Goal: Contribute content: Contribute content

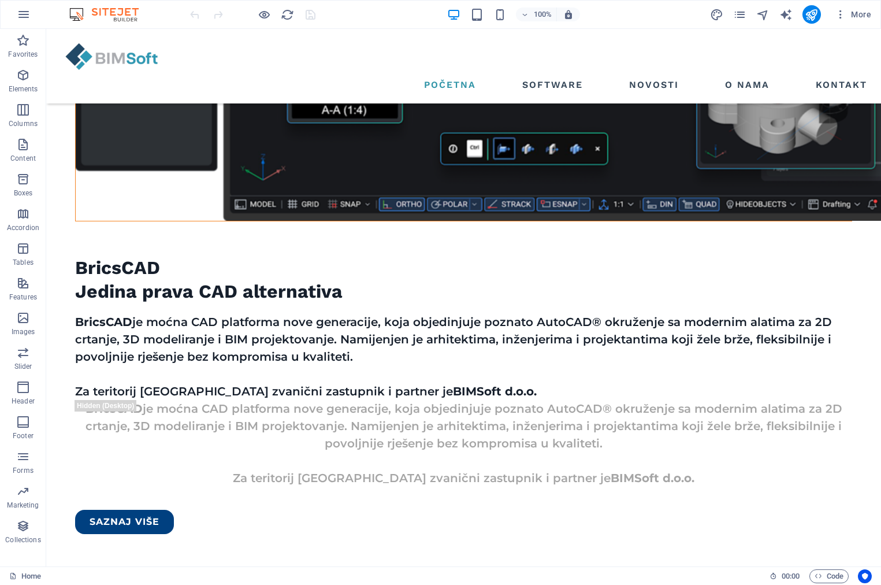
scroll to position [1444, 0]
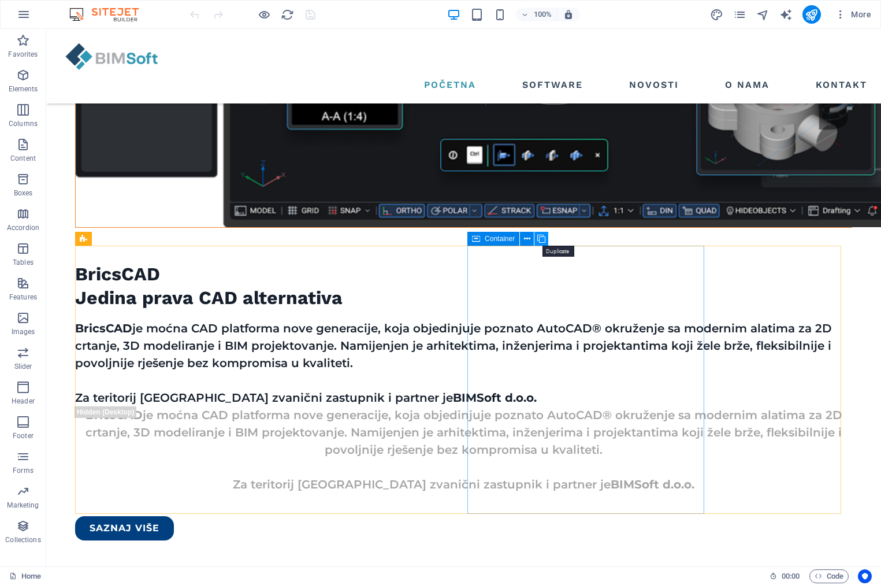
click at [541, 237] on icon at bounding box center [541, 239] width 8 height 12
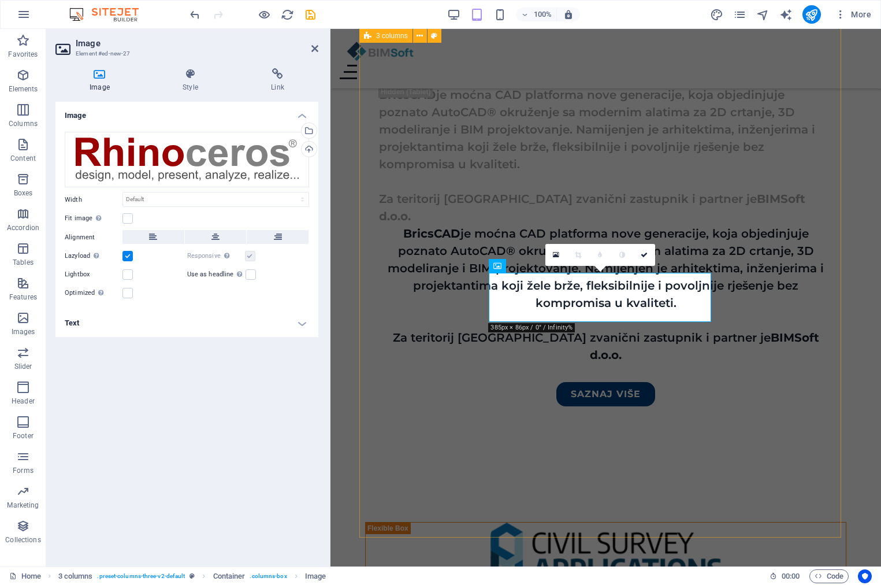
scroll to position [1878, 0]
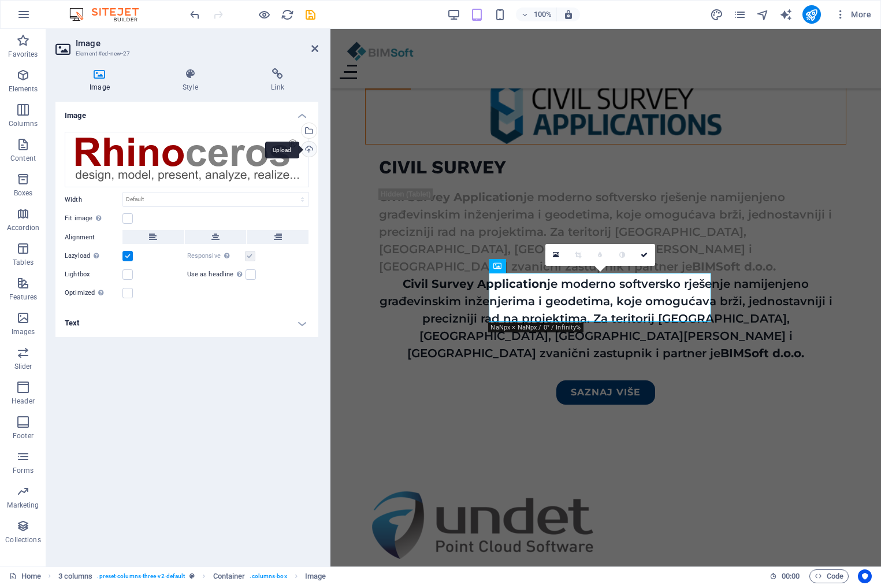
click at [310, 145] on div "Upload" at bounding box center [307, 150] width 17 height 17
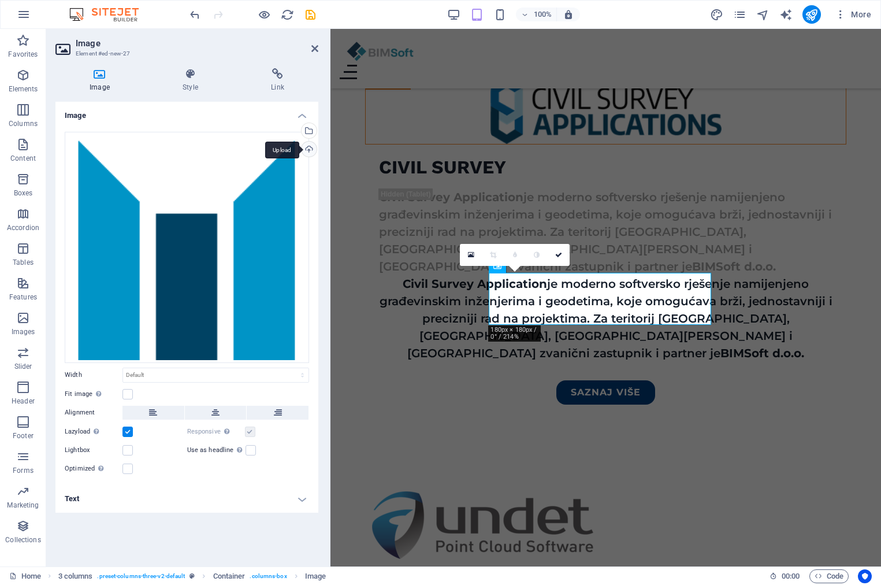
click at [313, 148] on div "Upload" at bounding box center [307, 150] width 17 height 17
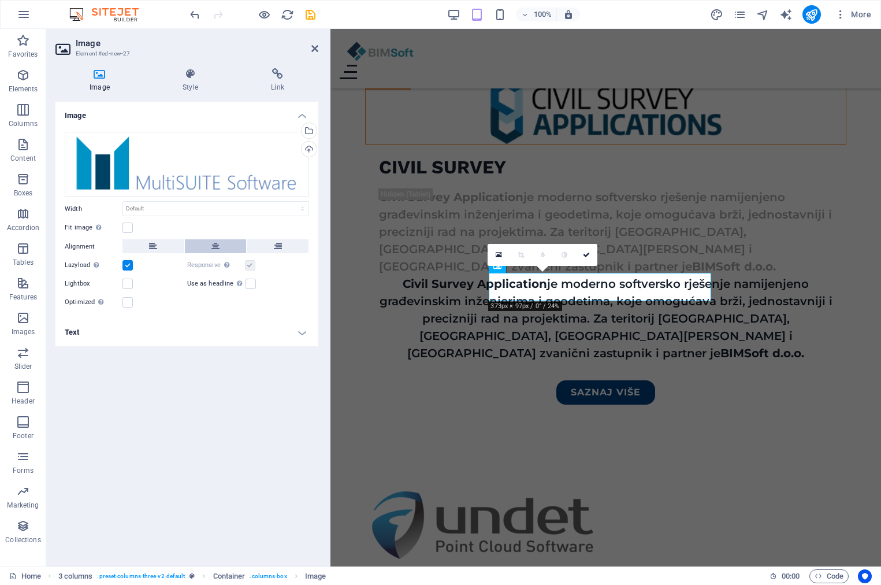
click at [226, 247] on button at bounding box center [216, 246] width 62 height 14
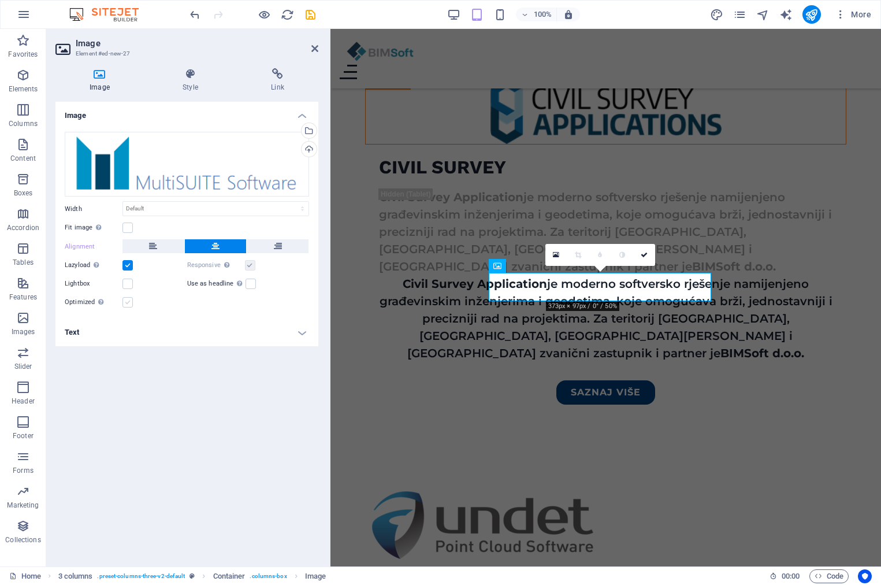
click at [125, 299] on label at bounding box center [127, 302] width 10 height 10
click at [0, 0] on input "Optimized Images are compressed to improve page speed." at bounding box center [0, 0] width 0 height 0
click at [126, 224] on label at bounding box center [127, 227] width 10 height 10
click at [0, 0] on input "Fit image Automatically fit image to a fixed width and height" at bounding box center [0, 0] width 0 height 0
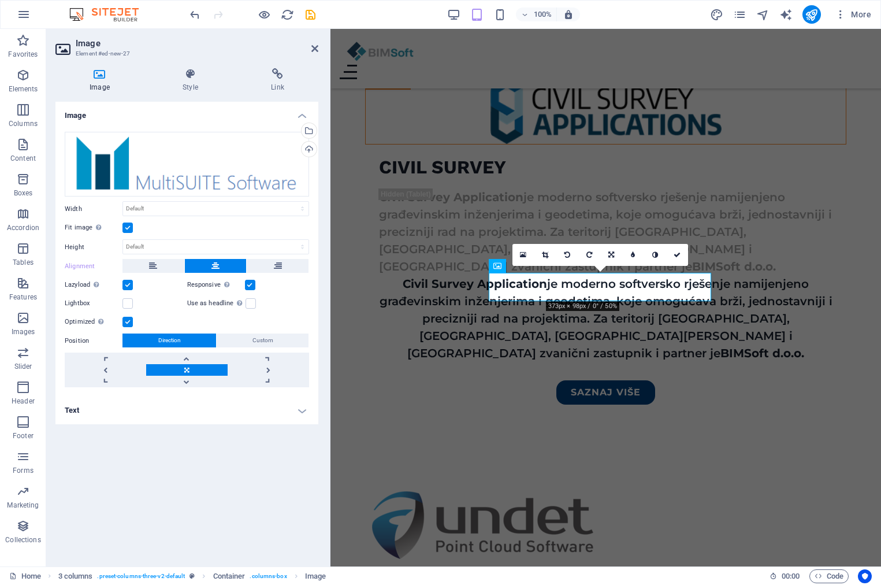
click at [129, 224] on label at bounding box center [127, 227] width 10 height 10
click at [0, 0] on input "Fit image Automatically fit image to a fixed width and height" at bounding box center [0, 0] width 0 height 0
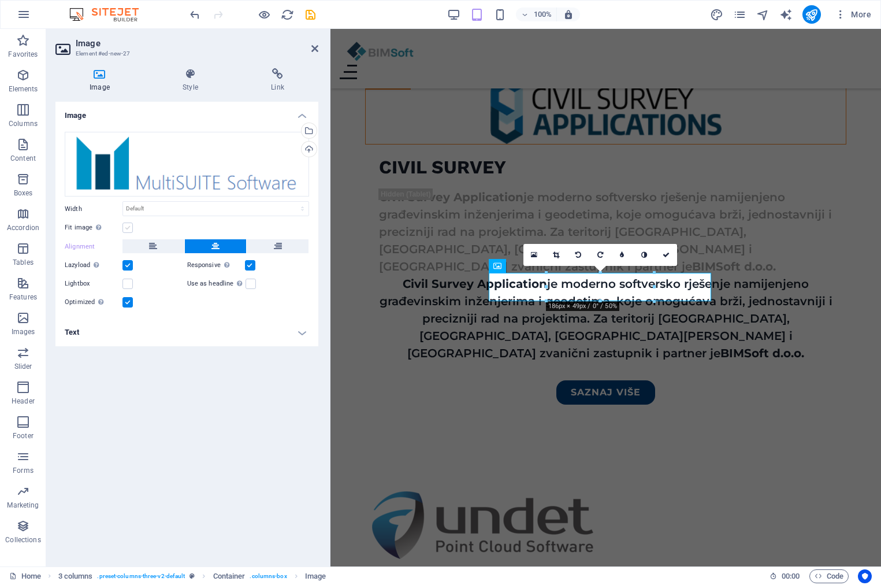
click at [131, 224] on label at bounding box center [127, 227] width 10 height 10
click at [0, 0] on input "Fit image Automatically fit image to a fixed width and height" at bounding box center [0, 0] width 0 height 0
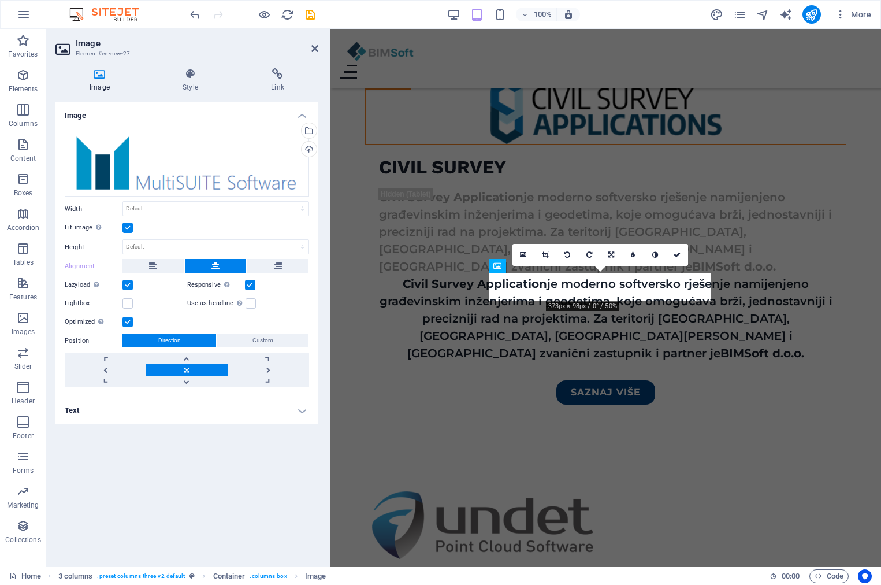
click at [131, 224] on label at bounding box center [127, 227] width 10 height 10
click at [0, 0] on input "Fit image Automatically fit image to a fixed width and height" at bounding box center [0, 0] width 0 height 0
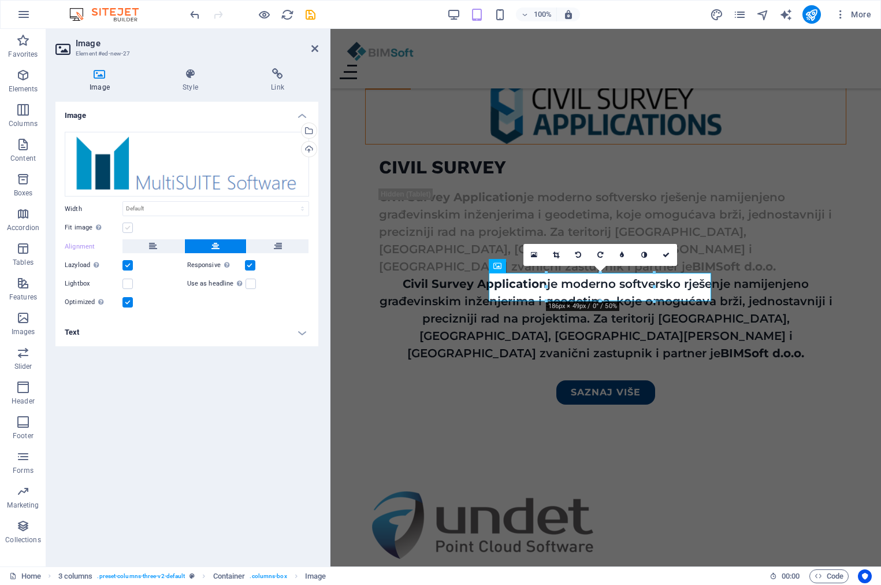
click at [131, 224] on label at bounding box center [127, 227] width 10 height 10
click at [0, 0] on input "Fit image Automatically fit image to a fixed width and height" at bounding box center [0, 0] width 0 height 0
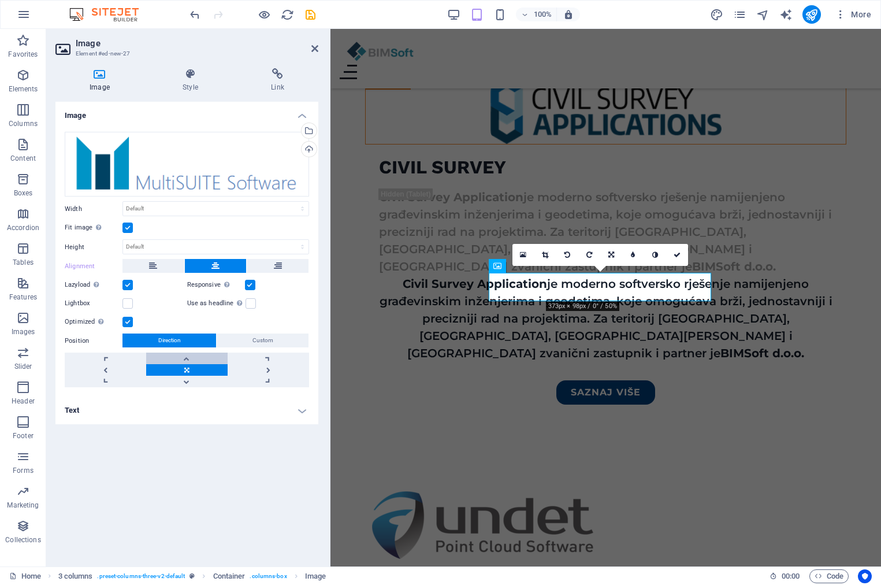
click at [189, 355] on link at bounding box center [186, 358] width 81 height 12
click at [185, 380] on link at bounding box center [186, 381] width 81 height 12
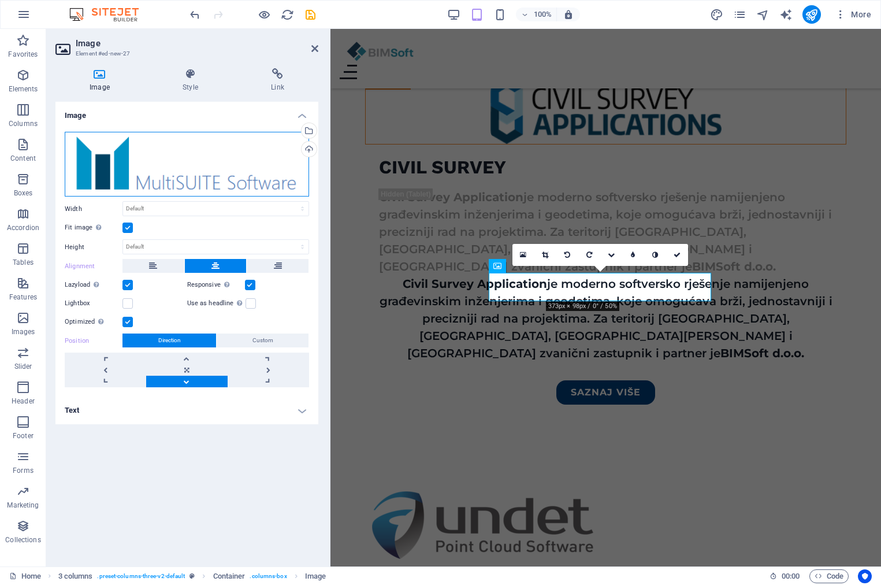
click at [205, 181] on div "Drag files here, click to choose files or select files from Files or our free s…" at bounding box center [187, 164] width 244 height 65
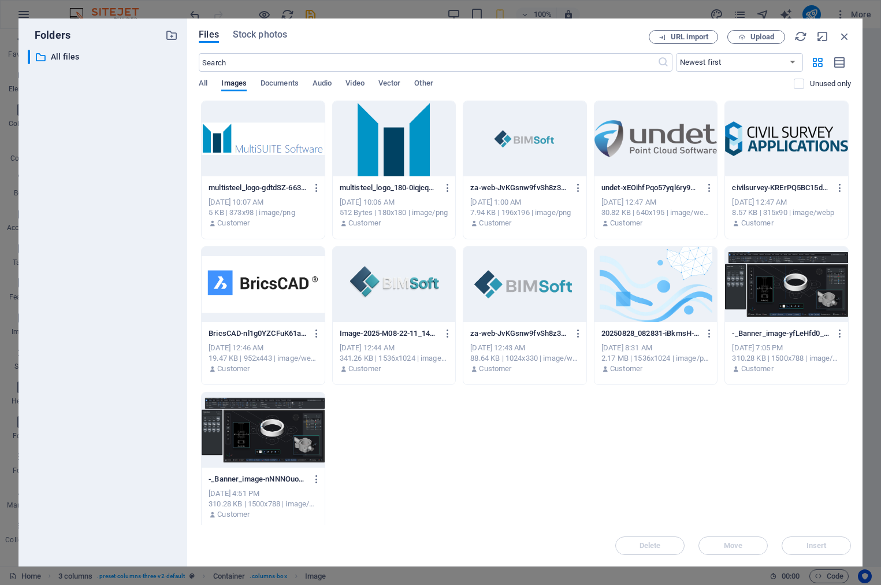
click at [375, 151] on div at bounding box center [394, 138] width 123 height 75
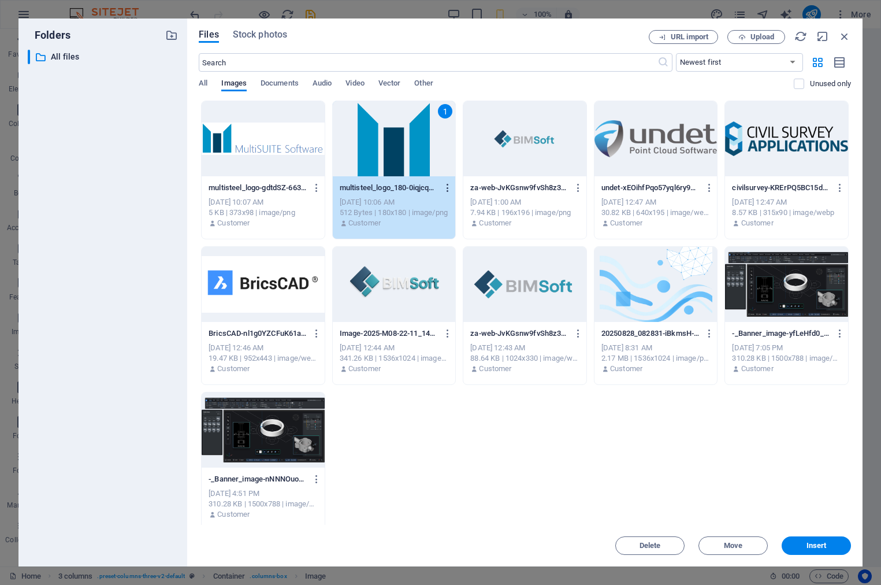
click at [443, 189] on icon "button" at bounding box center [448, 188] width 11 height 10
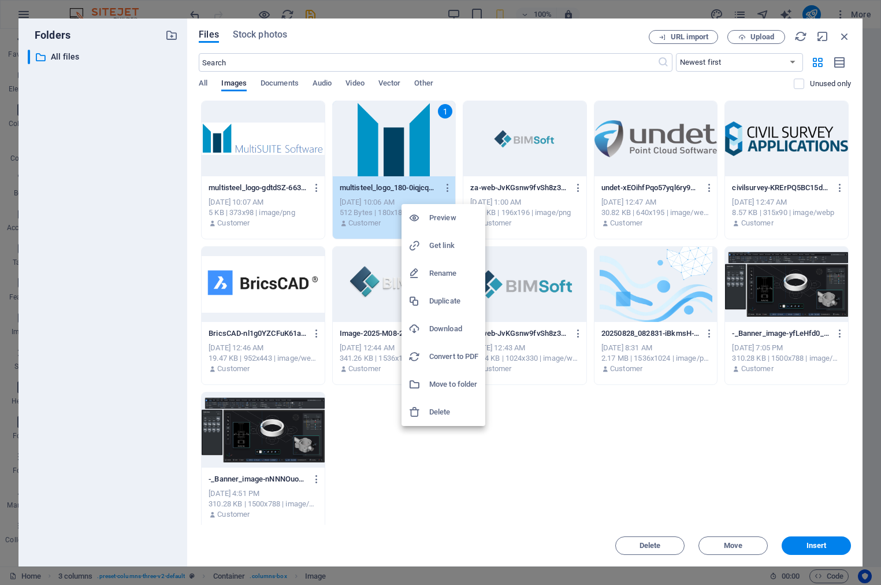
click at [445, 409] on h6 "Delete" at bounding box center [453, 412] width 49 height 14
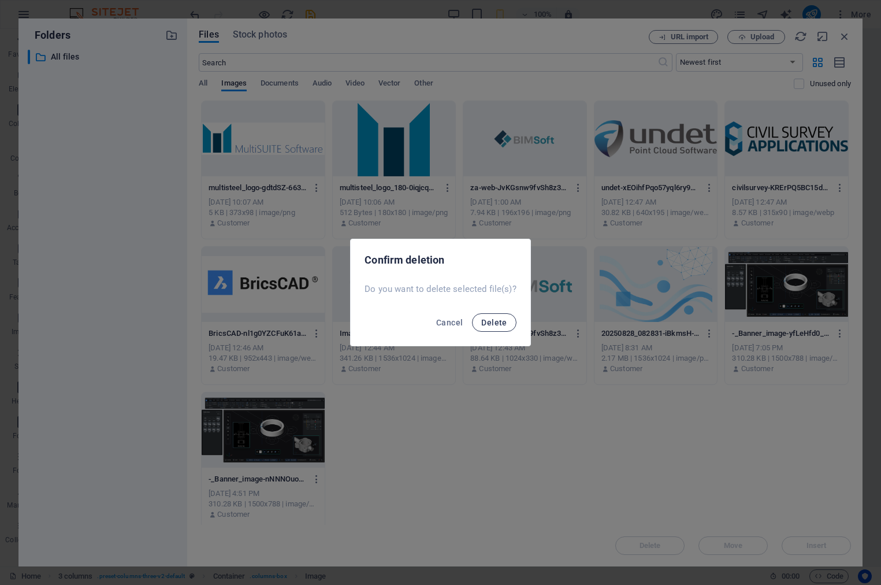
click at [480, 321] on button "Delete" at bounding box center [494, 322] width 44 height 18
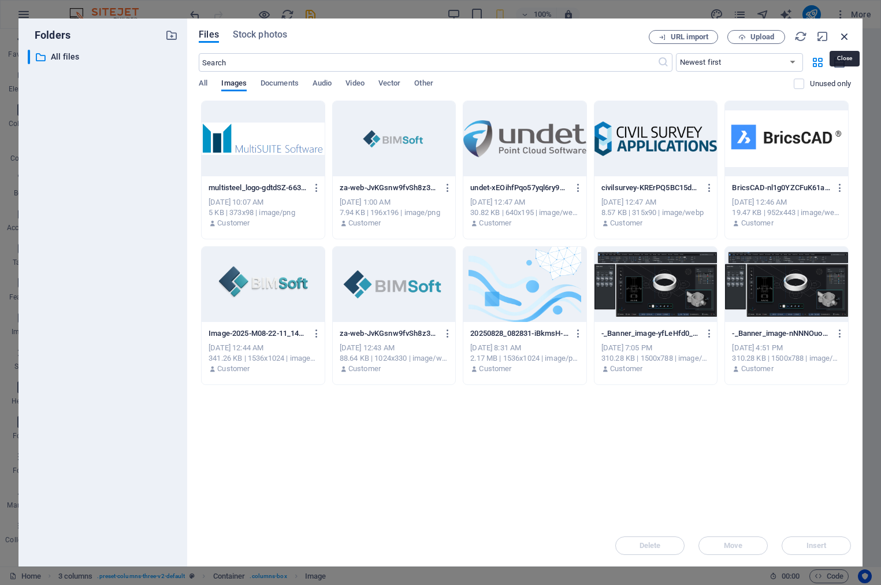
click at [847, 38] on icon "button" at bounding box center [844, 36] width 13 height 13
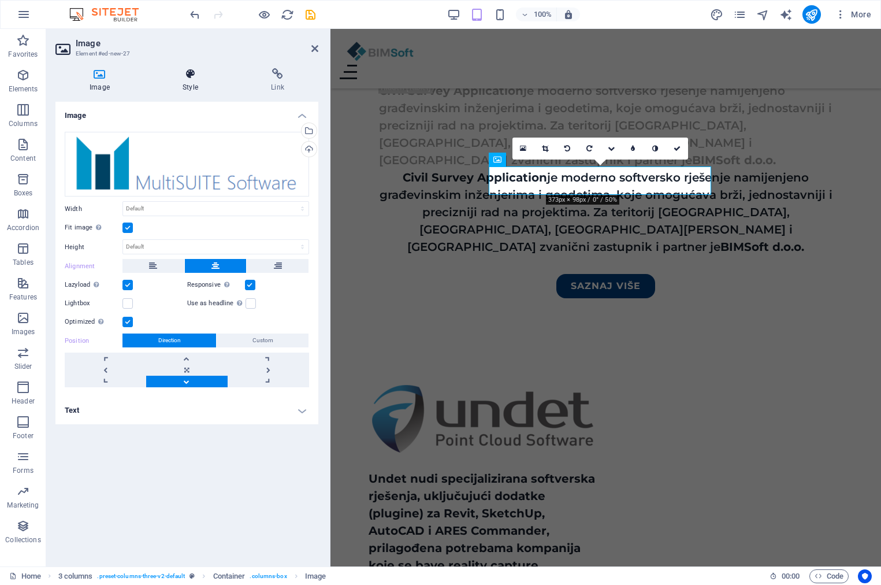
click at [184, 91] on h4 "Style" at bounding box center [192, 80] width 88 height 24
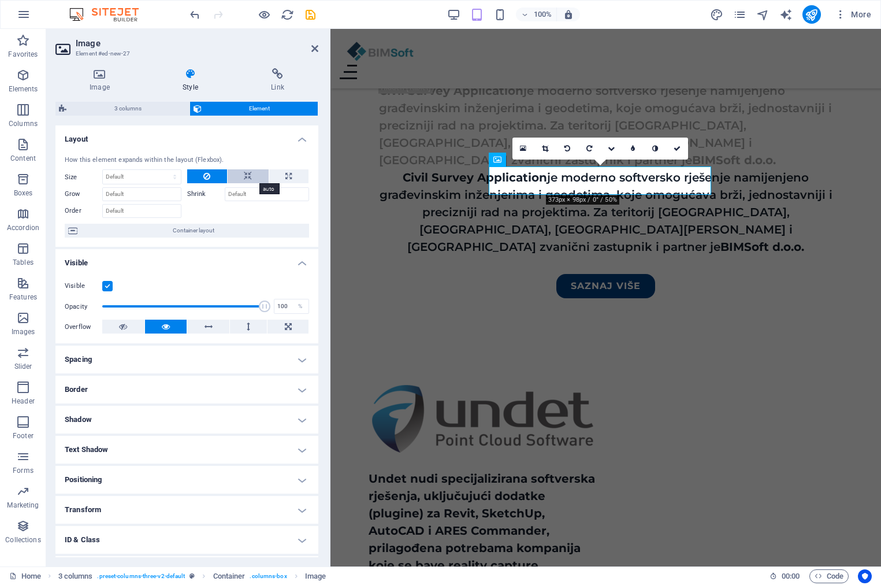
click at [253, 176] on button at bounding box center [248, 176] width 41 height 14
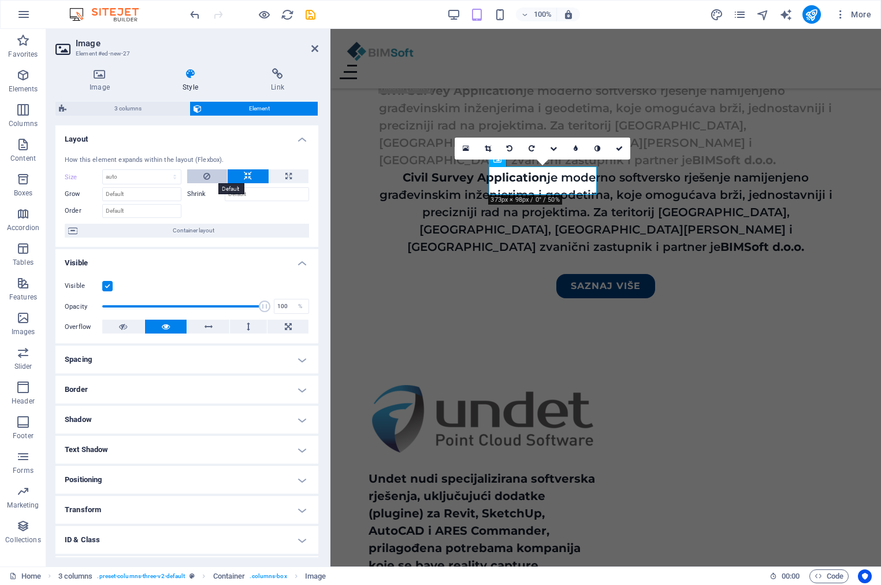
click at [204, 177] on icon at bounding box center [206, 176] width 7 height 14
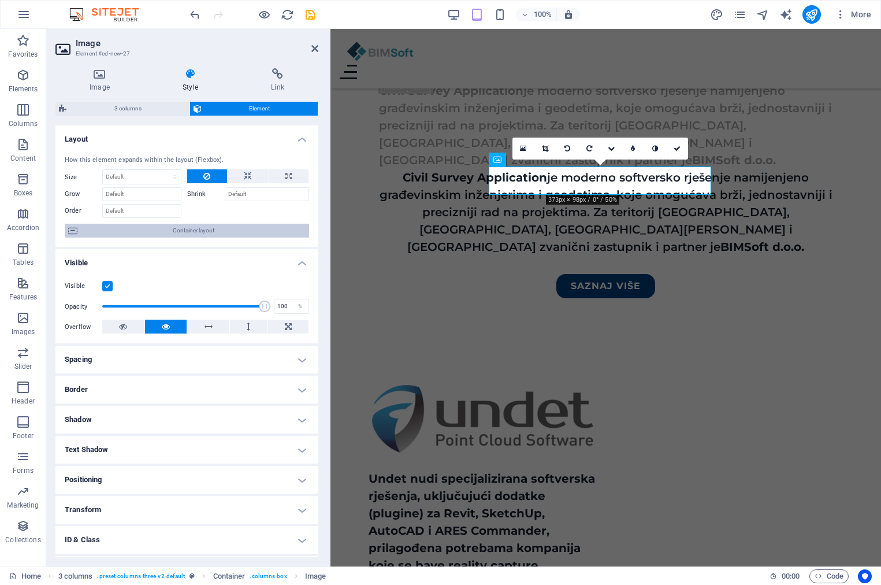
click at [114, 232] on span "Container layout" at bounding box center [193, 231] width 225 height 14
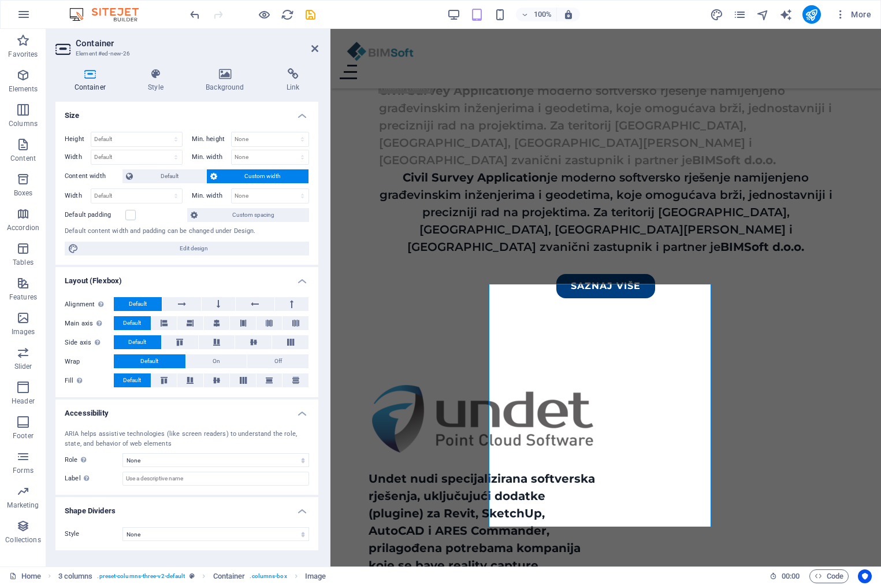
scroll to position [1867, 0]
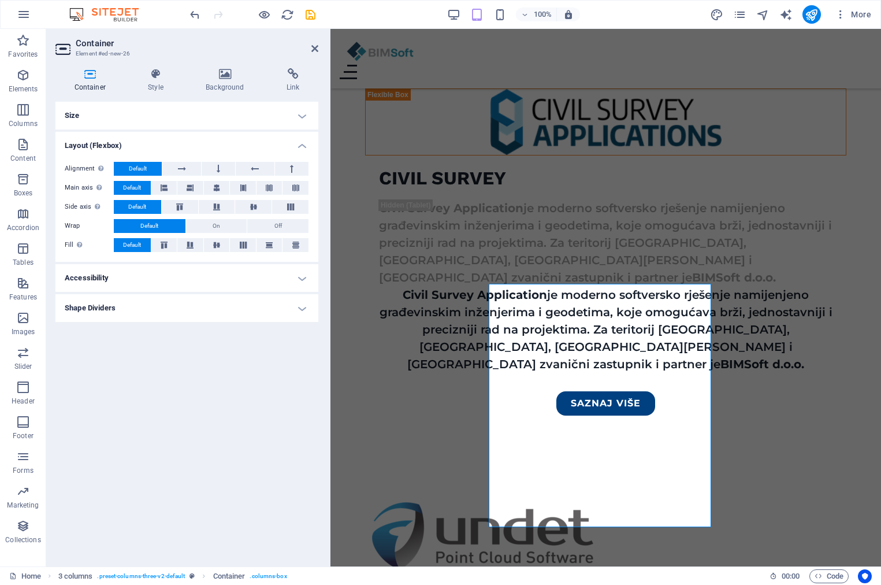
click at [96, 78] on icon at bounding box center [89, 74] width 69 height 12
click at [315, 47] on icon at bounding box center [314, 48] width 7 height 9
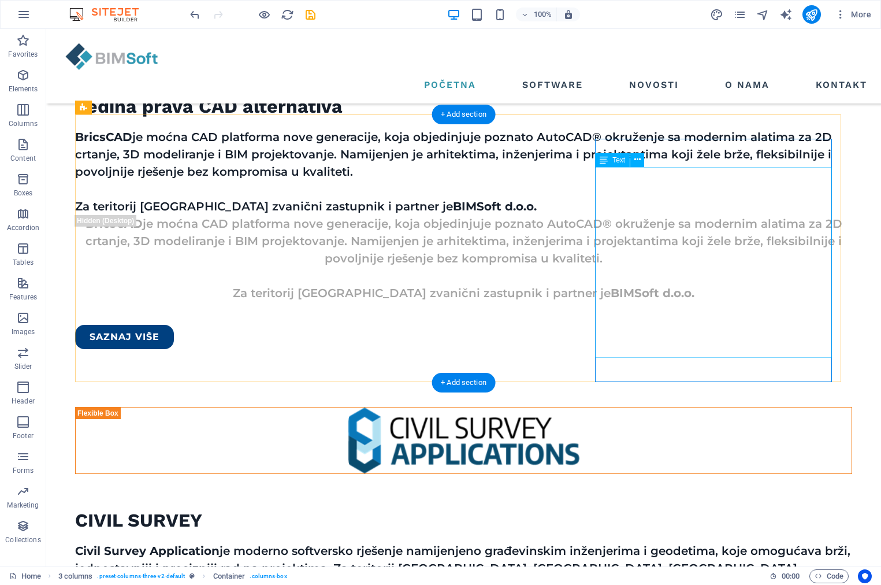
scroll to position [1518, 0]
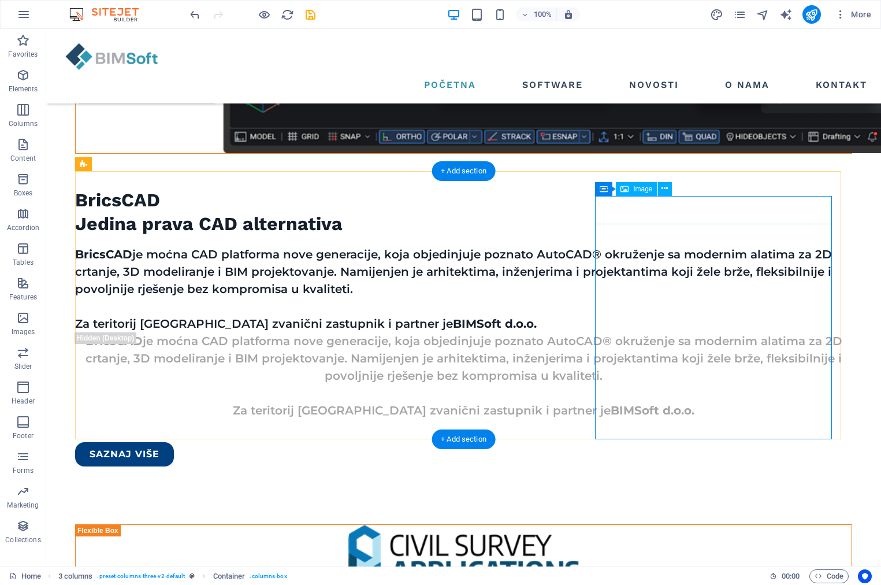
click at [644, 191] on span "Image" at bounding box center [642, 188] width 19 height 7
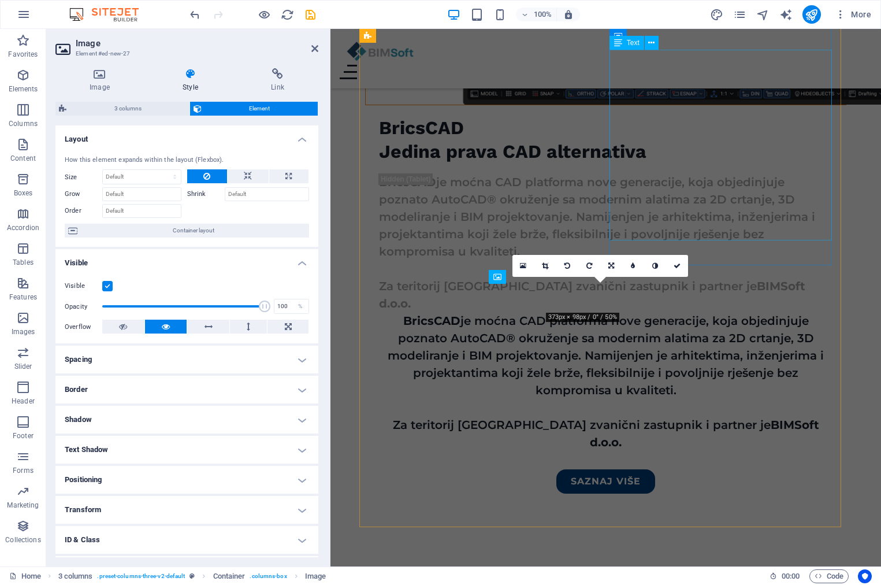
scroll to position [1867, 0]
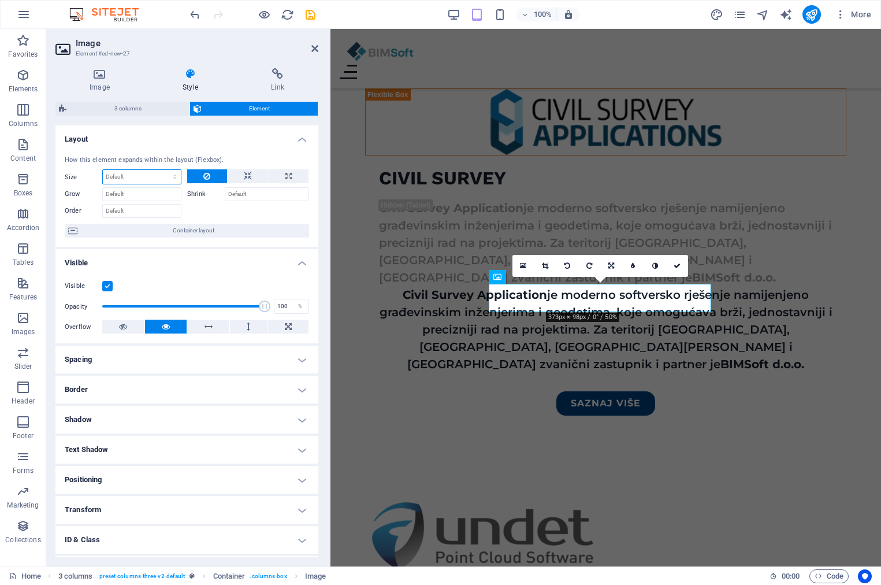
click at [153, 172] on select "Default auto px % 1/1 1/2 1/3 1/4 1/5 1/6 1/7 1/8 1/9 1/10" at bounding box center [142, 177] width 78 height 14
select select "px"
click at [163, 170] on select "Default auto px % 1/1 1/2 1/3 1/4 1/5 1/6 1/7 1/8 1/9 1/10" at bounding box center [142, 177] width 78 height 14
type input "0"
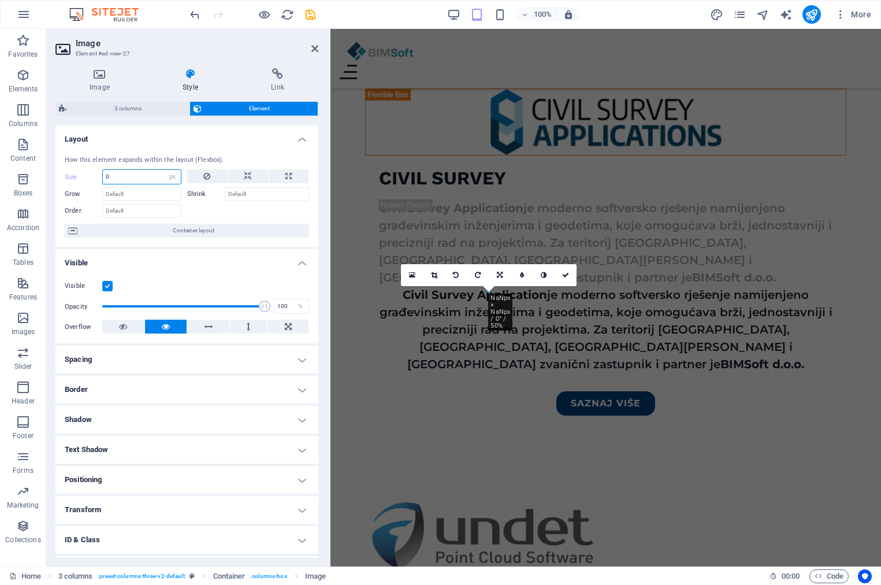
click at [146, 176] on input "0" at bounding box center [142, 177] width 78 height 14
click at [171, 176] on select "Default auto px % 1/1 1/2 1/3 1/4 1/5 1/6 1/7 1/8 1/9 1/10" at bounding box center [173, 177] width 16 height 14
select select "auto"
click at [165, 170] on select "Default auto px % 1/1 1/2 1/3 1/4 1/5 1/6 1/7 1/8 1/9 1/10" at bounding box center [173, 177] width 16 height 14
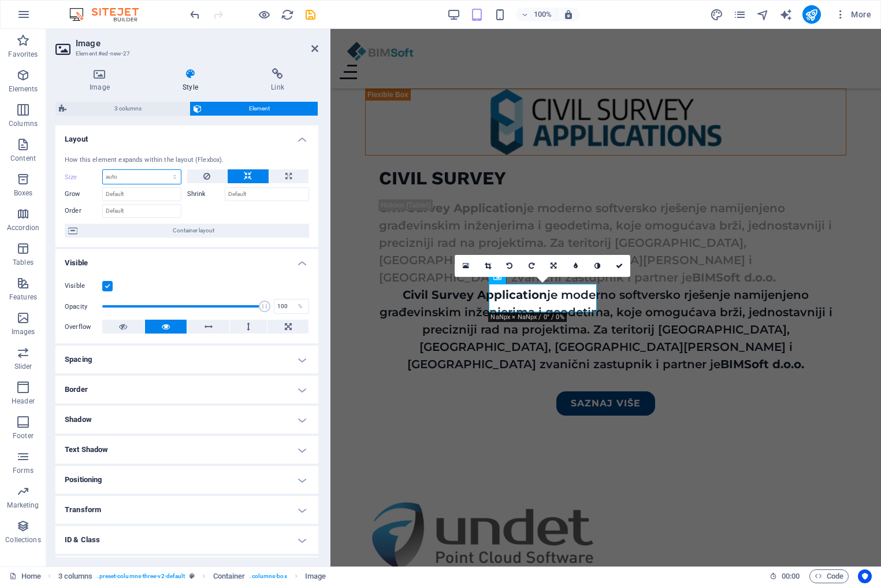
click at [165, 179] on select "Default auto px % 1/1 1/2 1/3 1/4 1/5 1/6 1/7 1/8 1/9 1/10" at bounding box center [142, 177] width 78 height 14
click at [103, 170] on select "Default auto px % 1/1 1/2 1/3 1/4 1/5 1/6 1/7 1/8 1/9 1/10" at bounding box center [142, 177] width 78 height 14
click at [132, 176] on select "Default auto px % 1/1 1/2 1/3 1/4 1/5 1/6 1/7 1/8 1/9 1/10" at bounding box center [142, 177] width 78 height 14
select select "px"
click at [163, 170] on select "Default auto px % 1/1 1/2 1/3 1/4 1/5 1/6 1/7 1/8 1/9 1/10" at bounding box center [142, 177] width 78 height 14
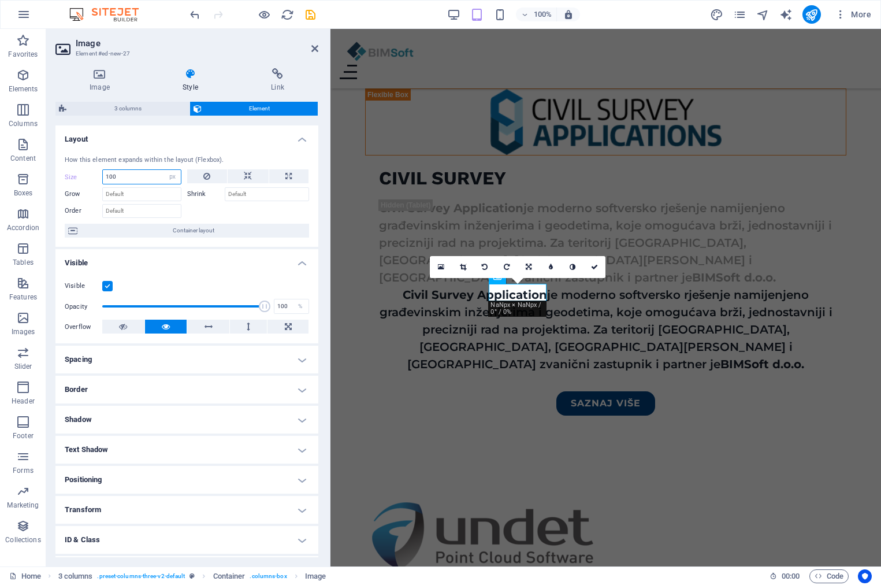
drag, startPoint x: 123, startPoint y: 174, endPoint x: 90, endPoint y: 172, distance: 33.6
click at [90, 172] on div "Size 100 Default auto px % 1/1 1/2 1/3 1/4 1/5 1/6 1/7 1/8 1/9 1/10" at bounding box center [123, 176] width 117 height 15
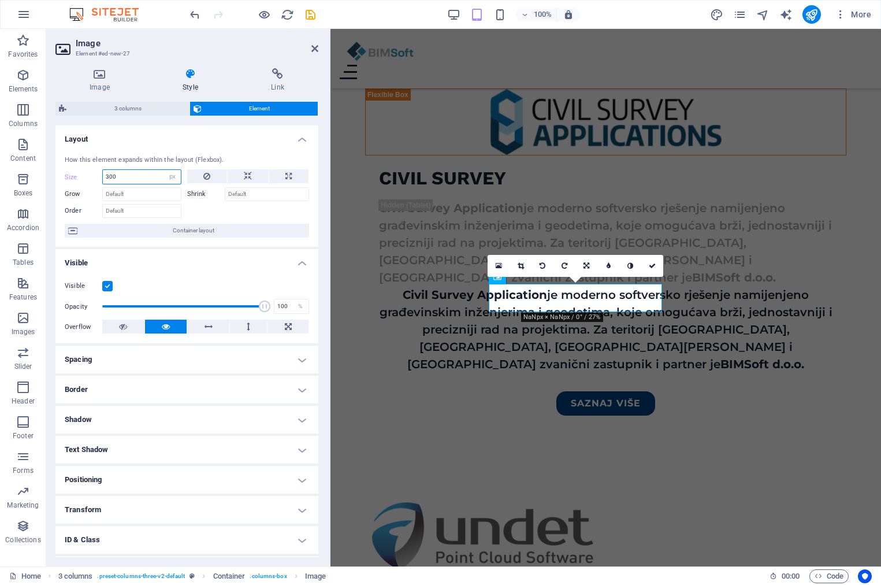
drag, startPoint x: 110, startPoint y: 177, endPoint x: 104, endPoint y: 178, distance: 5.9
click at [104, 178] on input "300" at bounding box center [142, 177] width 78 height 14
type input "600"
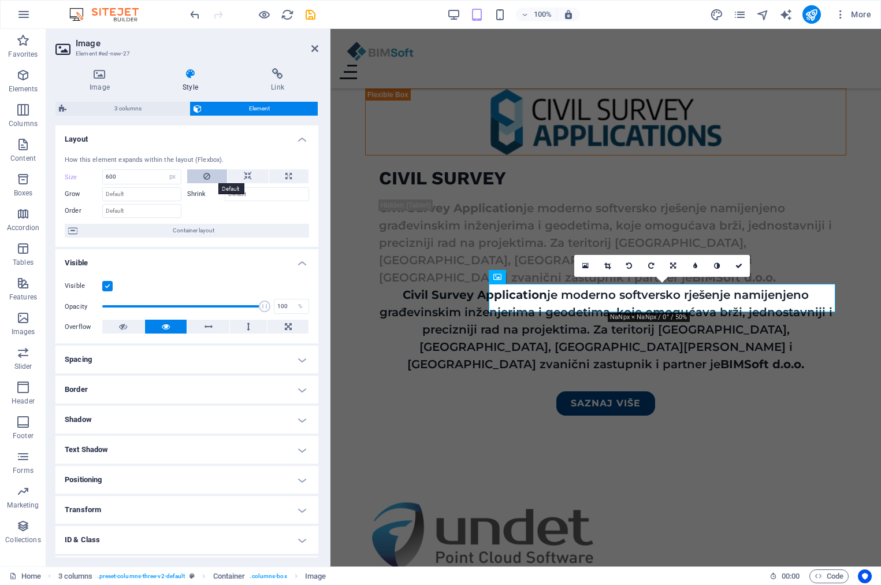
click at [196, 177] on button at bounding box center [207, 176] width 40 height 14
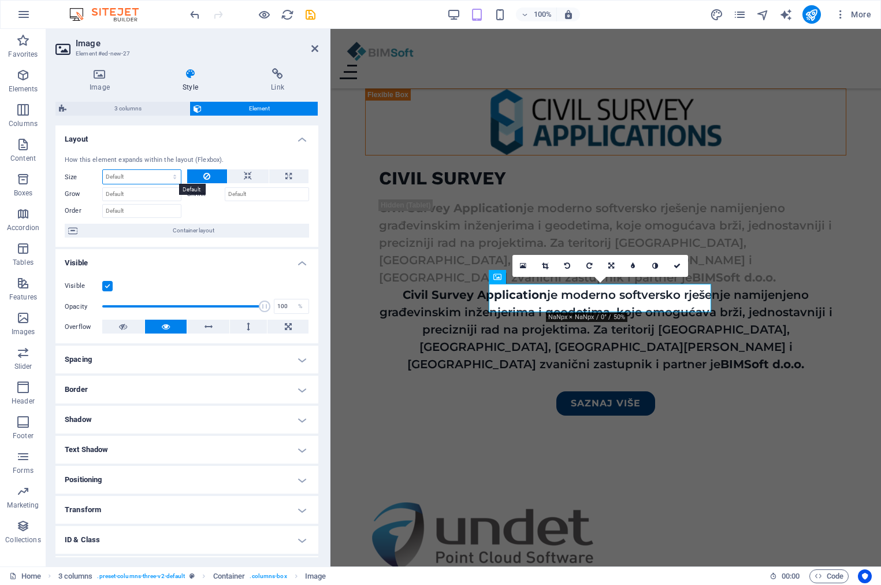
click at [122, 175] on select "Default auto px % 1/1 1/2 1/3 1/4 1/5 1/6 1/7 1/8 1/9 1/10" at bounding box center [142, 177] width 78 height 14
select select "px"
click at [163, 170] on select "Default auto px % 1/1 1/2 1/3 1/4 1/5 1/6 1/7 1/8 1/9 1/10" at bounding box center [142, 177] width 78 height 14
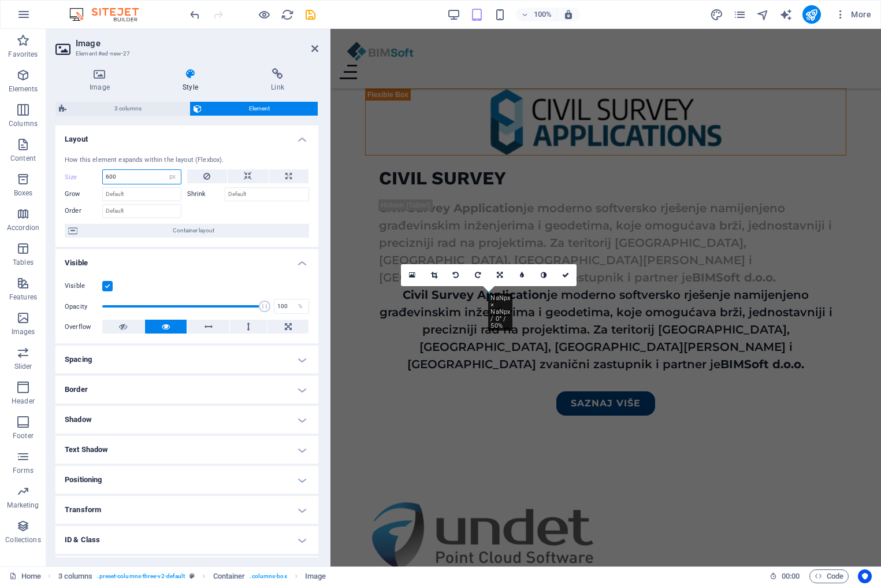
type input "600"
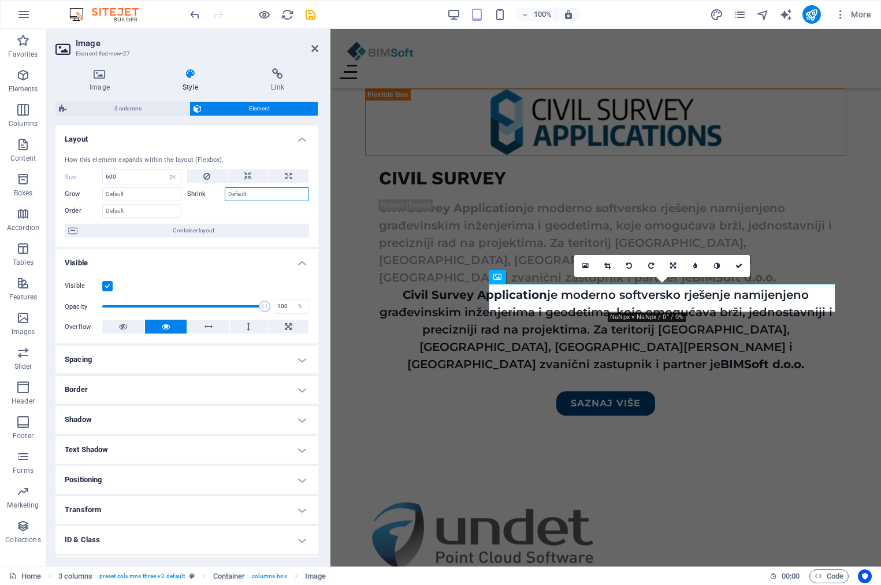
click at [251, 195] on input "Shrink" at bounding box center [267, 194] width 85 height 14
click at [102, 84] on h4 "Image" at bounding box center [101, 80] width 93 height 24
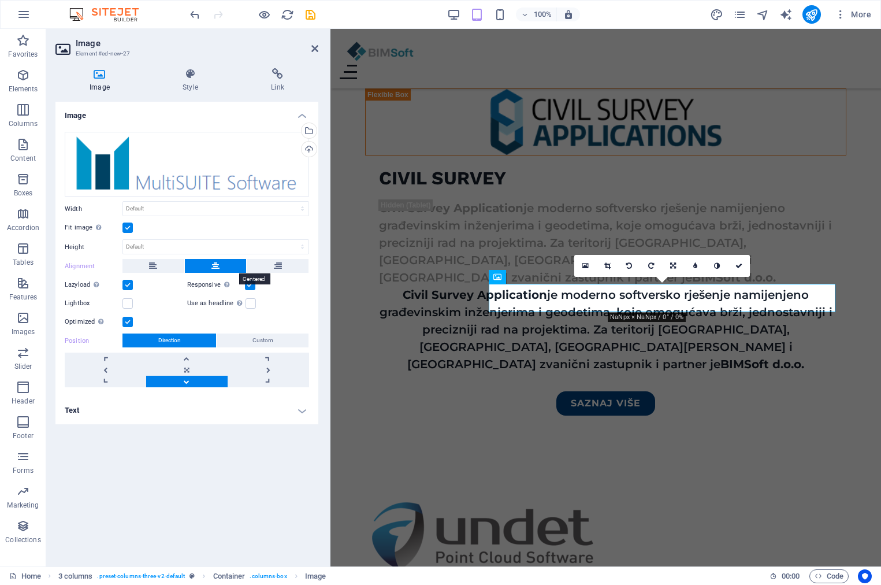
click at [203, 264] on button at bounding box center [216, 266] width 62 height 14
click at [124, 284] on label at bounding box center [127, 285] width 10 height 10
click at [0, 0] on input "Lazyload Loading images after the page loads improves page speed." at bounding box center [0, 0] width 0 height 0
click at [260, 338] on span "Custom" at bounding box center [262, 340] width 21 height 14
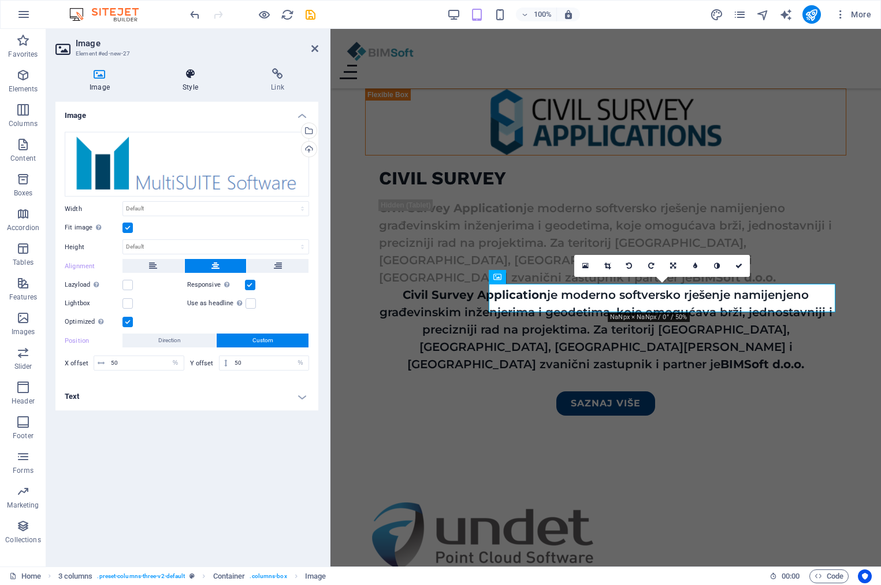
click at [192, 83] on h4 "Style" at bounding box center [192, 80] width 88 height 24
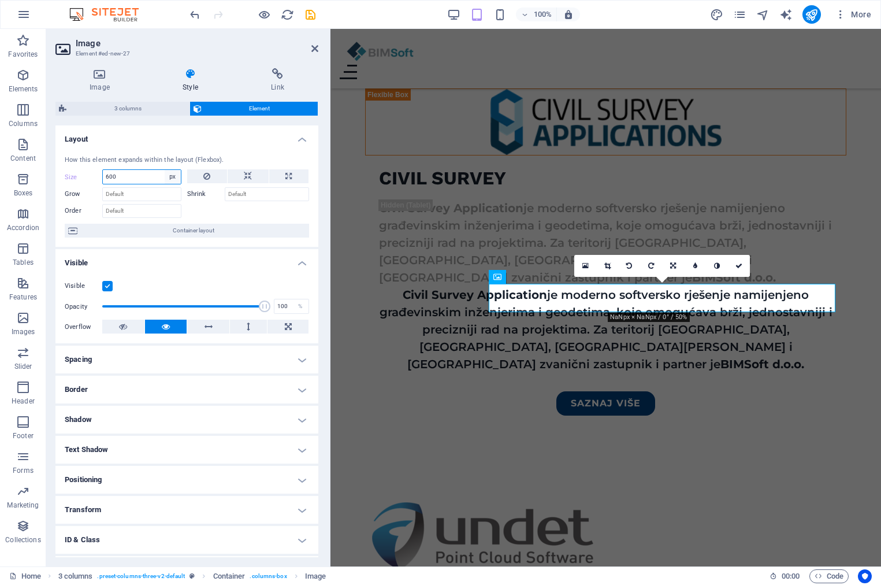
click at [165, 174] on select "Default auto px % 1/1 1/2 1/3 1/4 1/5 1/6 1/7 1/8 1/9 1/10" at bounding box center [173, 177] width 16 height 14
select select "sil5qs2mqu"
click at [165, 170] on select "Default auto px % 1/1 1/2 1/3 1/4 1/5 1/6 1/7 1/8 1/9 1/10" at bounding box center [173, 177] width 16 height 14
select select "DISABLED_OPTION_VALUE"
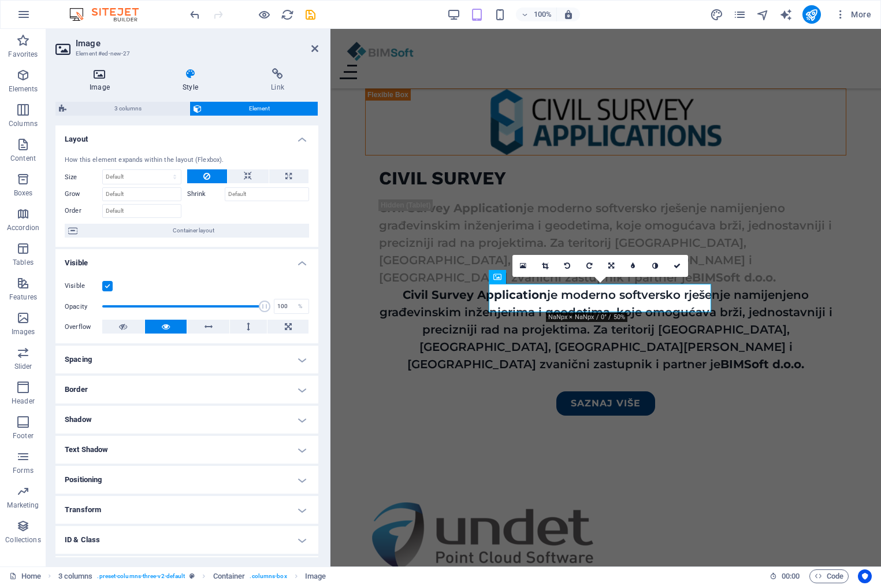
click at [101, 74] on icon at bounding box center [99, 74] width 88 height 12
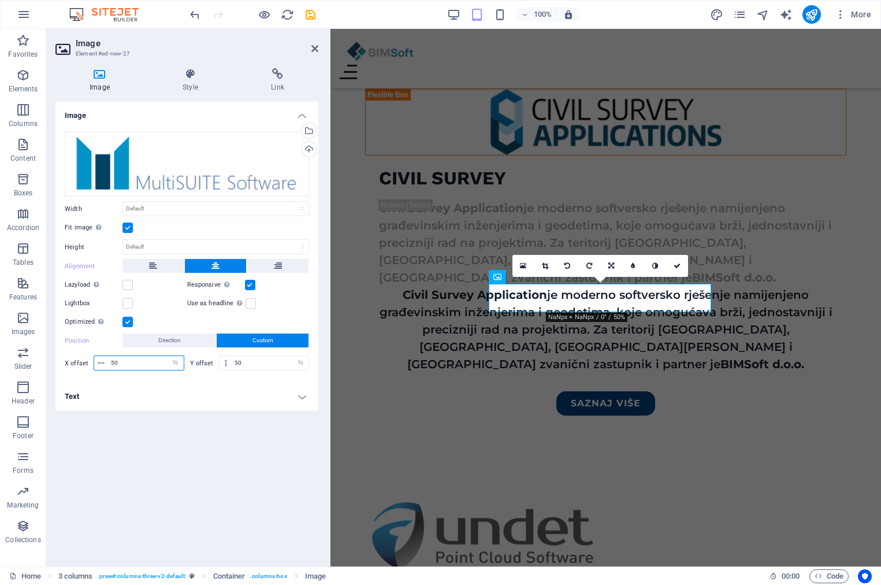
click at [111, 362] on input "50" at bounding box center [146, 363] width 76 height 14
type input "70"
click at [237, 359] on input "50" at bounding box center [270, 363] width 77 height 14
type input "70"
click at [240, 400] on h4 "Text" at bounding box center [186, 396] width 263 height 28
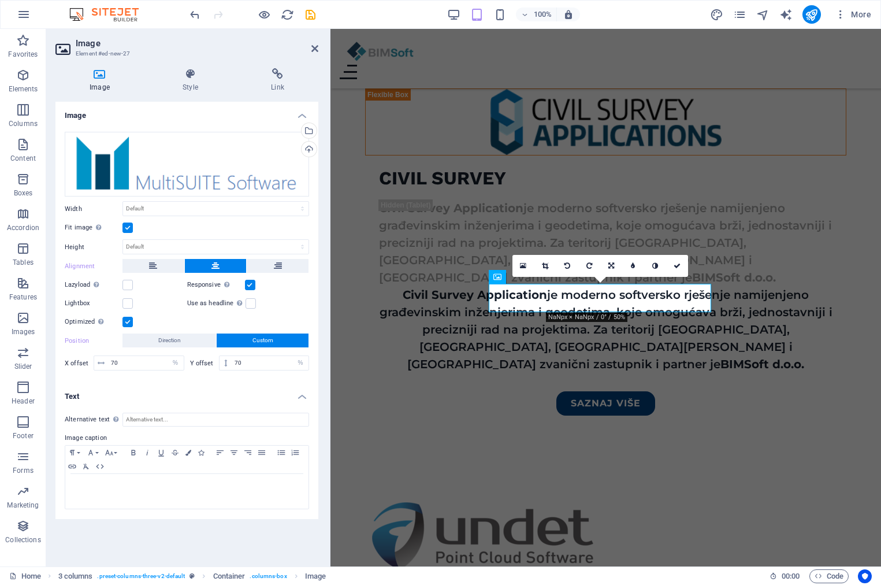
click at [241, 397] on h4 "Text" at bounding box center [186, 392] width 263 height 21
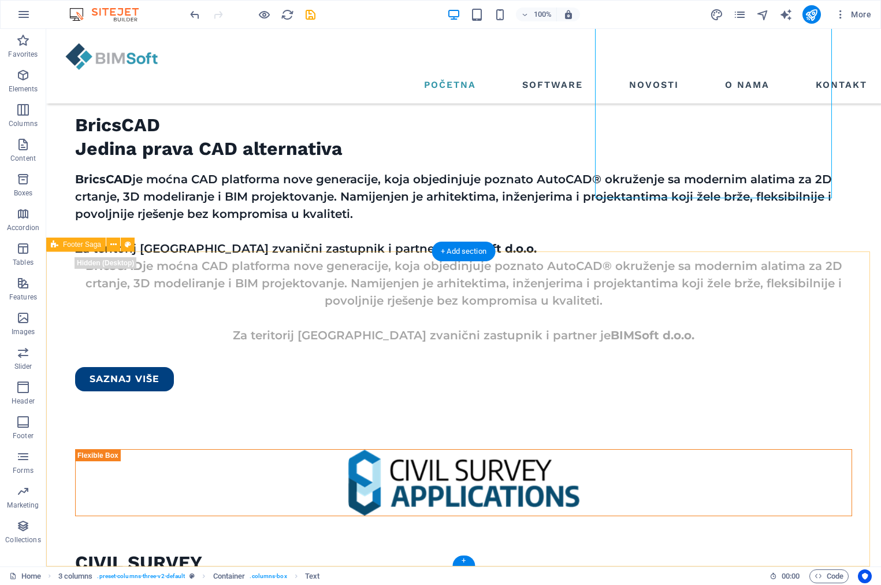
scroll to position [1374, 0]
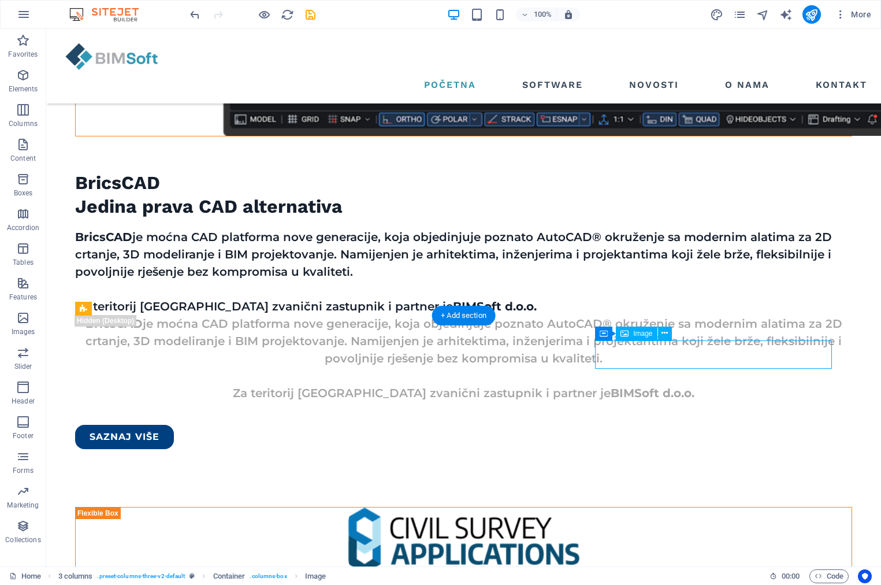
scroll to position [1867, 0]
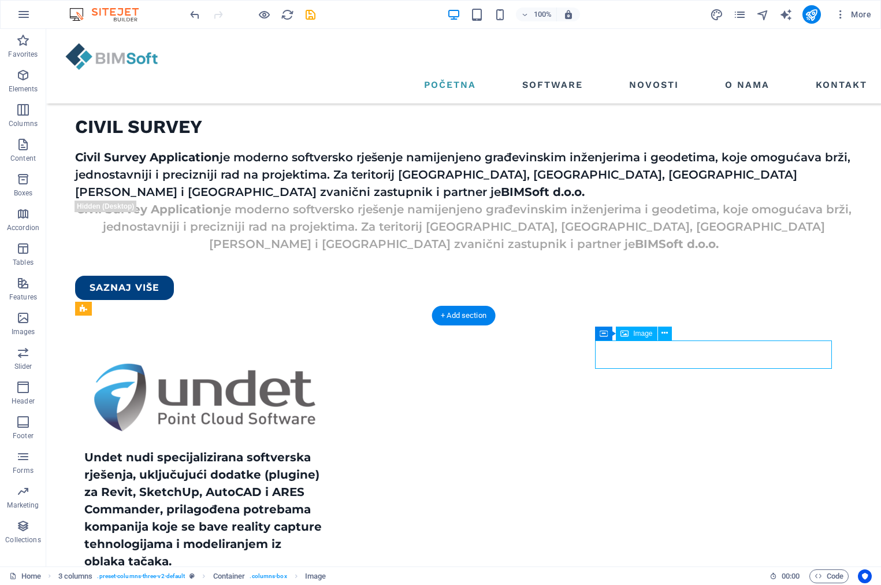
select select "%"
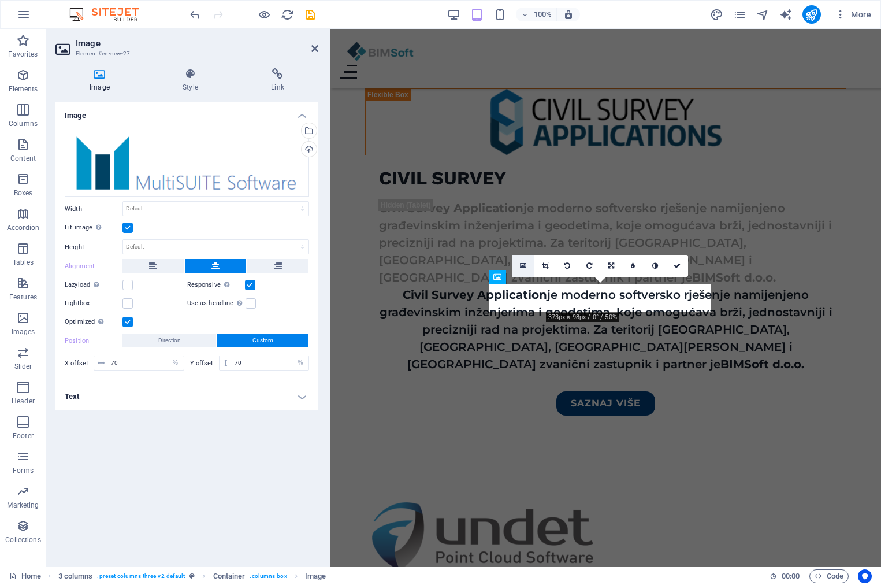
click at [529, 265] on link at bounding box center [523, 266] width 22 height 22
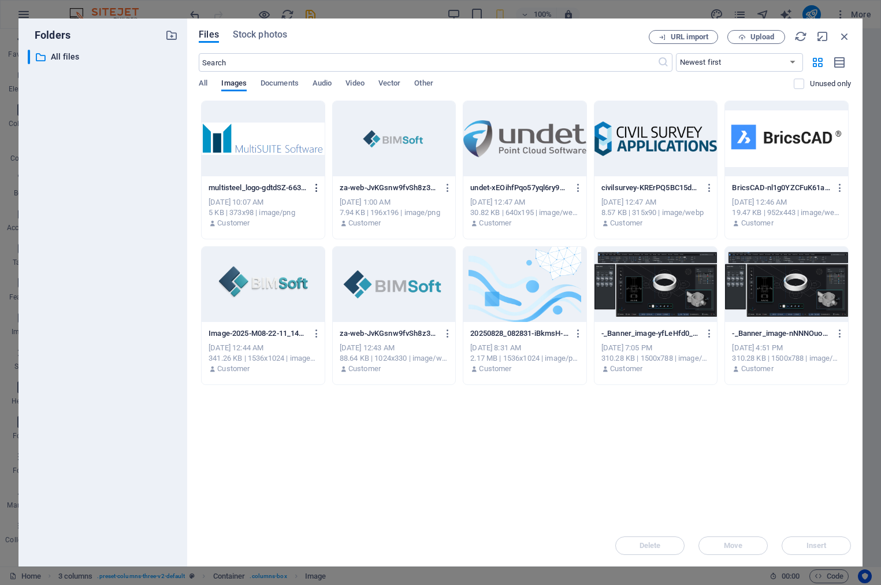
click at [315, 188] on icon "button" at bounding box center [316, 188] width 11 height 10
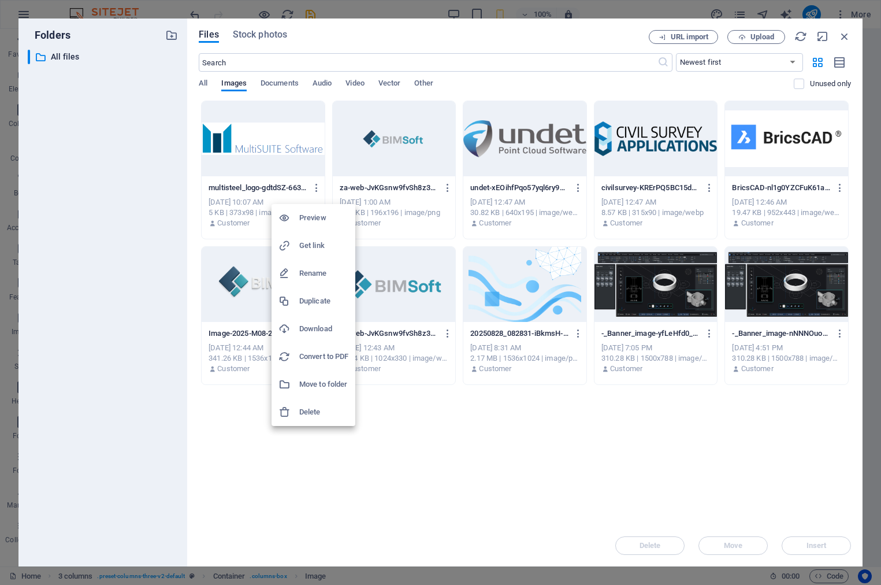
click at [318, 412] on h6 "Delete" at bounding box center [323, 412] width 49 height 14
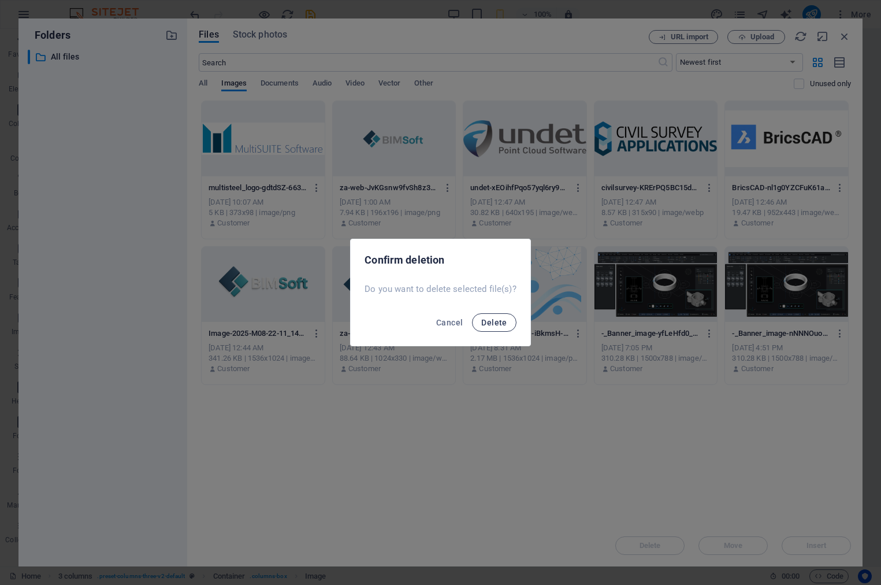
click at [482, 324] on span "Delete" at bounding box center [493, 322] width 25 height 9
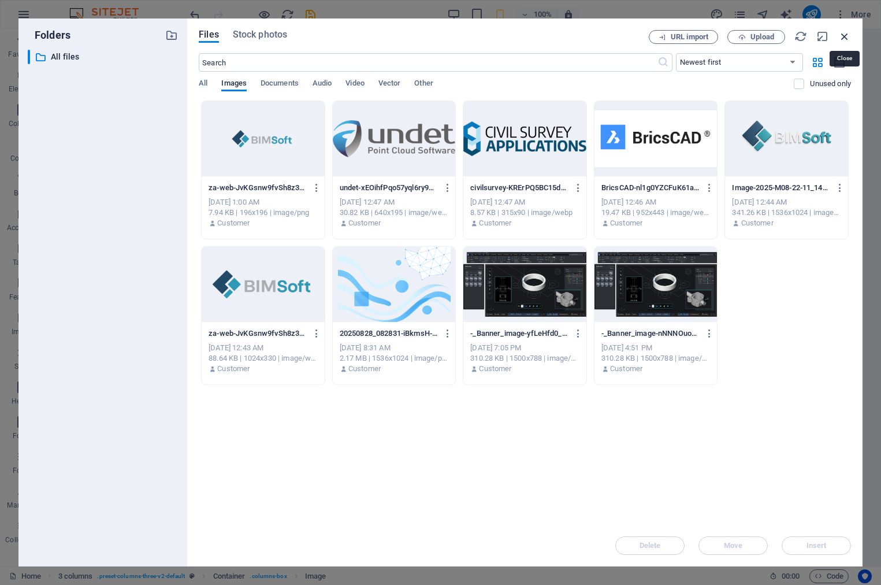
drag, startPoint x: 842, startPoint y: 39, endPoint x: 511, endPoint y: 15, distance: 332.5
click at [842, 39] on icon "button" at bounding box center [844, 36] width 13 height 13
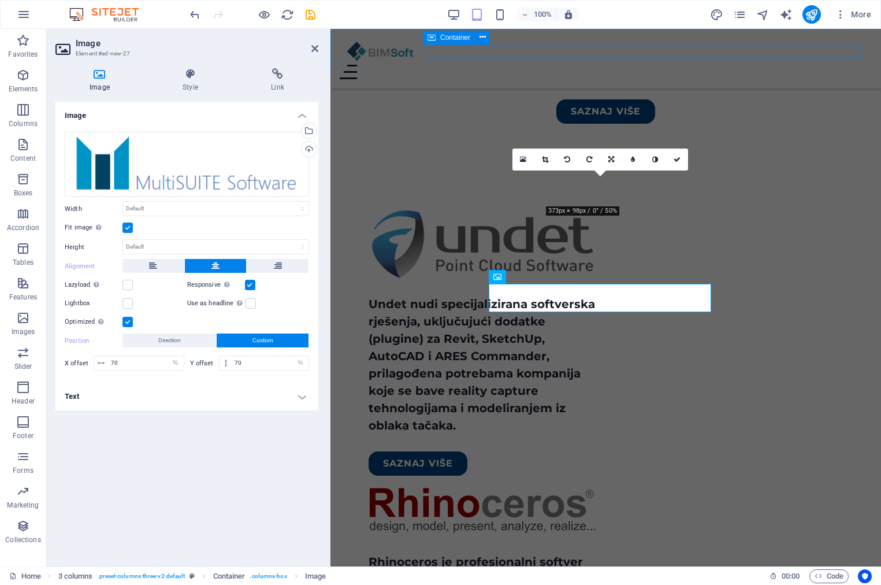
scroll to position [1867, 0]
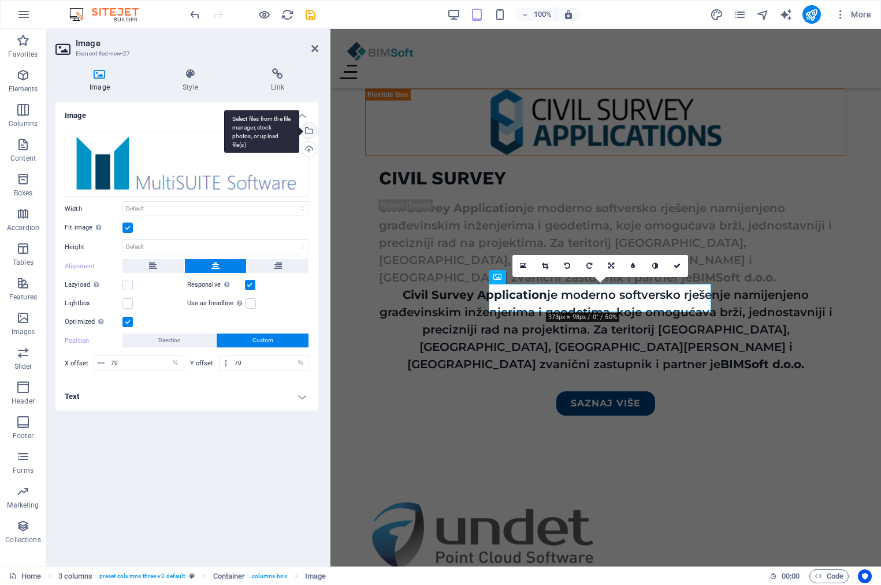
click at [307, 129] on div "Select files from the file manager, stock photos, or upload file(s)" at bounding box center [307, 131] width 17 height 17
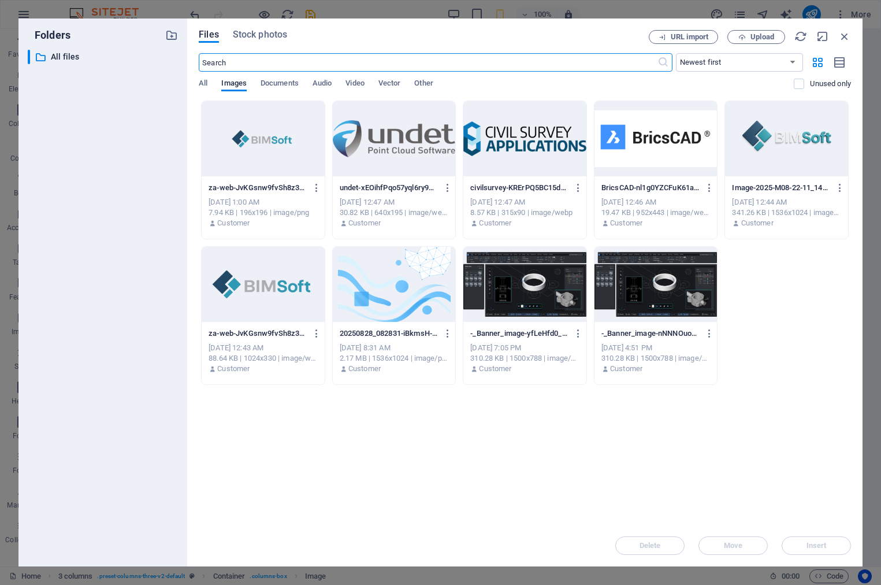
scroll to position [2159, 0]
drag, startPoint x: 844, startPoint y: 38, endPoint x: 478, endPoint y: 27, distance: 365.8
click at [844, 38] on icon "button" at bounding box center [844, 36] width 13 height 13
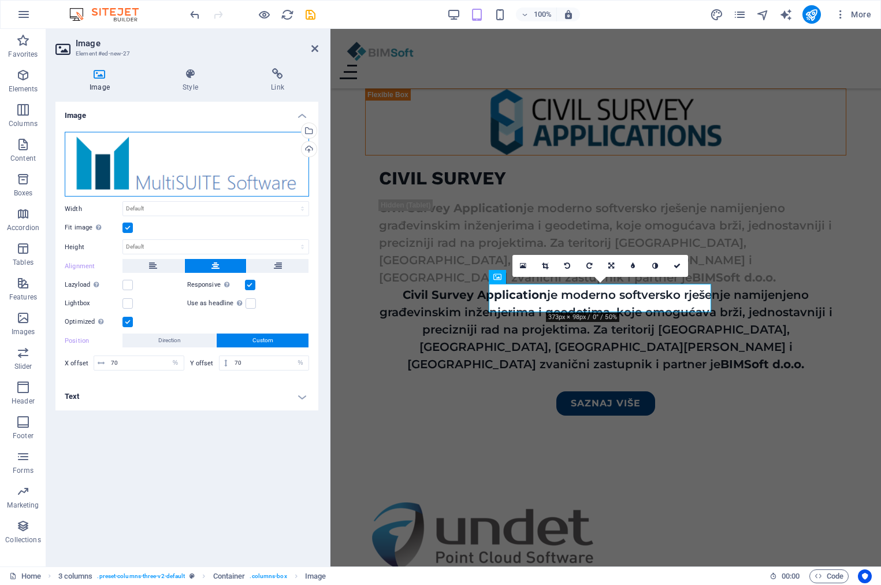
click at [214, 172] on div "Drag files here, click to choose files or select files from Files or our free s…" at bounding box center [187, 164] width 244 height 65
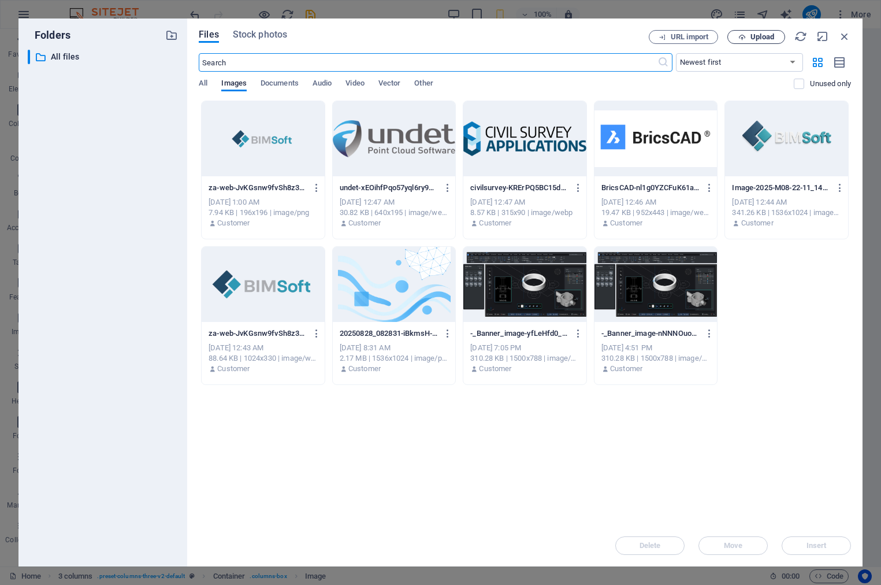
click at [767, 34] on span "Upload" at bounding box center [762, 37] width 24 height 7
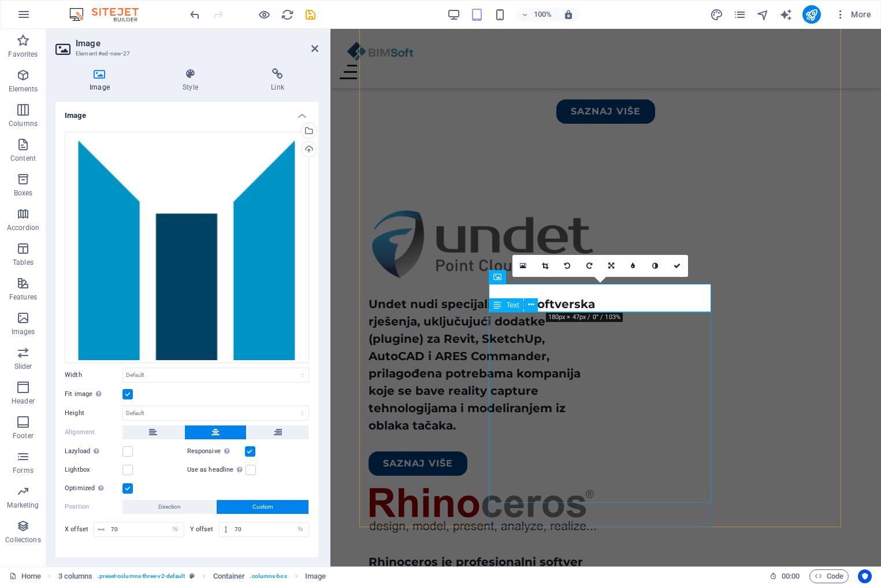
scroll to position [1867, 0]
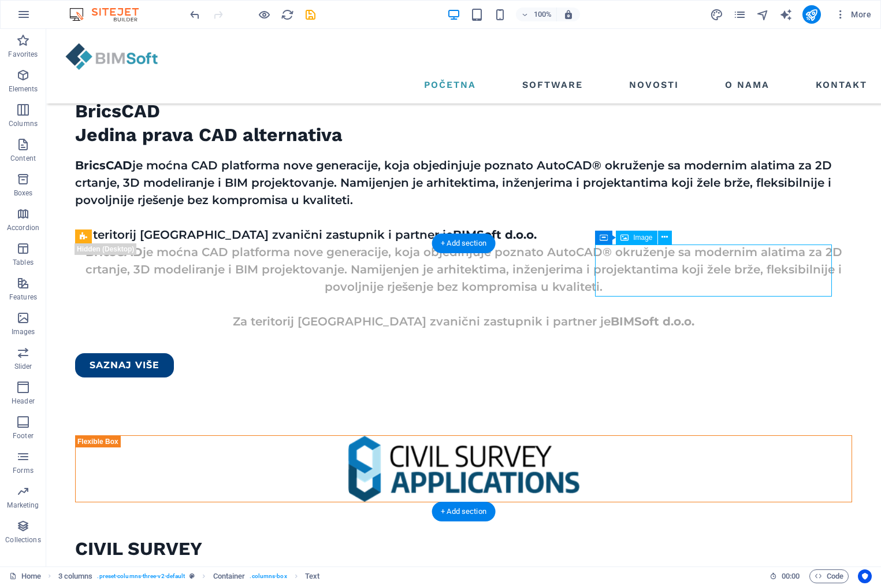
scroll to position [1879, 0]
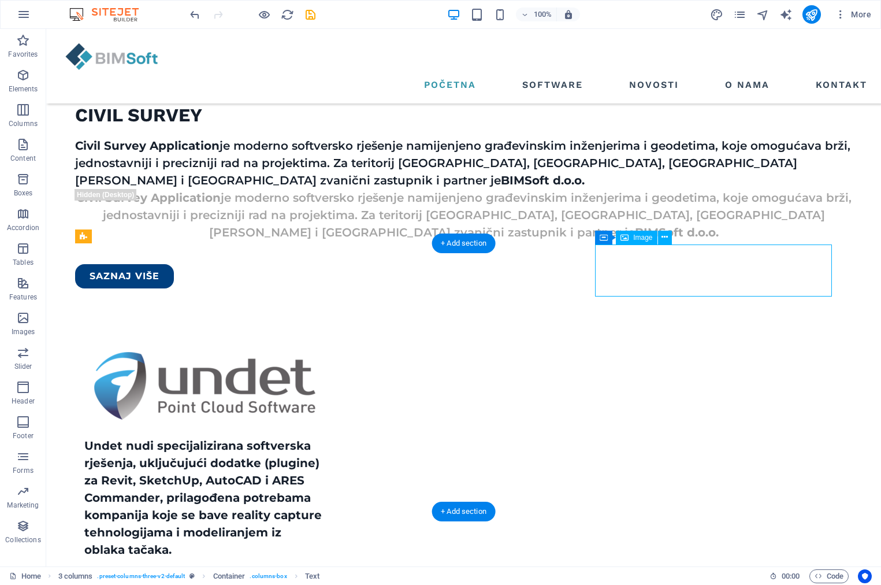
select select "%"
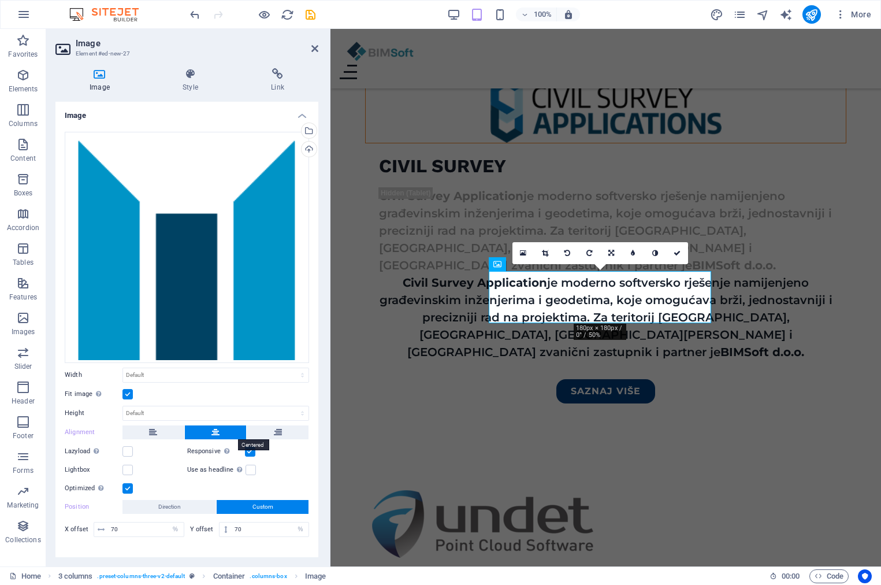
click at [213, 429] on icon at bounding box center [215, 432] width 8 height 14
click at [166, 509] on span "Direction" at bounding box center [169, 507] width 23 height 14
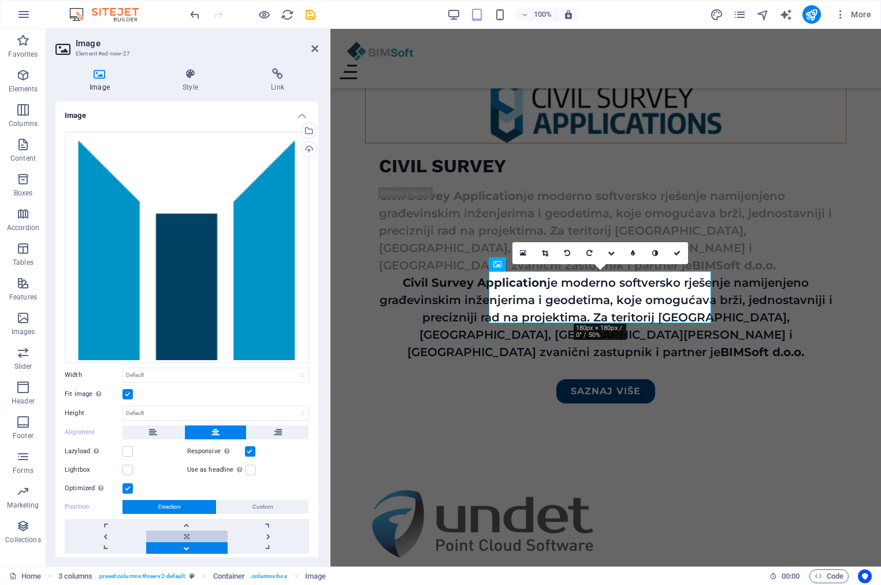
click at [179, 535] on link at bounding box center [186, 536] width 81 height 12
click at [316, 47] on icon at bounding box center [314, 48] width 7 height 9
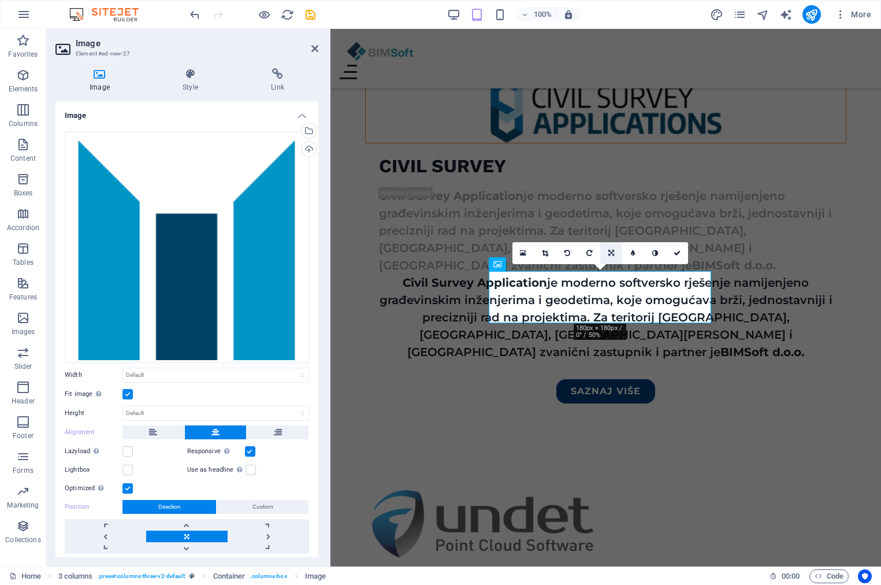
click at [611, 252] on icon at bounding box center [611, 253] width 6 height 7
click at [283, 429] on button at bounding box center [278, 432] width 62 height 14
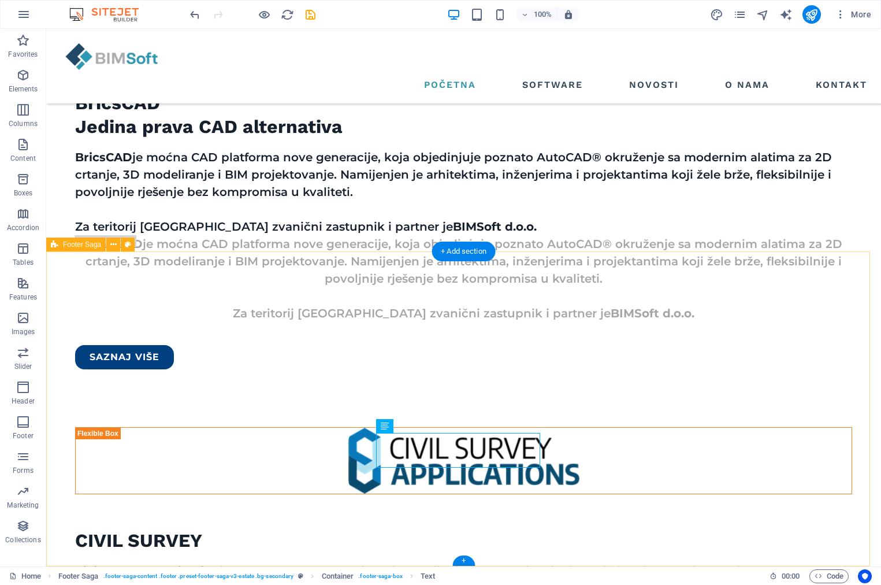
scroll to position [1446, 0]
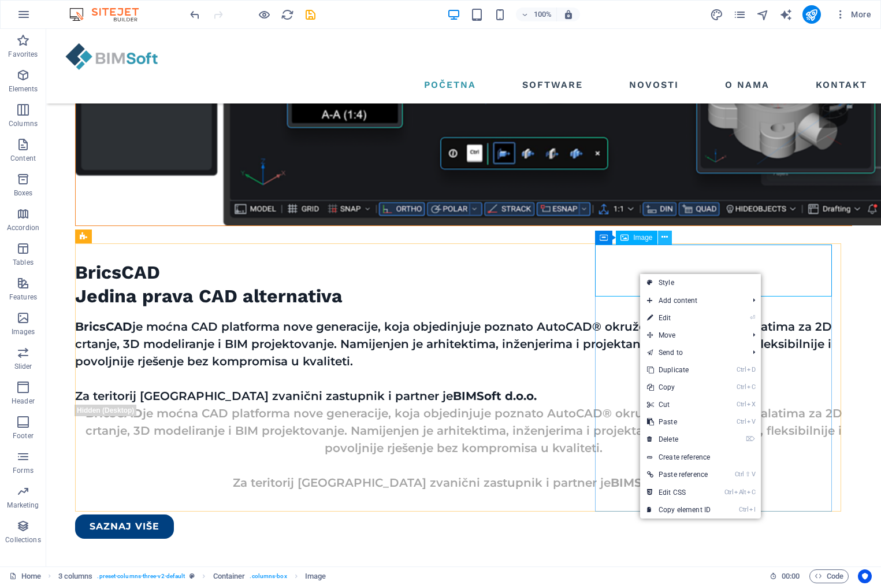
click at [664, 235] on icon at bounding box center [664, 237] width 6 height 12
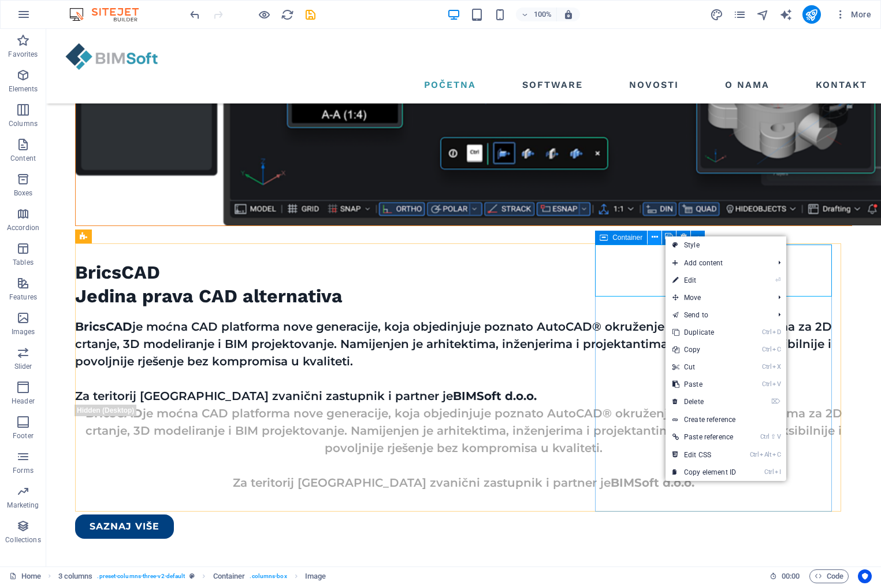
click at [654, 239] on icon at bounding box center [655, 237] width 6 height 12
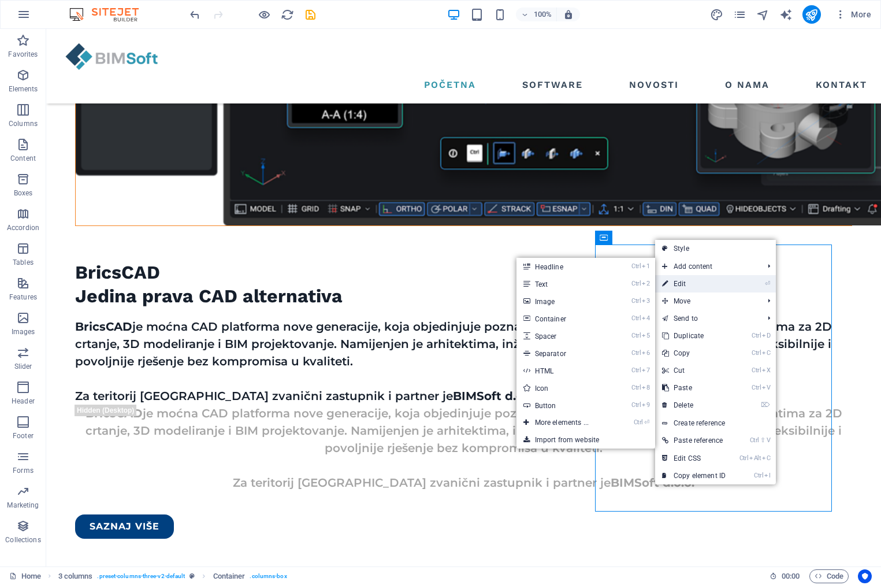
click at [677, 281] on link "⏎ Edit" at bounding box center [693, 283] width 77 height 17
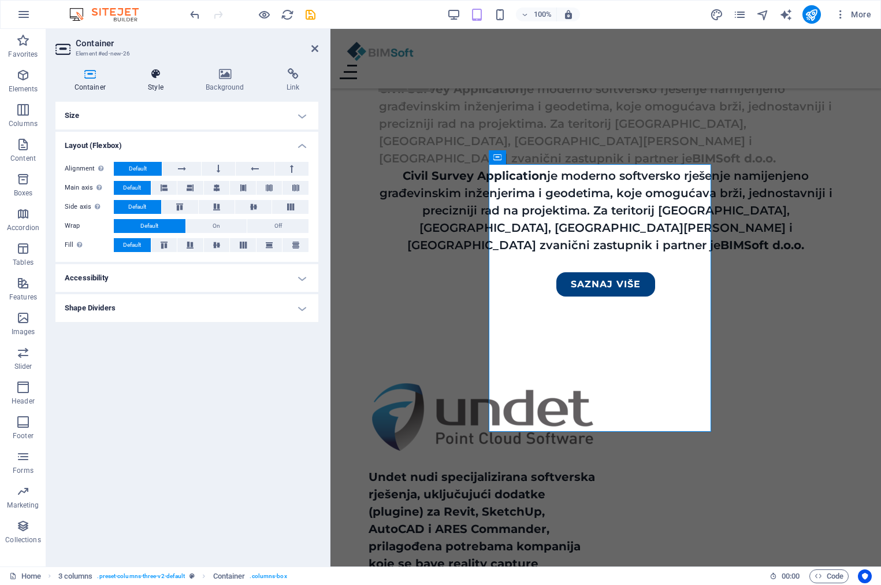
click at [153, 75] on icon at bounding box center [155, 74] width 53 height 12
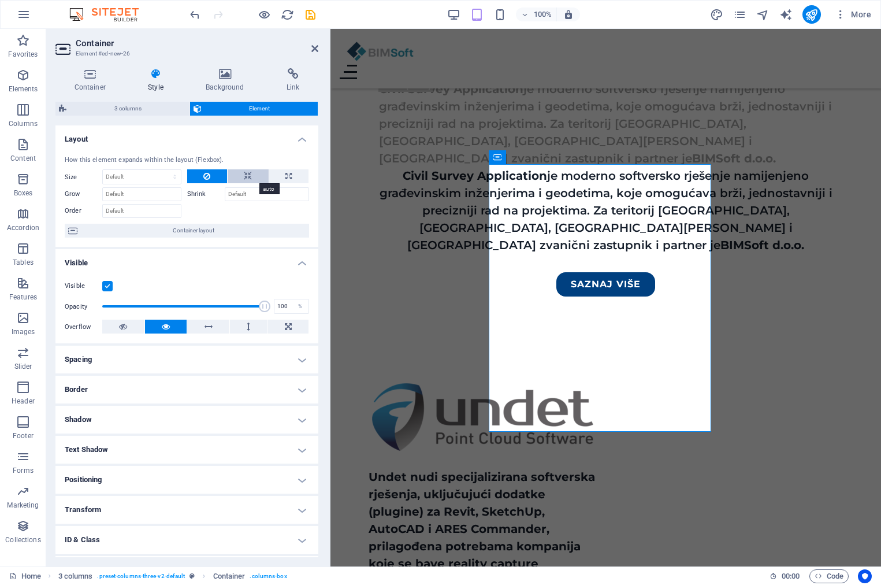
click at [250, 172] on button at bounding box center [248, 176] width 41 height 14
click at [209, 177] on button at bounding box center [207, 176] width 40 height 14
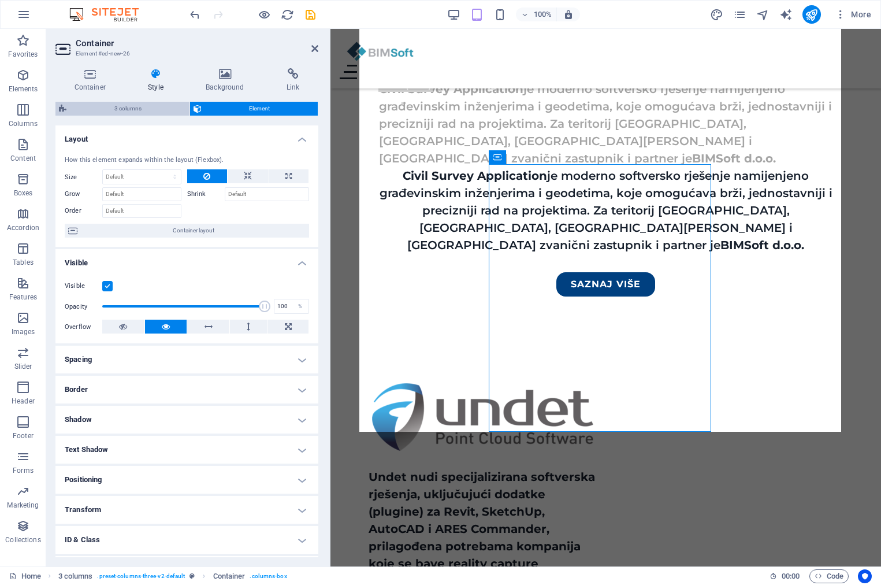
click at [173, 106] on span "3 columns" at bounding box center [128, 109] width 116 height 14
select select "rem"
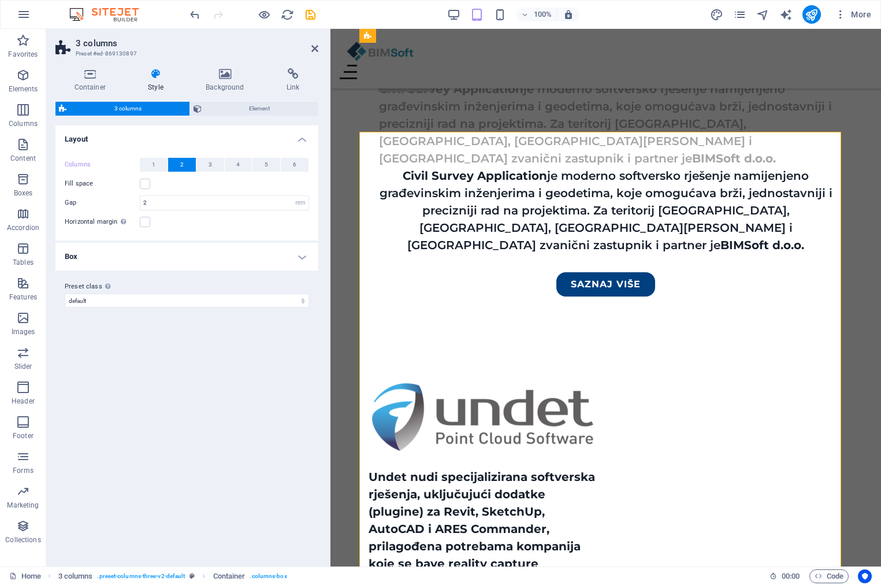
scroll to position [1735, 0]
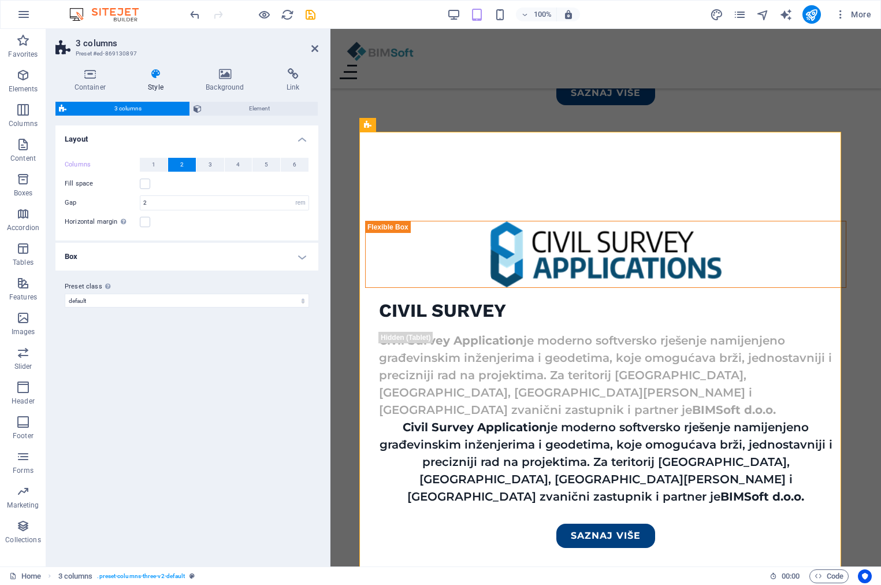
click at [310, 40] on h2 "3 columns" at bounding box center [197, 43] width 243 height 10
click at [313, 50] on icon at bounding box center [314, 48] width 7 height 9
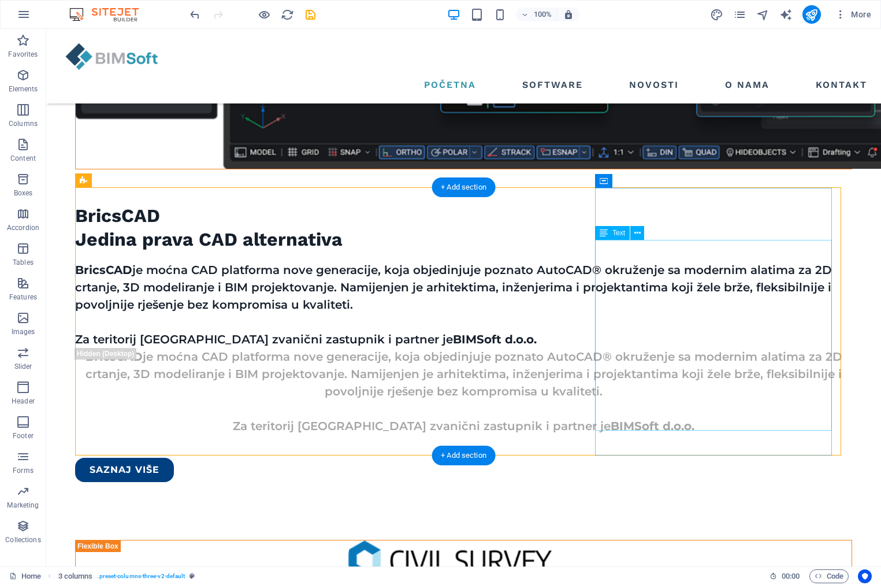
scroll to position [1446, 0]
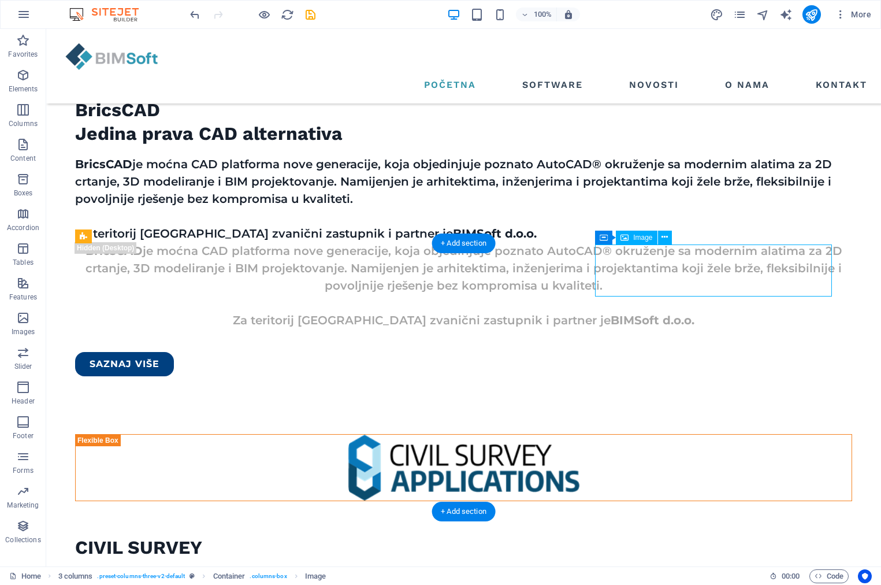
scroll to position [1879, 0]
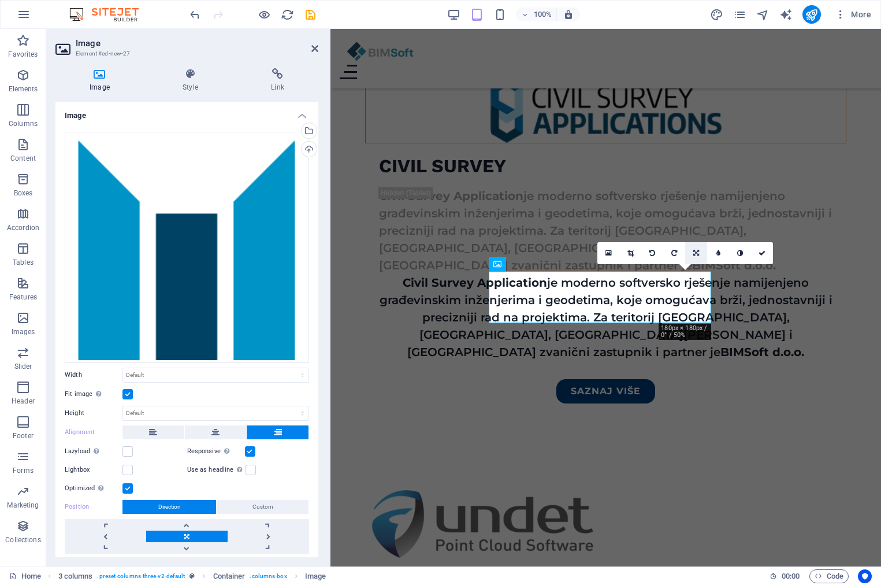
click at [696, 254] on icon at bounding box center [696, 253] width 6 height 7
click at [218, 430] on icon at bounding box center [215, 432] width 8 height 14
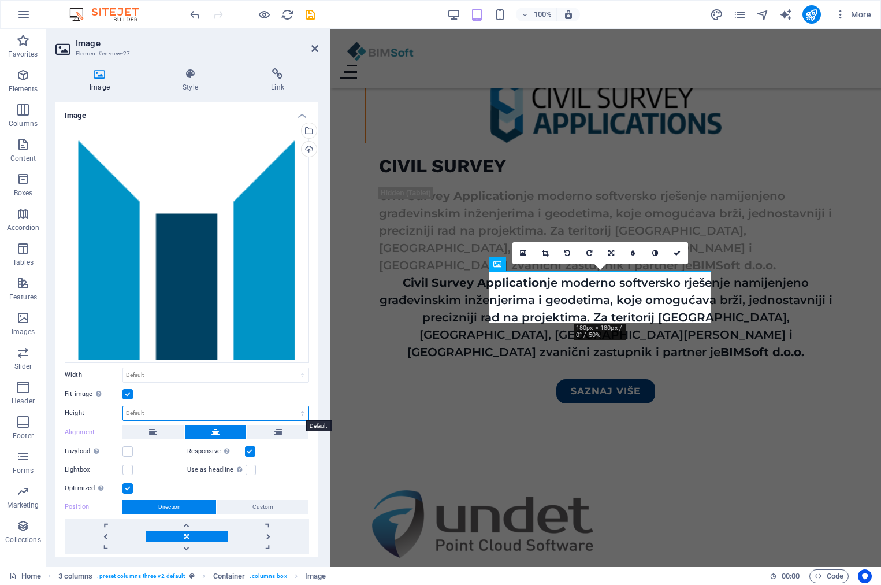
click at [202, 414] on select "Default auto px" at bounding box center [215, 413] width 185 height 14
select select "px"
click at [289, 406] on select "Default auto px" at bounding box center [215, 413] width 185 height 14
type input "90"
click at [221, 382] on div "Default auto px rem % em vh vw" at bounding box center [215, 374] width 187 height 15
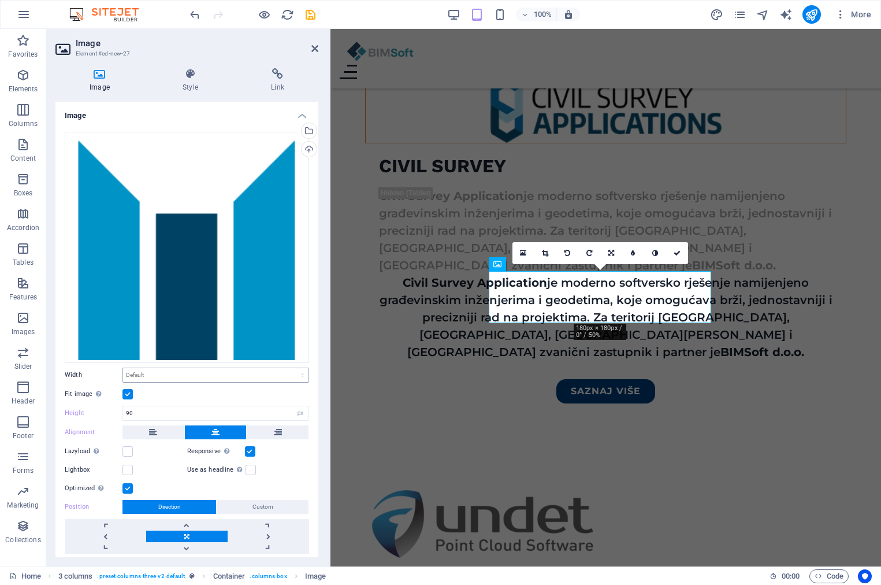
click at [221, 382] on div "Default auto px rem % em vh vw" at bounding box center [215, 374] width 187 height 15
click at [221, 374] on select "Default auto px rem % em vh vw" at bounding box center [215, 375] width 185 height 14
select select "px"
click at [289, 368] on select "Default auto px rem % em vh vw" at bounding box center [215, 375] width 185 height 14
type input "90"
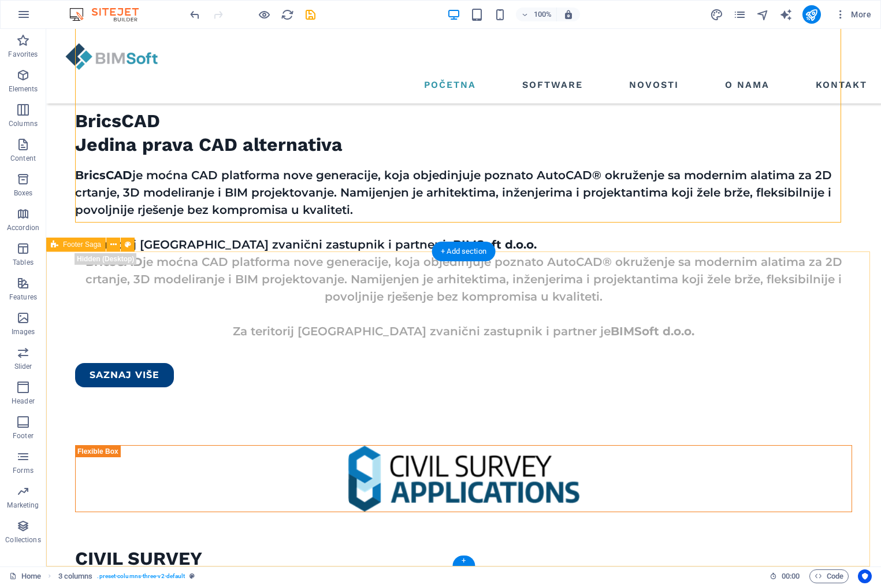
scroll to position [1446, 0]
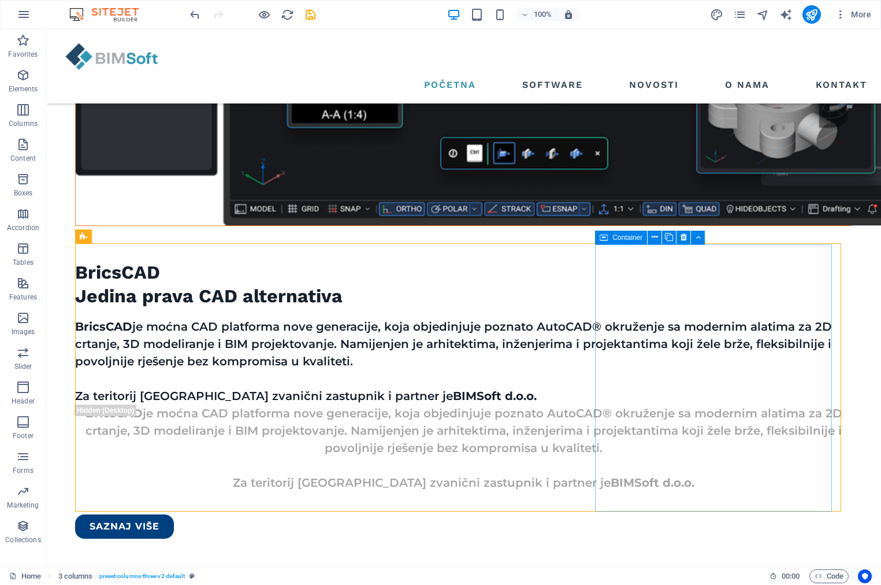
click at [605, 238] on icon at bounding box center [604, 237] width 8 height 14
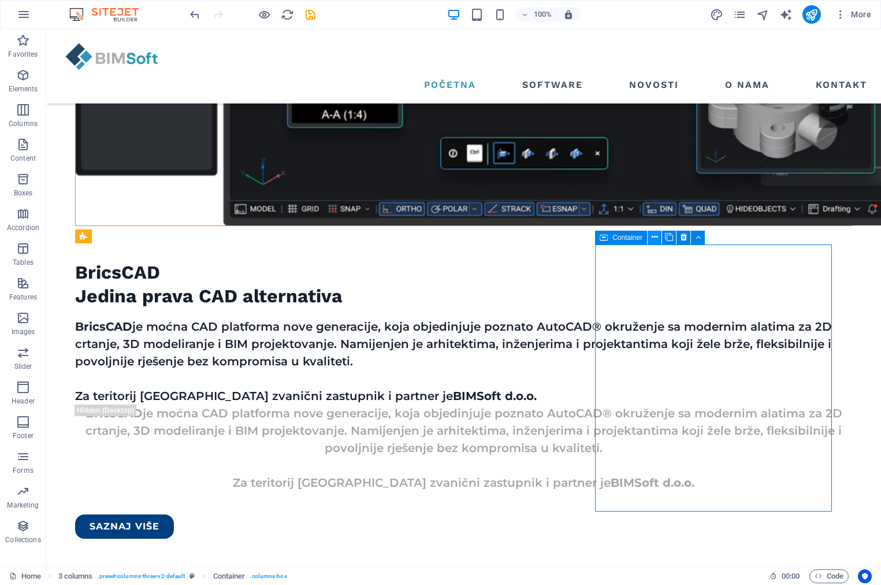
click at [653, 236] on icon at bounding box center [655, 237] width 6 height 12
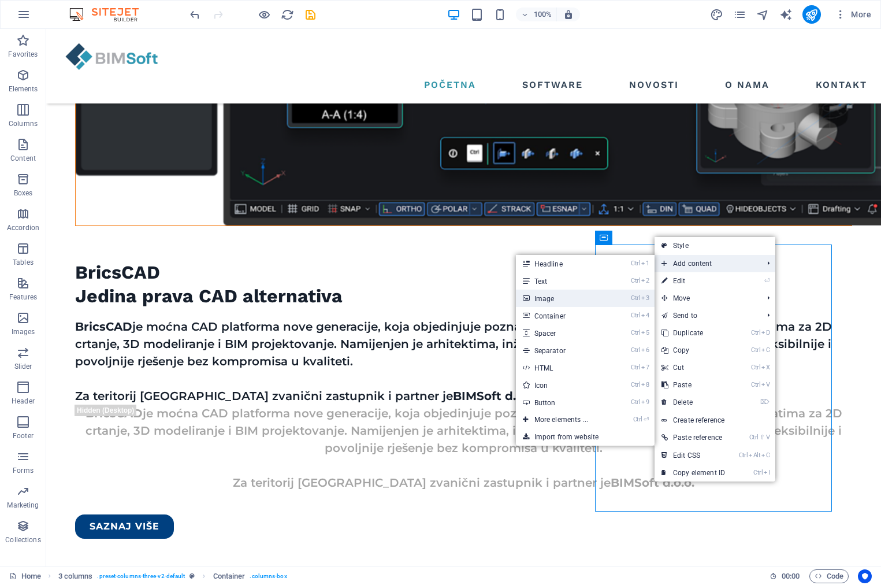
click at [631, 295] on icon "Ctrl" at bounding box center [635, 298] width 9 height 8
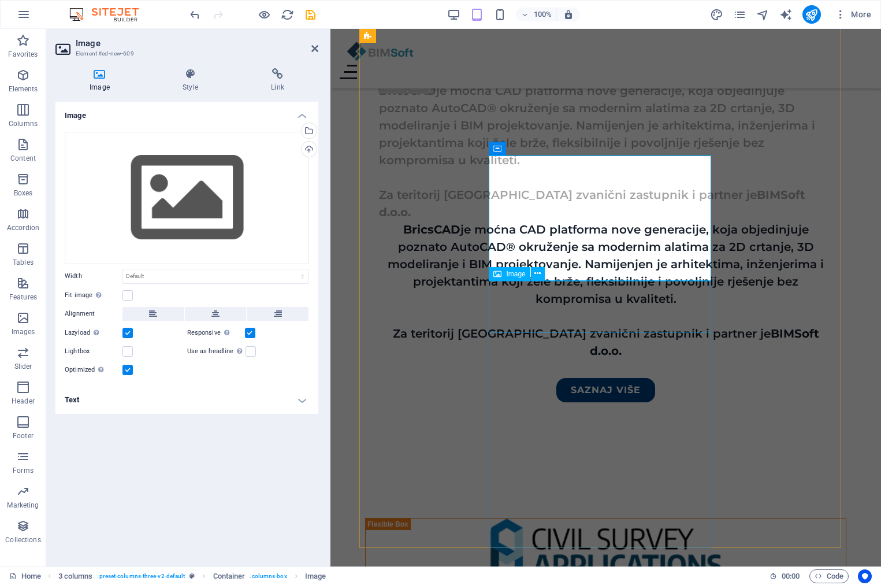
scroll to position [1995, 0]
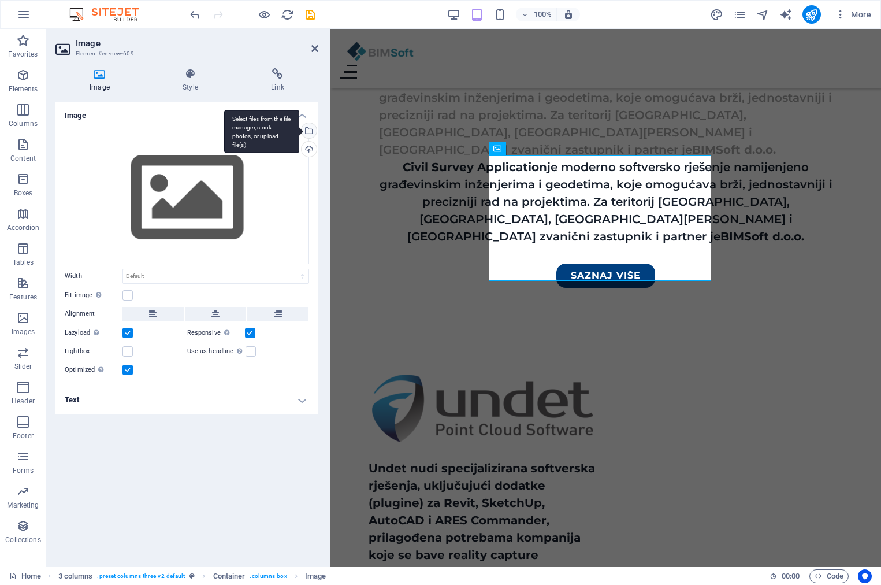
click at [307, 135] on div "Select files from the file manager, stock photos, or upload file(s)" at bounding box center [307, 131] width 17 height 17
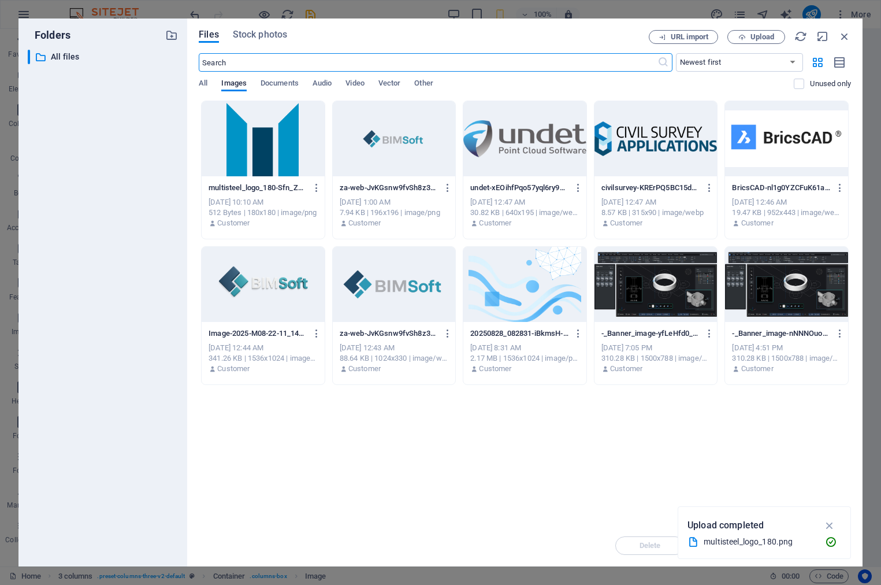
click at [295, 152] on div at bounding box center [263, 138] width 123 height 75
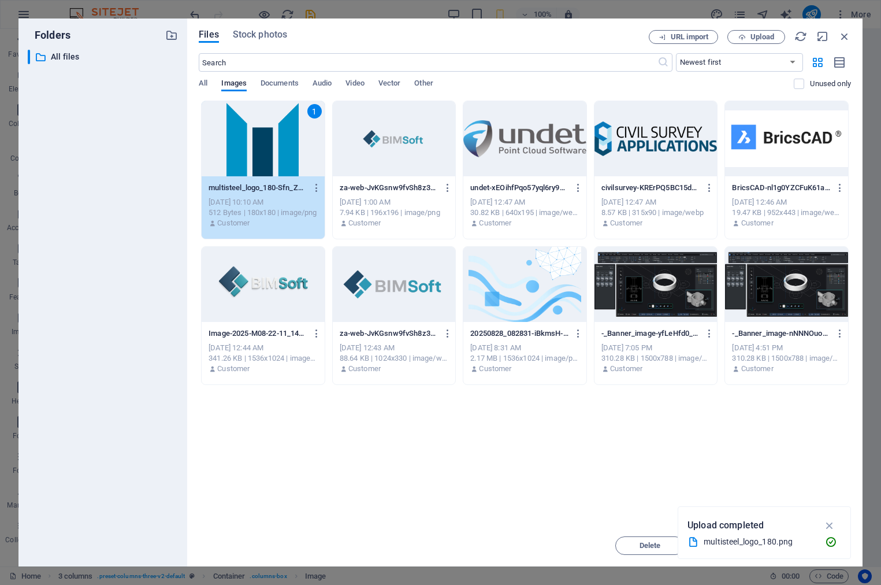
click at [295, 152] on div "1" at bounding box center [263, 138] width 123 height 75
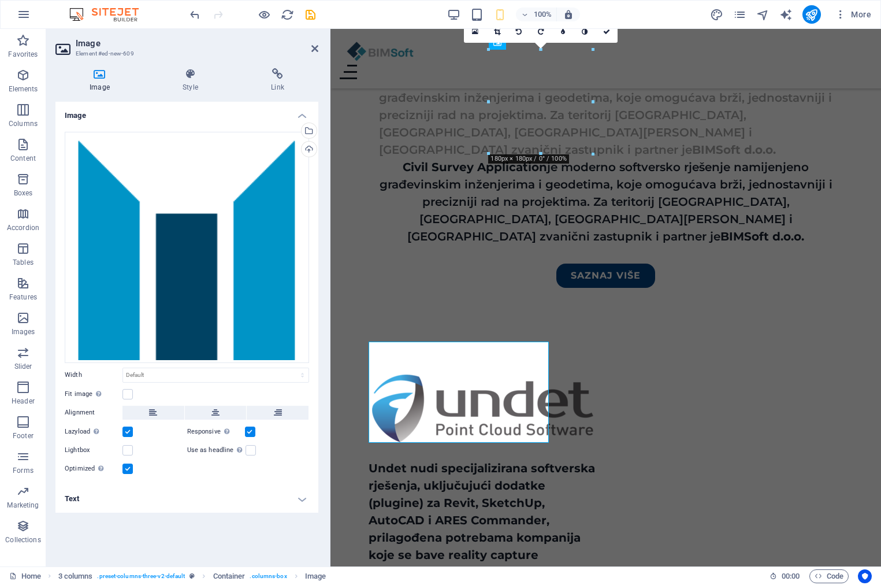
scroll to position [2101, 0]
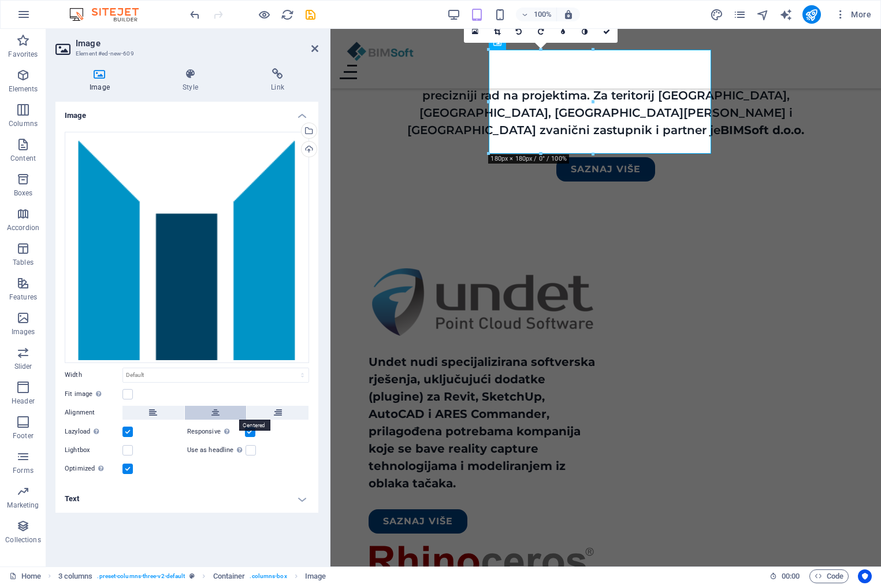
click at [204, 414] on button at bounding box center [216, 413] width 62 height 14
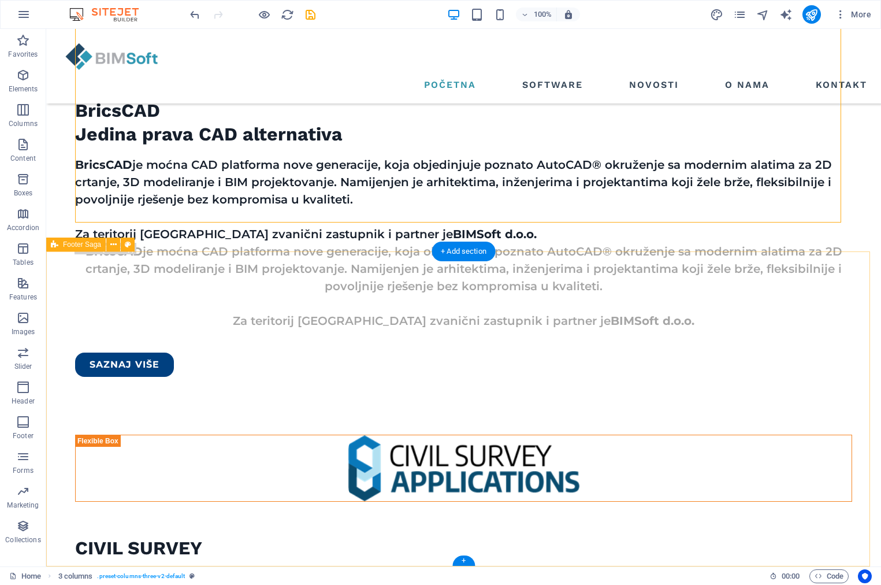
scroll to position [1477, 0]
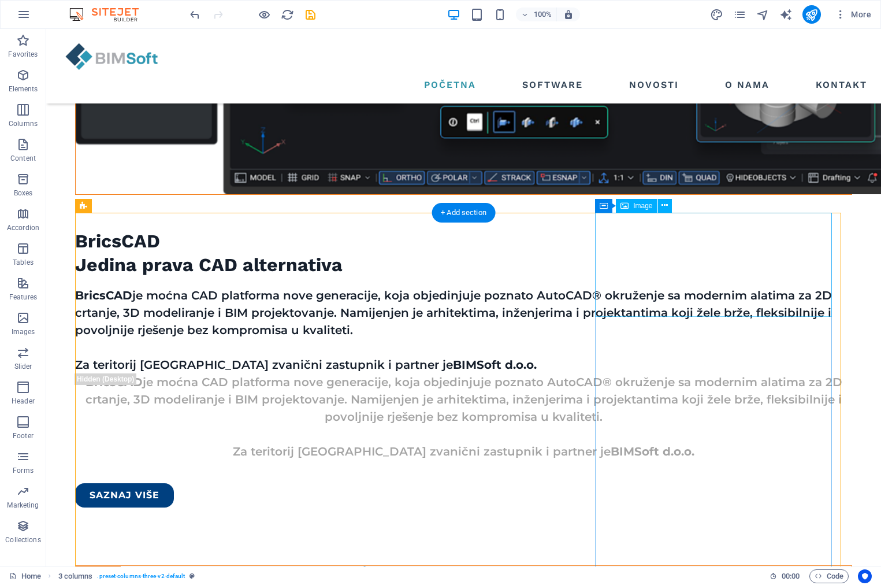
click at [664, 205] on icon at bounding box center [664, 205] width 6 height 12
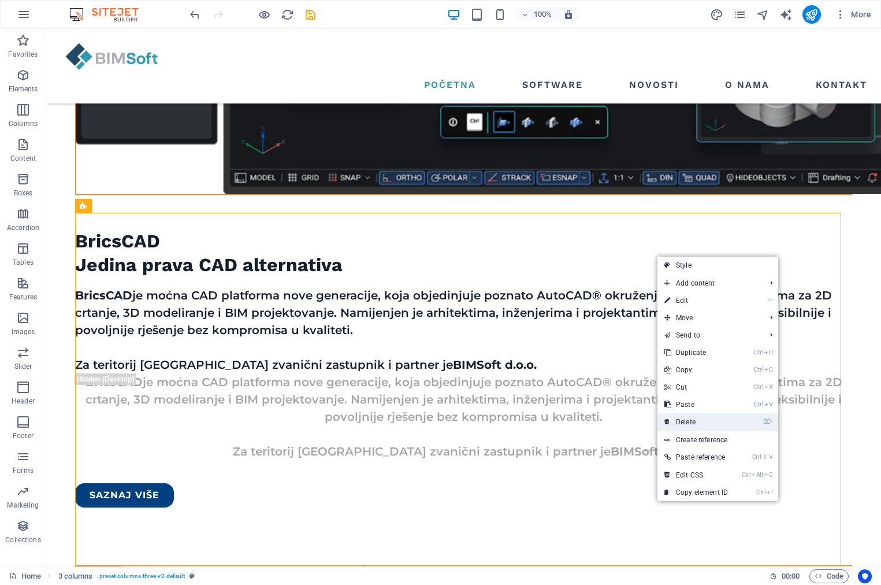
click at [683, 419] on link "⌦ Delete" at bounding box center [695, 421] width 77 height 17
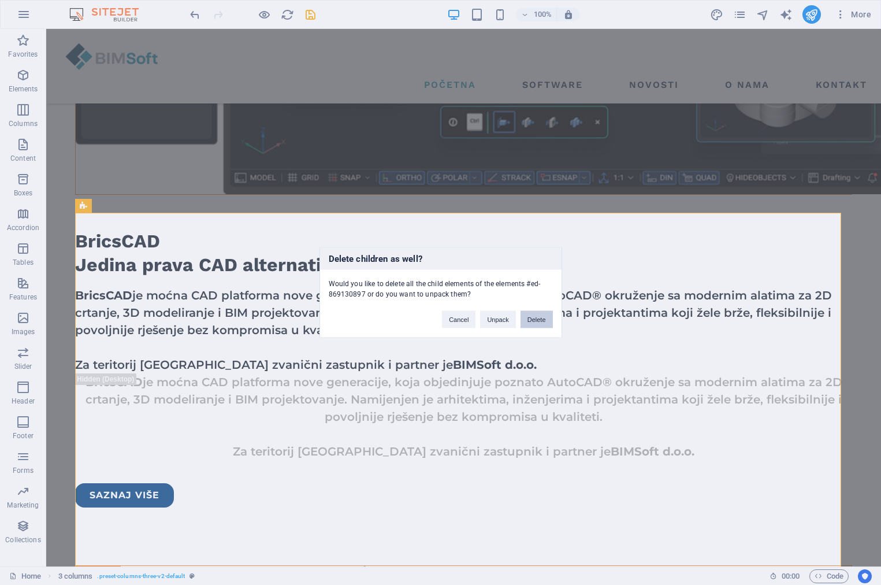
click at [544, 316] on button "Delete" at bounding box center [536, 319] width 32 height 17
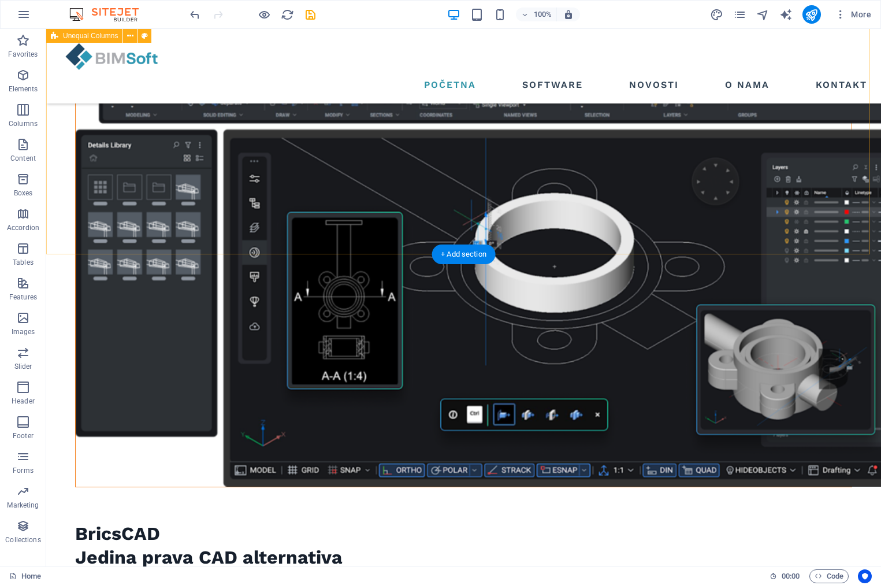
scroll to position [1048, 0]
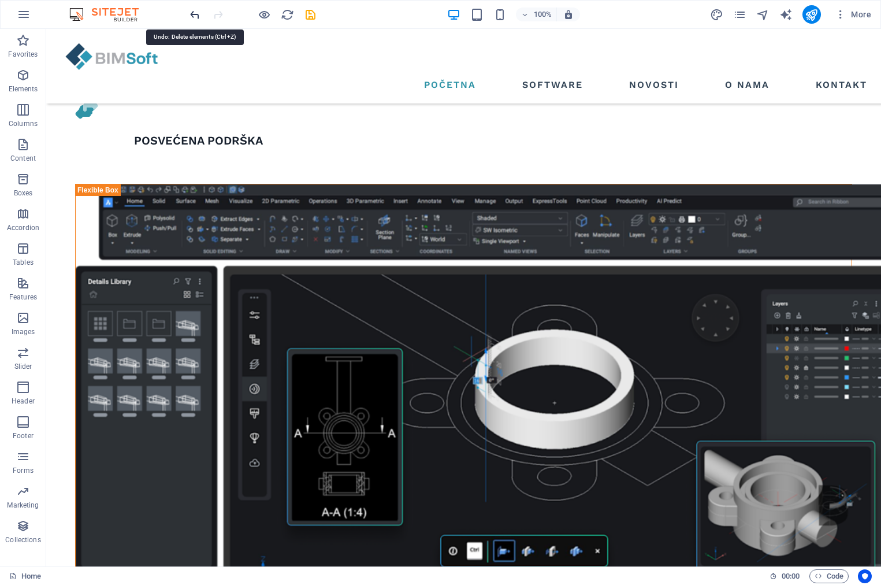
click at [194, 14] on icon "undo" at bounding box center [194, 14] width 13 height 13
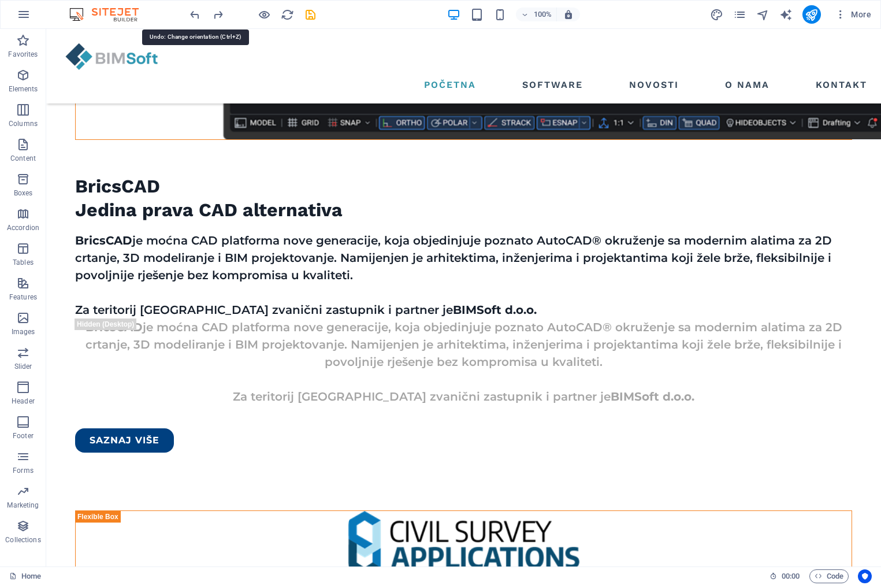
scroll to position [1578, 0]
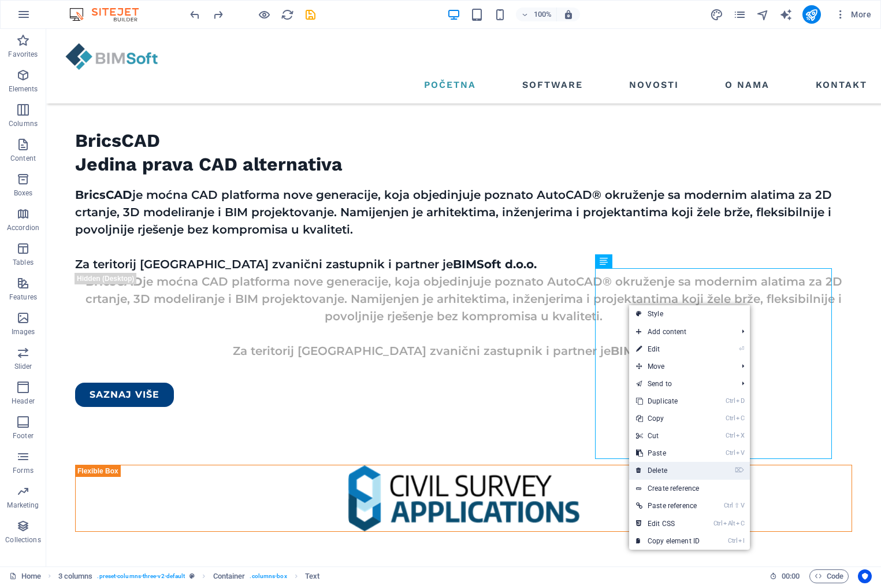
click at [679, 465] on link "⌦ Delete" at bounding box center [667, 470] width 77 height 17
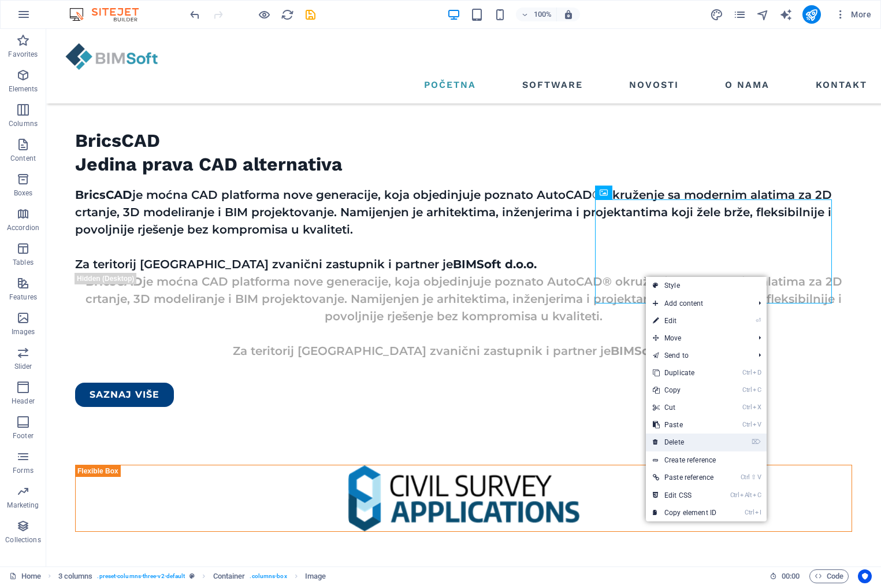
click at [670, 439] on link "⌦ Delete" at bounding box center [684, 441] width 77 height 17
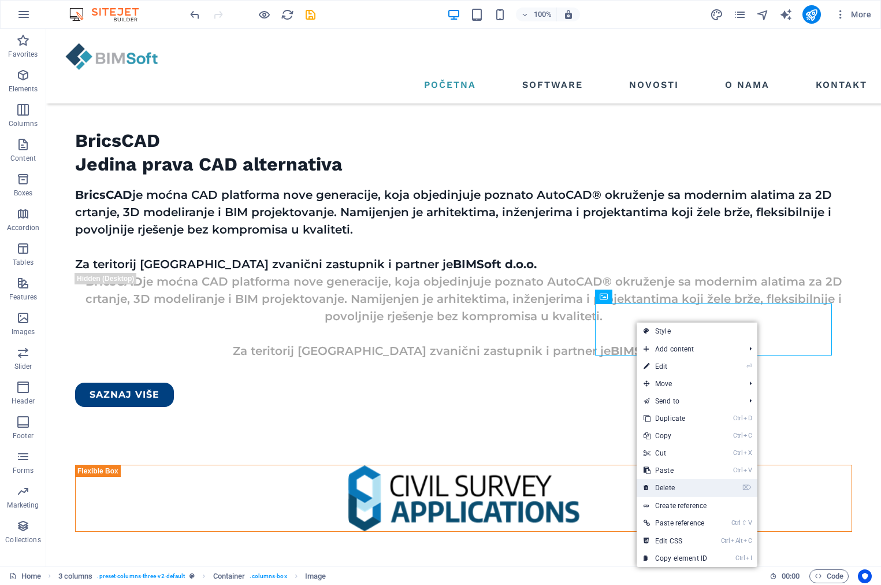
drag, startPoint x: 673, startPoint y: 488, endPoint x: 626, endPoint y: 452, distance: 59.4
click at [673, 488] on link "⌦ Delete" at bounding box center [675, 487] width 77 height 17
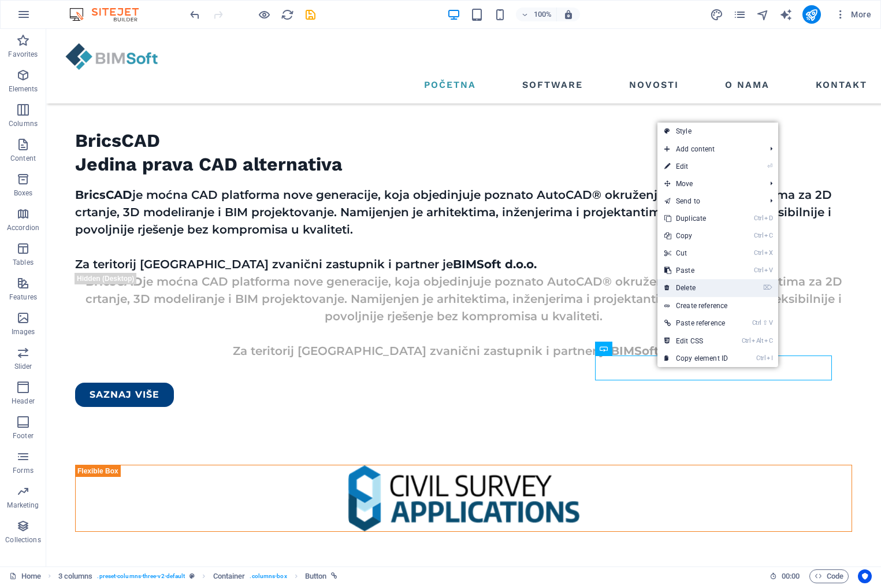
click at [697, 287] on link "⌦ Delete" at bounding box center [695, 287] width 77 height 17
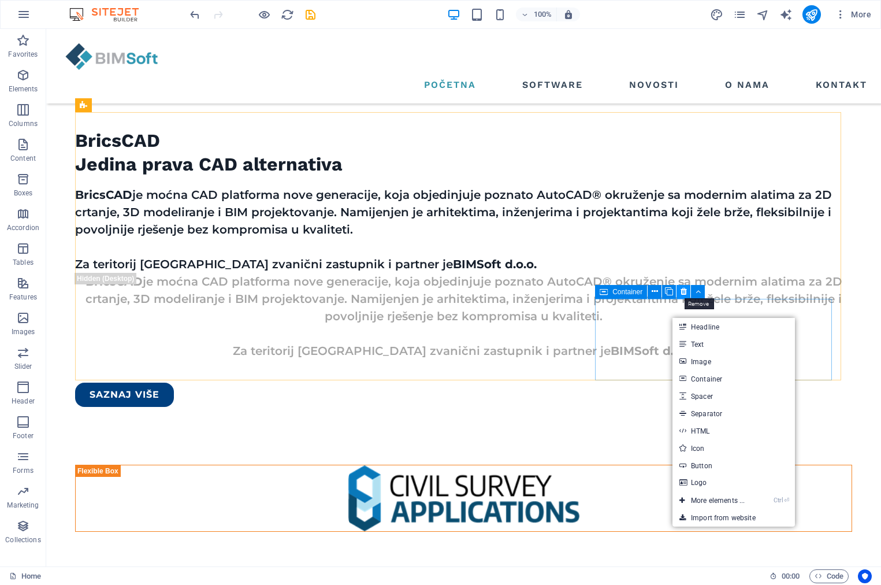
click at [682, 292] on icon at bounding box center [684, 291] width 6 height 12
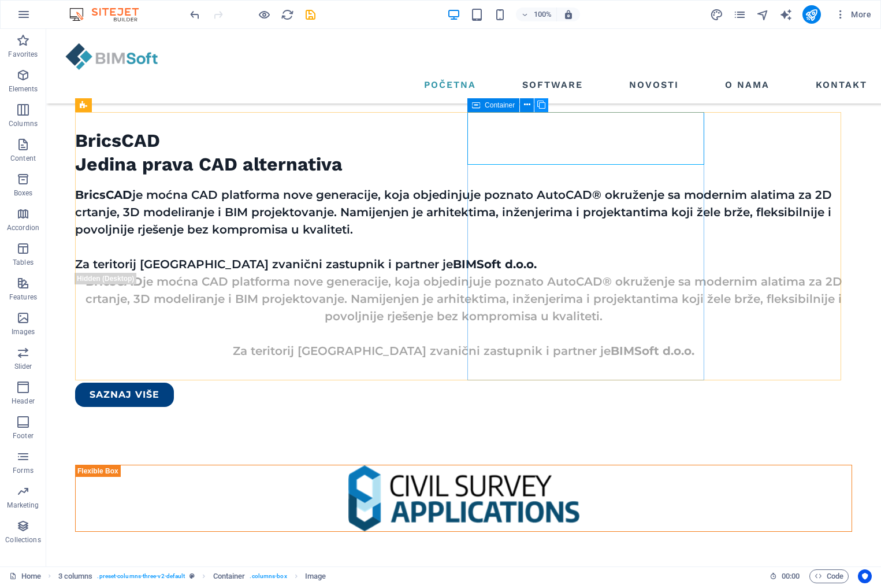
click at [541, 105] on icon at bounding box center [541, 105] width 8 height 12
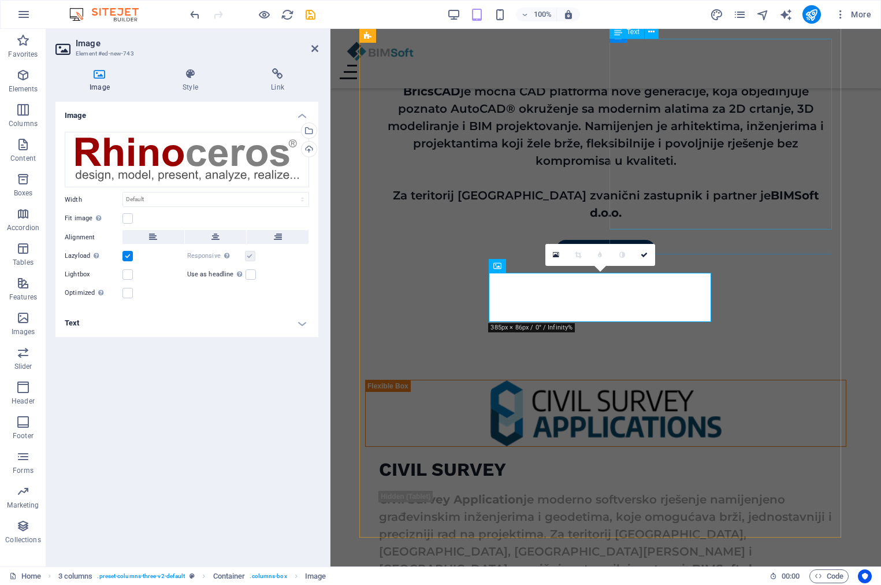
scroll to position [1878, 0]
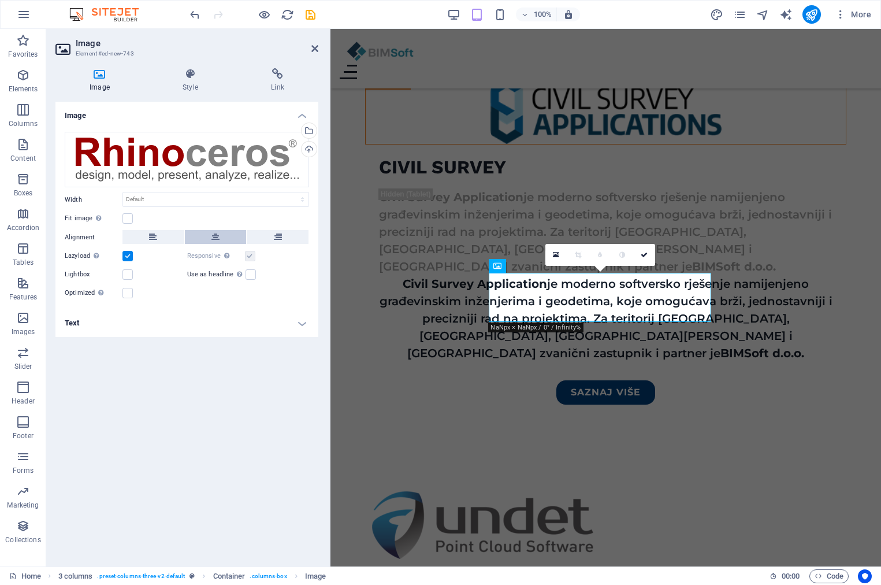
click at [220, 234] on button at bounding box center [216, 237] width 62 height 14
click at [126, 292] on label at bounding box center [127, 293] width 10 height 10
click at [0, 0] on input "Optimized Images are compressed to improve page speed." at bounding box center [0, 0] width 0 height 0
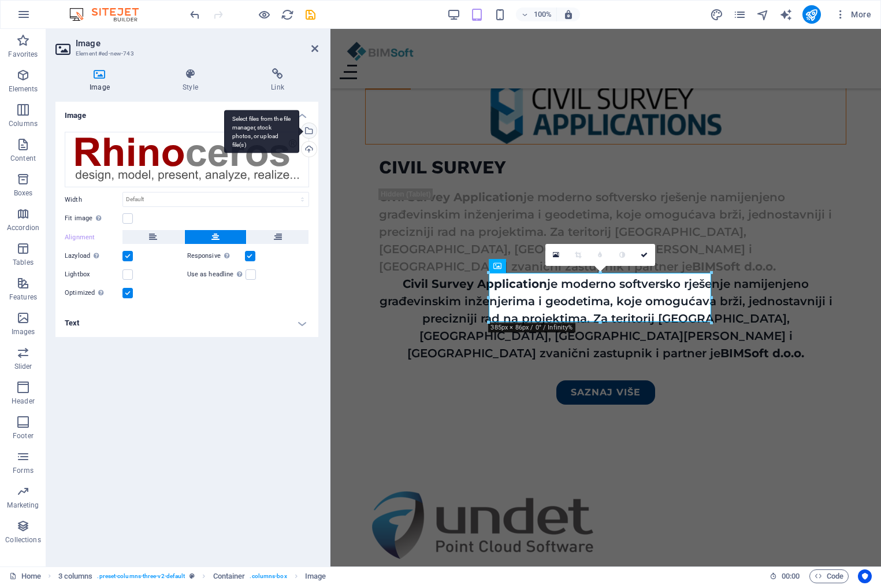
click at [313, 128] on div "Select files from the file manager, stock photos, or upload file(s)" at bounding box center [307, 131] width 17 height 17
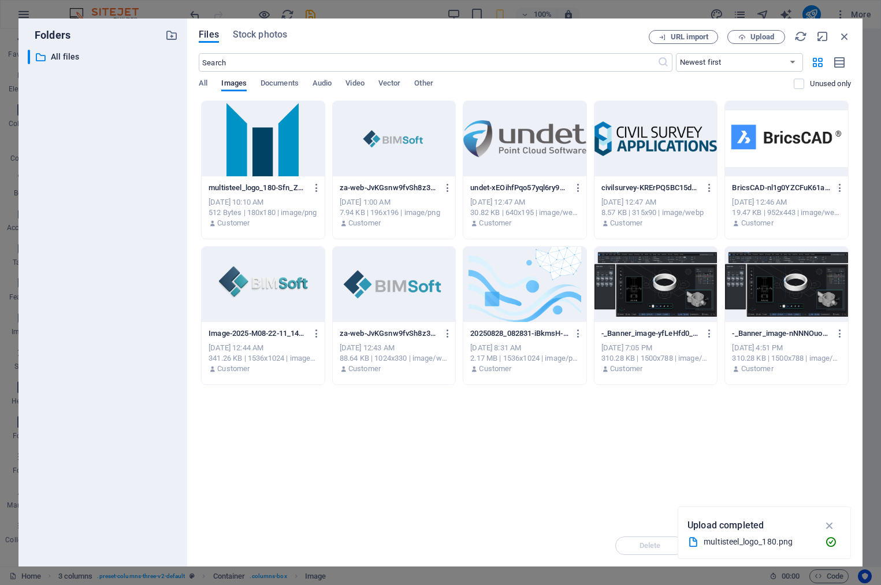
click at [251, 143] on div at bounding box center [263, 138] width 123 height 75
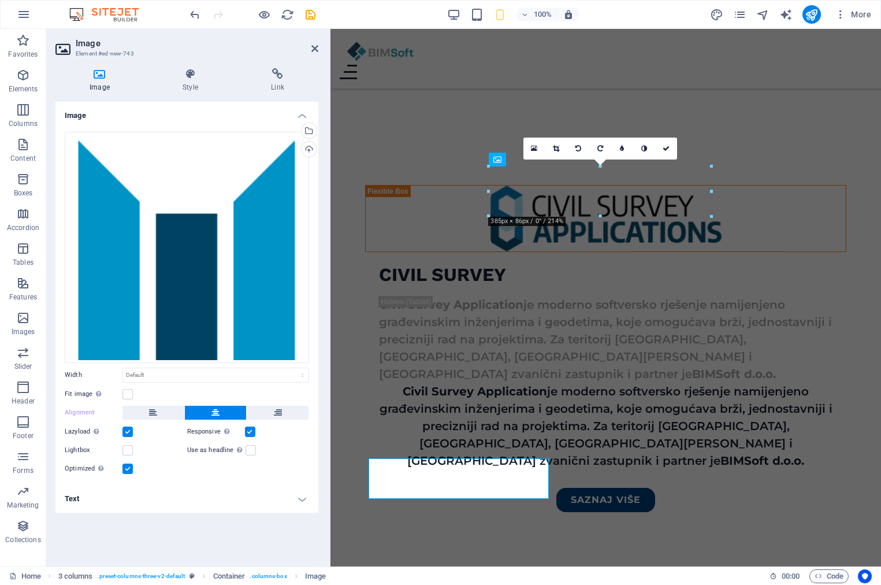
scroll to position [1984, 0]
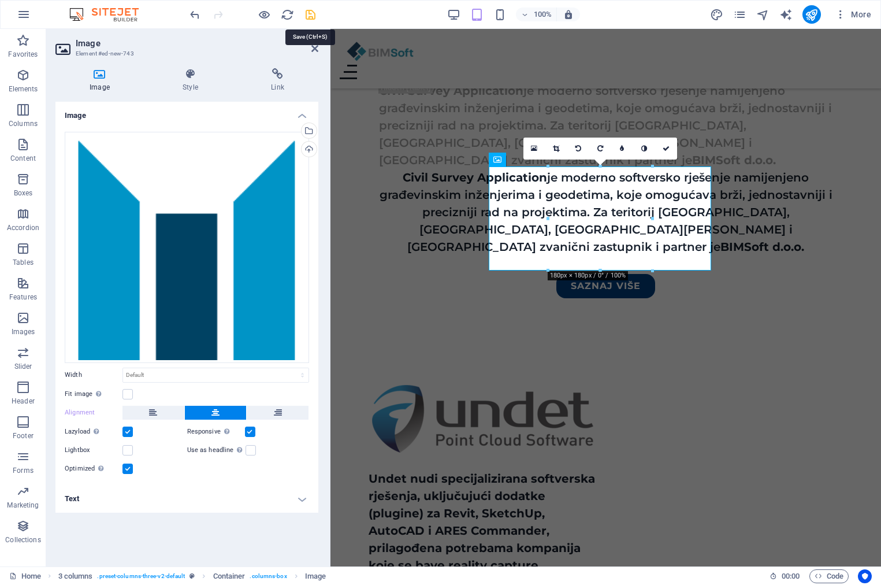
drag, startPoint x: 308, startPoint y: 18, endPoint x: 269, endPoint y: 1, distance: 42.9
click at [308, 18] on icon "save" at bounding box center [310, 14] width 13 height 13
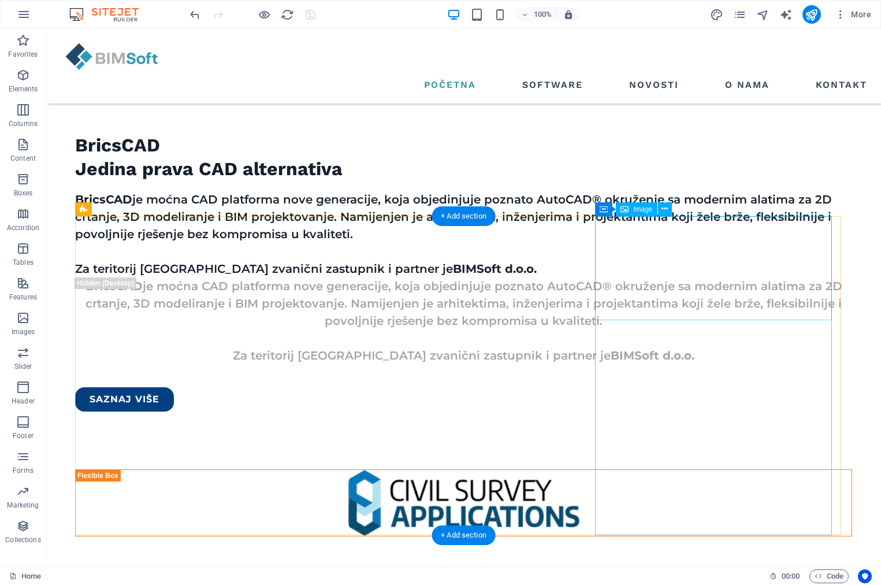
scroll to position [1589, 0]
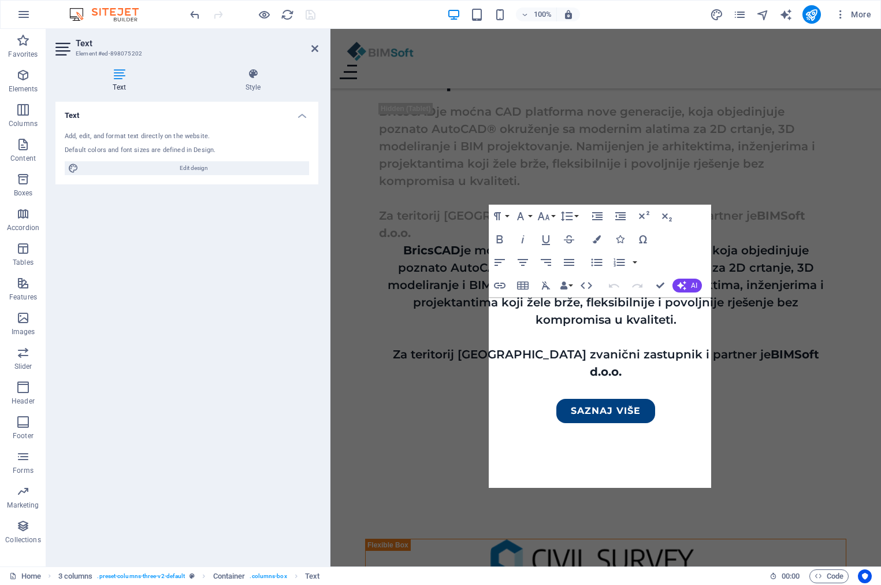
scroll to position [1957, 0]
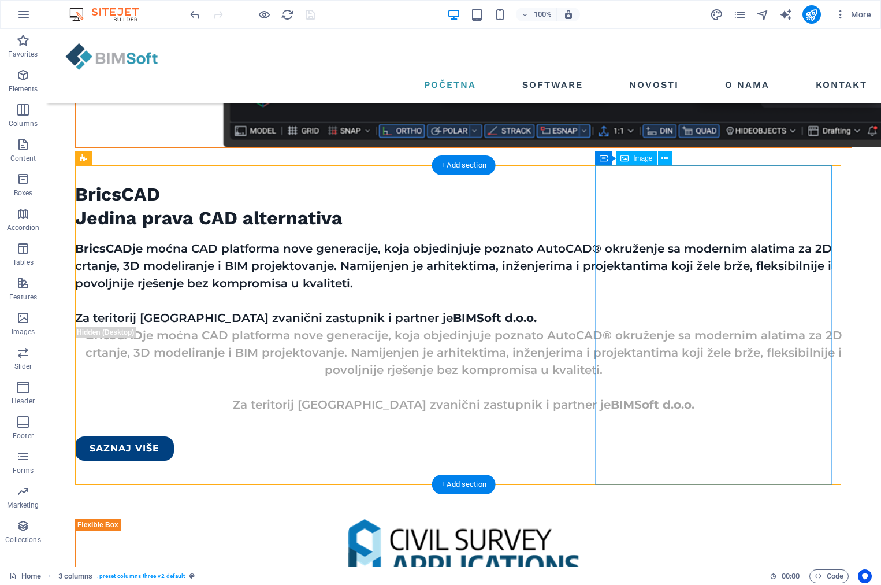
scroll to position [1497, 0]
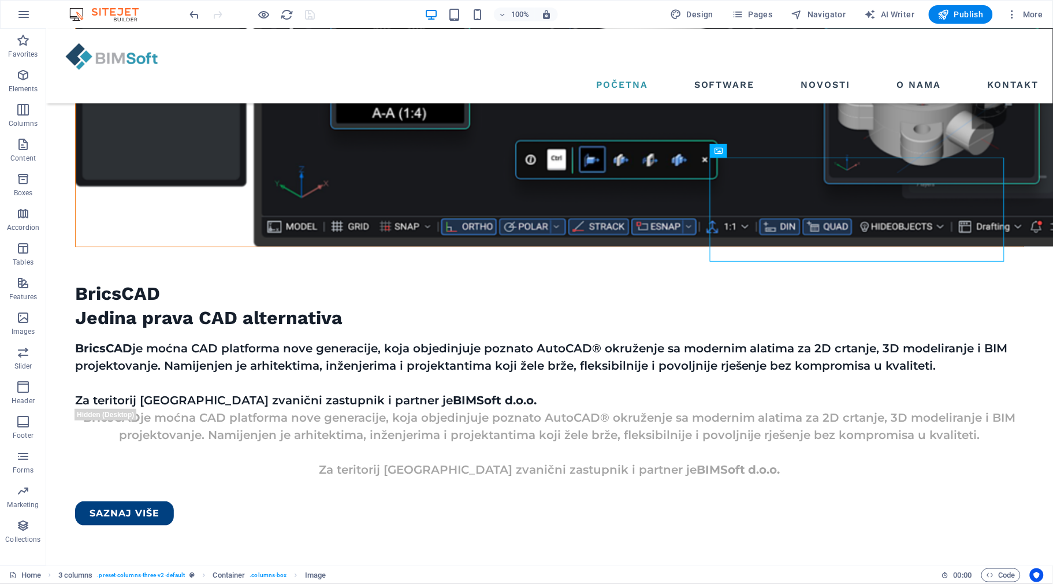
scroll to position [1462, 0]
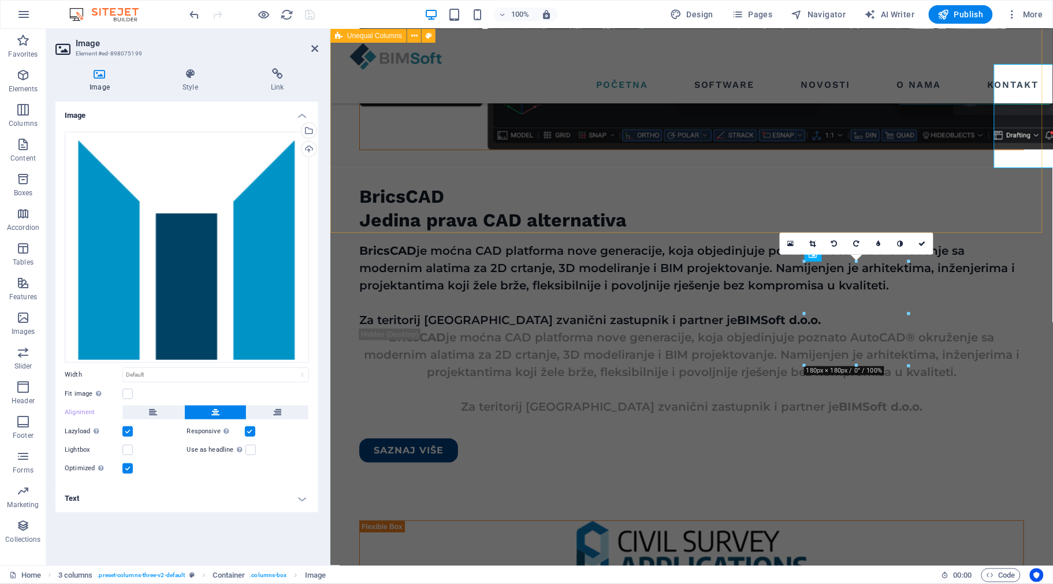
scroll to position [1555, 0]
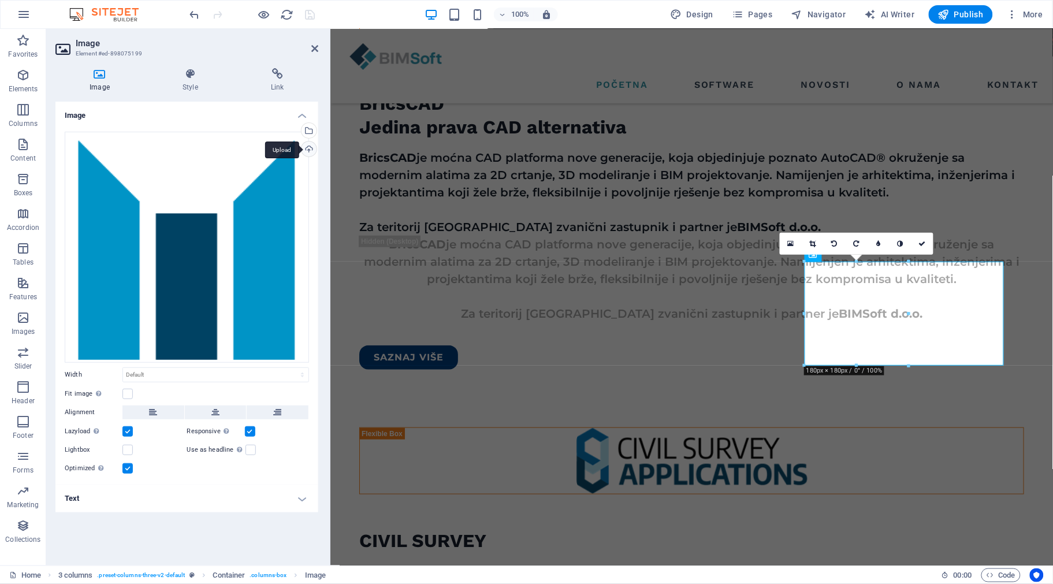
click at [310, 147] on div "Upload" at bounding box center [307, 150] width 17 height 17
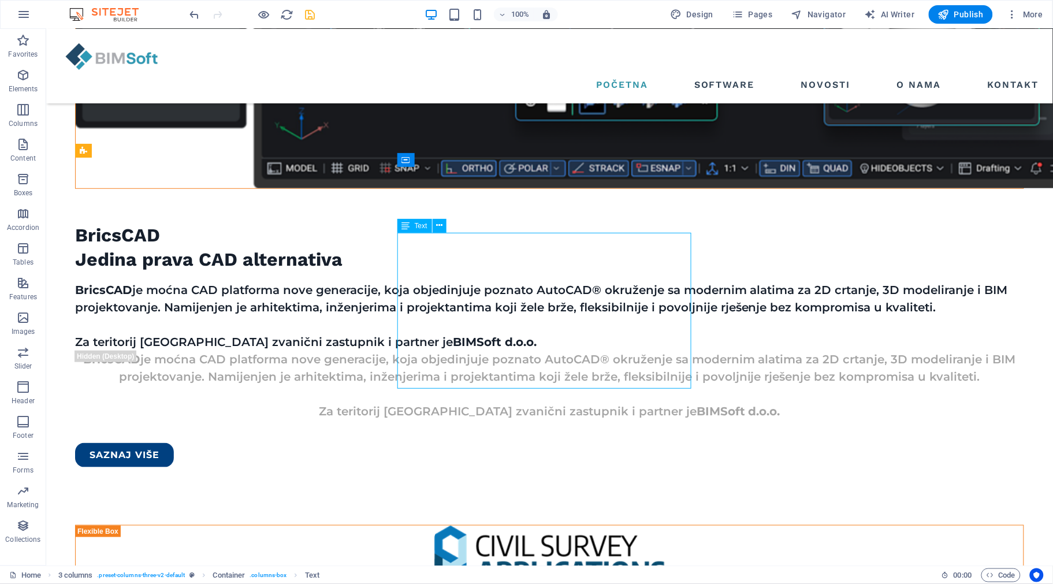
scroll to position [1462, 0]
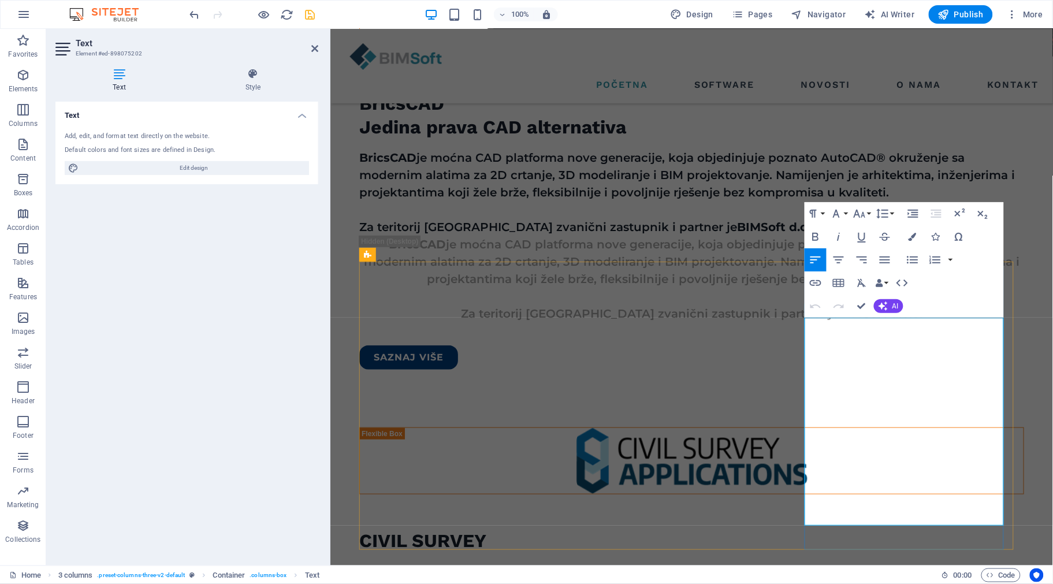
drag, startPoint x: 980, startPoint y: 505, endPoint x: 806, endPoint y: 350, distance: 232.8
click at [880, 351] on div "Početna Software Novosti O Nama Kontakt VAŠ PRVI IZBOR ZA KUPOVINU SOFTVERA Mi …" at bounding box center [691, 361] width 723 height 3776
click at [880, 339] on div "Početna Software Novosti O Nama Kontakt VAŠ PRVI IZBOR ZA KUPOVINU SOFTVERA Mi …" at bounding box center [691, 361] width 723 height 3776
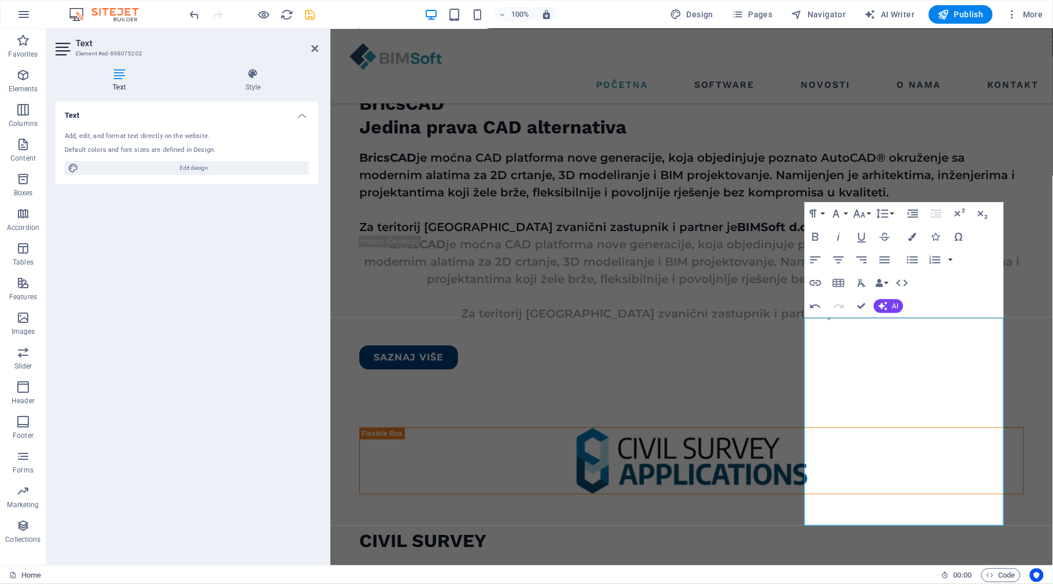
click at [646, 247] on div "Početna Software Novosti O Nama Kontakt VAŠ PRVI IZBOR ZA KUPOVINU SOFTVERA Mi …" at bounding box center [691, 361] width 723 height 3776
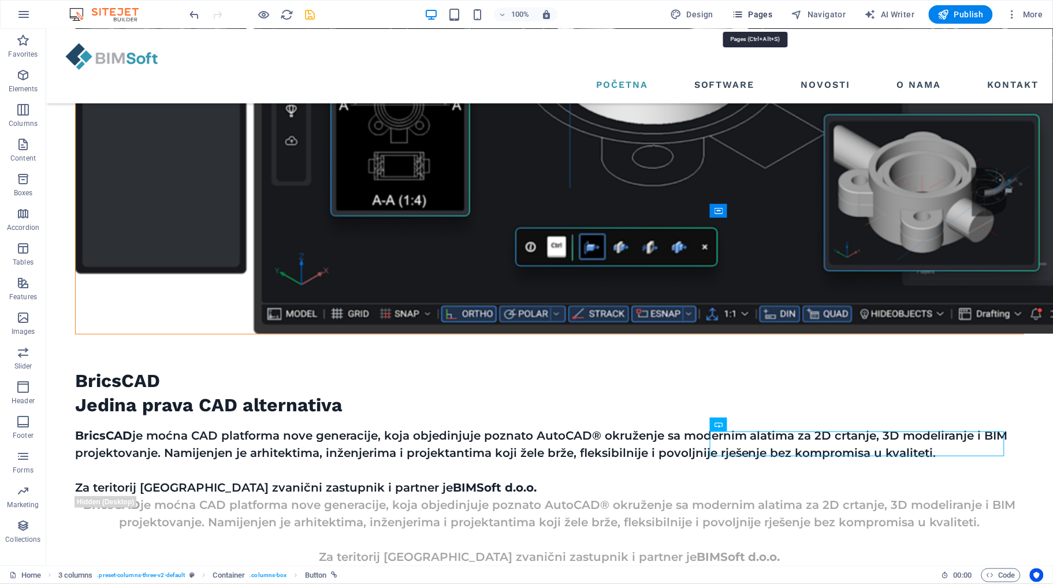
click at [748, 12] on span "Pages" at bounding box center [752, 15] width 40 height 12
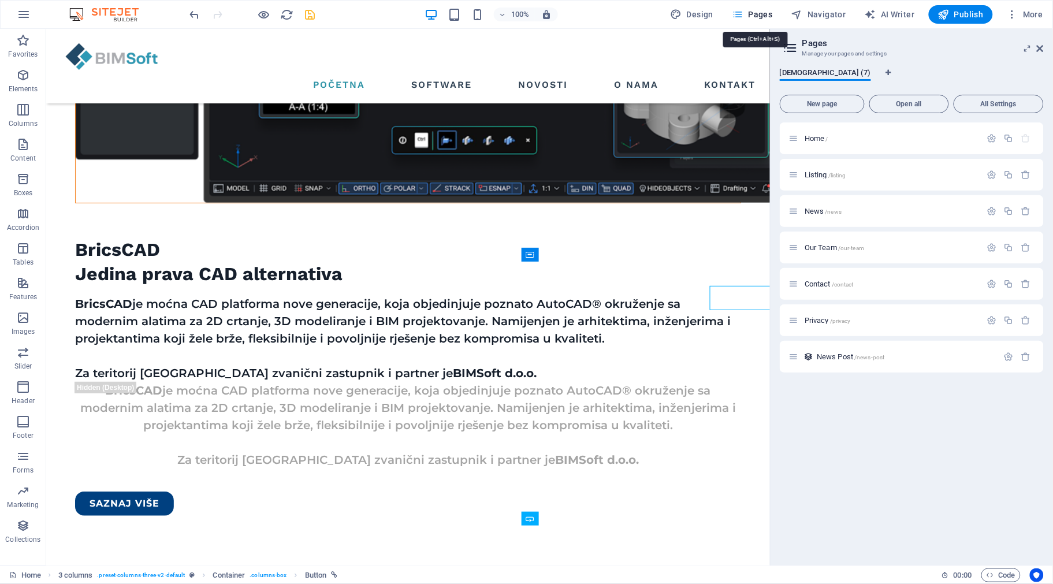
scroll to position [1555, 0]
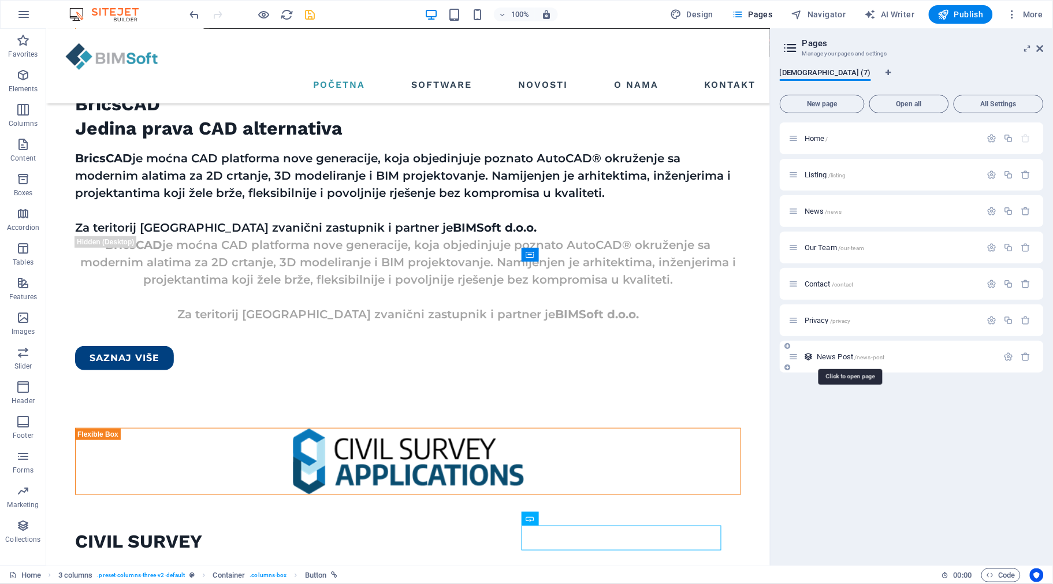
click at [833, 355] on span "News Post /news-post" at bounding box center [851, 356] width 68 height 9
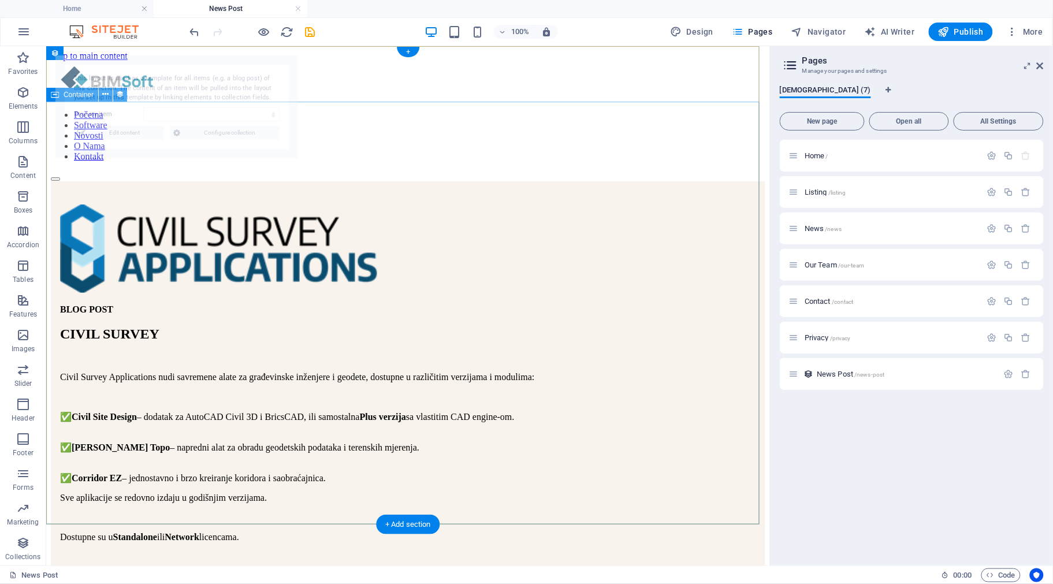
scroll to position [0, 0]
select select "68a75feccd23fd8b3e0fb41d"
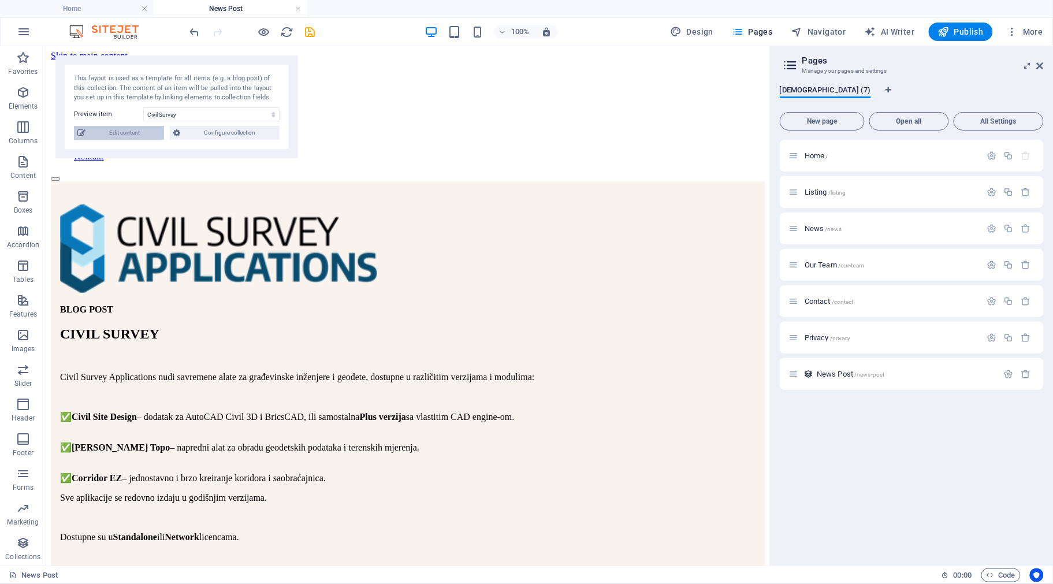
click at [113, 133] on span "Edit content" at bounding box center [125, 133] width 72 height 14
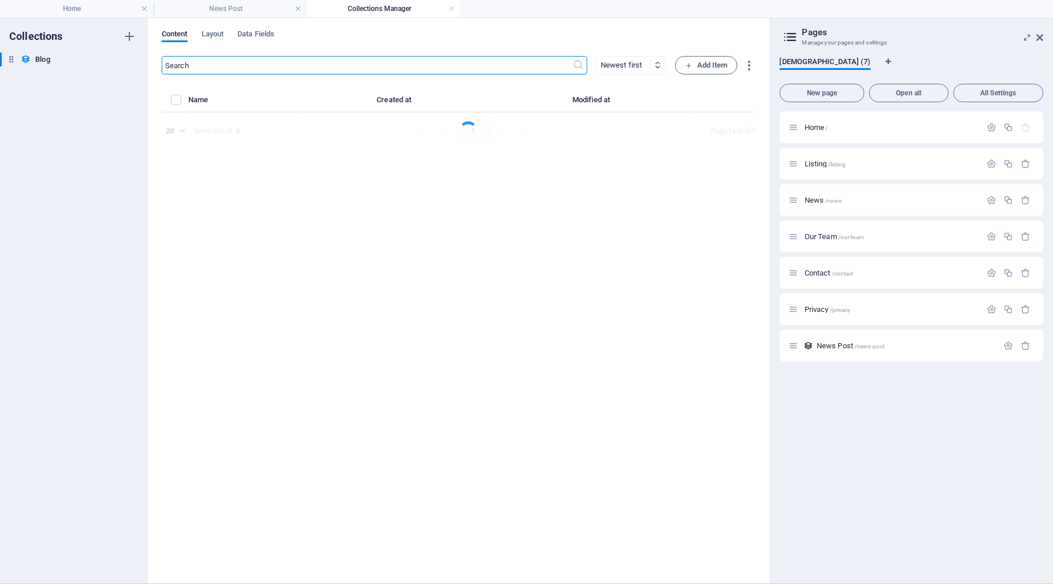
select select "Investment"
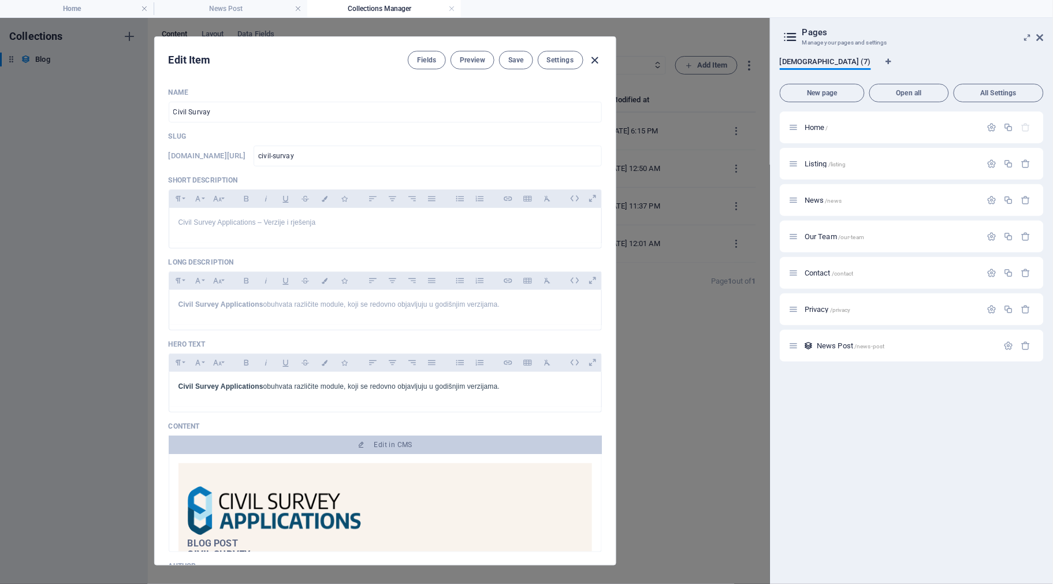
click at [593, 60] on icon "button" at bounding box center [594, 60] width 13 height 13
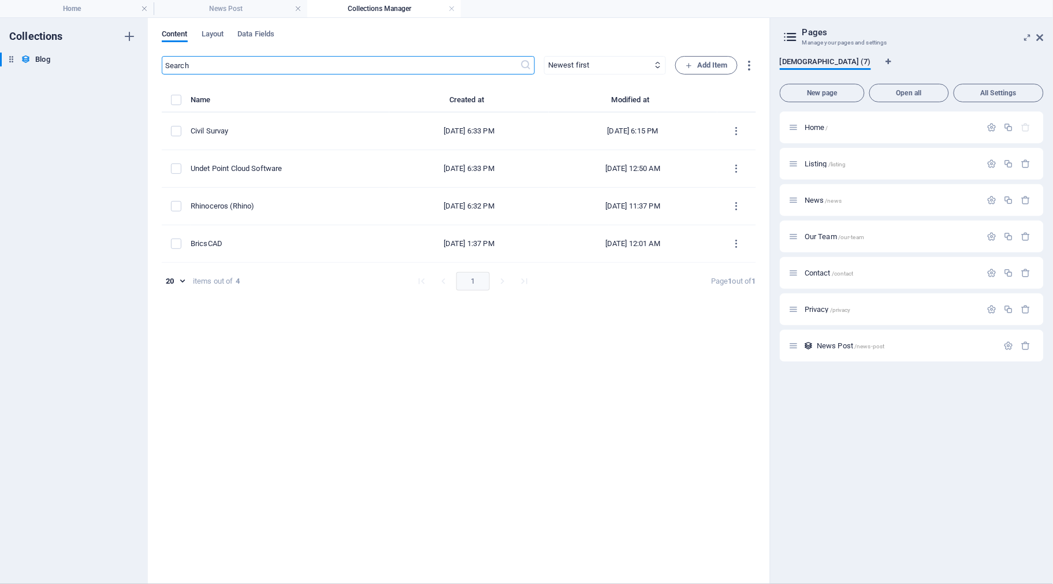
type input "[DATE]"
type input "civil-survay"
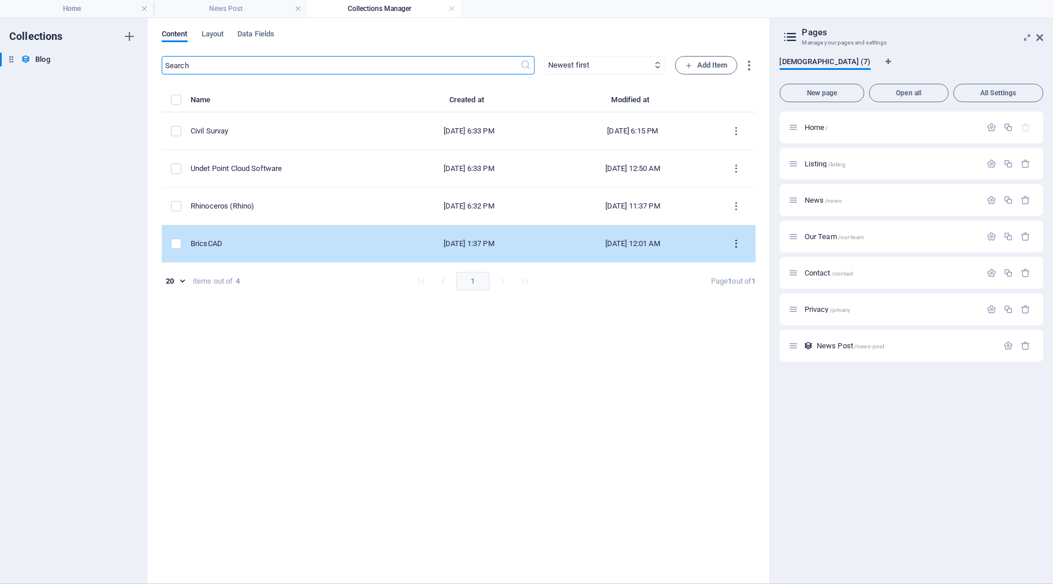
click at [734, 241] on icon "items list" at bounding box center [736, 244] width 11 height 11
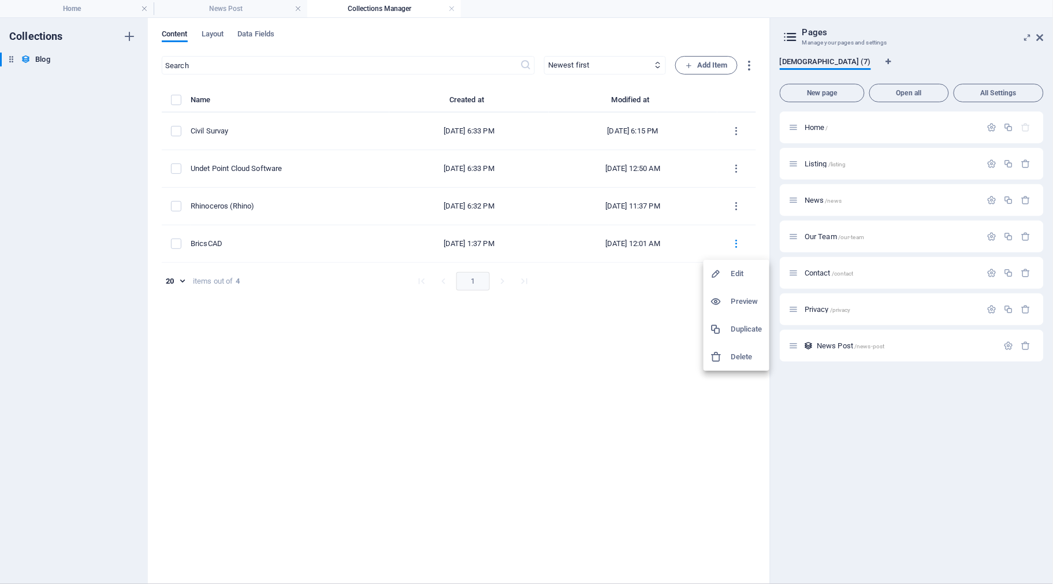
click at [743, 328] on h6 "Duplicate" at bounding box center [746, 329] width 31 height 14
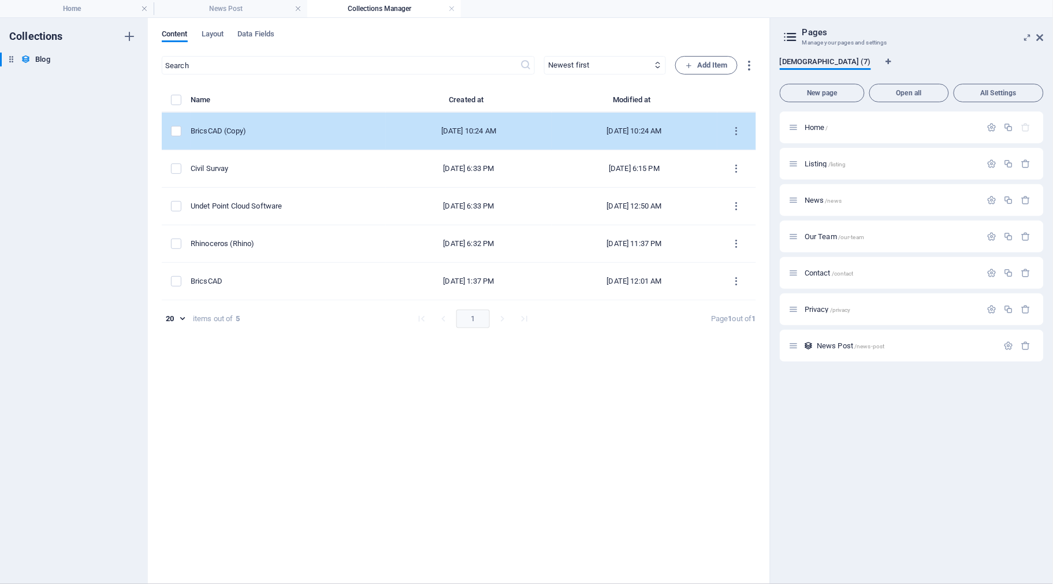
click at [270, 126] on div "BricsCAD (Copy)" at bounding box center [284, 131] width 186 height 10
select select "Estate"
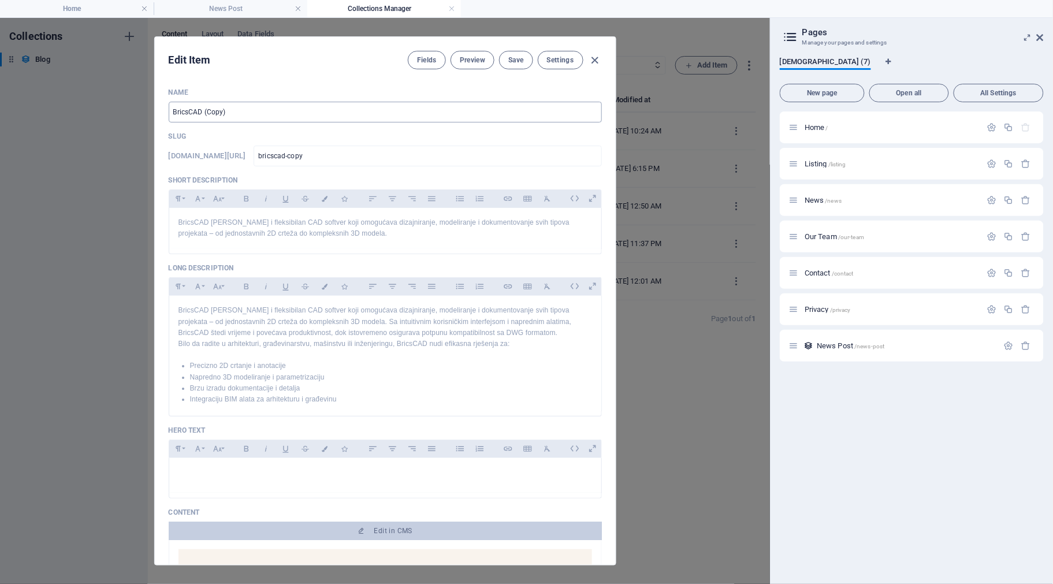
click at [368, 118] on input "BricsCAD (Copy)" at bounding box center [385, 112] width 433 height 21
paste input "MultiSUITE Software"
type input "MultiSUITE Software"
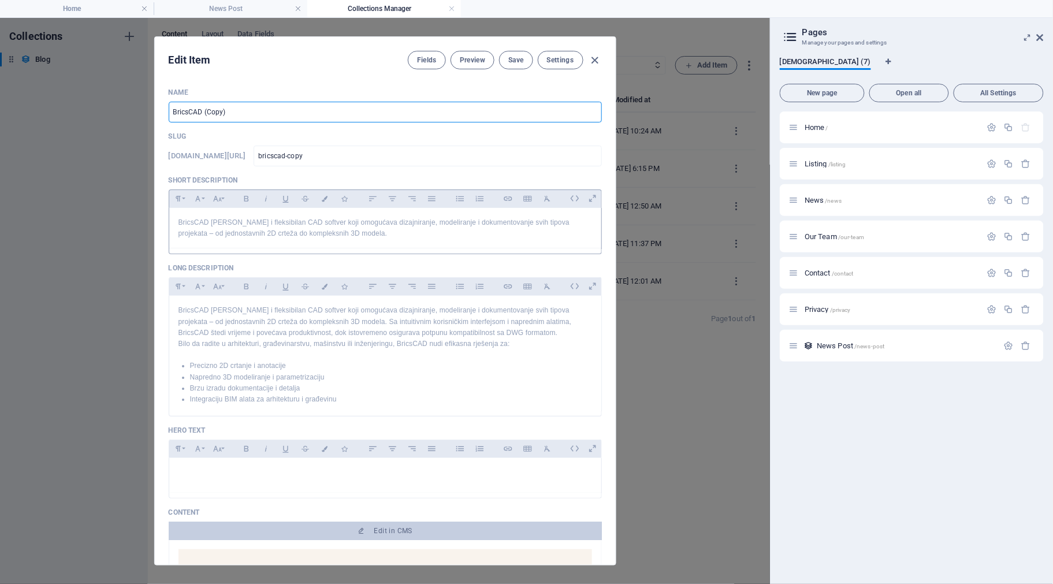
type input "multisuite-software"
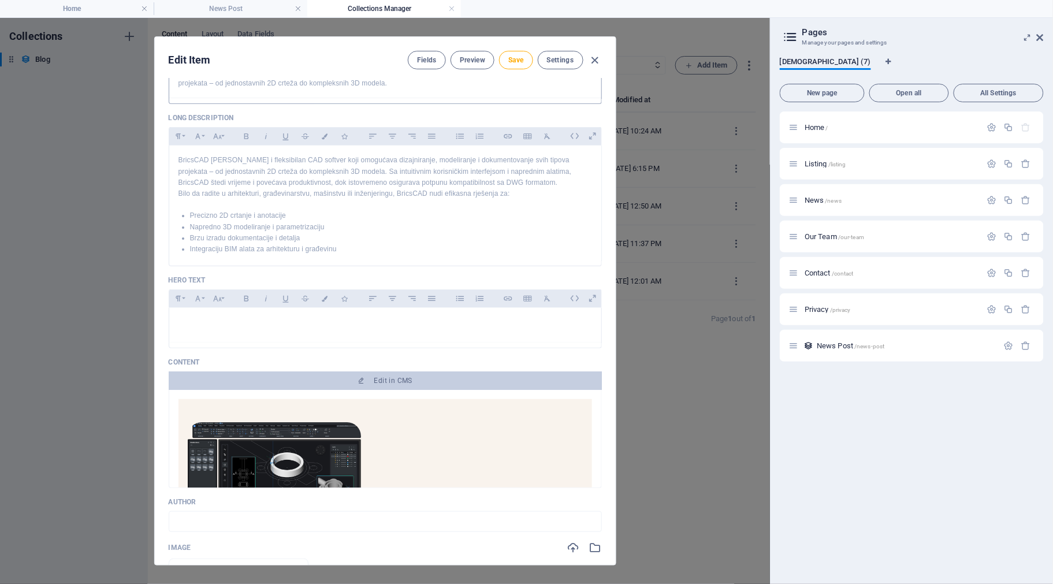
scroll to position [72, 0]
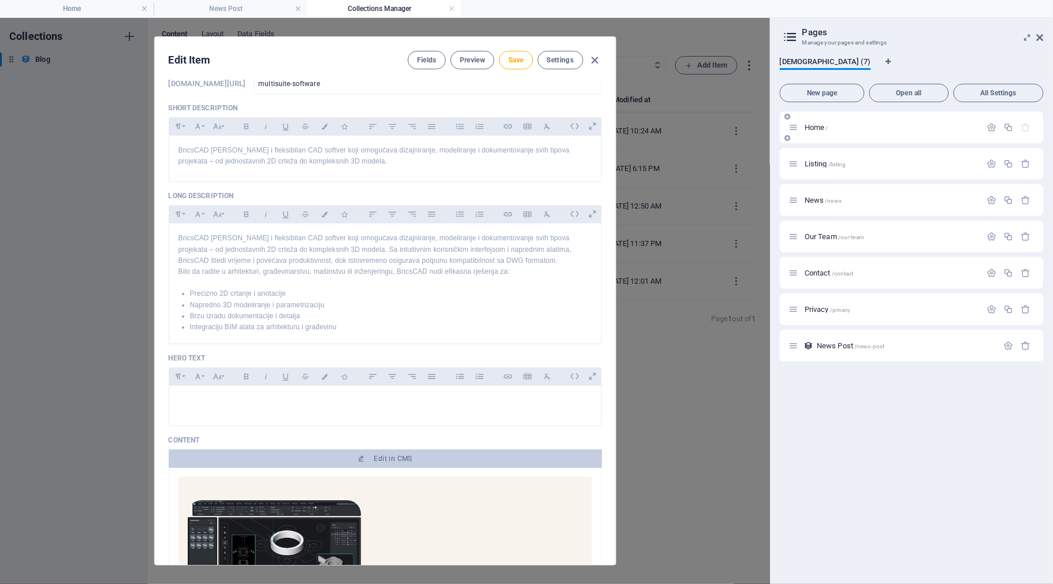
type input "MultiSUITE Software"
click at [68, 6] on h4 "Home" at bounding box center [77, 8] width 154 height 13
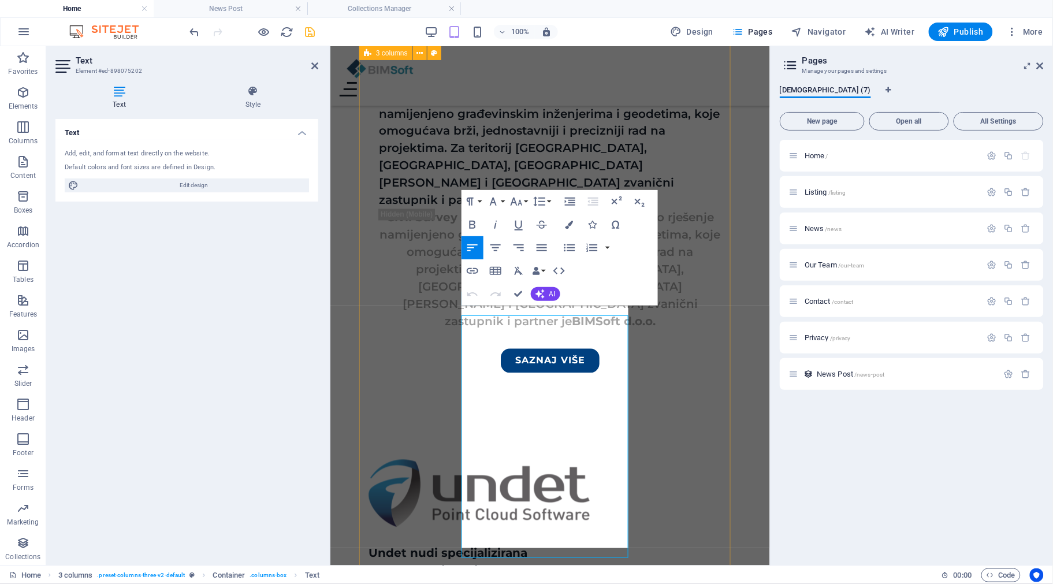
scroll to position [2016, 0]
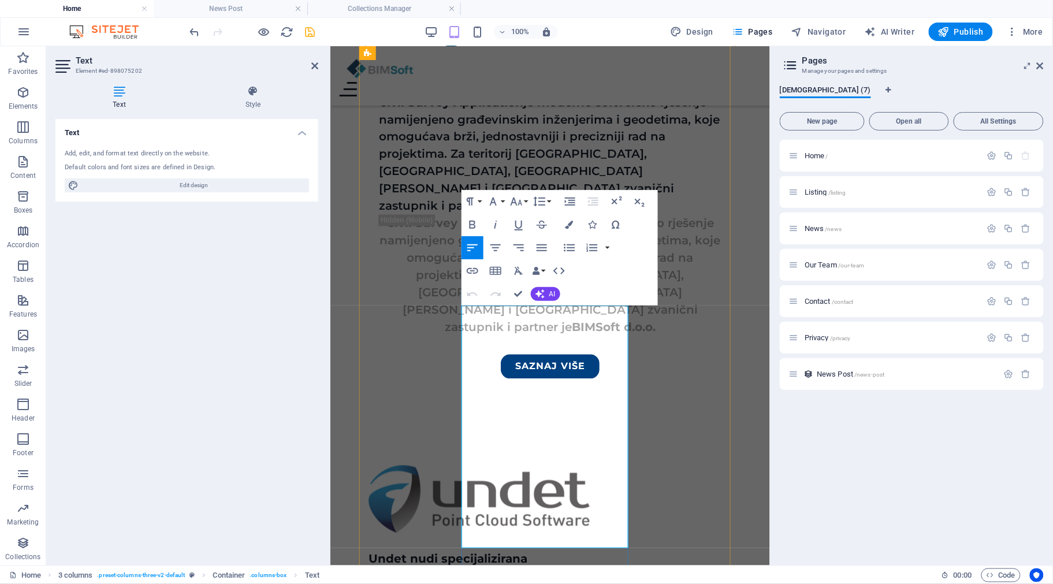
drag, startPoint x: 541, startPoint y: 531, endPoint x: 462, endPoint y: 329, distance: 216.8
copy p "MultiSUITE Software nudi profesionalna rješenja za detaljnu izradu čeličnih kon…"
click at [731, 359] on div "Početna Software Novosti O Nama Kontakt VAŠ PRVI IZBOR ZA KUPOVINU SOFTVERA Mi …" at bounding box center [550, 17] width 440 height 3974
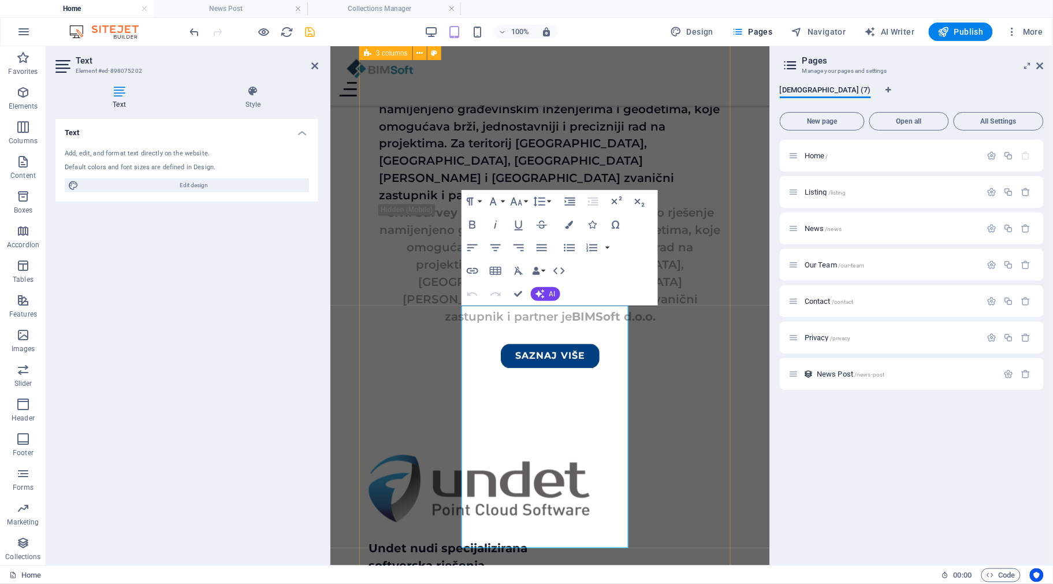
select select "rem"
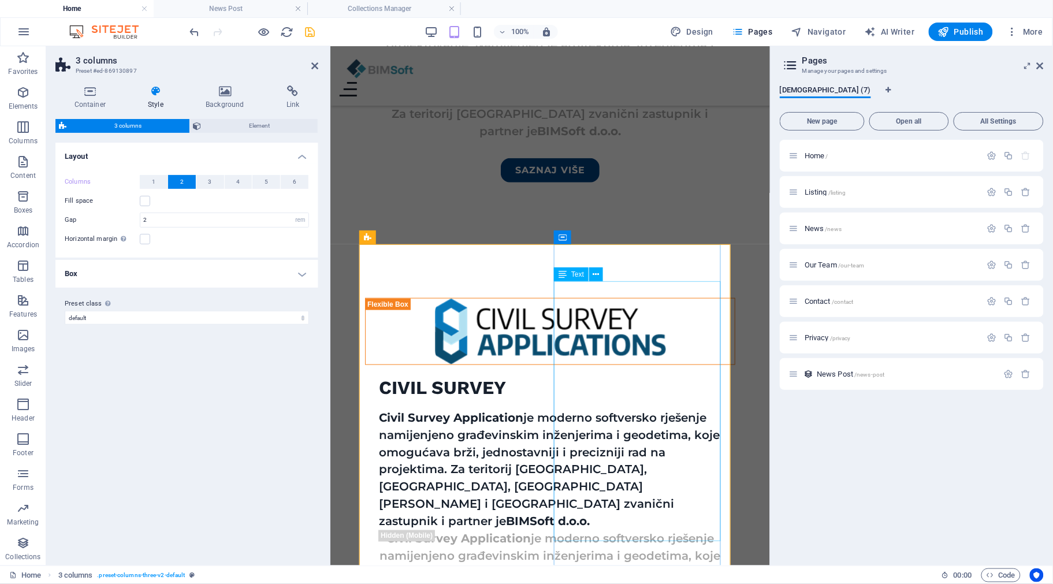
scroll to position [1667, 0]
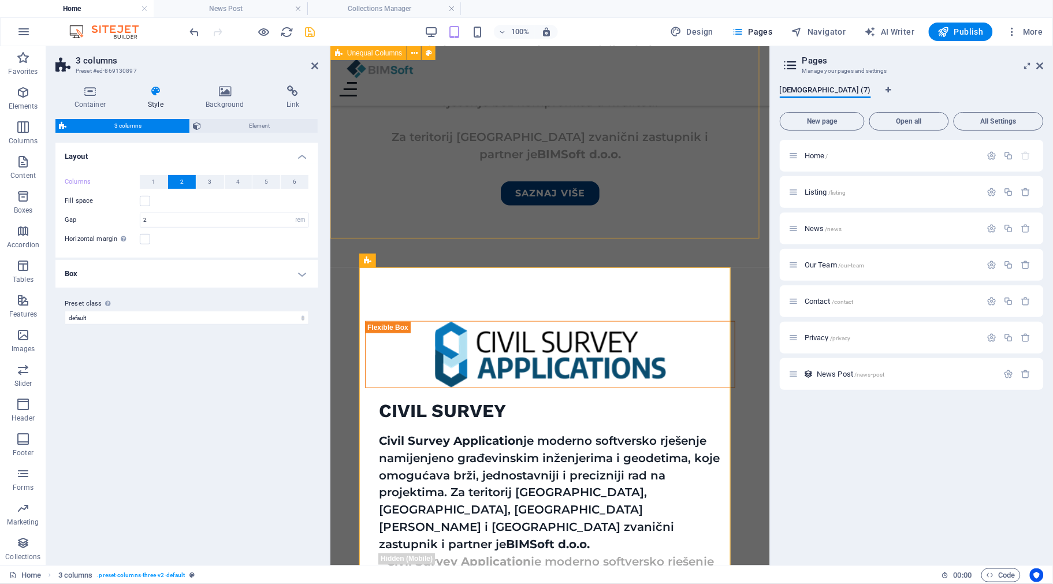
click at [679, 263] on div "CIVIL SURVEY Civil Survey Application je moderno softversko rješenje namijenjen…" at bounding box center [550, 519] width 440 height 512
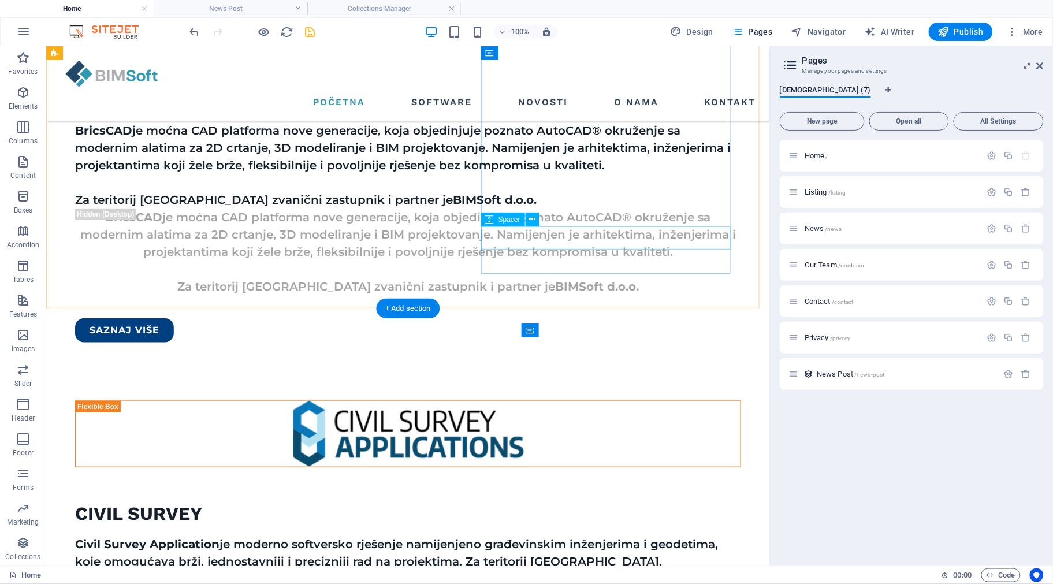
scroll to position [1595, 0]
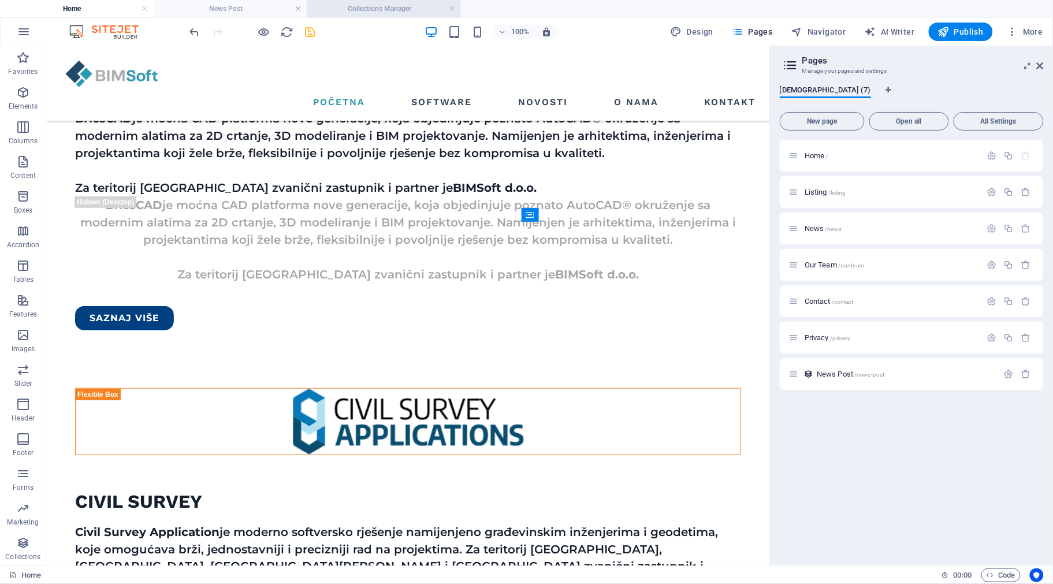
click at [387, 5] on h4 "Collections Manager" at bounding box center [384, 8] width 154 height 13
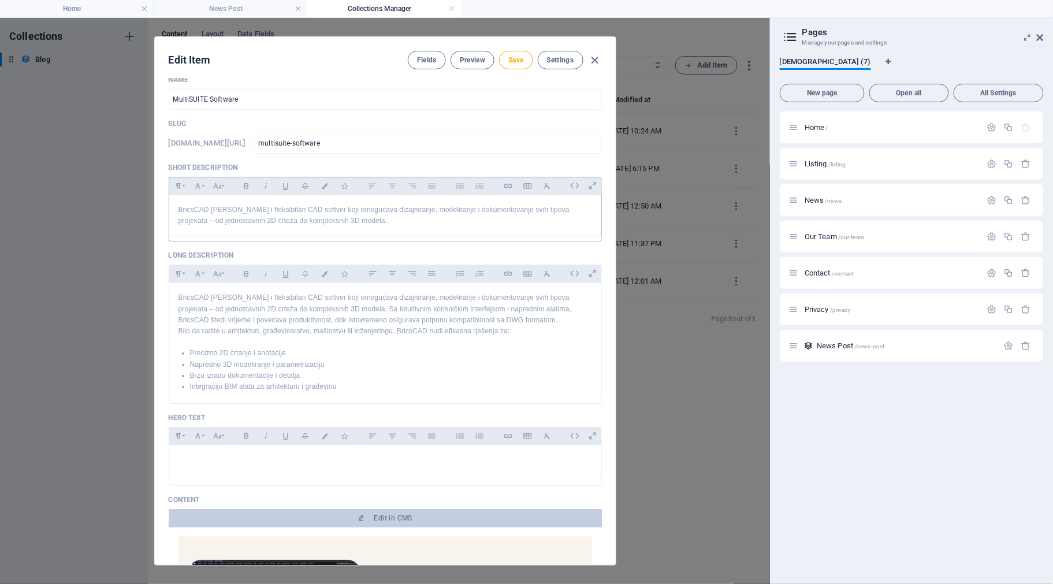
scroll to position [0, 0]
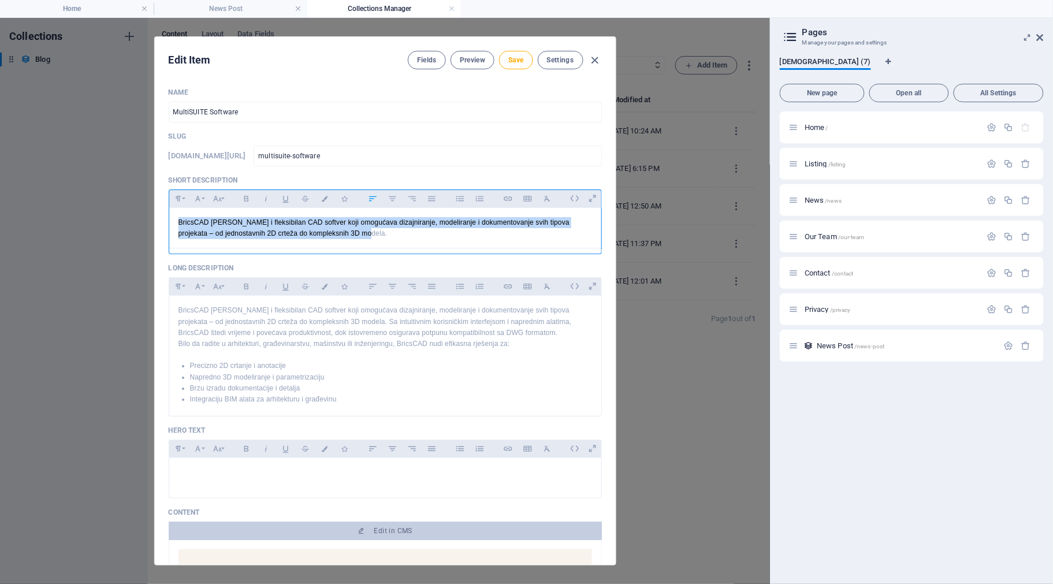
drag, startPoint x: 348, startPoint y: 258, endPoint x: 171, endPoint y: 244, distance: 177.4
click at [171, 244] on div "BricsCAD [PERSON_NAME] i fleksibilan CAD softver koji omogućava dizajniranje, m…" at bounding box center [385, 228] width 432 height 40
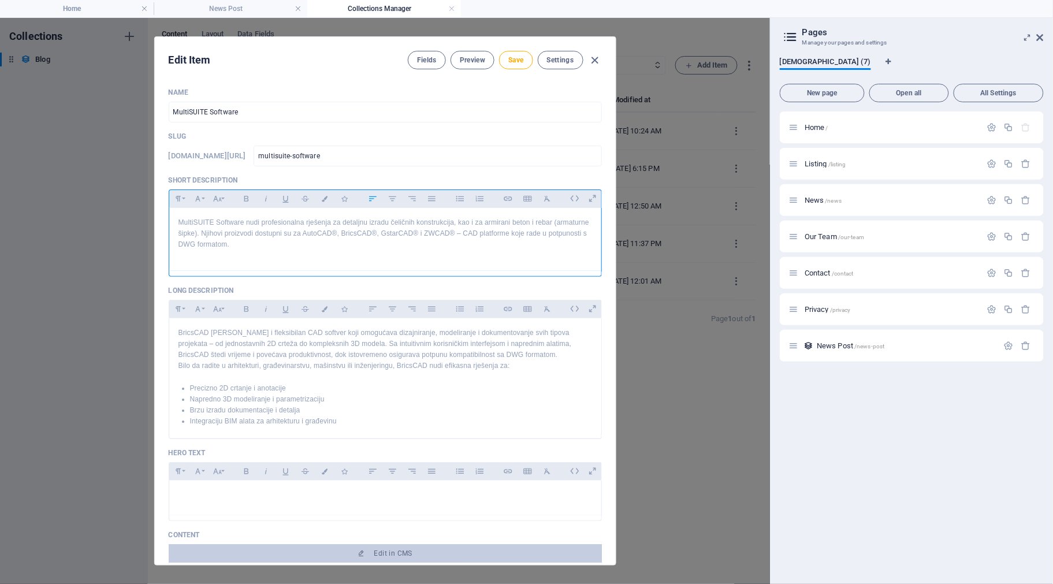
click at [296, 262] on p at bounding box center [386, 256] width 414 height 11
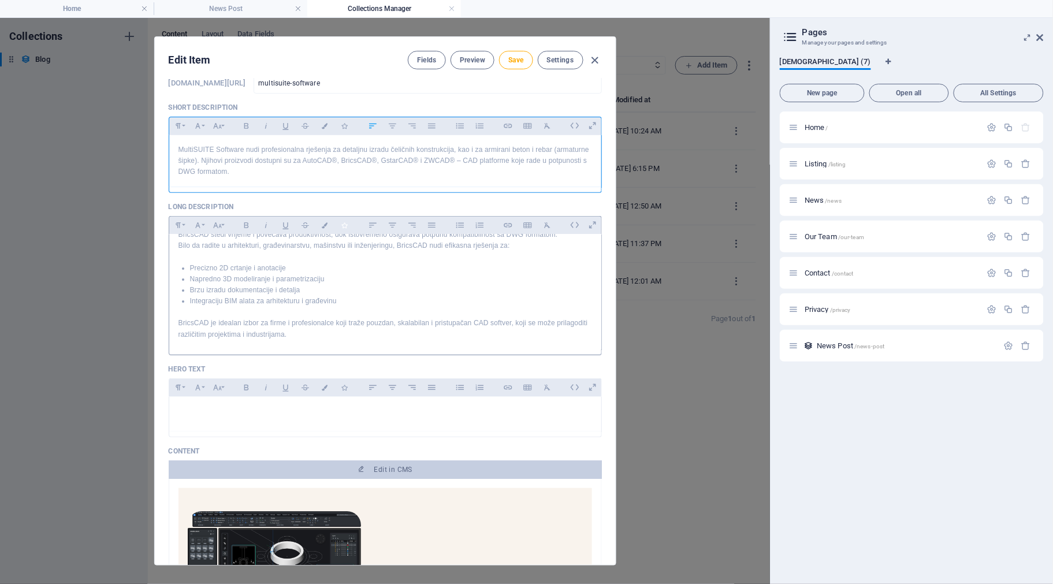
scroll to position [72, 0]
click at [339, 340] on p "BricsCAD je idealan izbor za firme i profesionalce koji traže pouzdan, skalabil…" at bounding box center [386, 329] width 414 height 22
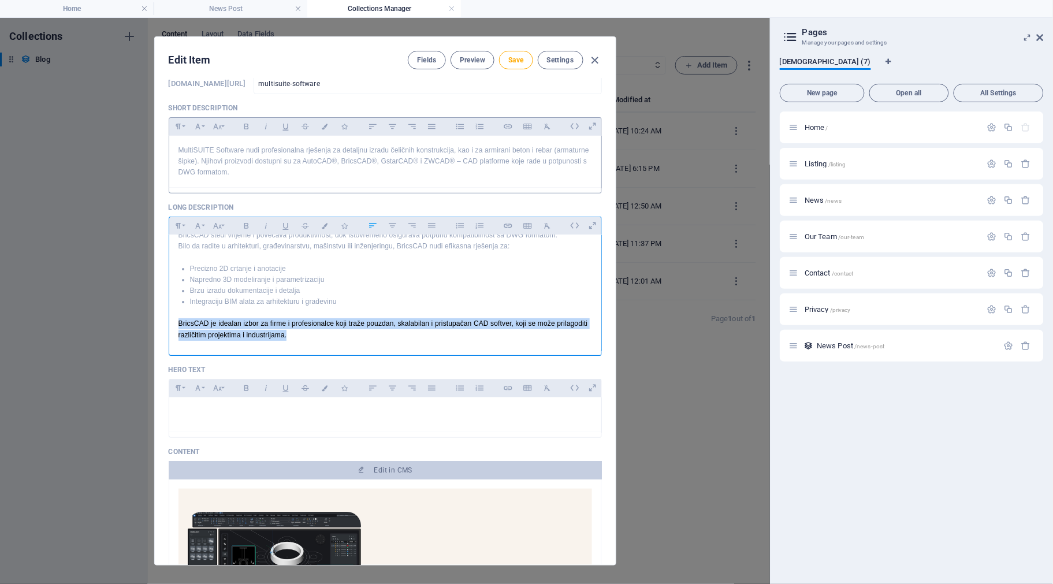
click at [339, 340] on p "BricsCAD je idealan izbor za firme i profesionalce koji traže pouzdan, skalabil…" at bounding box center [386, 329] width 414 height 22
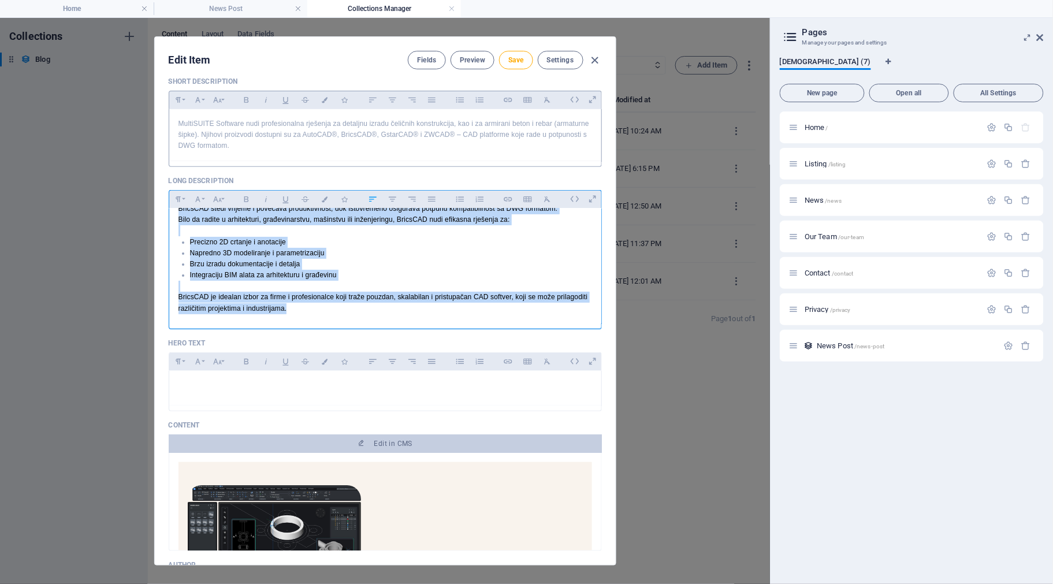
scroll to position [217, 0]
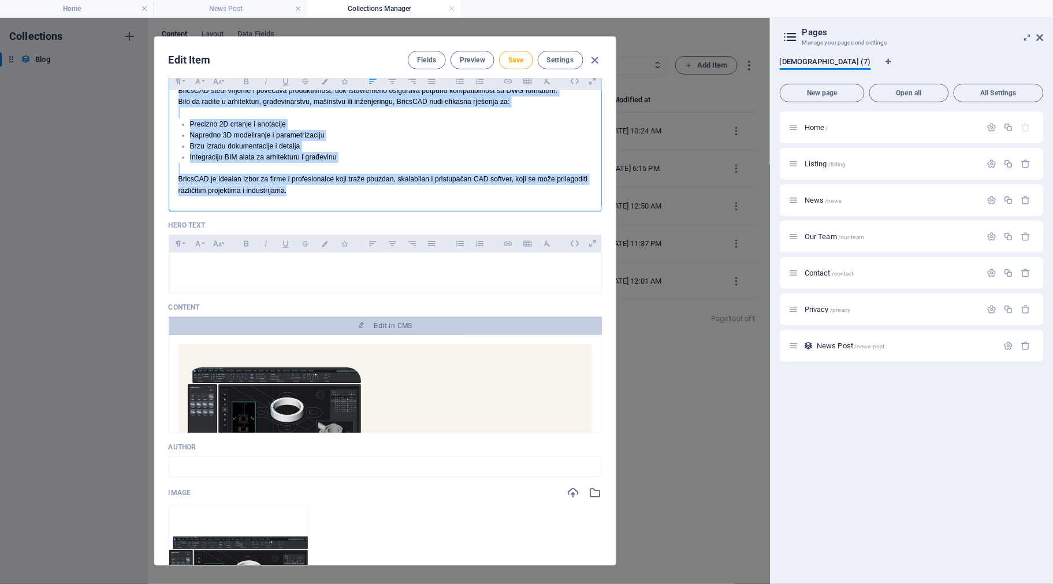
drag, startPoint x: 177, startPoint y: 360, endPoint x: 517, endPoint y: 236, distance: 362.2
click at [517, 206] on div "BricsCAD [PERSON_NAME] i fleksibilan CAD softver koji omogućava dizajniranje, m…" at bounding box center [385, 129] width 432 height 151
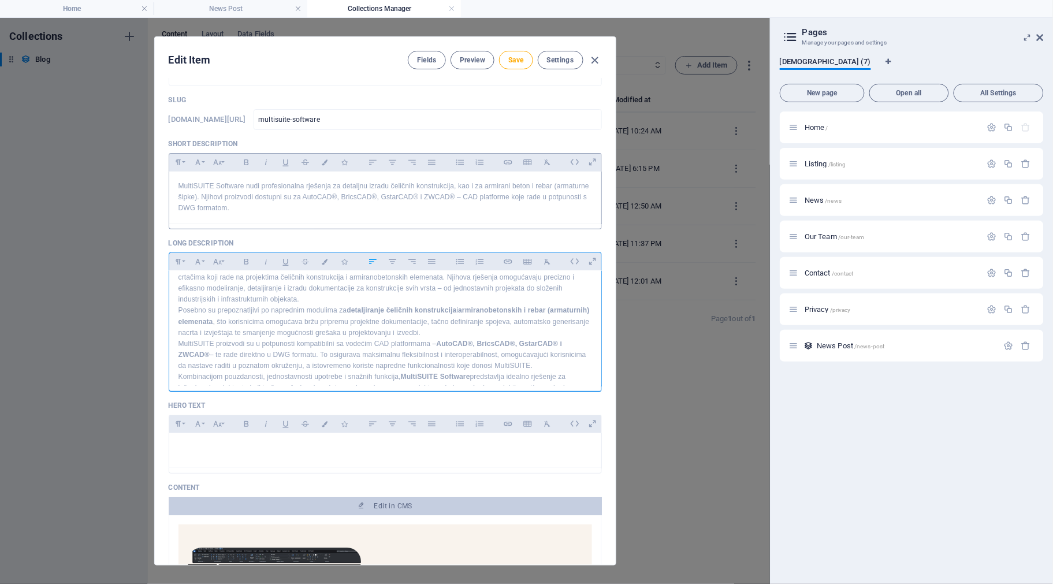
scroll to position [0, 0]
click at [321, 325] on p "MultiSUITE Software predstavlja kompletan paket profesionalnih alata namijenjen…" at bounding box center [386, 302] width 414 height 44
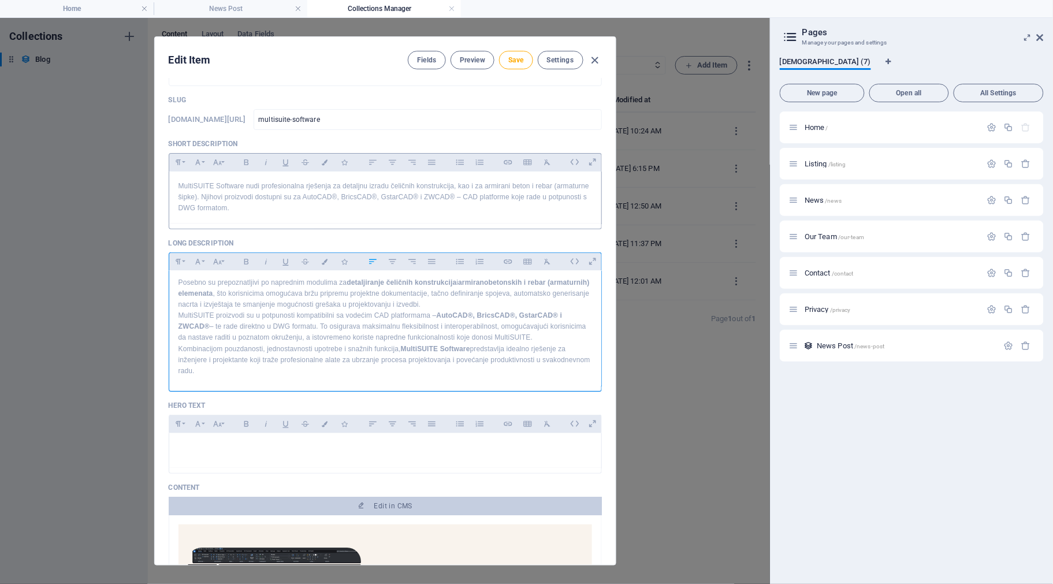
click at [515, 311] on p "Posebno su prepoznatljivi po naprednim modulima za detaljiranje čeličnih konstr…" at bounding box center [386, 294] width 414 height 34
click at [403, 353] on strong "MultiSUITE Software" at bounding box center [435, 349] width 69 height 8
click at [503, 311] on p "Posebno su prepoznatljivi po naprednim modulima za detaljiranje čeličnih konstr…" at bounding box center [386, 294] width 414 height 34
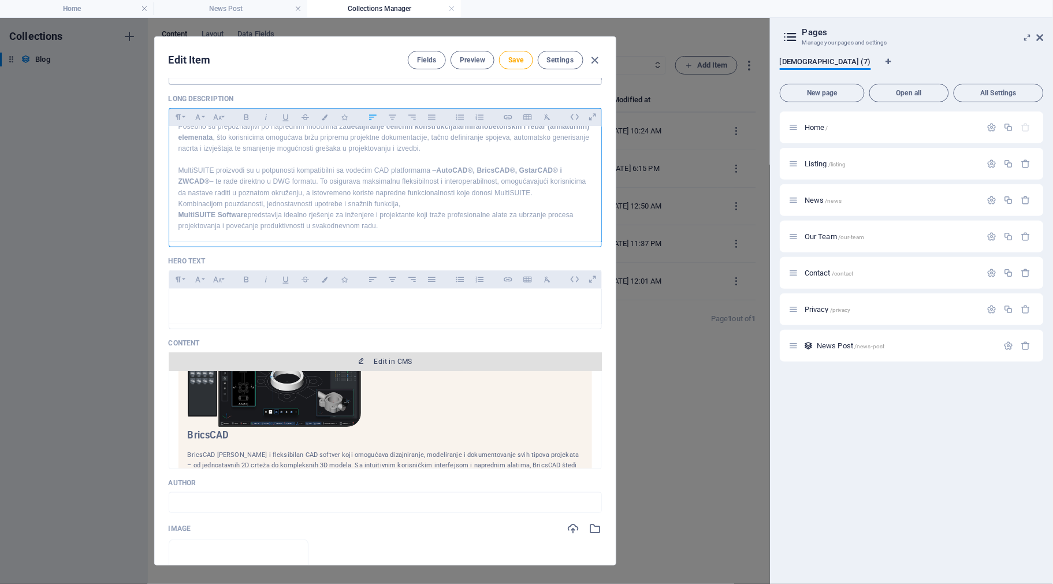
scroll to position [144, 0]
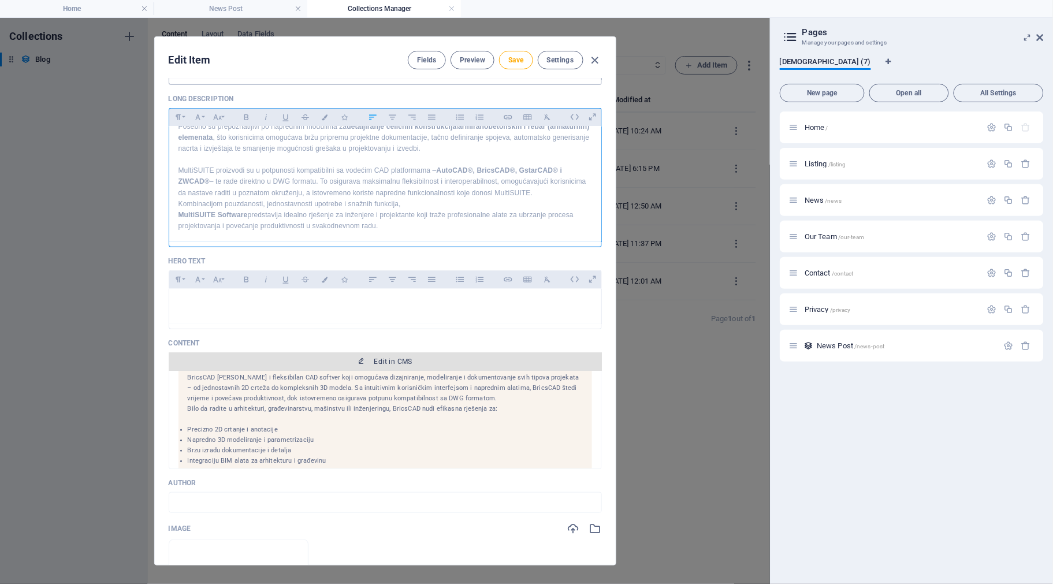
click at [406, 366] on span "Edit in CMS" at bounding box center [393, 361] width 38 height 9
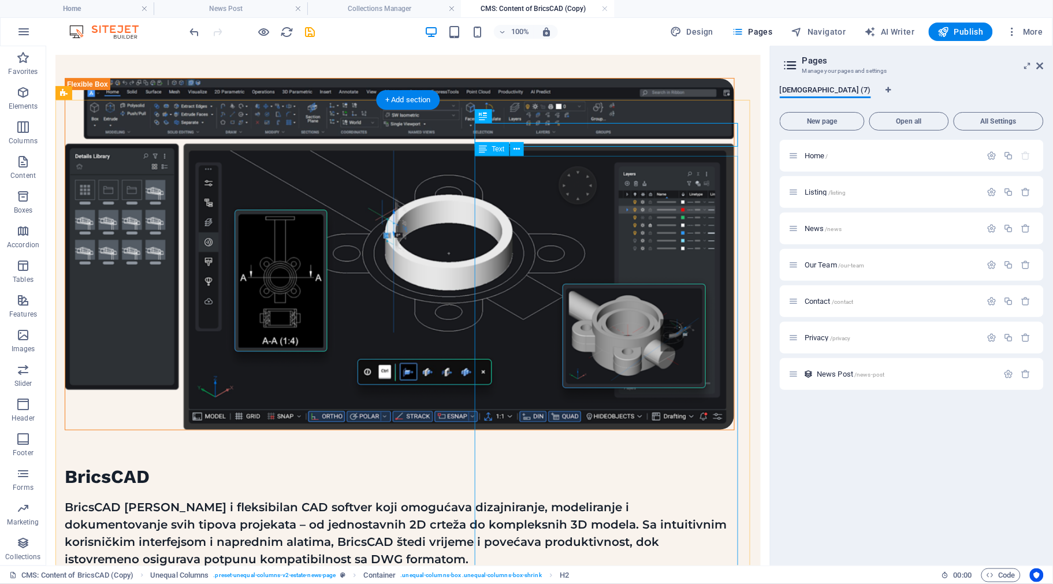
scroll to position [111, 0]
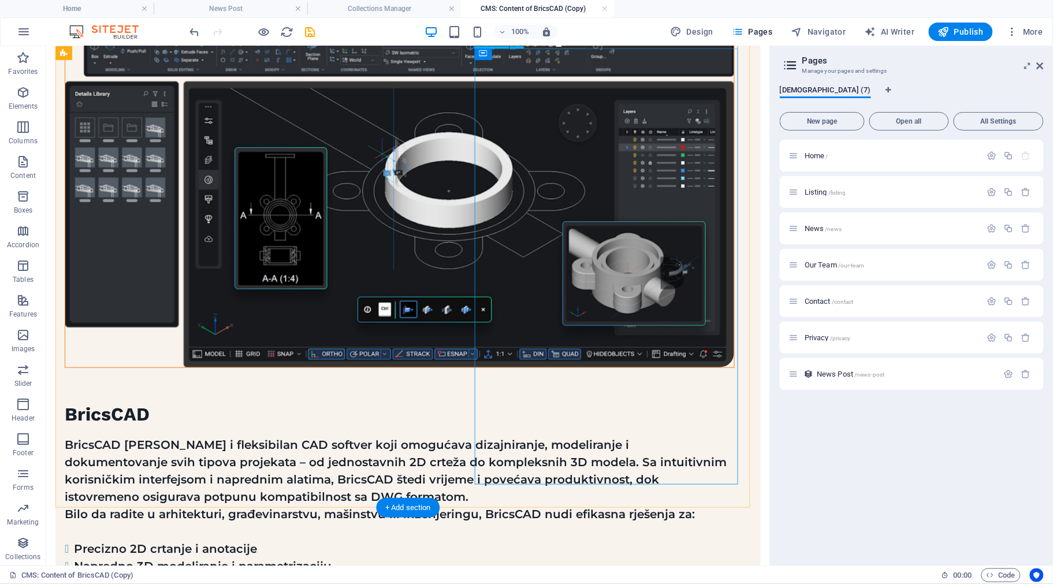
click at [559, 456] on div "BricsCAD [PERSON_NAME] i fleksibilan CAD softver koji omogućava dizajniranje, m…" at bounding box center [399, 548] width 670 height 225
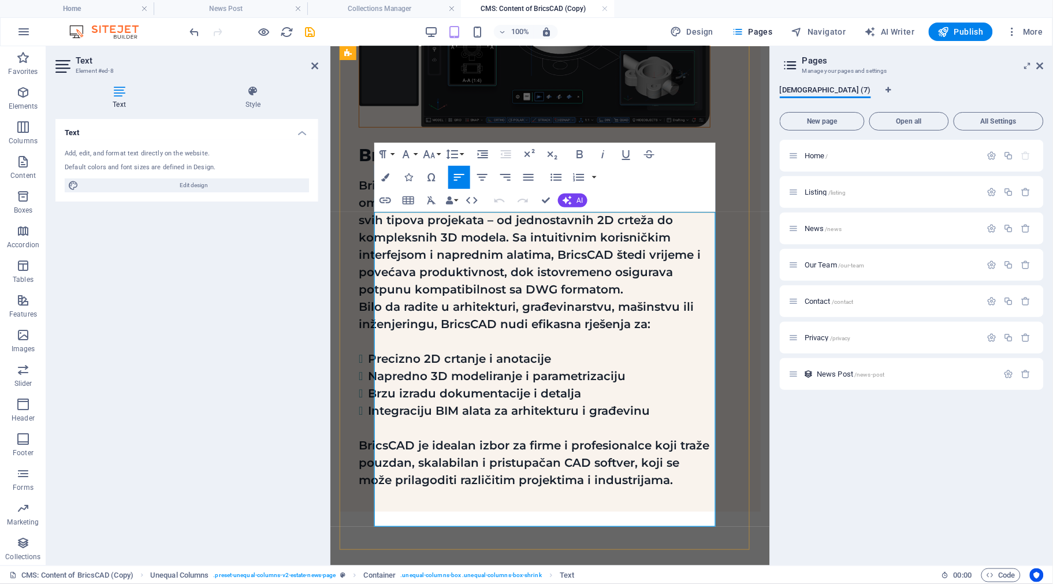
scroll to position [201, 0]
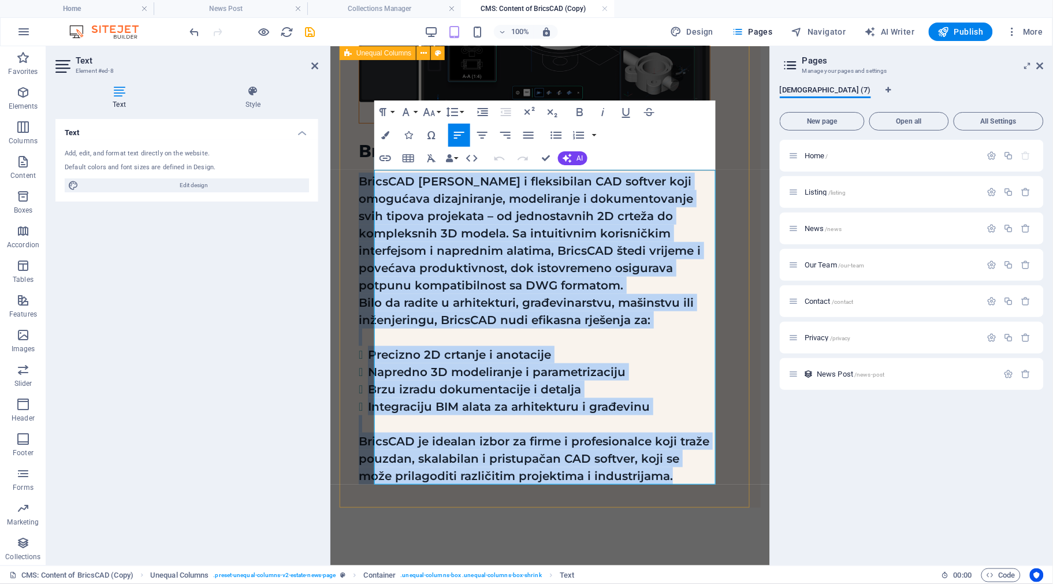
drag, startPoint x: 708, startPoint y: 476, endPoint x: 370, endPoint y: 168, distance: 457.2
click at [370, 168] on div "BricsCAD BricsCAD [PERSON_NAME] i fleksibilan CAD softver koji omogućava dizajn…" at bounding box center [549, 211] width 421 height 593
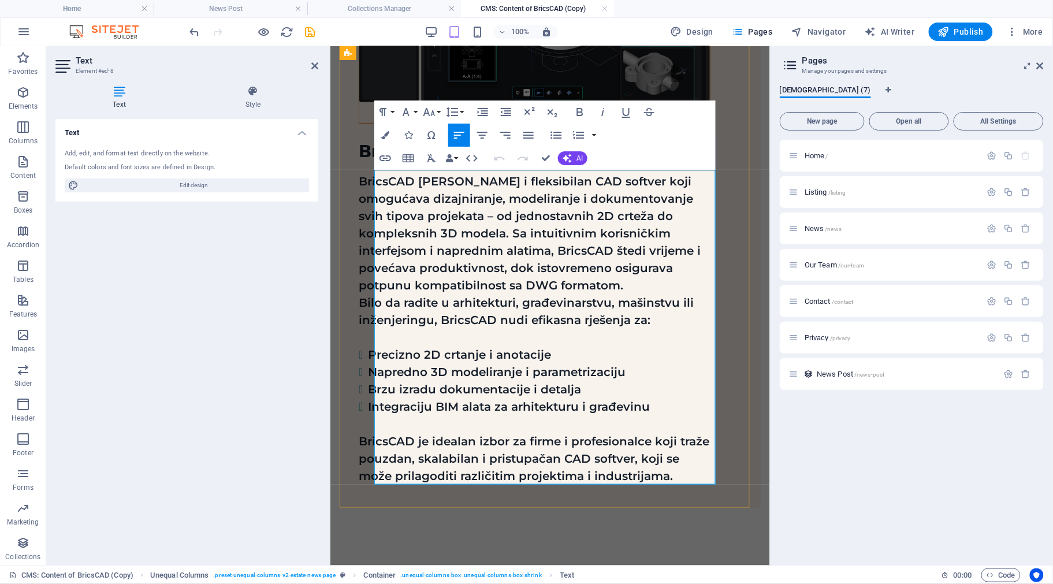
scroll to position [0, 0]
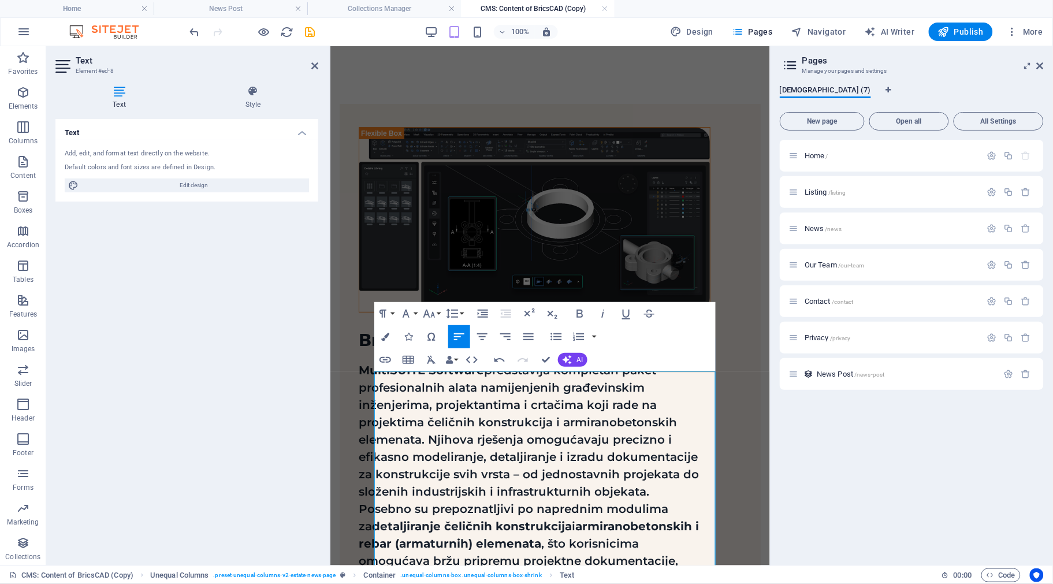
click at [660, 77] on div "BricsCAD MultiSUITE Software predstavlja kompletan paket profesionalnih alata n…" at bounding box center [550, 478] width 440 height 864
click at [720, 78] on div "BricsCAD MultiSUITE Software predstavlja kompletan paket profesionalnih alata n…" at bounding box center [550, 478] width 440 height 864
click at [816, 480] on div "Home / Listing /listing News /news Our Team /our-team Contact /contact Privacy …" at bounding box center [912, 348] width 264 height 417
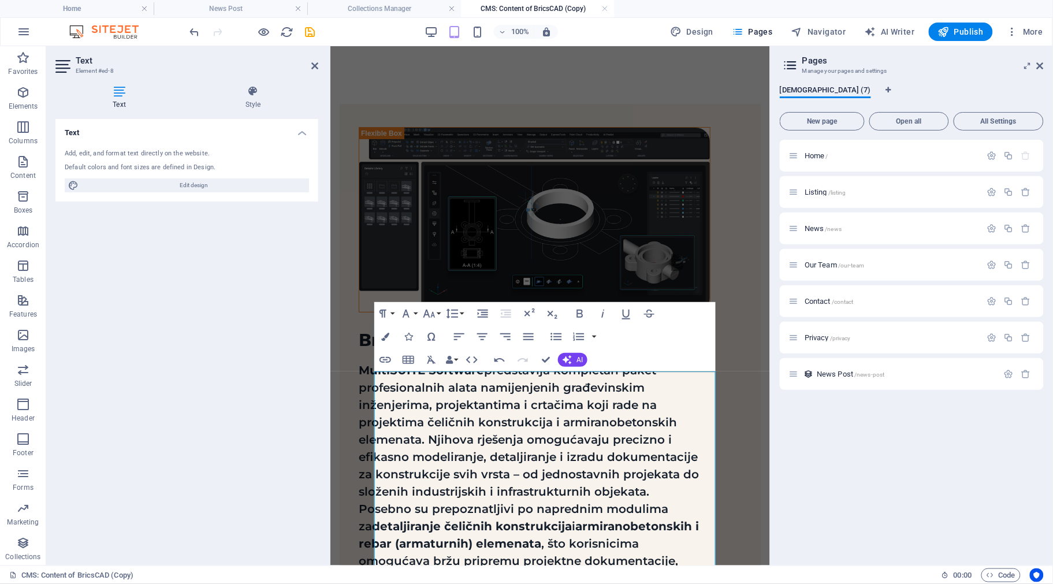
click at [816, 480] on div "Home / Listing /listing News /news Our Team /our-team Contact /contact Privacy …" at bounding box center [912, 348] width 264 height 417
click at [727, 441] on div "BricsCAD MultiSUITE Software predstavlja kompletan paket profesionalnih alata n…" at bounding box center [549, 477] width 421 height 749
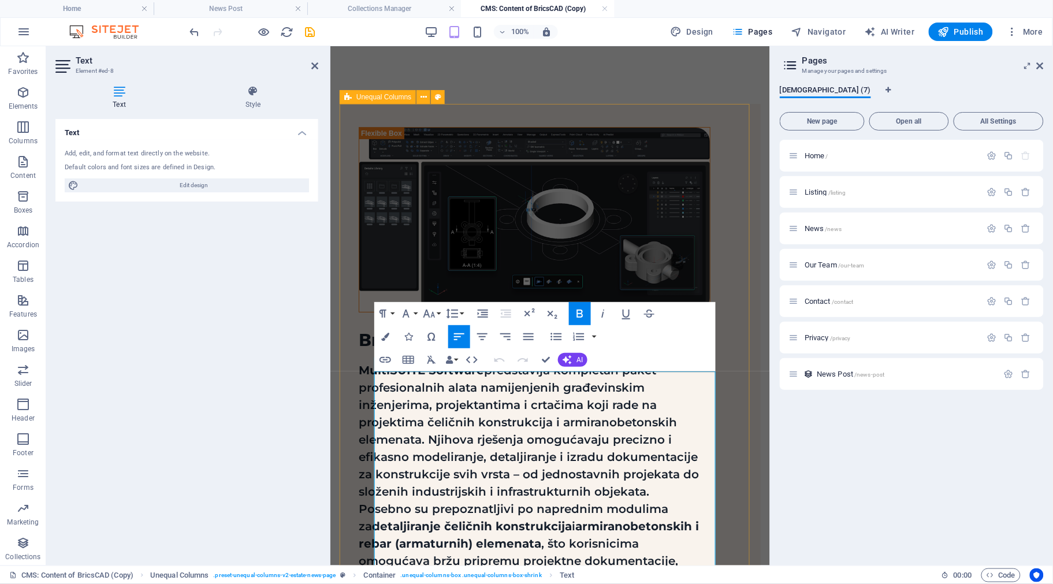
click at [729, 437] on div "BricsCAD MultiSUITE Software predstavlja kompletan paket profesionalnih alata n…" at bounding box center [549, 477] width 421 height 749
select select "%"
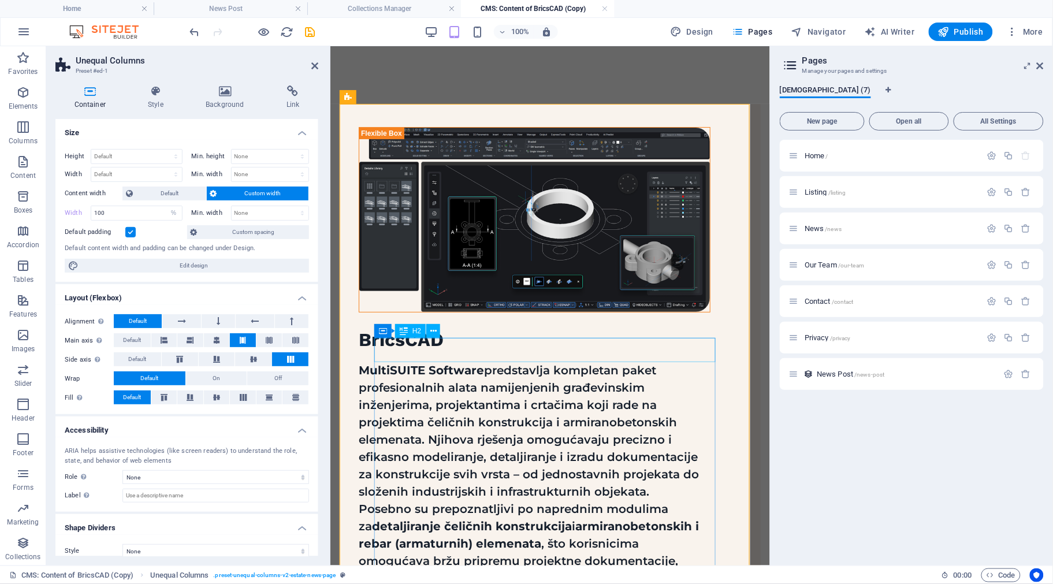
click at [400, 352] on div "BricsCAD" at bounding box center [534, 340] width 352 height 24
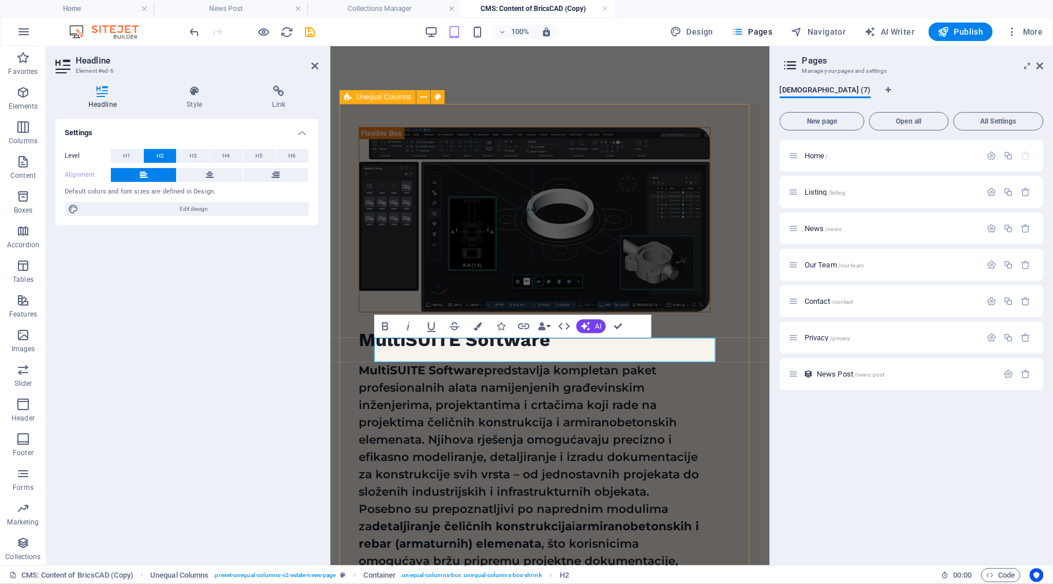
click at [726, 418] on div "MultiSUITE Software MultiSUITE Software predstavlja kompletan paket profesional…" at bounding box center [549, 477] width 421 height 749
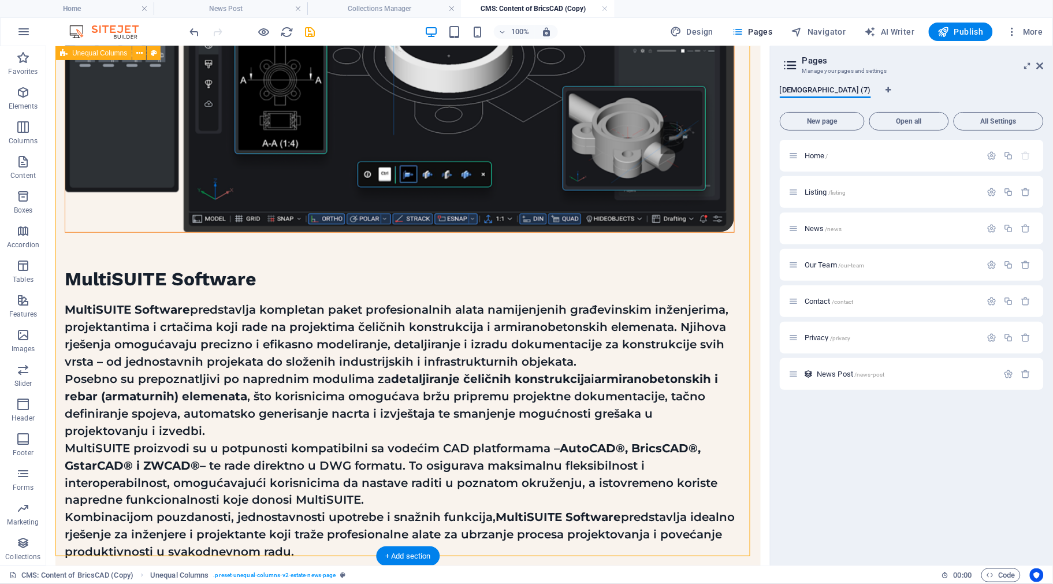
scroll to position [172, 0]
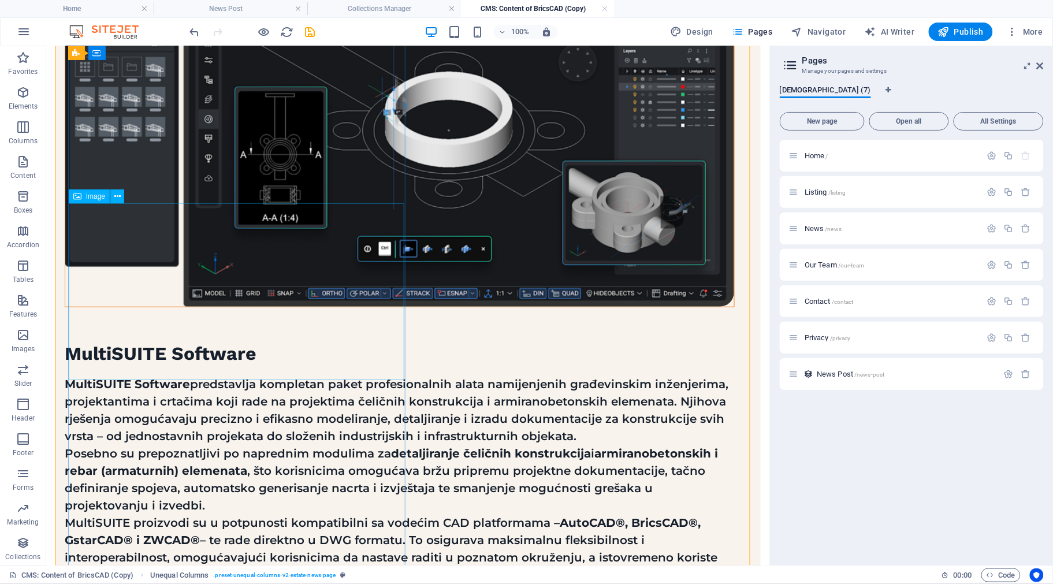
click at [280, 306] on figure at bounding box center [399, 130] width 669 height 351
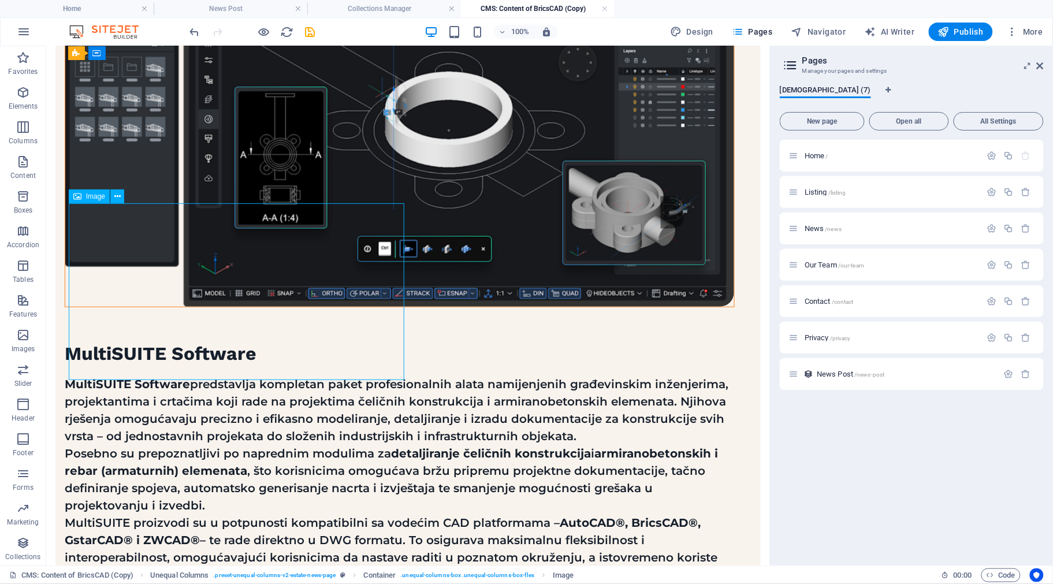
click at [267, 304] on figure at bounding box center [399, 130] width 669 height 351
select select "%"
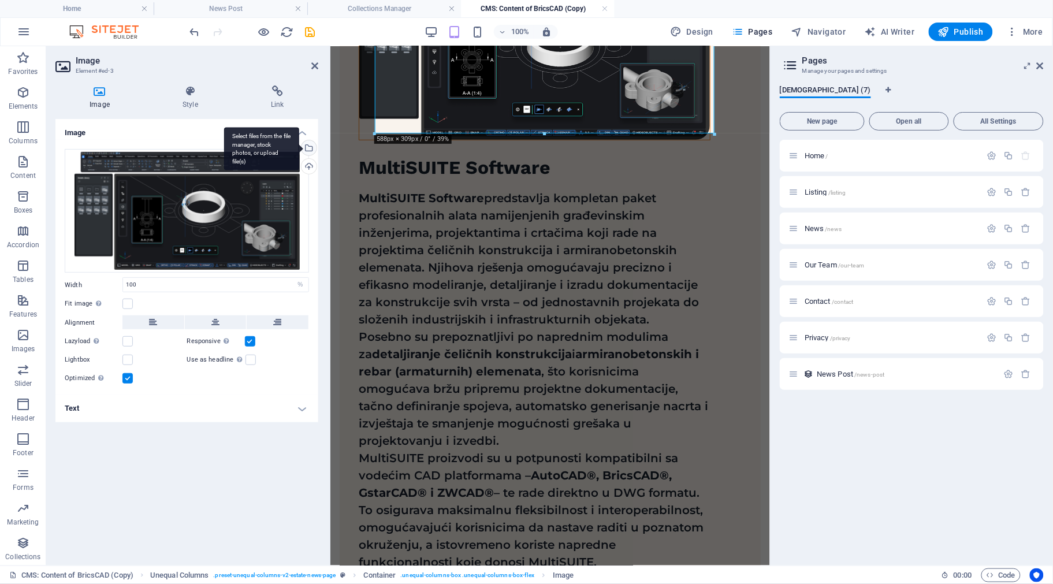
click at [312, 145] on div "Select files from the file manager, stock photos, or upload file(s)" at bounding box center [307, 148] width 17 height 17
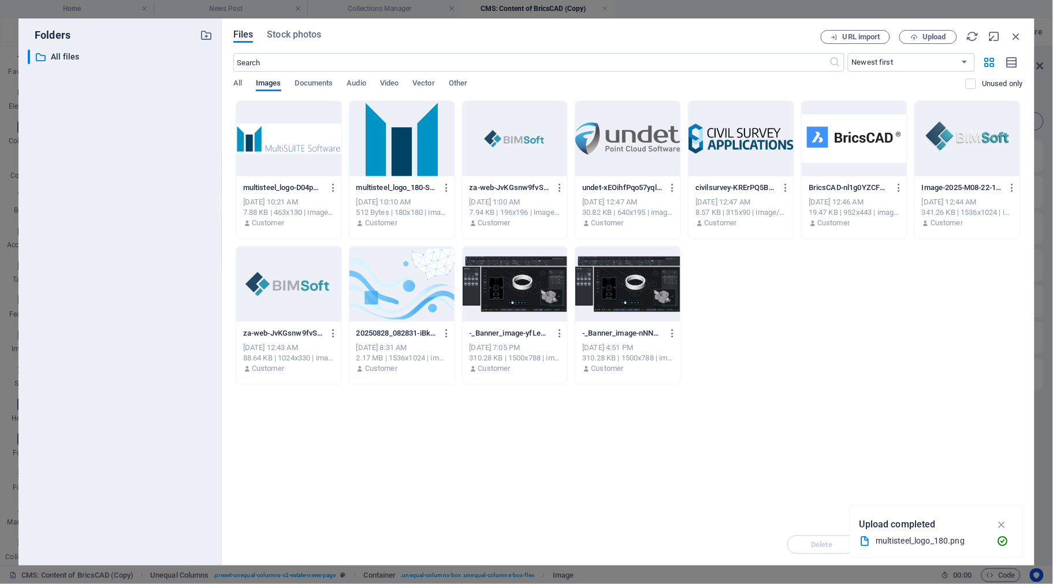
click at [399, 140] on div at bounding box center [401, 138] width 105 height 75
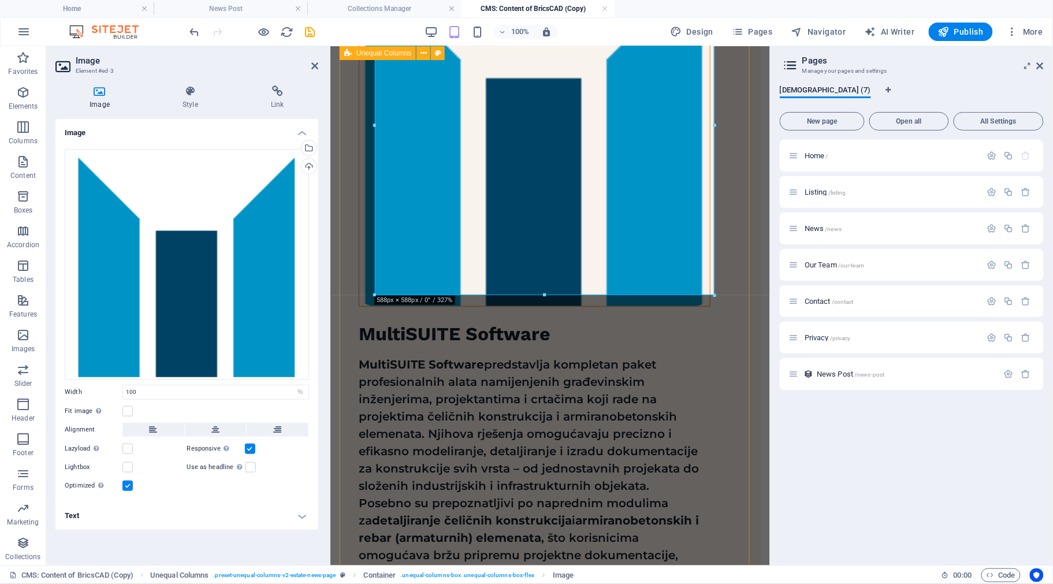
click at [355, 315] on div "MultiSUITE Software MultiSUITE Software predstavlja kompletan paket profesional…" at bounding box center [549, 388] width 421 height 915
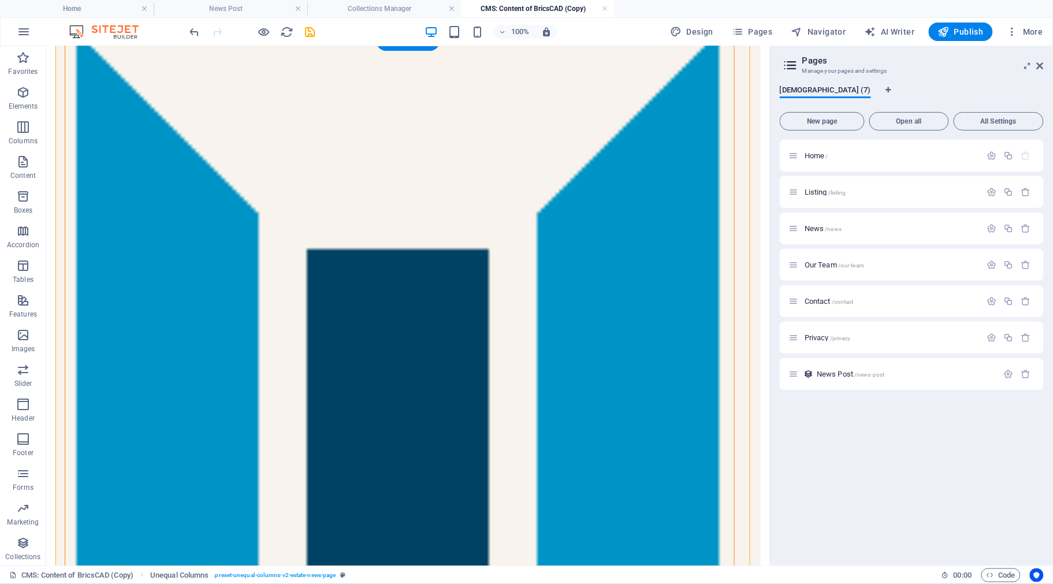
scroll to position [144, 0]
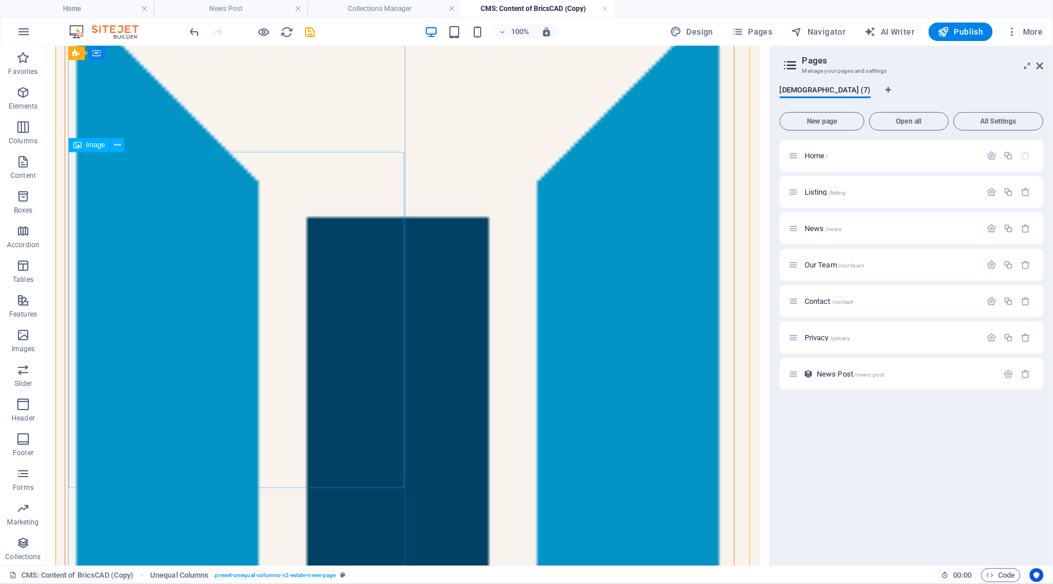
click at [367, 310] on figure at bounding box center [399, 317] width 669 height 669
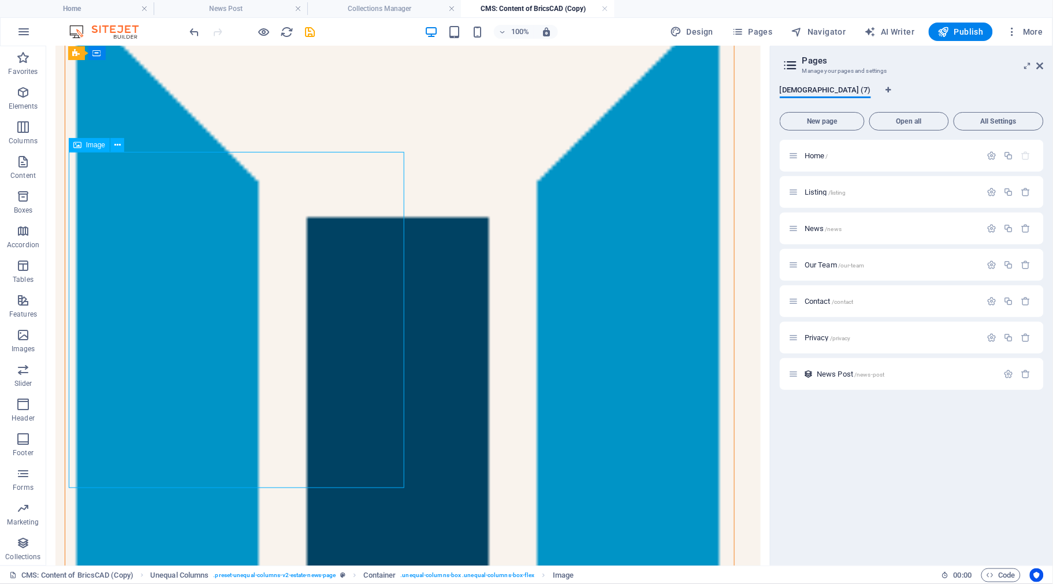
click at [327, 300] on figure at bounding box center [399, 317] width 669 height 669
select select "%"
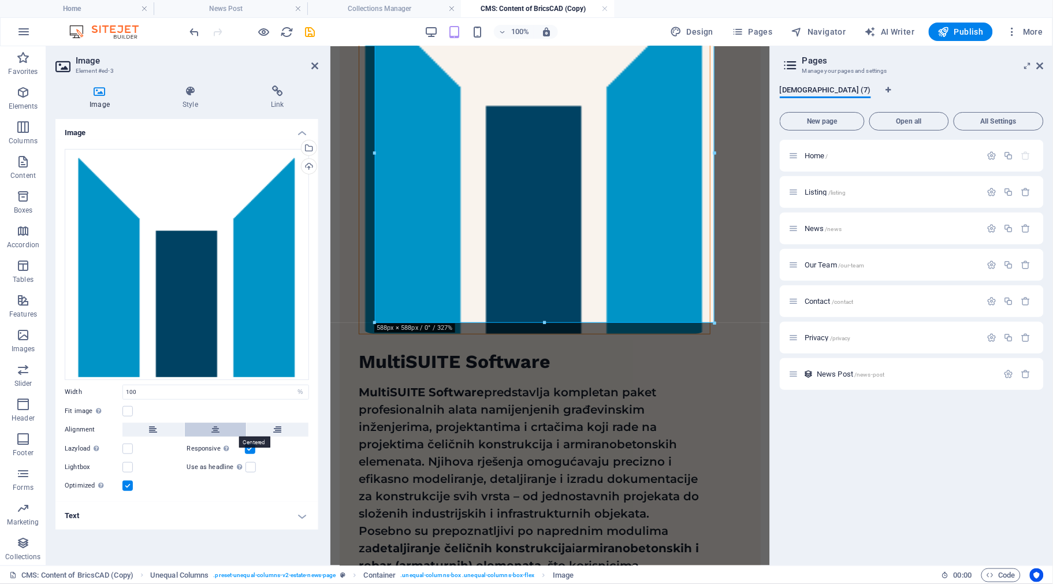
click at [218, 430] on icon at bounding box center [215, 430] width 8 height 14
click at [128, 408] on label at bounding box center [127, 411] width 10 height 10
click at [0, 0] on input "Fit image Automatically fit image to a fixed width and height" at bounding box center [0, 0] width 0 height 0
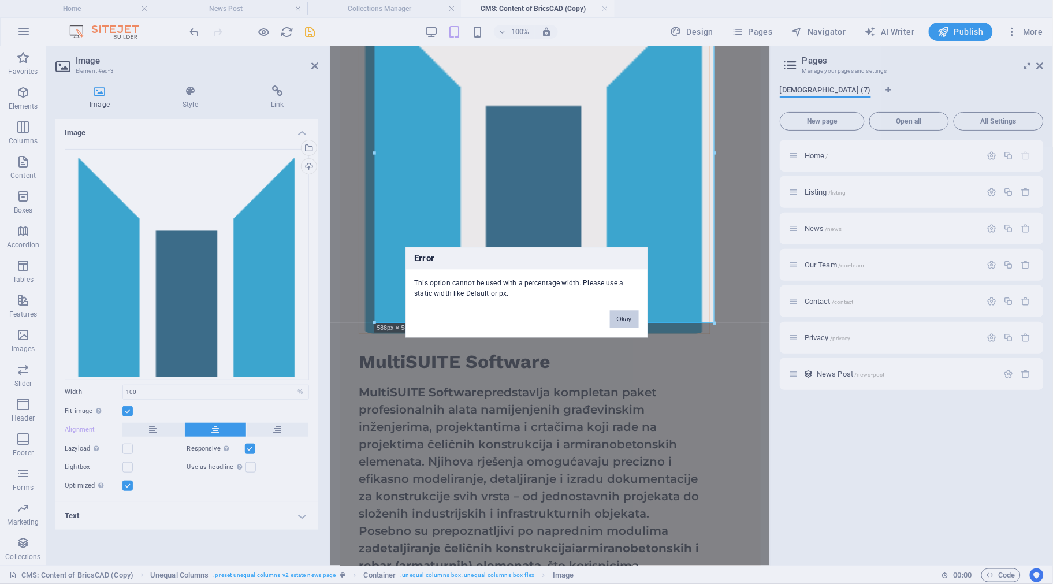
drag, startPoint x: 622, startPoint y: 315, endPoint x: 282, endPoint y: 273, distance: 342.4
click at [622, 315] on button "Okay" at bounding box center [624, 318] width 29 height 17
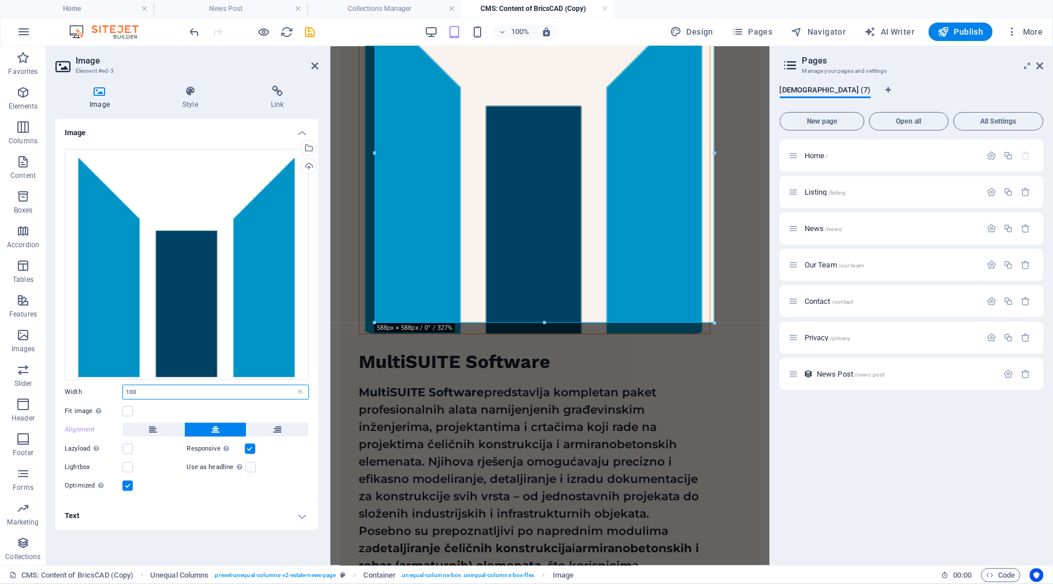
click at [267, 392] on input "100" at bounding box center [215, 392] width 185 height 14
drag, startPoint x: 131, startPoint y: 393, endPoint x: 119, endPoint y: 393, distance: 12.1
click at [119, 393] on div "Width 100 Default auto px rem % em vh vw" at bounding box center [187, 392] width 244 height 15
type input "70"
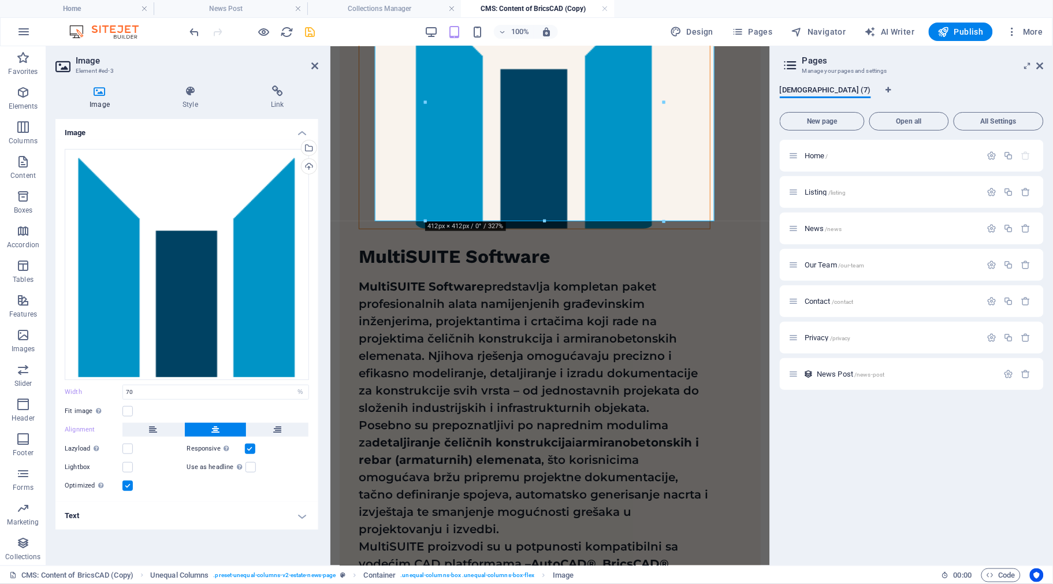
click at [307, 26] on icon "save" at bounding box center [310, 31] width 13 height 13
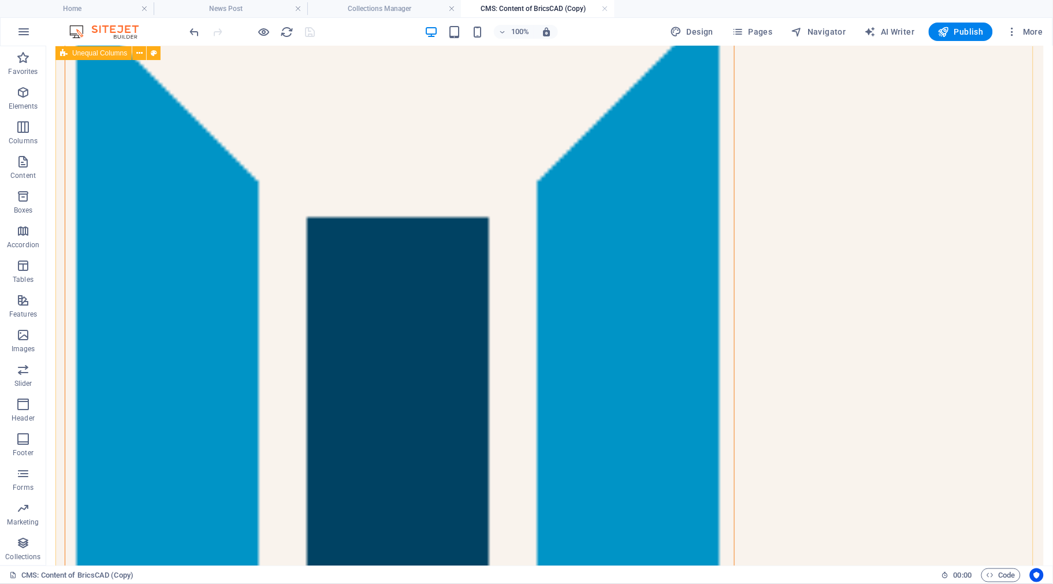
click at [601, 198] on div "MultiSUITE Software MultiSUITE Software predstavlja kompletan paket profesional…" at bounding box center [549, 481] width 988 height 1044
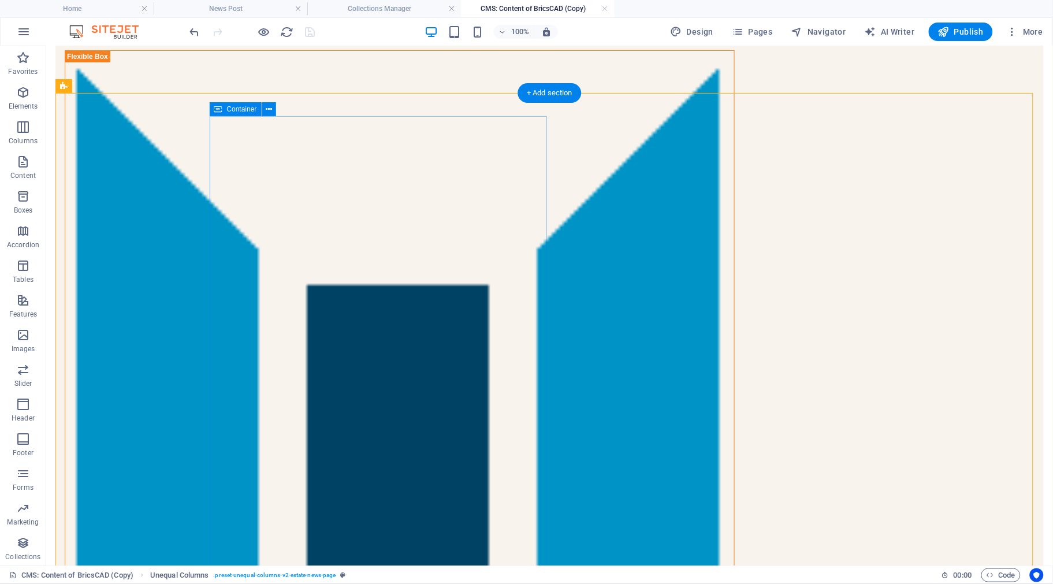
scroll to position [0, 0]
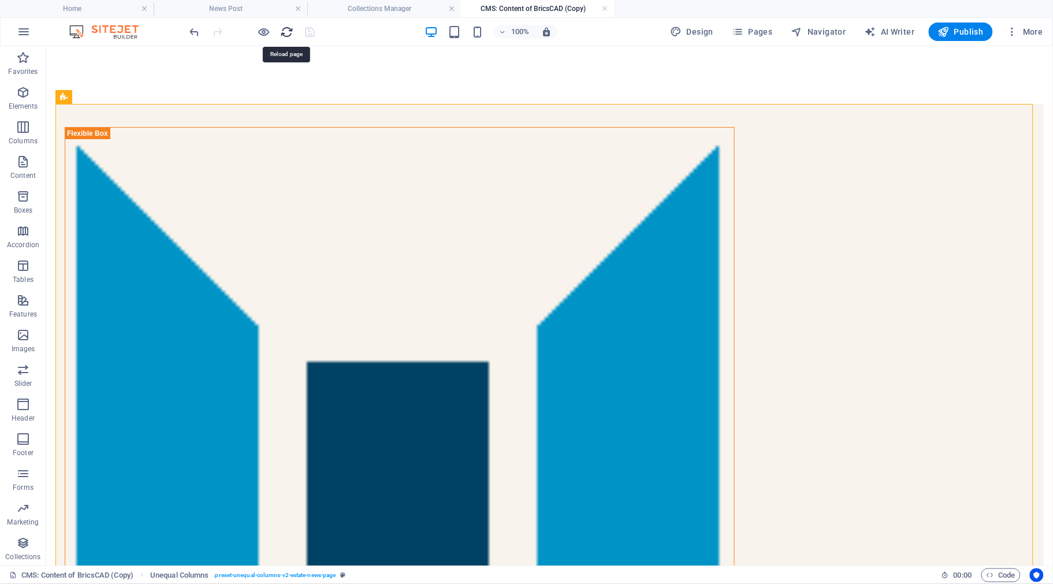
click at [287, 29] on icon "reload" at bounding box center [287, 31] width 13 height 13
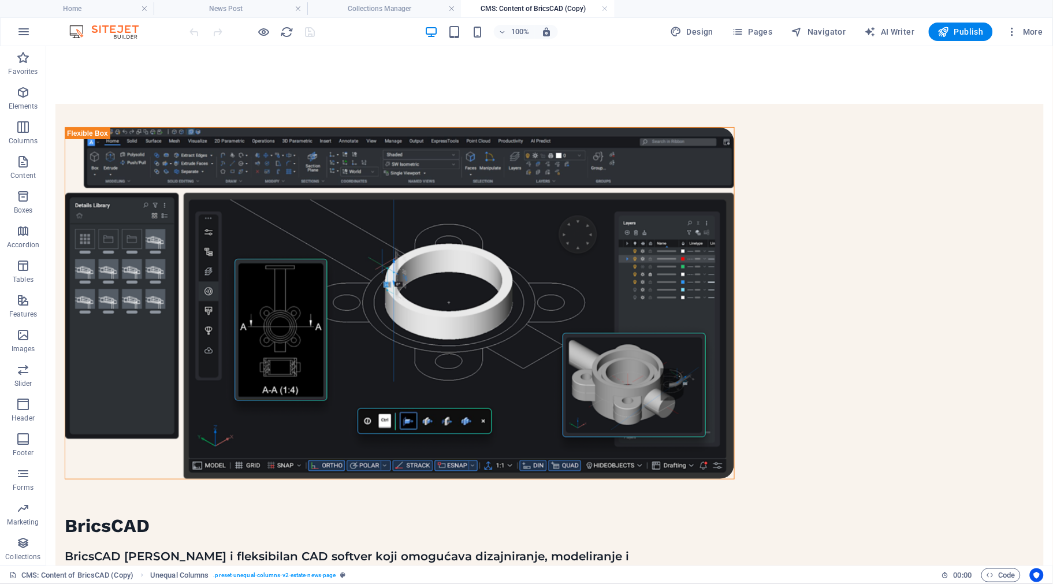
click at [501, 12] on h4 "CMS: Content of BricsCAD (Copy)" at bounding box center [538, 8] width 154 height 13
click at [278, 32] on div at bounding box center [252, 32] width 129 height 18
click at [286, 33] on icon "reload" at bounding box center [287, 31] width 13 height 13
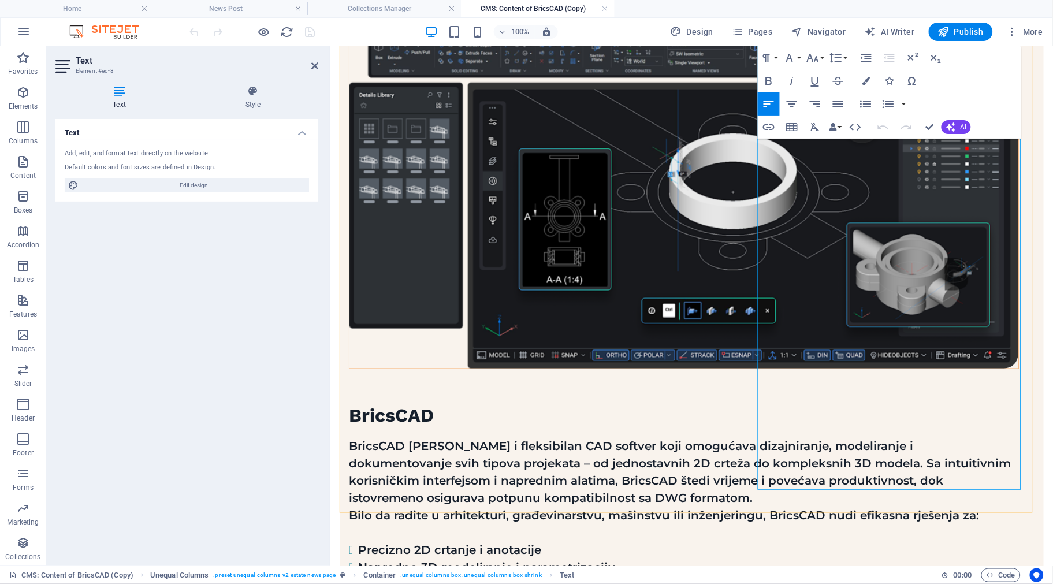
scroll to position [111, 0]
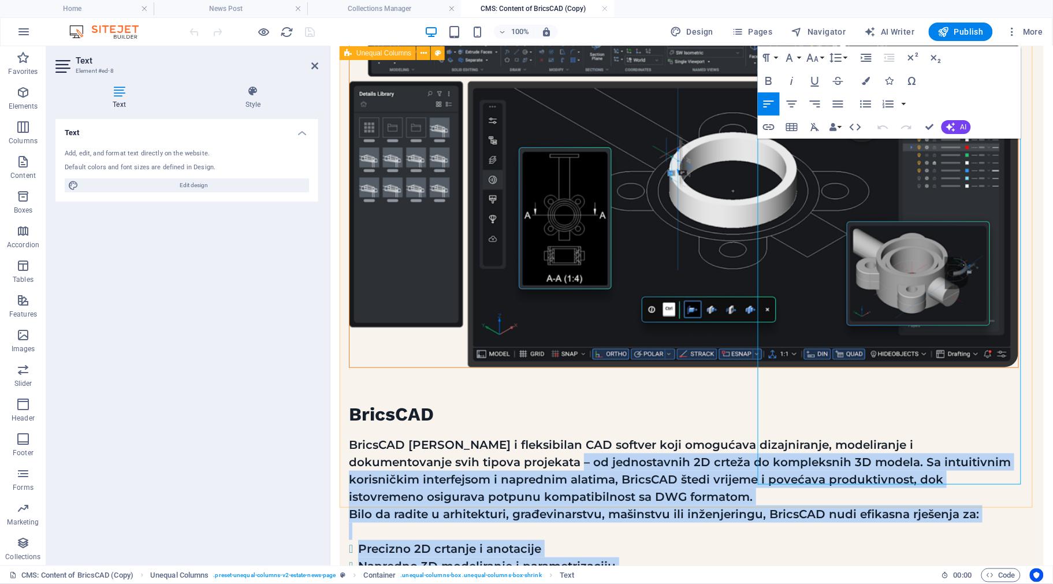
drag, startPoint x: 823, startPoint y: 473, endPoint x: 738, endPoint y: 105, distance: 377.8
click at [738, 105] on div "BricsCAD BricsCAD [PERSON_NAME] i fleksibilan CAD softver koji omogućava dizajn…" at bounding box center [691, 338] width 704 height 692
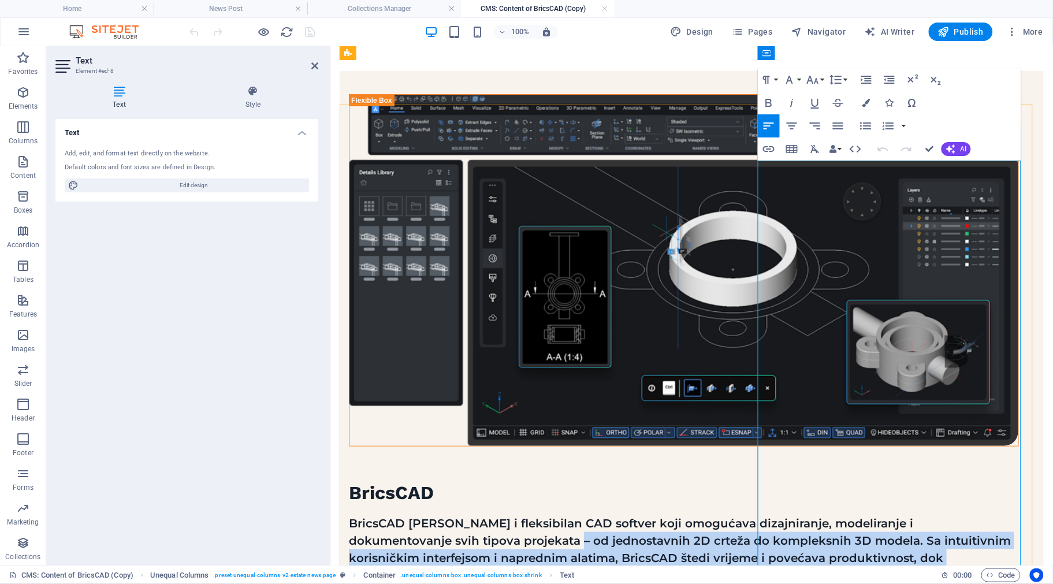
scroll to position [0, 0]
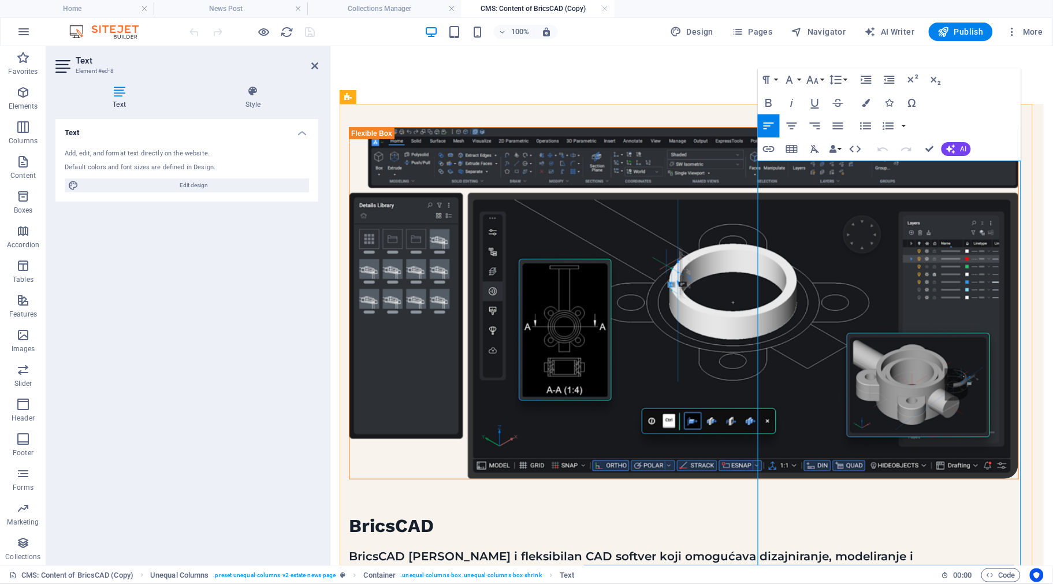
drag, startPoint x: 805, startPoint y: 242, endPoint x: 798, endPoint y: 237, distance: 8.8
click at [805, 547] on p "BricsCAD [PERSON_NAME] i fleksibilan CAD softver koji omogućava dizajniranje, m…" at bounding box center [683, 581] width 670 height 69
click at [374, 6] on h4 "Collections Manager" at bounding box center [384, 8] width 154 height 13
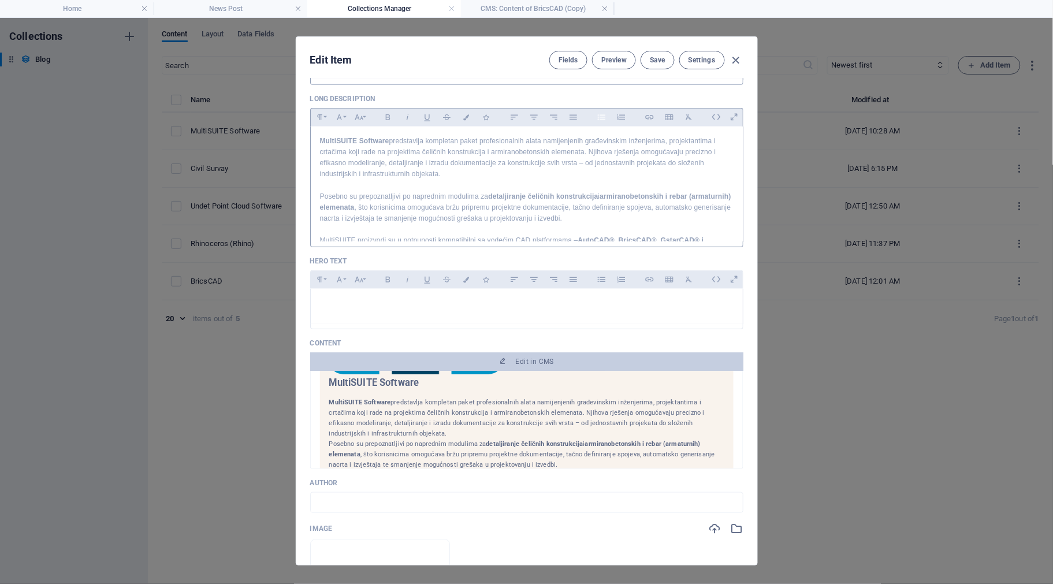
scroll to position [36, 0]
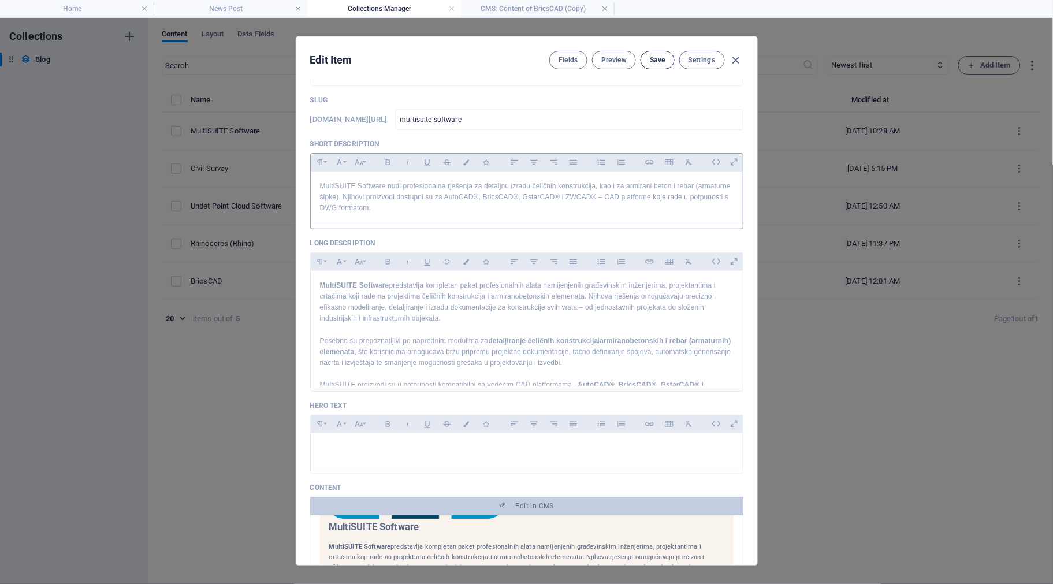
click at [659, 61] on span "Save" at bounding box center [657, 59] width 15 height 9
click at [604, 6] on link at bounding box center [605, 8] width 7 height 11
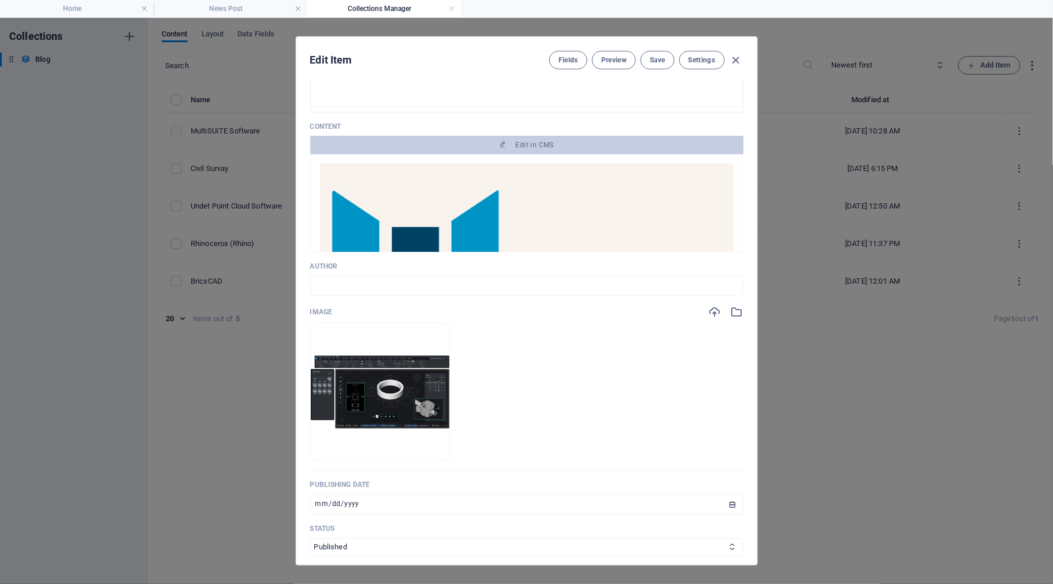
scroll to position [72, 0]
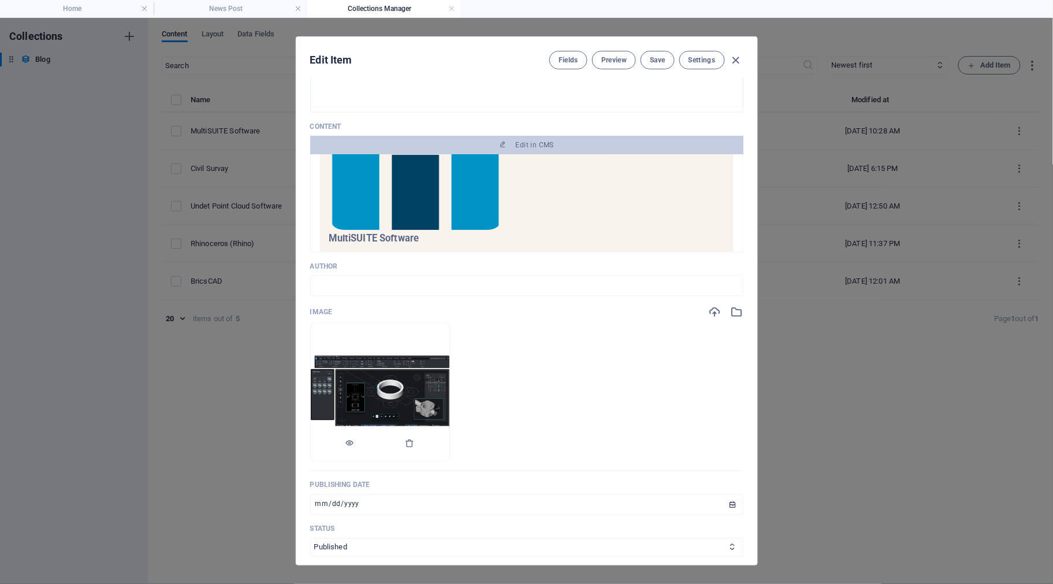
click at [409, 429] on img at bounding box center [380, 392] width 139 height 73
click at [734, 318] on icon "button" at bounding box center [737, 312] width 13 height 13
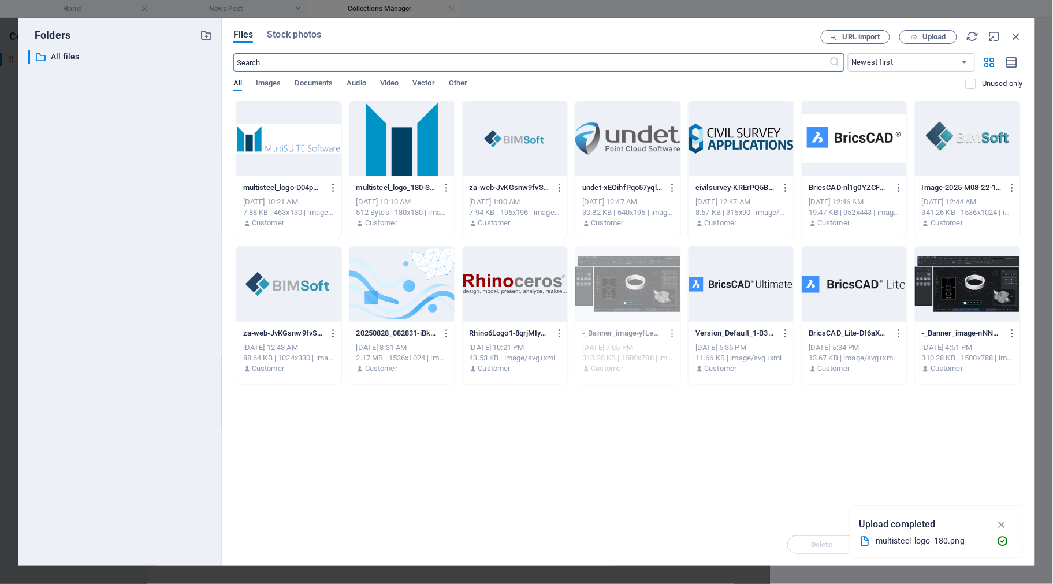
click at [388, 148] on div at bounding box center [401, 138] width 105 height 75
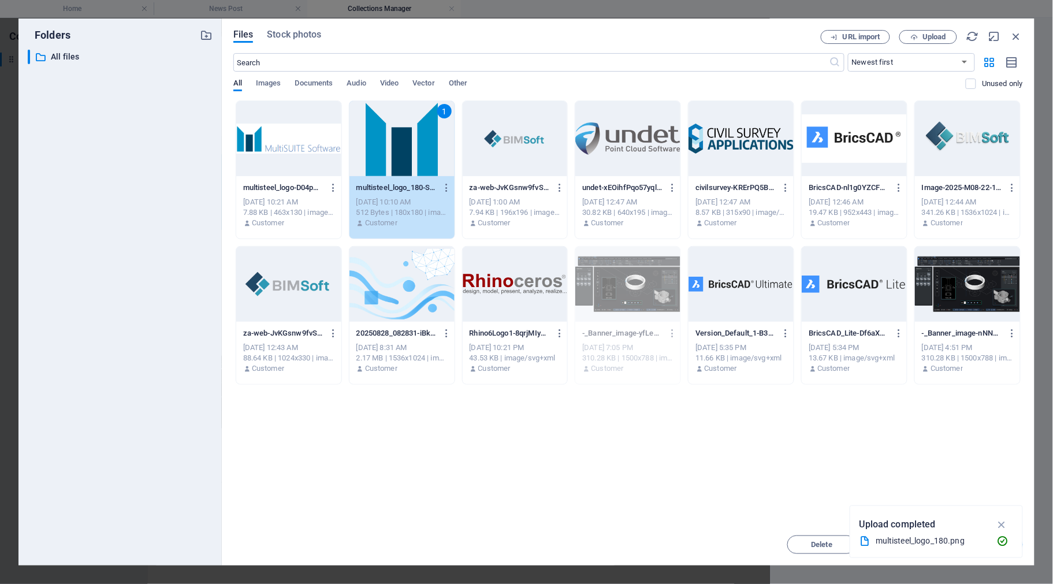
click at [388, 148] on div "1" at bounding box center [401, 138] width 105 height 75
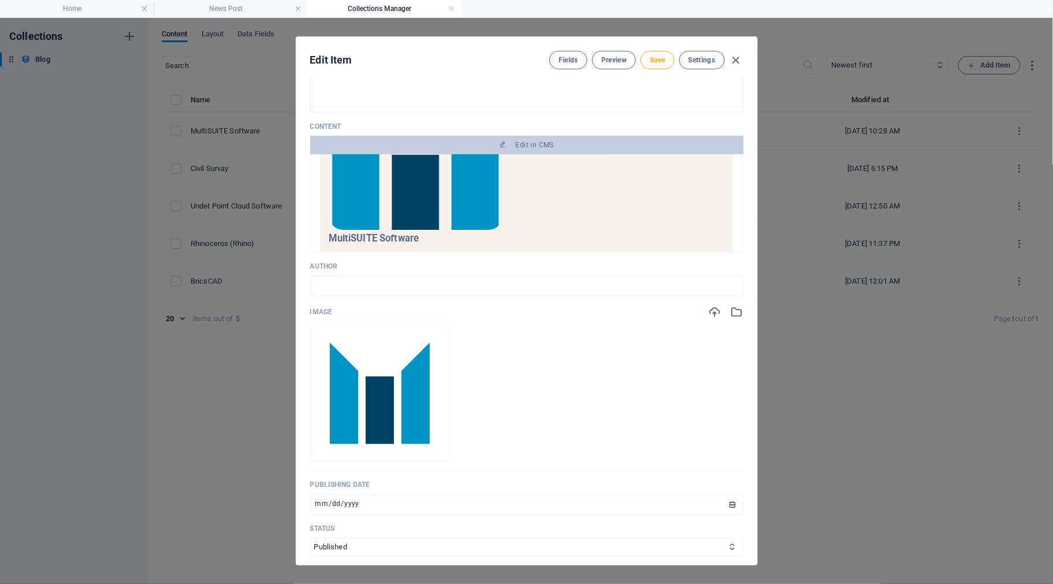
click at [624, 414] on ul "Drop files here to upload them instantly" at bounding box center [526, 392] width 433 height 139
click at [660, 59] on span "Save" at bounding box center [657, 59] width 15 height 9
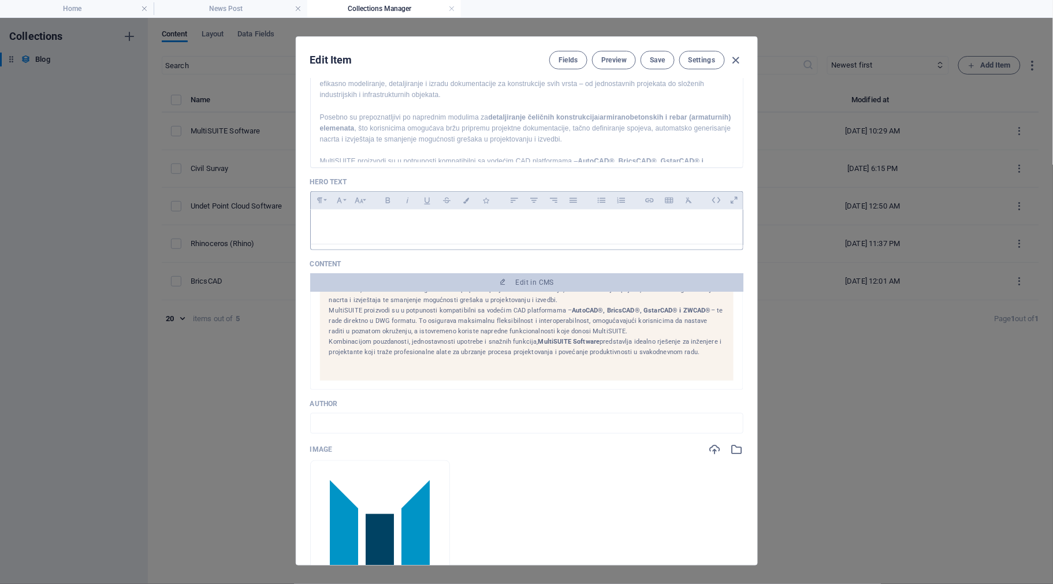
scroll to position [253, 0]
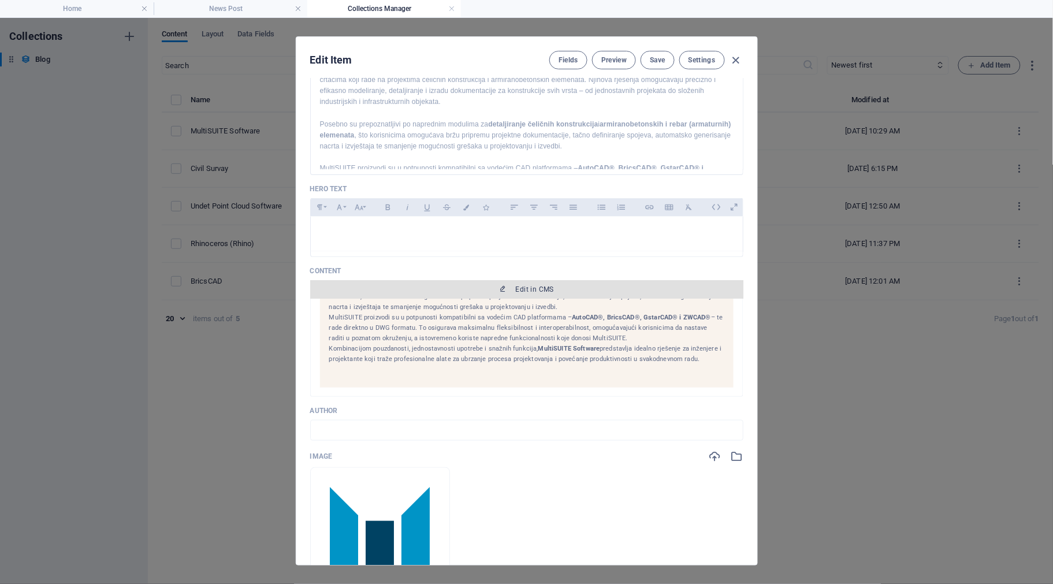
click at [564, 294] on span "Edit in CMS" at bounding box center [527, 289] width 424 height 9
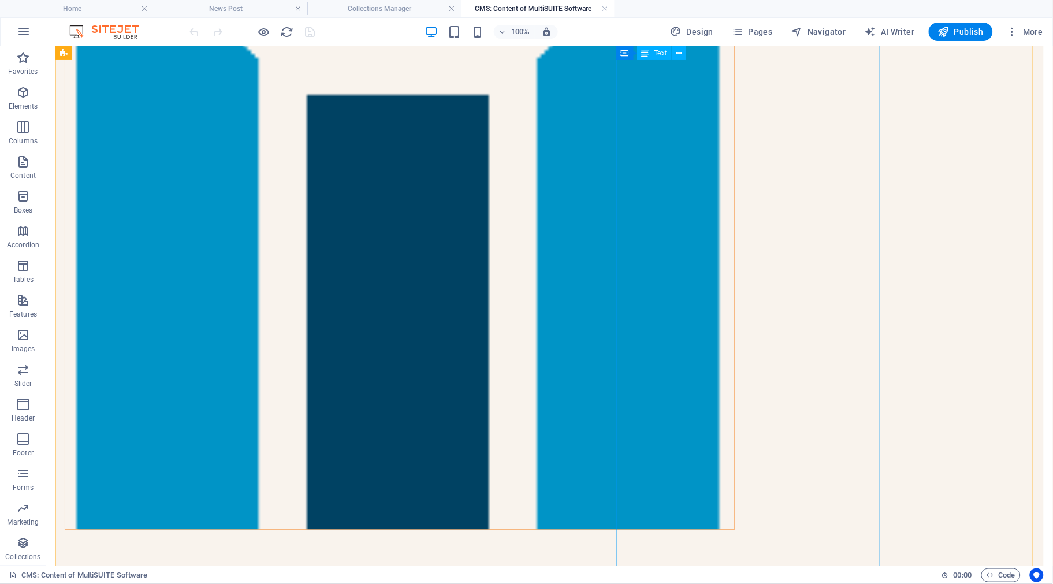
scroll to position [317, 0]
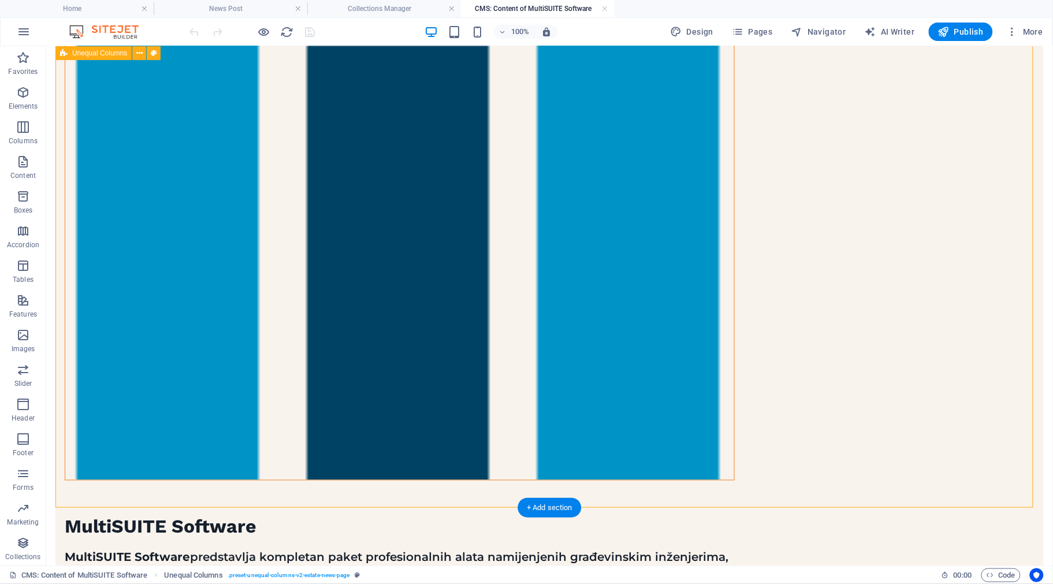
click at [880, 243] on div "MultiSUITE Software MultiSUITE Software predstavlja kompletan paket profesional…" at bounding box center [549, 309] width 988 height 1044
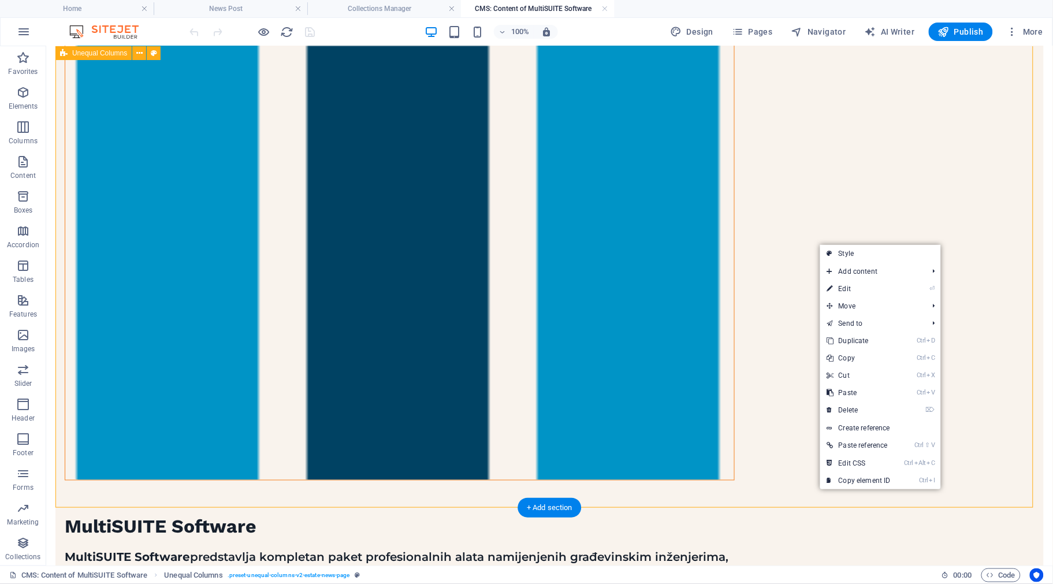
click at [880, 386] on div "MultiSUITE Software MultiSUITE Software predstavlja kompletan paket profesional…" at bounding box center [549, 309] width 988 height 1044
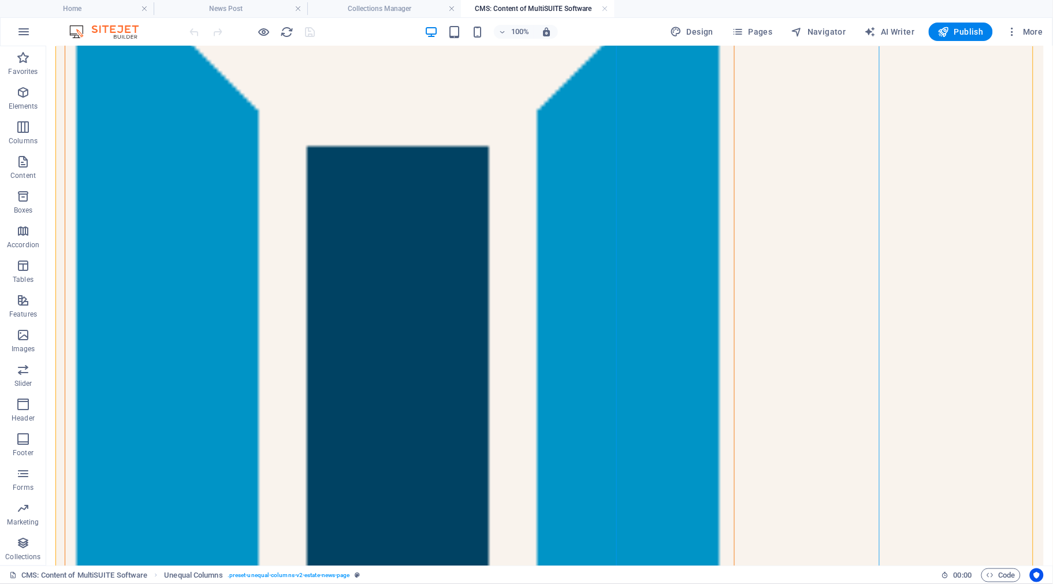
scroll to position [217, 0]
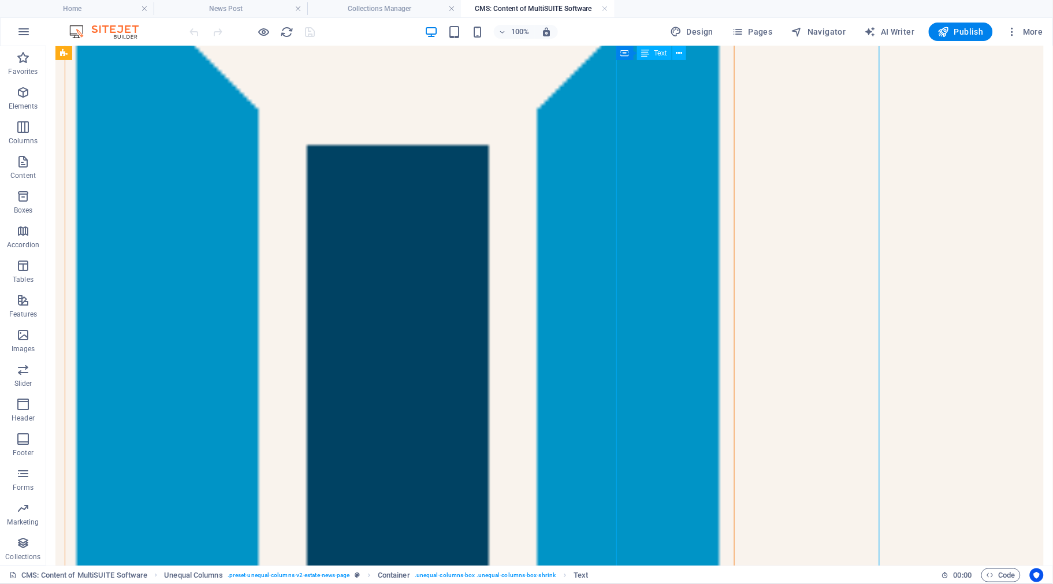
scroll to position [0, 0]
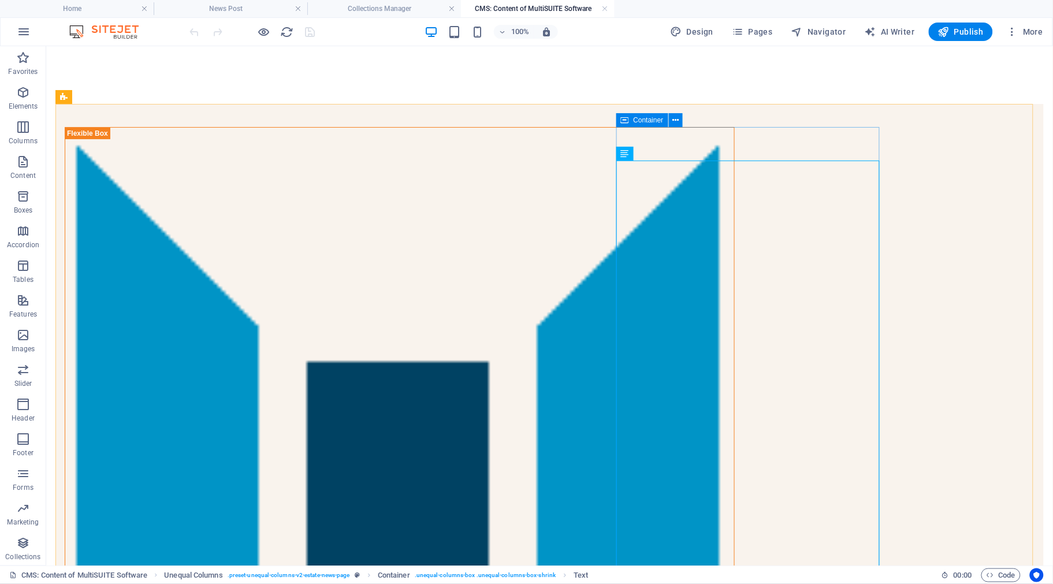
click at [628, 120] on icon at bounding box center [625, 120] width 8 height 14
click at [648, 117] on span "Container" at bounding box center [649, 120] width 30 height 7
click at [673, 117] on icon at bounding box center [675, 120] width 6 height 12
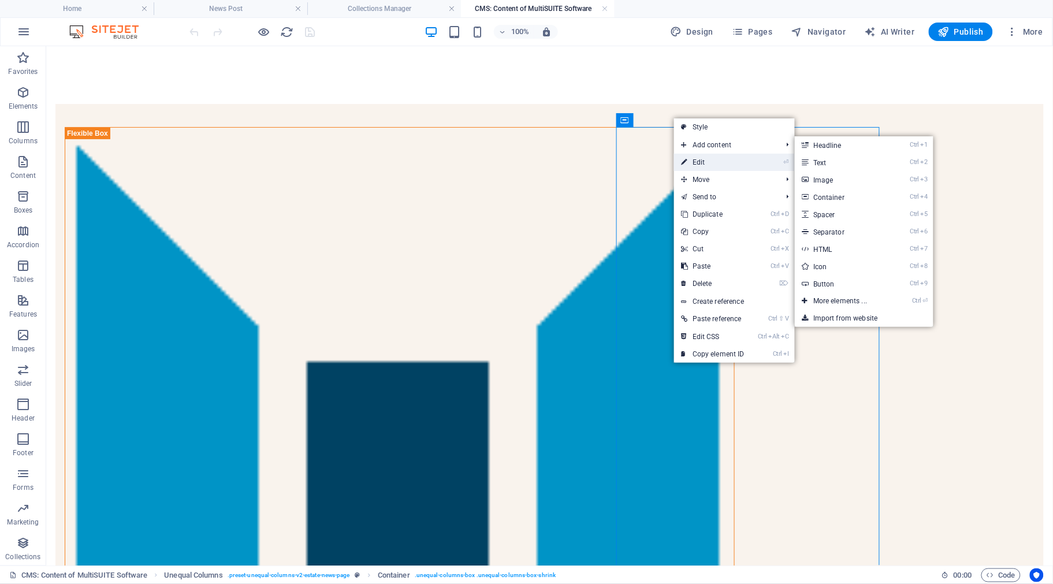
click at [705, 163] on link "⏎ Edit" at bounding box center [712, 162] width 77 height 17
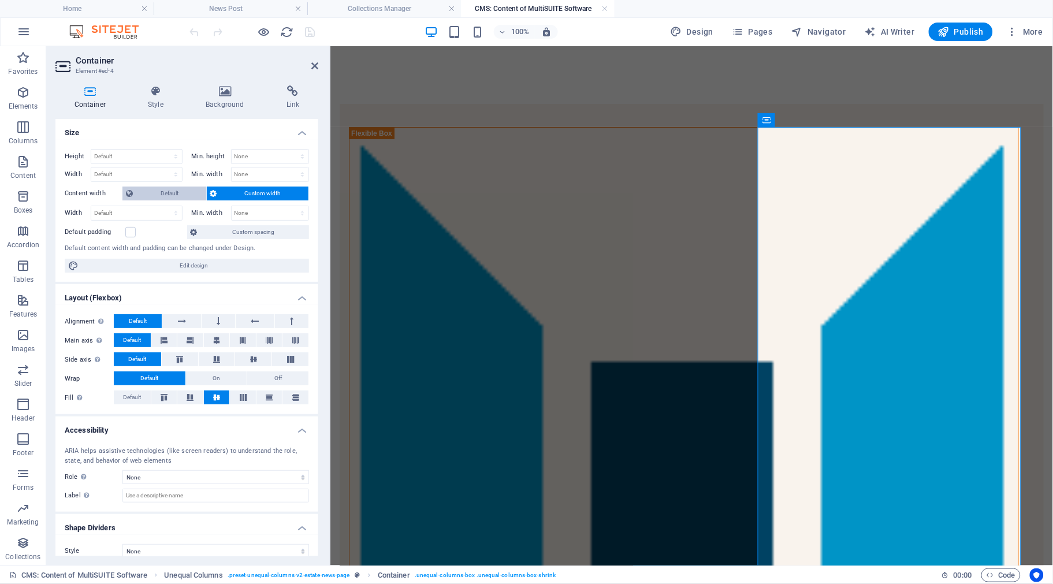
click at [175, 194] on span "Default" at bounding box center [169, 194] width 66 height 14
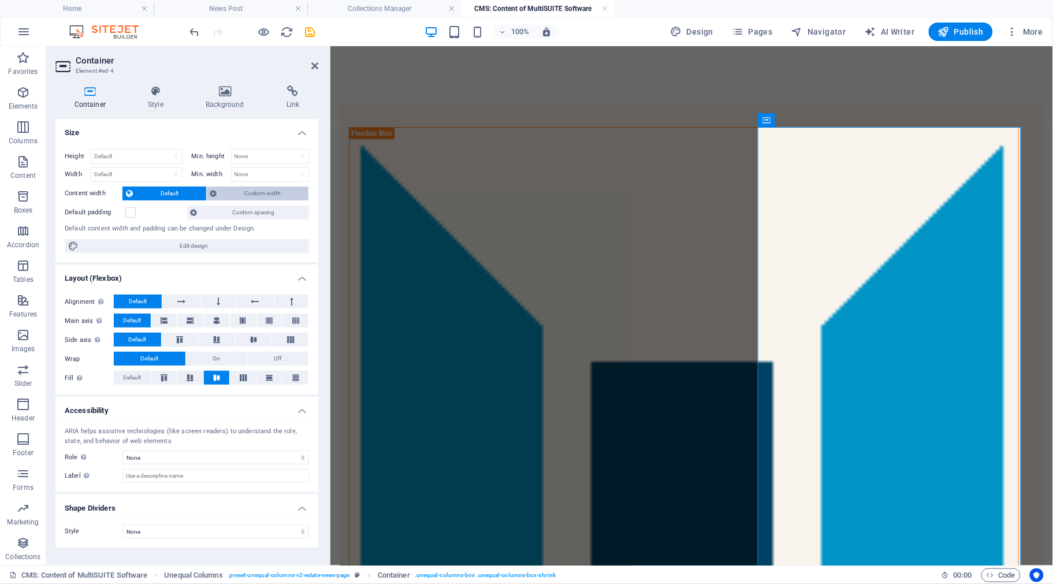
click at [229, 195] on span "Custom width" at bounding box center [263, 194] width 85 height 14
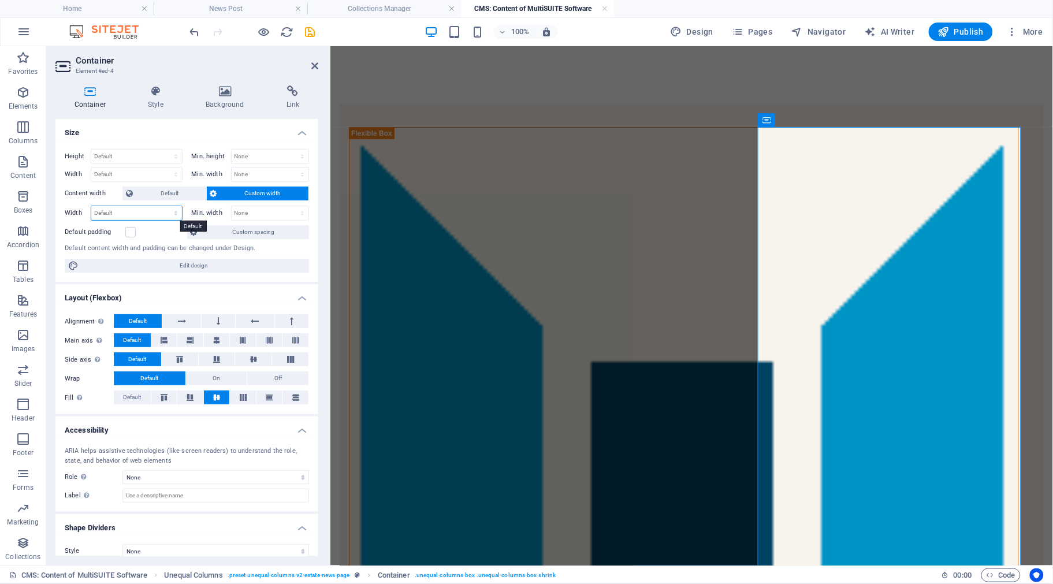
click at [150, 214] on select "Default px rem % em vh vw" at bounding box center [136, 213] width 91 height 14
select select "px"
click at [164, 206] on select "Default px rem % em vh vw" at bounding box center [136, 213] width 91 height 14
click at [246, 215] on select "None px rem % vh vw" at bounding box center [270, 213] width 77 height 14
click at [129, 214] on input "456" at bounding box center [136, 213] width 91 height 14
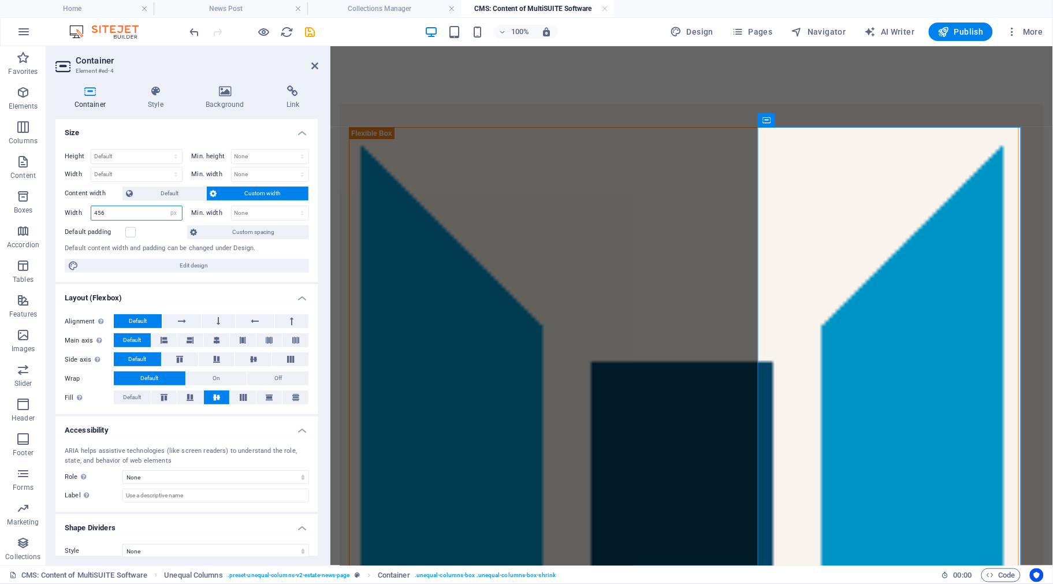
drag, startPoint x: 109, startPoint y: 214, endPoint x: 90, endPoint y: 214, distance: 18.5
click at [91, 214] on div "456 Default px rem % em vh vw" at bounding box center [137, 213] width 92 height 15
type input "600"
click at [257, 214] on select "None px rem % vh vw" at bounding box center [270, 213] width 77 height 14
click at [128, 237] on label at bounding box center [130, 232] width 10 height 10
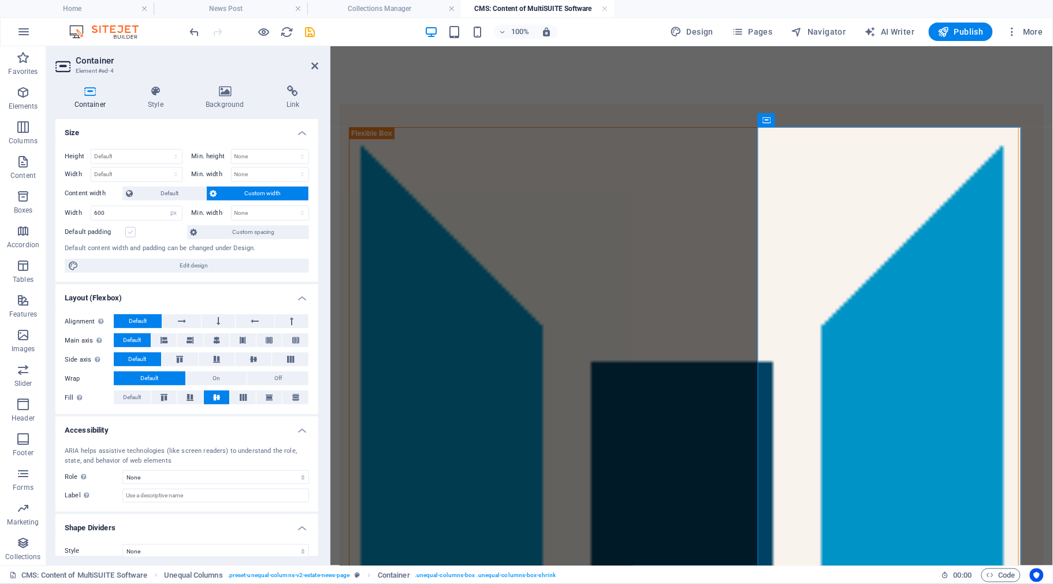
click at [0, 0] on input "Default padding" at bounding box center [0, 0] width 0 height 0
click at [128, 237] on label at bounding box center [130, 232] width 10 height 10
click at [0, 0] on input "Default padding" at bounding box center [0, 0] width 0 height 0
click at [172, 195] on span "Default" at bounding box center [169, 194] width 66 height 14
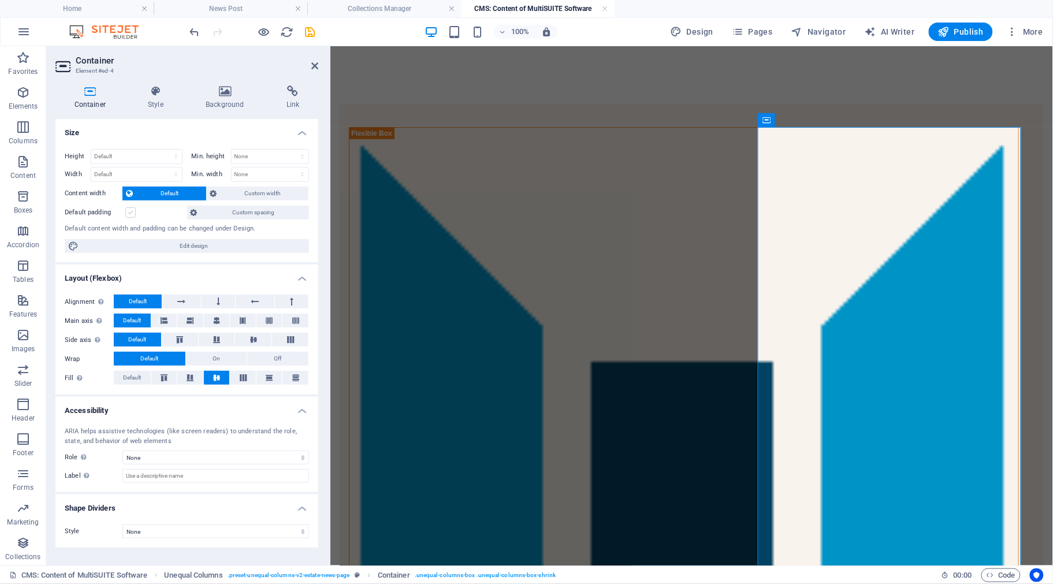
click at [125, 210] on label at bounding box center [130, 212] width 10 height 10
click at [0, 0] on input "Default padding" at bounding box center [0, 0] width 0 height 0
click at [125, 210] on label at bounding box center [130, 212] width 10 height 10
click at [0, 0] on input "Default padding" at bounding box center [0, 0] width 0 height 0
click at [250, 191] on span "Custom width" at bounding box center [263, 194] width 85 height 14
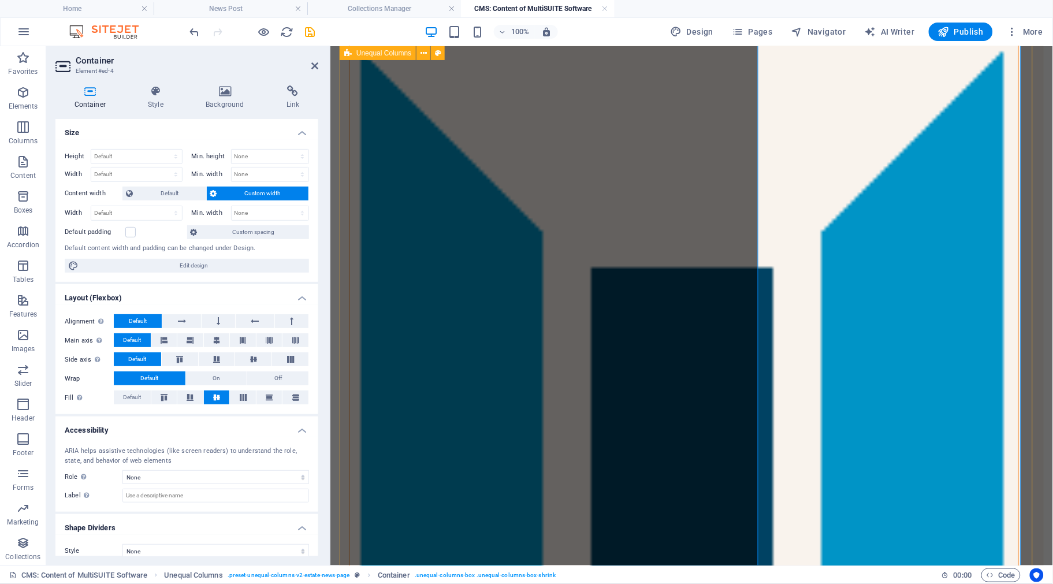
scroll to position [72, 0]
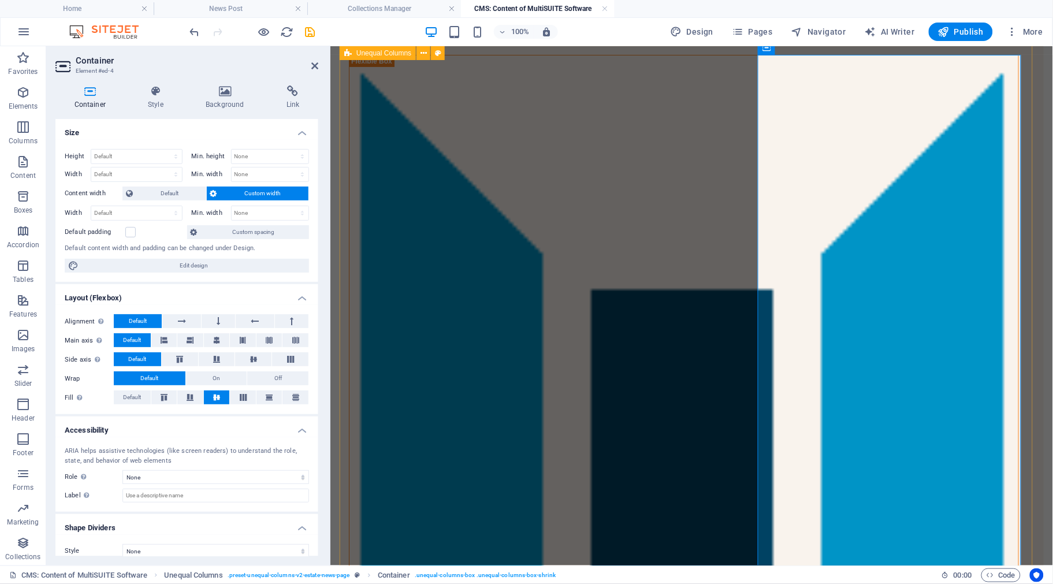
click at [713, 225] on div "MultiSUITE Software MultiSUITE Software predstavlja kompletan paket profesional…" at bounding box center [691, 553] width 704 height 1044
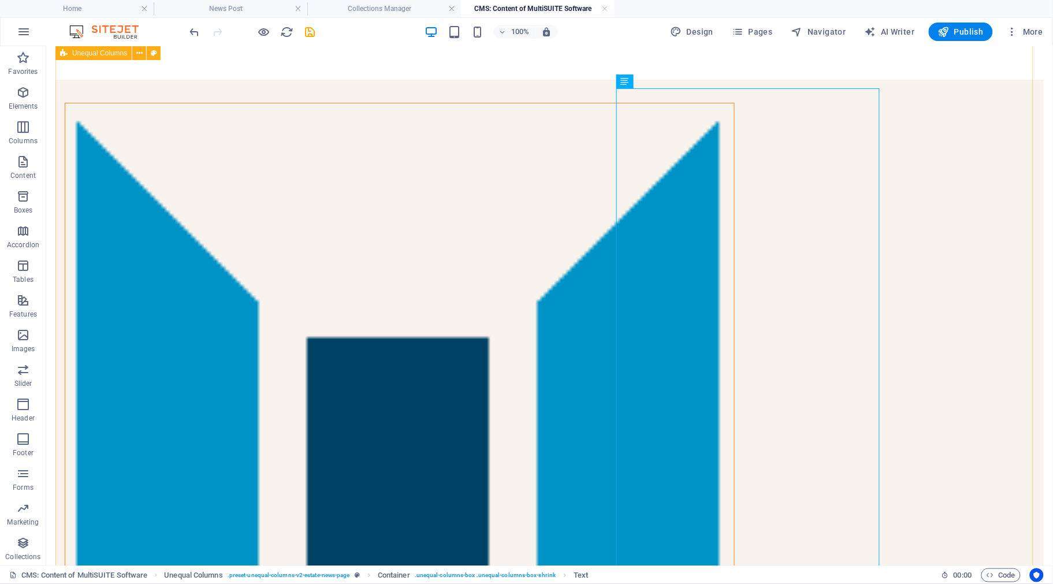
scroll to position [0, 0]
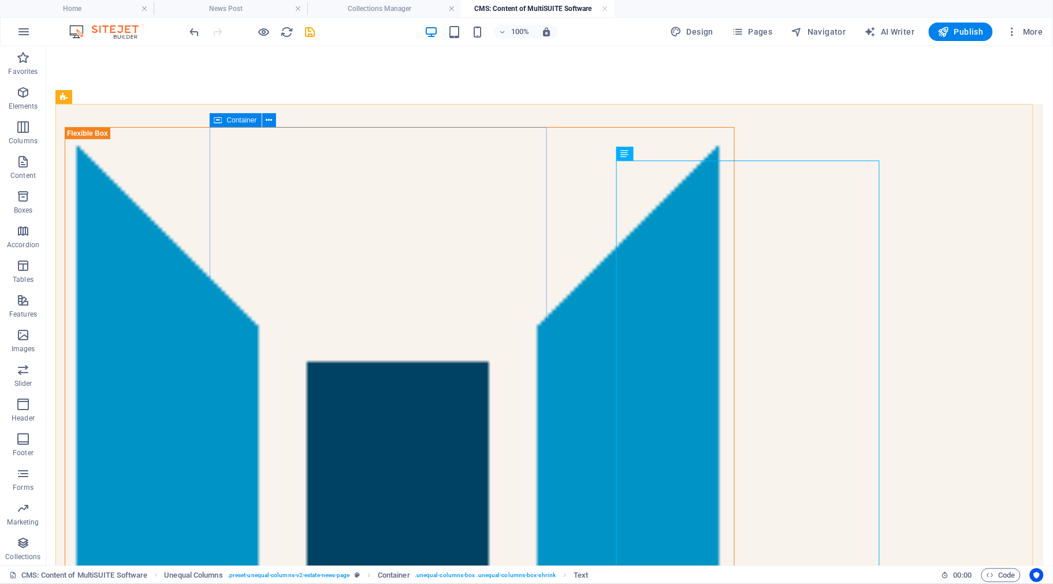
click at [228, 121] on span "Container" at bounding box center [242, 120] width 30 height 7
click at [263, 120] on button at bounding box center [269, 120] width 14 height 14
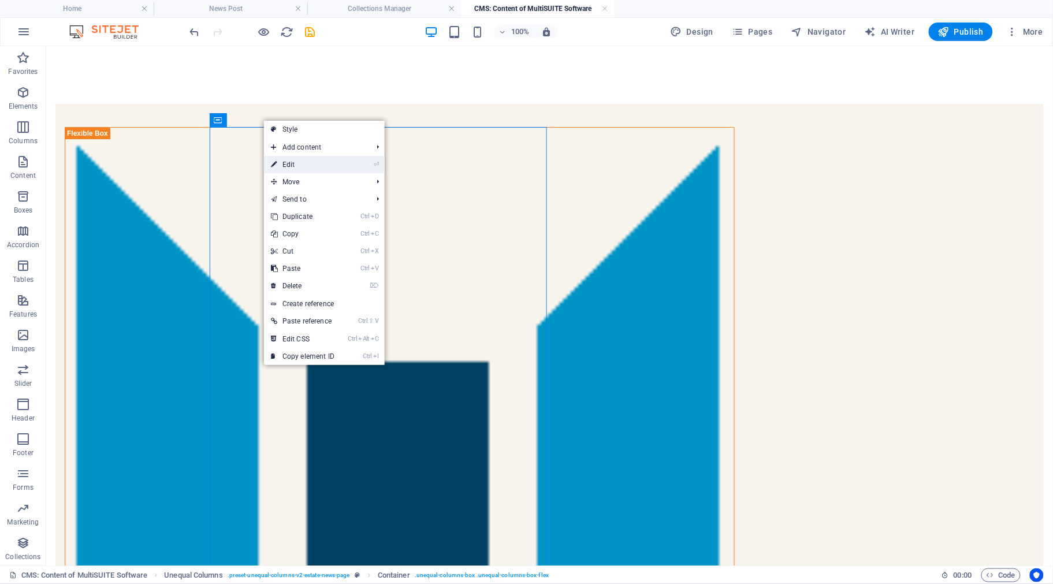
click at [288, 166] on link "⏎ Edit" at bounding box center [302, 164] width 77 height 17
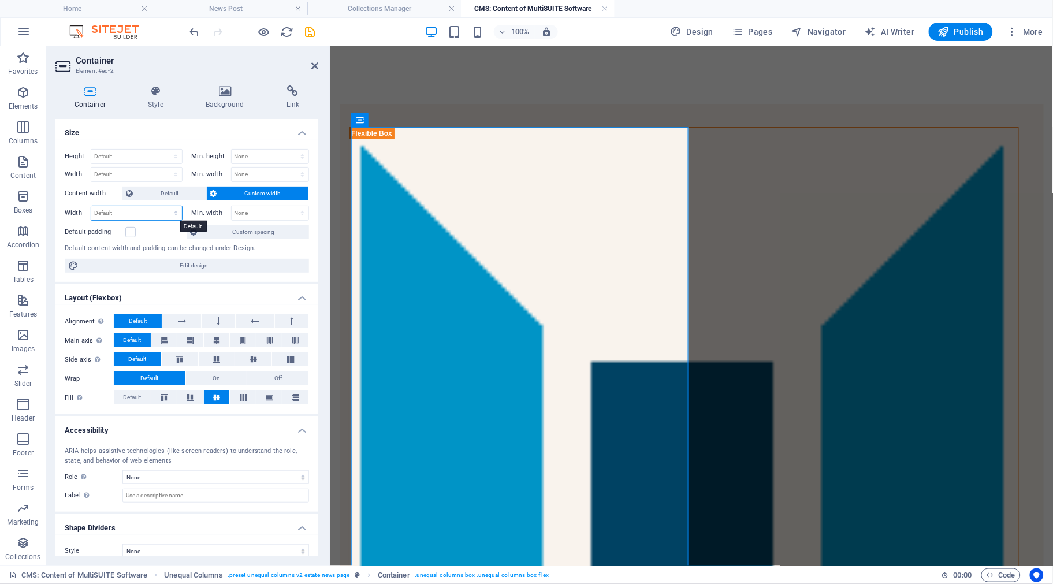
click at [140, 213] on select "Default px rem % em vh vw" at bounding box center [136, 213] width 91 height 14
select select "px"
click at [164, 206] on select "Default px rem % em vh vw" at bounding box center [136, 213] width 91 height 14
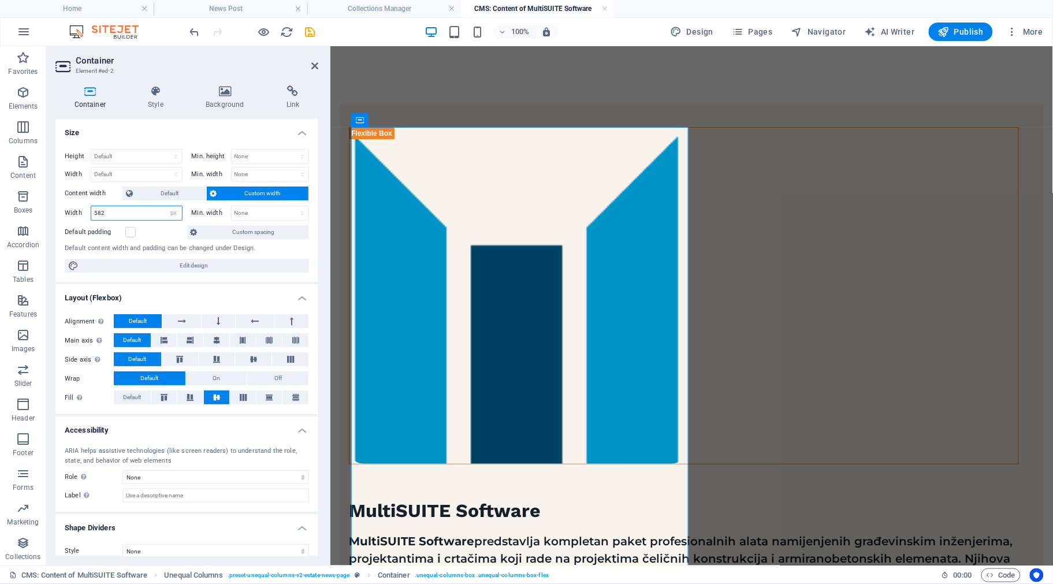
click at [109, 212] on input "582" at bounding box center [136, 213] width 91 height 14
drag, startPoint x: 105, startPoint y: 212, endPoint x: 92, endPoint y: 212, distance: 12.7
click at [92, 212] on input "582" at bounding box center [136, 213] width 91 height 14
type input "400"
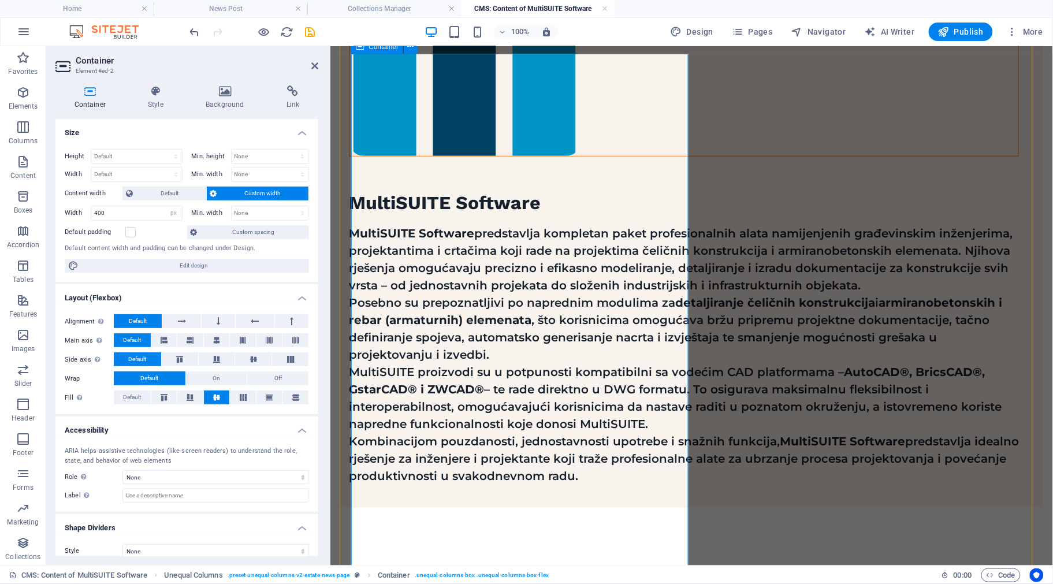
scroll to position [289, 0]
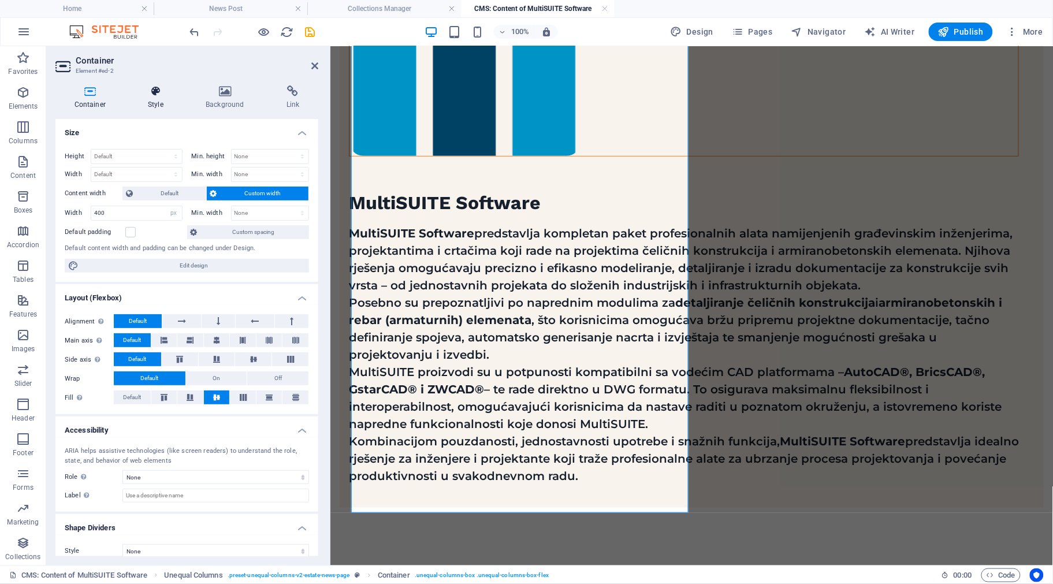
click at [148, 96] on icon at bounding box center [155, 91] width 53 height 12
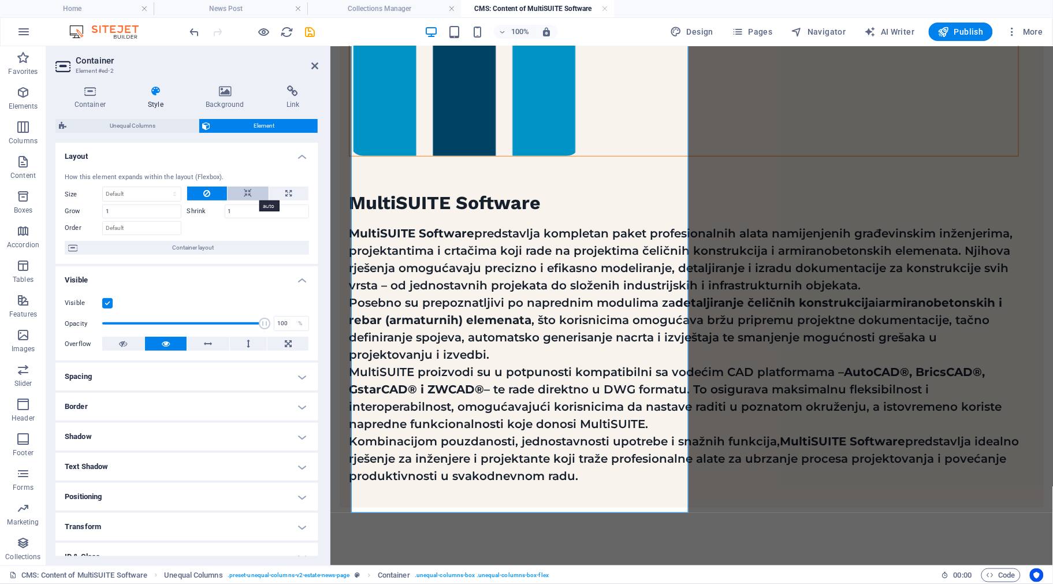
click at [247, 194] on icon at bounding box center [248, 194] width 8 height 14
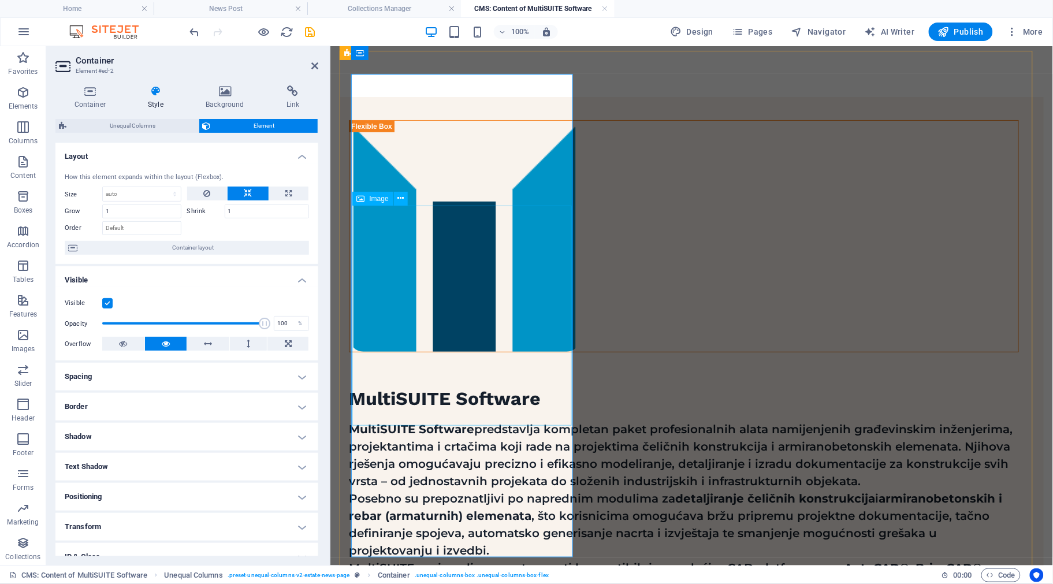
scroll to position [0, 0]
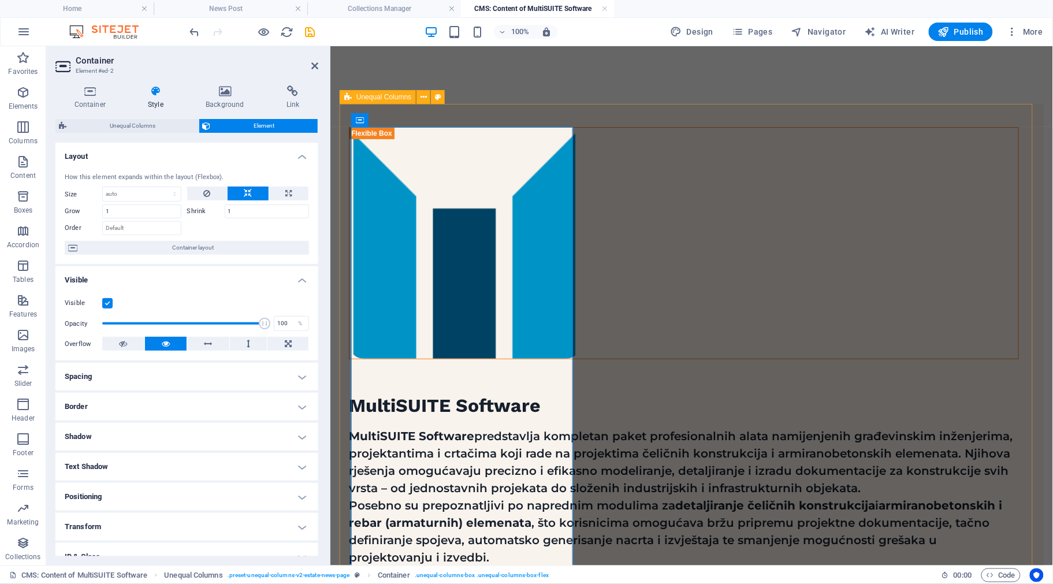
click at [633, 161] on div "MultiSUITE Software MultiSUITE Software predstavlja kompletan paket profesional…" at bounding box center [691, 406] width 704 height 607
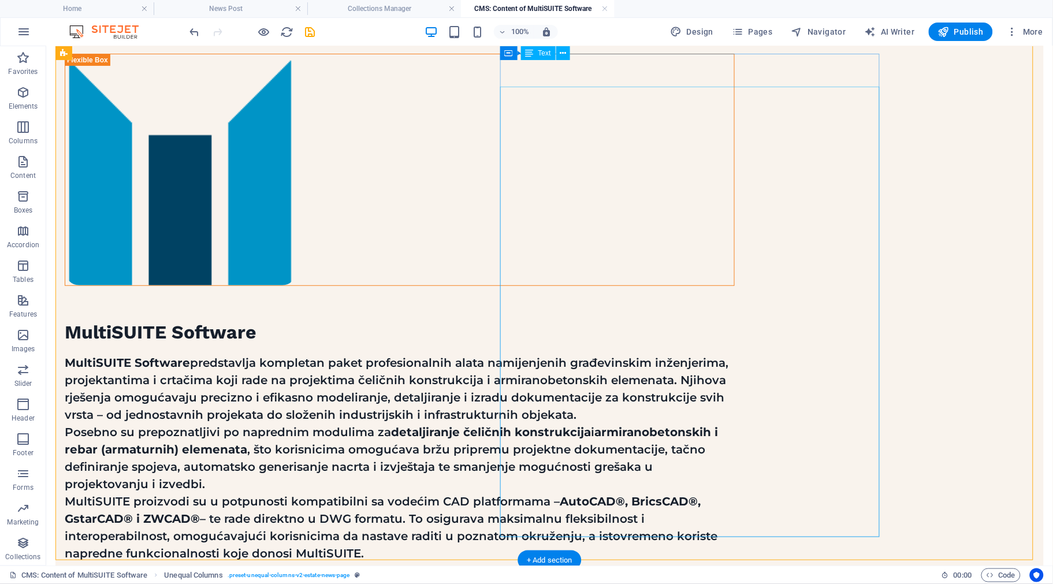
scroll to position [54, 0]
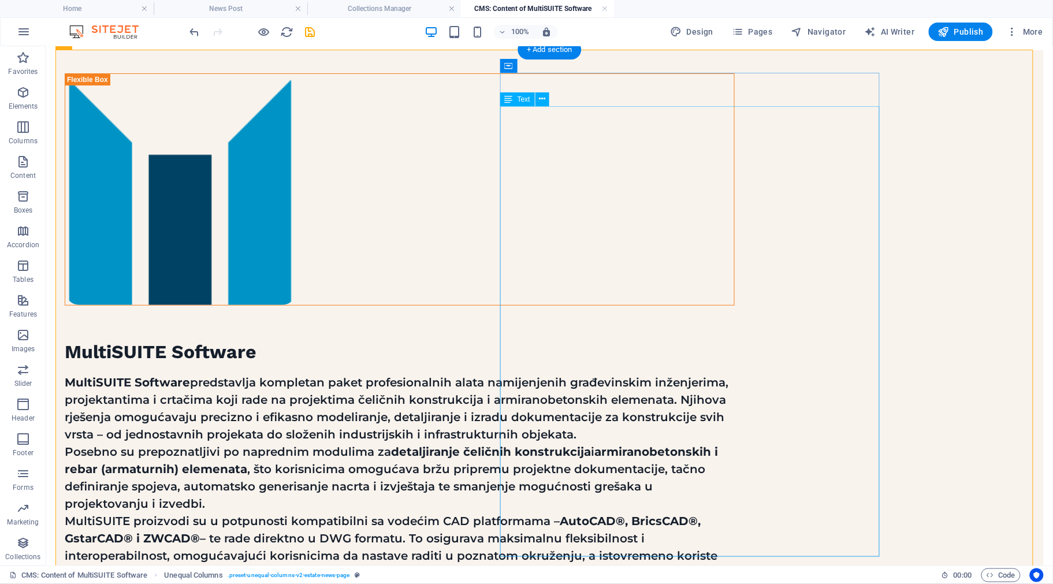
click at [627, 373] on div "MultiSUITE Software predstavlja kompletan paket profesionalnih alata namijenjen…" at bounding box center [399, 503] width 670 height 260
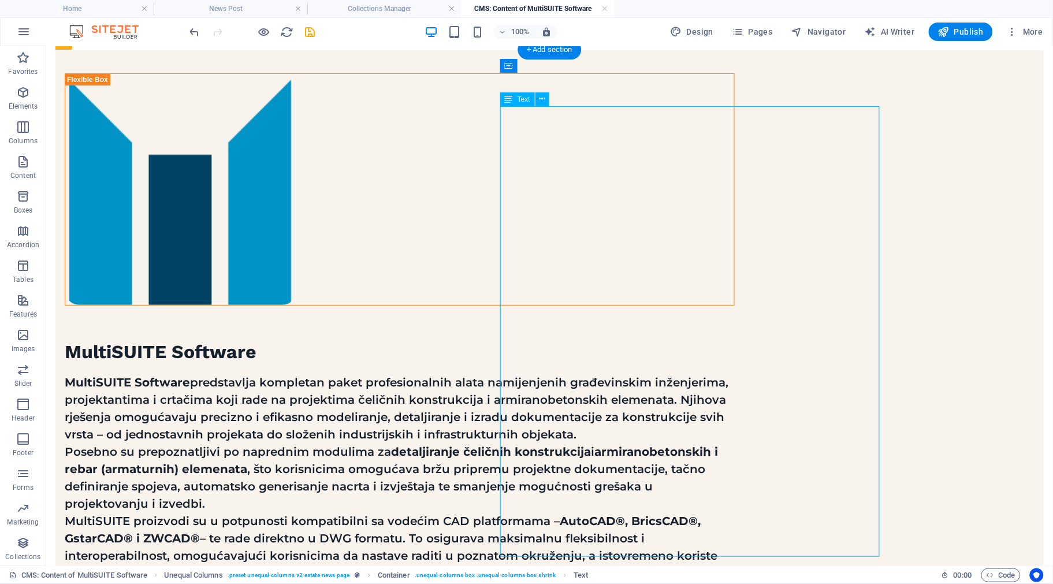
click at [627, 373] on div "MultiSUITE Software predstavlja kompletan paket profesionalnih alata namijenjen…" at bounding box center [399, 503] width 670 height 260
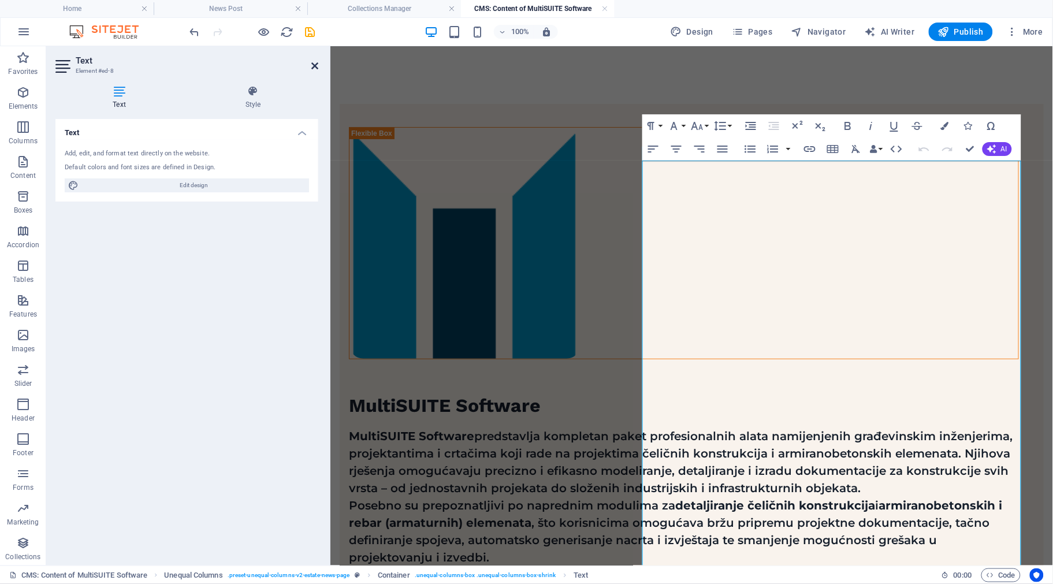
drag, startPoint x: 314, startPoint y: 62, endPoint x: 266, endPoint y: 15, distance: 67.0
click at [314, 62] on icon at bounding box center [314, 65] width 7 height 9
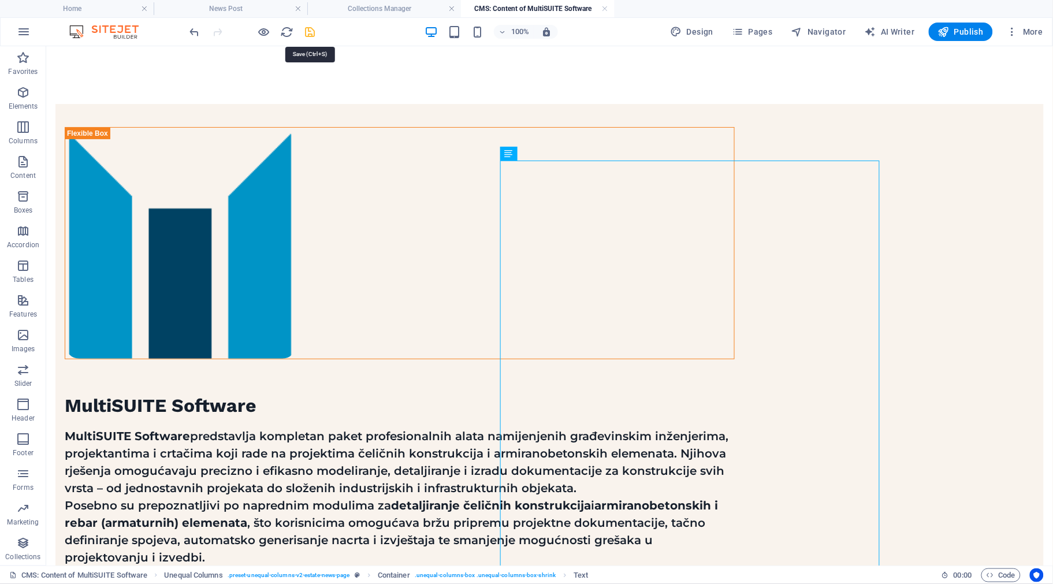
click at [312, 29] on icon "save" at bounding box center [310, 31] width 13 height 13
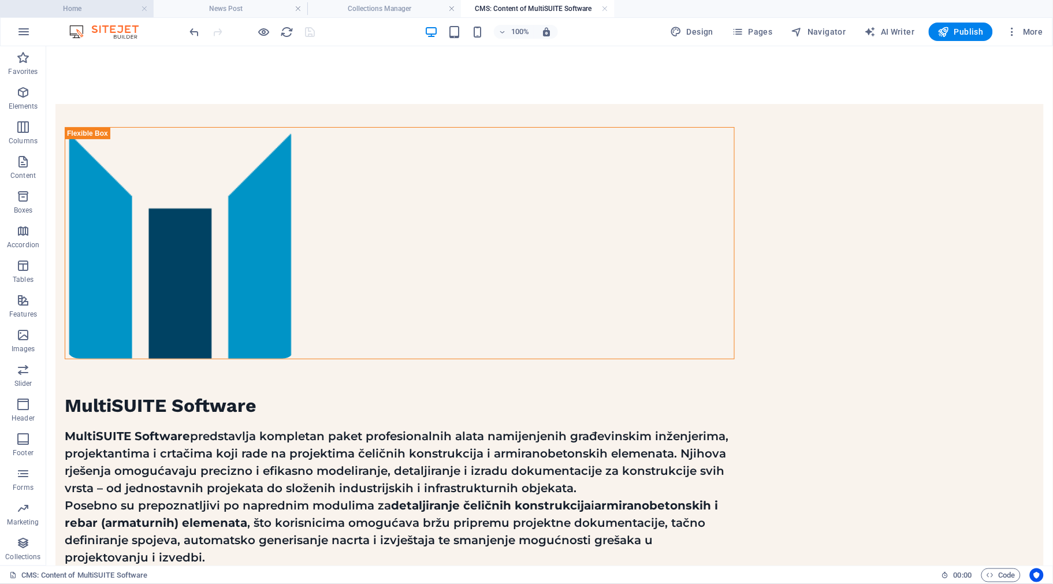
click at [75, 12] on h4 "Home" at bounding box center [77, 8] width 154 height 13
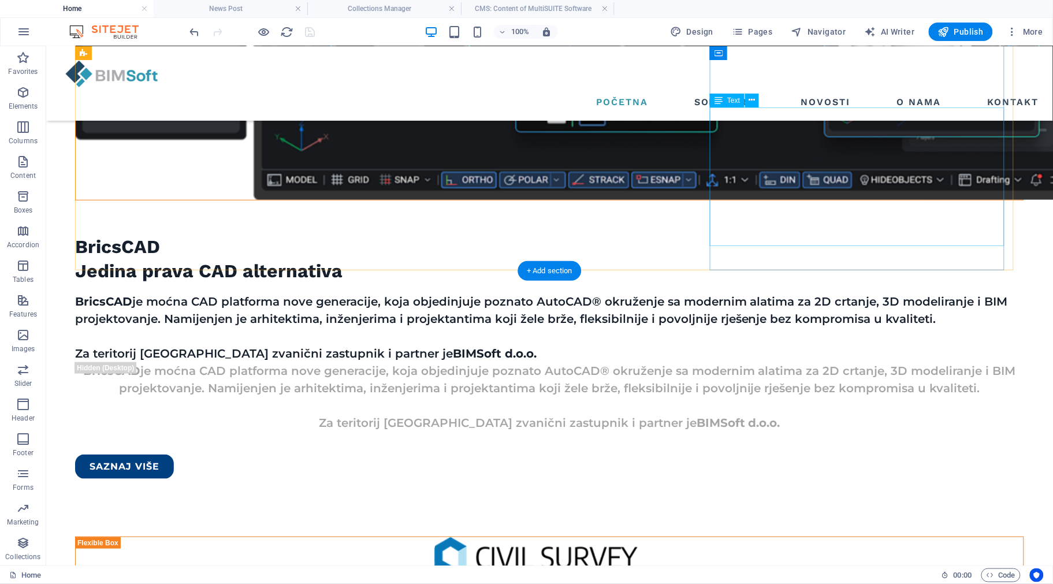
scroll to position [1523, 0]
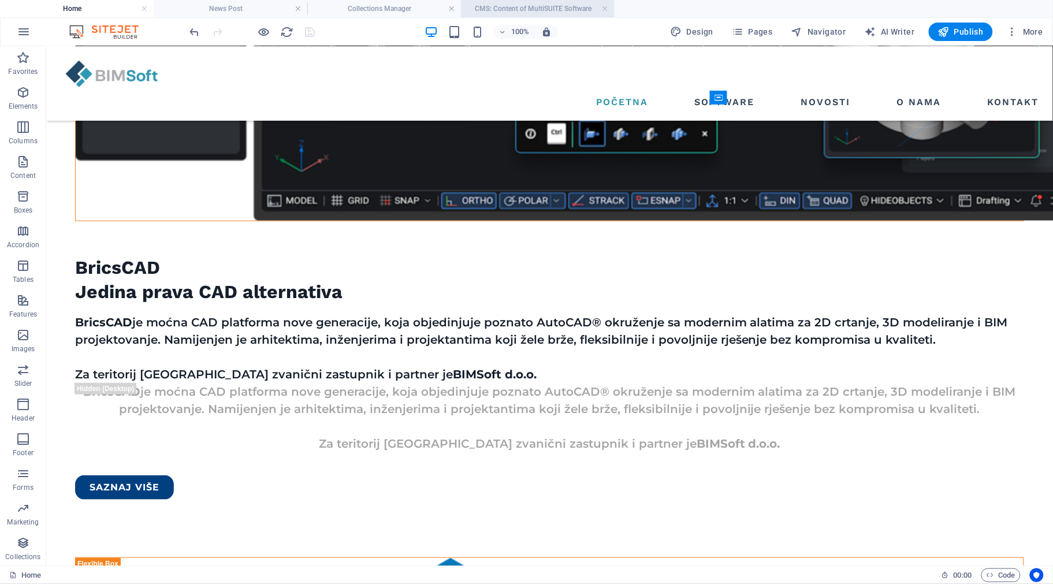
click at [510, 6] on h4 "CMS: Content of MultiSUITE Software" at bounding box center [538, 8] width 154 height 13
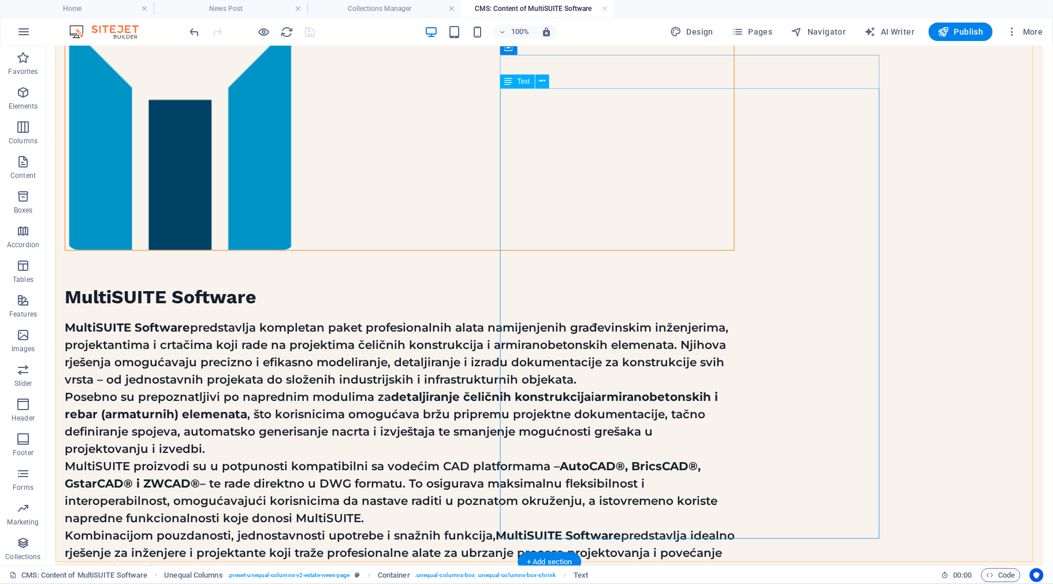
scroll to position [126, 0]
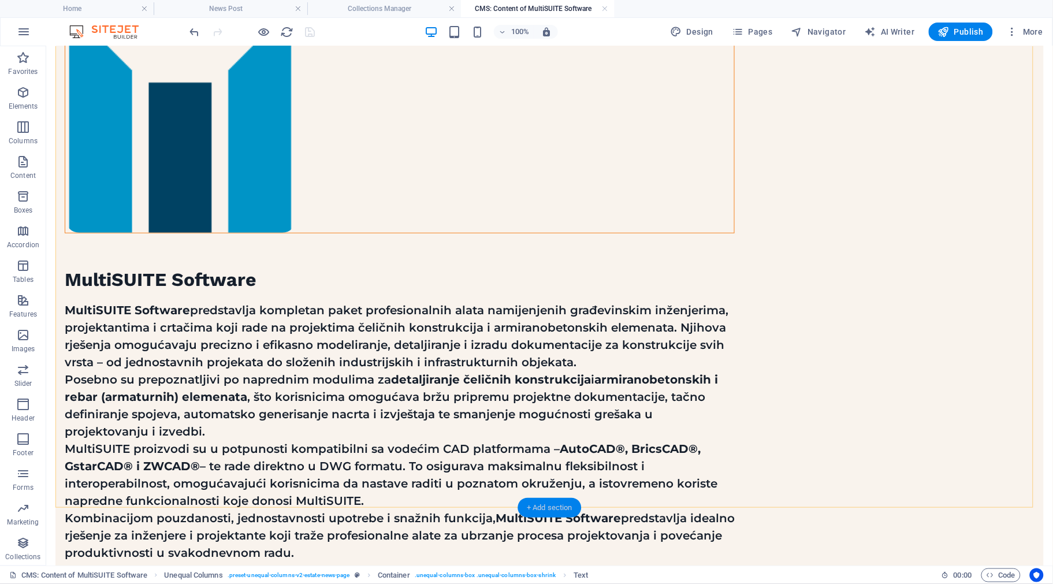
drag, startPoint x: 565, startPoint y: 507, endPoint x: 671, endPoint y: 412, distance: 142.3
click at [565, 507] on div "+ Add section" at bounding box center [550, 508] width 64 height 20
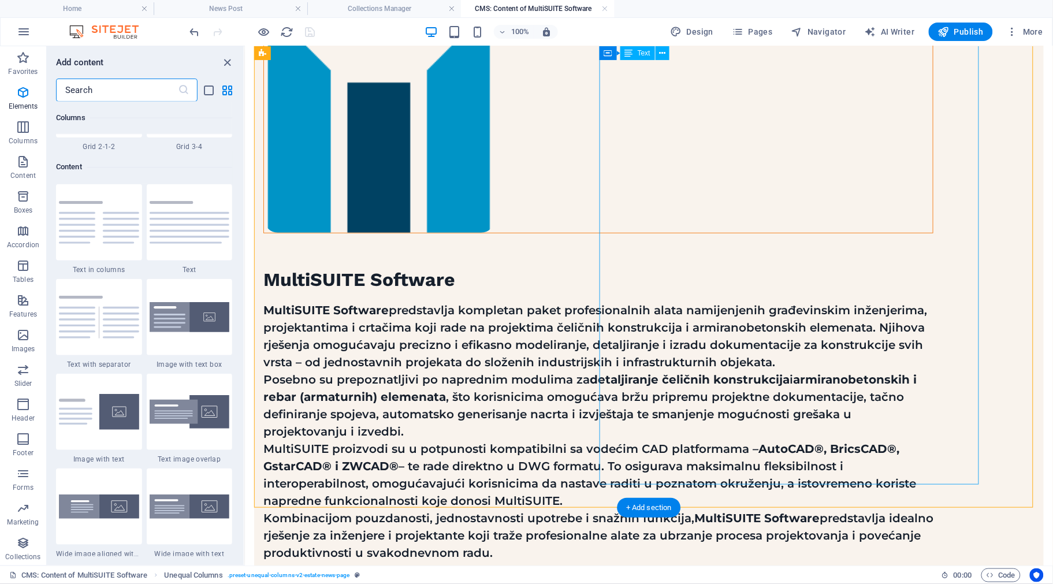
scroll to position [2115, 0]
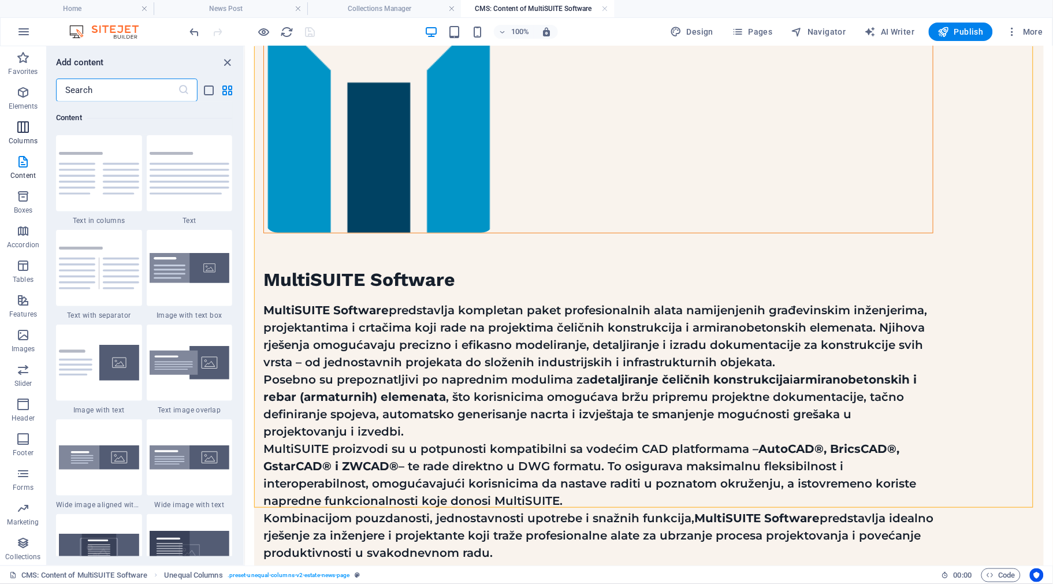
click at [23, 134] on span "Columns" at bounding box center [23, 134] width 46 height 28
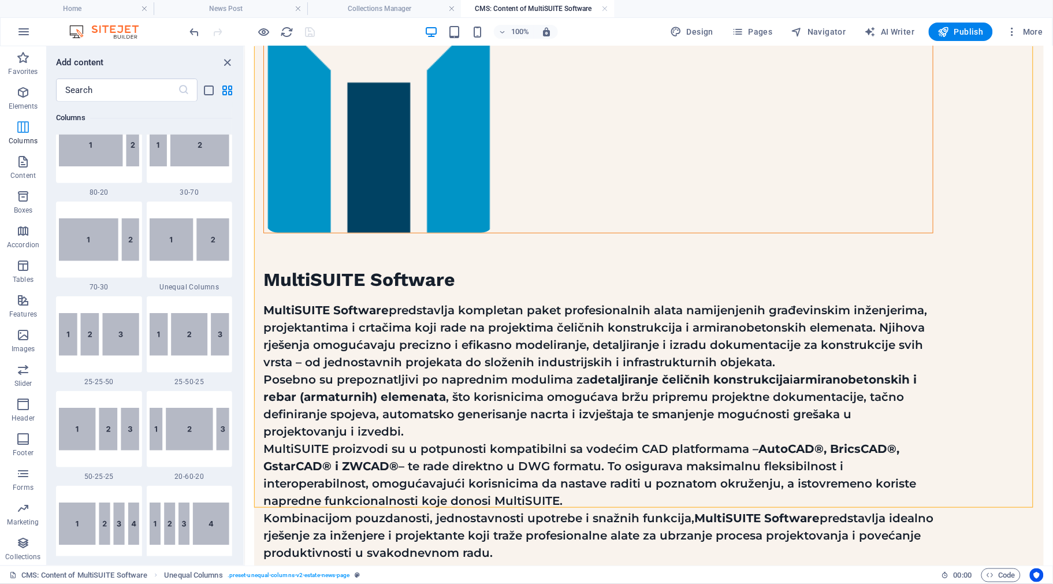
scroll to position [667, 0]
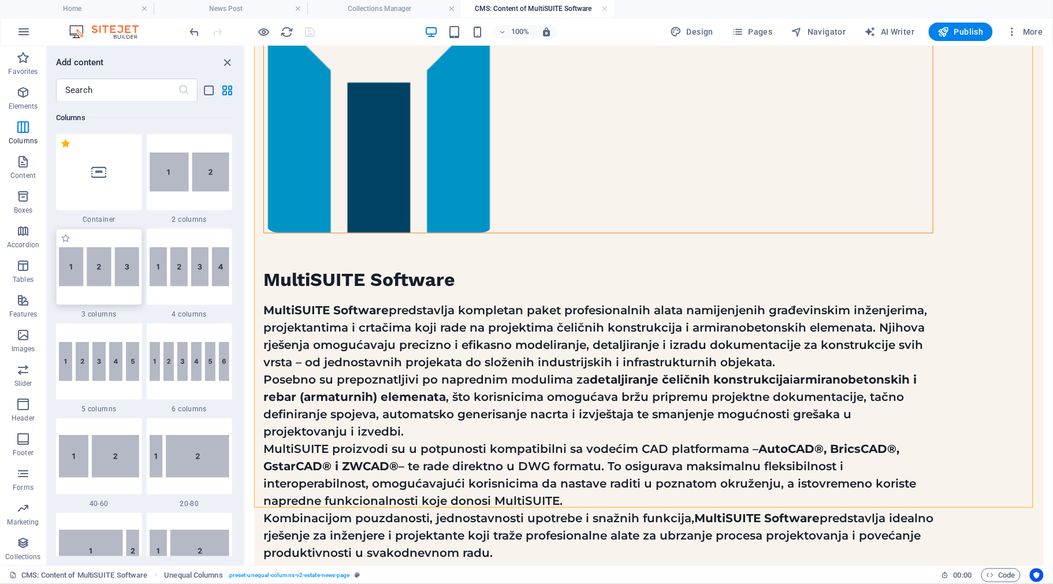
click at [118, 259] on img at bounding box center [99, 266] width 80 height 39
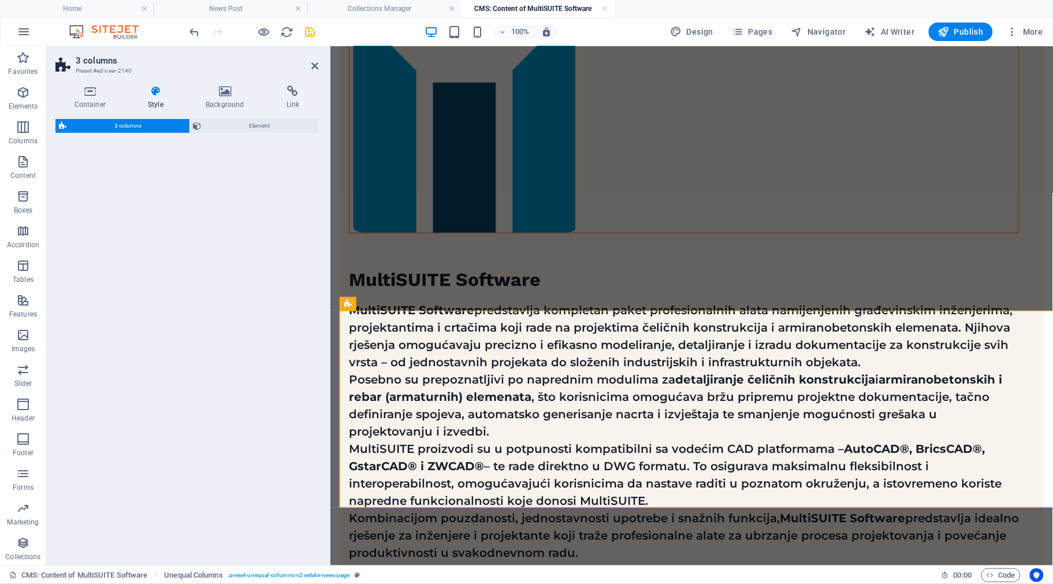
select select "rem"
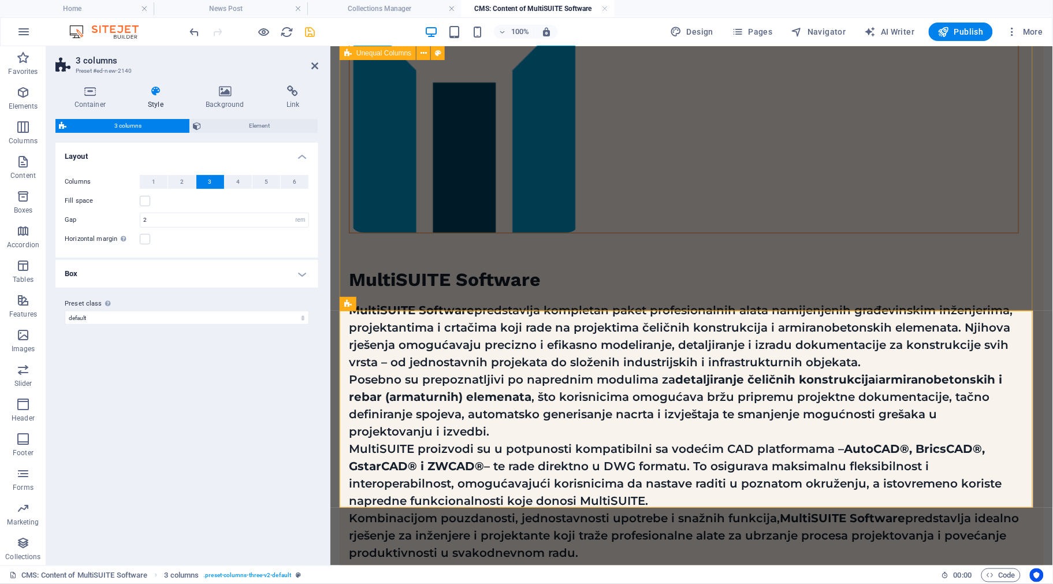
scroll to position [324, 0]
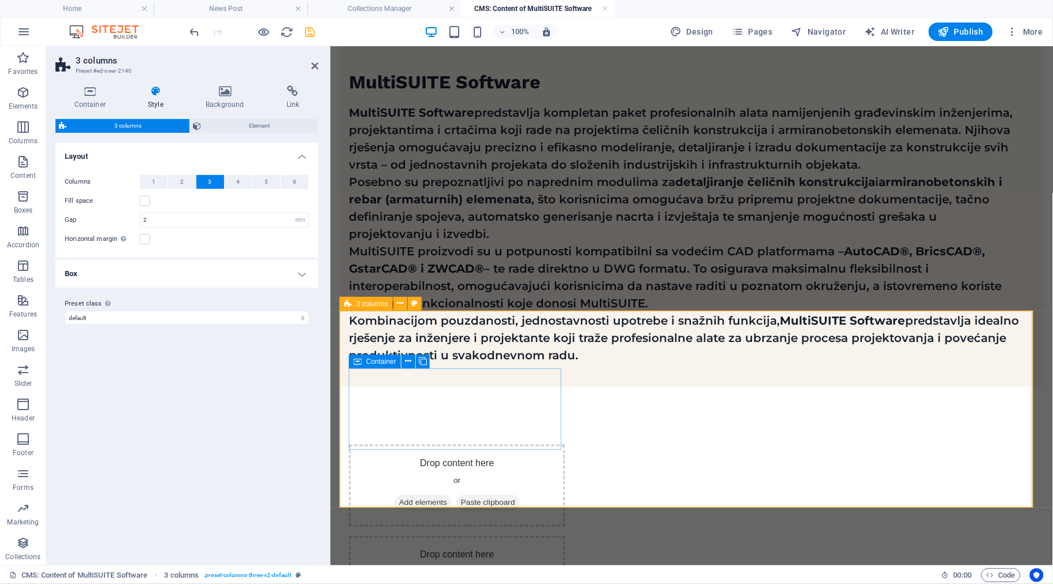
click at [458, 444] on div "Drop content here or Add elements Paste clipboard" at bounding box center [456, 485] width 216 height 82
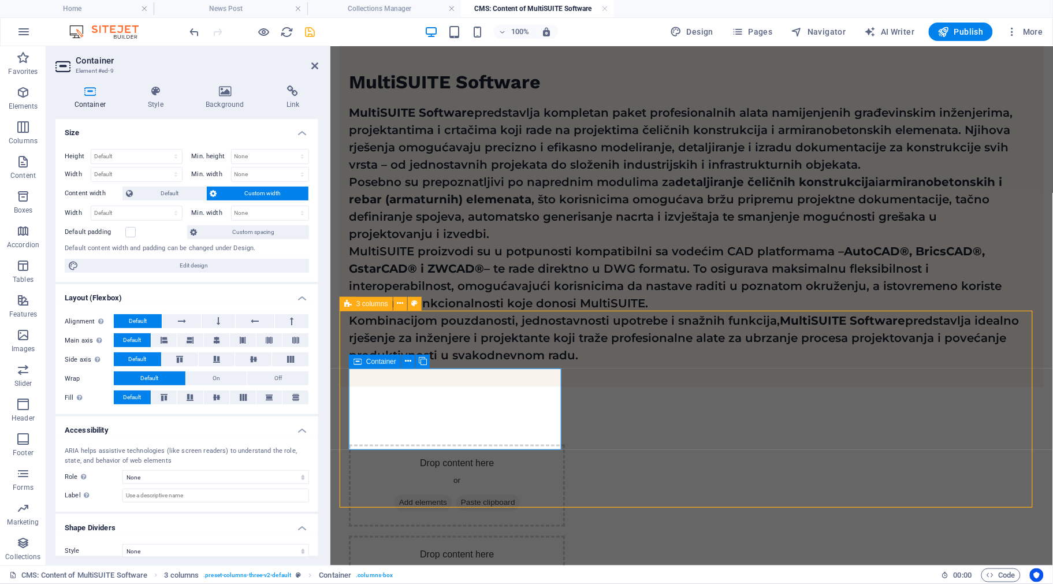
click at [444, 444] on div "Drop content here or Add elements Paste clipboard" at bounding box center [456, 485] width 216 height 82
drag, startPoint x: 463, startPoint y: 385, endPoint x: 442, endPoint y: 330, distance: 58.9
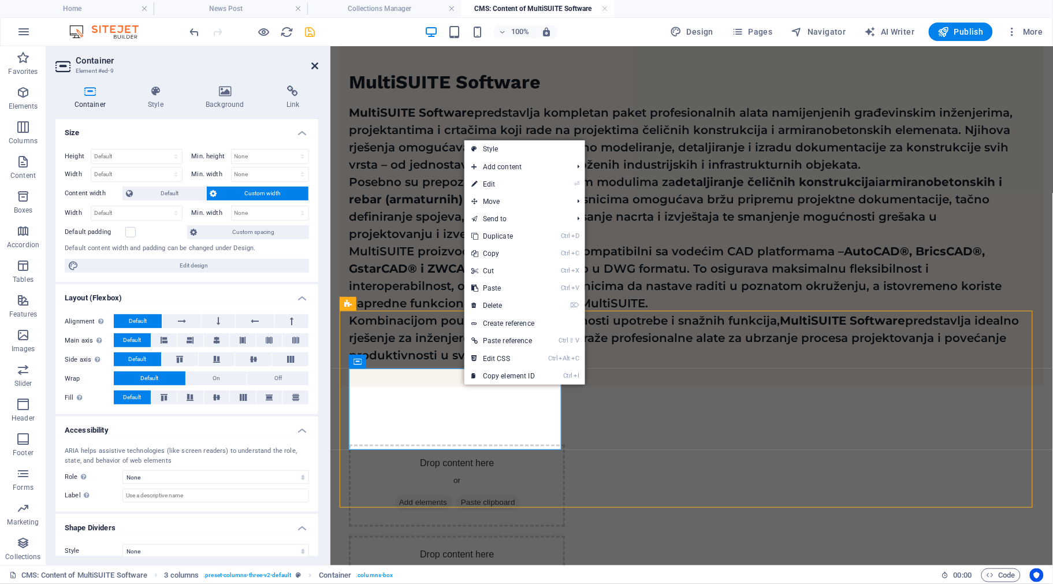
click at [316, 64] on icon at bounding box center [314, 65] width 7 height 9
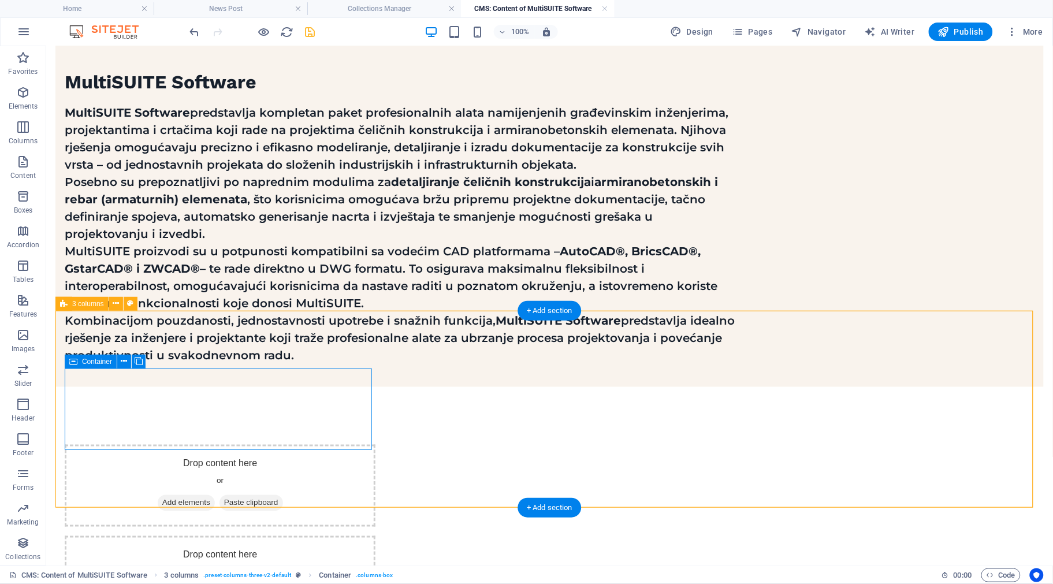
click at [235, 444] on div "Drop content here or Add elements Paste clipboard" at bounding box center [219, 485] width 311 height 82
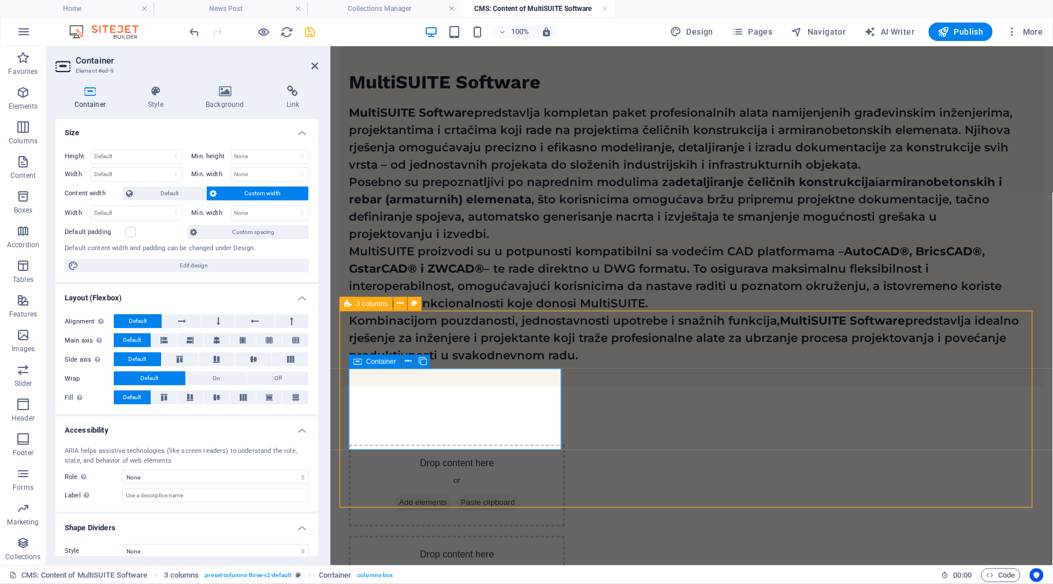
click at [497, 494] on span "Paste clipboard" at bounding box center [488, 502] width 64 height 16
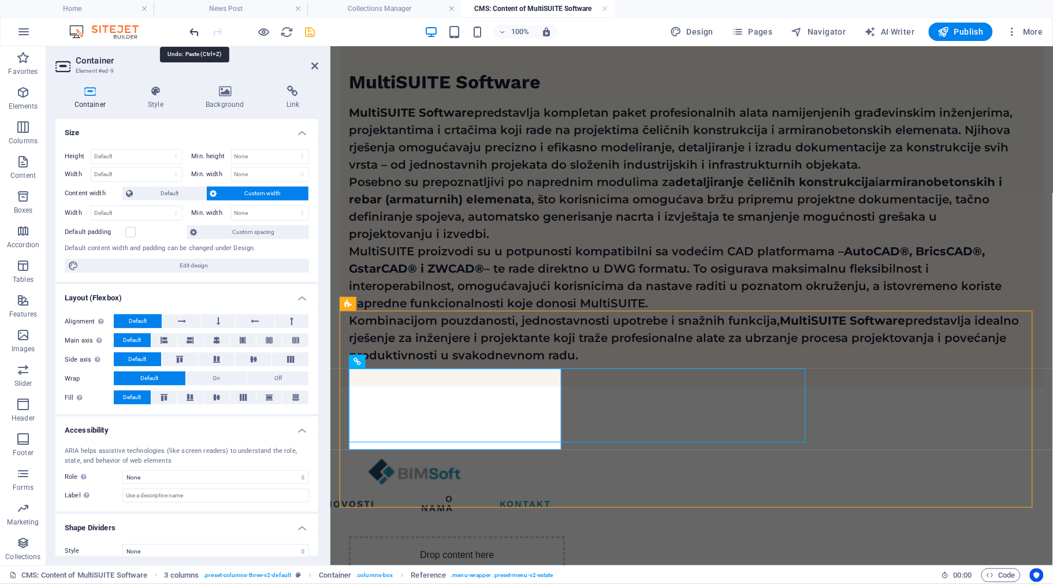
click at [191, 29] on icon "undo" at bounding box center [194, 31] width 13 height 13
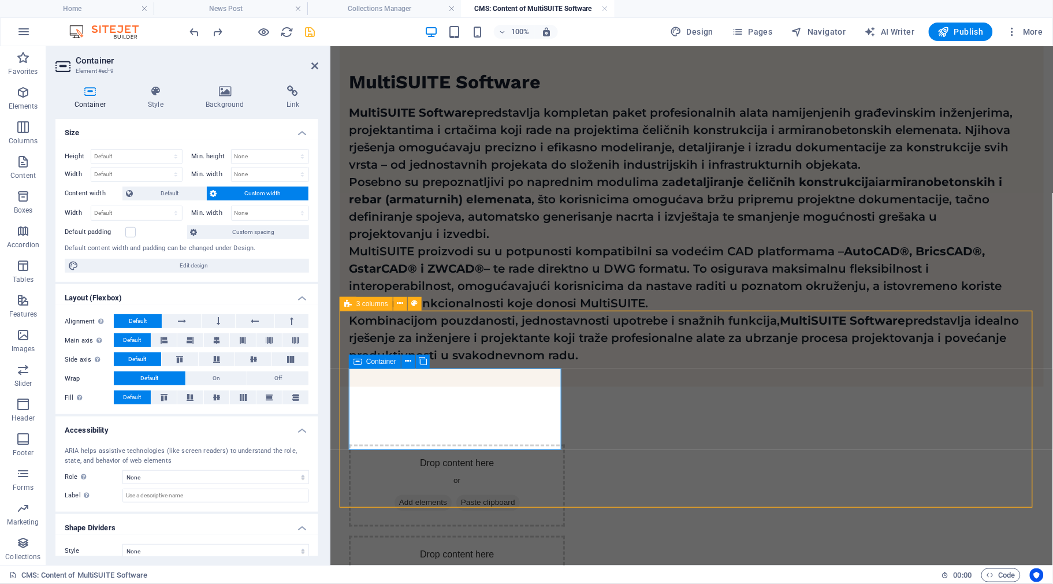
click at [430, 494] on span "Add elements" at bounding box center [422, 502] width 57 height 16
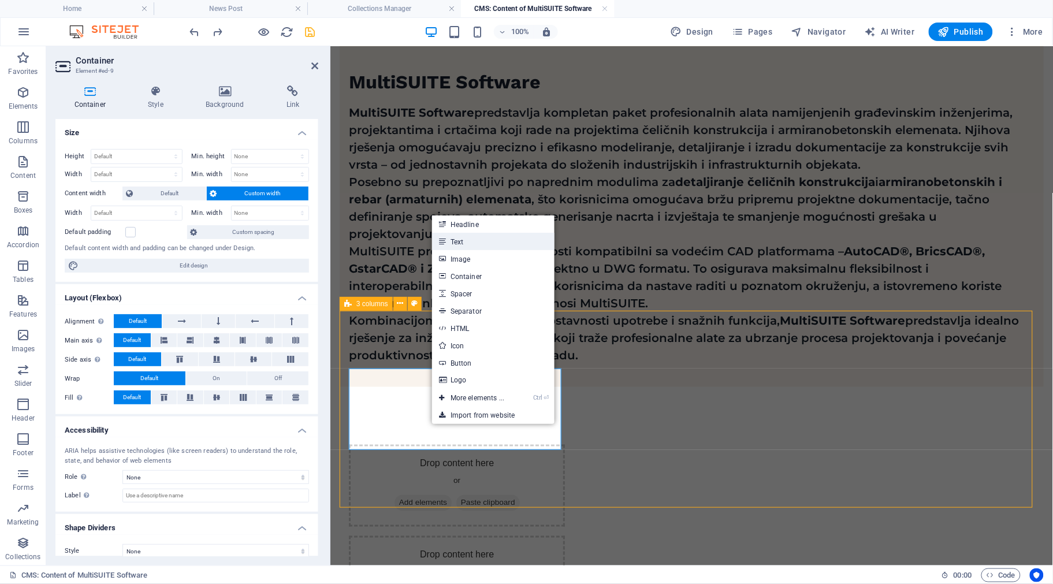
drag, startPoint x: 470, startPoint y: 239, endPoint x: 158, endPoint y: 380, distance: 342.3
click at [470, 239] on link "Text" at bounding box center [493, 241] width 122 height 17
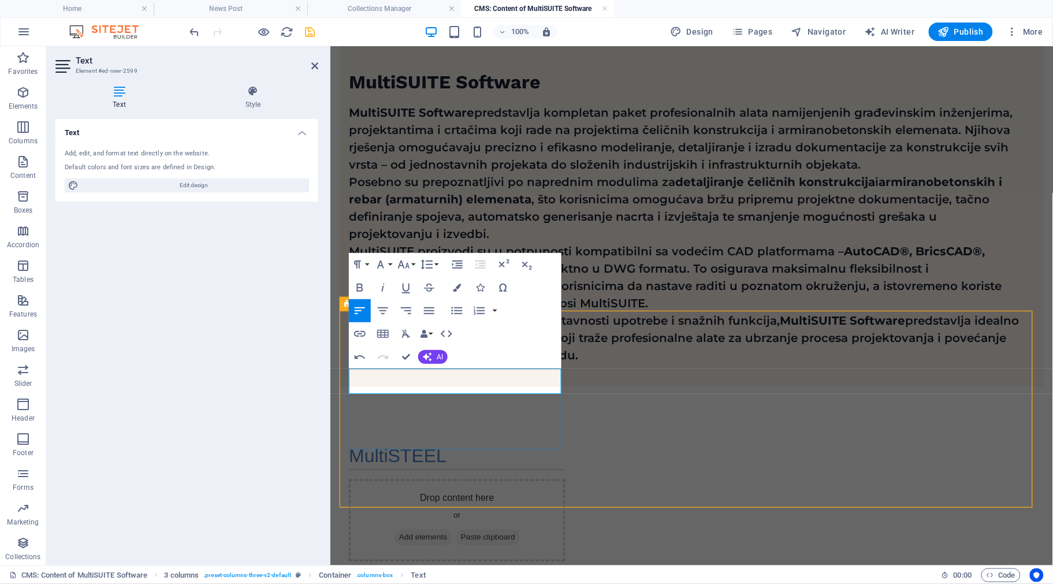
click at [529, 444] on div "MultiSTEEL" at bounding box center [456, 456] width 216 height 25
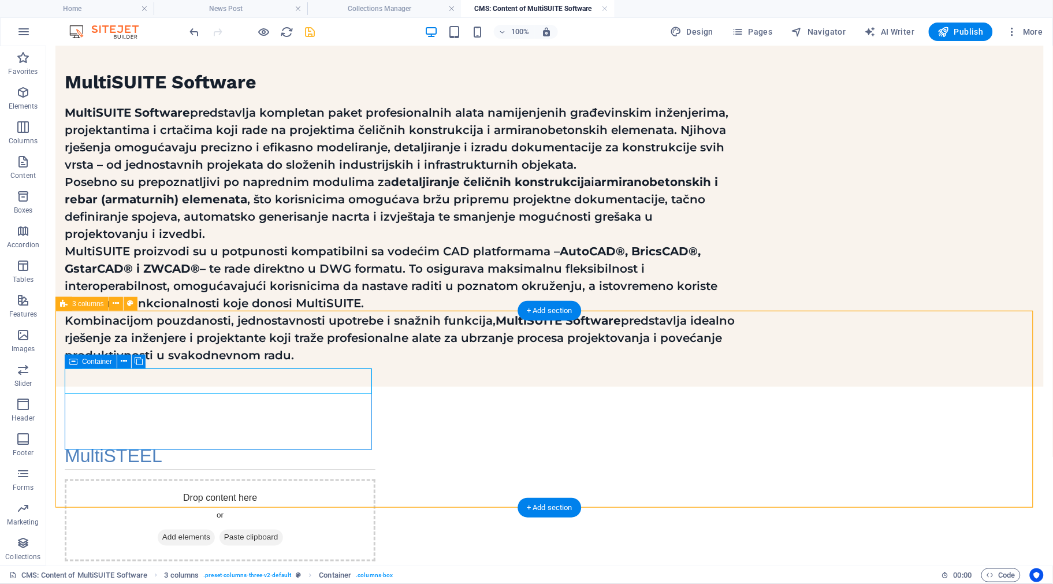
click at [240, 444] on div "MultiSTEEL" at bounding box center [219, 456] width 311 height 25
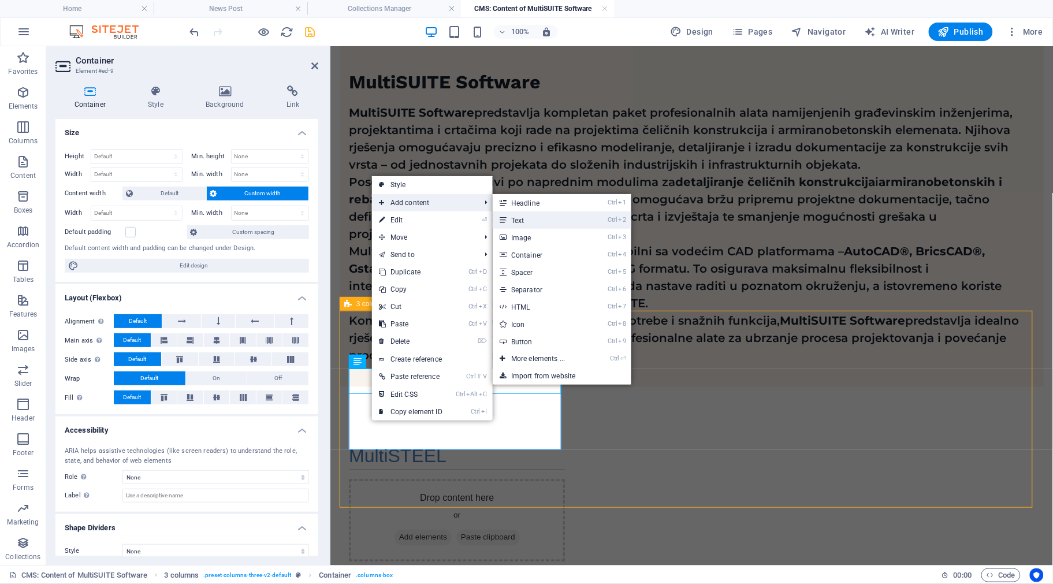
click at [518, 215] on link "Ctrl 2 Text" at bounding box center [540, 219] width 95 height 17
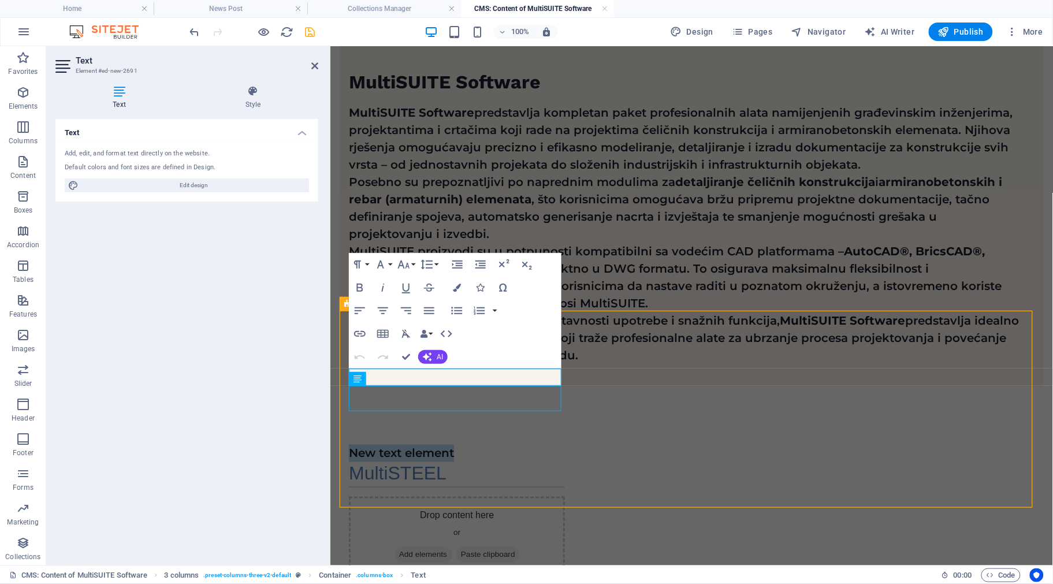
click at [442, 453] on div "New text element MultiSTEEL Drop content here or Add elements Paste clipboard D…" at bounding box center [691, 556] width 704 height 341
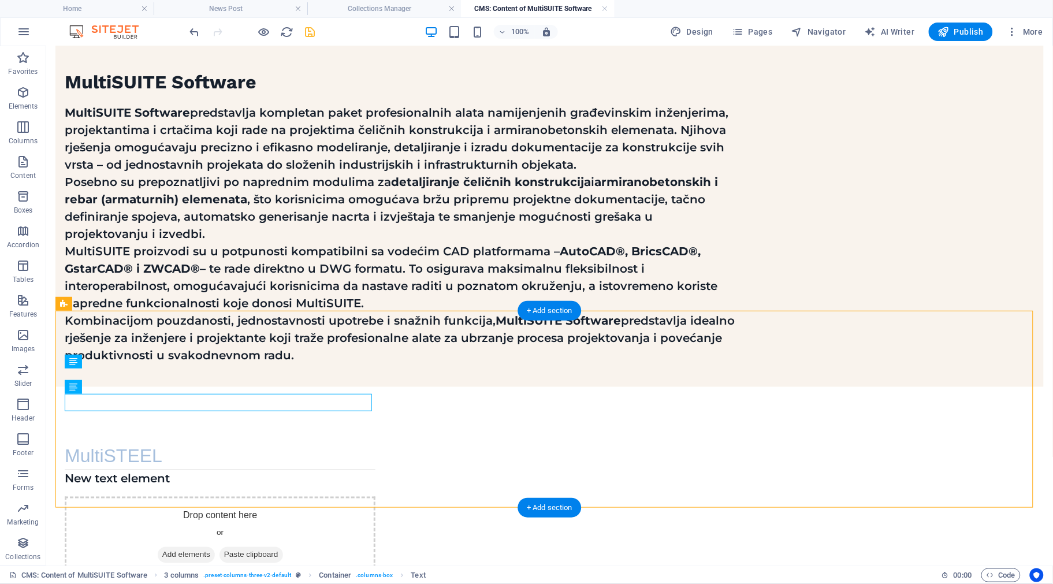
drag, startPoint x: 143, startPoint y: 421, endPoint x: 101, endPoint y: 368, distance: 67.5
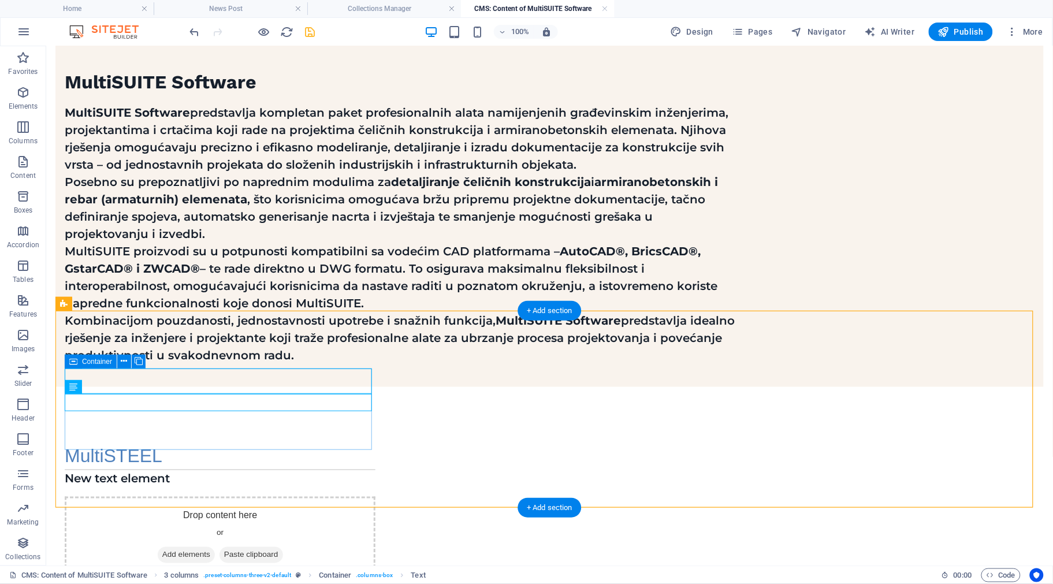
click at [130, 444] on div "MultiSTEEL New text element" at bounding box center [219, 465] width 311 height 43
click at [234, 470] on div "New text element" at bounding box center [219, 478] width 311 height 17
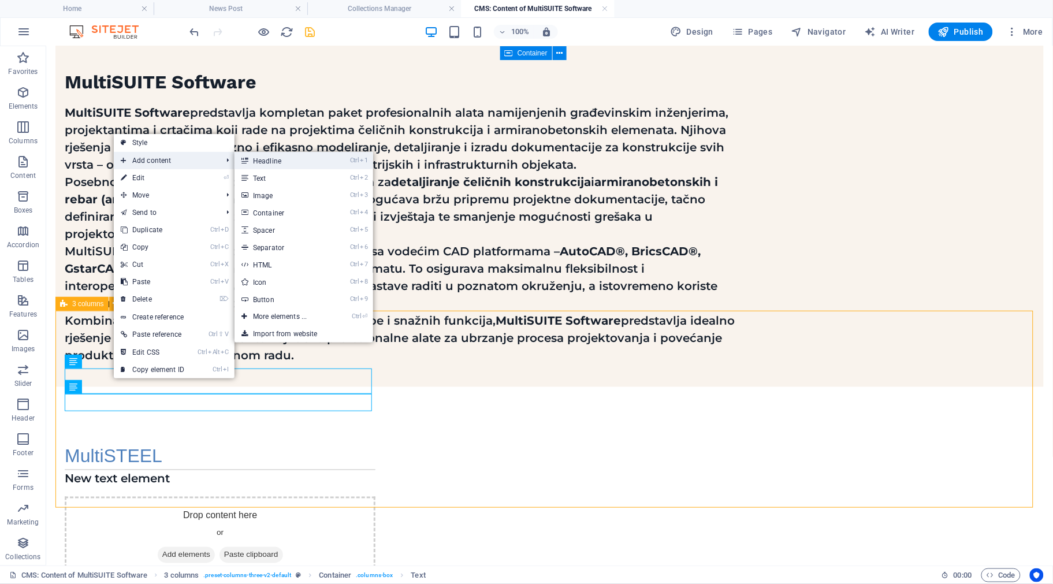
click at [283, 161] on link "Ctrl 1 Headline" at bounding box center [282, 160] width 95 height 17
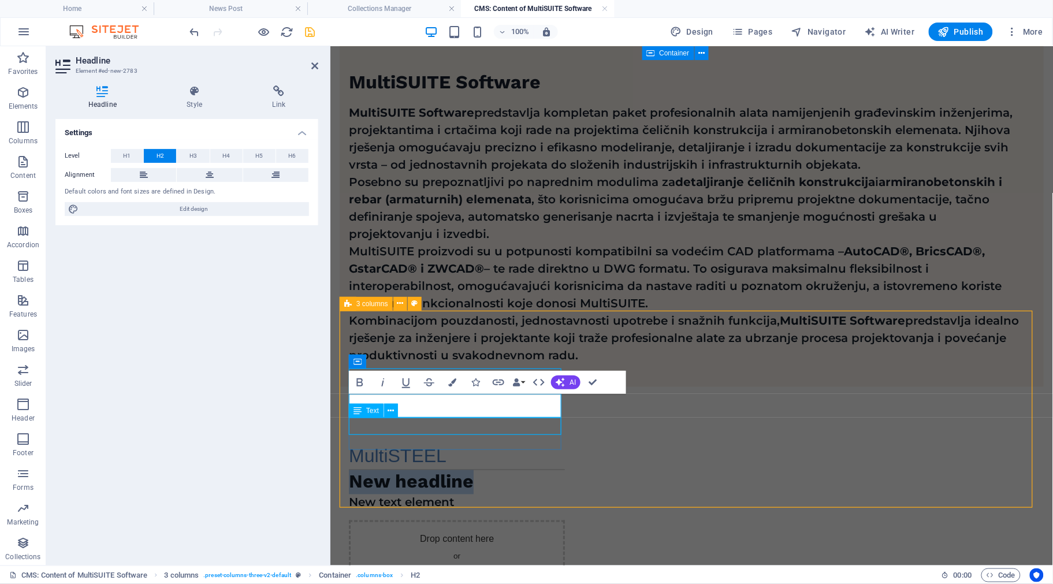
click at [468, 444] on div "MultiSTEEL New headline New text element" at bounding box center [456, 477] width 216 height 67
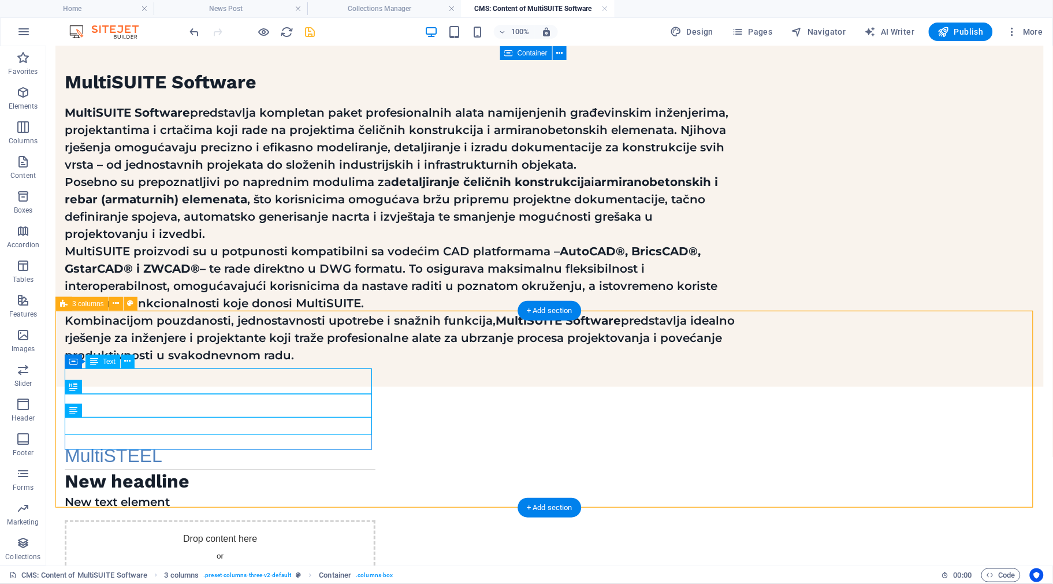
click at [173, 444] on div "MultiSTEEL" at bounding box center [219, 456] width 311 height 25
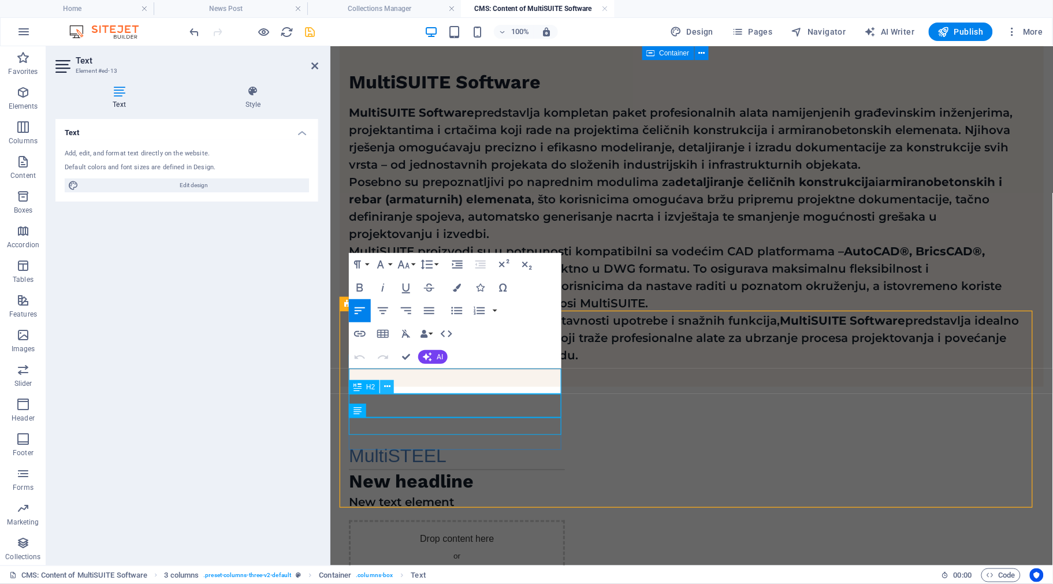
click at [393, 387] on button at bounding box center [387, 387] width 14 height 14
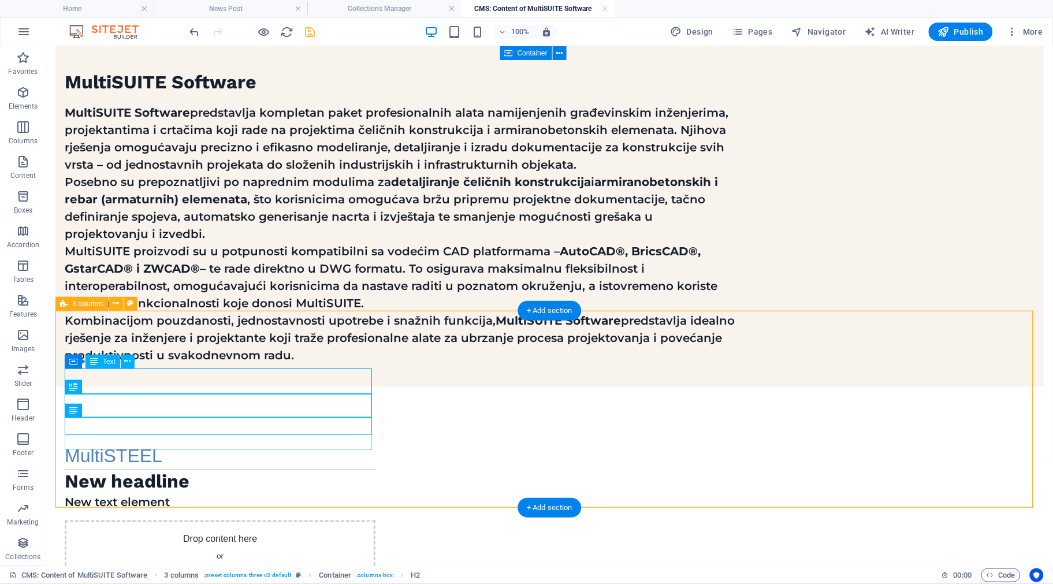
click at [210, 444] on div "MultiSTEEL" at bounding box center [219, 456] width 311 height 25
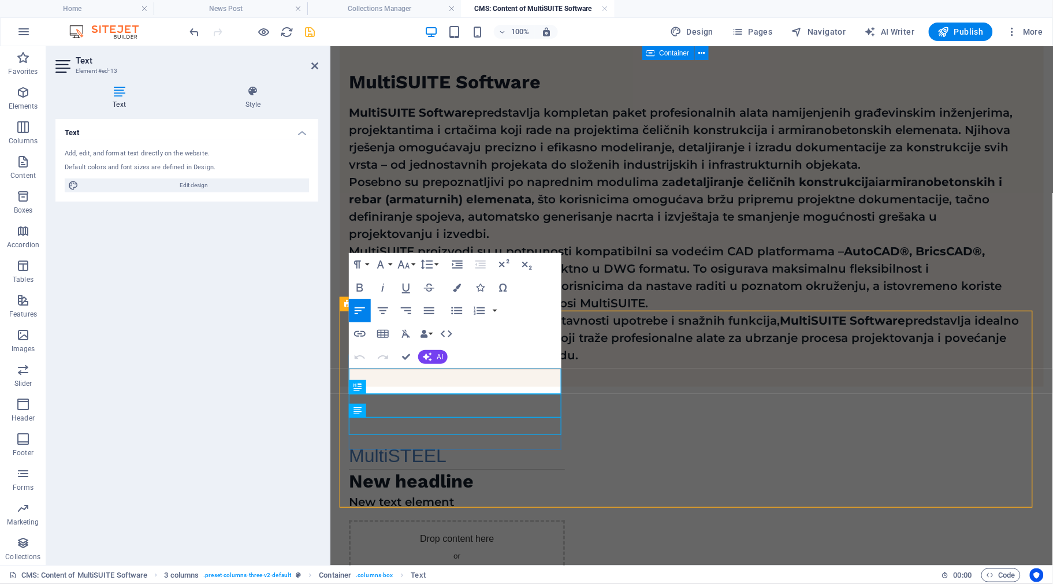
click at [421, 444] on h1 "MultiSTEEL" at bounding box center [456, 456] width 216 height 25
copy h1 "MultiSTEEL"
click at [462, 470] on div "New headline" at bounding box center [456, 482] width 216 height 24
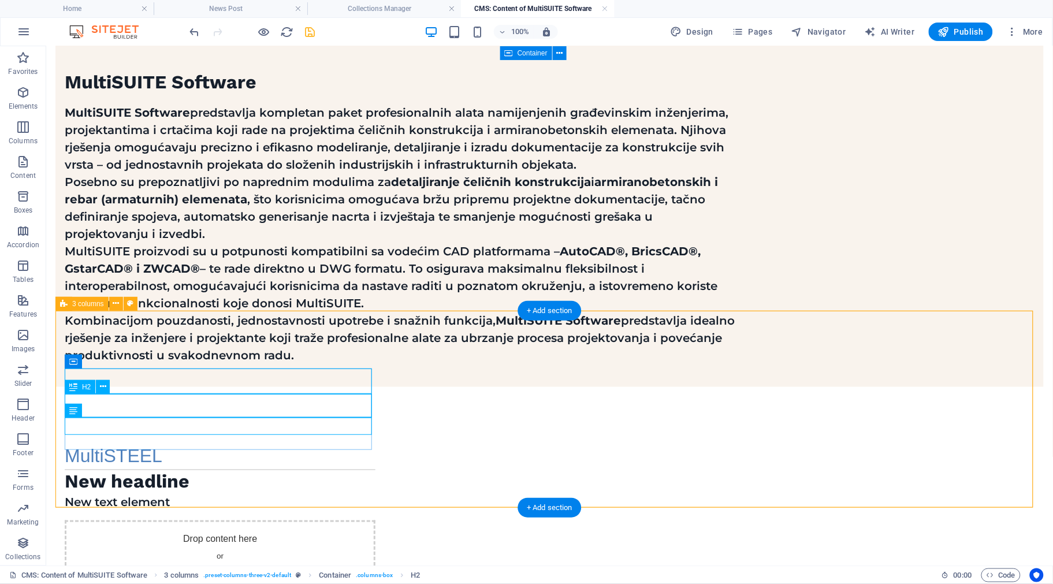
click at [196, 470] on div "New headline" at bounding box center [219, 482] width 311 height 24
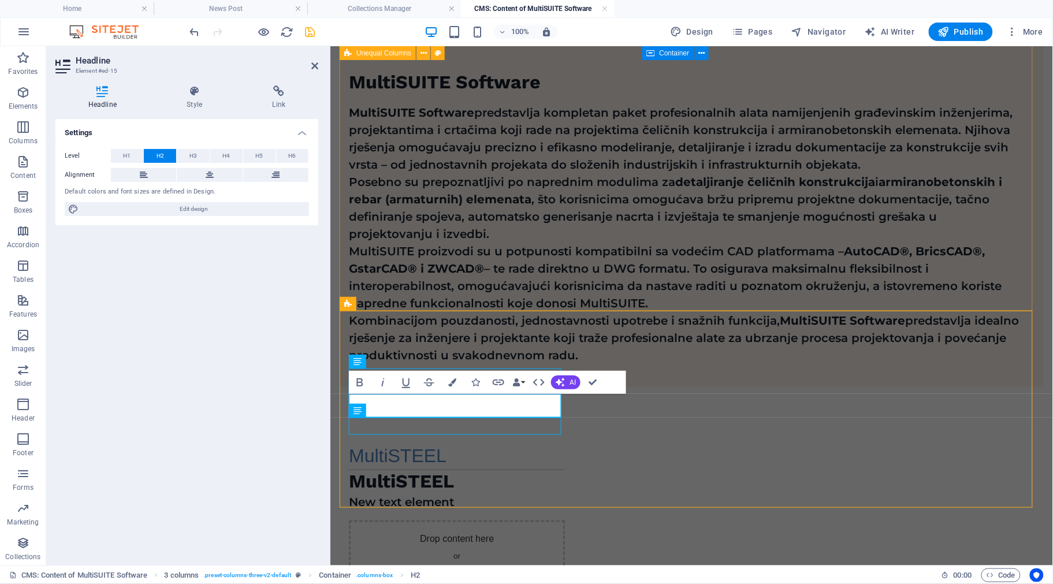
click at [590, 286] on div "MultiSUITE Software MultiSUITE Software predstavlja kompletan paket profesional…" at bounding box center [691, 83] width 704 height 607
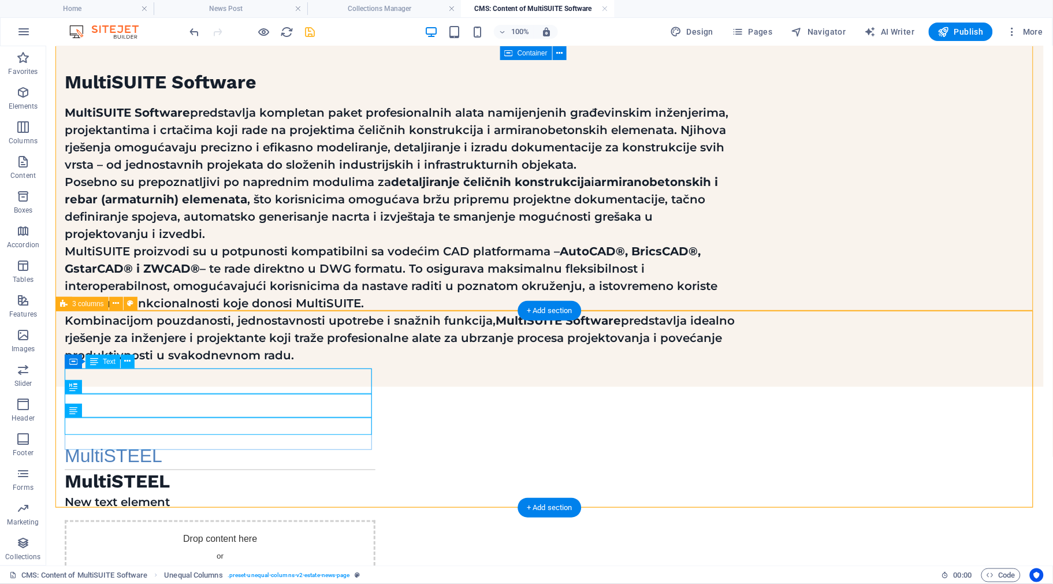
click at [103, 444] on div "MultiSTEEL" at bounding box center [219, 456] width 311 height 25
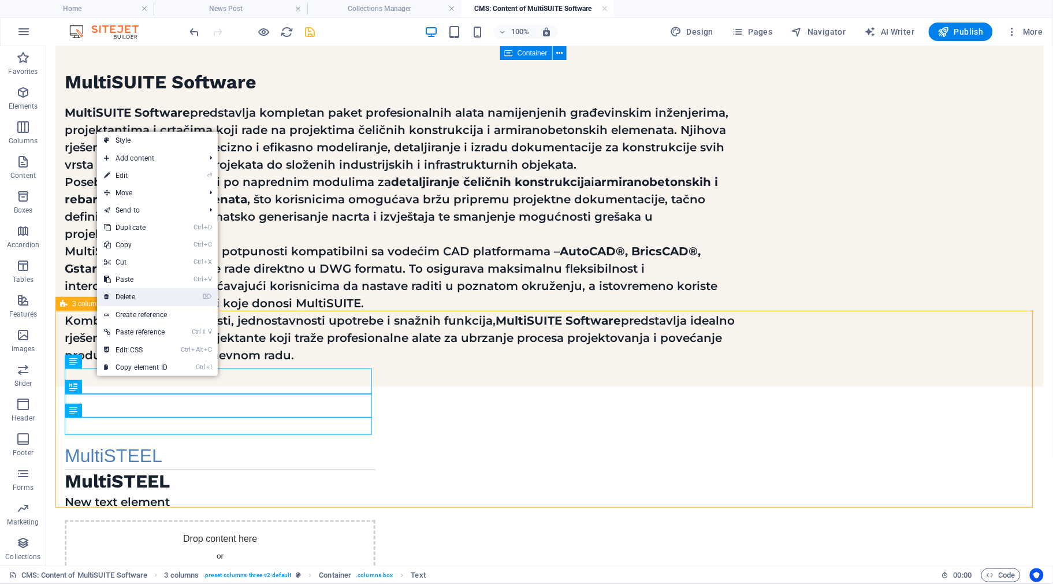
click at [157, 298] on link "⌦ Delete" at bounding box center [135, 296] width 77 height 17
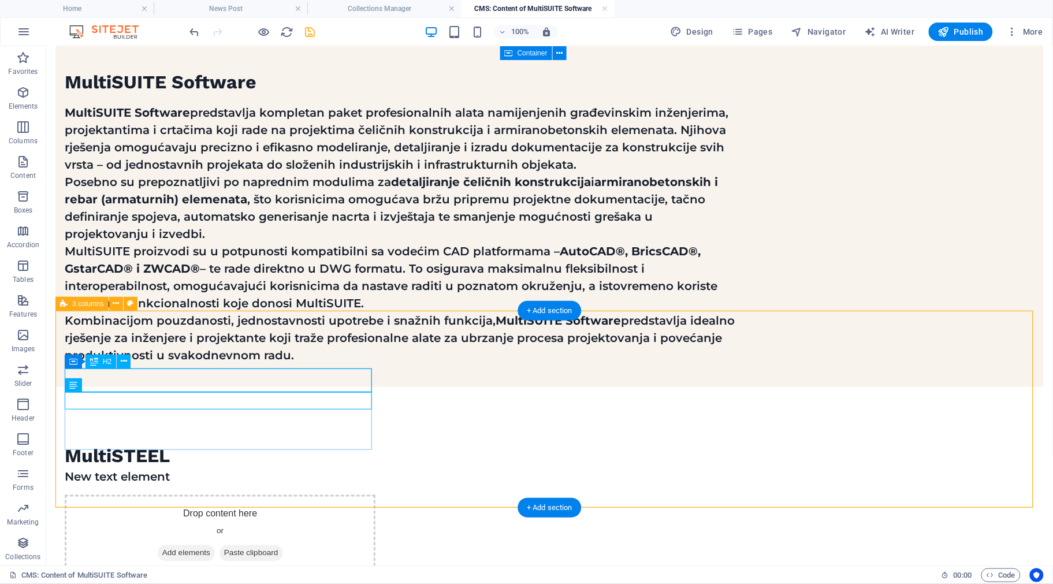
click at [176, 444] on div "MultiSTEEL" at bounding box center [219, 456] width 311 height 24
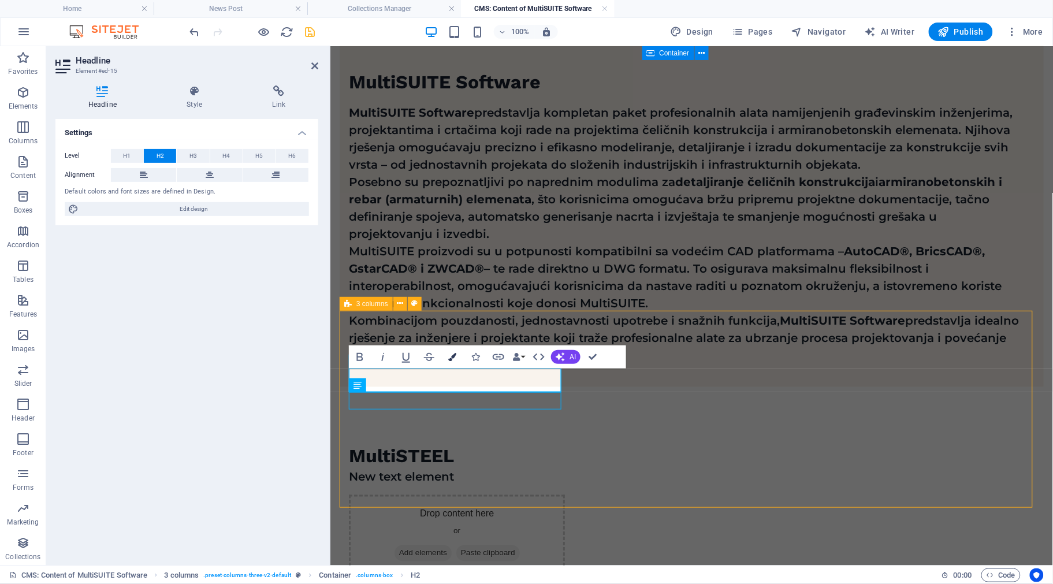
click at [453, 357] on icon "button" at bounding box center [452, 357] width 8 height 8
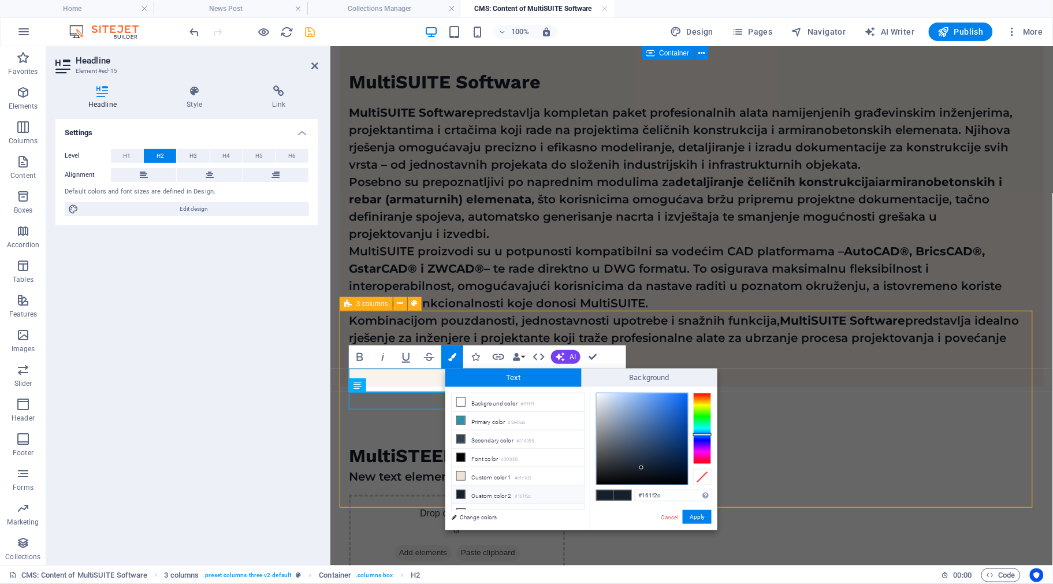
type input "#93bbf5"
click at [633, 396] on div at bounding box center [642, 438] width 91 height 91
click at [633, 396] on div at bounding box center [632, 396] width 4 height 4
click at [702, 521] on button "Apply" at bounding box center [697, 517] width 29 height 14
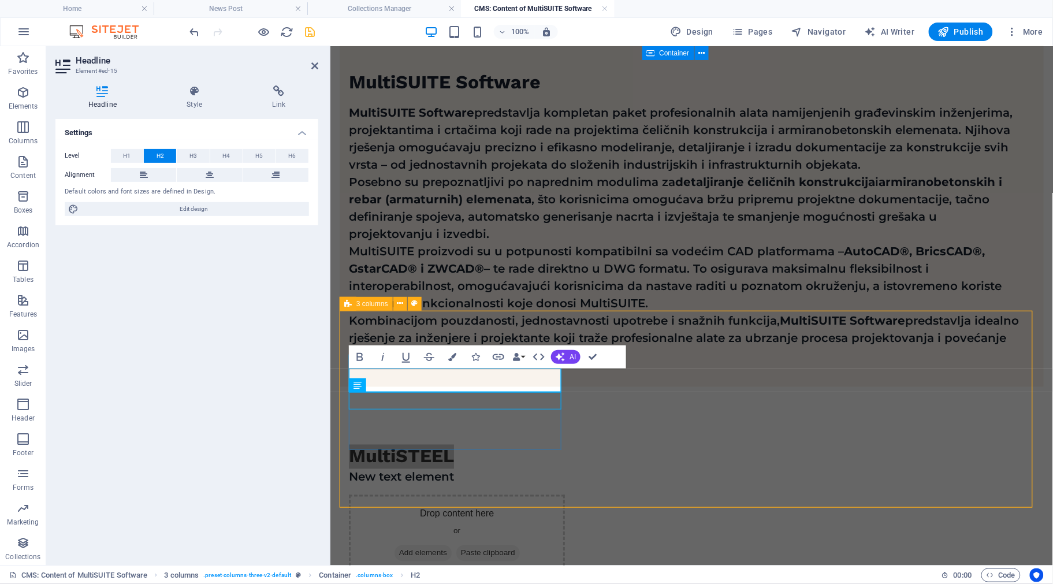
click at [480, 444] on div "MultiSTEEL New text element" at bounding box center [456, 465] width 216 height 42
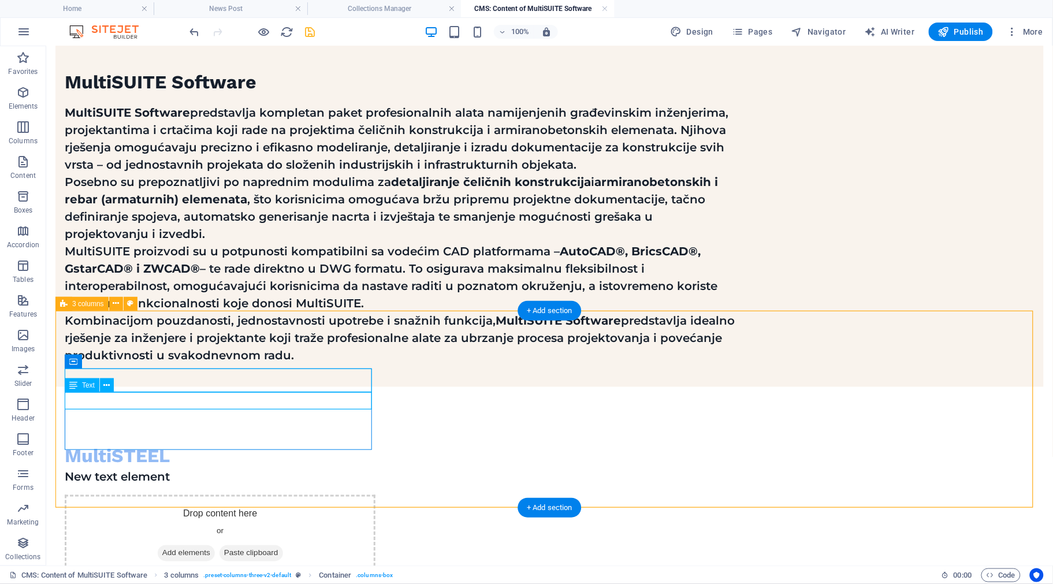
click at [160, 468] on div "New text element" at bounding box center [219, 476] width 311 height 17
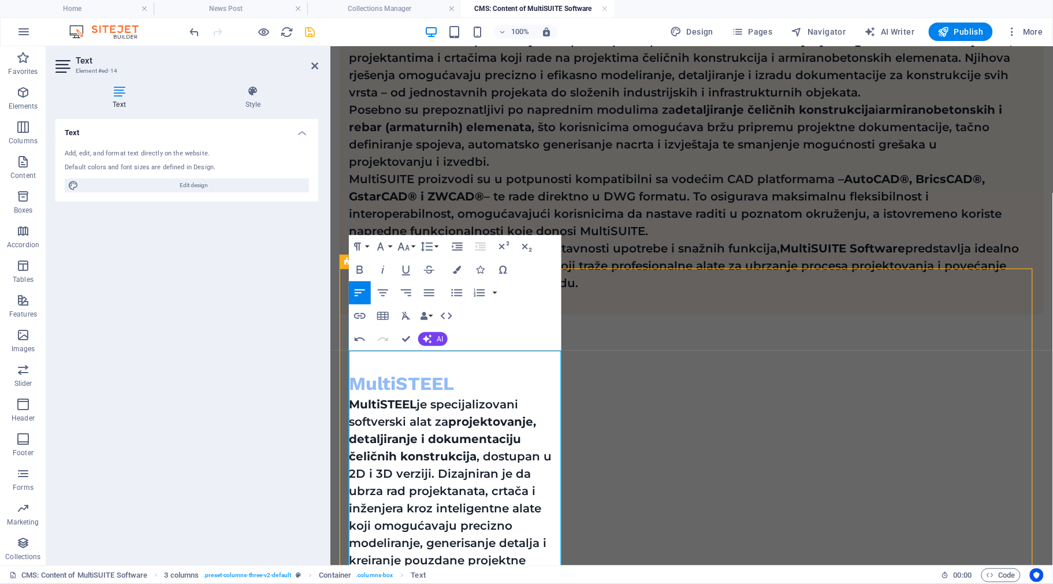
scroll to position [468, 0]
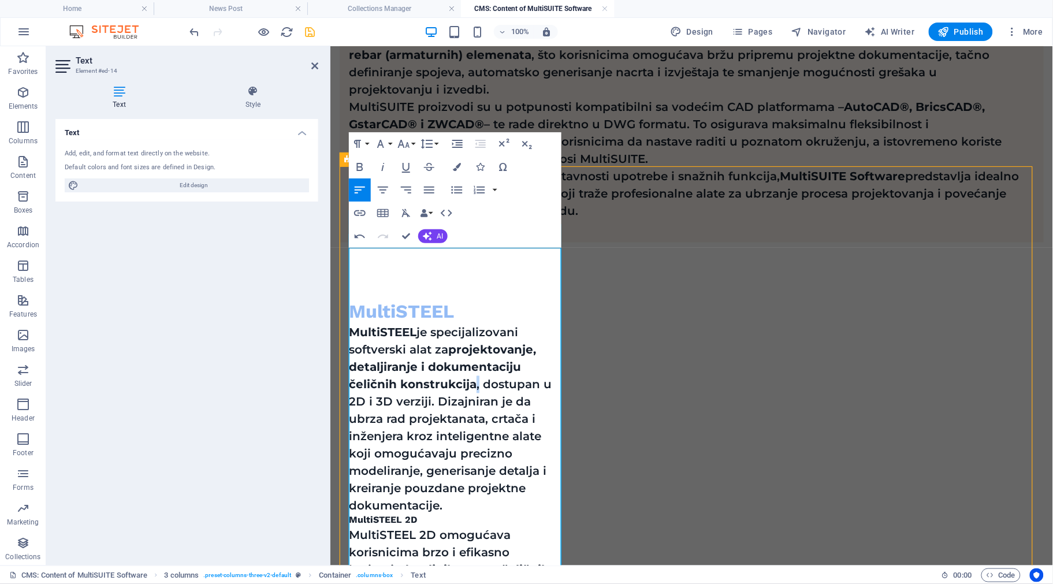
click at [474, 324] on p "MultiSTEEL je specijalizovani softverski alat za projektovanje, detaljiranje i …" at bounding box center [456, 419] width 216 height 191
click at [350, 325] on strong "MultiSTEEL" at bounding box center [382, 332] width 68 height 14
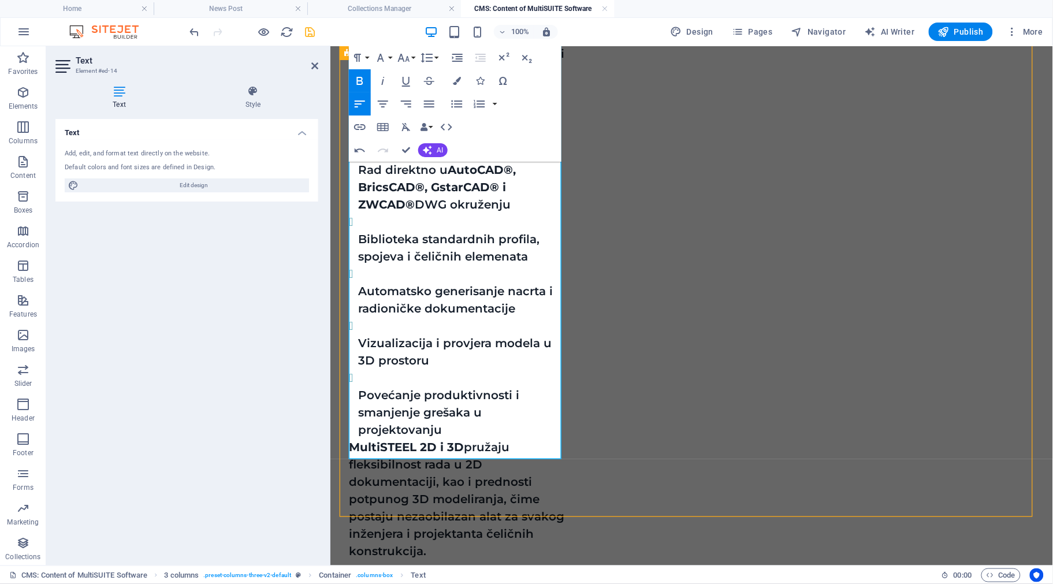
scroll to position [1450, 0]
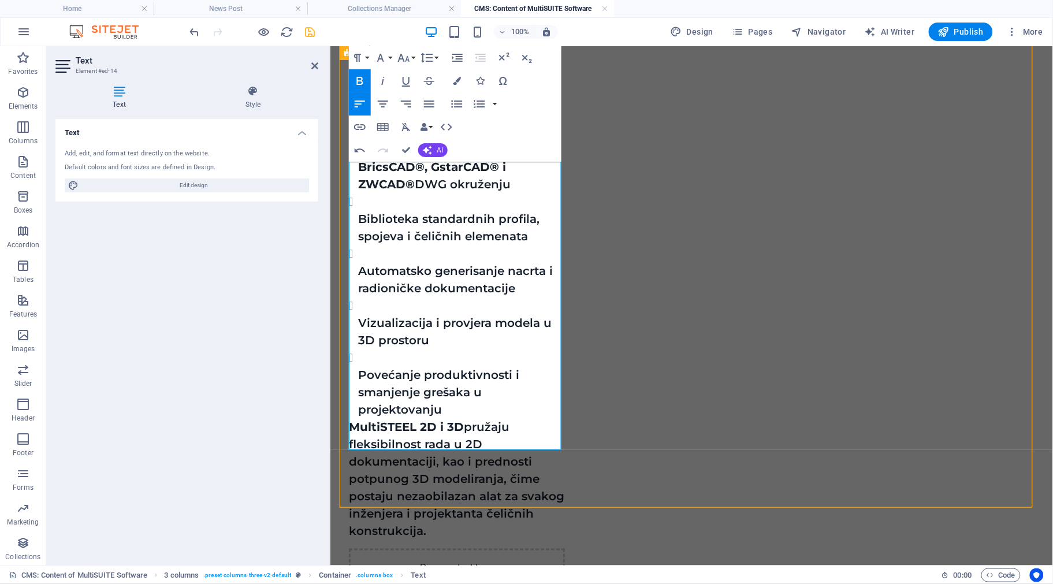
drag, startPoint x: 351, startPoint y: 257, endPoint x: 554, endPoint y: 477, distance: 299.7
click at [554, 477] on div "MultiSTEEL MultiSTEEL je specijalizovani softverski alat za projektovanje, deta…" at bounding box center [691, 19] width 704 height 1519
click at [364, 81] on icon "button" at bounding box center [360, 81] width 14 height 14
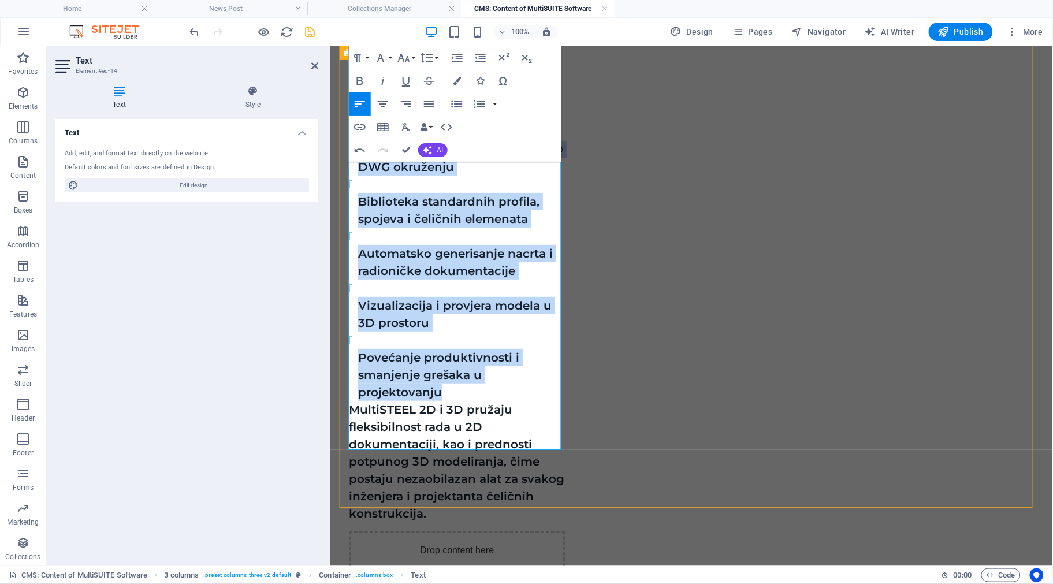
click at [422, 348] on p "Povećanje produktivnosti i smanjenje grešaka u projektovanju" at bounding box center [461, 374] width 207 height 52
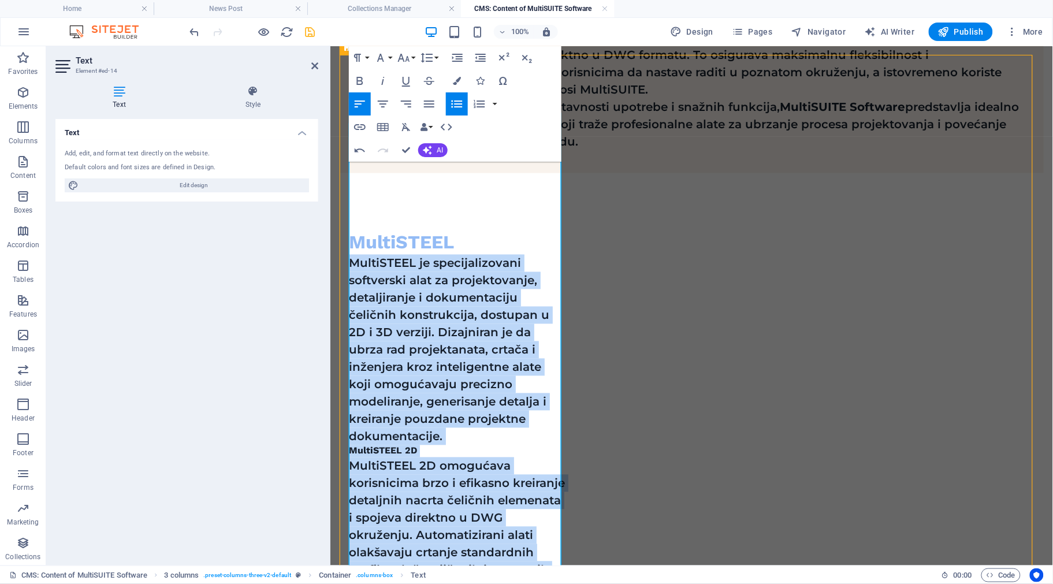
scroll to position [511, 0]
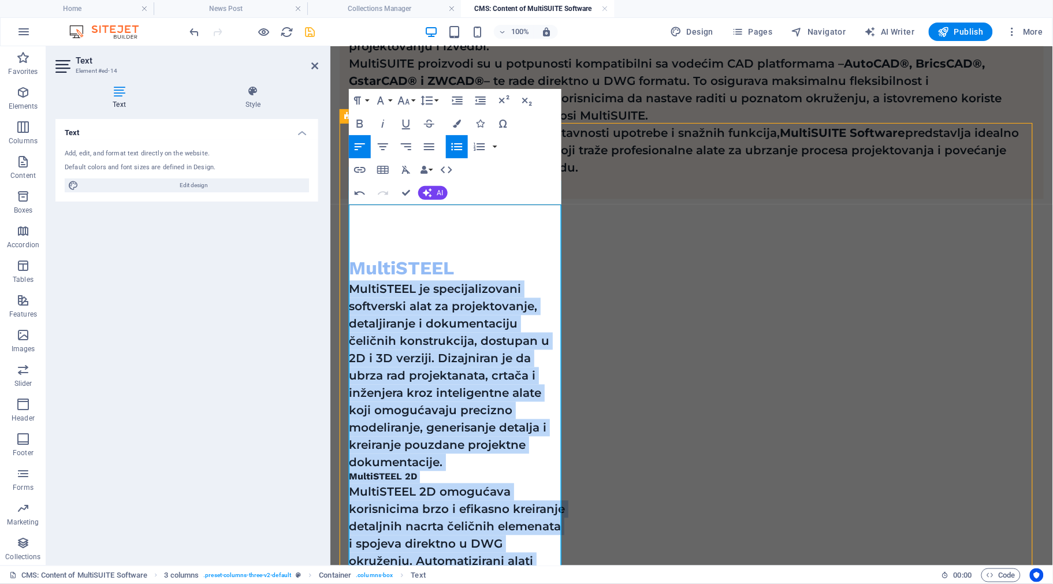
drag, startPoint x: 446, startPoint y: 445, endPoint x: 352, endPoint y: 183, distance: 278.7
click at [361, 117] on icon "button" at bounding box center [360, 124] width 14 height 14
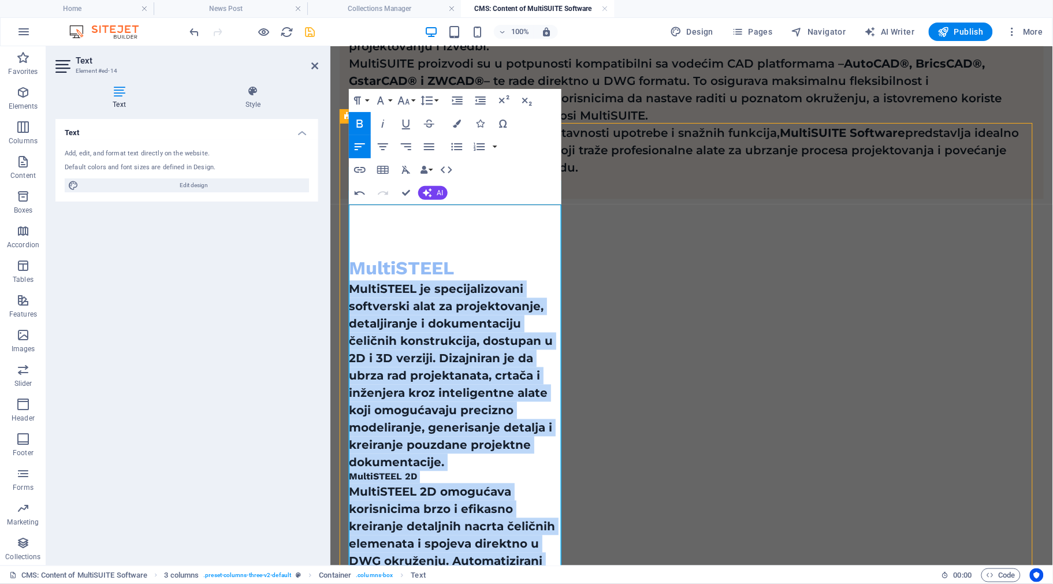
click at [361, 117] on icon "button" at bounding box center [360, 124] width 14 height 14
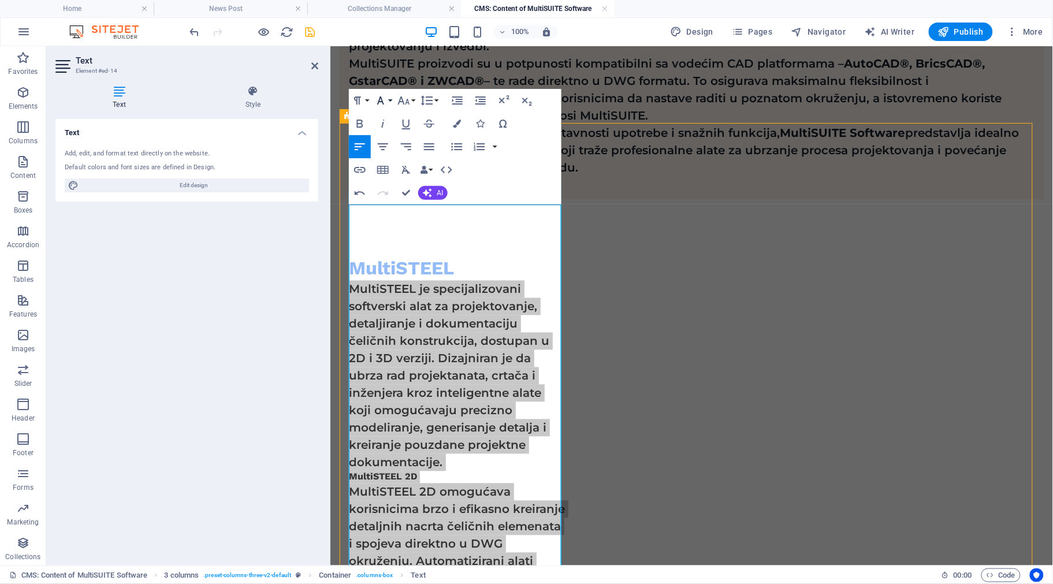
click at [392, 99] on button "Font Family" at bounding box center [383, 100] width 22 height 23
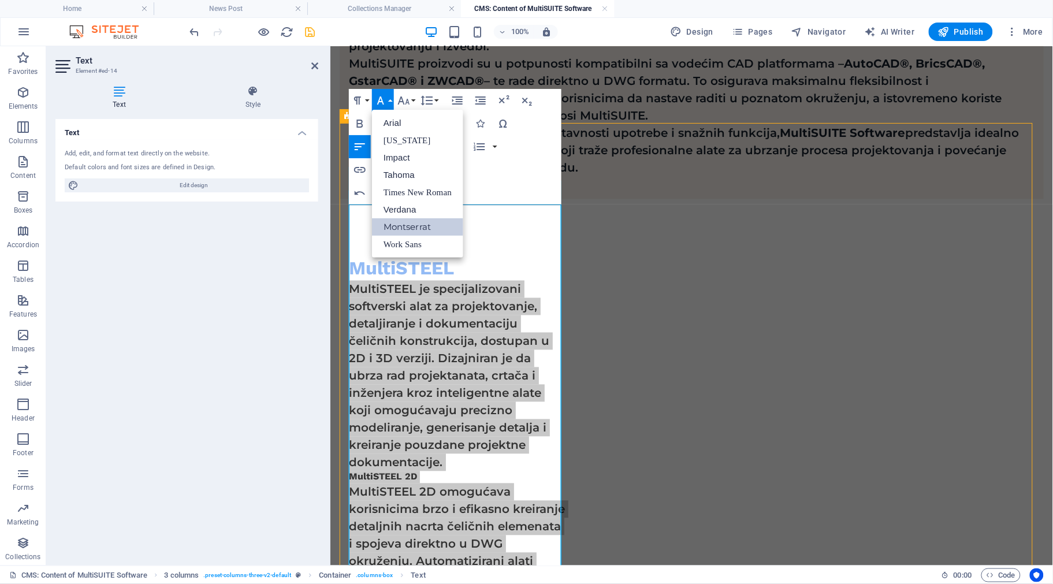
scroll to position [0, 0]
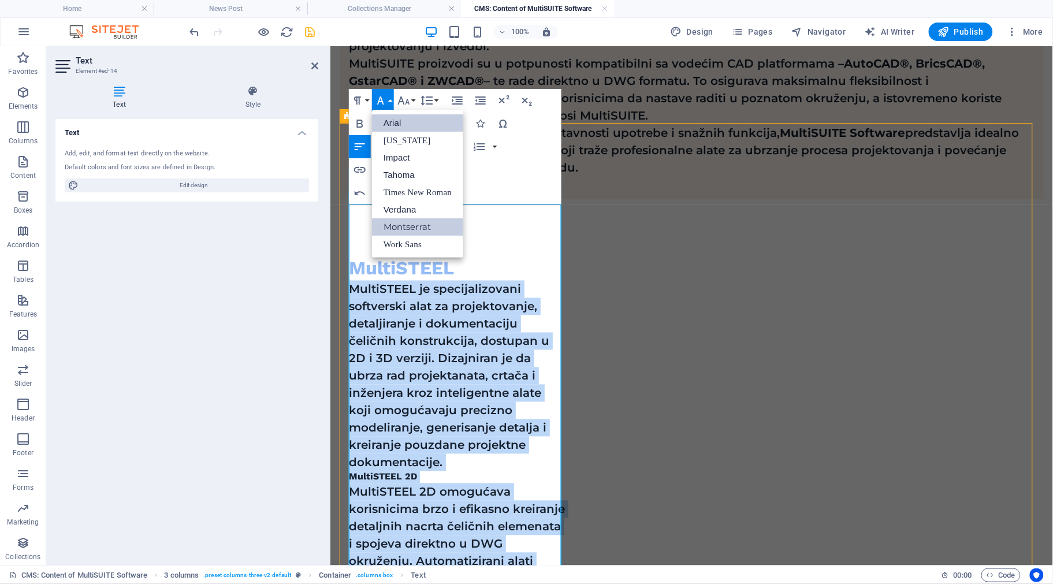
click at [396, 120] on link "Arial" at bounding box center [417, 122] width 91 height 17
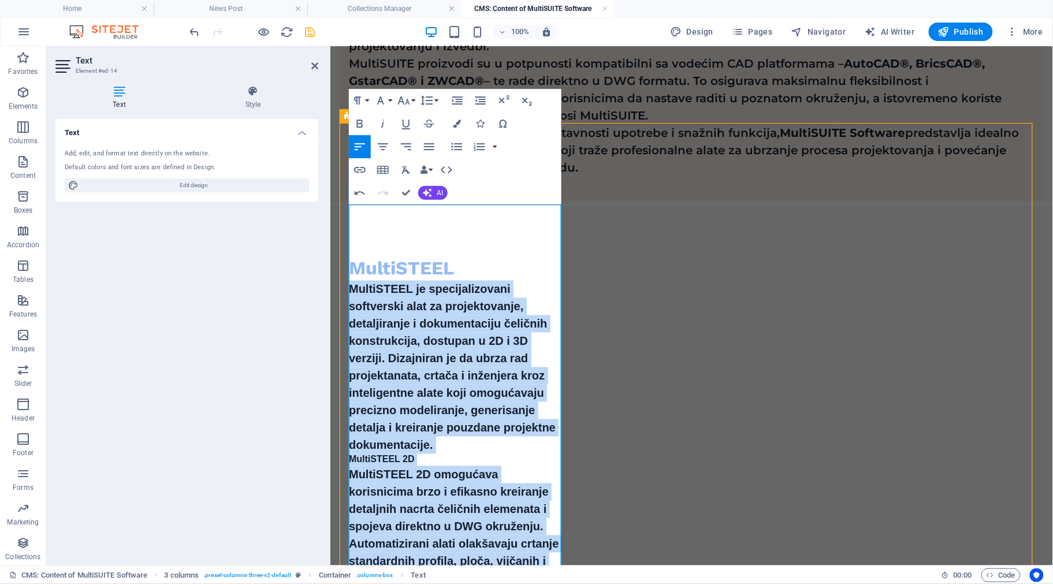
click at [464, 358] on p "MultiSTEEL je specijalizovani softverski alat za projektovanje, detaljiranje i …" at bounding box center [456, 366] width 216 height 173
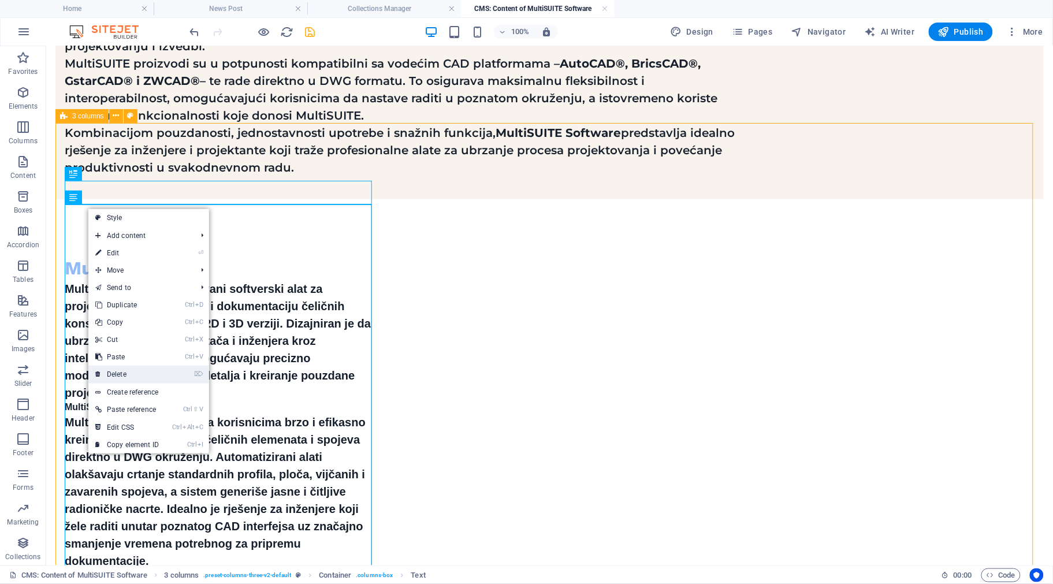
click at [142, 369] on link "⌦ Delete" at bounding box center [126, 374] width 77 height 17
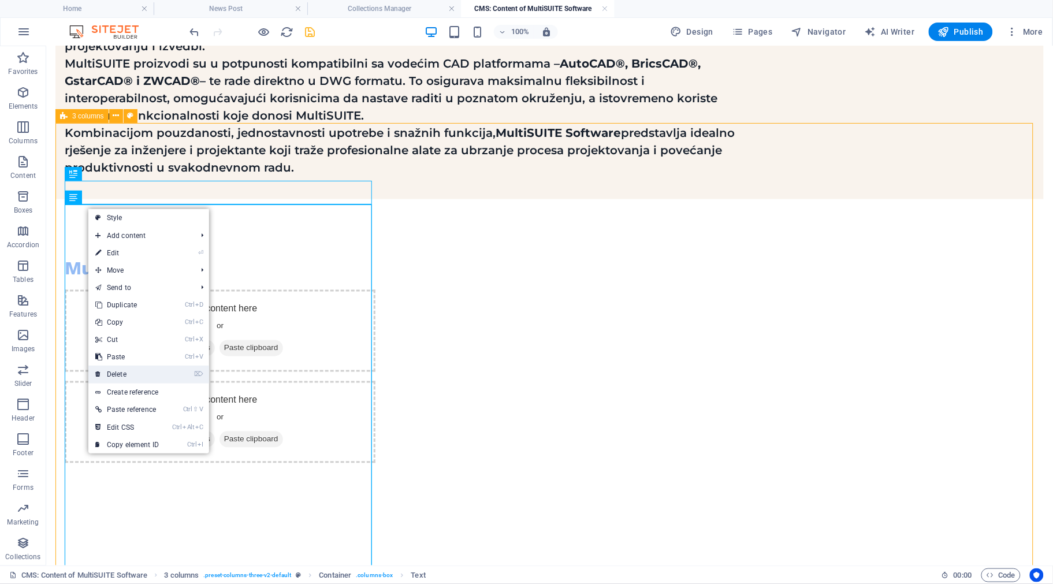
scroll to position [324, 0]
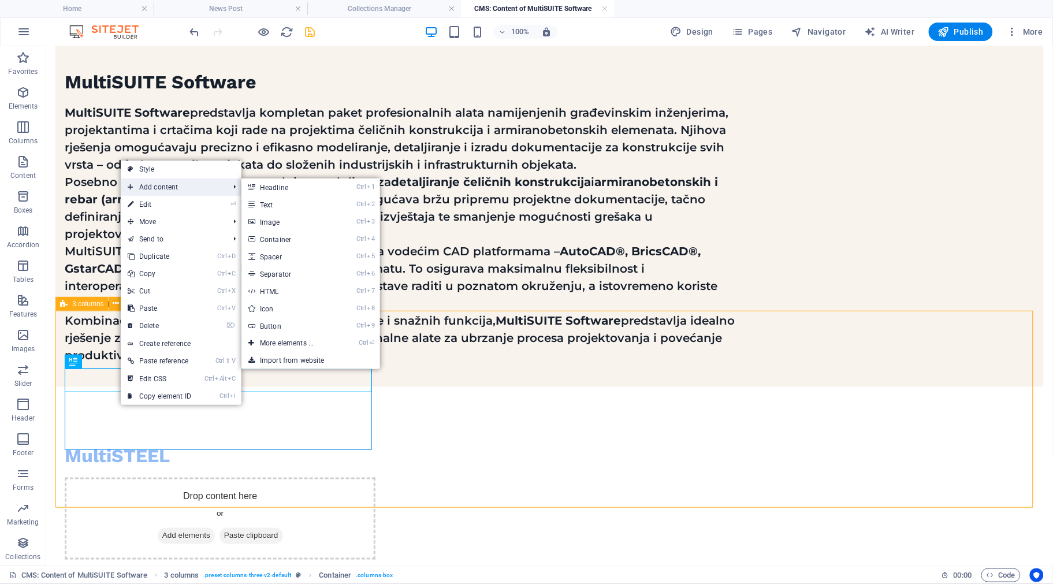
click at [191, 188] on span "Add content" at bounding box center [172, 187] width 103 height 17
click at [262, 207] on link "Ctrl 2 Text" at bounding box center [288, 204] width 95 height 17
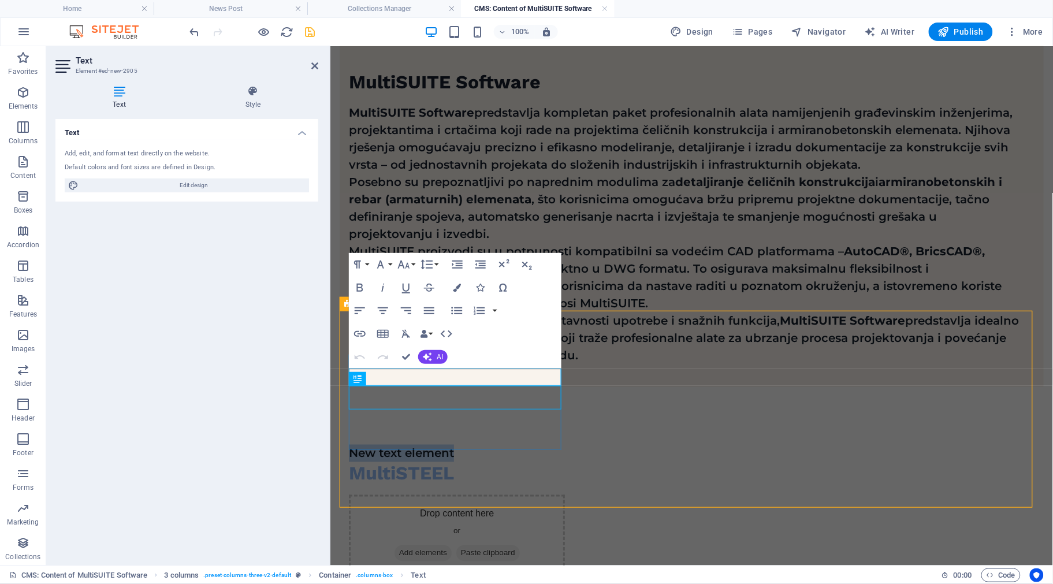
click at [439, 444] on div "New text element MultiSTEEL" at bounding box center [456, 465] width 216 height 42
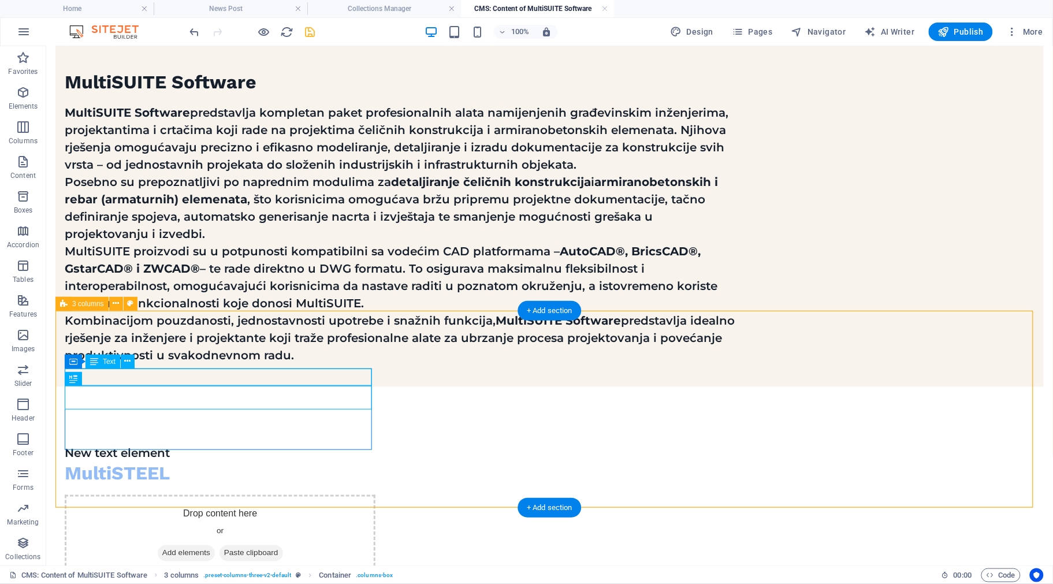
click at [142, 444] on div "New text element" at bounding box center [219, 452] width 311 height 17
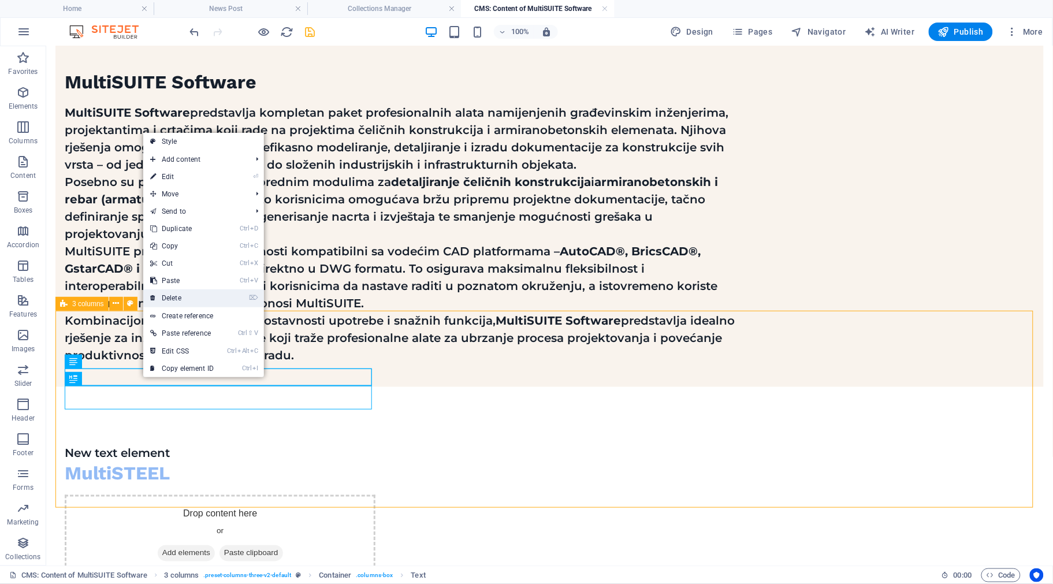
click at [192, 296] on link "⌦ Delete" at bounding box center [181, 297] width 77 height 17
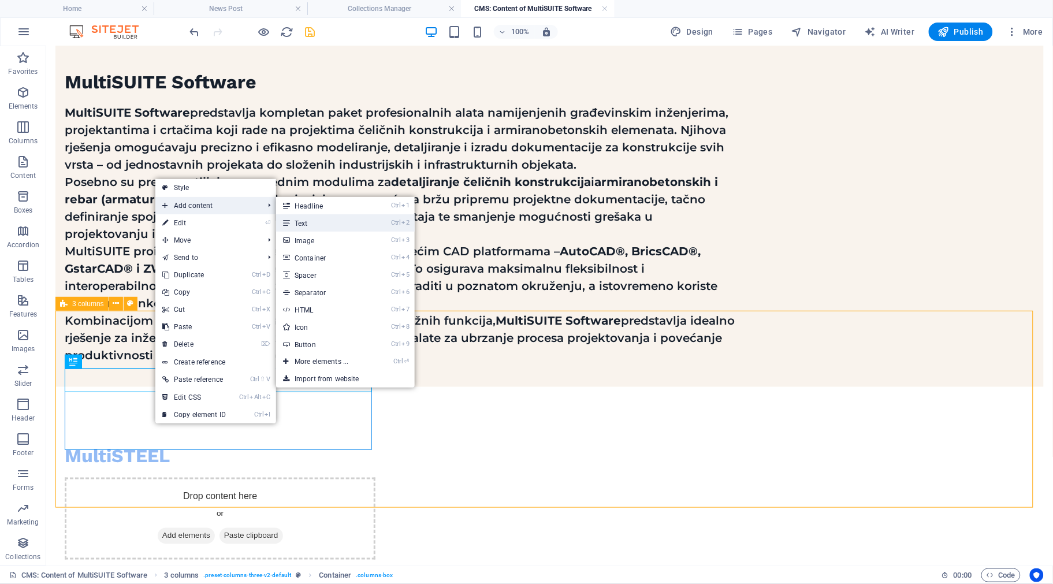
click at [335, 224] on link "Ctrl 2 Text" at bounding box center [323, 222] width 95 height 17
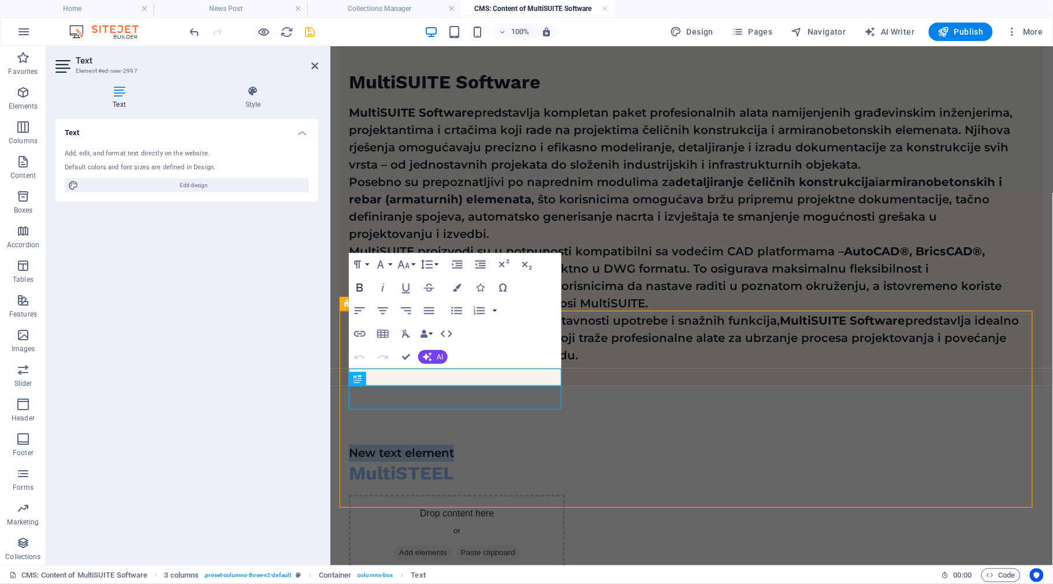
click at [364, 284] on icon "button" at bounding box center [360, 288] width 14 height 14
click at [415, 266] on button "Font Size" at bounding box center [406, 264] width 22 height 23
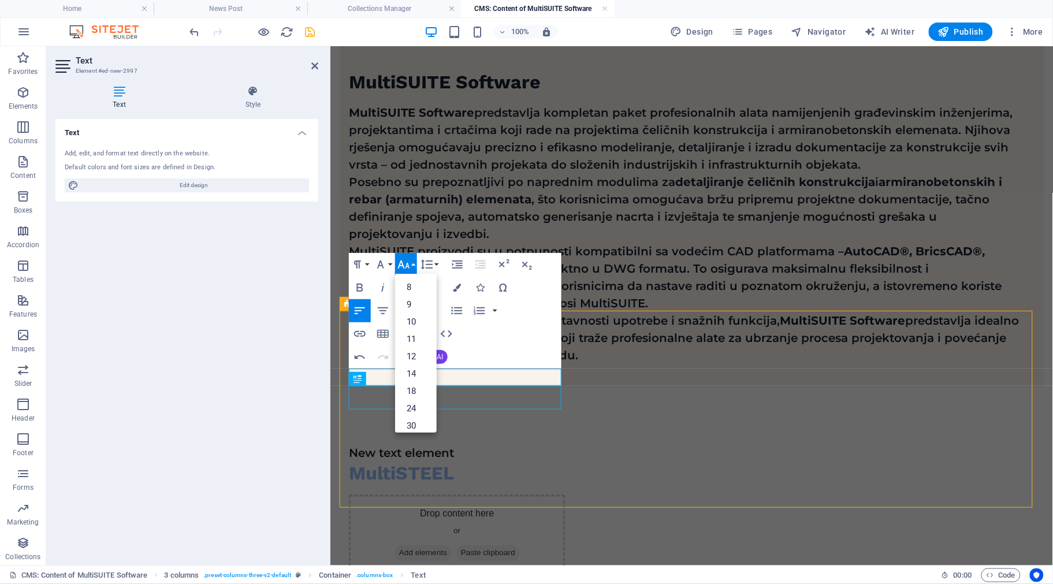
click at [415, 266] on button "Font Size" at bounding box center [406, 264] width 22 height 23
click at [390, 264] on button "Font Family" at bounding box center [383, 264] width 22 height 23
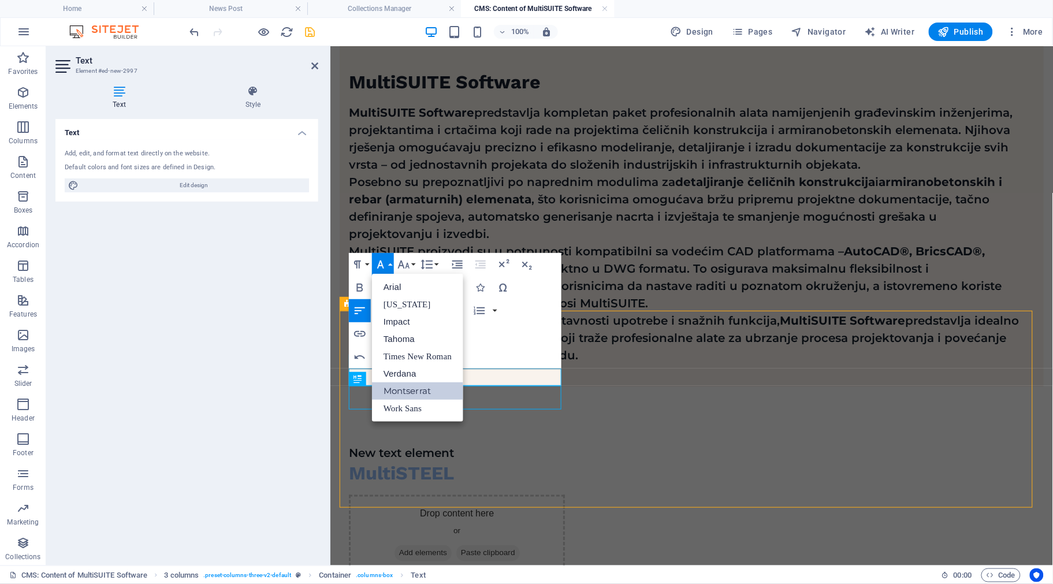
scroll to position [0, 0]
click at [426, 406] on link "Work Sans" at bounding box center [417, 408] width 91 height 17
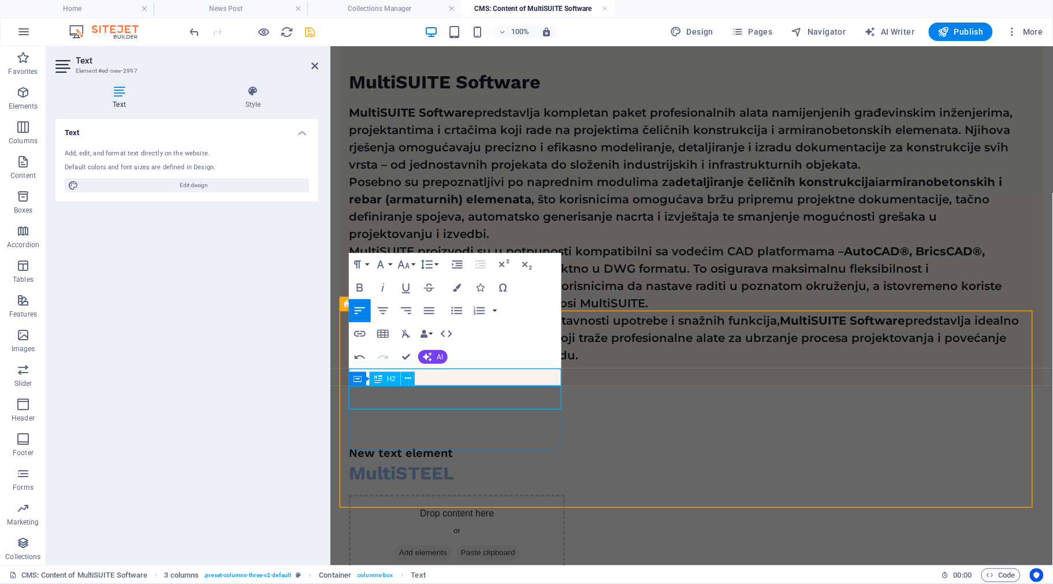
click at [463, 462] on div "MultiSTEEL" at bounding box center [456, 474] width 216 height 24
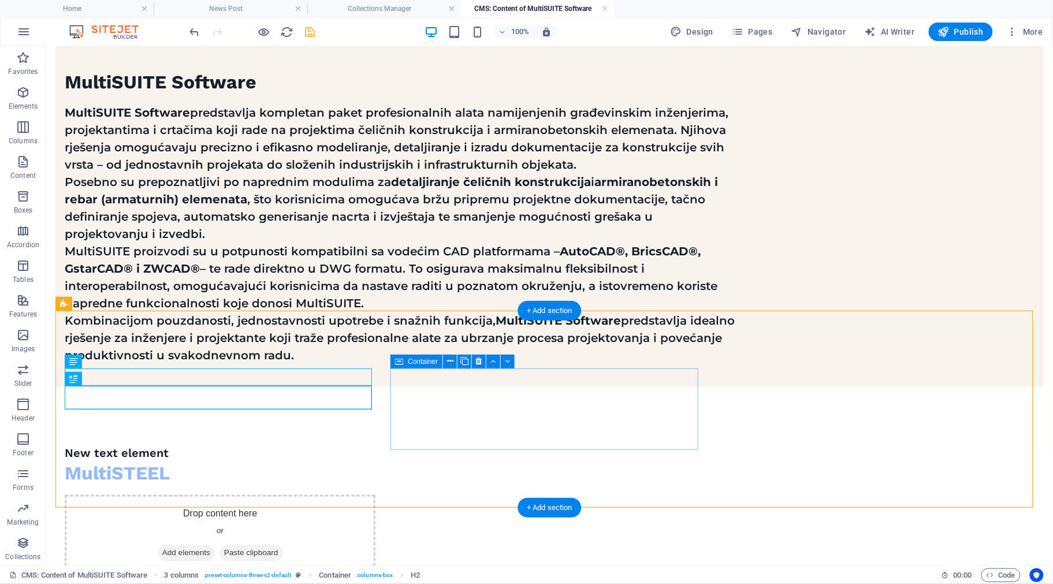
click at [375, 494] on div "Drop content here or Add elements Paste clipboard" at bounding box center [219, 535] width 311 height 82
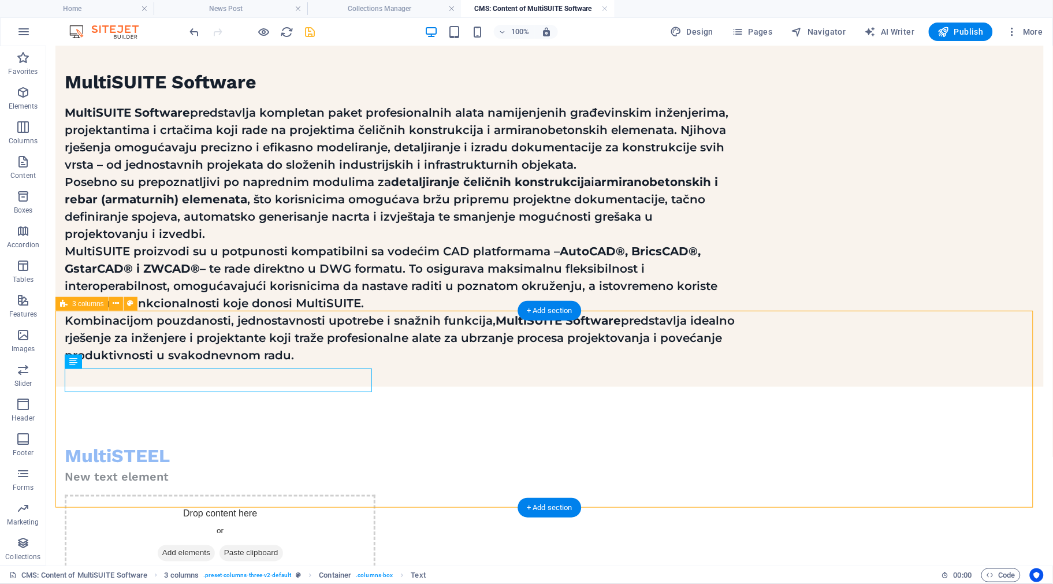
drag, startPoint x: 94, startPoint y: 375, endPoint x: 96, endPoint y: 403, distance: 27.2
click at [146, 468] on div "New text element" at bounding box center [219, 476] width 311 height 17
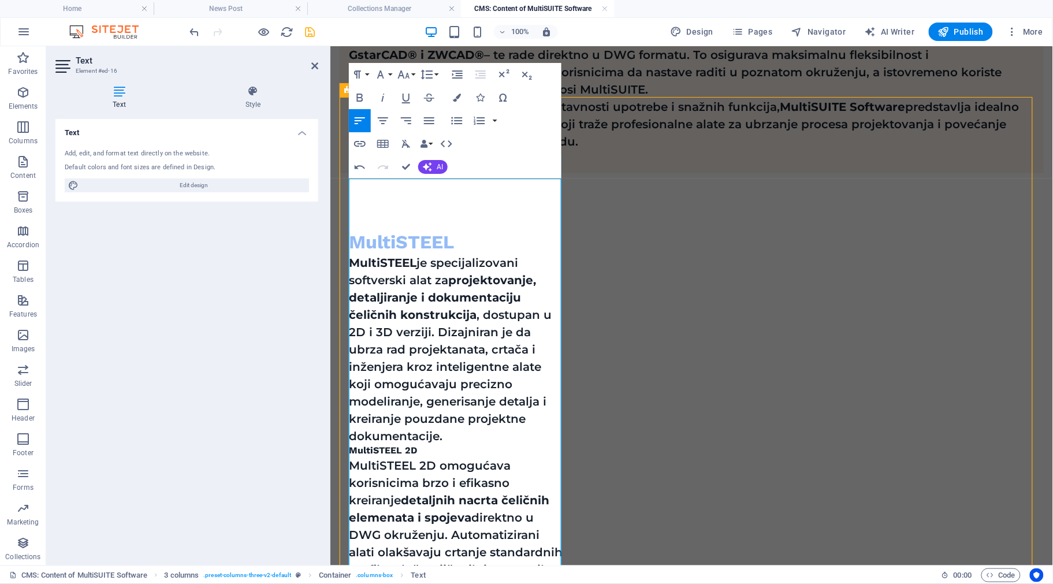
scroll to position [540, 0]
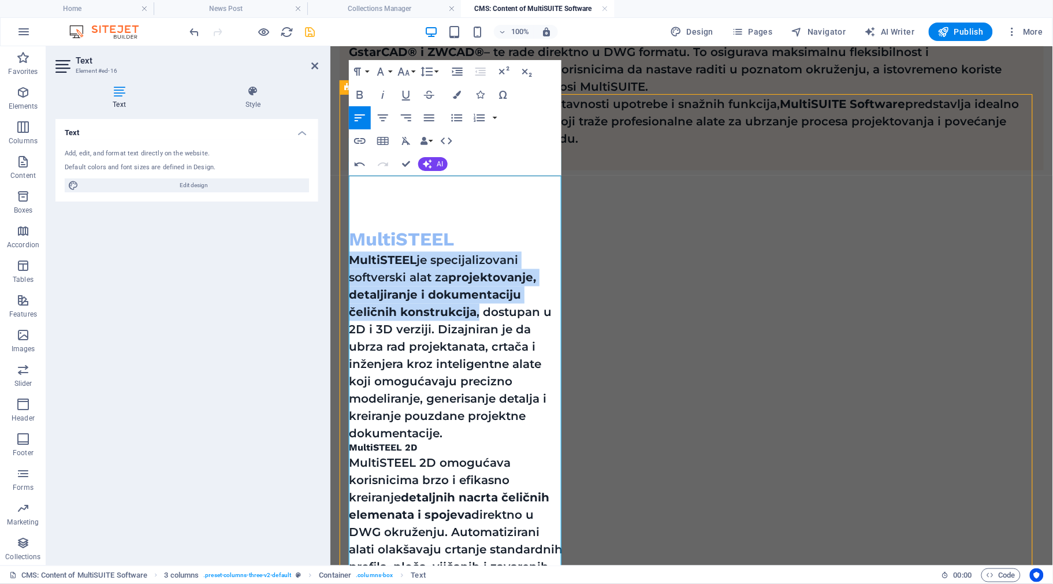
drag, startPoint x: 476, startPoint y: 238, endPoint x: 347, endPoint y: 183, distance: 140.3
click at [362, 85] on button "Bold" at bounding box center [360, 94] width 22 height 23
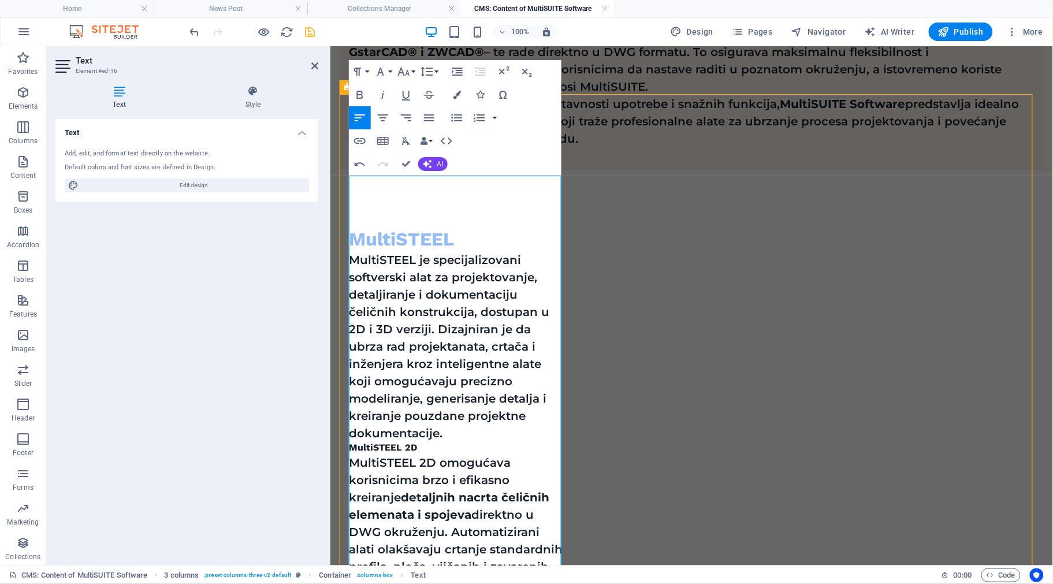
click at [454, 251] on p "MultiSTEEL je specijalizovani softverski alat za projektovanje, detaljiranje i …" at bounding box center [456, 346] width 216 height 191
click at [452, 362] on p "MultiSTEEL je specijalizovani softverski alat za projektovanje, detaljiranje i …" at bounding box center [456, 346] width 216 height 191
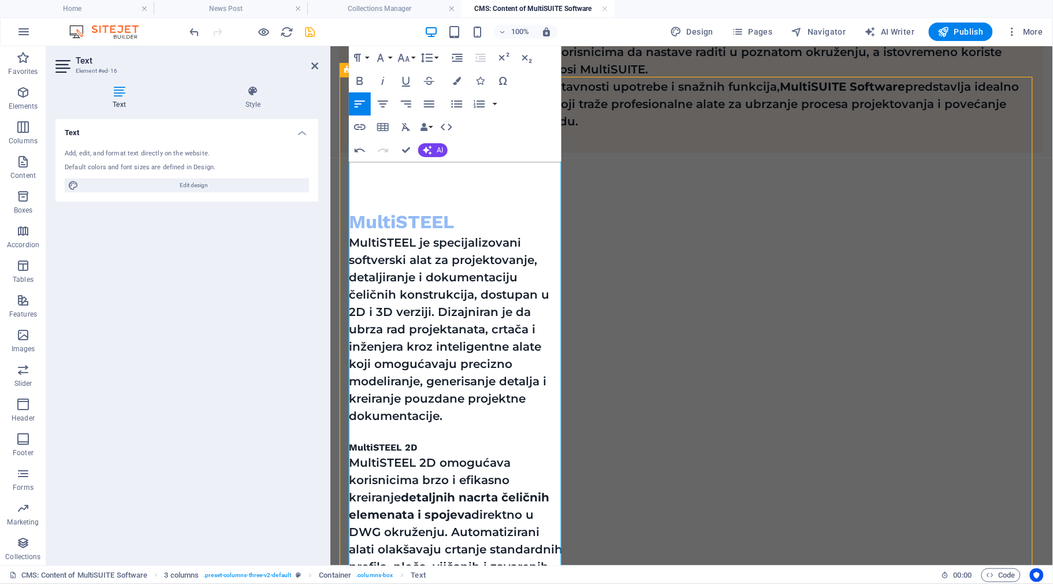
click at [375, 442] on strong "MultiSTEEL 2D" at bounding box center [382, 447] width 68 height 11
click at [414, 56] on button "Font Size" at bounding box center [406, 57] width 22 height 23
click at [417, 177] on link "18" at bounding box center [416, 184] width 42 height 17
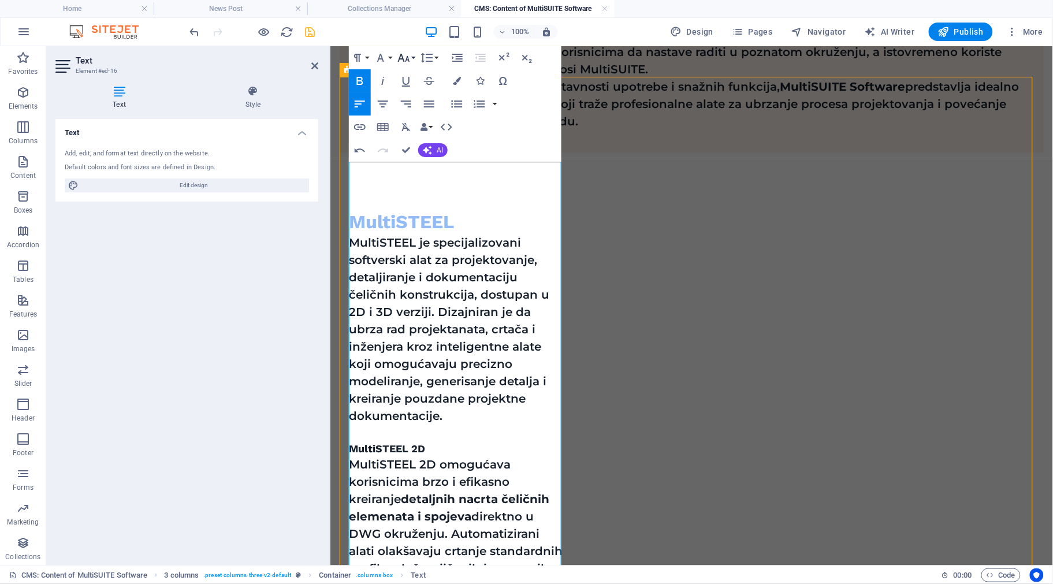
click at [409, 60] on icon "button" at bounding box center [404, 58] width 14 height 14
click at [410, 103] on link "24" at bounding box center [416, 108] width 42 height 17
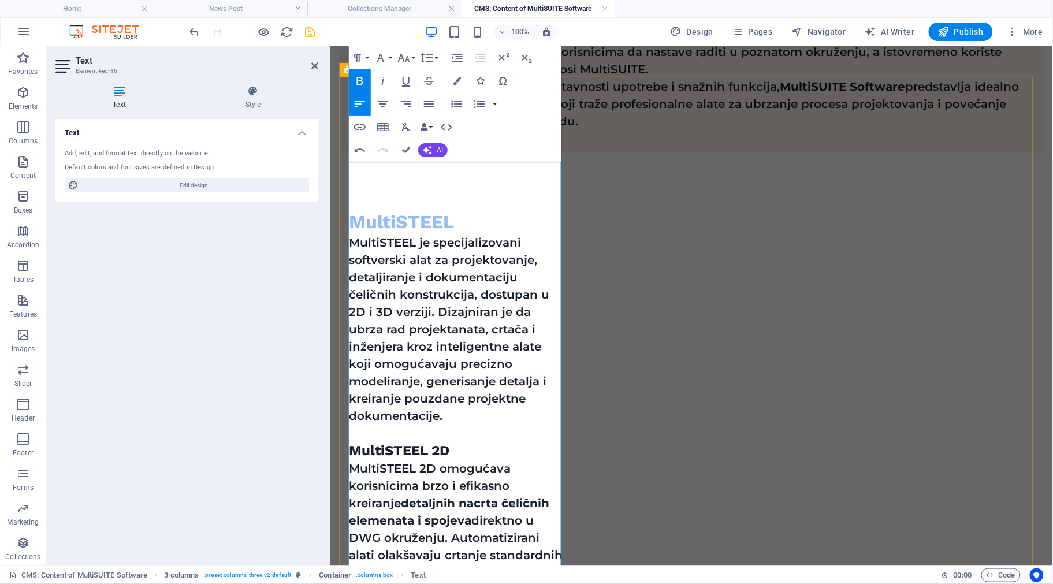
click at [436, 320] on p "MultiSTEEL je specijalizovani softverski alat za projektovanje, detaljiranje i …" at bounding box center [456, 329] width 216 height 191
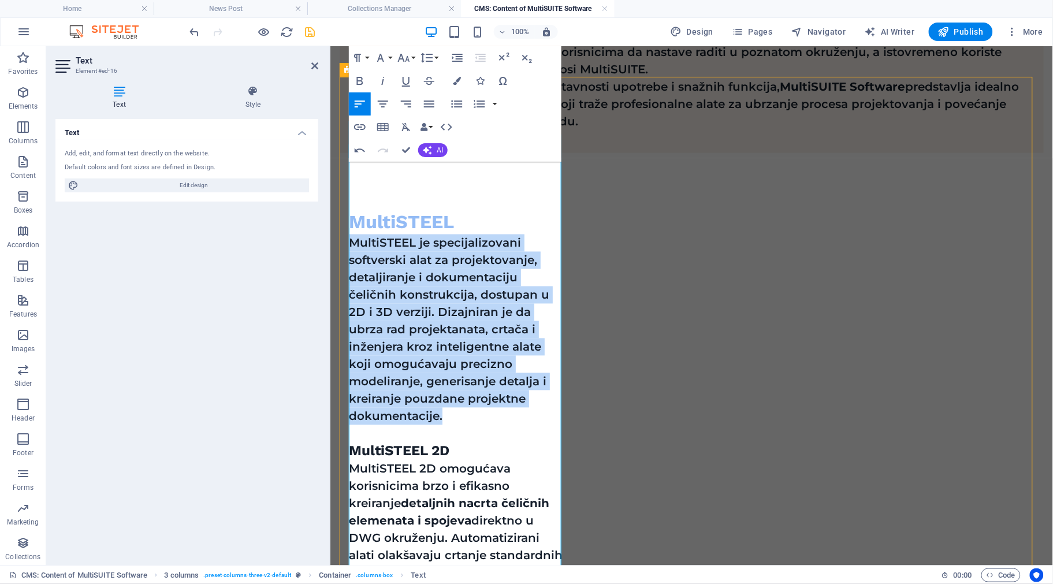
drag, startPoint x: 443, startPoint y: 340, endPoint x: 691, endPoint y: 170, distance: 301.7
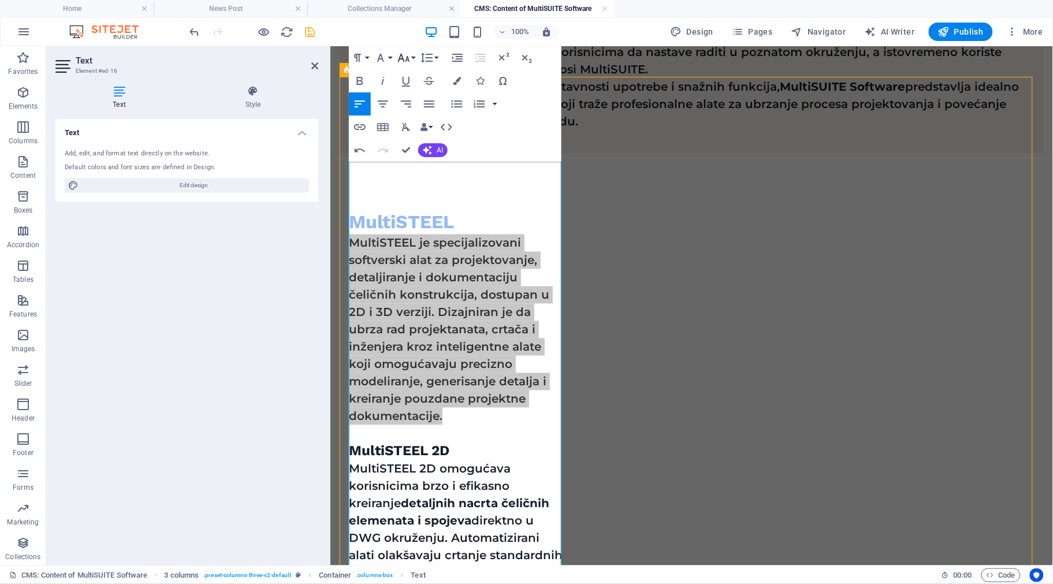
click at [414, 55] on button "Font Size" at bounding box center [406, 57] width 22 height 23
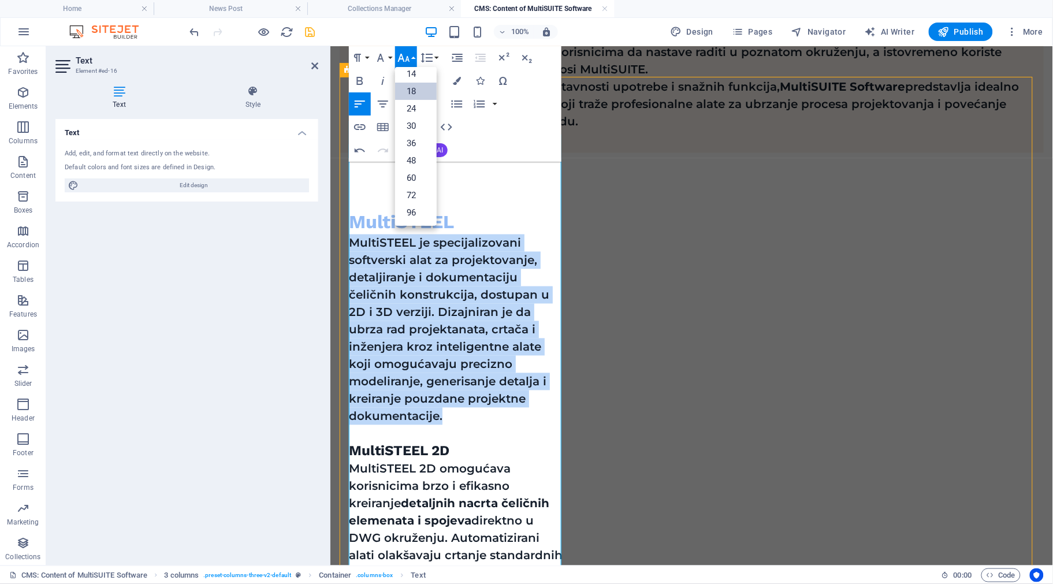
click at [414, 88] on link "18" at bounding box center [416, 91] width 42 height 17
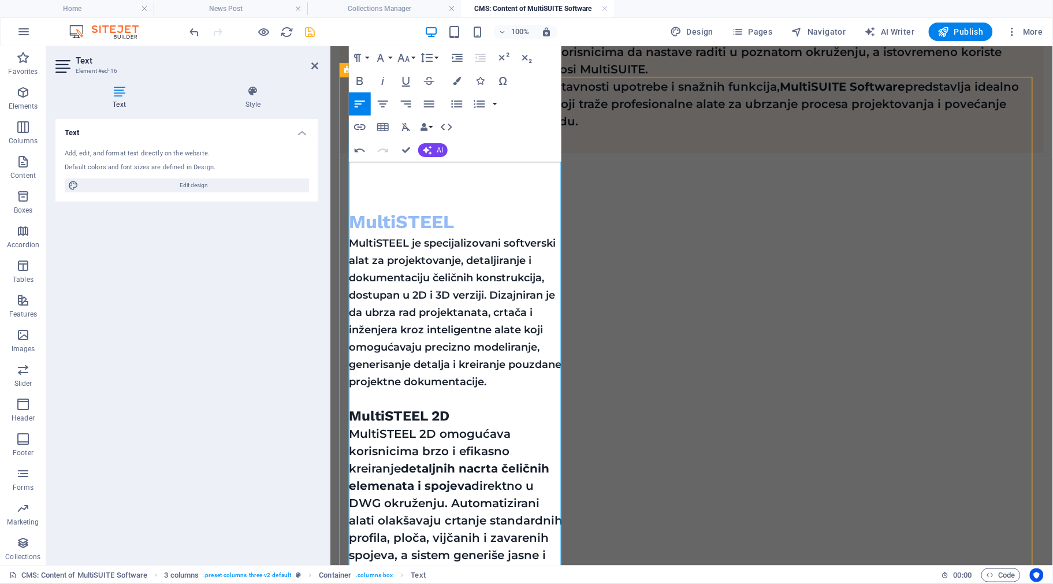
click at [471, 407] on h4 "MultiSTEEL 2D" at bounding box center [456, 416] width 216 height 18
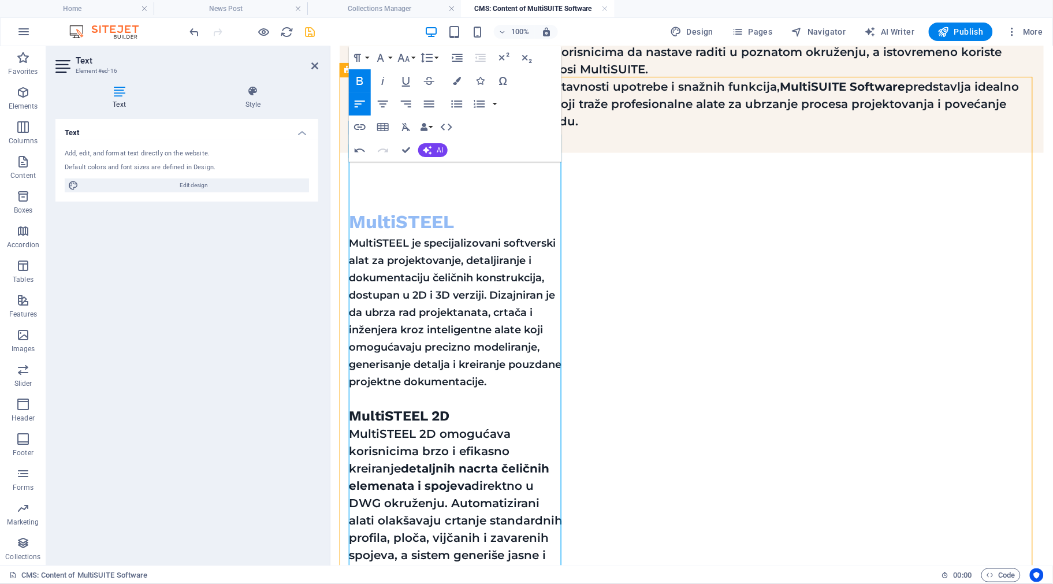
drag, startPoint x: 347, startPoint y: 358, endPoint x: 412, endPoint y: 366, distance: 65.9
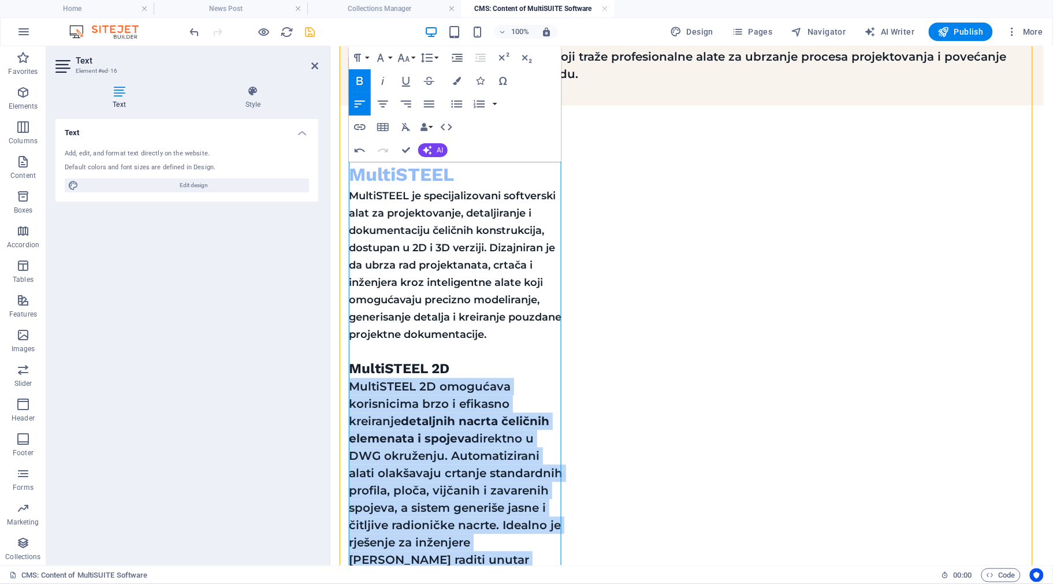
scroll to position [630, 0]
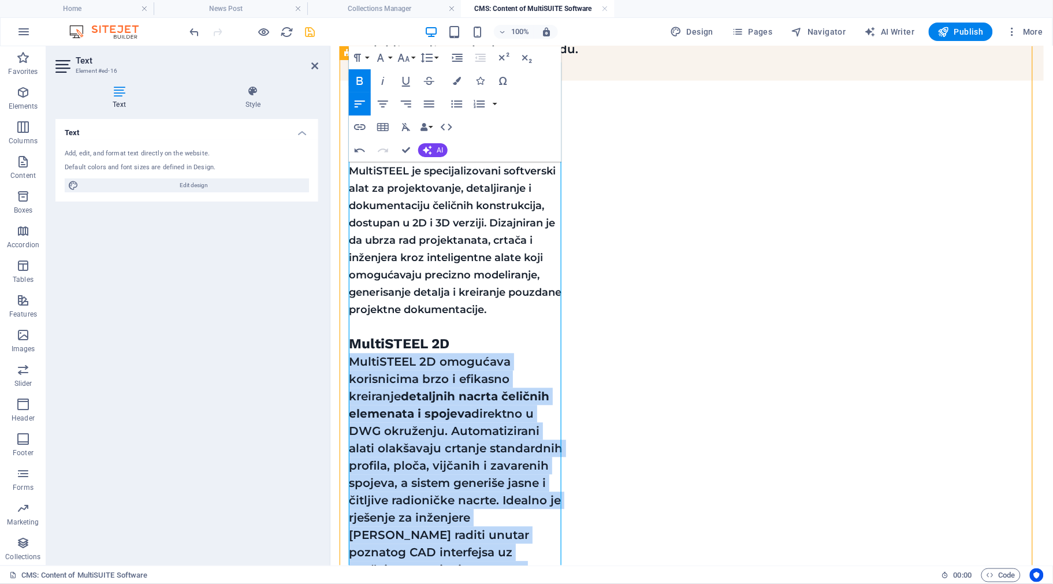
drag, startPoint x: 349, startPoint y: 355, endPoint x: 528, endPoint y: 505, distance: 232.9
click at [528, 505] on p "MultiSTEEL 2D omogućava korisnicima brzo i efikasno kreiranje detaljnih nacrta …" at bounding box center [456, 483] width 216 height 260
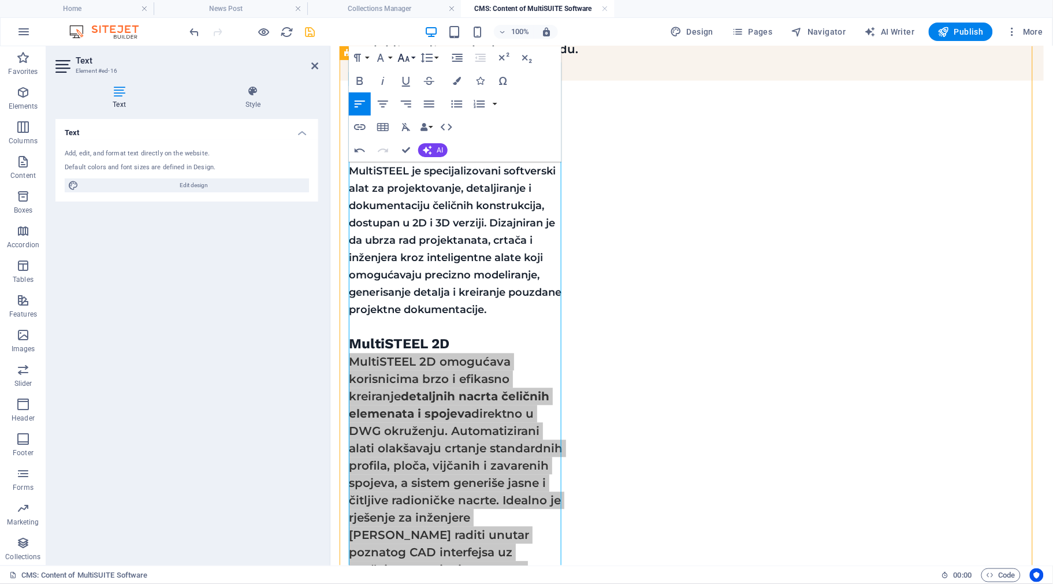
click at [414, 57] on button "Font Size" at bounding box center [406, 57] width 22 height 23
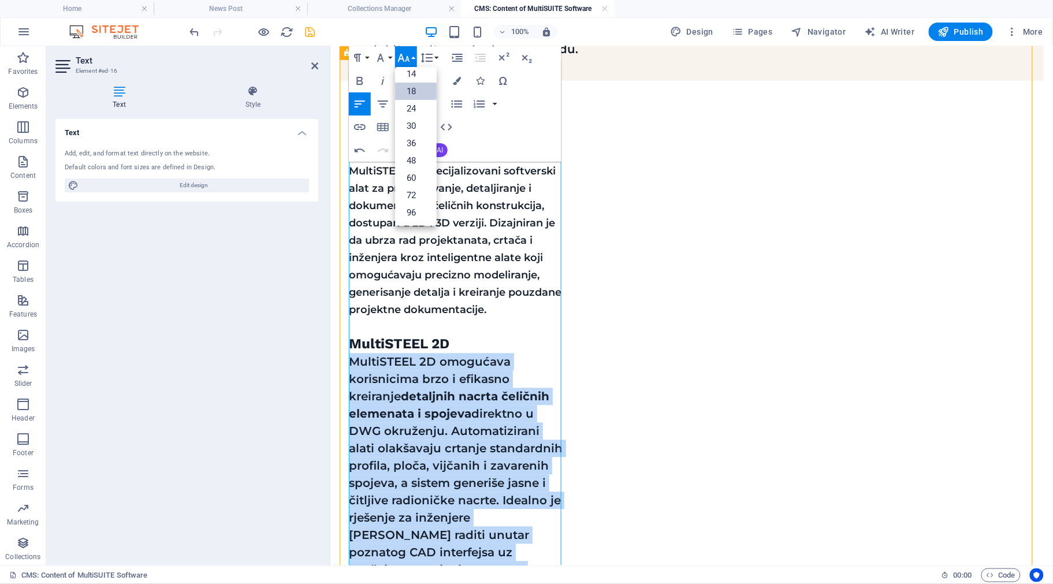
click at [413, 88] on link "18" at bounding box center [416, 91] width 42 height 17
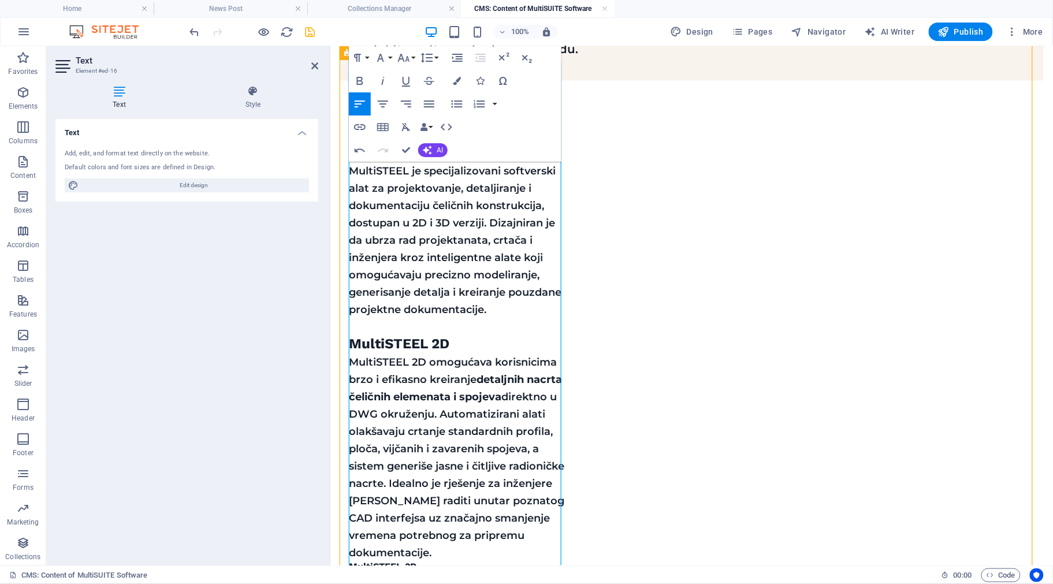
click at [459, 410] on span "MultiSTEEL 2D omogućava korisnicima brzo i efikasno kreiranje detaljnih nacrta …" at bounding box center [455, 457] width 215 height 203
click at [560, 478] on span "MultiSTEEL 2D omogućava korisnicima brzo i efikasno kreiranje detaljnih nacrta …" at bounding box center [455, 457] width 215 height 203
click at [404, 578] on strong "MultiSTEEL 3D" at bounding box center [382, 583] width 68 height 11
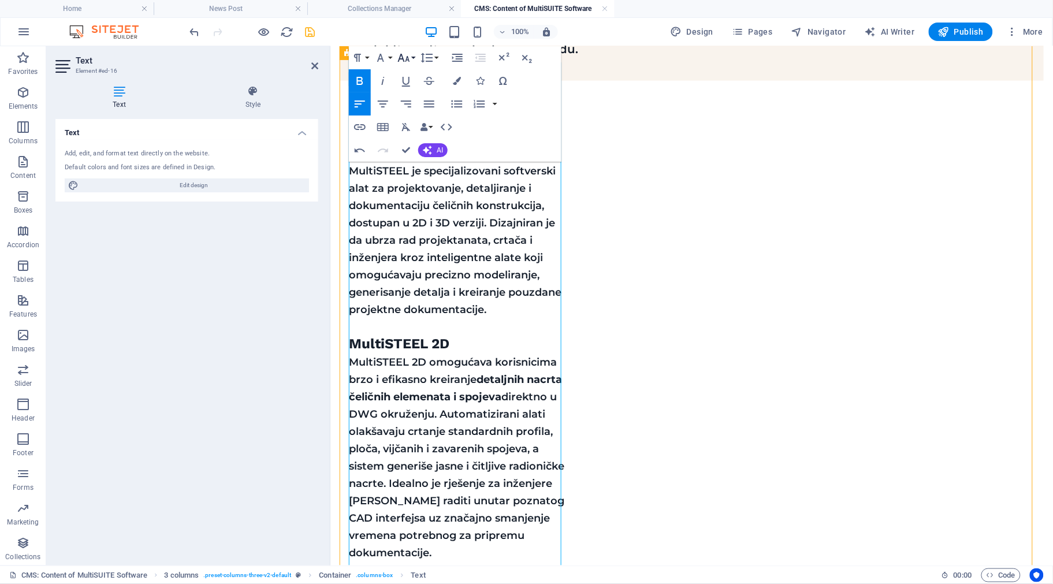
click at [416, 57] on button "Font Size" at bounding box center [406, 57] width 22 height 23
click at [416, 102] on link "24" at bounding box center [416, 108] width 42 height 17
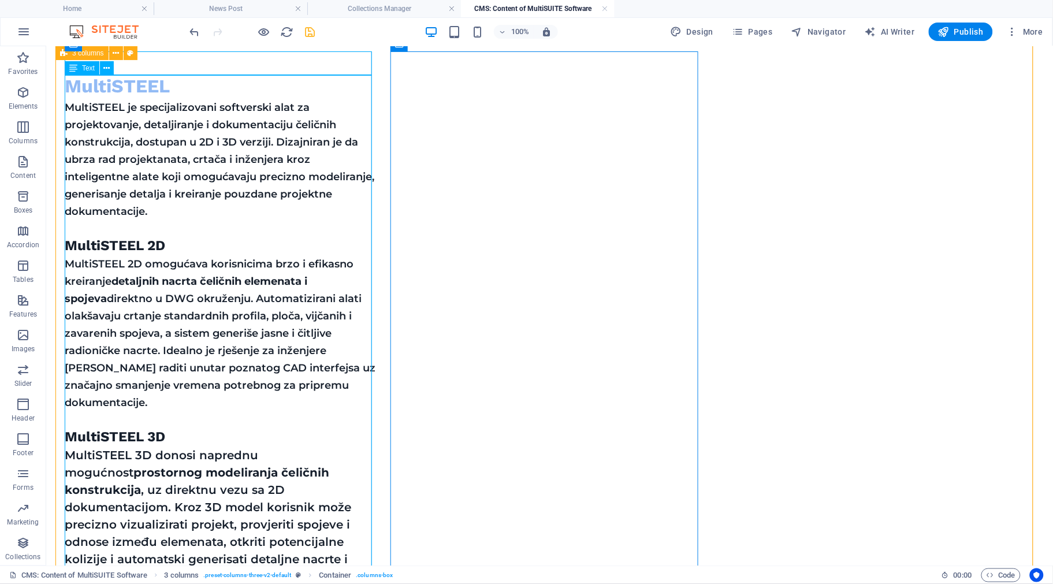
scroll to position [774, 0]
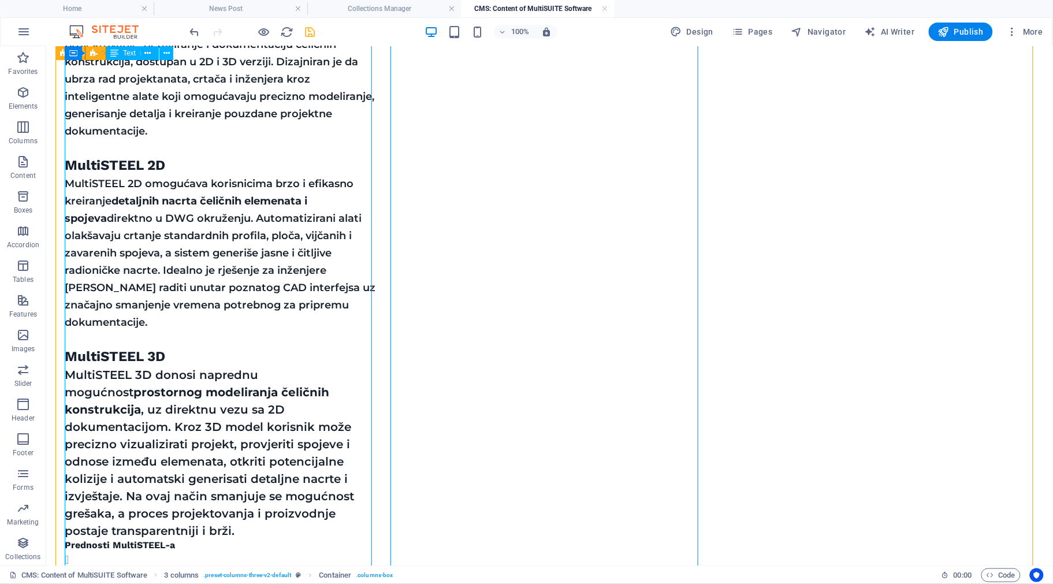
click at [117, 295] on div "MultiSTEEL je specijalizovani softverski alat za projektovanje, detaljiranje i …" at bounding box center [219, 474] width 311 height 914
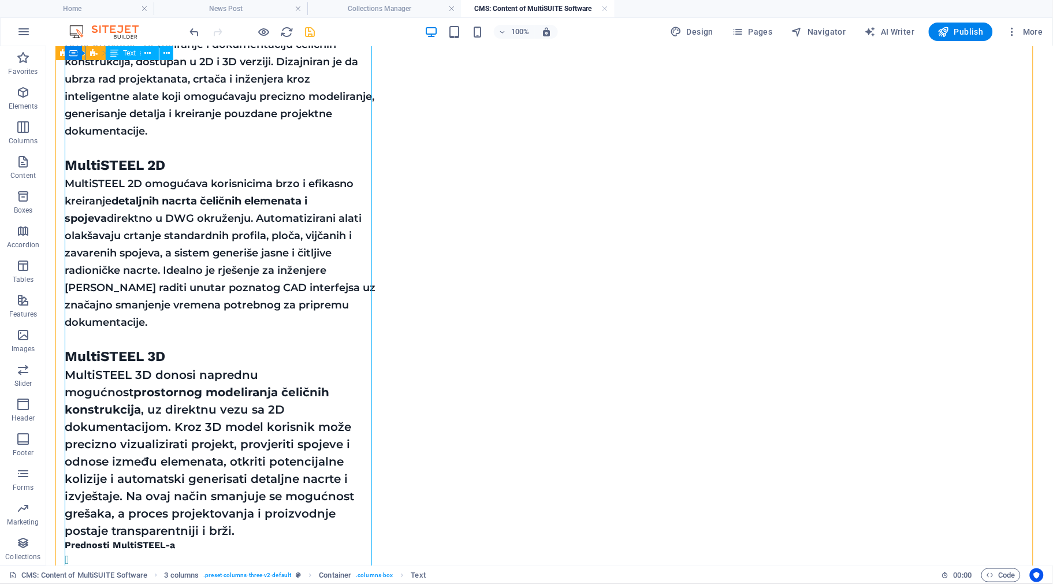
click at [117, 295] on div "MultiSTEEL je specijalizovani softverski alat za projektovanje, detaljiranje i …" at bounding box center [219, 474] width 311 height 914
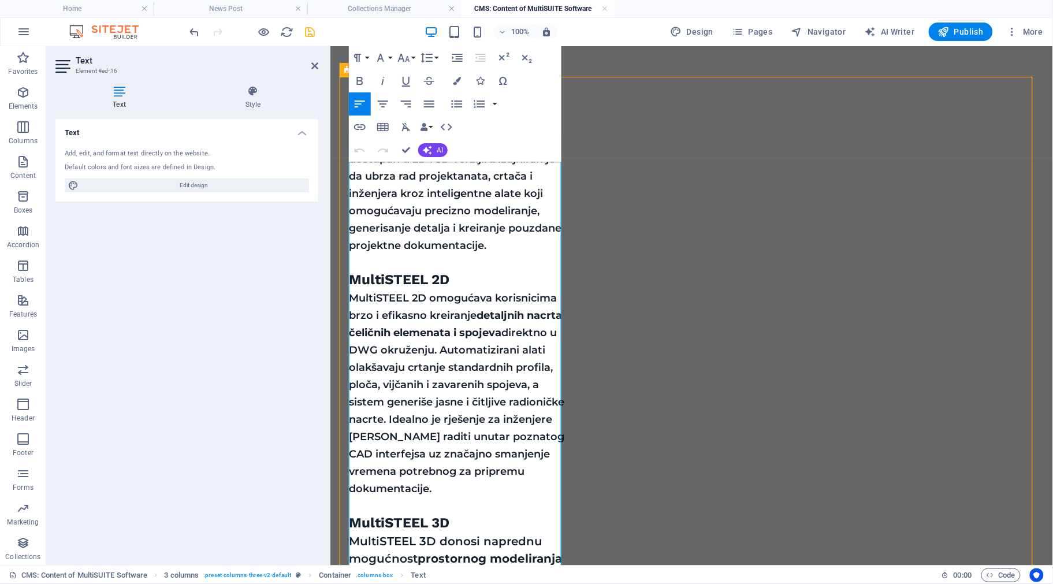
scroll to position [708, 0]
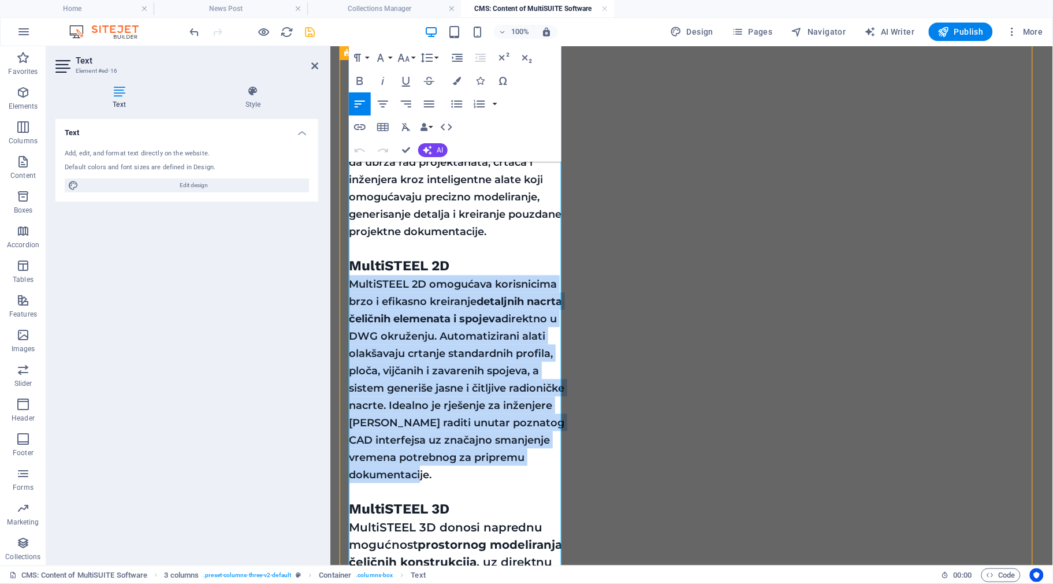
drag, startPoint x: 351, startPoint y: 206, endPoint x: 564, endPoint y: 401, distance: 289.1
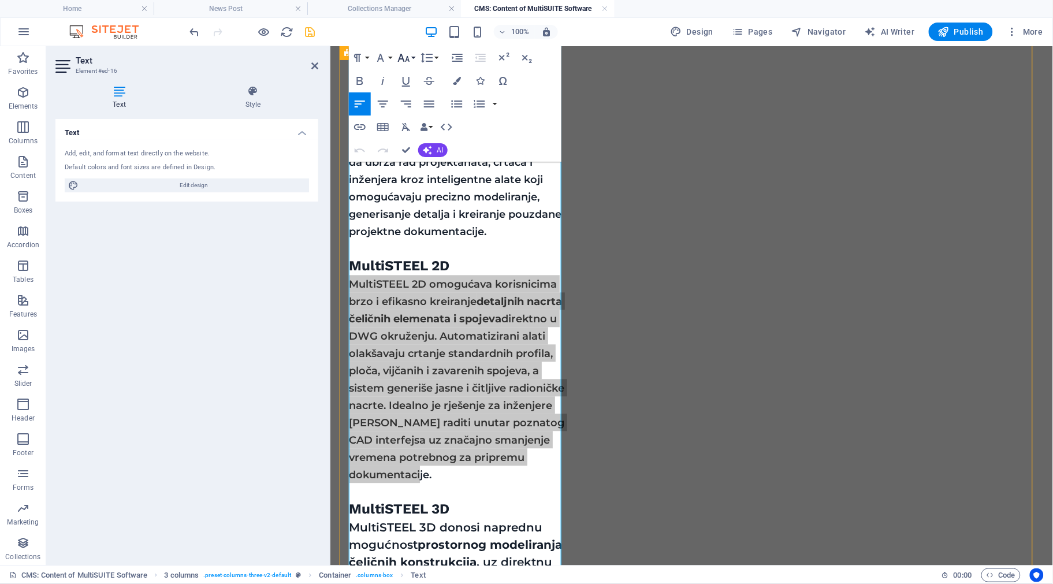
click at [413, 53] on button "Font Size" at bounding box center [406, 57] width 22 height 23
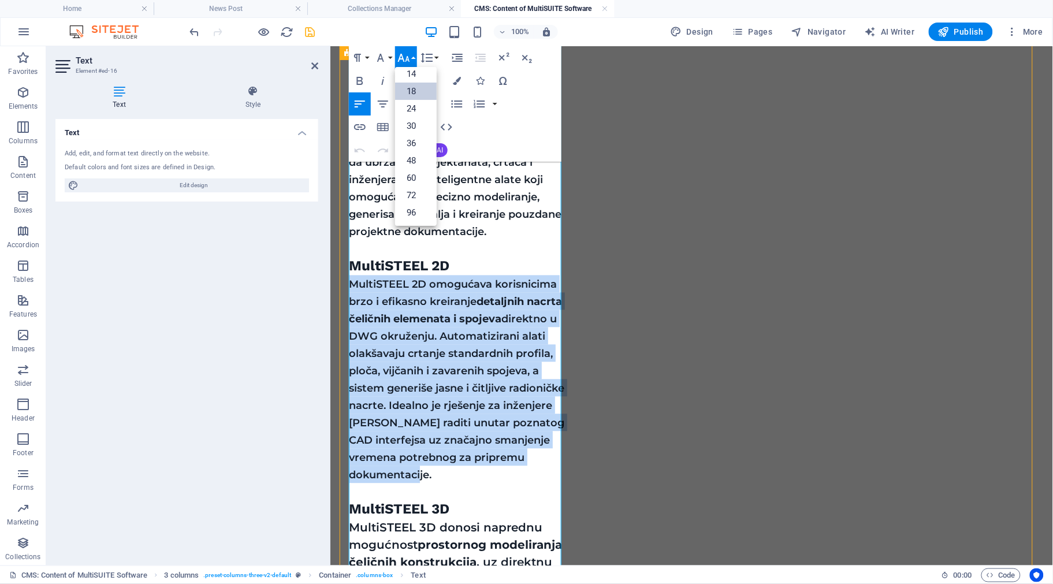
click at [414, 94] on link "18" at bounding box center [416, 91] width 42 height 17
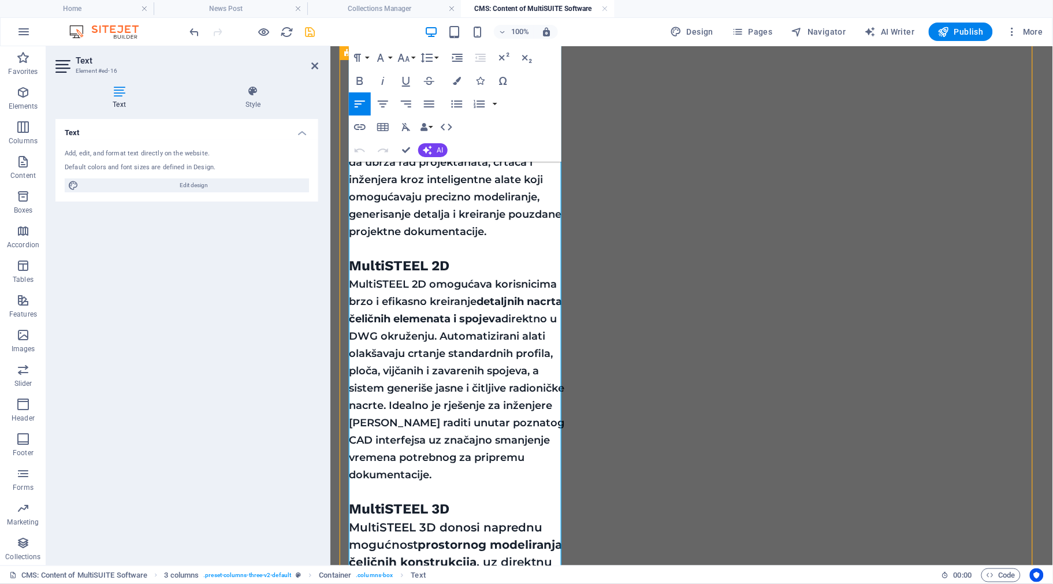
click at [470, 483] on p at bounding box center [456, 491] width 216 height 17
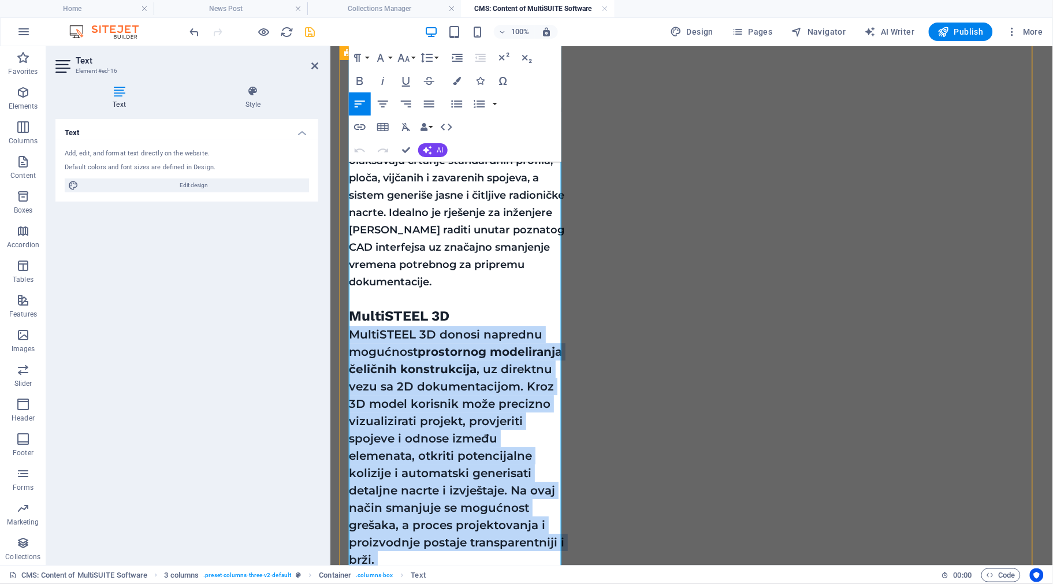
scroll to position [924, 0]
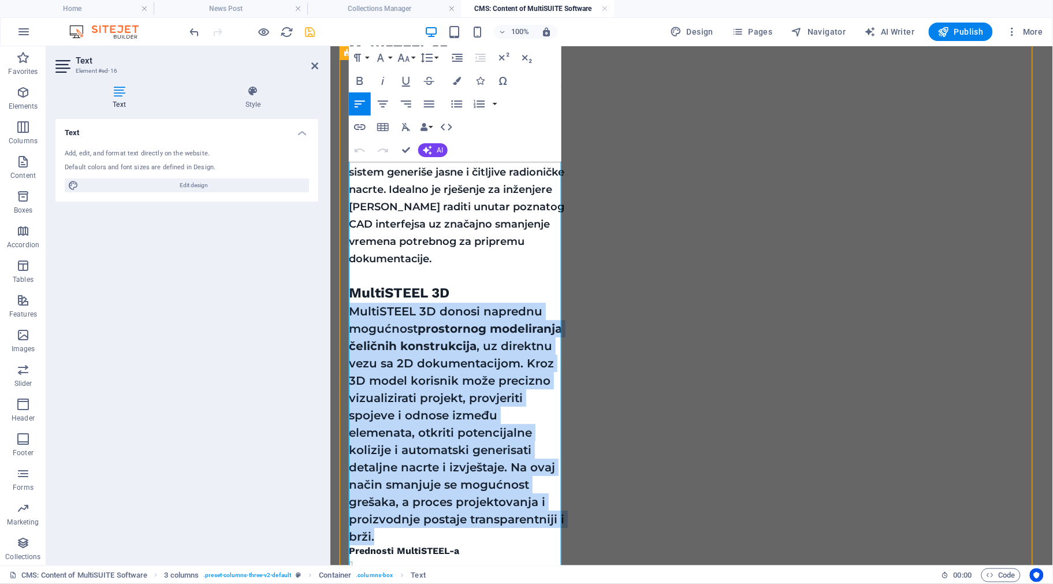
drag, startPoint x: 352, startPoint y: 306, endPoint x: 517, endPoint y: 462, distance: 226.8
click at [517, 462] on p "MultiSTEEL 3D donosi naprednu mogućnost prostornog modeliranja čeličnih konstru…" at bounding box center [456, 423] width 216 height 243
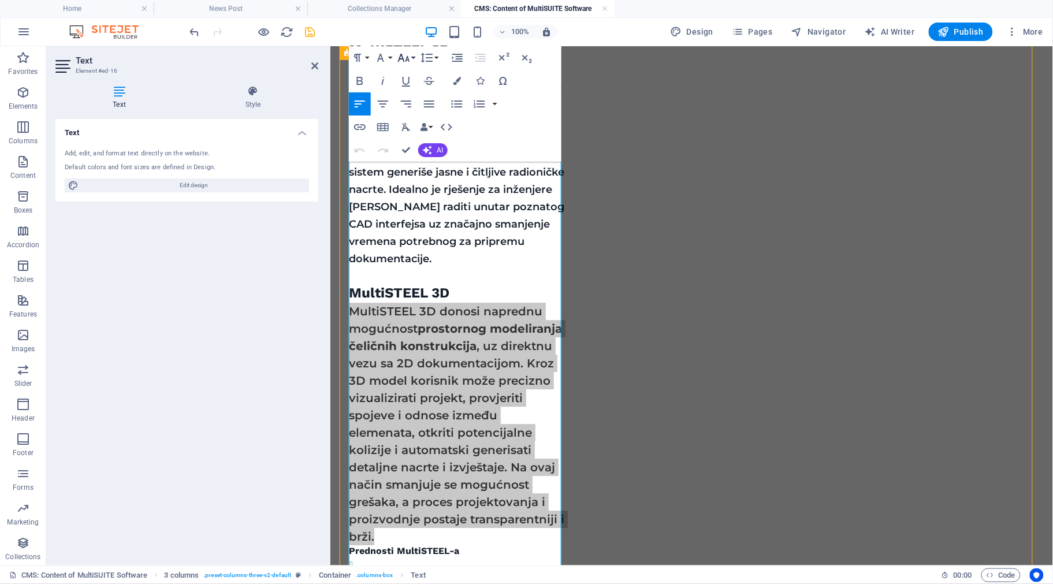
click at [413, 55] on button "Font Size" at bounding box center [406, 57] width 22 height 23
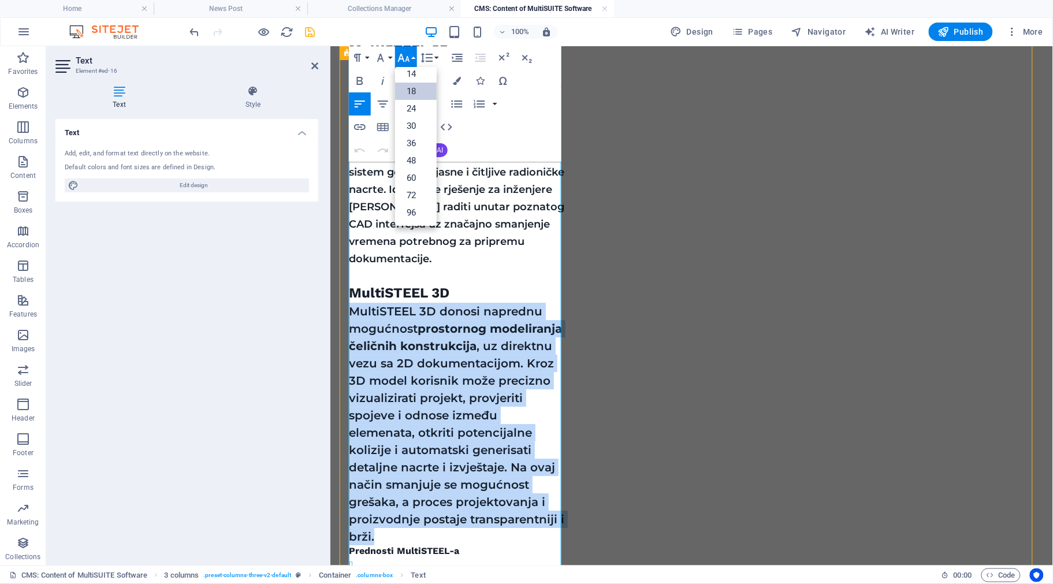
click at [415, 90] on link "18" at bounding box center [416, 91] width 42 height 17
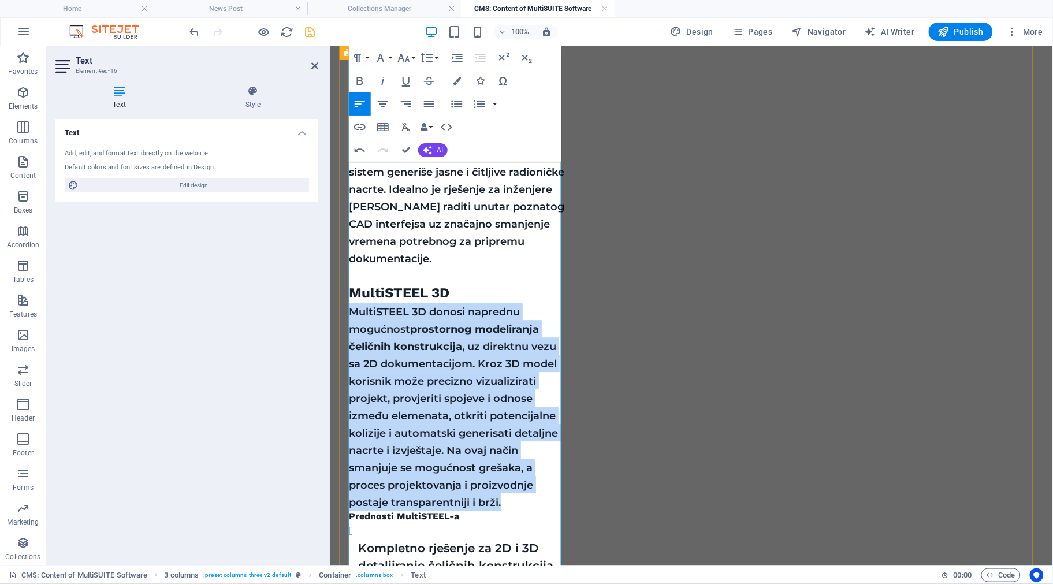
click at [509, 428] on p "MultiSTEEL 3D donosi naprednu mogućnost prostornog modeliranja čeličnih konstru…" at bounding box center [456, 406] width 216 height 208
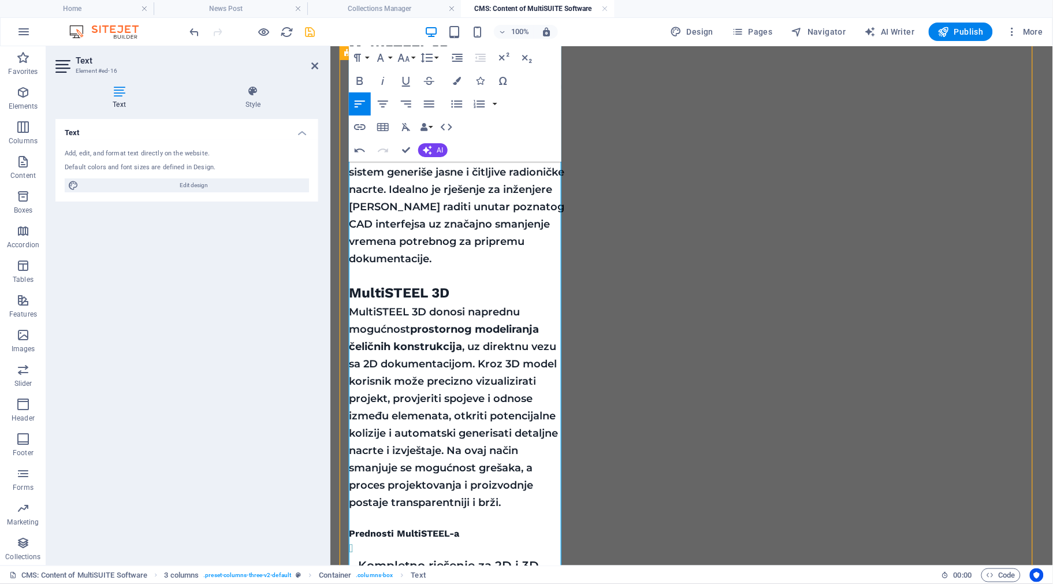
click at [446, 527] on strong "Prednosti MultiSTEEL-a" at bounding box center [403, 532] width 110 height 11
click at [413, 58] on button "Font Size" at bounding box center [406, 57] width 22 height 23
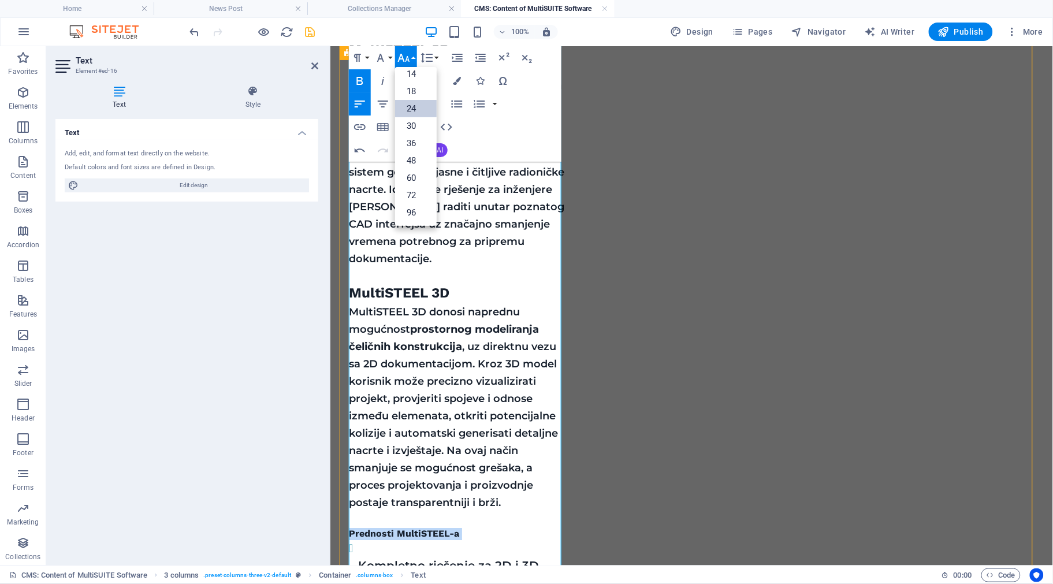
click at [414, 107] on link "24" at bounding box center [416, 108] width 42 height 17
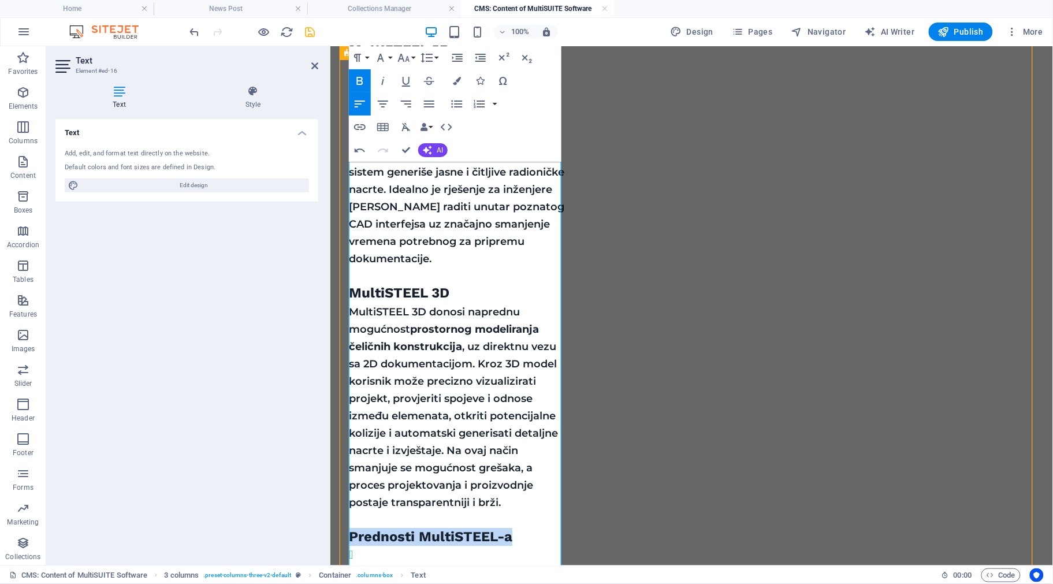
click at [529, 527] on h4 "​ Prednosti MultiSTEEL-a" at bounding box center [456, 536] width 216 height 18
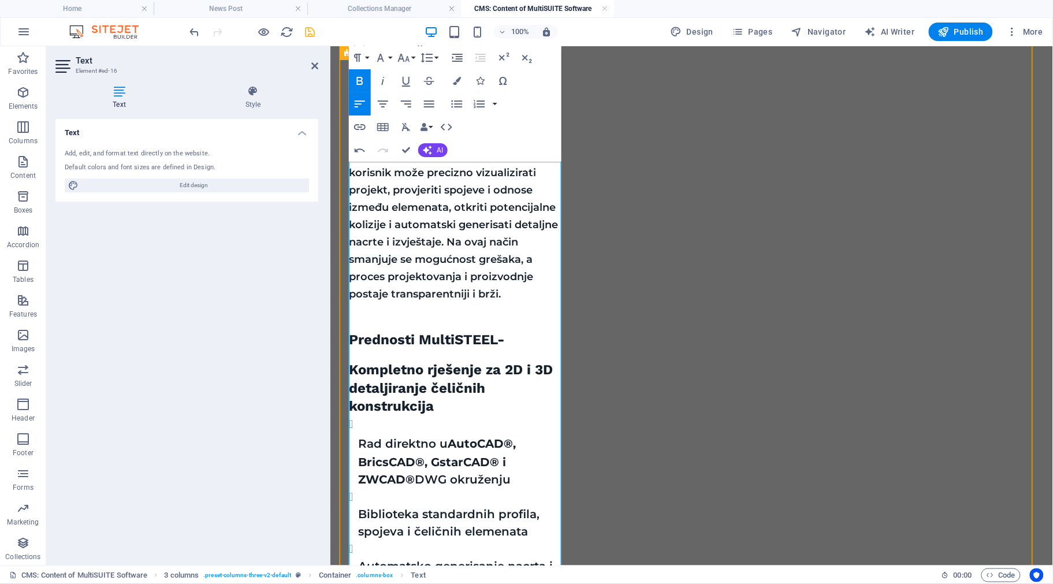
scroll to position [1141, 0]
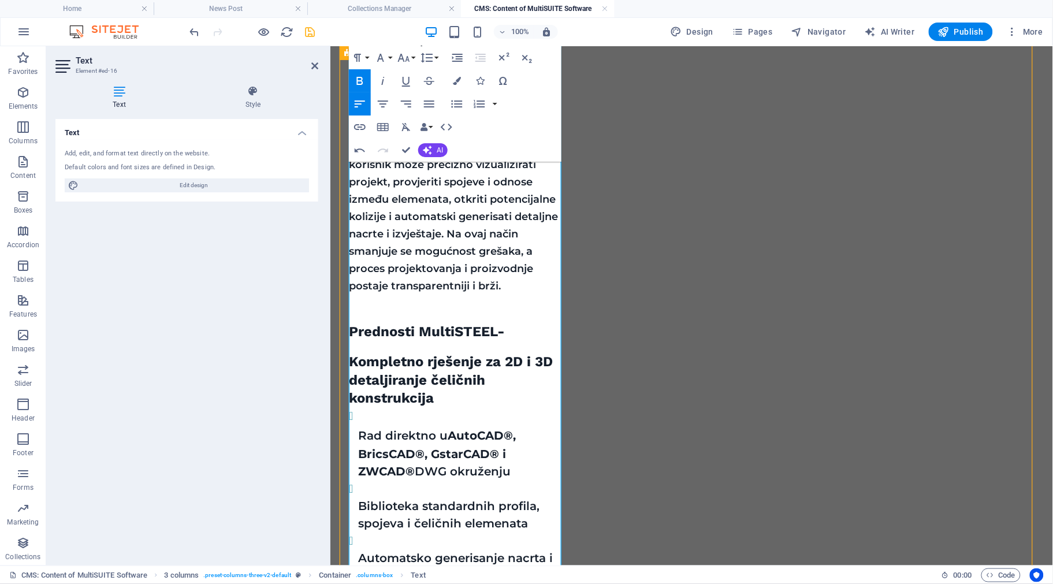
click at [360, 407] on li "Rad direktno u AutoCAD®, BricsCAD®, GstarCAD® i ZWCAD® DWG okruženju" at bounding box center [461, 443] width 207 height 73
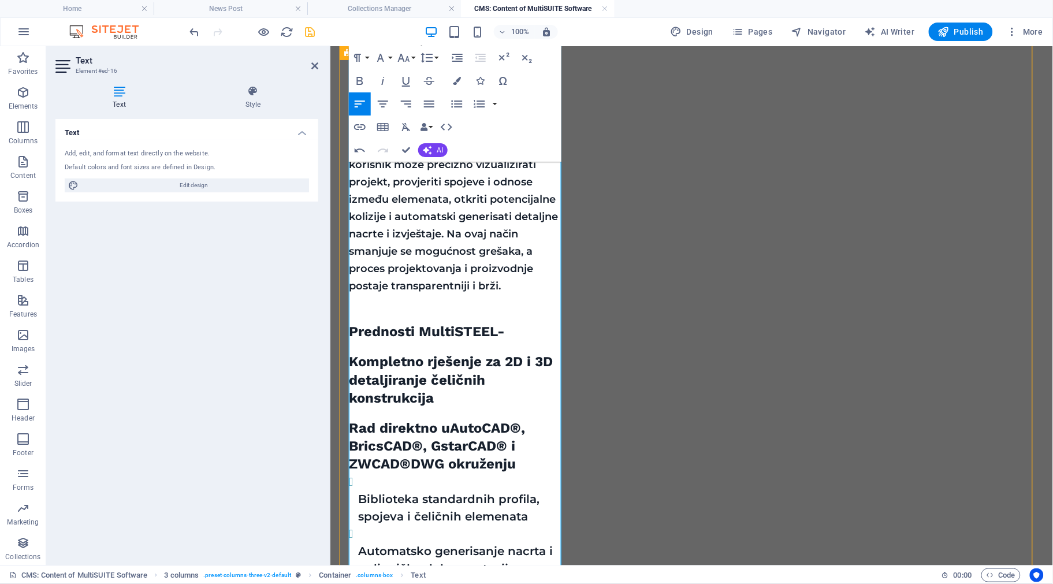
click at [355, 473] on ul "Biblioteka standardnih profila, spojeva i čeličnih elemenata Automatsko generis…" at bounding box center [456, 585] width 216 height 225
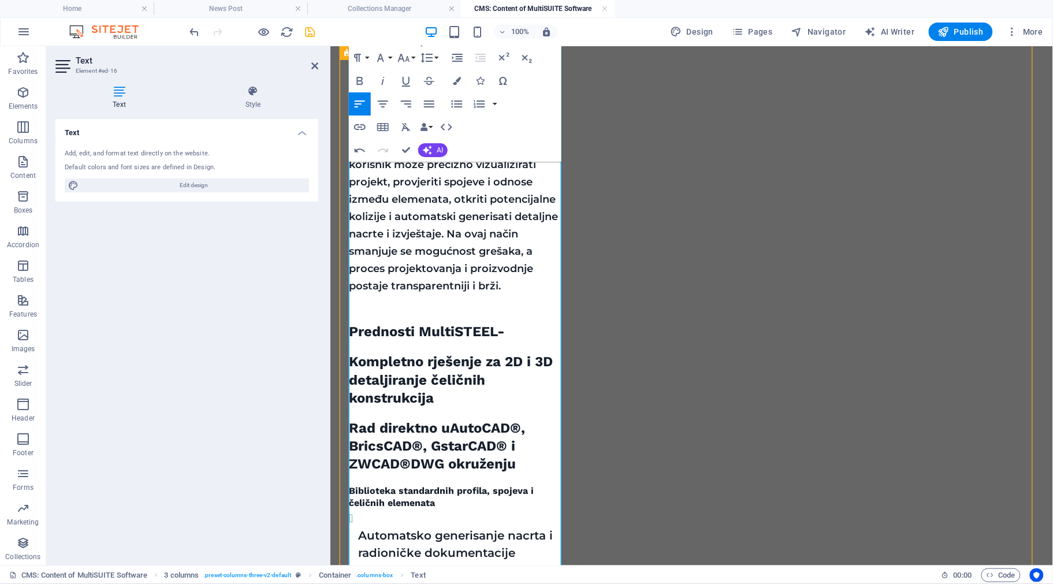
click at [358, 526] on p "Automatsko generisanje nacrta i radioničke dokumentacije" at bounding box center [461, 543] width 207 height 35
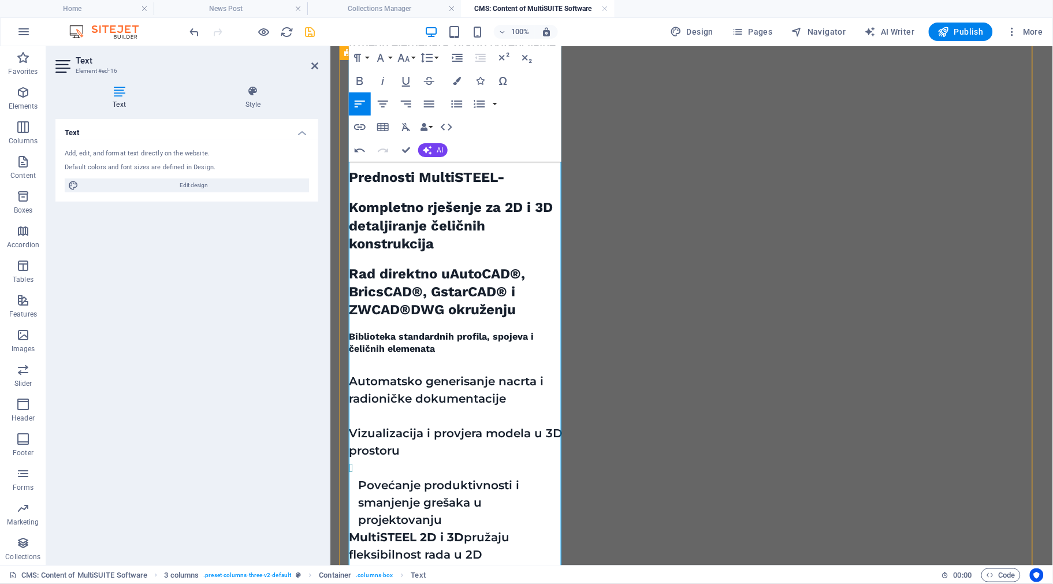
scroll to position [1358, 0]
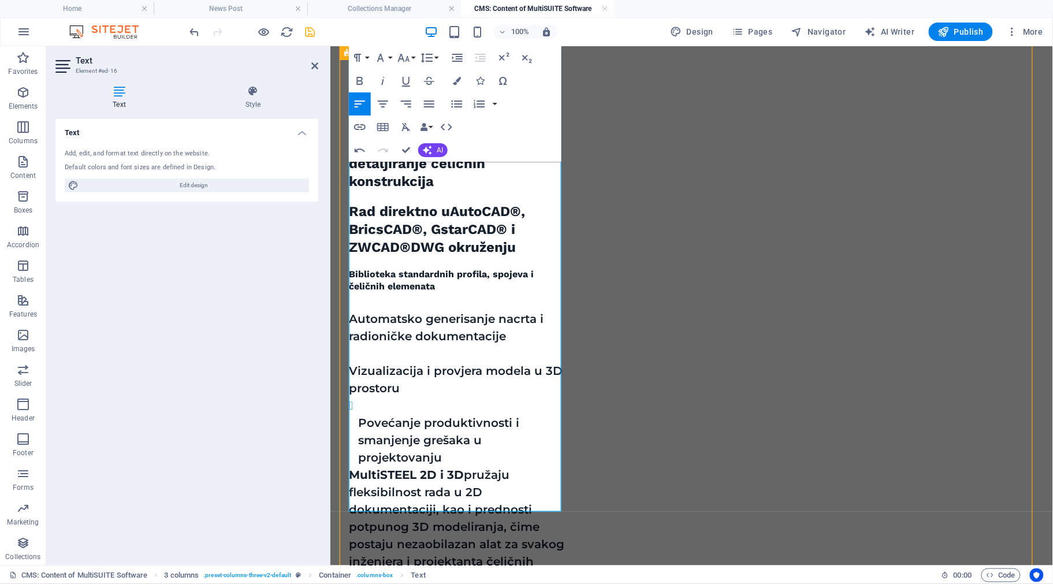
click at [358, 414] on p "Povećanje produktivnosti i smanjenje grešaka u projektovanju" at bounding box center [461, 440] width 207 height 52
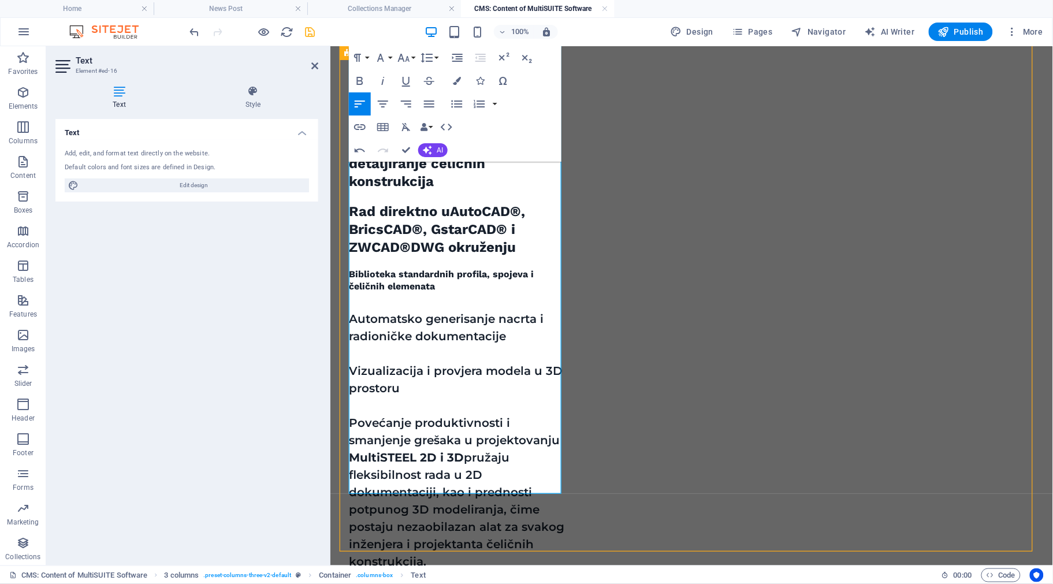
click at [556, 414] on p "Povećanje produktivnosti i smanjenje grešaka u projektovanju" at bounding box center [456, 431] width 216 height 35
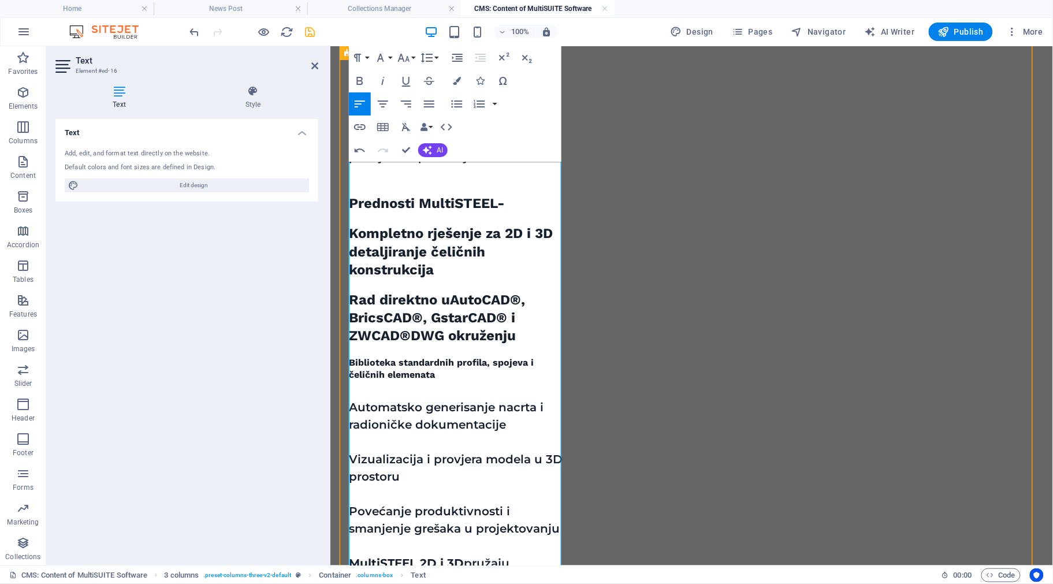
scroll to position [1285, 0]
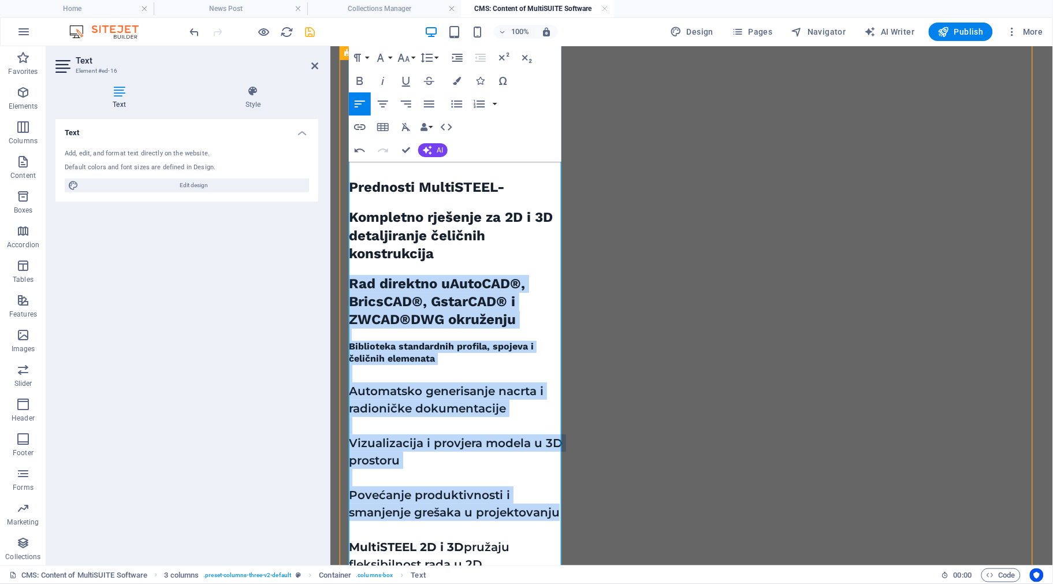
drag, startPoint x: 555, startPoint y: 436, endPoint x: 350, endPoint y: 204, distance: 309.0
click at [350, 204] on div "MultiSTEEL je specijalizovani softverski alat za projektovanje, detaljiranje i …" at bounding box center [456, 82] width 216 height 1152
click at [358, 81] on icon "button" at bounding box center [360, 81] width 6 height 8
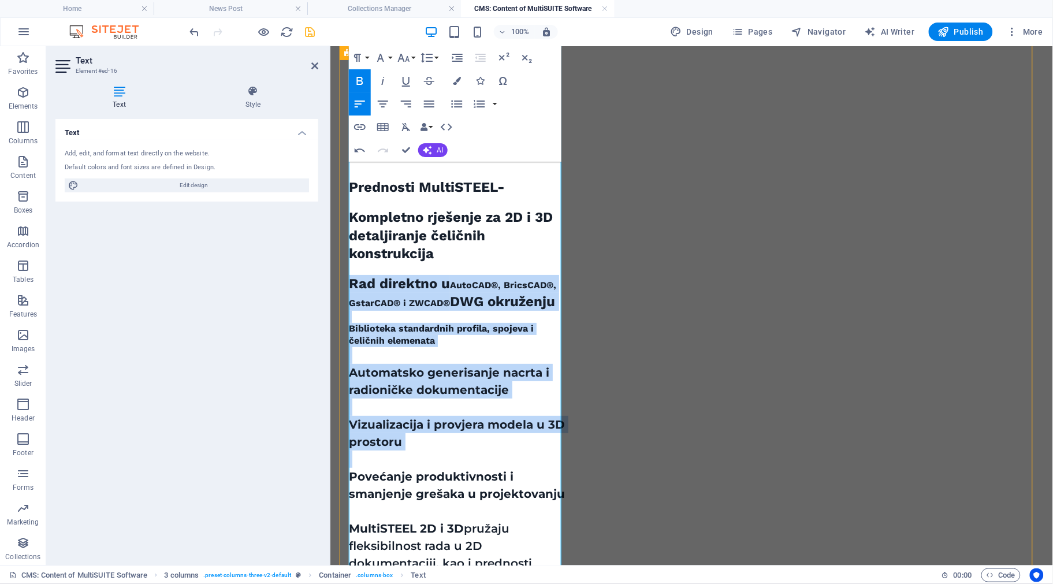
click at [365, 77] on icon "button" at bounding box center [360, 81] width 14 height 14
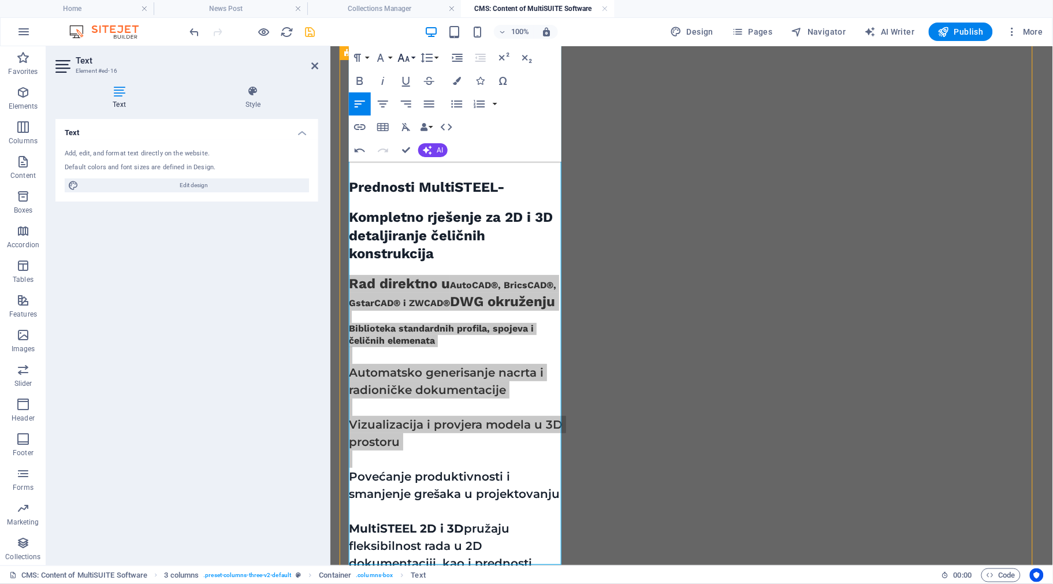
click at [413, 54] on button "Font Size" at bounding box center [406, 57] width 22 height 23
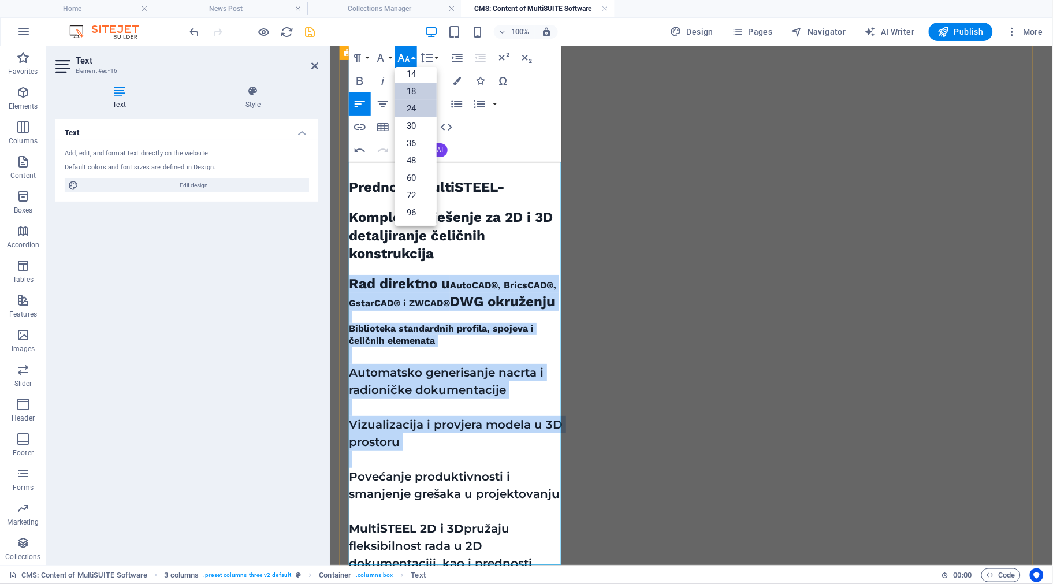
click at [418, 88] on link "18" at bounding box center [416, 91] width 42 height 17
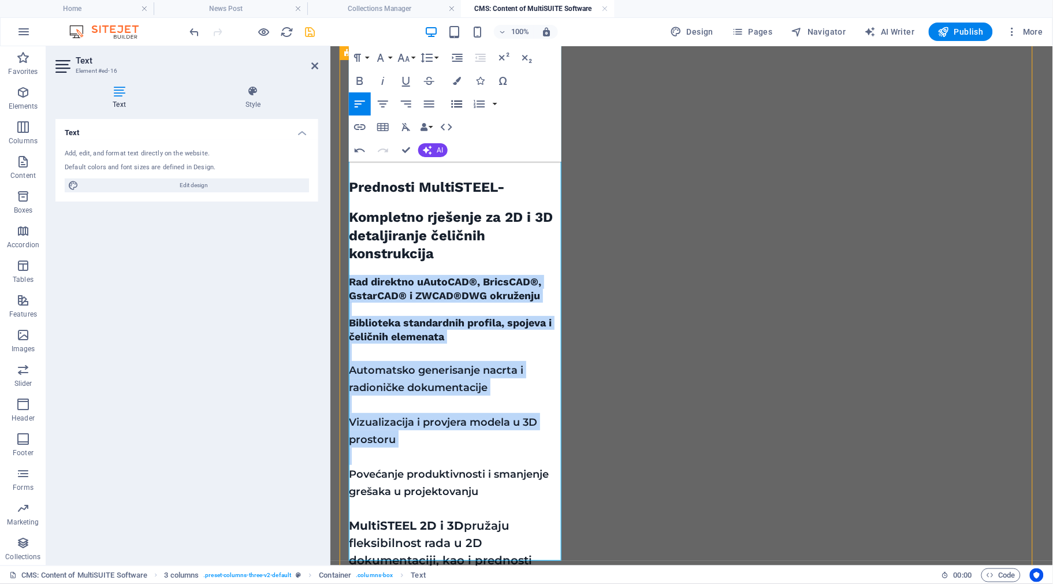
click at [458, 104] on icon "button" at bounding box center [456, 105] width 11 height 8
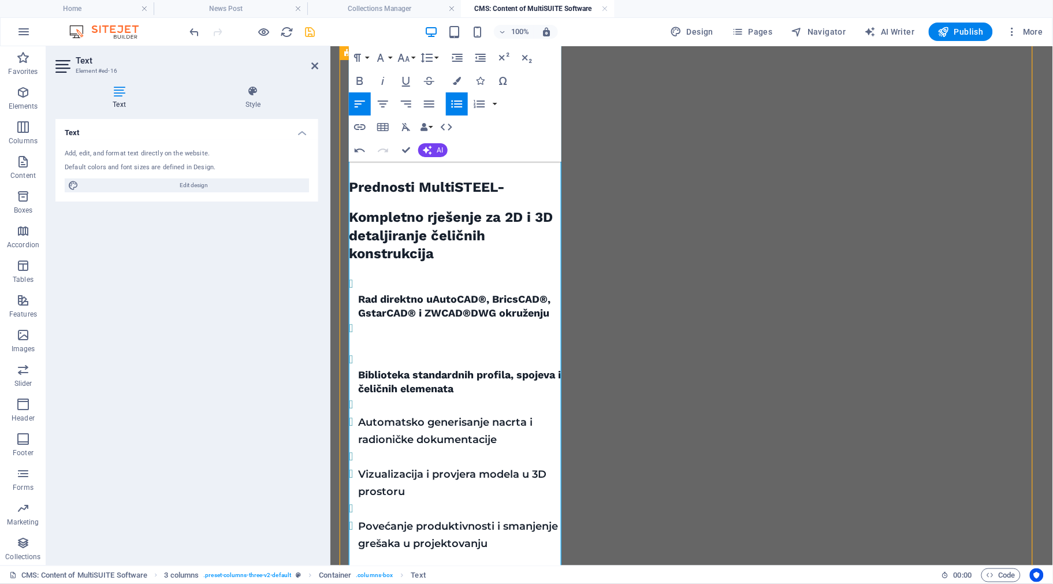
drag, startPoint x: 359, startPoint y: 214, endPoint x: 365, endPoint y: 217, distance: 5.9
click at [359, 274] on li "Rad direktno u AutoCAD®, BricsCAD®, GstarCAD® i ZWCAD® DWG okruženju" at bounding box center [461, 296] width 207 height 45
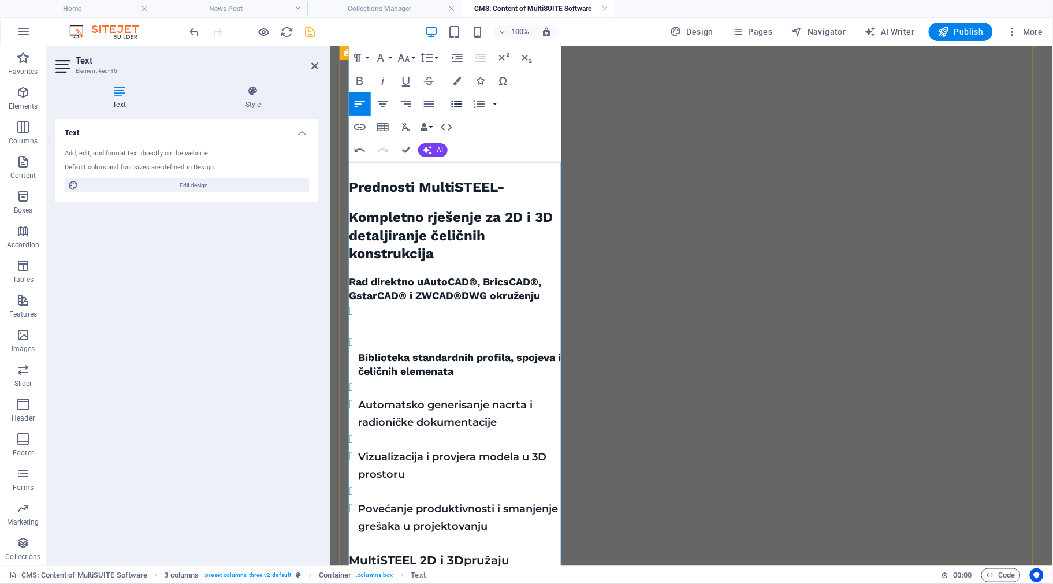
click at [452, 101] on icon "button" at bounding box center [456, 105] width 11 height 8
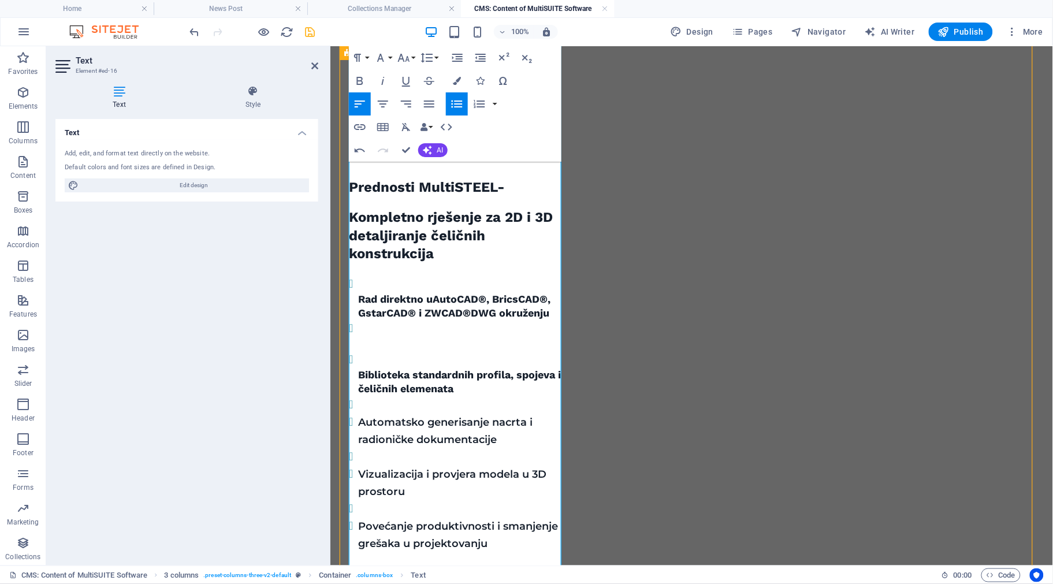
click at [364, 274] on li "Rad direktno u AutoCAD®, BricsCAD®, GstarCAD® i ZWCAD® DWG okruženju" at bounding box center [461, 296] width 207 height 45
click at [359, 274] on li "Rad direktno u AutoCAD®, BricsCAD®, GstarCAD® i ZWCAD® DWG okruženju" at bounding box center [461, 296] width 207 height 45
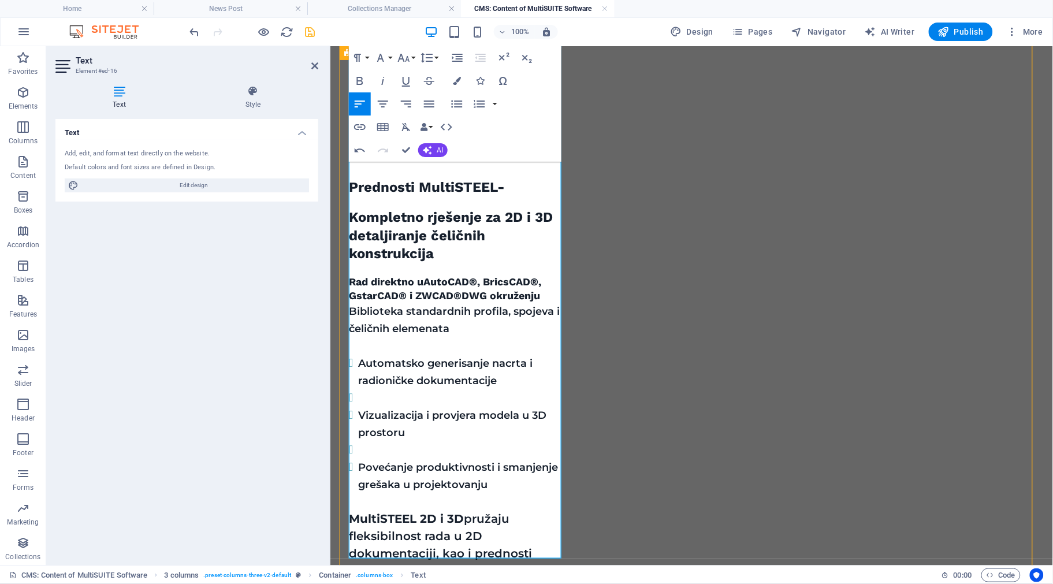
click at [377, 388] on li at bounding box center [461, 396] width 207 height 17
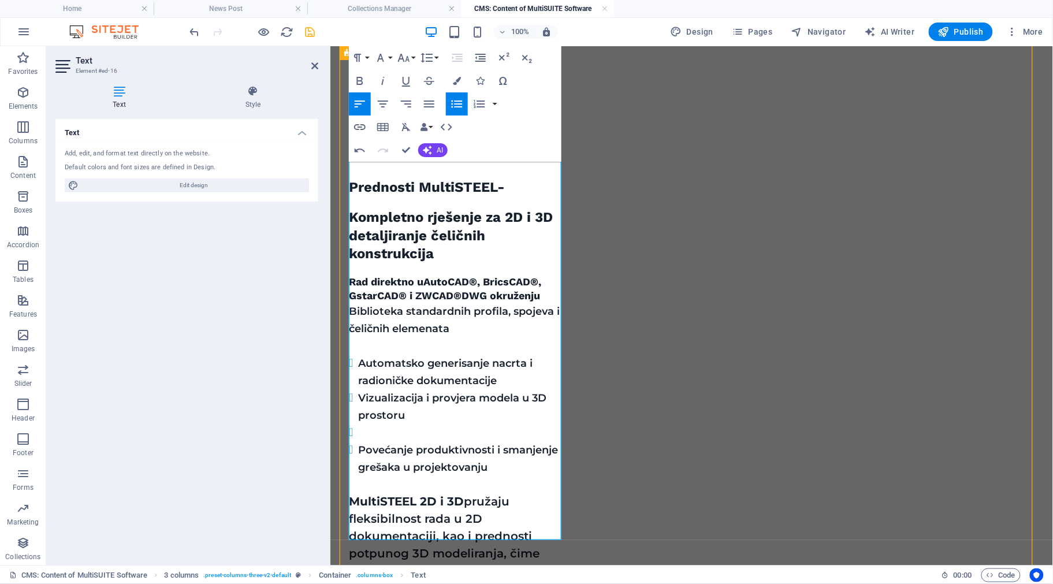
click at [366, 423] on li at bounding box center [461, 431] width 207 height 17
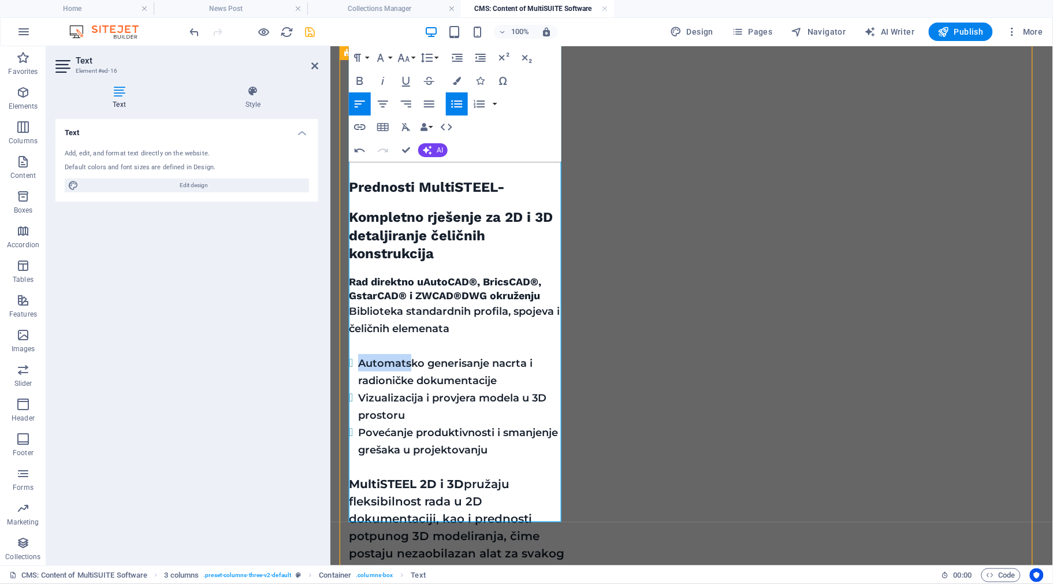
drag, startPoint x: 411, startPoint y: 287, endPoint x: 361, endPoint y: 287, distance: 50.3
click at [361, 356] on span "Automatsko generisanje nacrta i radioničke dokumentacije" at bounding box center [445, 371] width 174 height 30
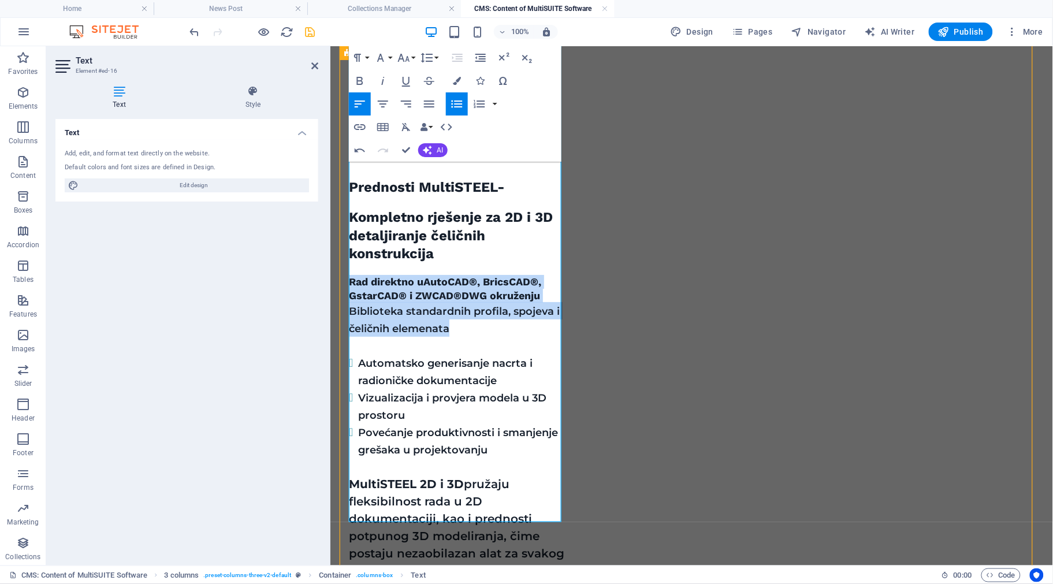
drag, startPoint x: 456, startPoint y: 255, endPoint x: 348, endPoint y: 204, distance: 119.1
click at [348, 204] on div "MultiSTEEL je specijalizovani softverski alat za projektovanje, detaljiranje i …" at bounding box center [456, 51] width 216 height 1090
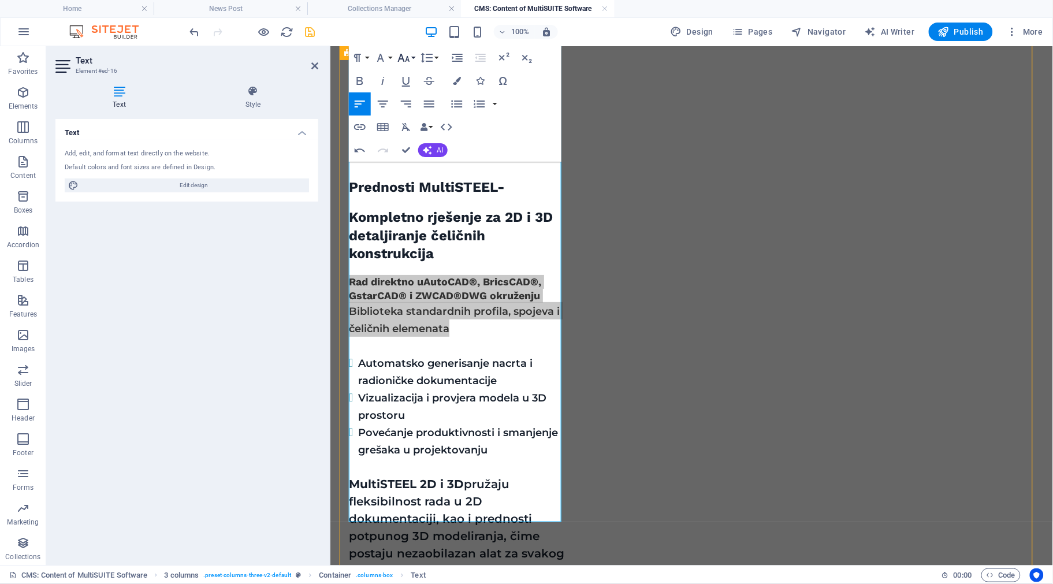
click at [416, 56] on button "Font Size" at bounding box center [406, 57] width 22 height 23
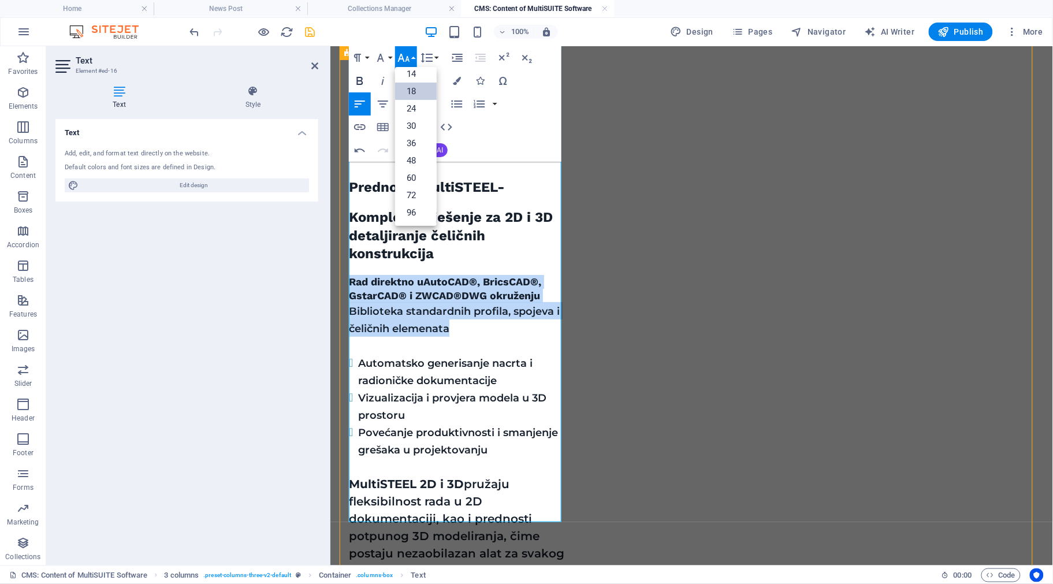
click at [363, 79] on icon "button" at bounding box center [360, 81] width 14 height 14
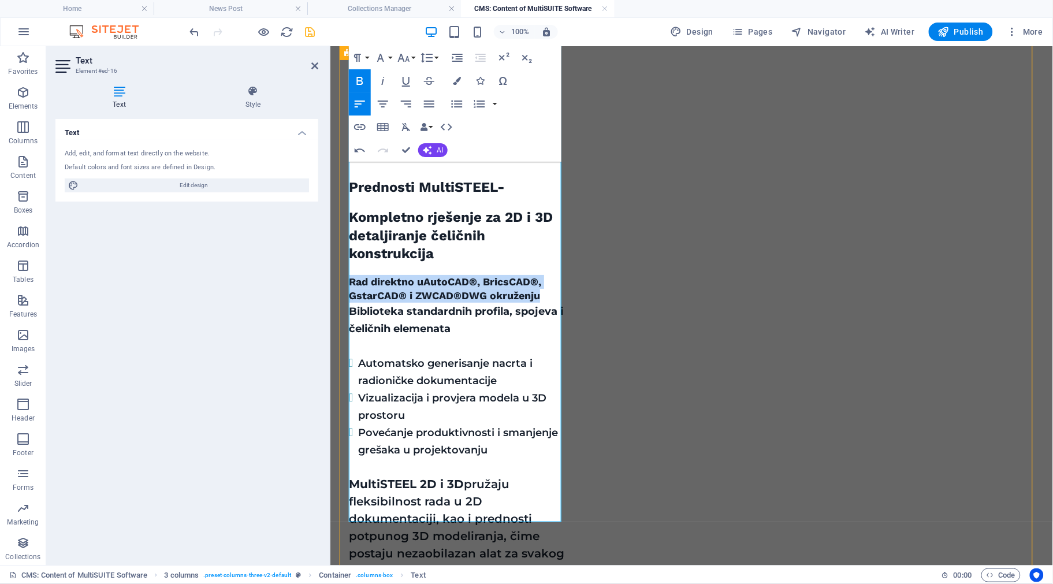
click at [363, 79] on icon "button" at bounding box center [360, 81] width 14 height 14
click at [459, 302] on p "Biblioteka standardnih profila, spojeva i čeličnih elemenata" at bounding box center [456, 319] width 216 height 35
drag, startPoint x: 452, startPoint y: 252, endPoint x: 347, endPoint y: 205, distance: 115.3
click at [347, 205] on div "MultiSTEEL MultiSTEEL je specijalizovani softverski alat za projektovanje, deta…" at bounding box center [691, 131] width 704 height 1412
click at [453, 103] on icon "button" at bounding box center [457, 104] width 14 height 14
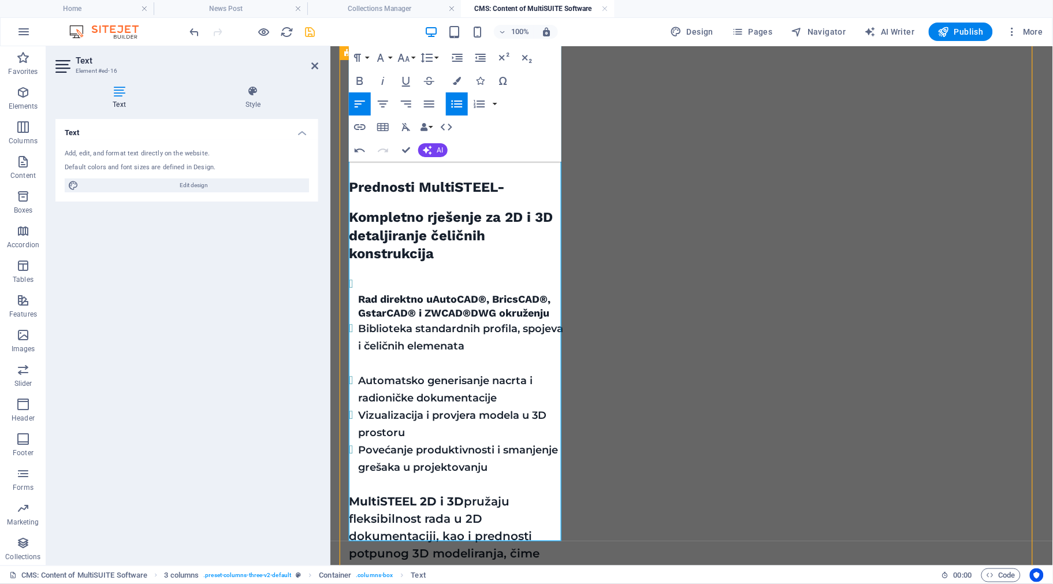
click at [366, 292] on span "Rad direktno u" at bounding box center [395, 298] width 75 height 12
click at [554, 292] on h4 "Rad direktno u AutoCAD®, BricsCAD®, GstarCAD® i ZWCAD® DWG okruženju" at bounding box center [461, 306] width 207 height 28
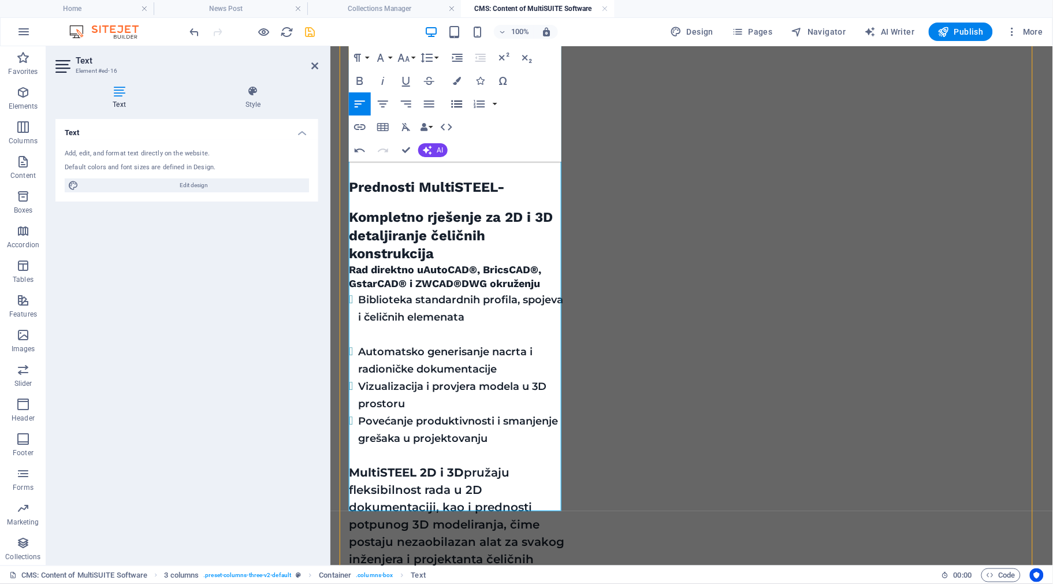
click at [459, 103] on icon "button" at bounding box center [457, 104] width 14 height 14
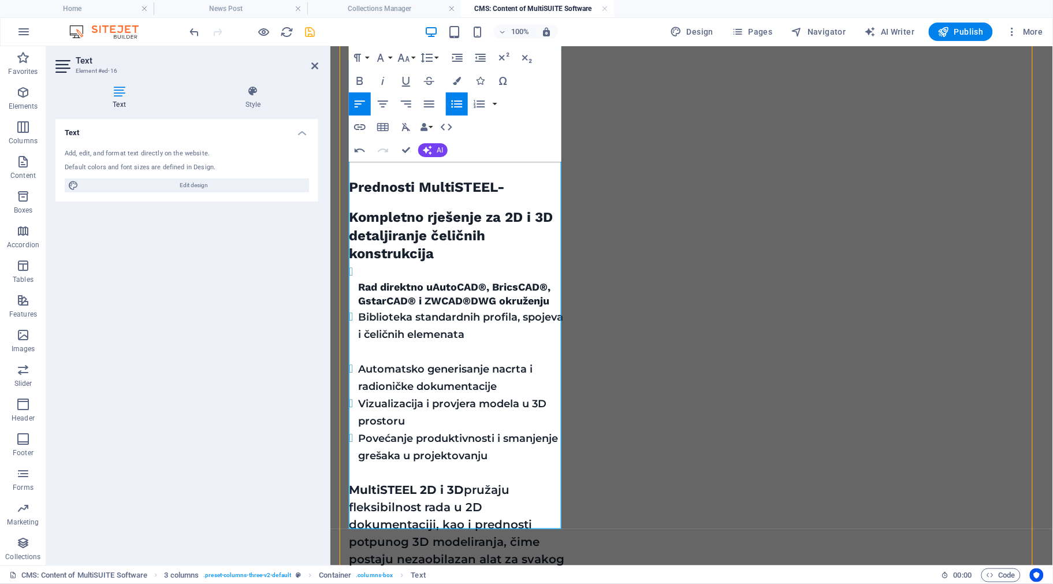
click at [358, 262] on li "Rad direktno u AutoCAD®, BricsCAD®, GstarCAD® i ZWCAD® DWG okruženju" at bounding box center [461, 284] width 207 height 45
click at [360, 262] on li "Rad direktno u AutoCAD®, BricsCAD®, GstarCAD® i ZWCAD® DWG okruženju" at bounding box center [461, 284] width 207 height 45
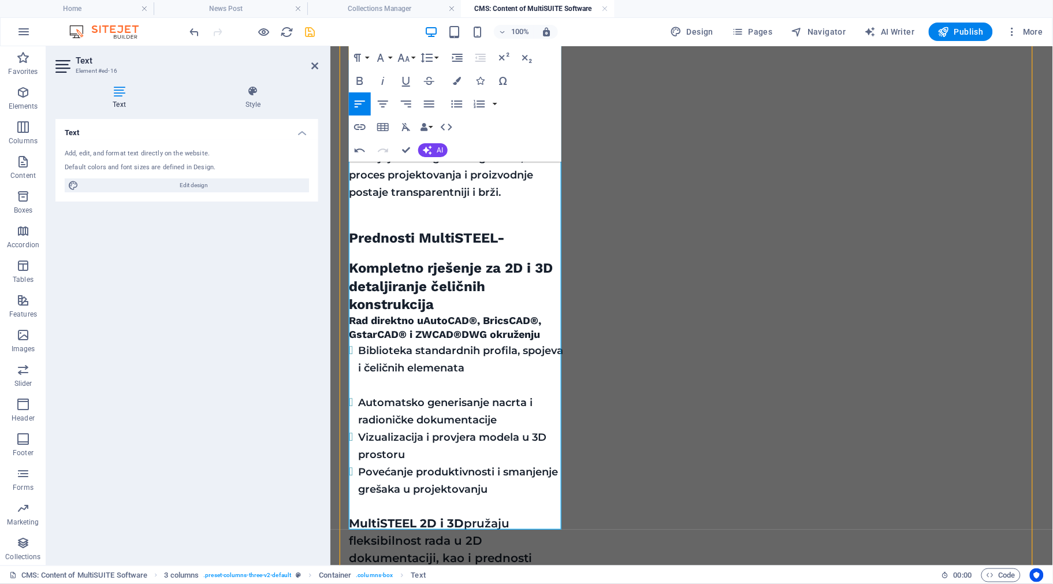
scroll to position [1213, 0]
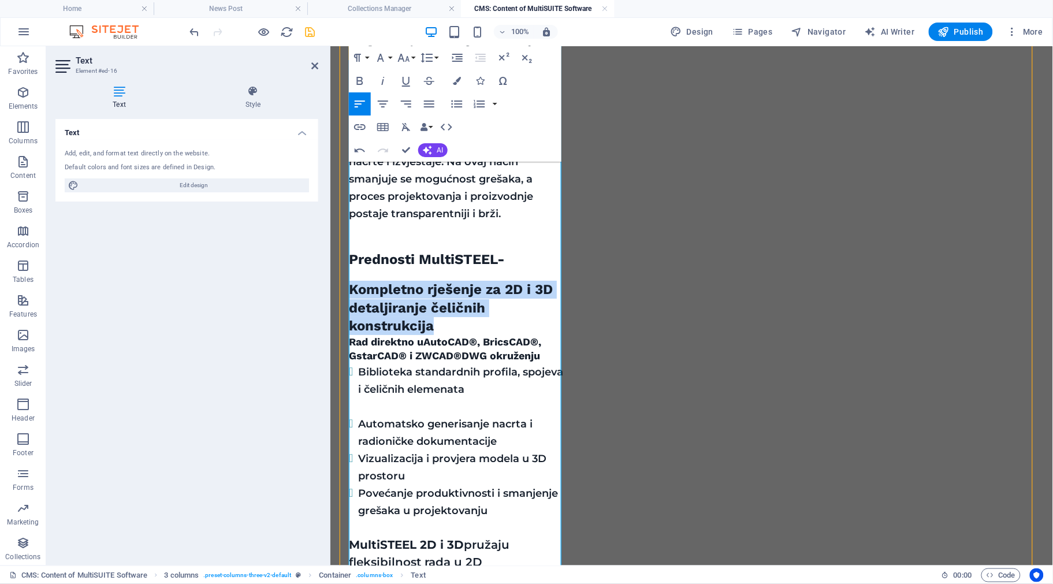
drag, startPoint x: 443, startPoint y: 248, endPoint x: 349, endPoint y: 211, distance: 100.1
click at [349, 280] on h4 "​ Kompletno rješenje za 2D i 3D detaljiranje čeličnih konstrukcija" at bounding box center [456, 307] width 216 height 54
click at [362, 81] on icon "button" at bounding box center [360, 81] width 6 height 8
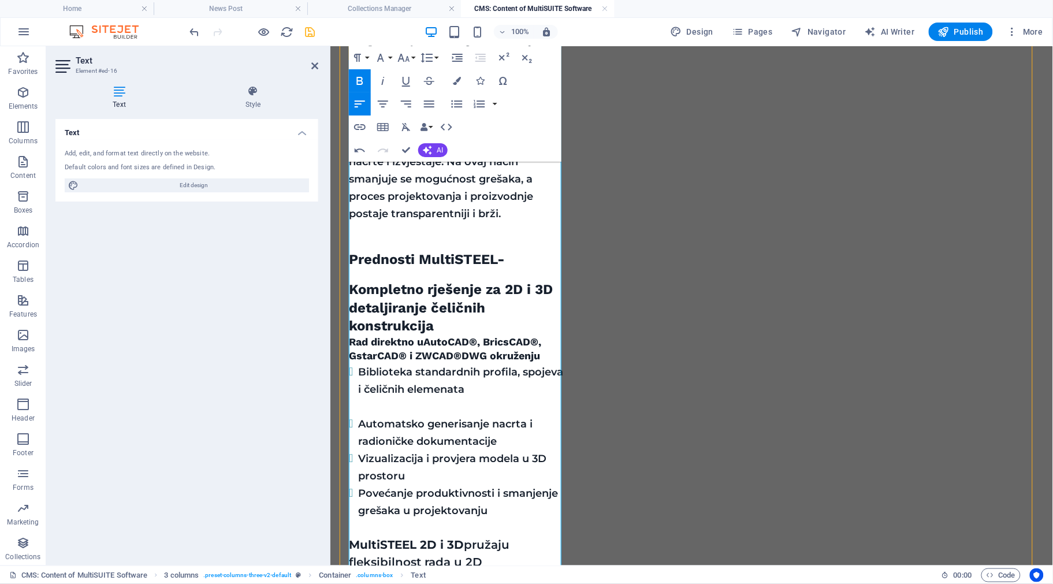
click at [362, 81] on icon "button" at bounding box center [360, 81] width 6 height 8
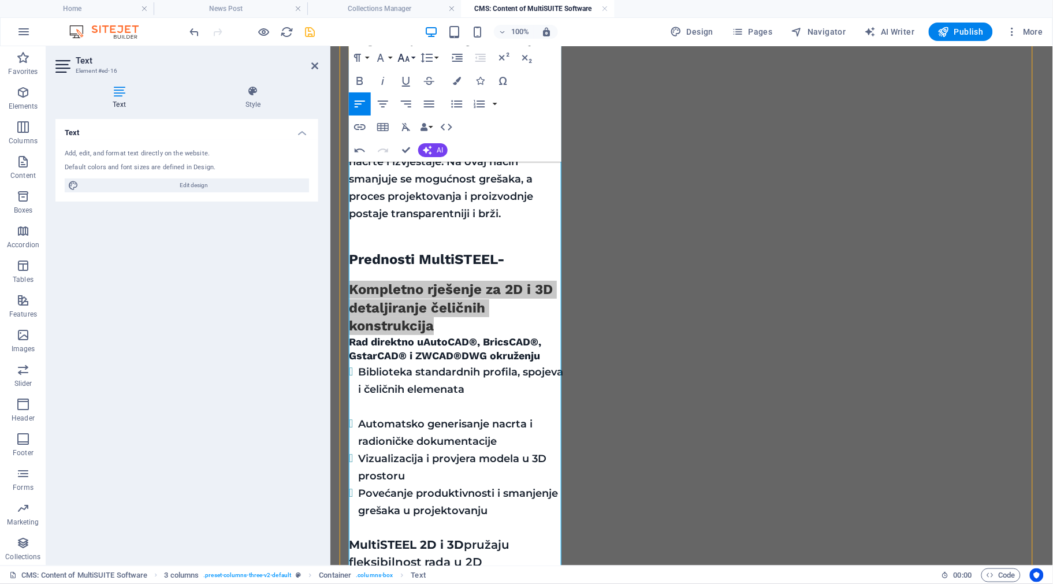
click at [413, 58] on button "Font Size" at bounding box center [406, 57] width 22 height 23
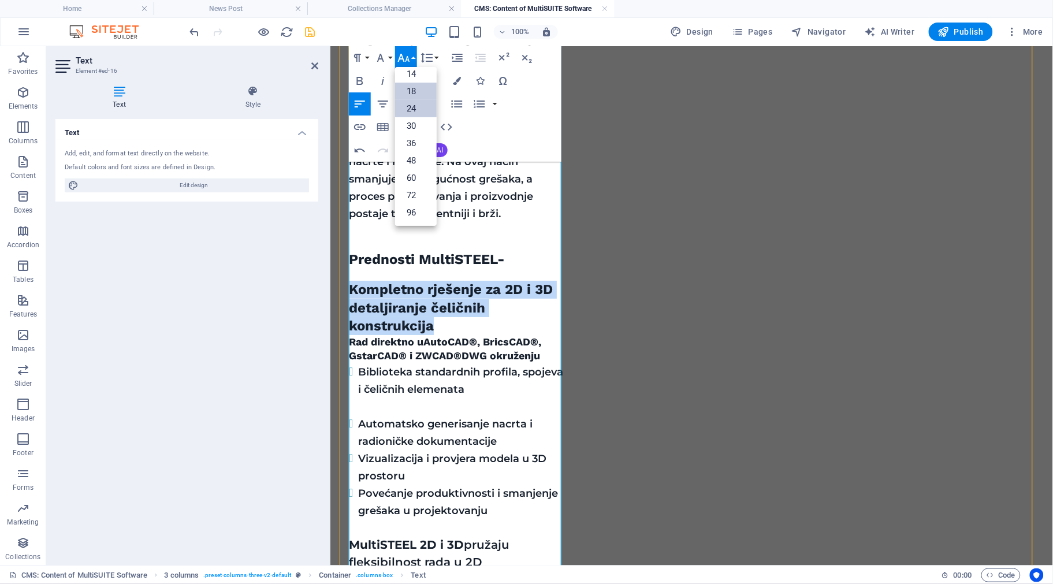
click at [417, 90] on link "18" at bounding box center [416, 91] width 42 height 17
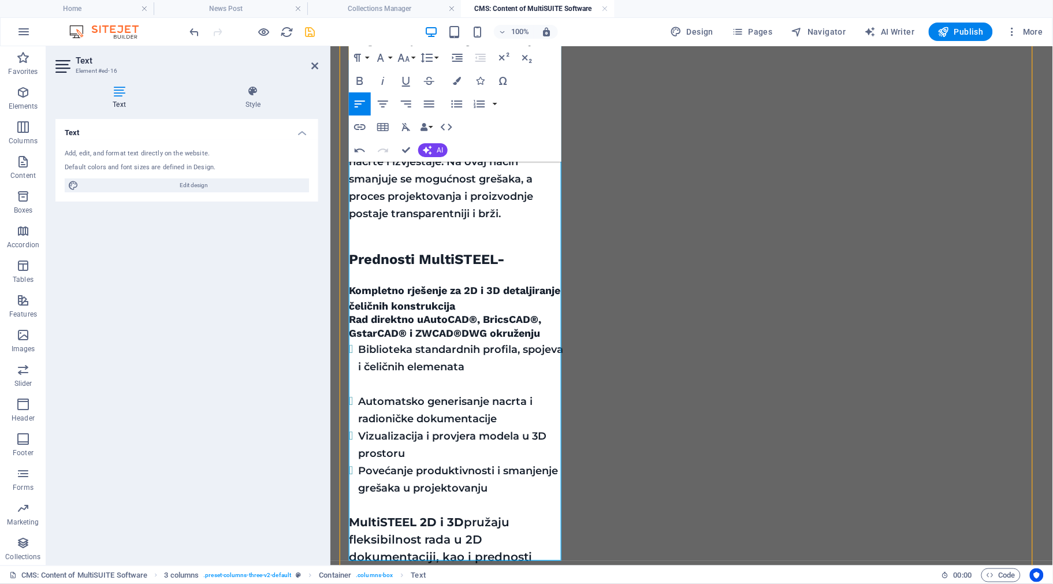
click at [442, 343] on span "Biblioteka standardnih profila, spojeva i čeličnih elemenata" at bounding box center [460, 358] width 205 height 30
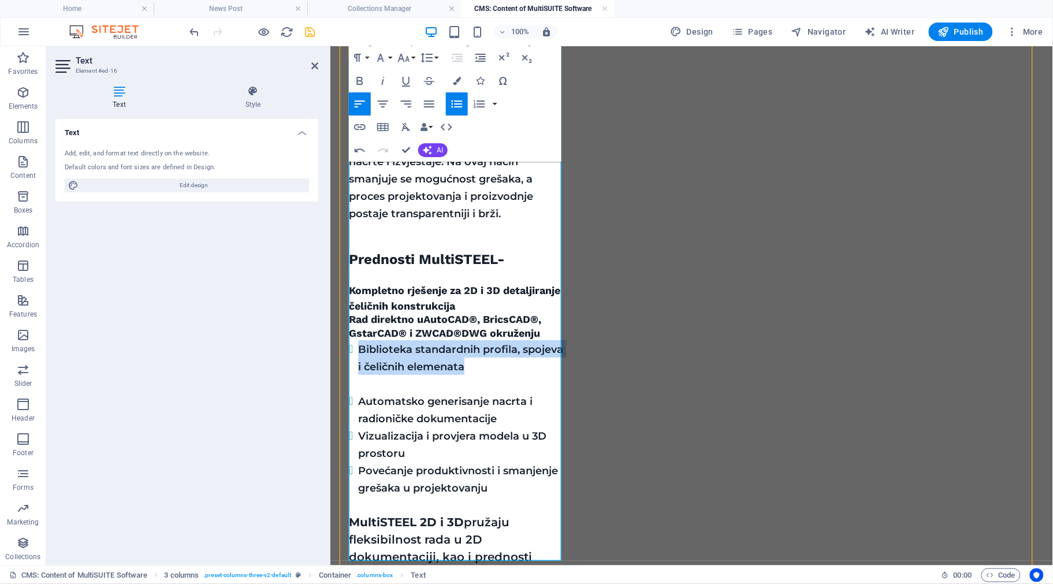
click at [442, 343] on span "Biblioteka standardnih profila, spojeva i čeličnih elemenata" at bounding box center [460, 358] width 205 height 30
click at [389, 59] on button "Font Family" at bounding box center [383, 57] width 22 height 23
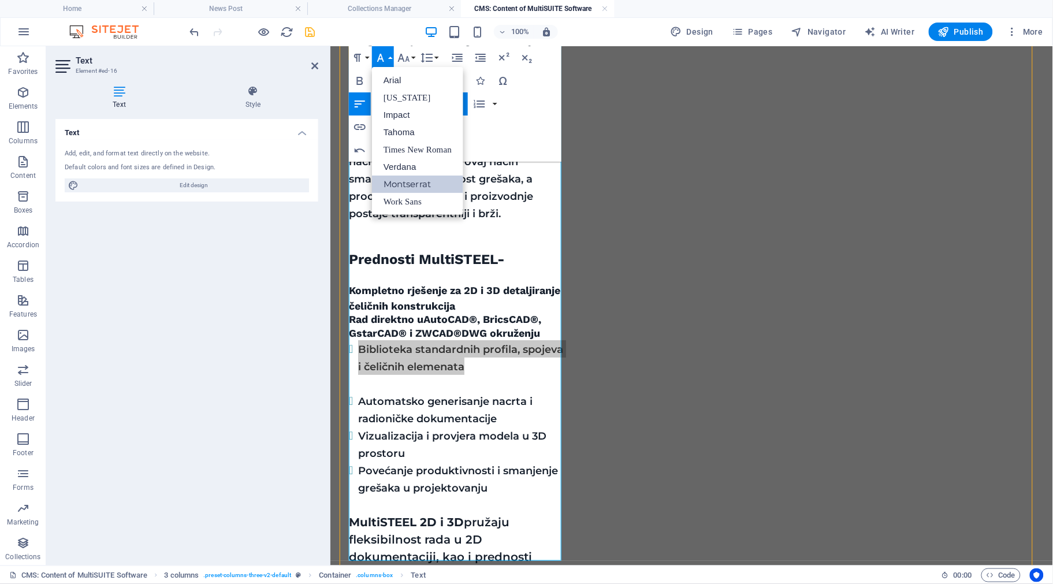
scroll to position [0, 0]
click at [389, 58] on button "Font Family" at bounding box center [383, 57] width 22 height 23
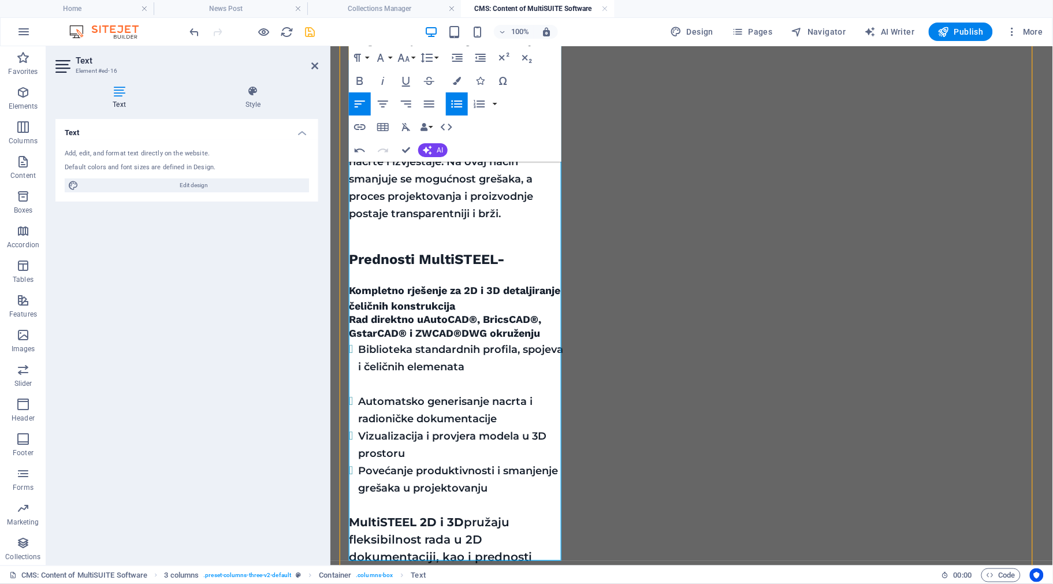
click at [384, 284] on span "Kompletno rješenje za 2D i 3D detaljiranje čeličnih konstrukcija" at bounding box center [453, 297] width 211 height 27
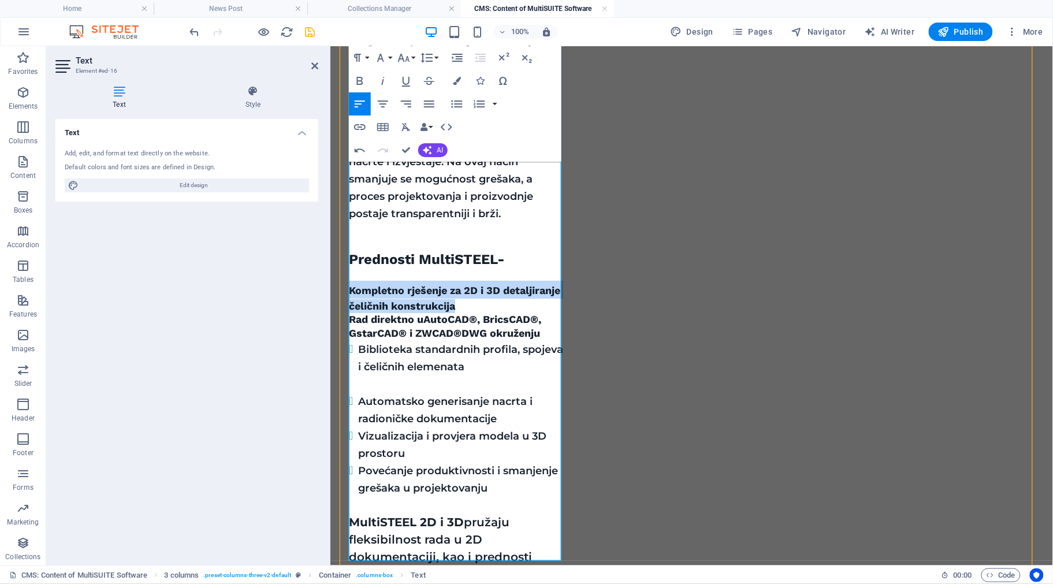
click at [384, 284] on span "Kompletno rješenje za 2D i 3D detaljiranje čeličnih konstrukcija" at bounding box center [453, 297] width 211 height 27
click at [359, 76] on icon "button" at bounding box center [360, 81] width 14 height 14
drag, startPoint x: 349, startPoint y: 211, endPoint x: 544, endPoint y: 255, distance: 199.4
click at [544, 255] on div "MultiSTEEL je specijalizovani softverski alat za projektovanje, detaljiranje i …" at bounding box center [456, 106] width 216 height 1056
click at [391, 58] on button "Font Family" at bounding box center [383, 57] width 22 height 23
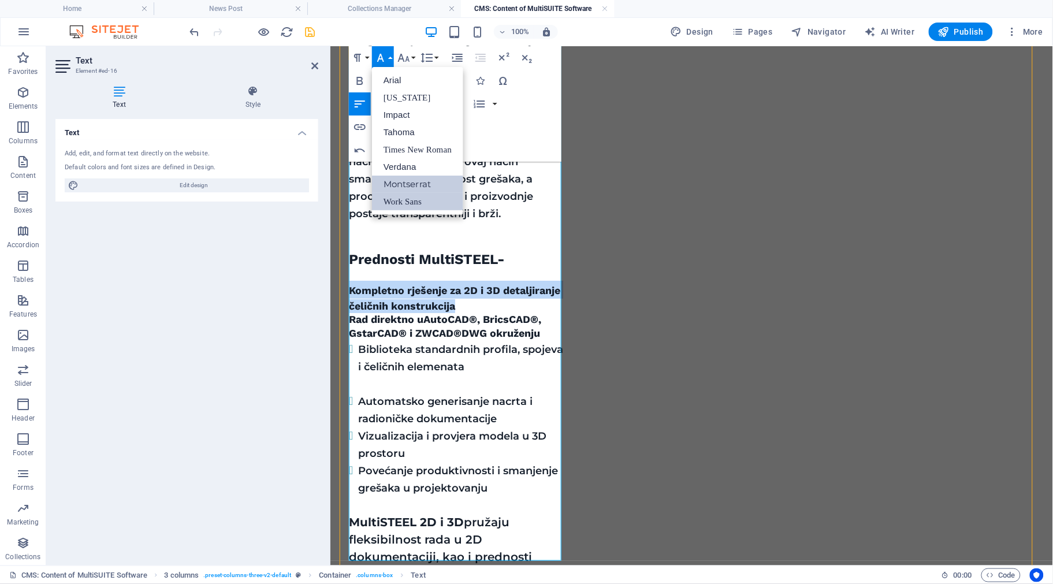
click at [415, 183] on link "Montserrat" at bounding box center [417, 184] width 91 height 17
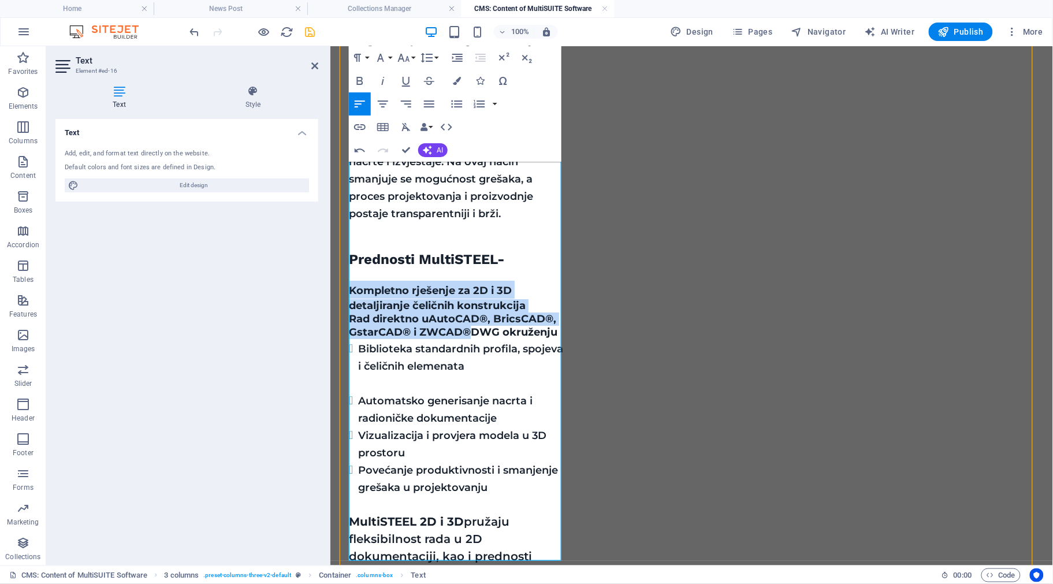
click at [484, 284] on span "Kompletno rješenje za 2D i 3D detaljiranje čeličnih konstrukcija" at bounding box center [436, 297] width 177 height 27
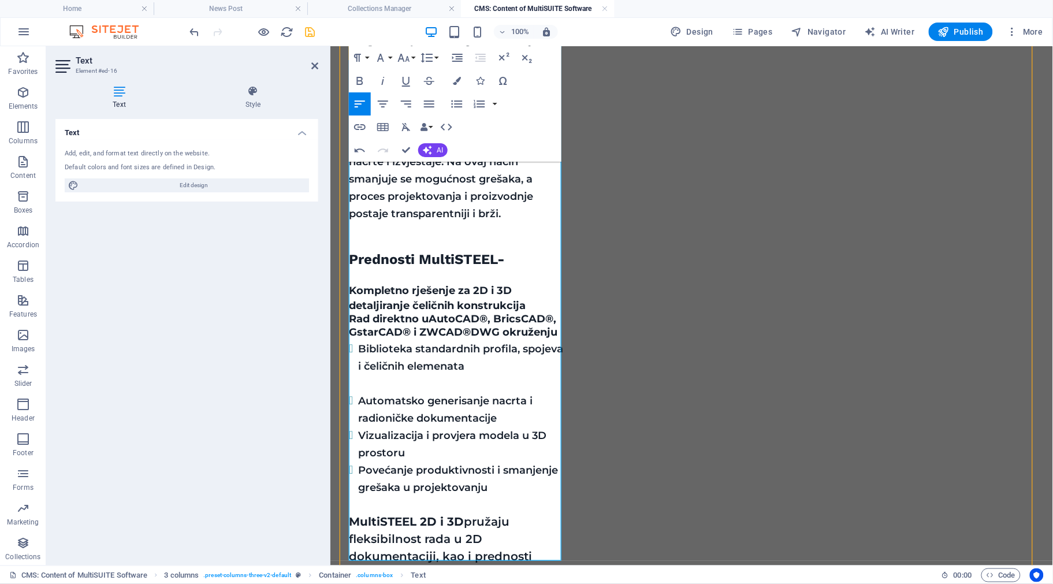
click at [459, 284] on span "Kompletno rješenje za 2D i 3D detaljiranje čeličnih konstrukcija" at bounding box center [436, 297] width 177 height 27
drag, startPoint x: 480, startPoint y: 224, endPoint x: 347, endPoint y: 218, distance: 133.6
click at [347, 218] on div "MultiSTEEL MultiSTEEL je specijalizovani softverski alat za projektovanje, deta…" at bounding box center [691, 185] width 704 height 1377
click at [393, 58] on button "Font Family" at bounding box center [383, 57] width 22 height 23
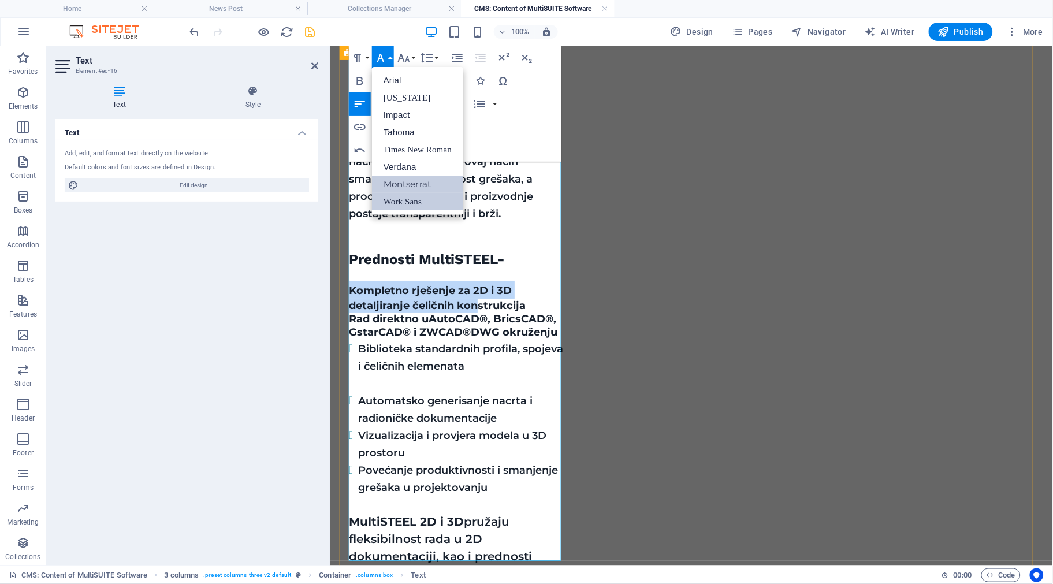
click at [403, 181] on link "Montserrat" at bounding box center [417, 184] width 91 height 17
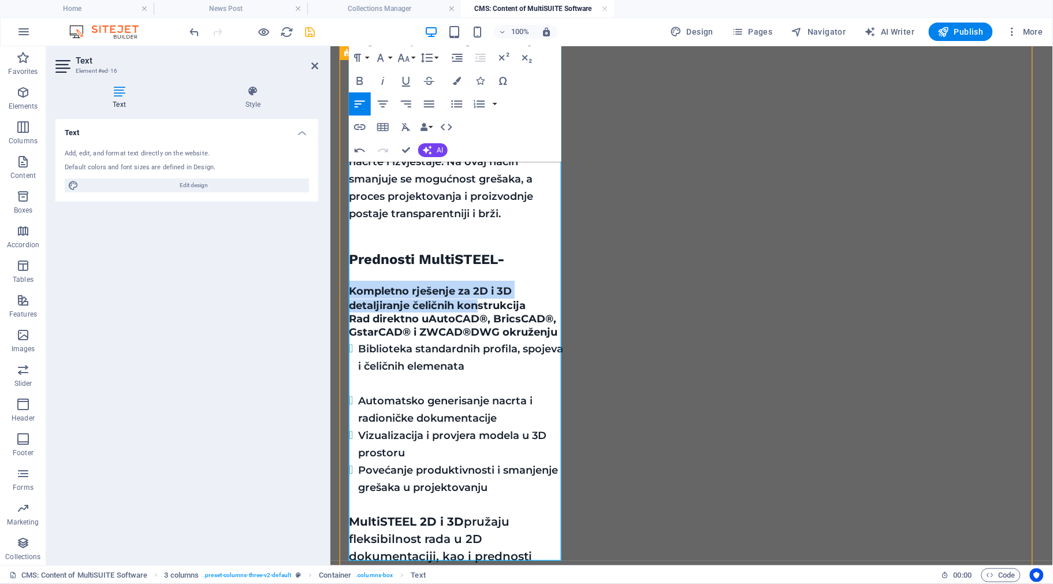
click at [471, 284] on span "Kompletno rješenje za 2D i 3D detaljiranje čeličnih konstrukcija" at bounding box center [436, 297] width 177 height 27
drag, startPoint x: 557, startPoint y: 258, endPoint x: 345, endPoint y: 218, distance: 215.7
click at [344, 218] on div "MultiSTEEL MultiSTEEL je specijalizovani softverski alat za projektovanje, deta…" at bounding box center [691, 185] width 704 height 1377
click at [393, 55] on button "Font Family" at bounding box center [383, 57] width 22 height 23
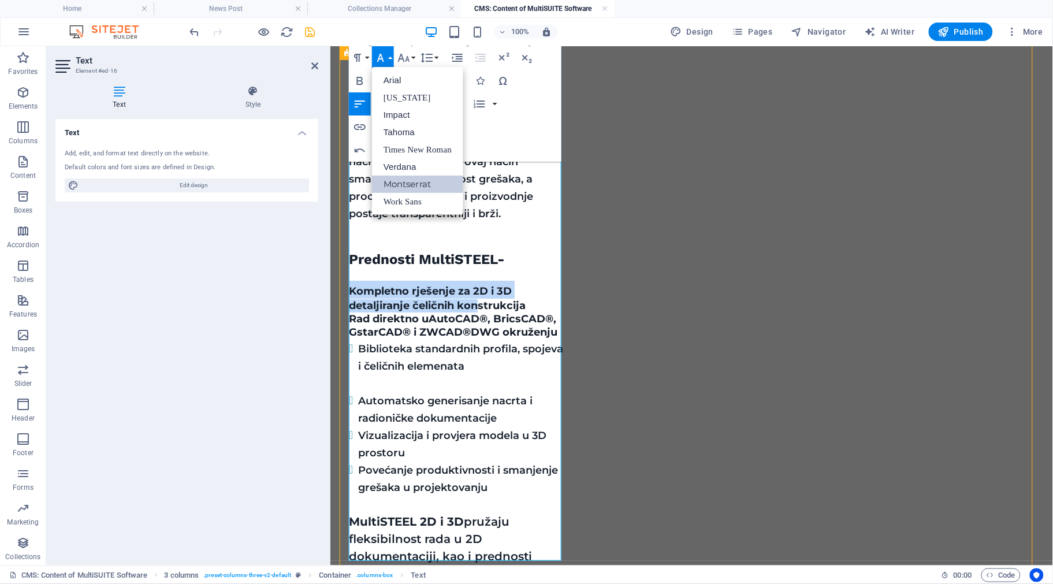
click at [401, 177] on link "Montserrat" at bounding box center [417, 184] width 91 height 17
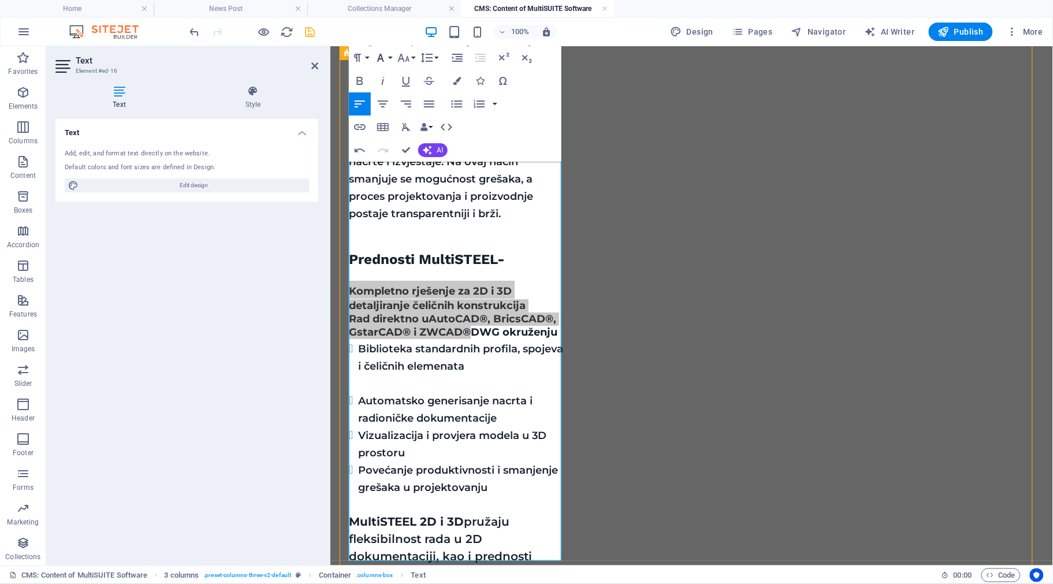
click at [388, 55] on button "Font Family" at bounding box center [383, 57] width 22 height 23
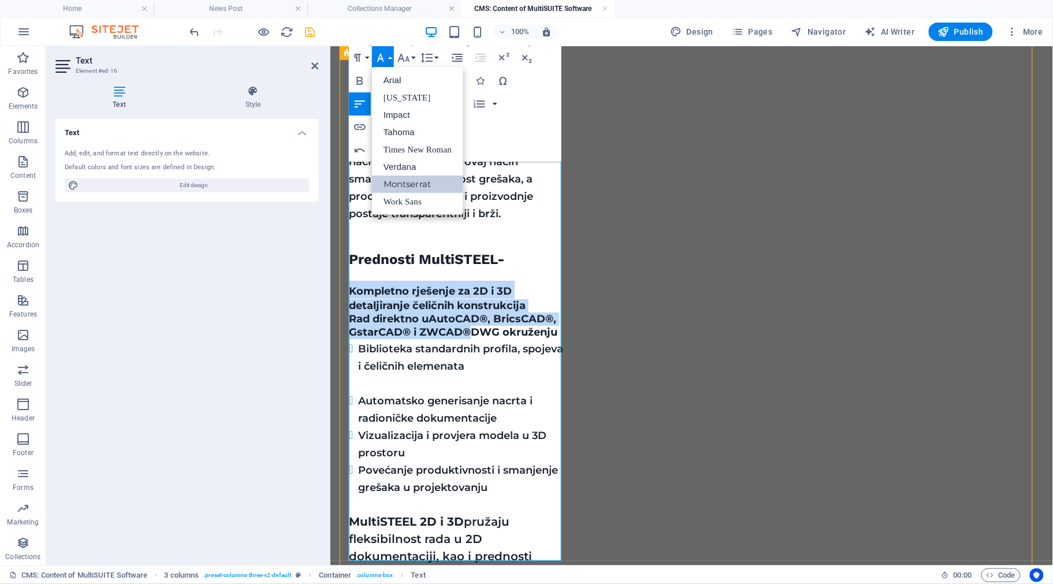
click at [404, 183] on link "Montserrat" at bounding box center [417, 184] width 91 height 17
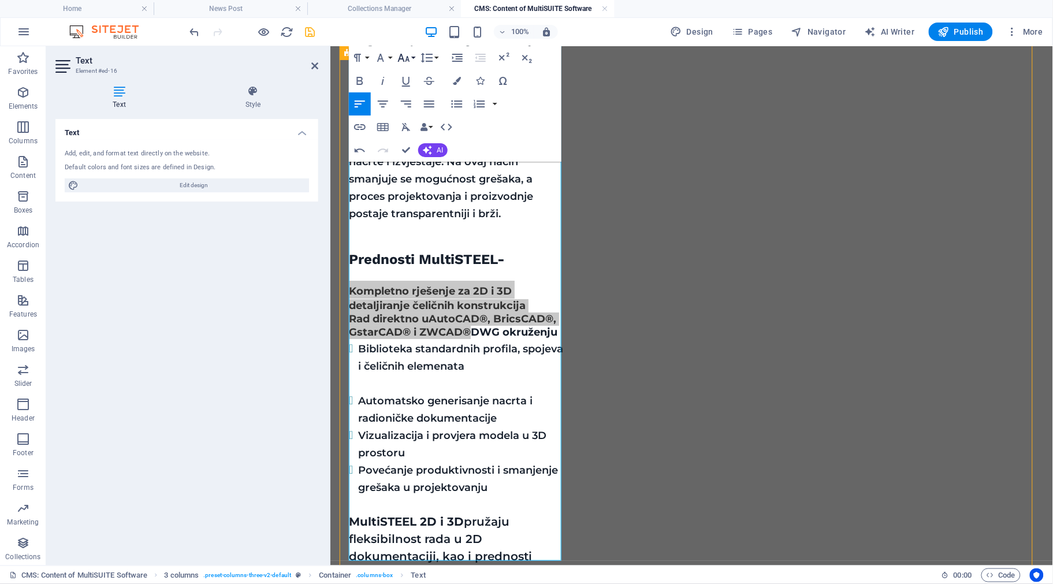
click at [414, 62] on button "Font Size" at bounding box center [406, 57] width 22 height 23
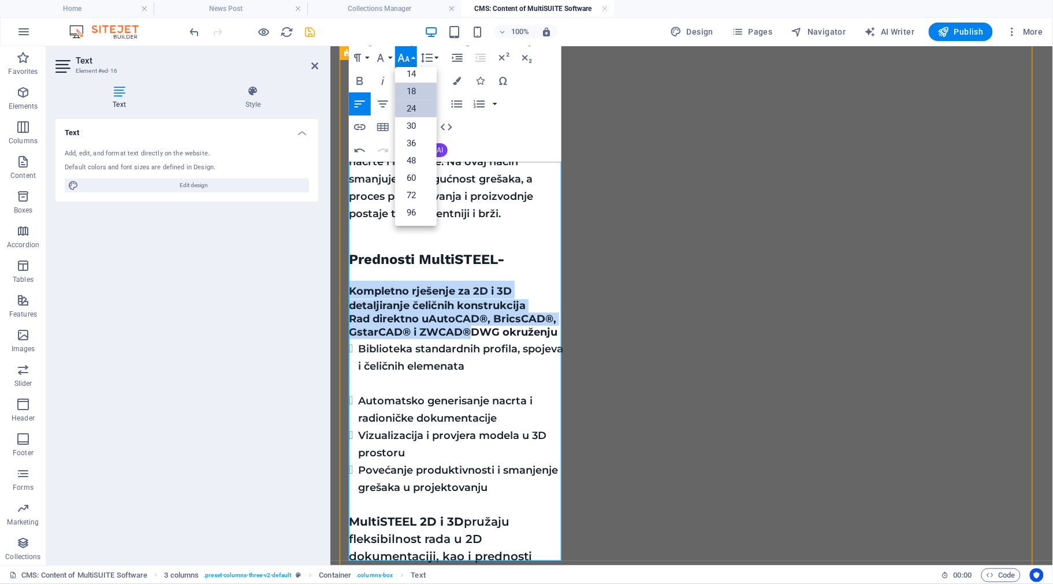
click at [420, 91] on link "18" at bounding box center [416, 91] width 42 height 17
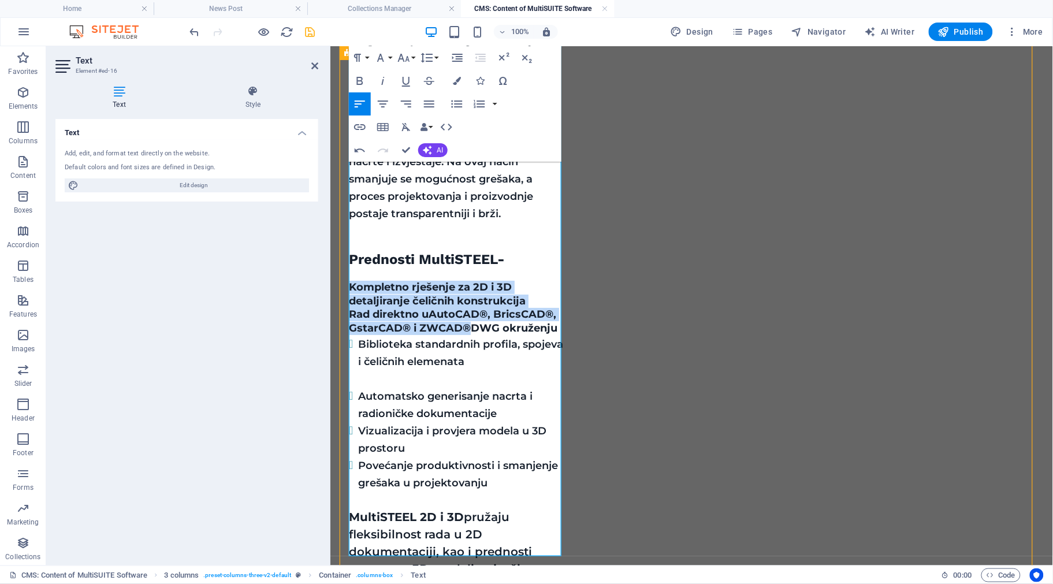
click at [445, 307] on span "AutoCAD®, BricsCAD®, GstarCAD® i ZWCAD®" at bounding box center [451, 320] width 207 height 26
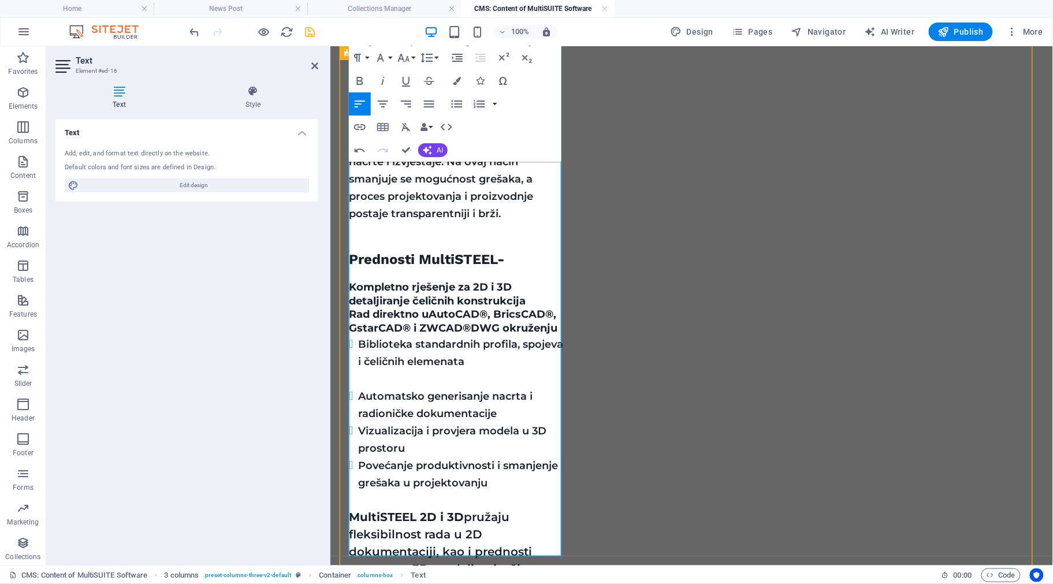
click at [540, 280] on h4 "​Kompletno rješenje za 2D i 3D detaljiranje čeličnih konstrukcija" at bounding box center [456, 293] width 216 height 27
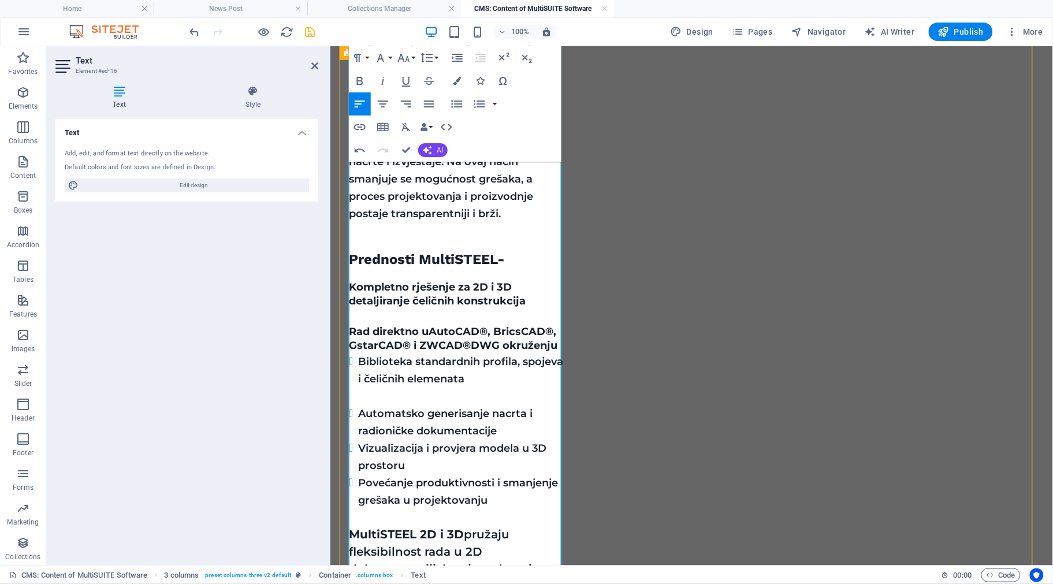
click at [557, 339] on span "DWG okruženju" at bounding box center [513, 345] width 87 height 13
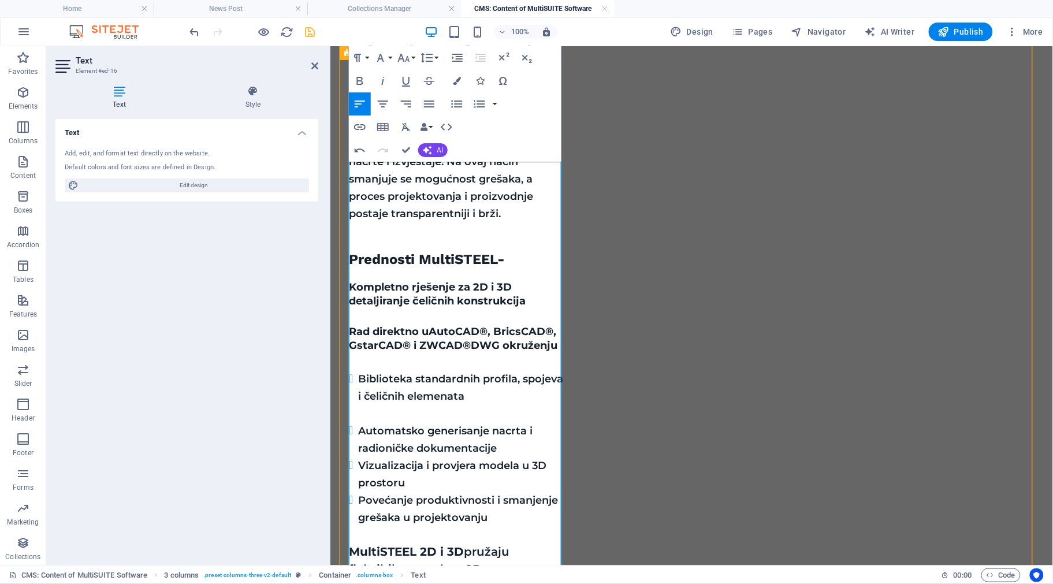
click at [386, 372] on span "Biblioteka standardnih profila, spojeva i čeličnih elemenata" at bounding box center [460, 387] width 205 height 30
click at [411, 325] on span "AutoCAD®, BricsCAD®, GstarCAD® i ZWCAD®" at bounding box center [451, 338] width 207 height 26
click at [411, 325] on span "Rad direktno u" at bounding box center [388, 331] width 80 height 13
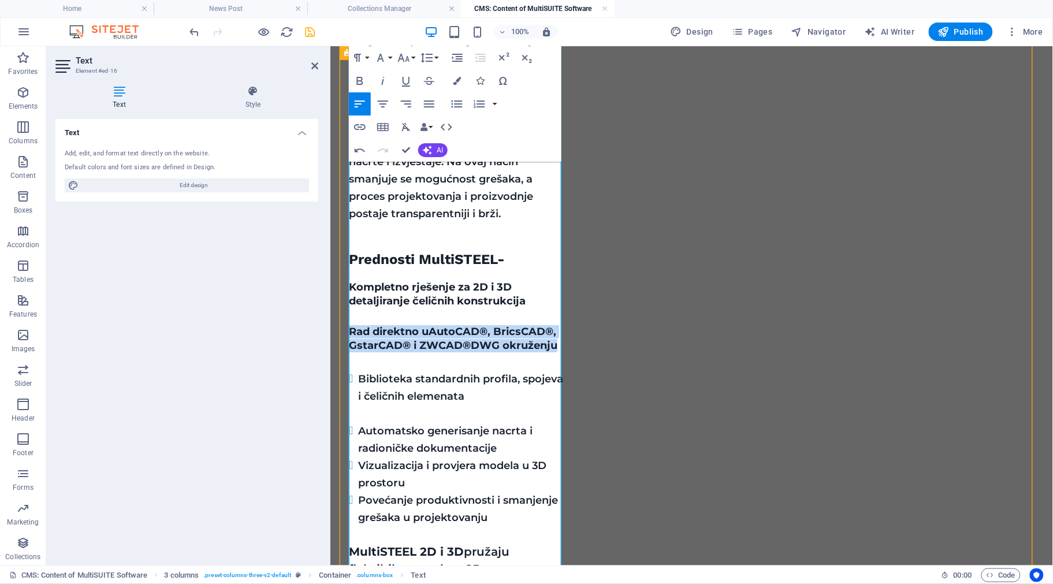
click at [411, 325] on span "Rad direktno u" at bounding box center [388, 331] width 80 height 13
click at [456, 51] on icon "button" at bounding box center [458, 58] width 14 height 14
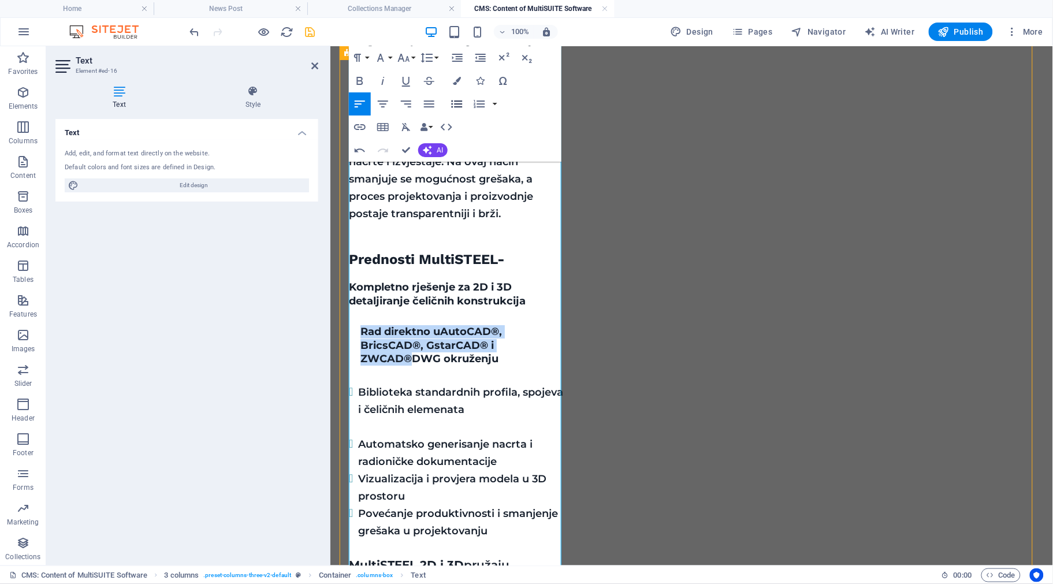
click at [455, 100] on icon "button" at bounding box center [457, 104] width 14 height 14
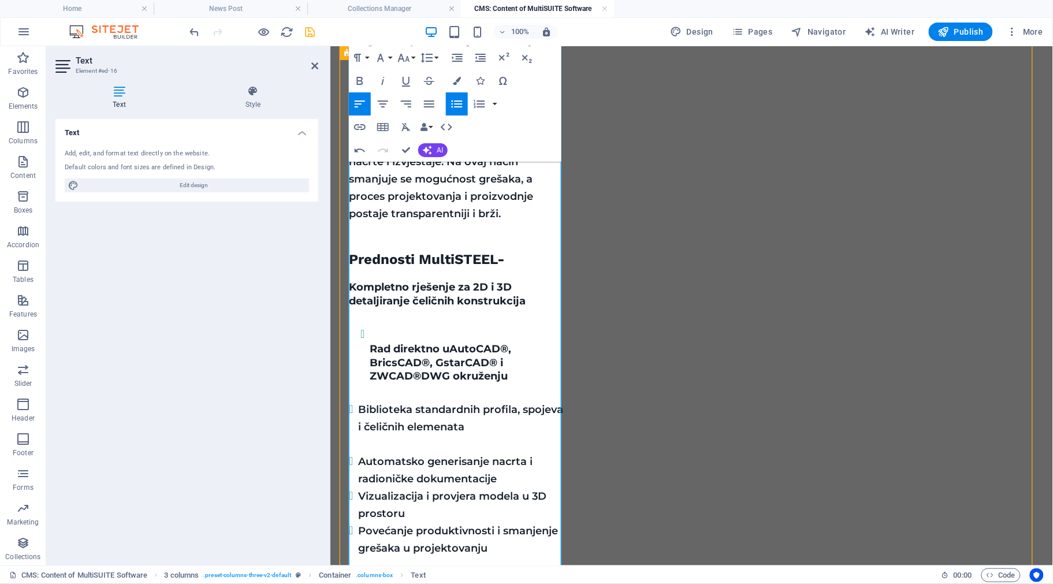
click at [373, 325] on li "Rad direktno u AutoCAD®, BricsCAD®, GstarCAD® i ZWCAD® DWG okruženju" at bounding box center [466, 354] width 195 height 58
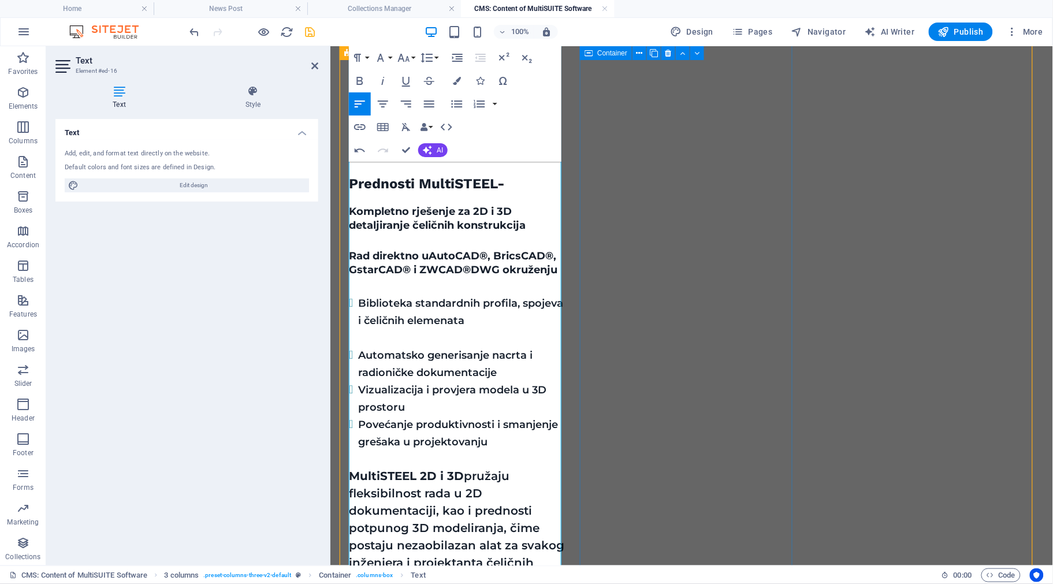
scroll to position [1354, 0]
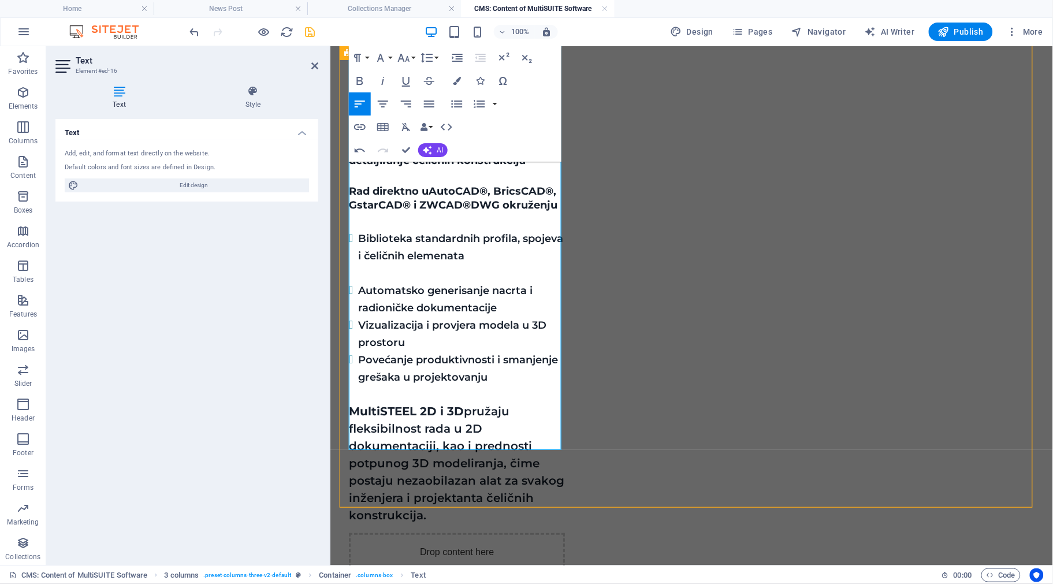
drag, startPoint x: 441, startPoint y: 440, endPoint x: 349, endPoint y: 333, distance: 140.9
click at [349, 402] on p "MultiSTEEL 2D i 3D pružaju fleksibilnost rada u 2D dokumentaciji, kao i prednos…" at bounding box center [456, 462] width 216 height 121
click at [360, 75] on icon "button" at bounding box center [360, 81] width 14 height 14
click at [458, 402] on p "MultiSTEEL 2D i 3D pružaju fleksibilnost rada u 2D dokumentaciji, kao i prednos…" at bounding box center [456, 462] width 216 height 121
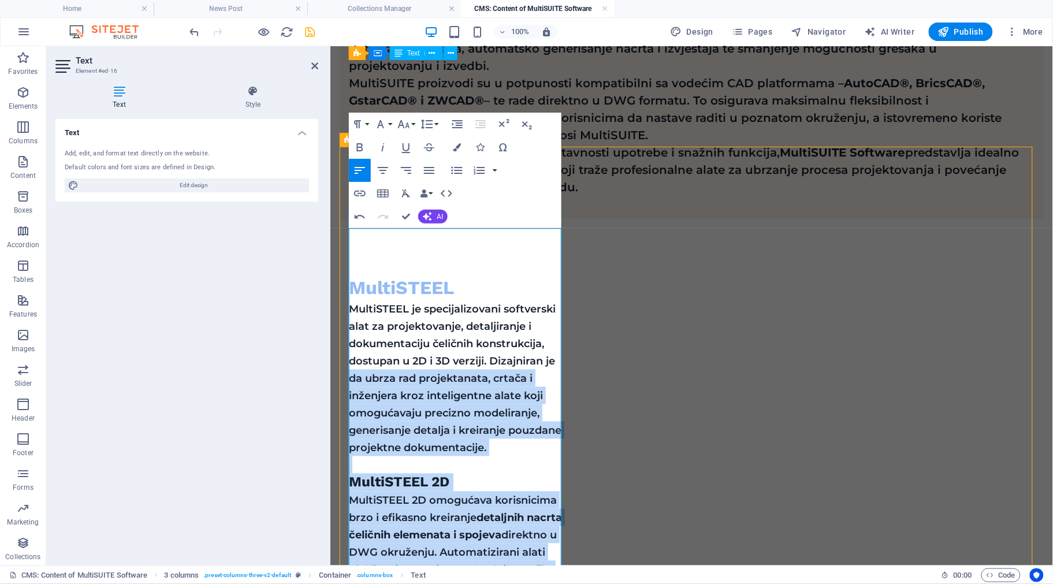
scroll to position [487, 0]
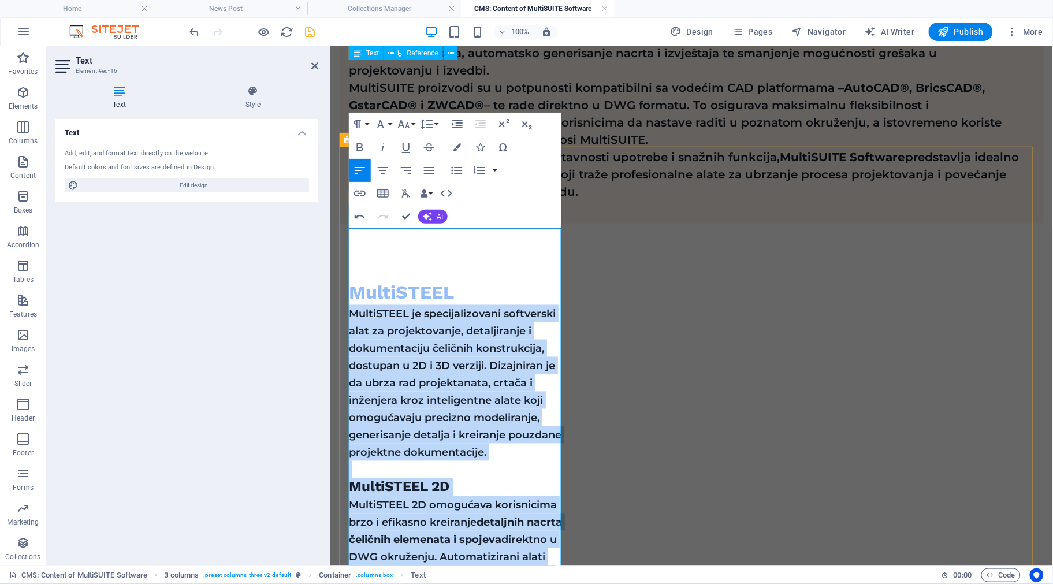
drag, startPoint x: 434, startPoint y: 443, endPoint x: 352, endPoint y: 235, distance: 224.1
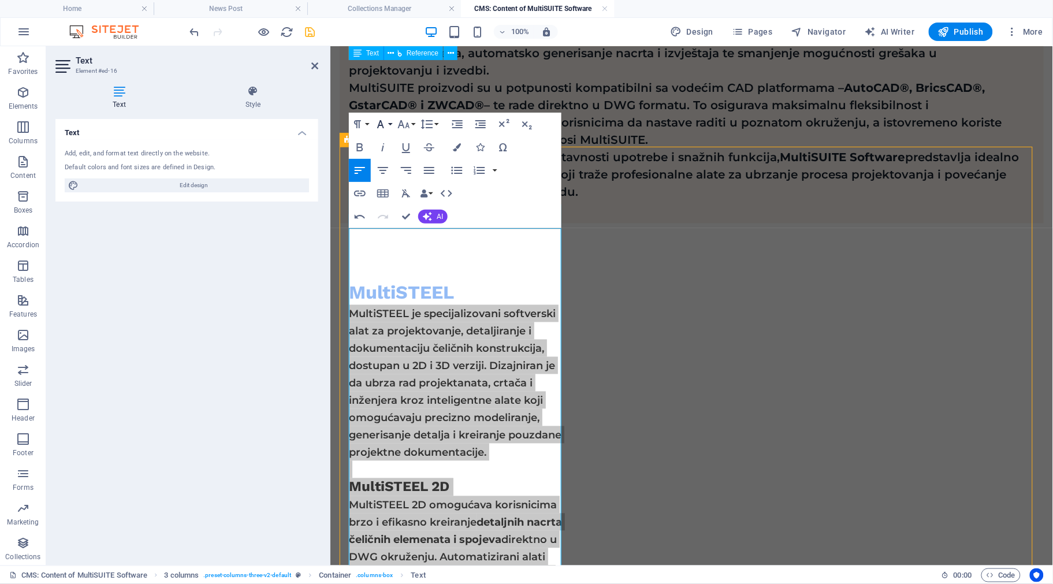
click at [388, 120] on button "Font Family" at bounding box center [383, 124] width 22 height 23
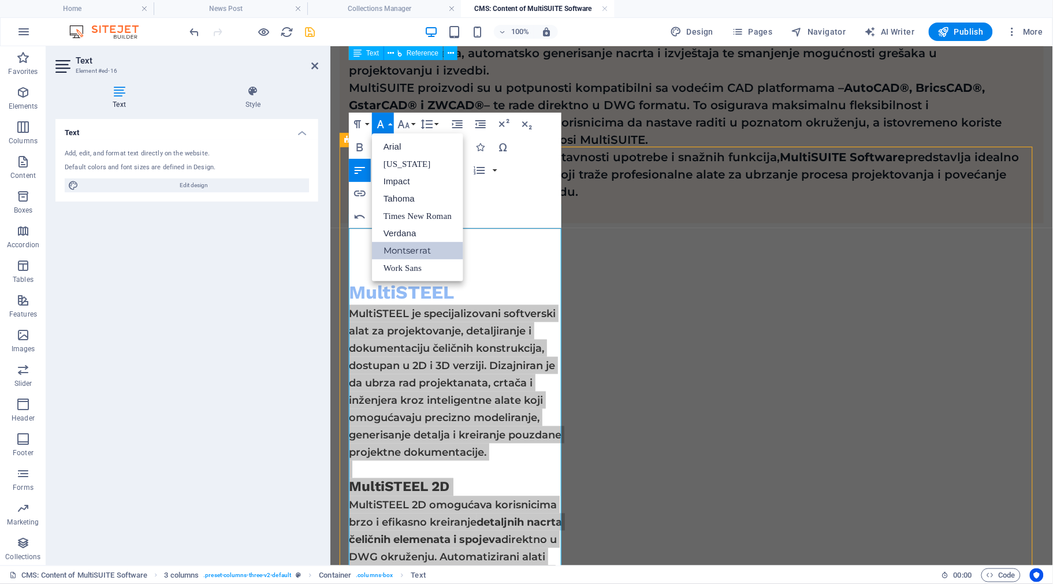
scroll to position [0, 0]
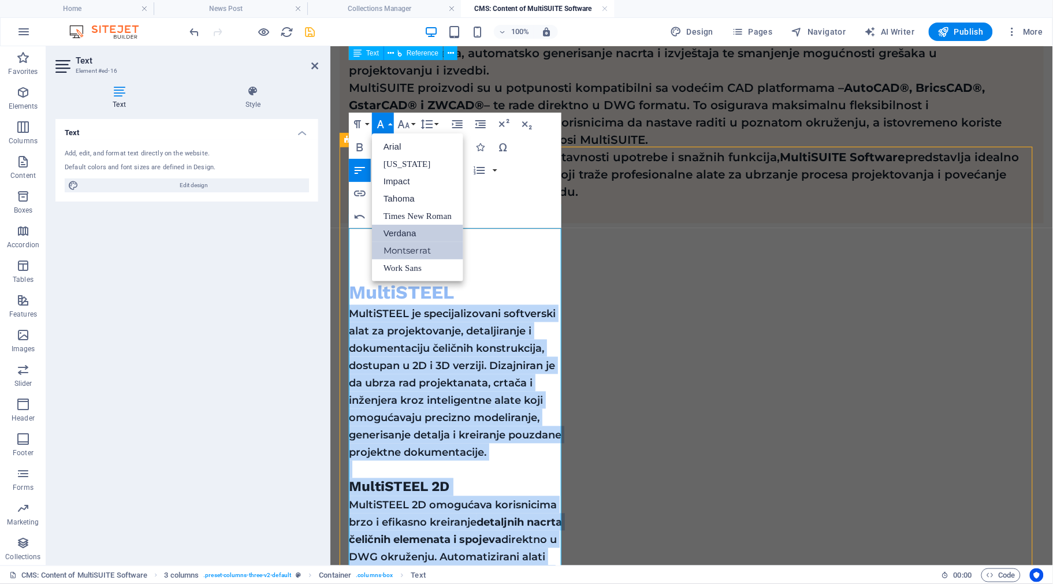
click at [416, 226] on link "Verdana" at bounding box center [417, 233] width 91 height 17
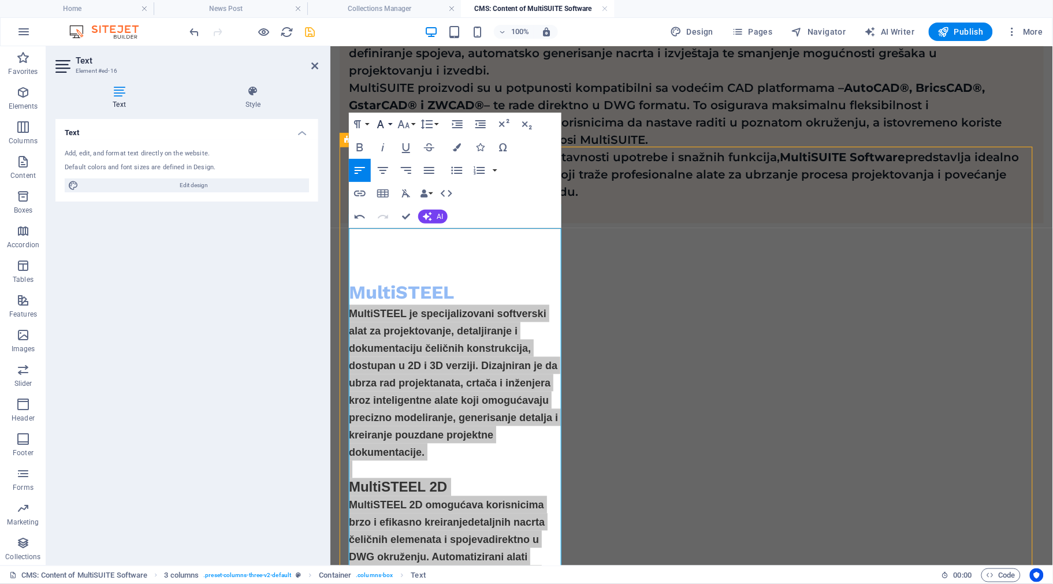
click at [390, 118] on button "Font Family" at bounding box center [383, 124] width 22 height 23
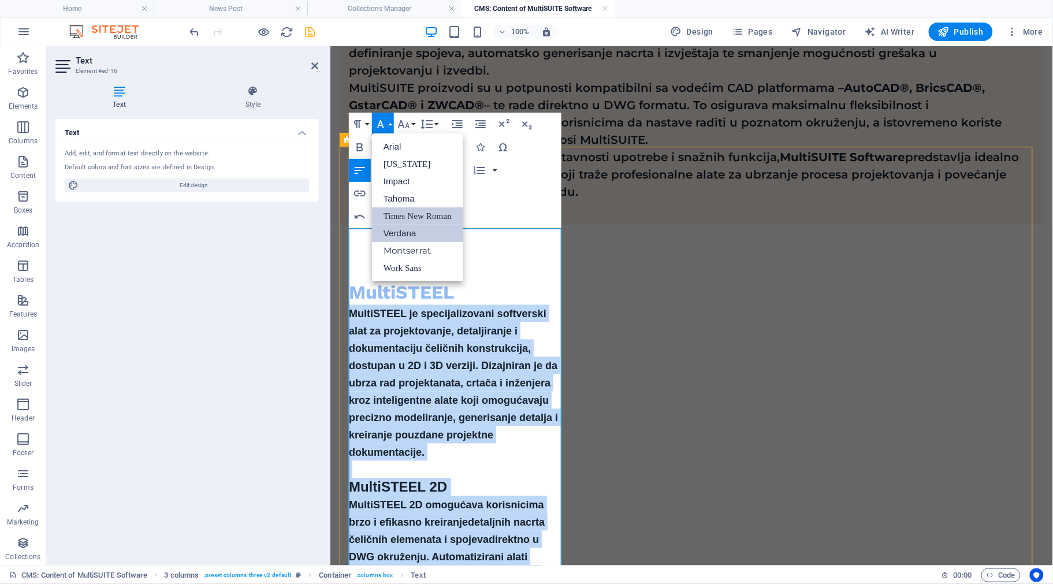
click at [419, 217] on link "Times New Roman" at bounding box center [417, 215] width 91 height 17
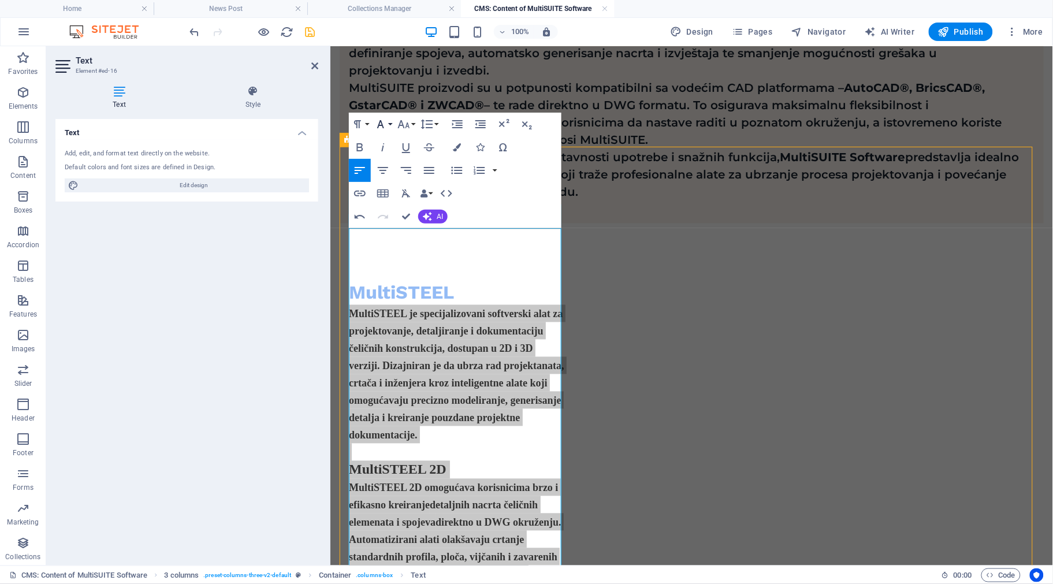
click at [391, 124] on button "Font Family" at bounding box center [383, 124] width 22 height 23
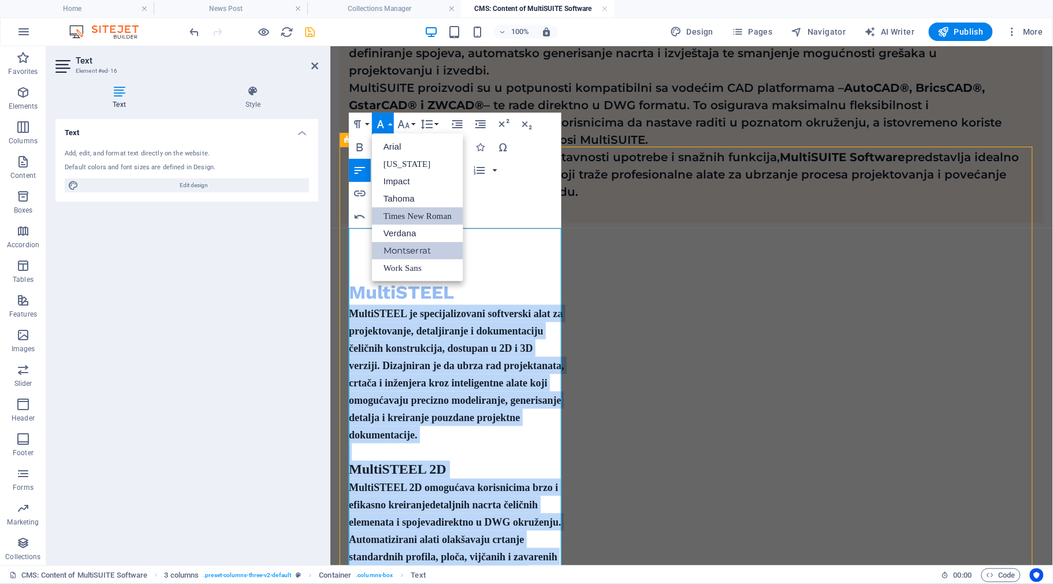
click at [406, 244] on link "Montserrat" at bounding box center [417, 250] width 91 height 17
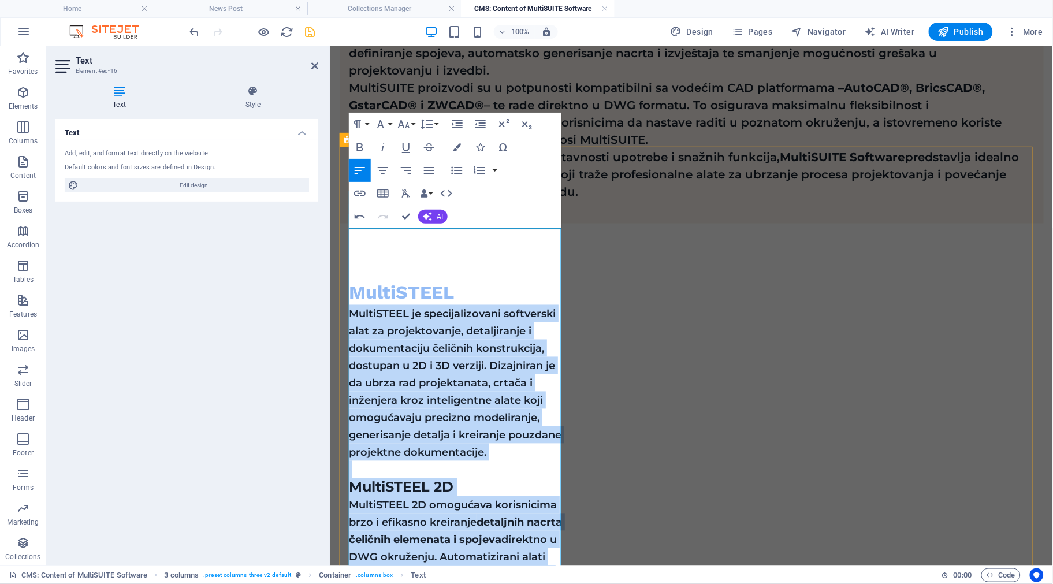
click at [482, 369] on span "MultiSTEEL je specijalizovani softverski alat za projektovanje, detaljiranje i …" at bounding box center [454, 382] width 213 height 151
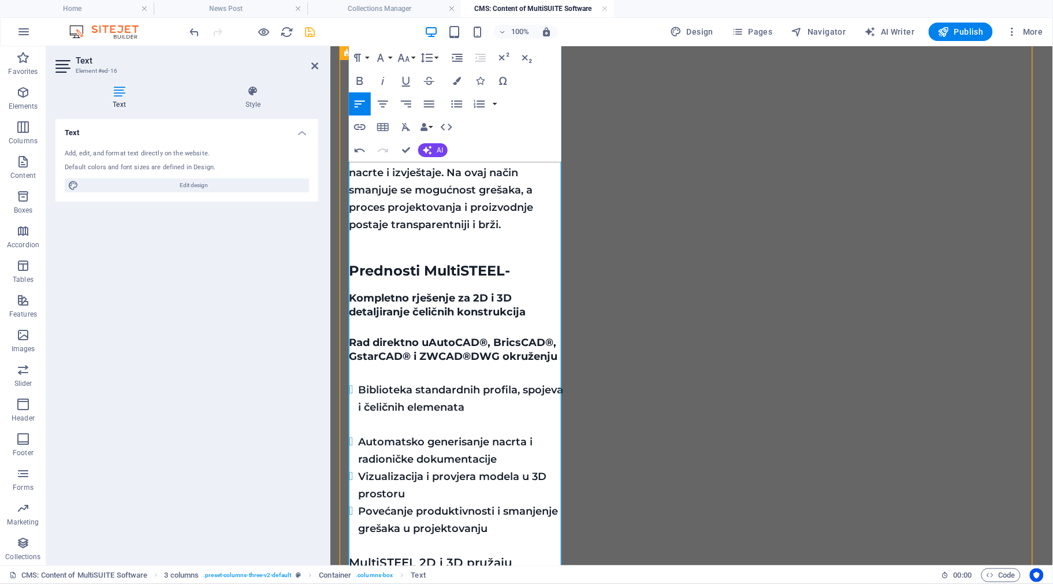
scroll to position [1209, 0]
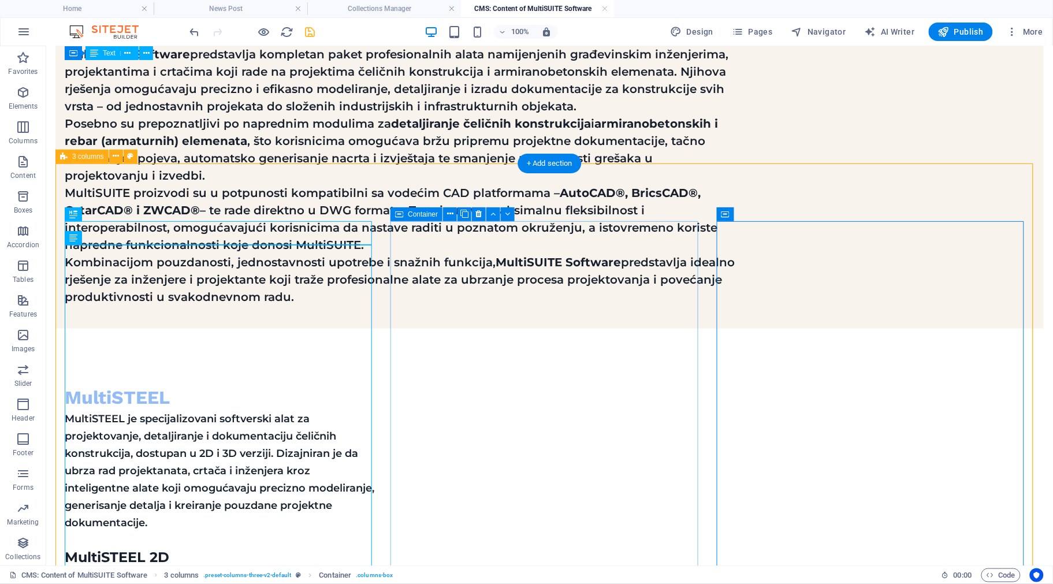
scroll to position [239, 0]
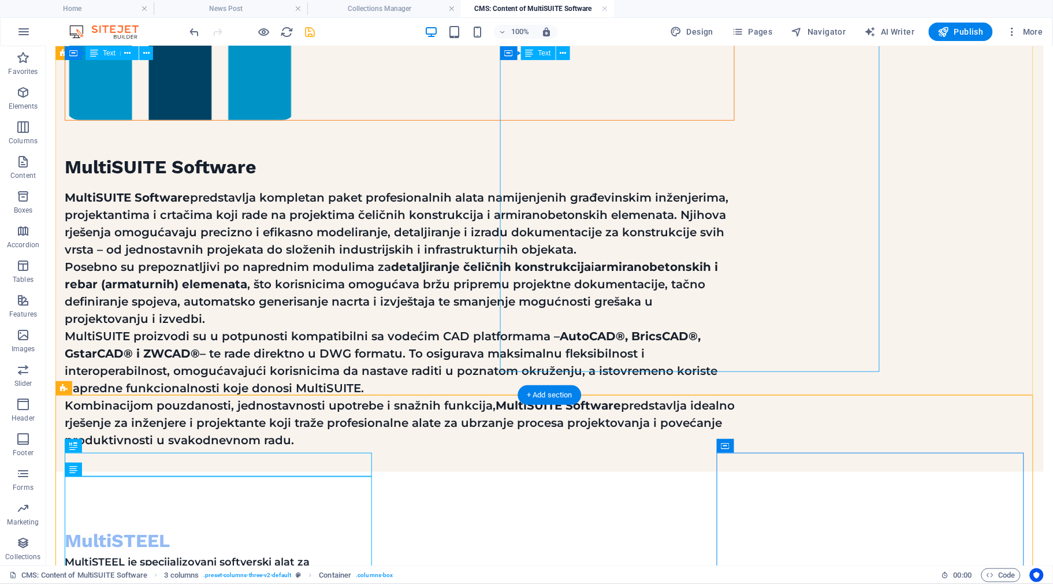
click at [665, 188] on div "MultiSUITE Software predstavlja kompletan paket profesionalnih alata namijenjen…" at bounding box center [399, 318] width 670 height 260
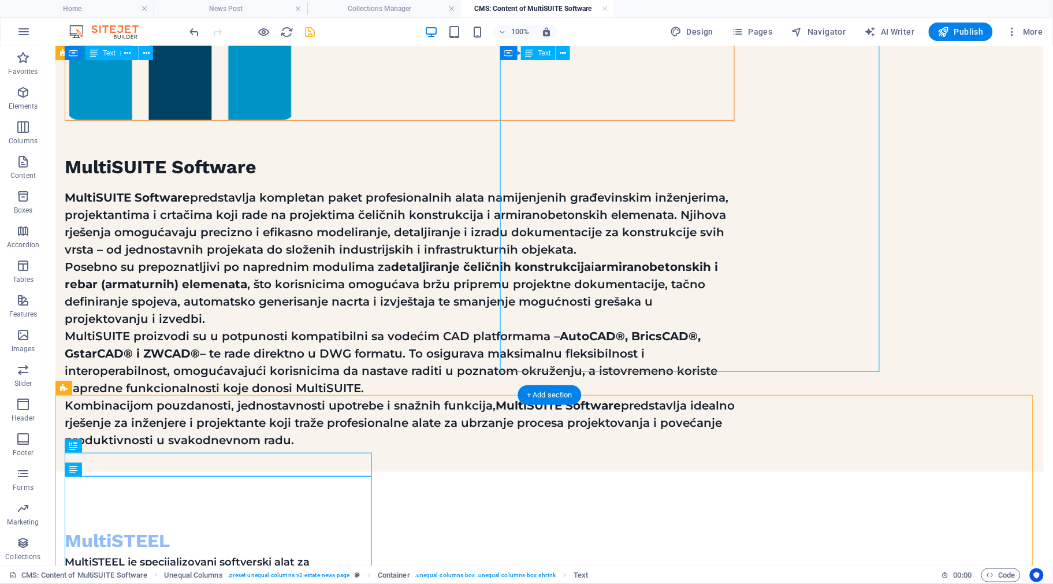
click at [665, 188] on div "MultiSUITE Software predstavlja kompletan paket profesionalnih alata namijenjen…" at bounding box center [399, 318] width 670 height 260
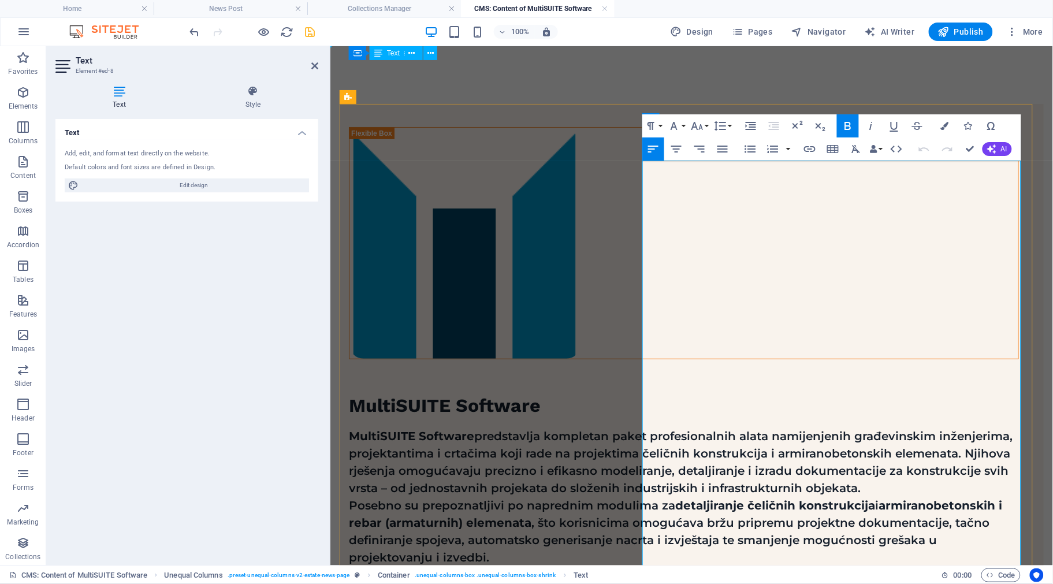
click at [698, 427] on p "MultiSUITE Software predstavlja kompletan paket profesionalnih alata namijenjen…" at bounding box center [683, 461] width 670 height 69
click at [683, 120] on button "Font Family" at bounding box center [676, 125] width 22 height 23
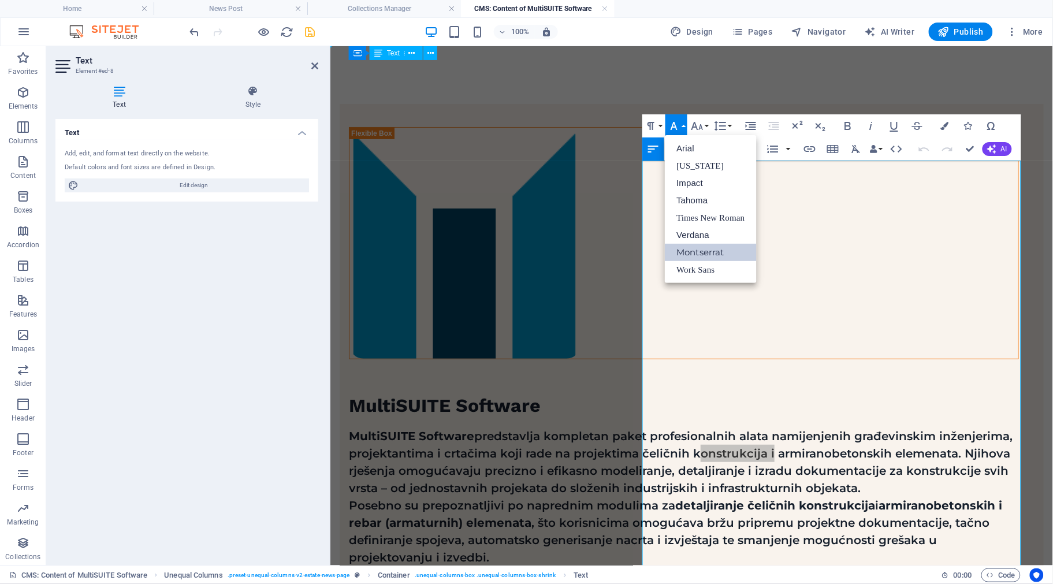
click at [683, 120] on button "Font Family" at bounding box center [676, 125] width 22 height 23
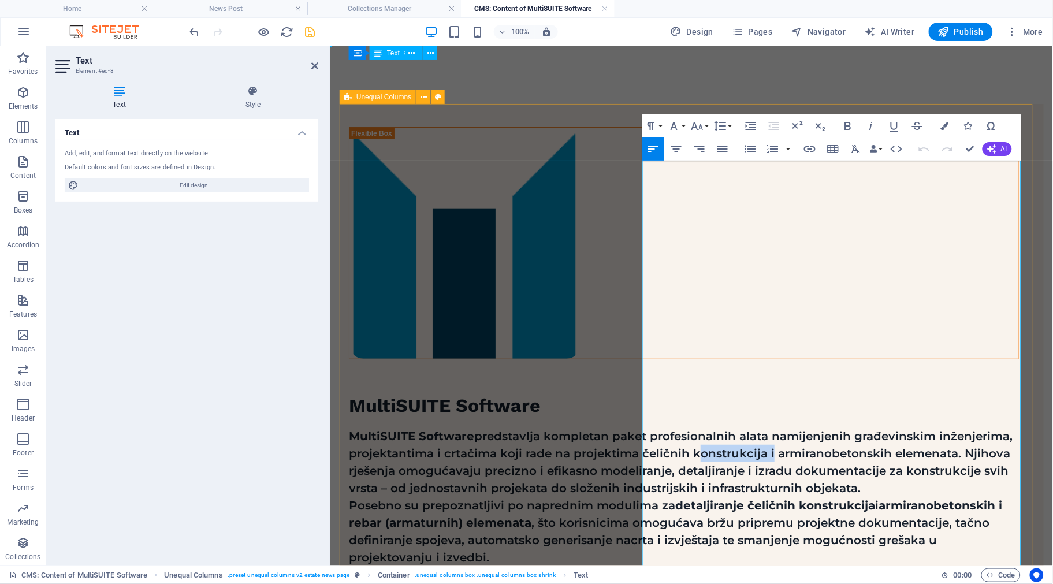
drag, startPoint x: 608, startPoint y: 105, endPoint x: 880, endPoint y: 127, distance: 273.6
click at [880, 109] on div "MultiSUITE Software MultiSUITE Software predstavlja kompletan paket profesional…" at bounding box center [691, 406] width 704 height 607
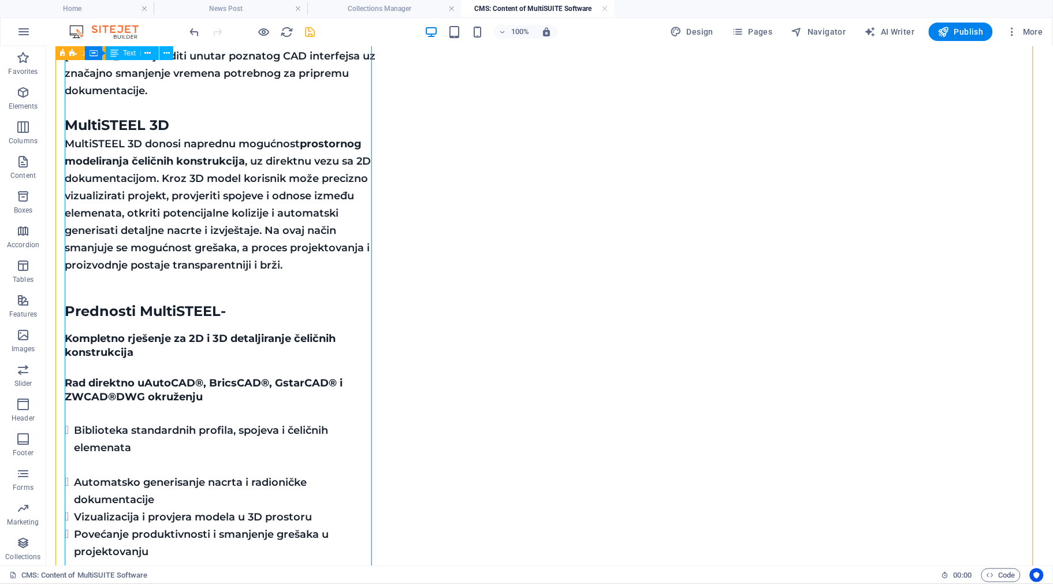
scroll to position [1011, 0]
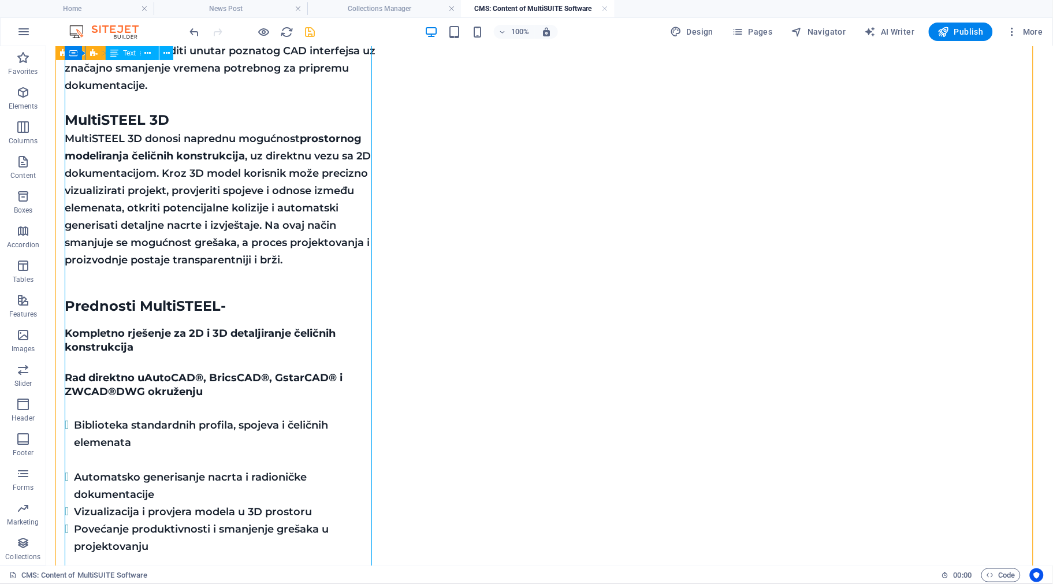
click at [249, 312] on div "MultiSTEEL je specijalizovani softverski alat za projektovanje, detaljiranje i …" at bounding box center [219, 218] width 311 height 877
click at [173, 257] on div "MultiSTEEL je specijalizovani softverski alat za projektovanje, detaljiranje i …" at bounding box center [219, 218] width 311 height 877
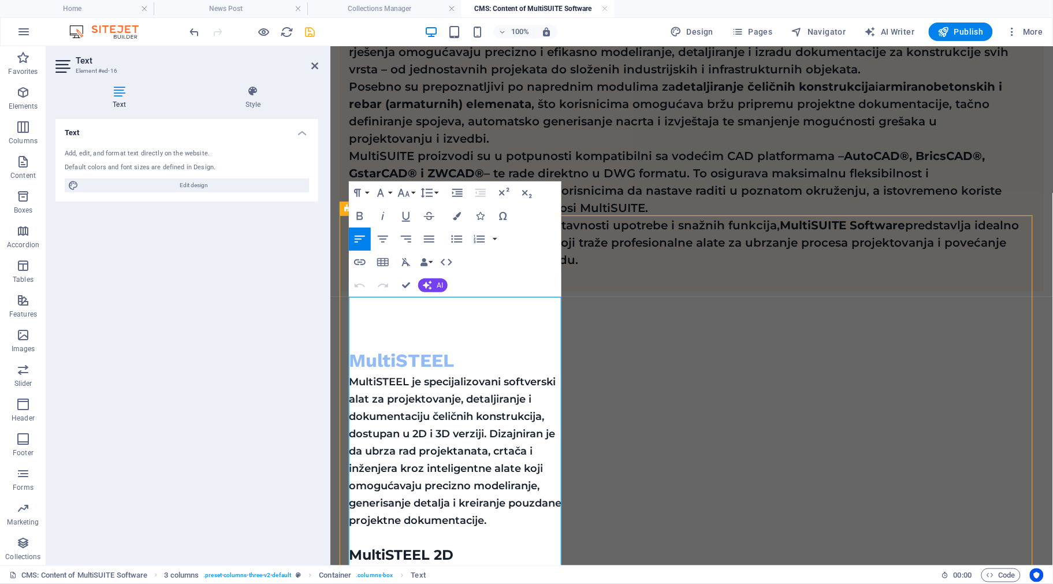
click at [174, 258] on div "Text Add, edit, and format text directly on the website. Default colors and fon…" at bounding box center [186, 337] width 263 height 437
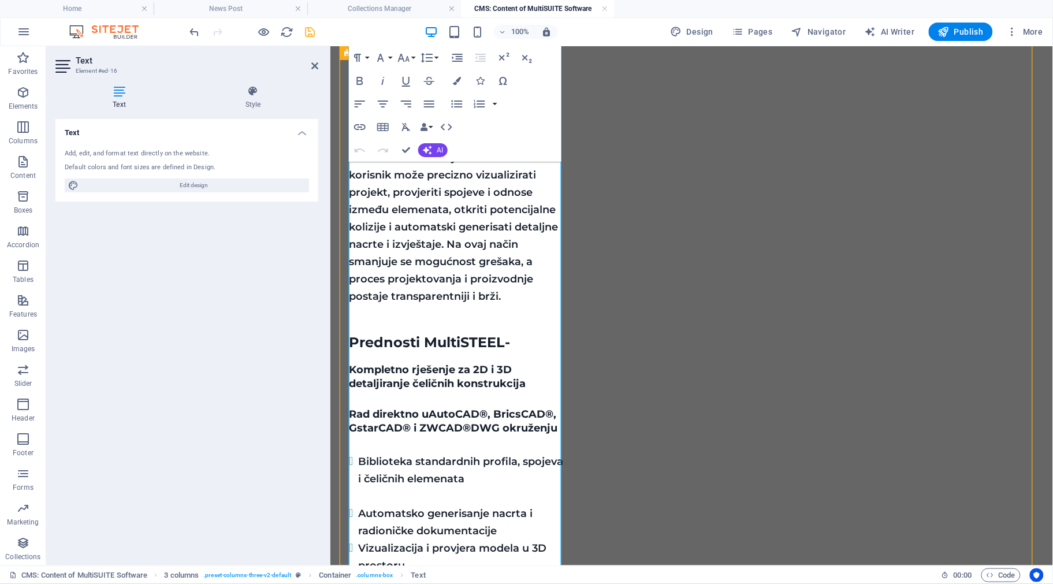
scroll to position [1141, 0]
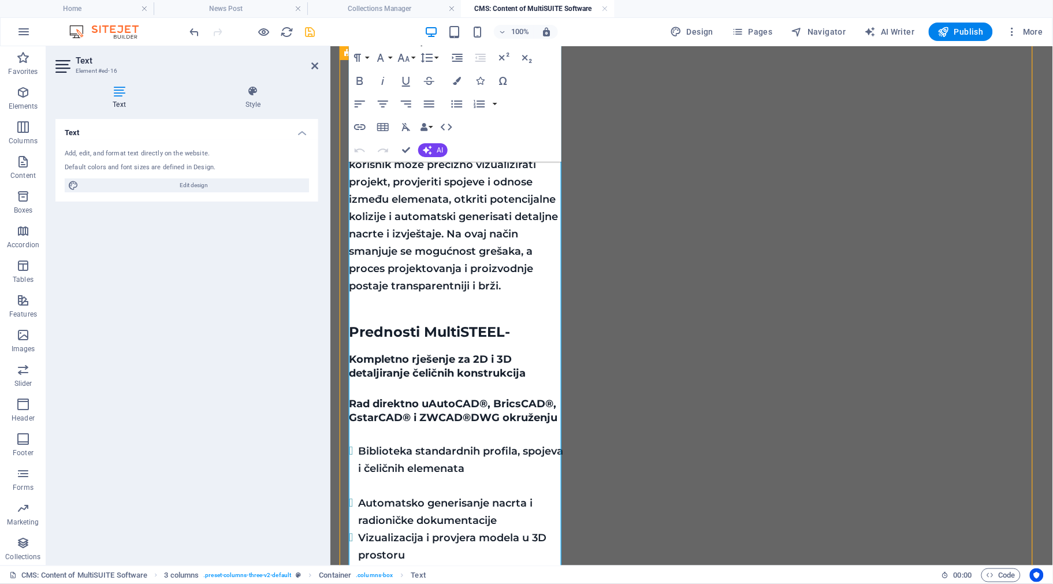
click at [351, 352] on span "Kompletno rješenje za 2D i 3D detaljiranje čeličnih konstrukcija" at bounding box center [436, 365] width 177 height 26
click at [452, 104] on icon "button" at bounding box center [456, 105] width 11 height 8
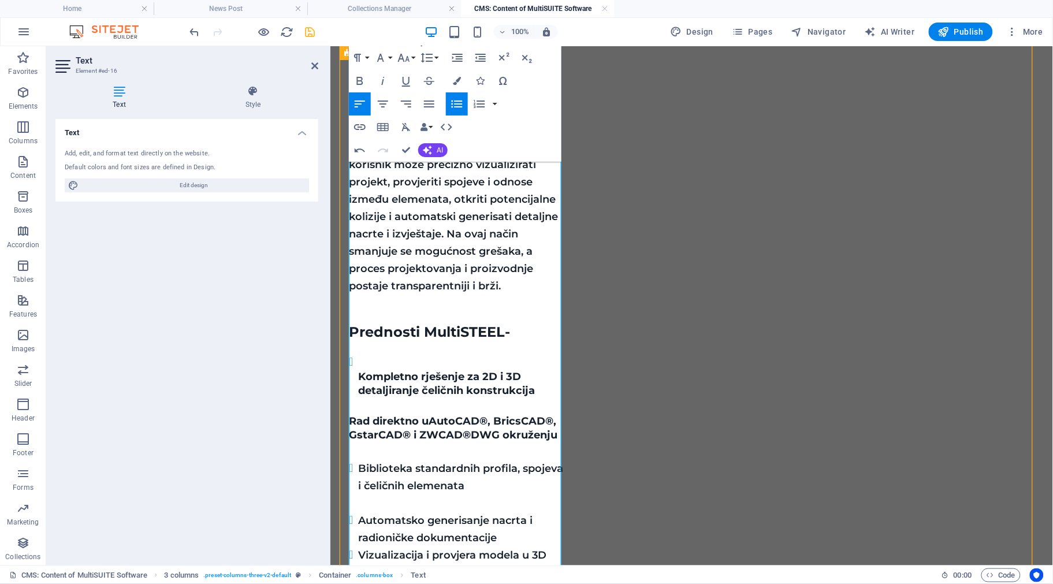
click at [391, 462] on span "Biblioteka standardnih profila, spojeva i čeličnih elemenata" at bounding box center [460, 477] width 205 height 30
click at [375, 462] on span "Biblioteka standardnih profila, spojeva i čeličnih elemenata" at bounding box center [460, 477] width 205 height 30
click at [349, 414] on span "Rad direktno u" at bounding box center [388, 420] width 80 height 13
click at [458, 102] on icon "button" at bounding box center [457, 104] width 14 height 14
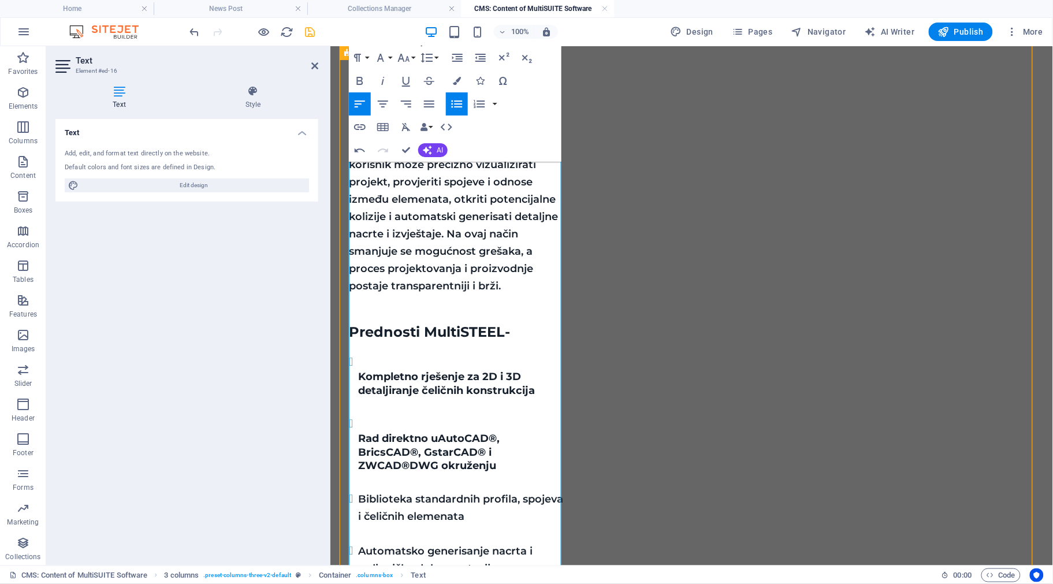
scroll to position [1069, 0]
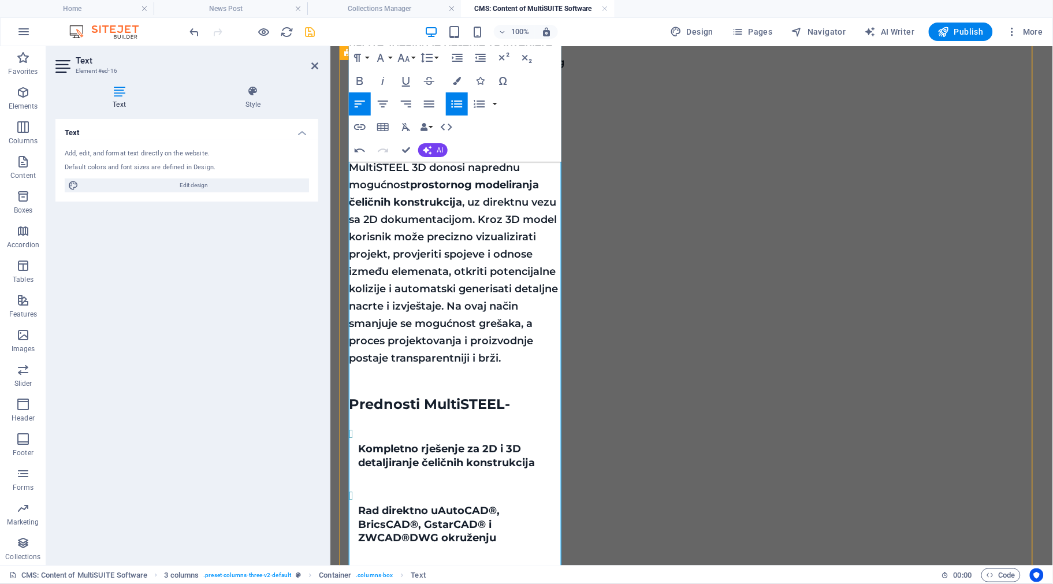
click at [373, 425] on li "Kompletno rješenje za 2D i 3D detaljiranje čeličnih konstrukcija" at bounding box center [461, 447] width 207 height 44
click at [370, 425] on li "Kompletno rješenje za 2D i 3D detaljiranje čeličnih konstrukcija" at bounding box center [461, 447] width 207 height 44
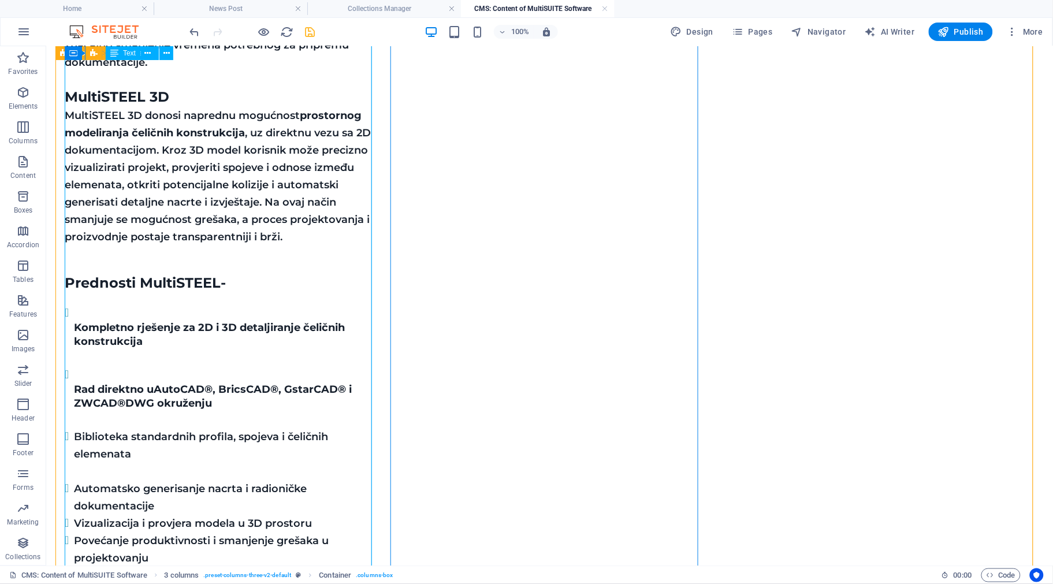
click at [131, 295] on div "MultiSTEEL je specijalizovani softverski alat za projektovanje, detaljiranje i …" at bounding box center [219, 213] width 311 height 912
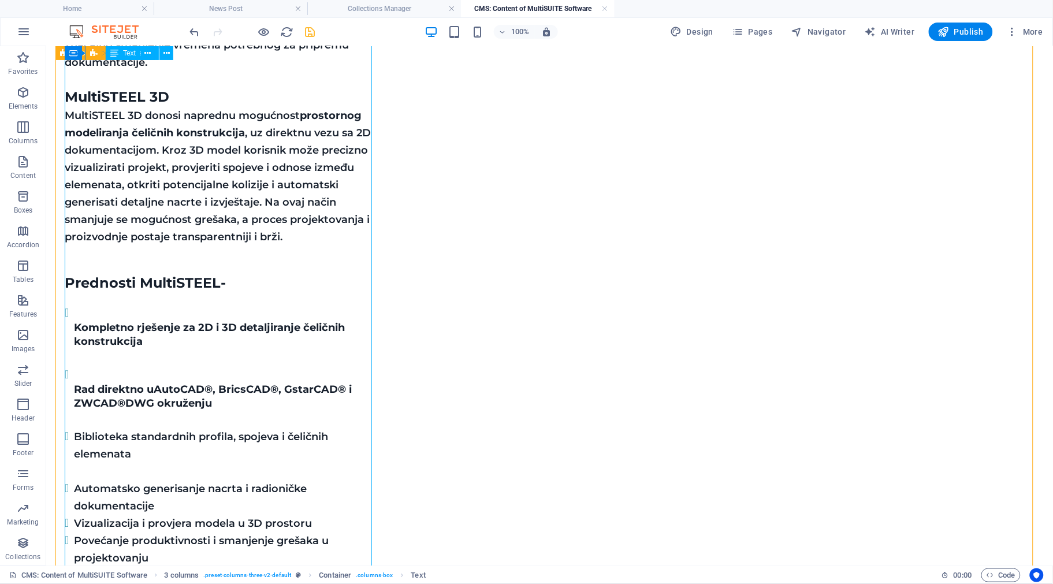
click at [148, 396] on div "MultiSTEEL je specijalizovani softverski alat za projektovanje, detaljiranje i …" at bounding box center [219, 213] width 311 height 912
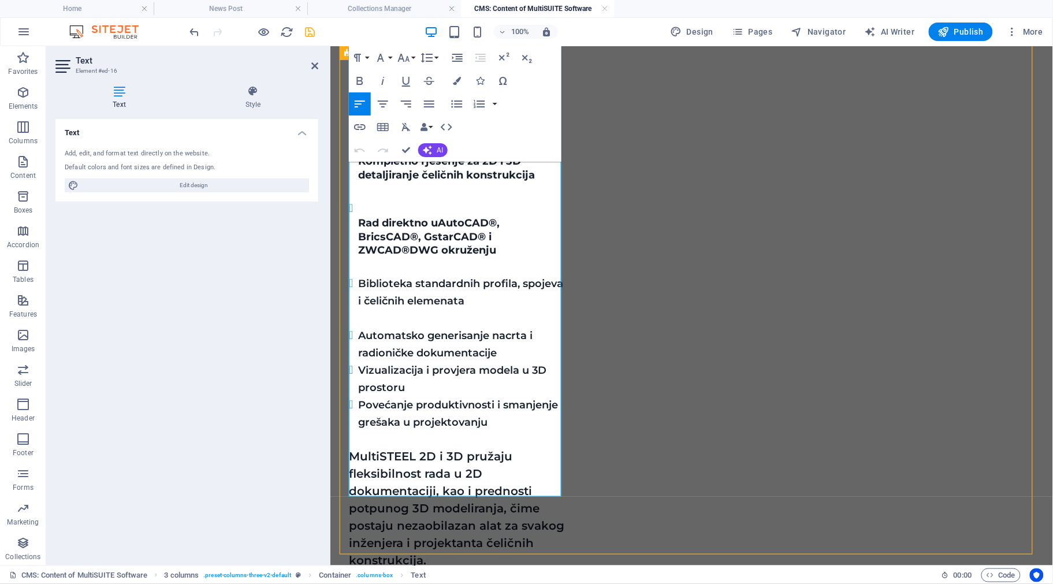
scroll to position [1358, 0]
click at [521, 325] on li "Automatsko generisanje nacrta i radioničke dokumentacije" at bounding box center [461, 342] width 207 height 35
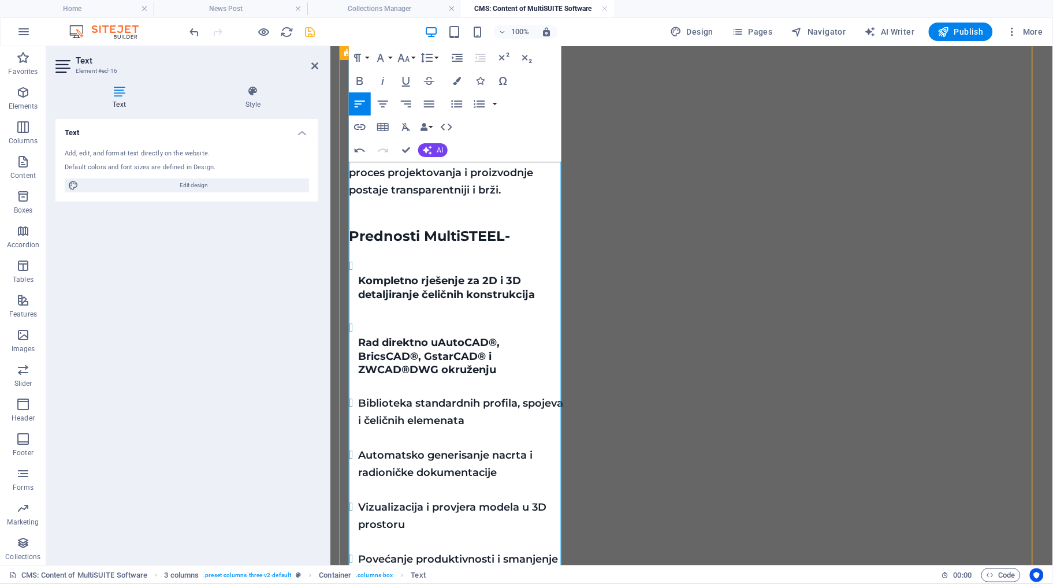
scroll to position [1213, 0]
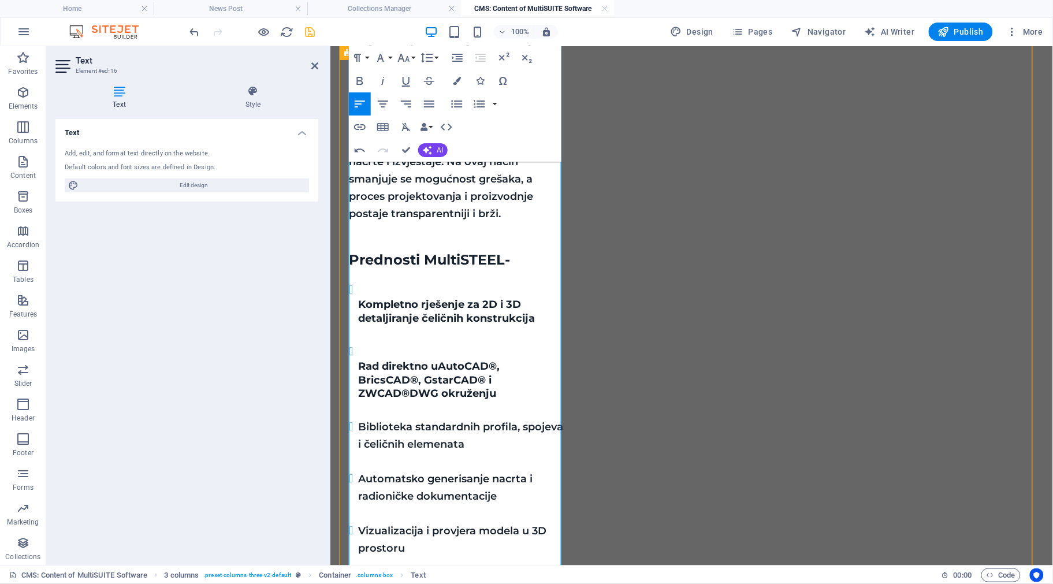
click at [375, 325] on p at bounding box center [456, 333] width 216 height 17
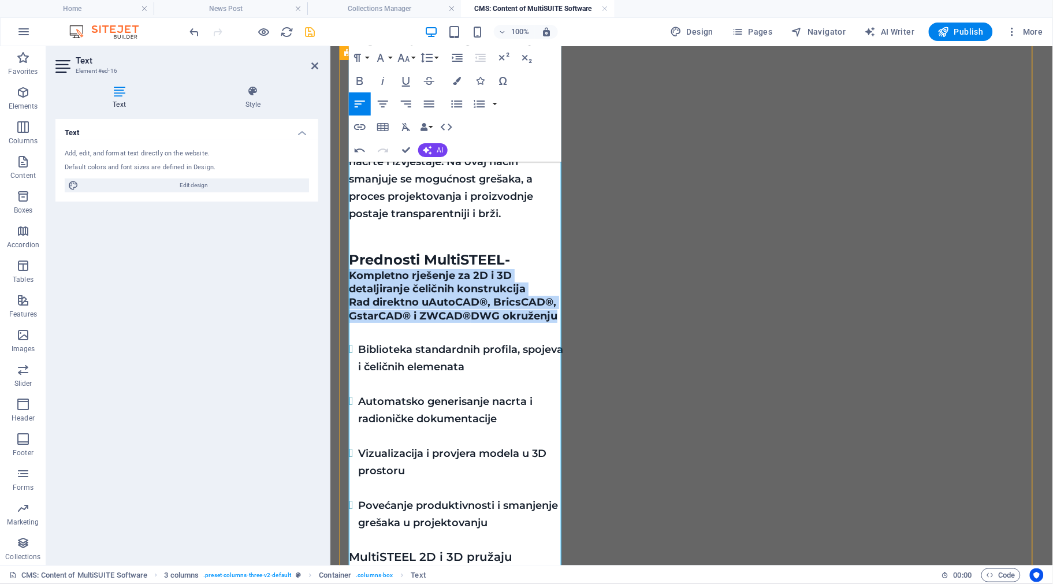
drag, startPoint x: 349, startPoint y: 197, endPoint x: 575, endPoint y: 248, distance: 232.1
click at [575, 248] on div "MultiSTEEL MultiSTEEL je specijalizovani softverski alat za projektovanje, deta…" at bounding box center [691, 203] width 704 height 1413
click at [456, 104] on icon "button" at bounding box center [456, 105] width 11 height 8
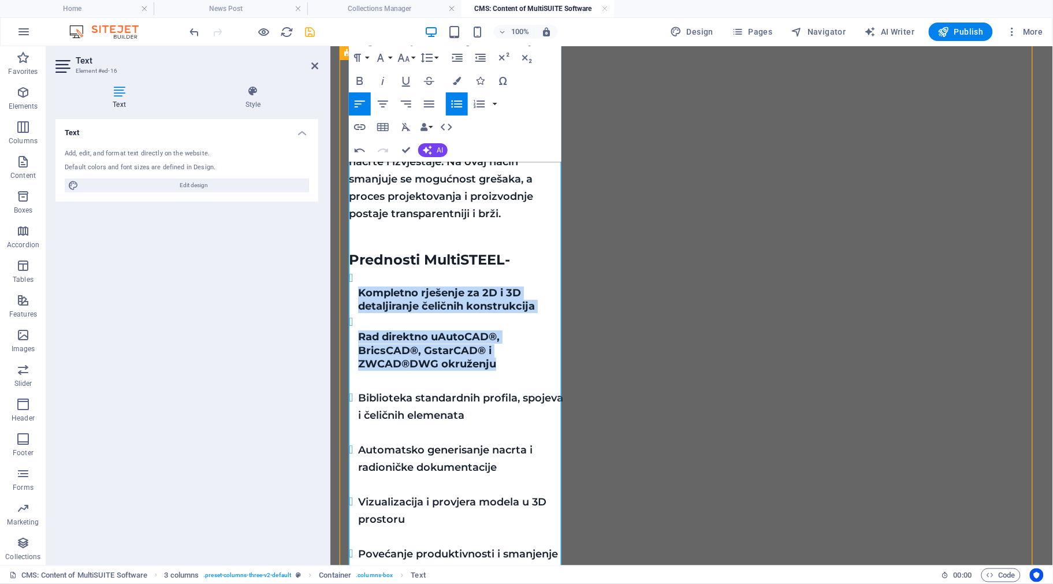
click at [366, 313] on li "Rad direktno u AutoCAD®, BricsCAD®, GstarCAD® i ZWCAD® DWG okruženju" at bounding box center [461, 342] width 207 height 58
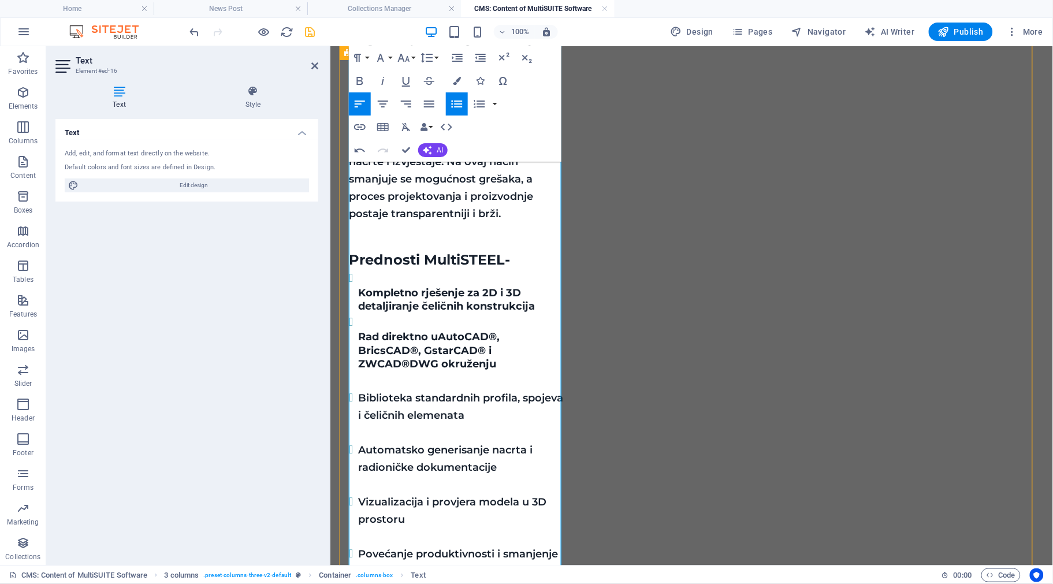
click at [543, 286] on h4 "Kompletno rješenje za 2D i 3D detaljiranje čeličnih konstrukcija" at bounding box center [461, 299] width 207 height 27
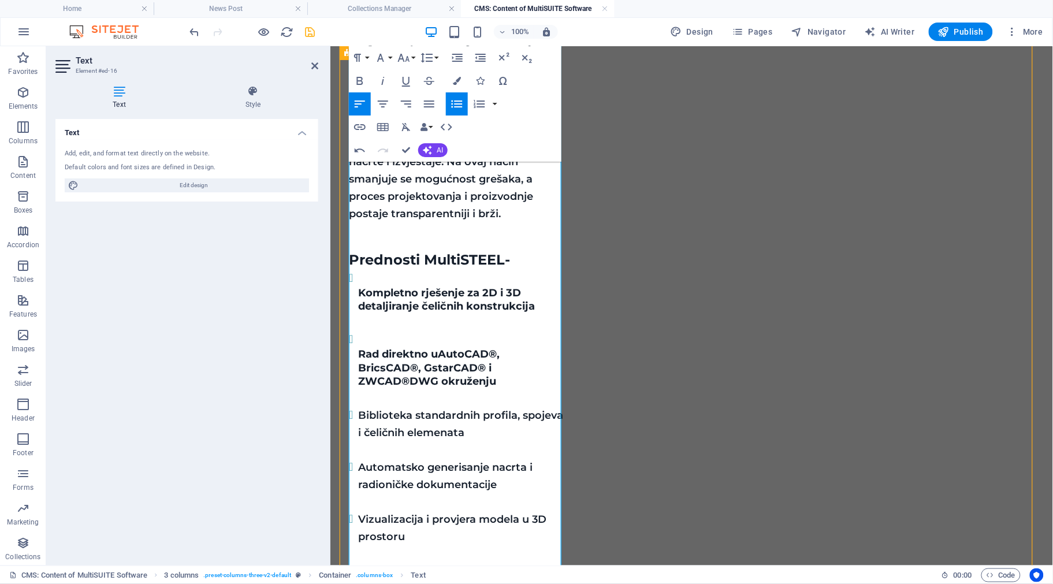
click at [466, 406] on li "Biblioteka standardnih profila, spojeva i čeličnih elemenata" at bounding box center [461, 423] width 207 height 35
click at [424, 374] on span "DWG okruženju" at bounding box center [452, 380] width 87 height 13
drag, startPoint x: 507, startPoint y: 311, endPoint x: 344, endPoint y: 277, distance: 166.0
click at [344, 277] on div "MultiSTEEL MultiSTEEL je specijalizovani softverski alat za projektovanje, deta…" at bounding box center [691, 236] width 704 height 1478
click at [457, 59] on icon "button" at bounding box center [457, 58] width 10 height 8
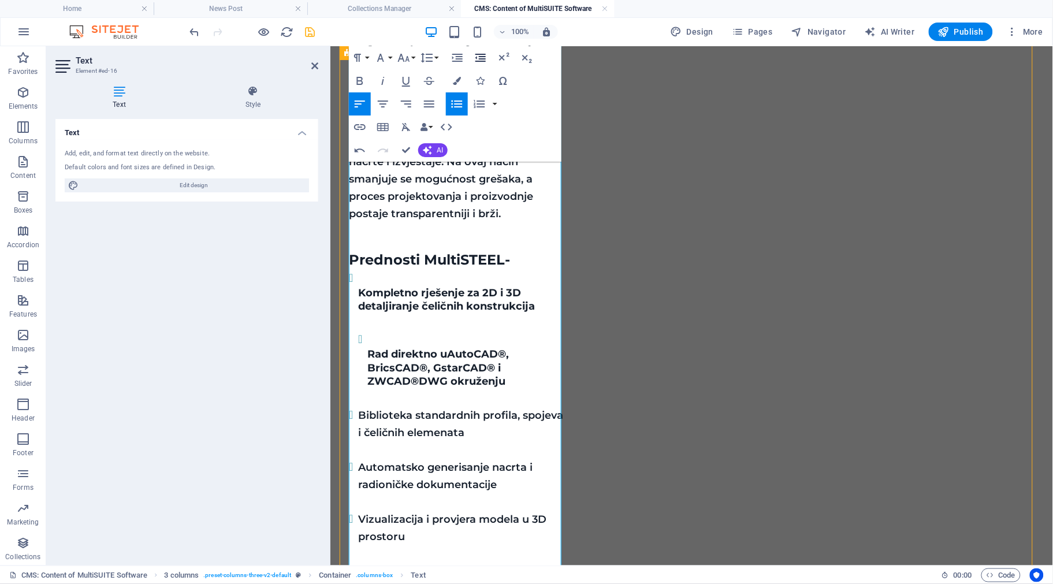
click at [480, 56] on icon "button" at bounding box center [480, 58] width 10 height 8
click at [451, 52] on icon "button" at bounding box center [458, 58] width 14 height 14
click at [479, 54] on icon "button" at bounding box center [481, 58] width 14 height 14
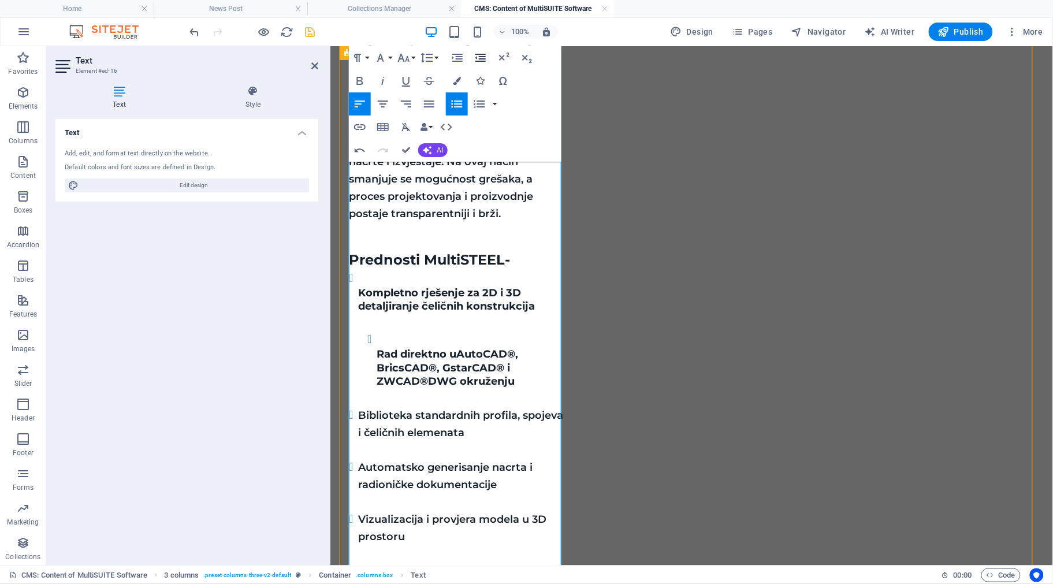
click at [479, 54] on icon "button" at bounding box center [480, 58] width 10 height 8
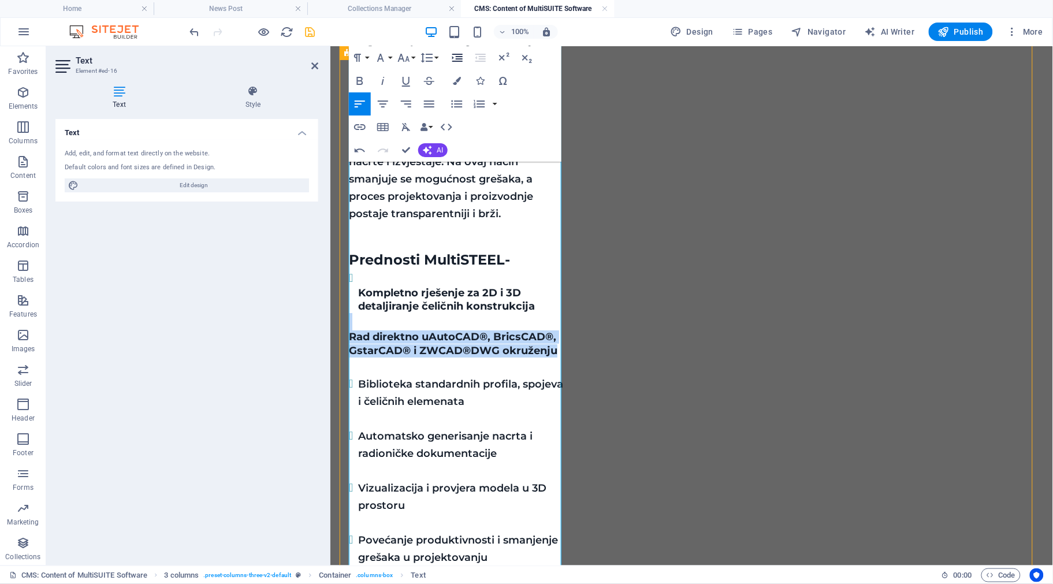
click at [460, 57] on icon "button" at bounding box center [457, 58] width 10 height 8
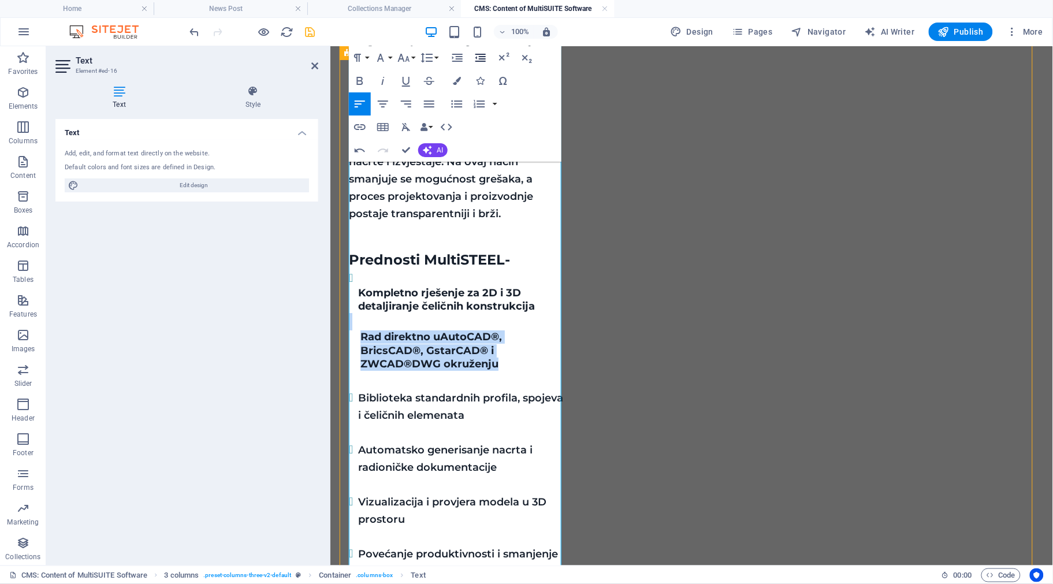
click at [481, 55] on icon "button" at bounding box center [480, 58] width 10 height 8
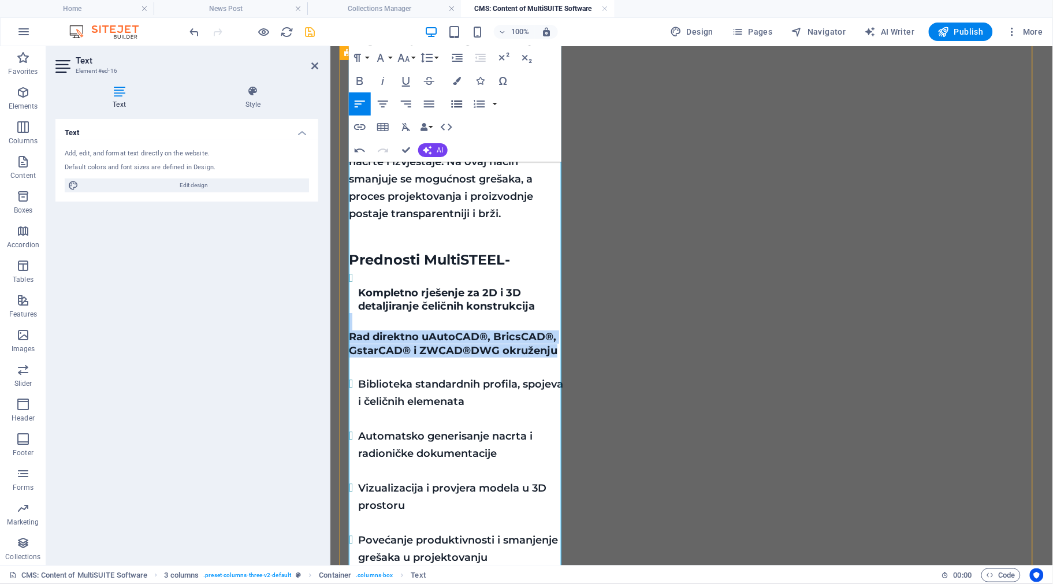
click at [454, 103] on icon "button" at bounding box center [457, 104] width 14 height 14
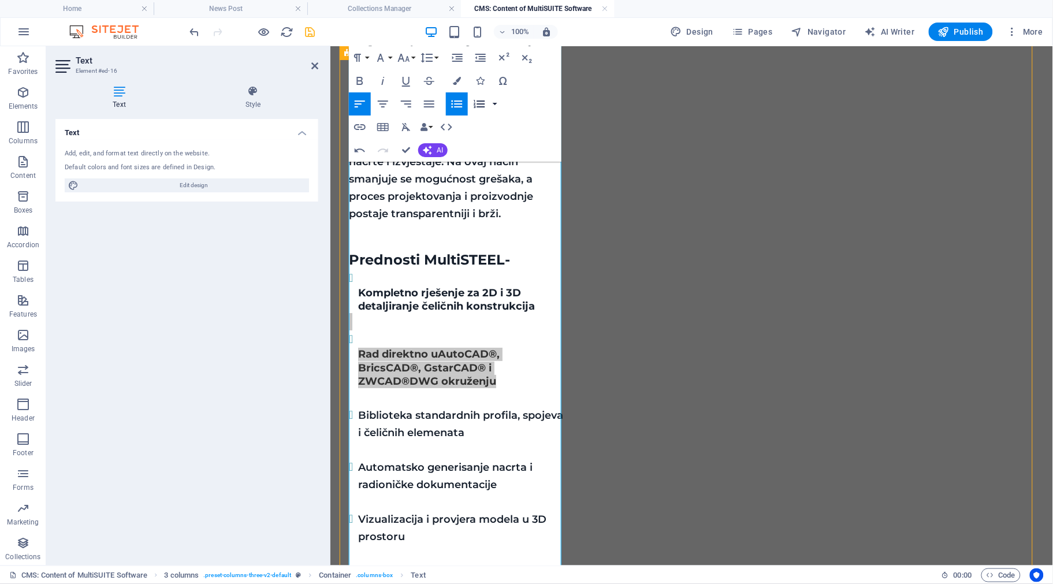
click at [494, 102] on button "button" at bounding box center [494, 103] width 9 height 23
click at [494, 101] on button "button" at bounding box center [494, 103] width 9 height 23
click at [430, 408] on span "Biblioteka standardnih profila, spojeva i čeličnih elemenata" at bounding box center [460, 423] width 205 height 30
click at [447, 347] on span "AutoCAD®, BricsCAD®, GstarCAD® i ZWCAD®" at bounding box center [429, 367] width 142 height 40
drag, startPoint x: 503, startPoint y: 311, endPoint x: 336, endPoint y: 232, distance: 185.5
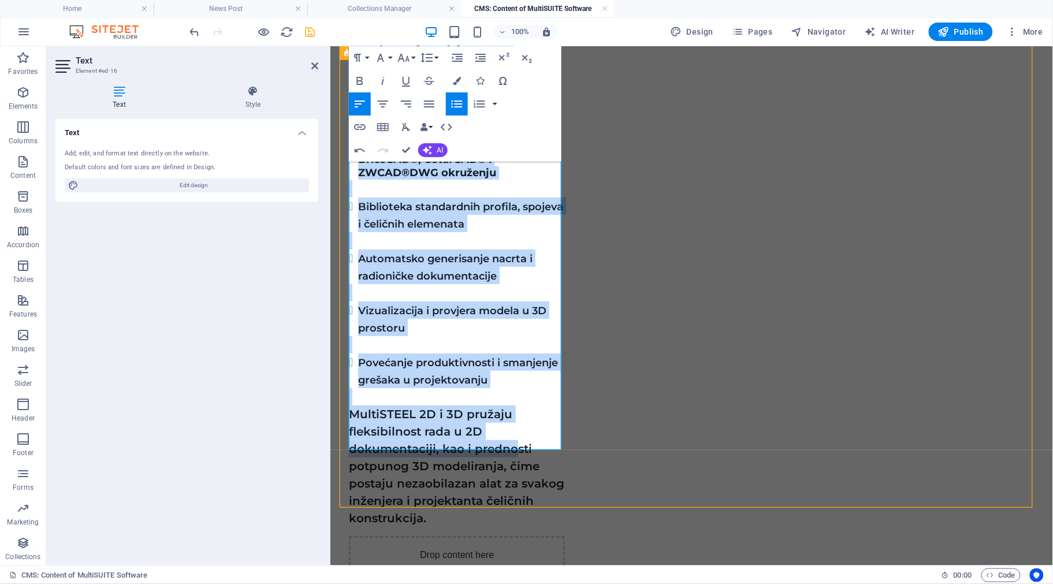
scroll to position [1426, 0]
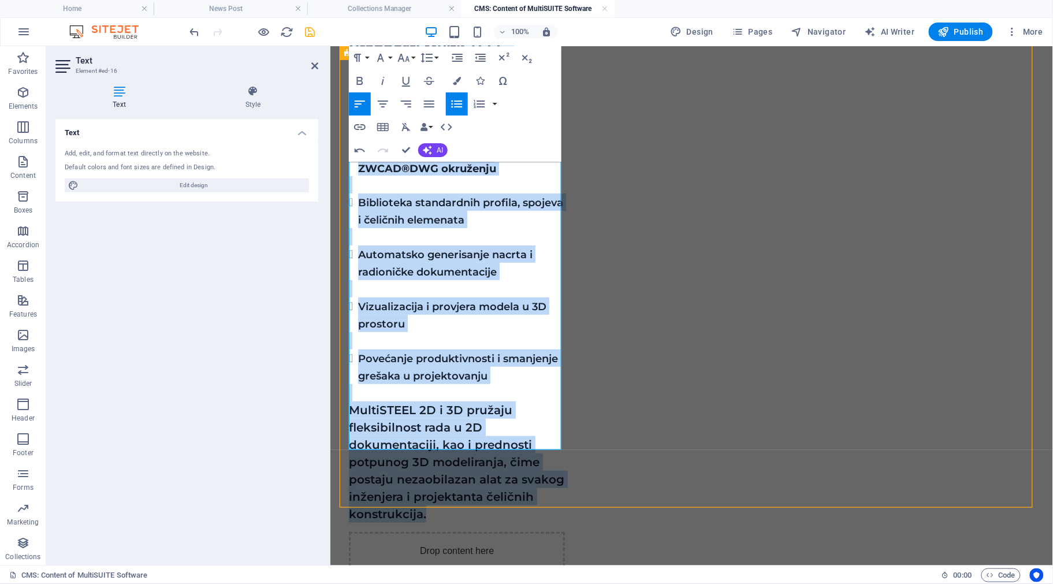
drag, startPoint x: 350, startPoint y: 303, endPoint x: 517, endPoint y: 401, distance: 193.7
copy div "LoremIPSUM do sitametconsecte adipiscing elit se doeiusmodtemp, incididuntut l …"
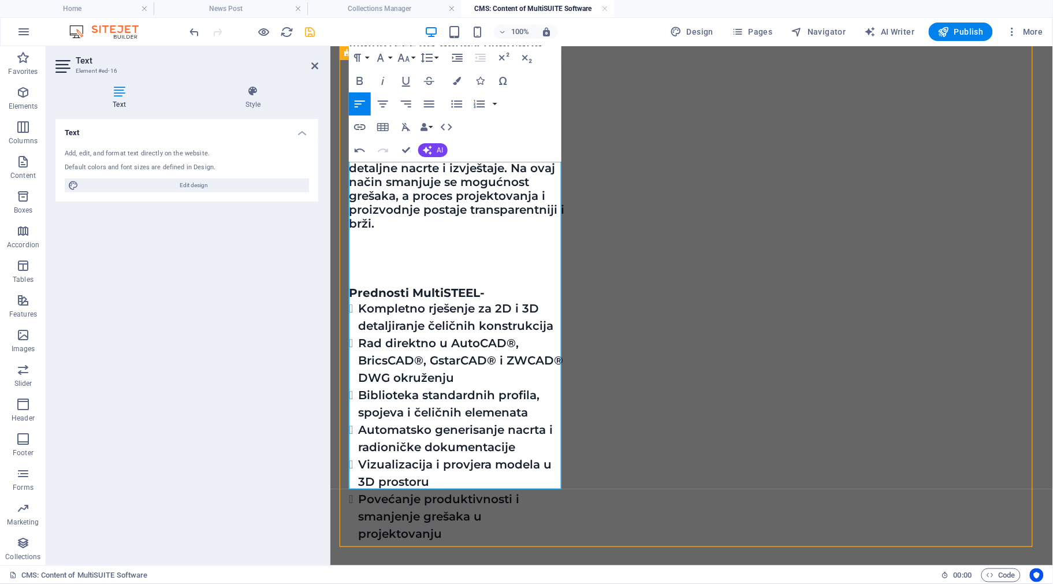
scroll to position [1205, 0]
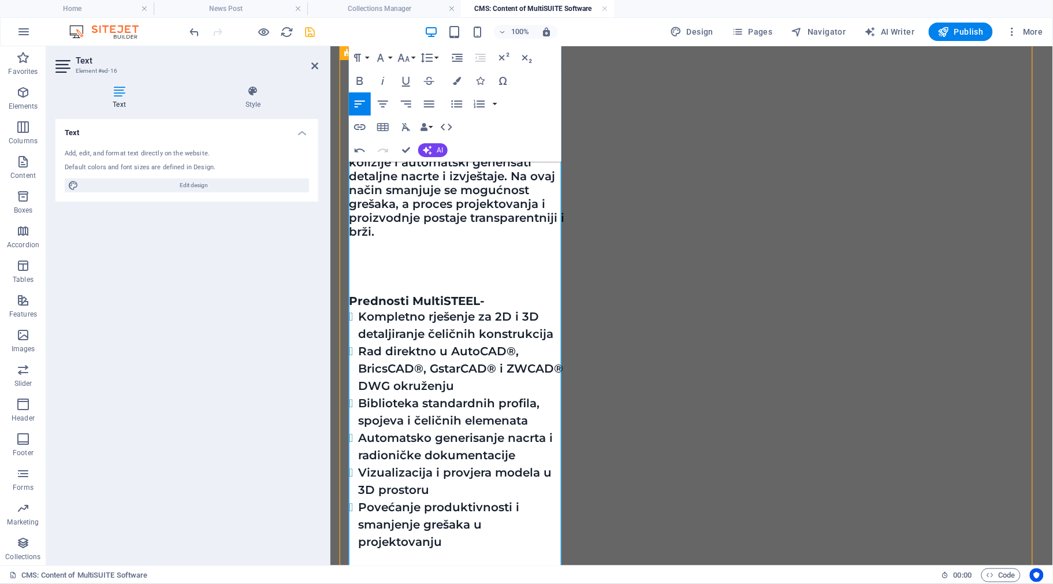
click at [554, 307] on li "Kompletno rješenje za 2D i 3D detaljiranje čeličnih konstrukcija" at bounding box center [461, 324] width 207 height 35
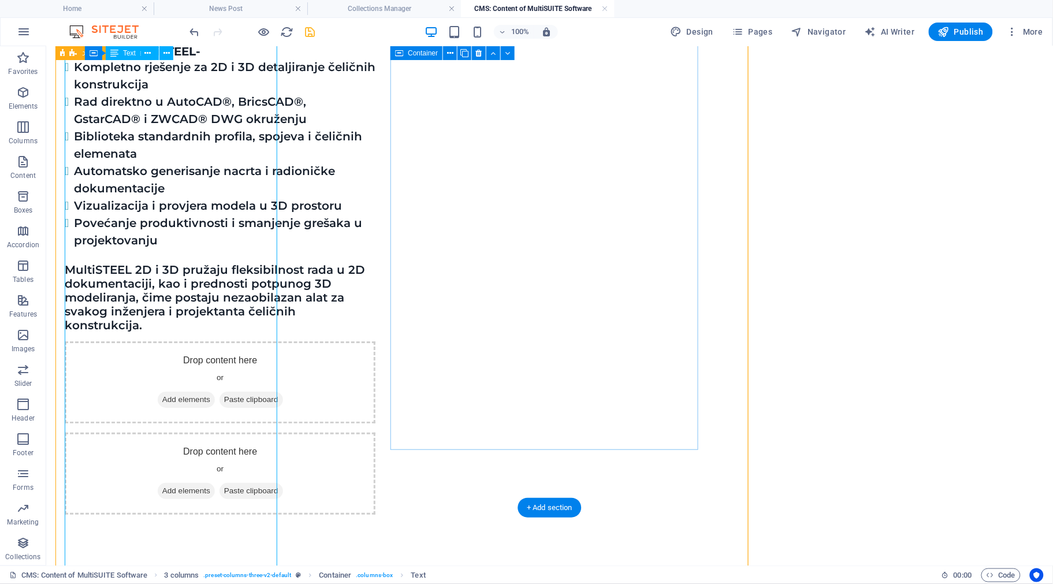
scroll to position [1009, 0]
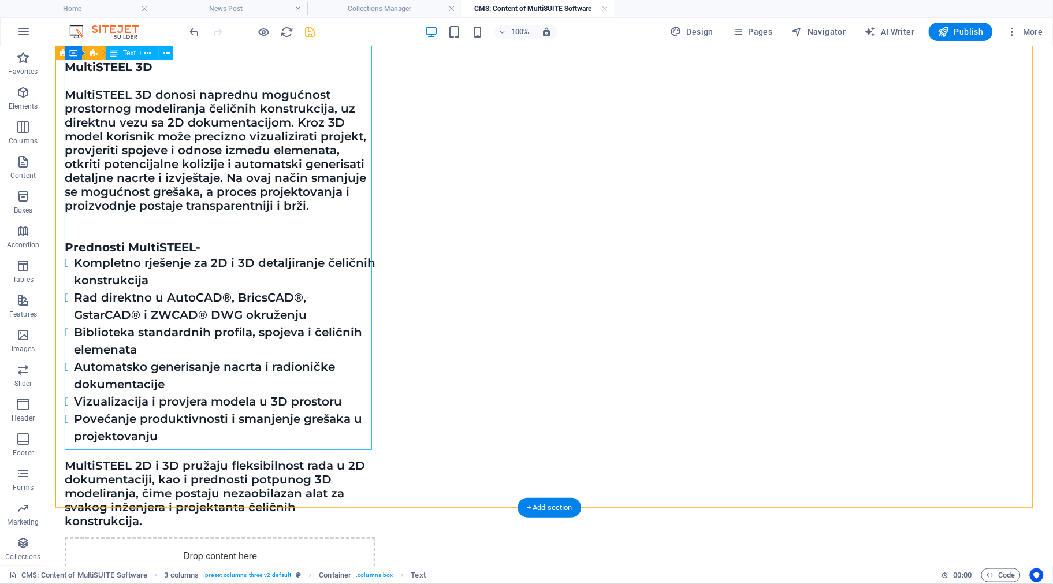
click at [170, 196] on div "MultiSTEEL je specijalizovani softverski alat za projektovanje, detaljiranje i …" at bounding box center [219, 154] width 311 height 745
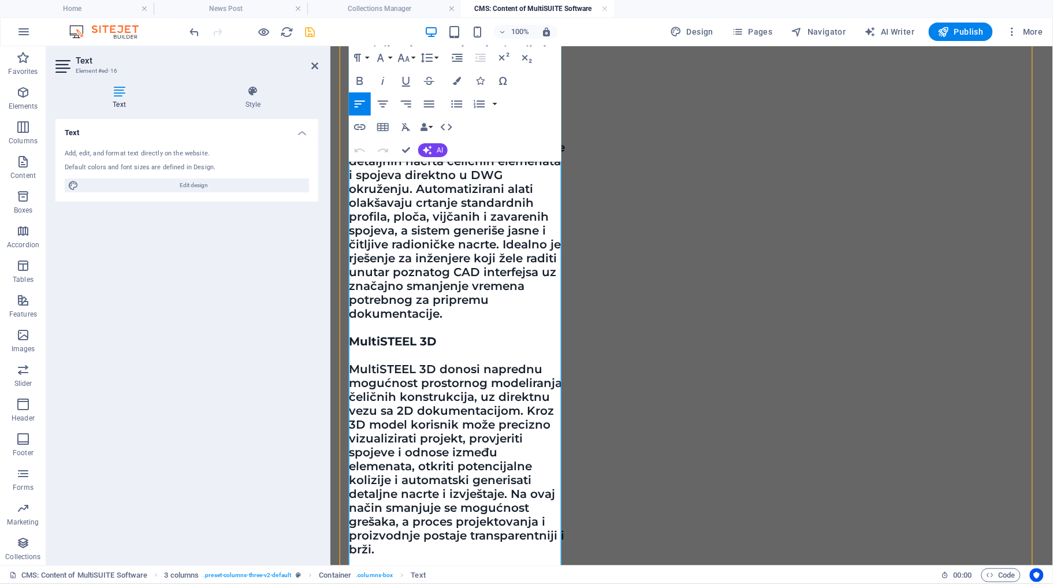
scroll to position [778, 0]
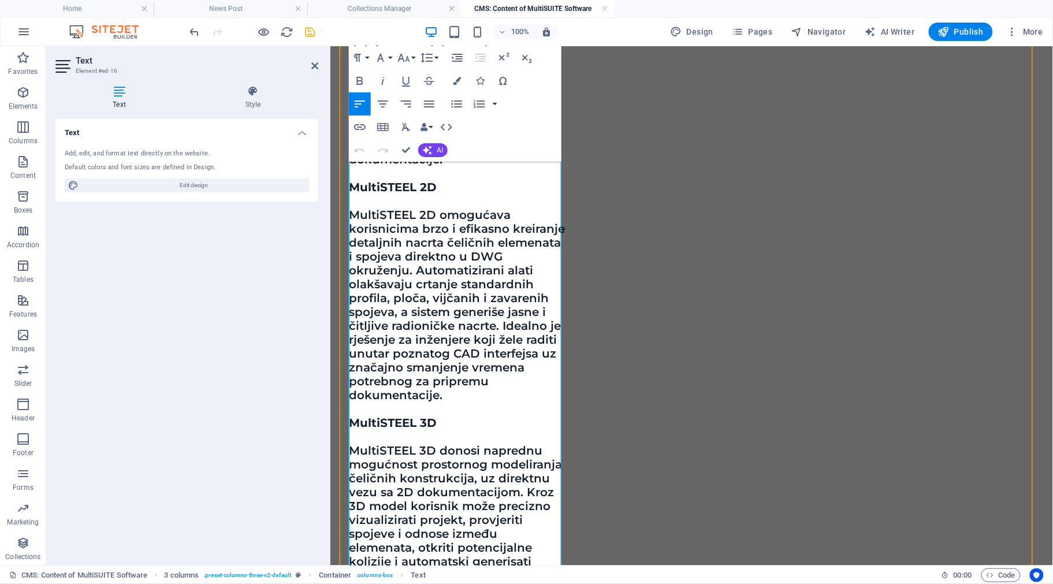
click at [421, 429] on p at bounding box center [456, 436] width 216 height 14
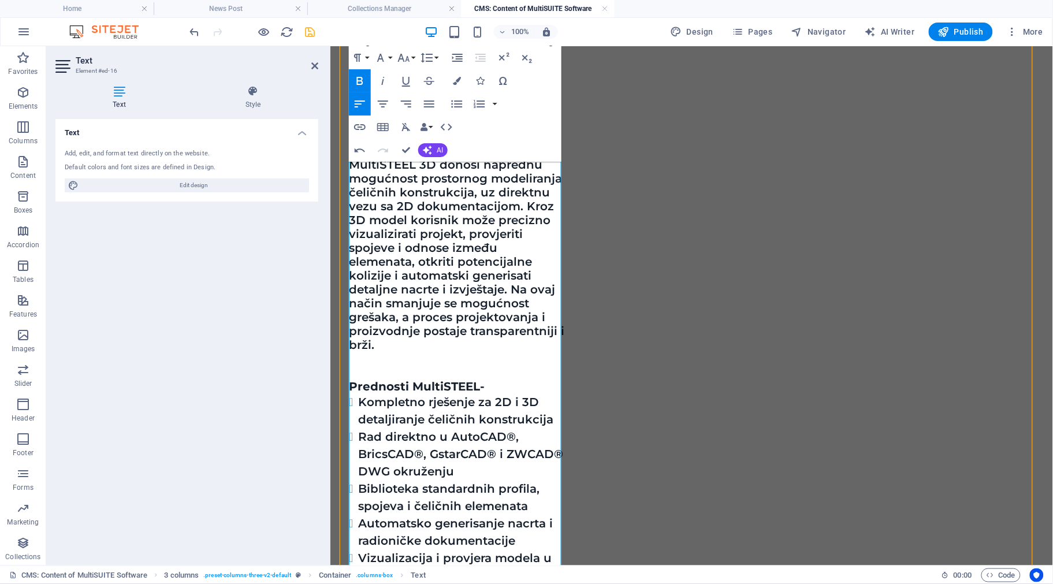
scroll to position [1067, 0]
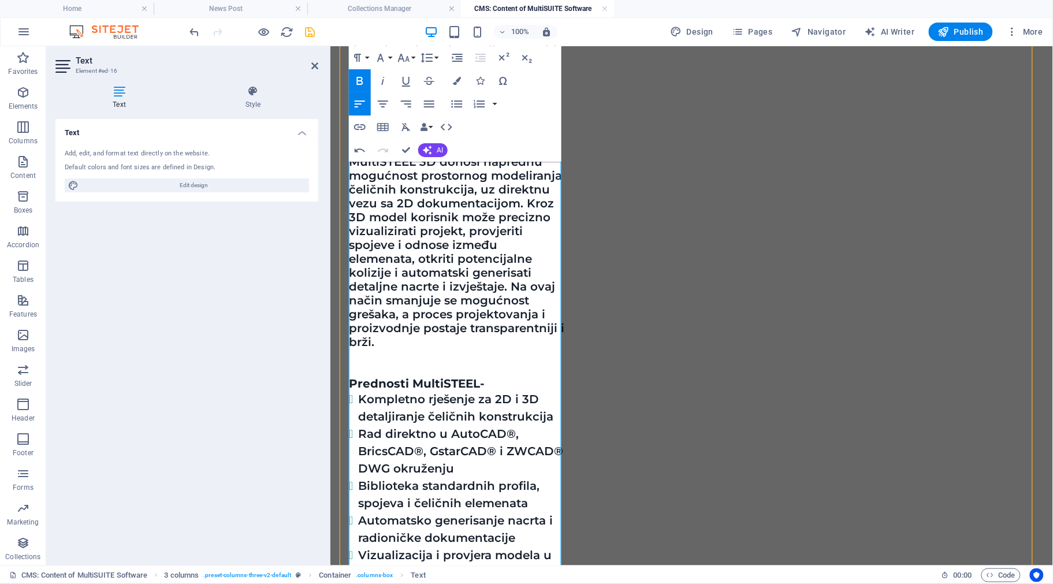
click at [497, 376] on p "Prednosti MultiSTEEL-" at bounding box center [456, 383] width 216 height 14
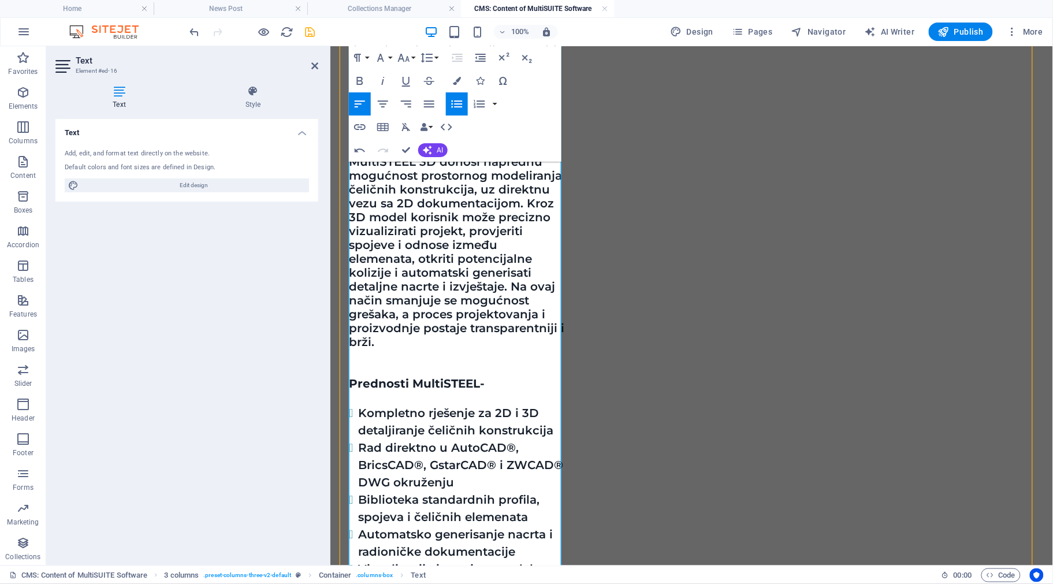
click at [552, 404] on li "Kompletno rješenje za 2D i 3D detaljiranje čeličnih konstrukcija" at bounding box center [461, 421] width 207 height 35
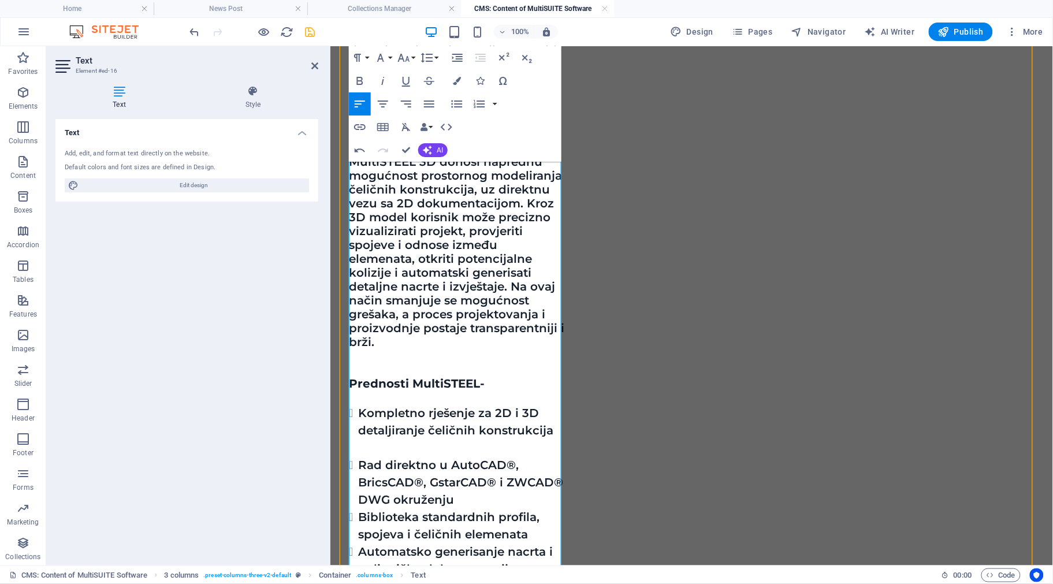
click at [479, 456] on li "Rad direktno u AutoCAD®, BricsCAD®, GstarCAD® i ZWCAD® DWG okruženju" at bounding box center [461, 482] width 207 height 52
click at [544, 525] on li "Biblioteka standardnih profila, spojeva i čeličnih elemenata" at bounding box center [461, 542] width 207 height 35
click at [524, 577] on li "Automatsko generisanje nacrta i radioničke dokumentacije" at bounding box center [461, 594] width 207 height 35
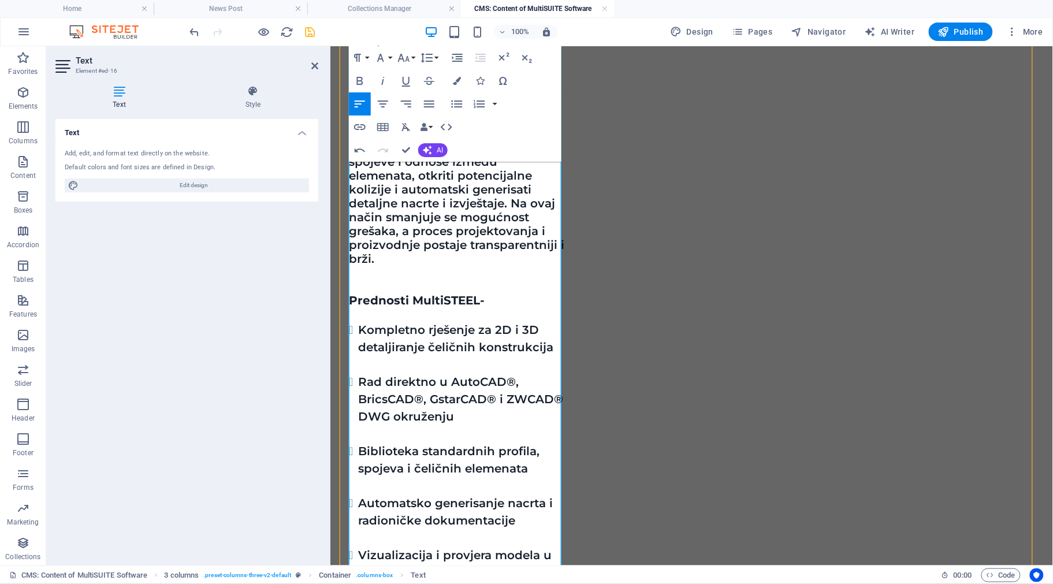
scroll to position [1284, 0]
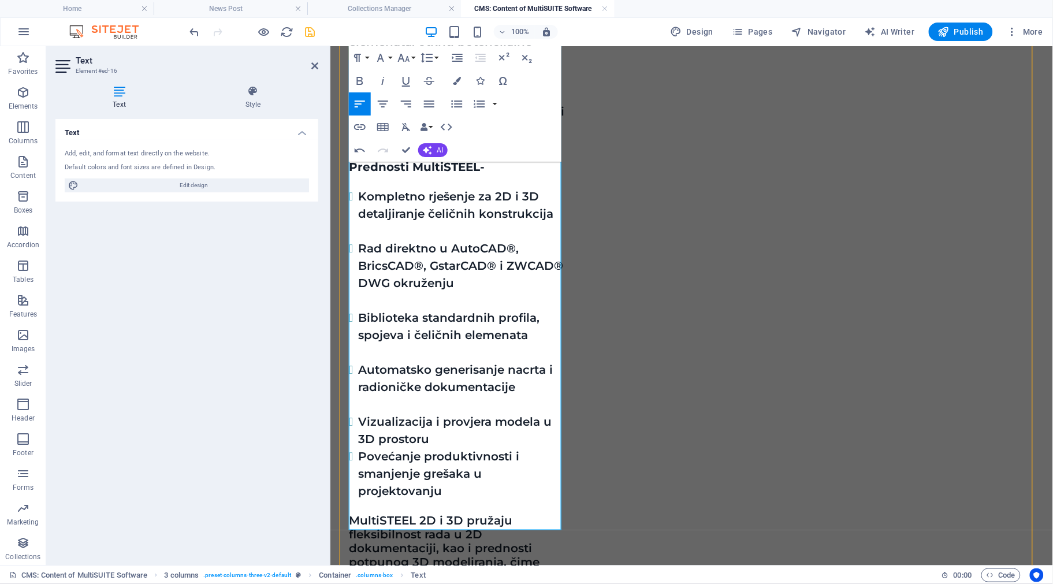
click at [463, 412] on li "Vizualizacija i provjera modela u 3D prostoru" at bounding box center [461, 429] width 207 height 35
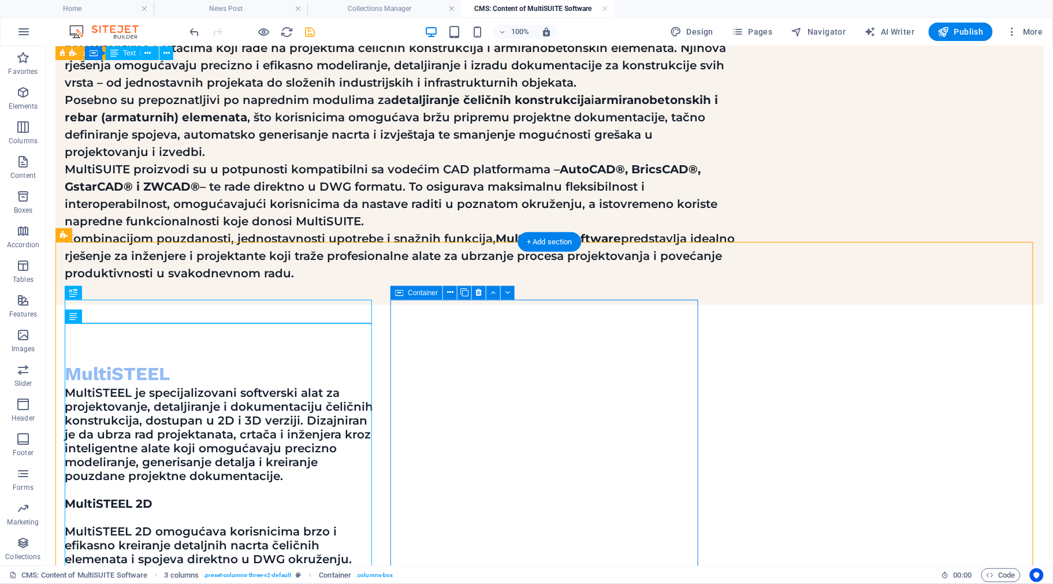
scroll to position [388, 0]
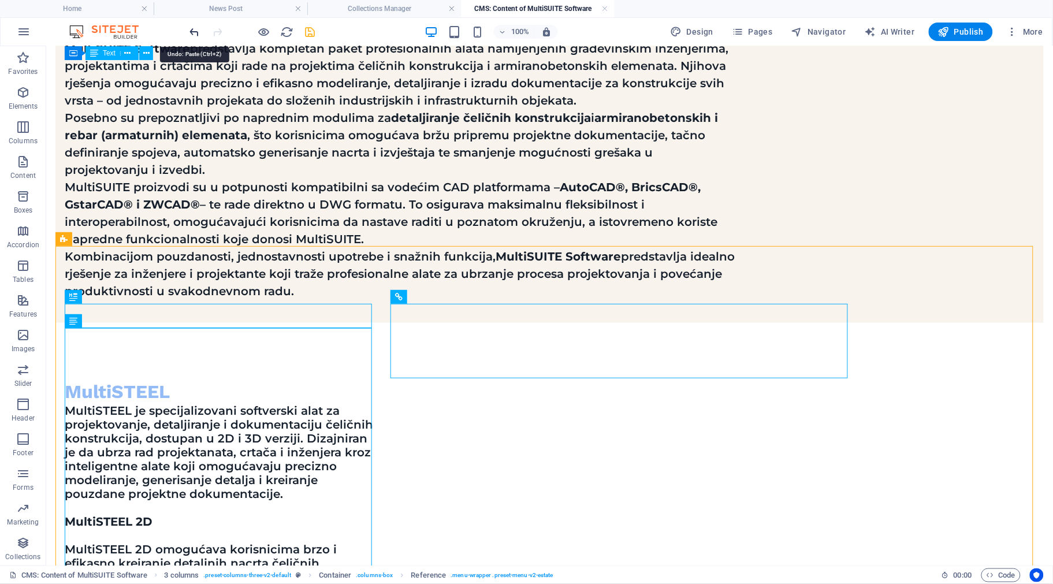
click at [199, 29] on icon "undo" at bounding box center [194, 31] width 13 height 13
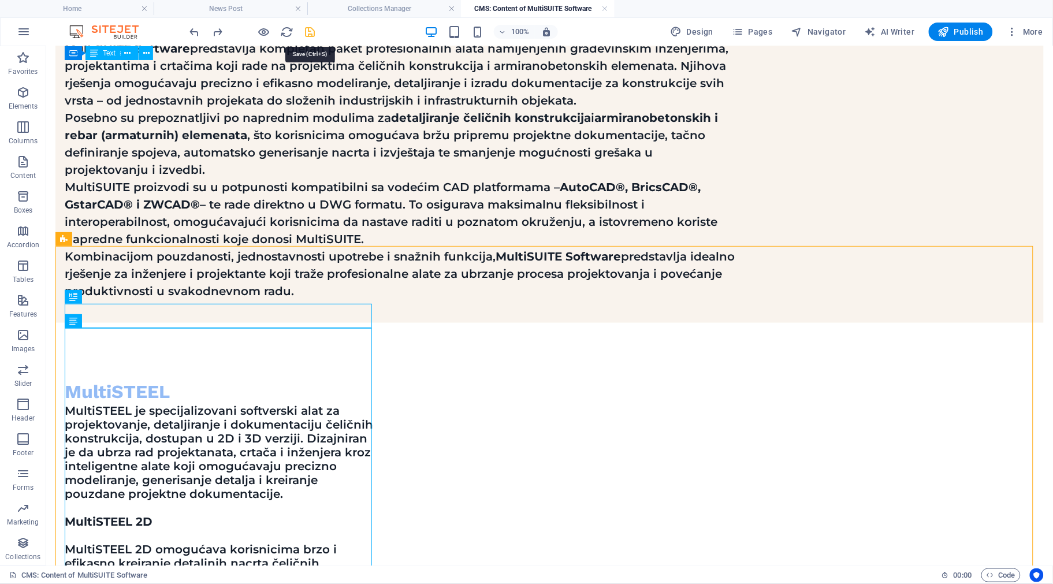
click at [312, 27] on icon "save" at bounding box center [310, 31] width 13 height 13
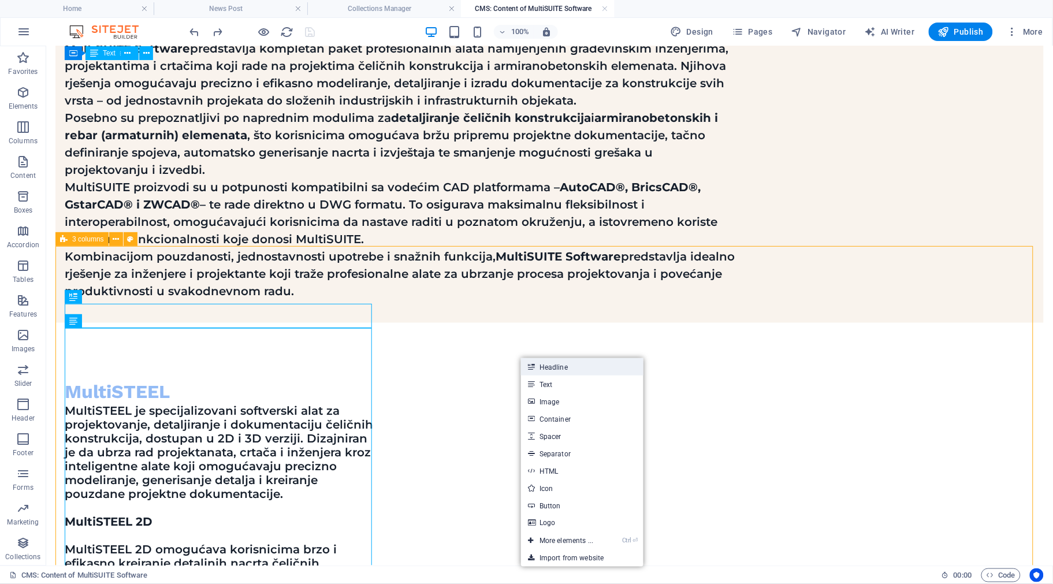
click at [550, 365] on link "Headline" at bounding box center [582, 366] width 122 height 17
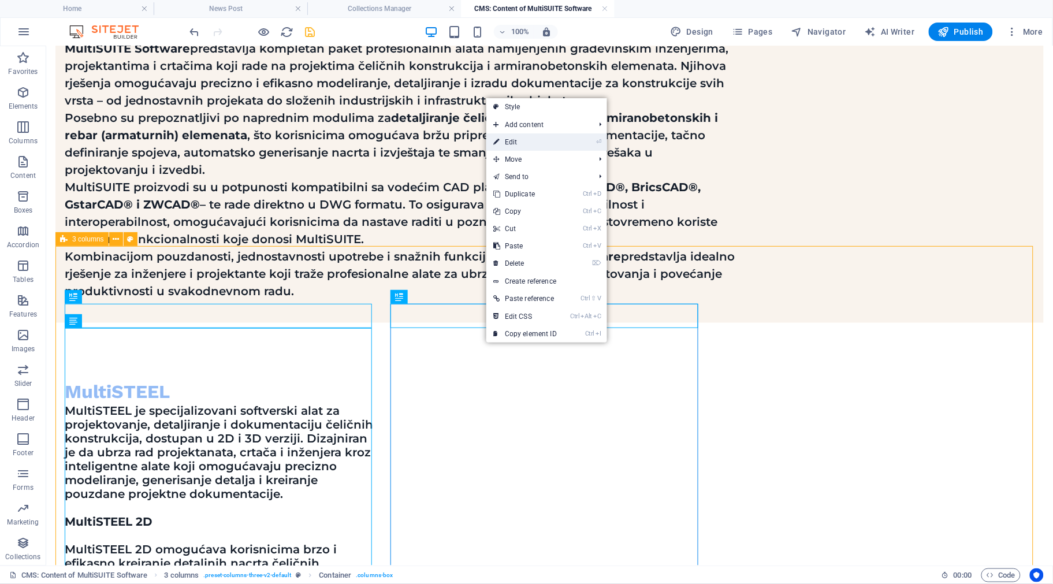
drag, startPoint x: 553, startPoint y: 146, endPoint x: 281, endPoint y: 106, distance: 275.0
click at [553, 146] on link "⏎ Edit" at bounding box center [524, 141] width 77 height 17
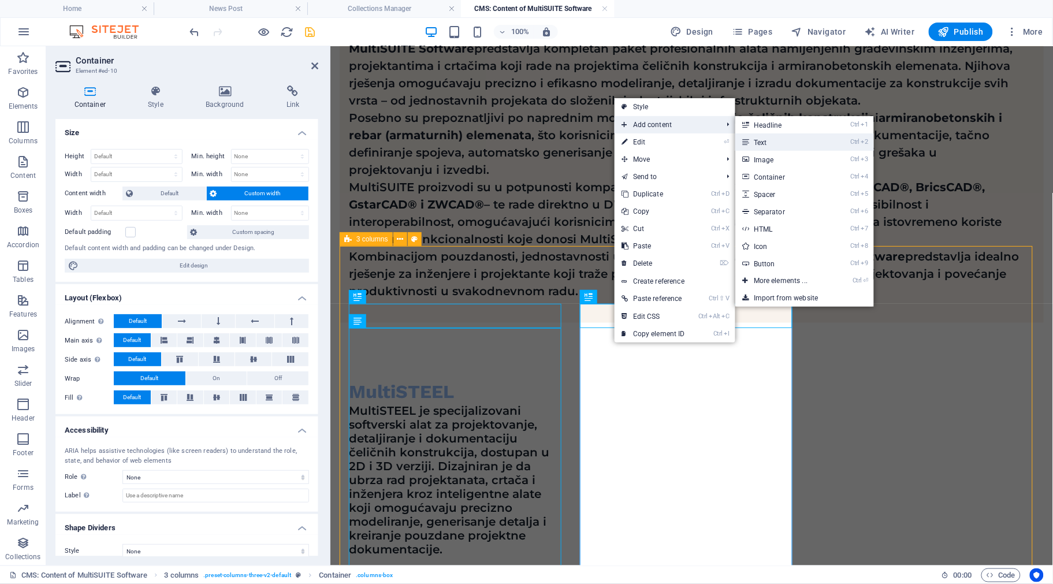
drag, startPoint x: 774, startPoint y: 142, endPoint x: 444, endPoint y: 97, distance: 333.5
click at [774, 142] on link "Ctrl 2 Text" at bounding box center [782, 141] width 95 height 17
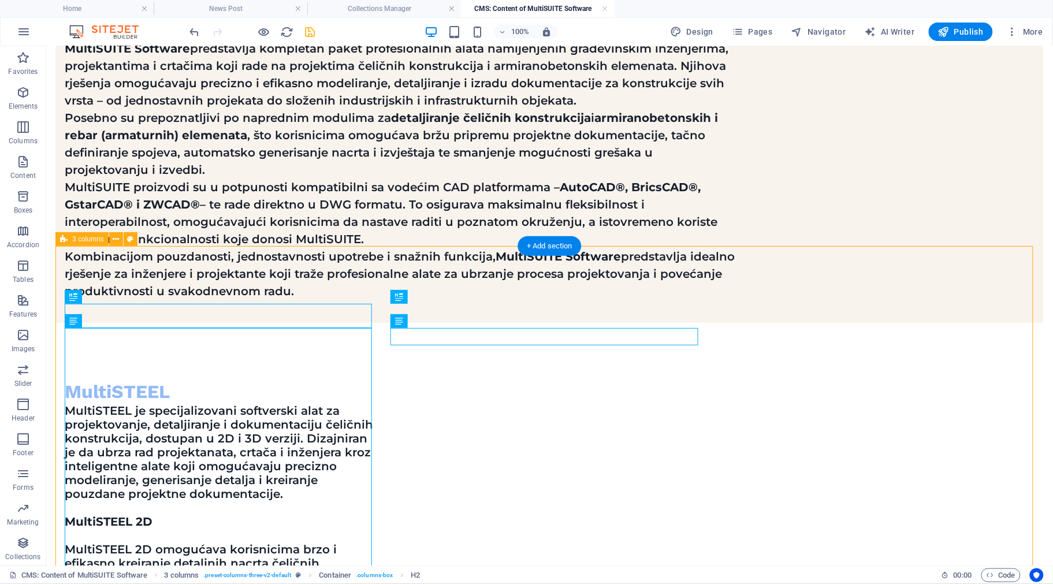
drag, startPoint x: 462, startPoint y: 358, endPoint x: 420, endPoint y: 308, distance: 65.2
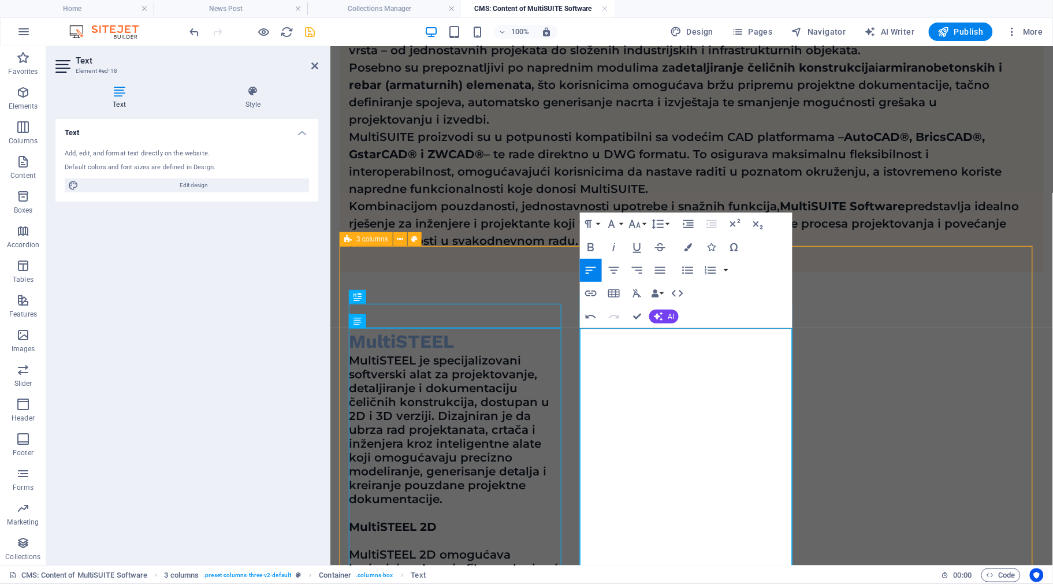
scroll to position [460, 0]
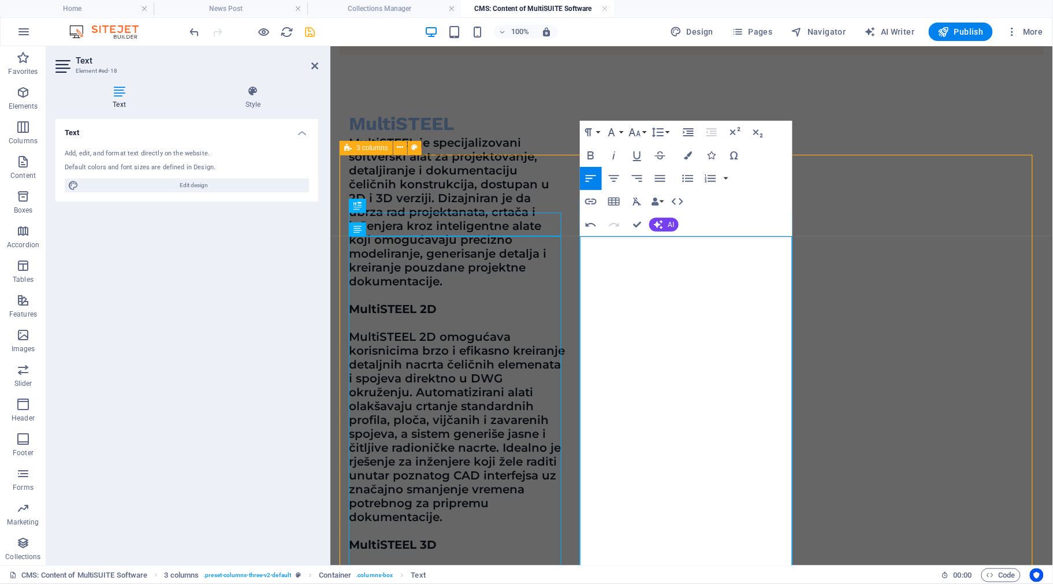
scroll to position [676, 0]
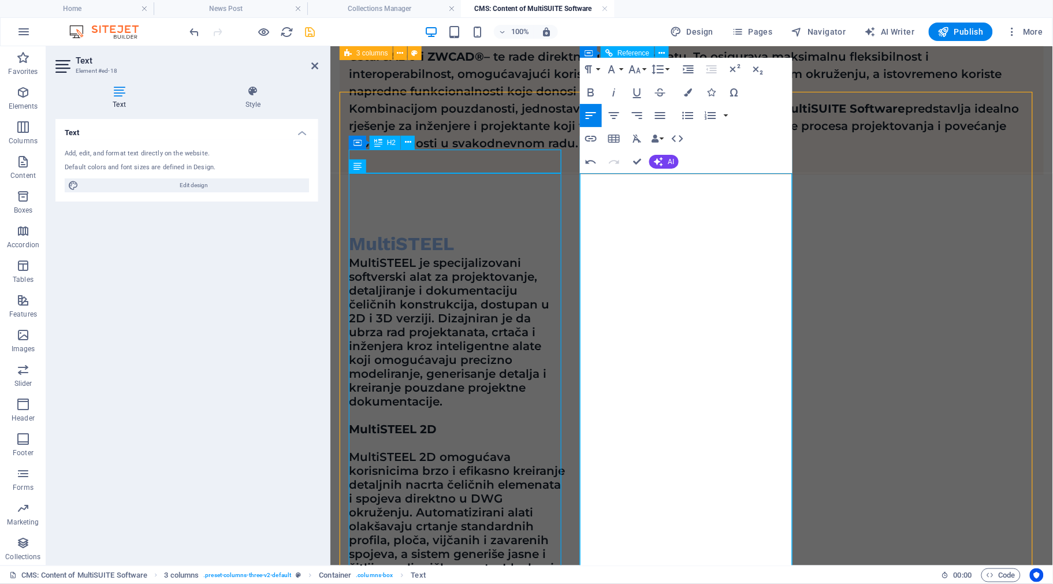
scroll to position [532, 0]
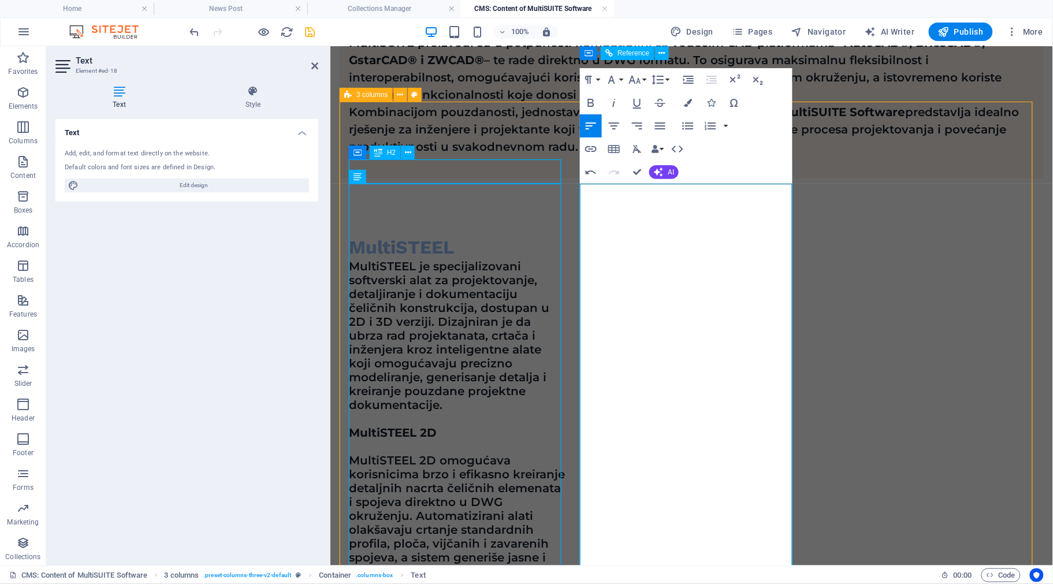
drag, startPoint x: 675, startPoint y: 246, endPoint x: 550, endPoint y: 167, distance: 148.2
click at [621, 79] on button "Font Family" at bounding box center [614, 79] width 22 height 23
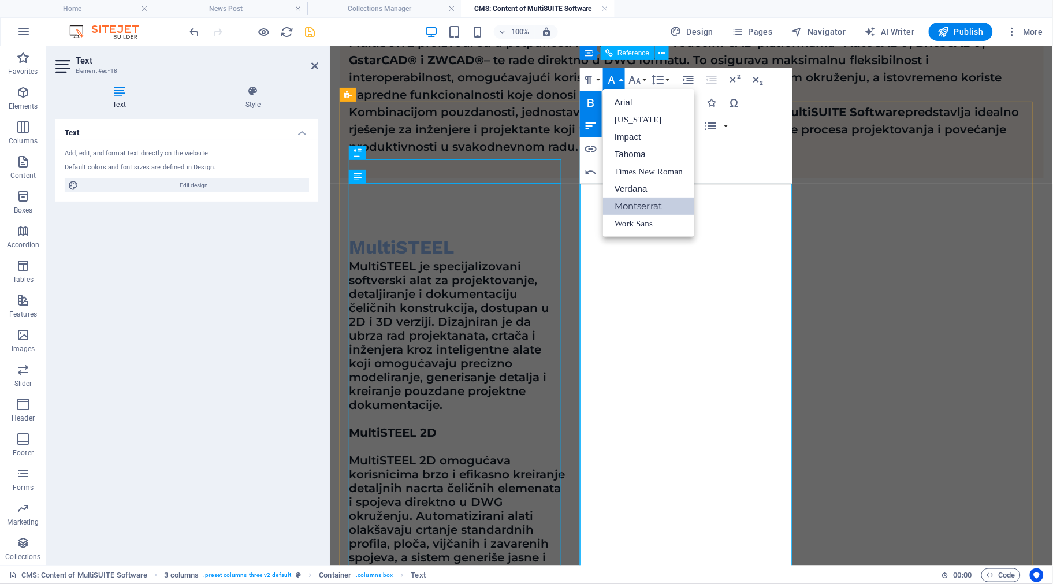
scroll to position [0, 0]
click at [645, 206] on link "Montserrat" at bounding box center [648, 206] width 91 height 17
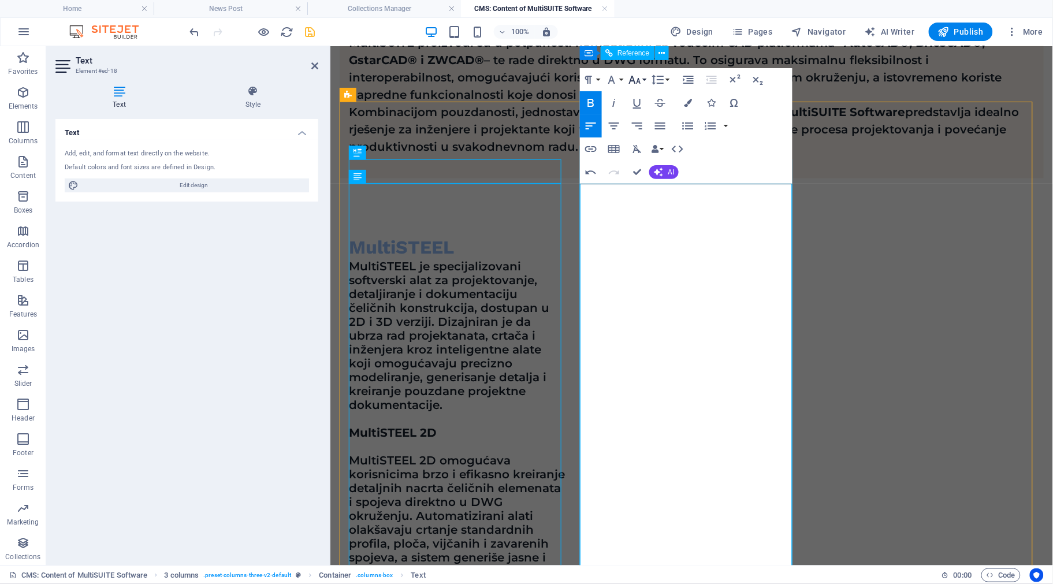
click at [645, 76] on button "Font Size" at bounding box center [637, 79] width 22 height 23
drag, startPoint x: 648, startPoint y: 201, endPoint x: 320, endPoint y: 162, distance: 329.8
click at [648, 201] on link "18" at bounding box center [647, 206] width 42 height 17
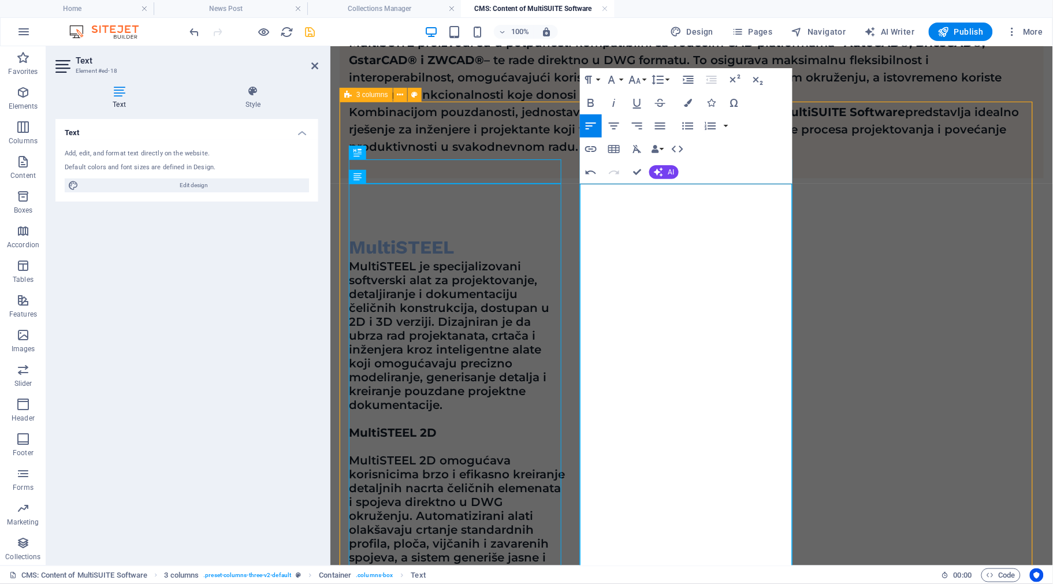
click at [643, 81] on button "Font Size" at bounding box center [637, 79] width 22 height 23
click at [642, 223] on link "24" at bounding box center [647, 223] width 42 height 17
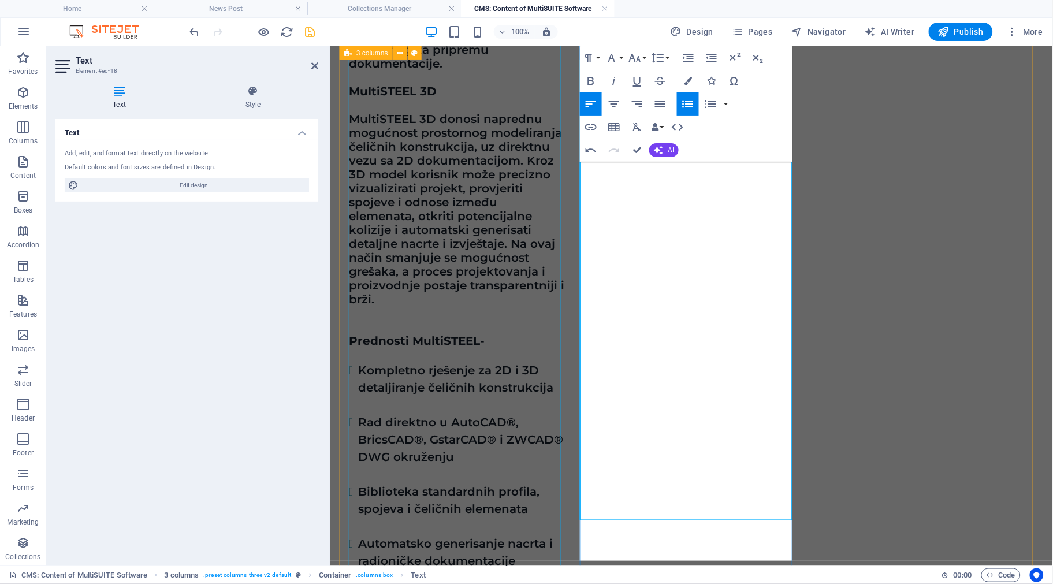
scroll to position [1182, 0]
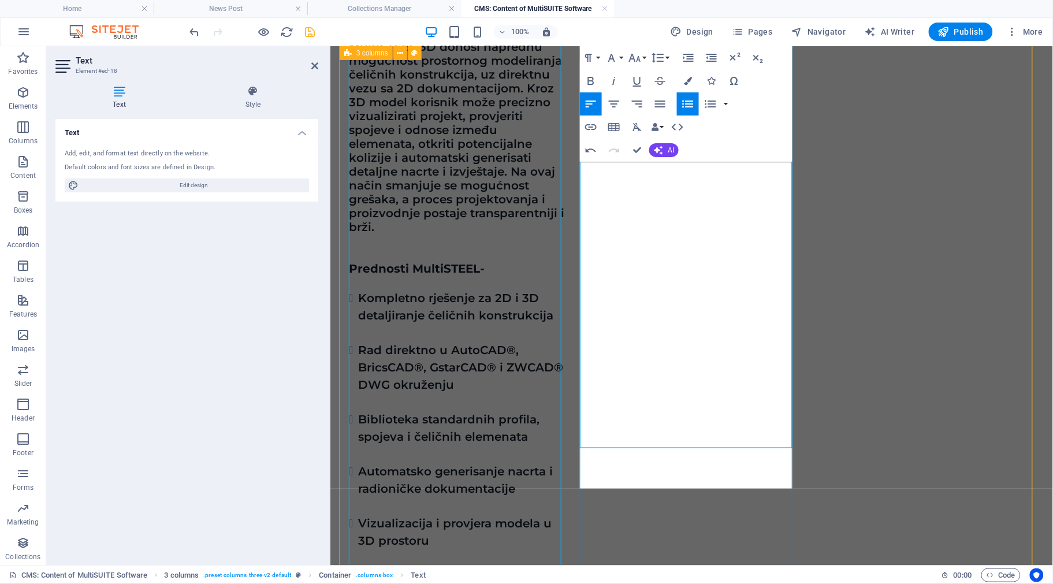
drag, startPoint x: 592, startPoint y: 437, endPoint x: 782, endPoint y: 371, distance: 201.3
click at [645, 54] on button "Font Size" at bounding box center [637, 57] width 22 height 23
click at [645, 88] on link "18" at bounding box center [647, 91] width 42 height 17
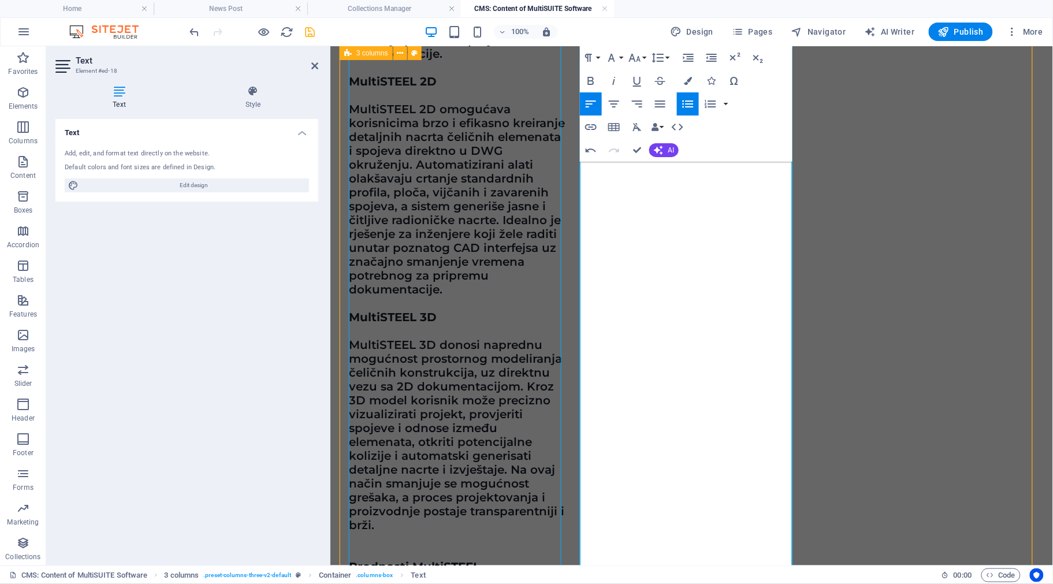
scroll to position [754, 0]
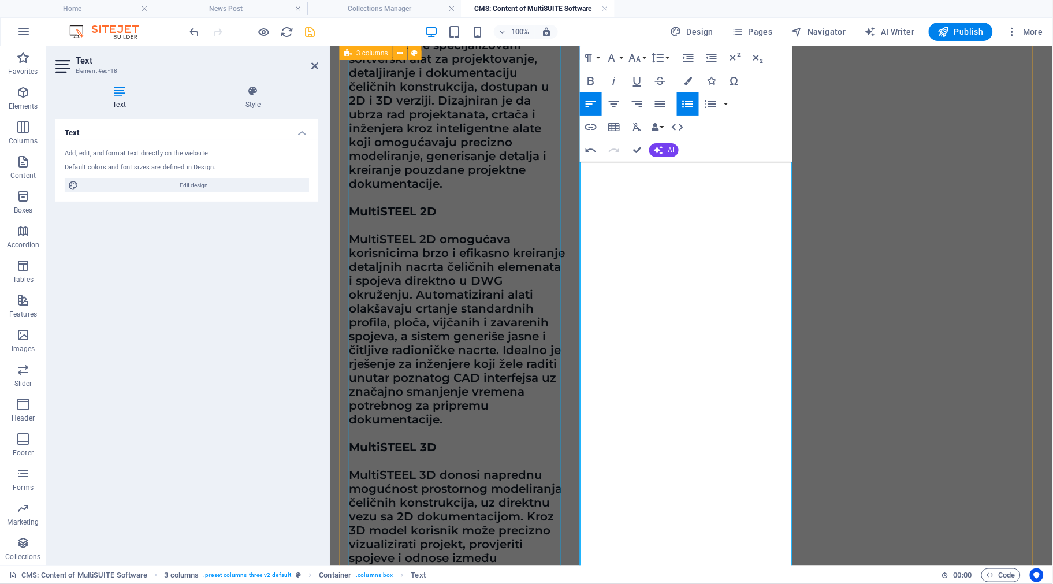
click at [645, 60] on button "Font Size" at bounding box center [637, 57] width 22 height 23
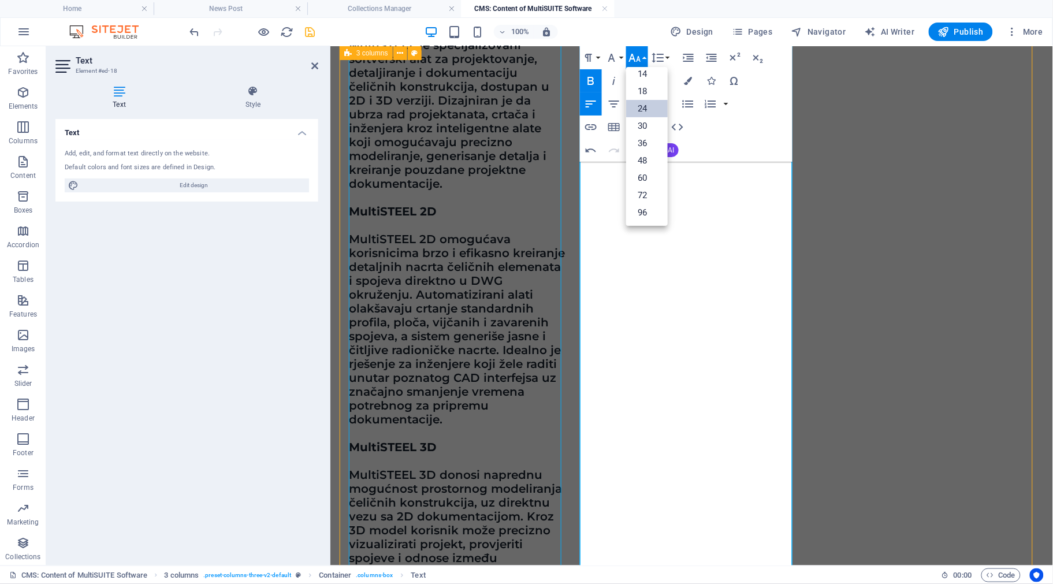
click at [648, 111] on link "24" at bounding box center [647, 108] width 42 height 17
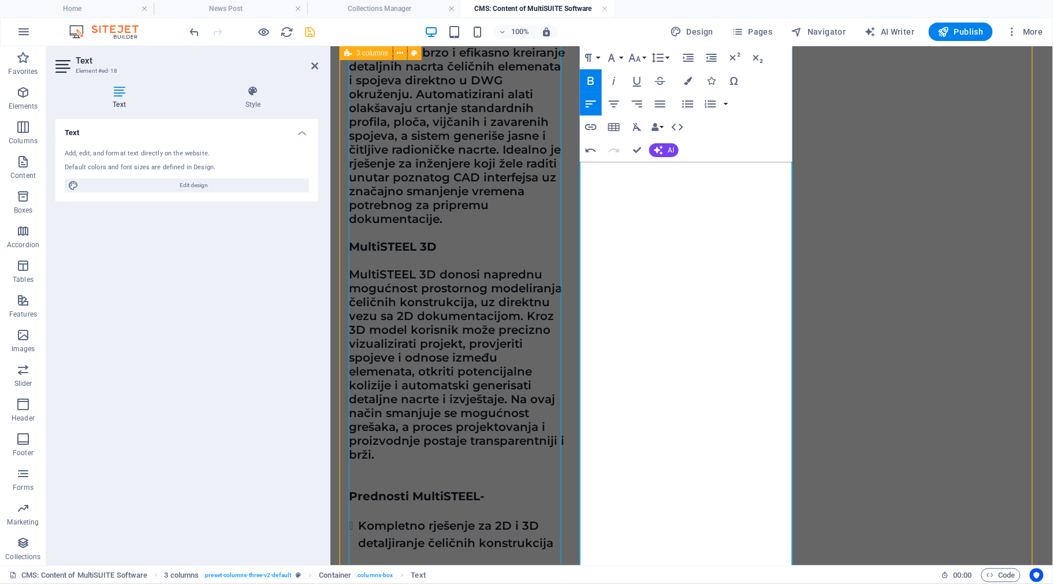
scroll to position [971, 0]
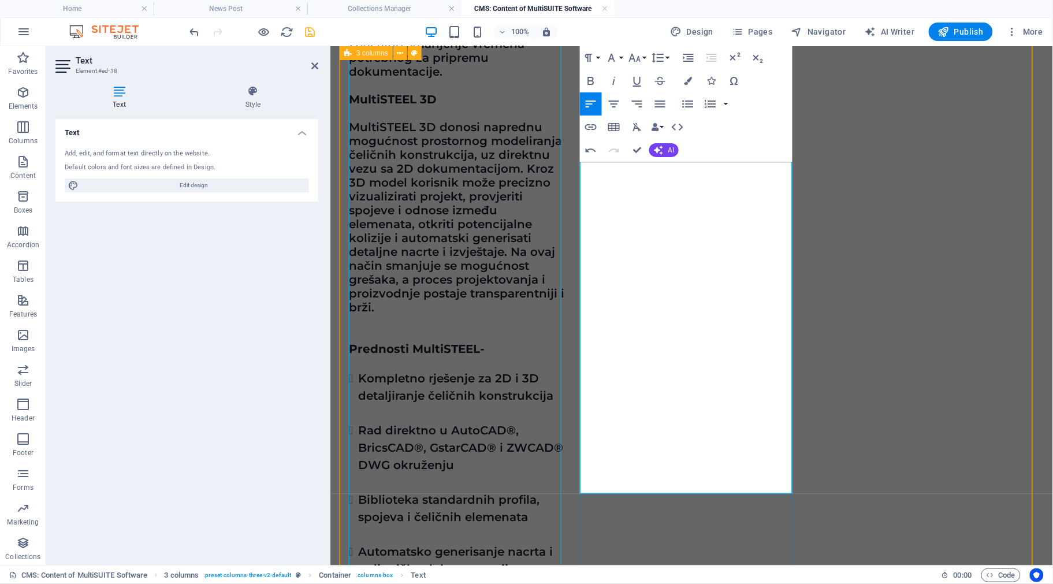
scroll to position [1206, 0]
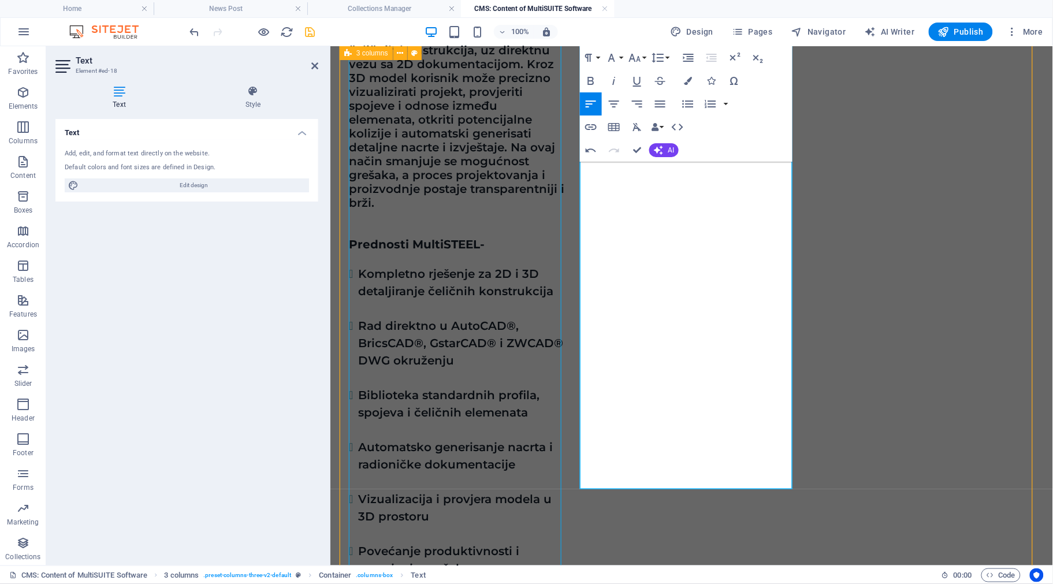
drag, startPoint x: 759, startPoint y: 483, endPoint x: 564, endPoint y: 394, distance: 214.6
click at [620, 55] on button "Font Family" at bounding box center [614, 57] width 22 height 23
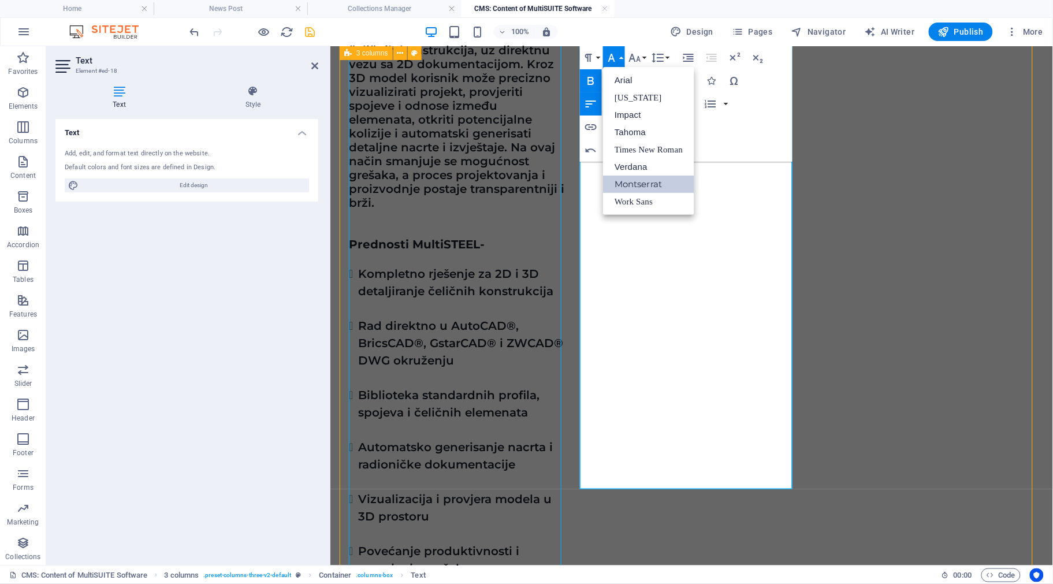
scroll to position [0, 0]
click at [642, 55] on button "Font Size" at bounding box center [637, 57] width 22 height 23
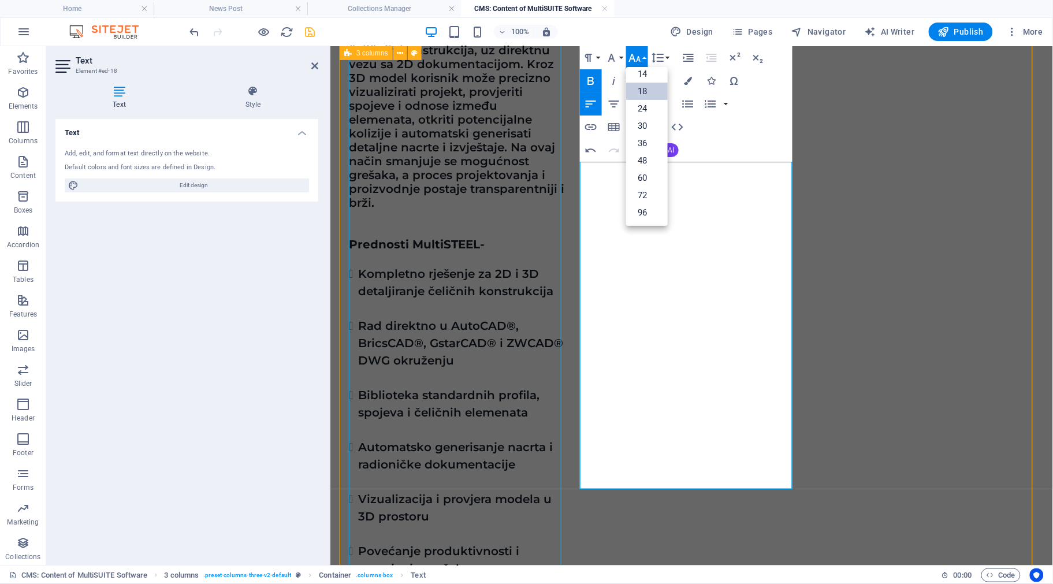
click at [645, 94] on link "18" at bounding box center [647, 91] width 42 height 17
drag, startPoint x: 768, startPoint y: 359, endPoint x: 579, endPoint y: 206, distance: 243.1
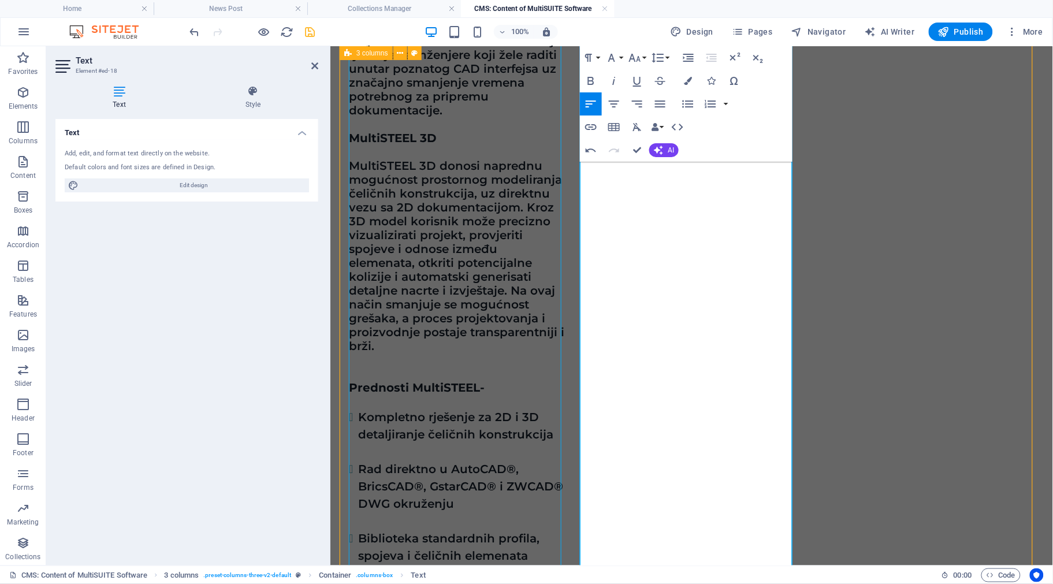
scroll to position [1062, 0]
drag, startPoint x: 767, startPoint y: 505, endPoint x: 583, endPoint y: 267, distance: 301.1
click at [621, 54] on button "Font Family" at bounding box center [614, 57] width 22 height 23
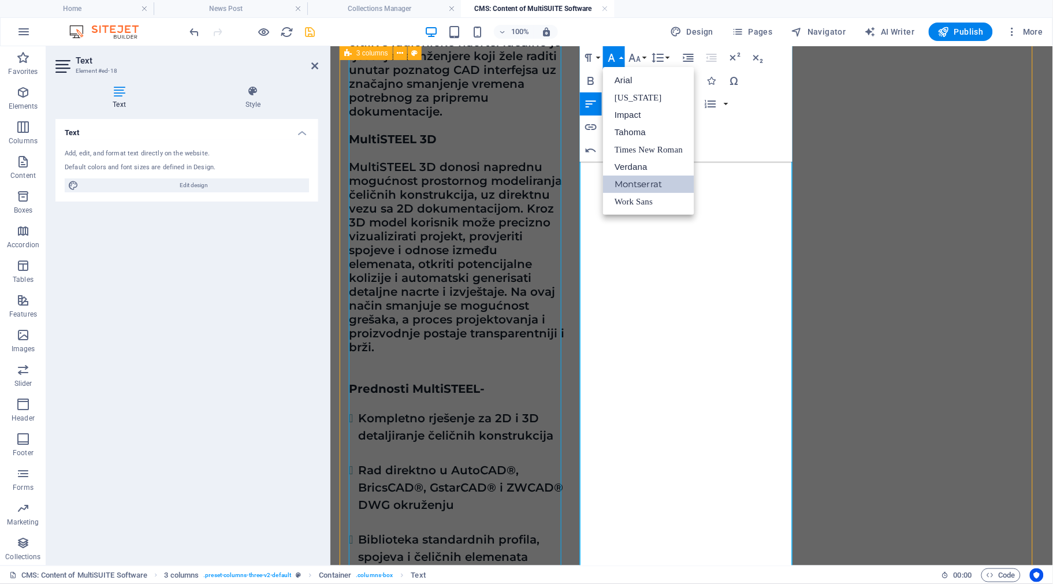
scroll to position [0, 0]
drag, startPoint x: 645, startPoint y: 183, endPoint x: 315, endPoint y: 133, distance: 334.1
click at [645, 183] on link "Montserrat" at bounding box center [648, 184] width 91 height 17
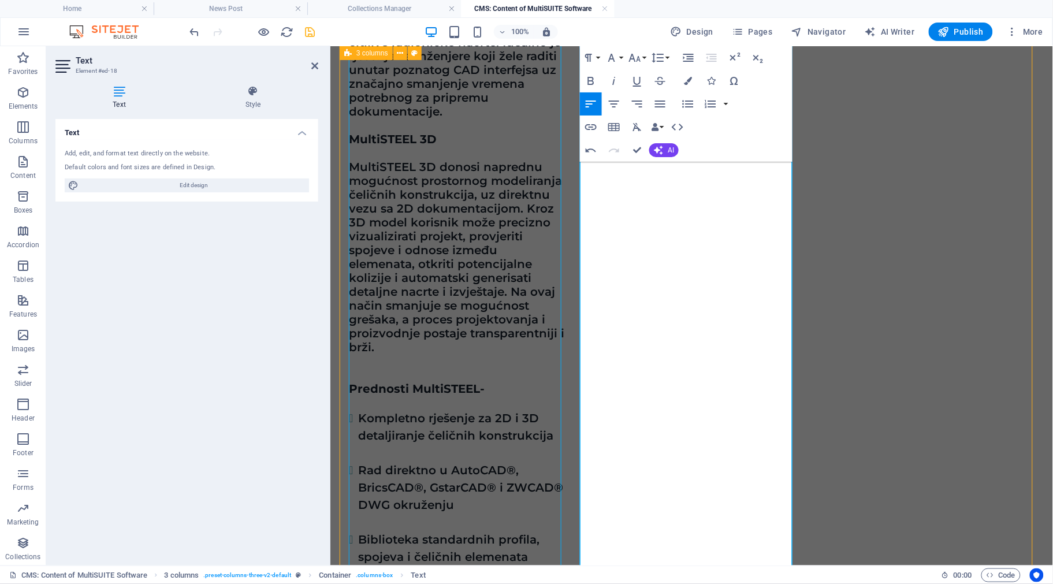
click at [648, 53] on div "Paragraph Format Normal Heading 1 Heading 2 Heading 3 Heading 4 Heading 5 Headi…" at bounding box center [626, 57] width 92 height 23
click at [644, 55] on button "Font Size" at bounding box center [637, 57] width 22 height 23
click at [645, 88] on link "18" at bounding box center [647, 91] width 42 height 17
click at [692, 102] on icon "button" at bounding box center [688, 104] width 14 height 14
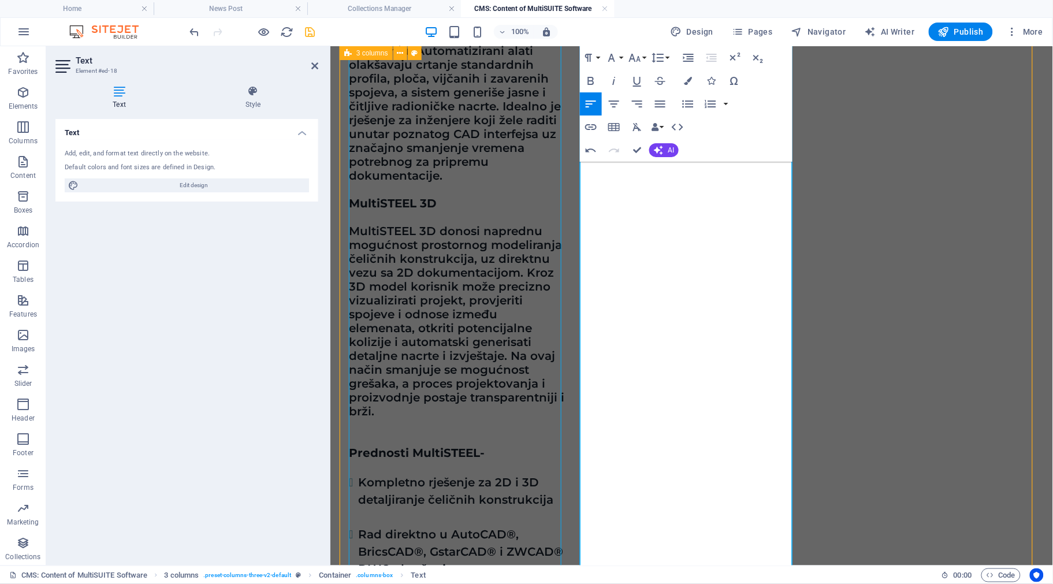
scroll to position [917, 0]
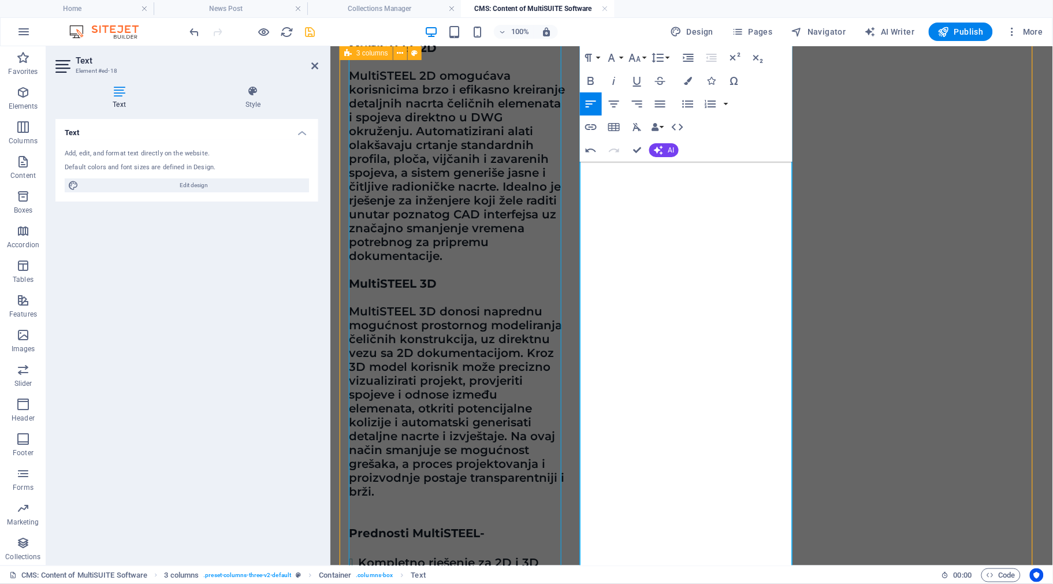
click at [647, 58] on button "Font Size" at bounding box center [637, 57] width 22 height 23
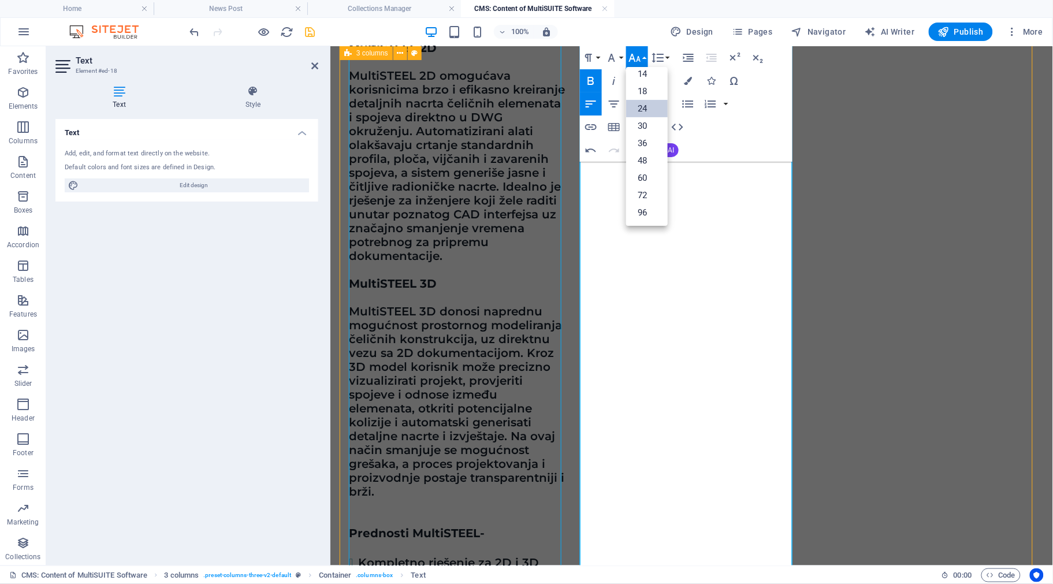
click at [647, 58] on button "Font Size" at bounding box center [637, 57] width 22 height 23
click at [645, 57] on button "Font Size" at bounding box center [637, 57] width 22 height 23
click at [645, 93] on link "18" at bounding box center [647, 91] width 42 height 17
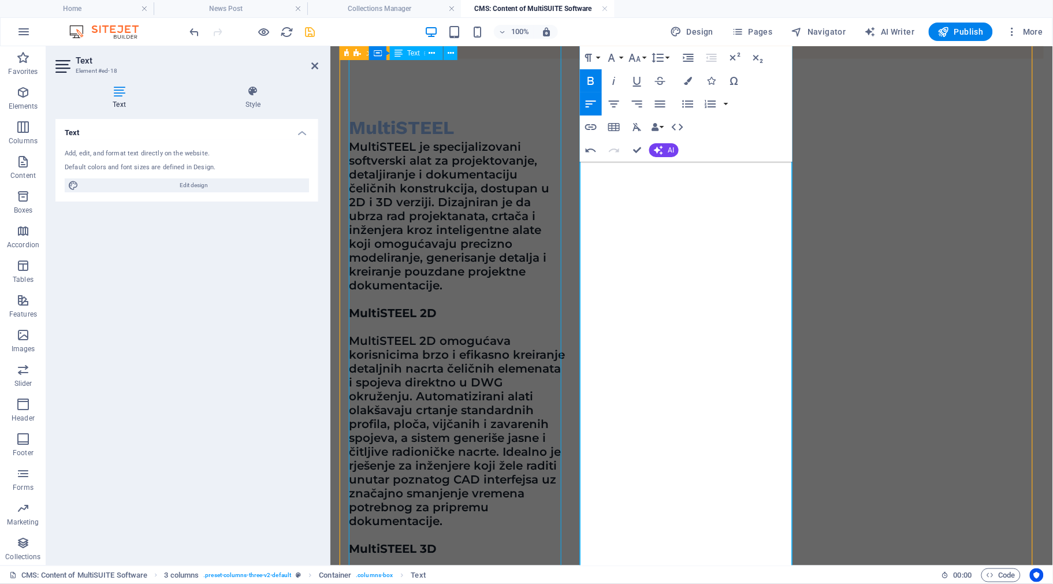
scroll to position [629, 0]
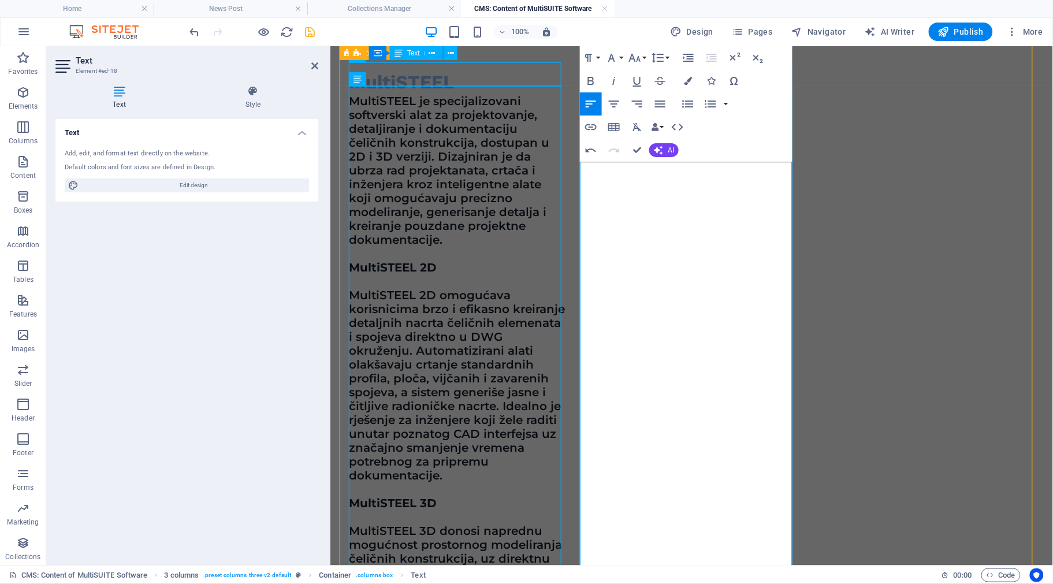
scroll to position [773, 0]
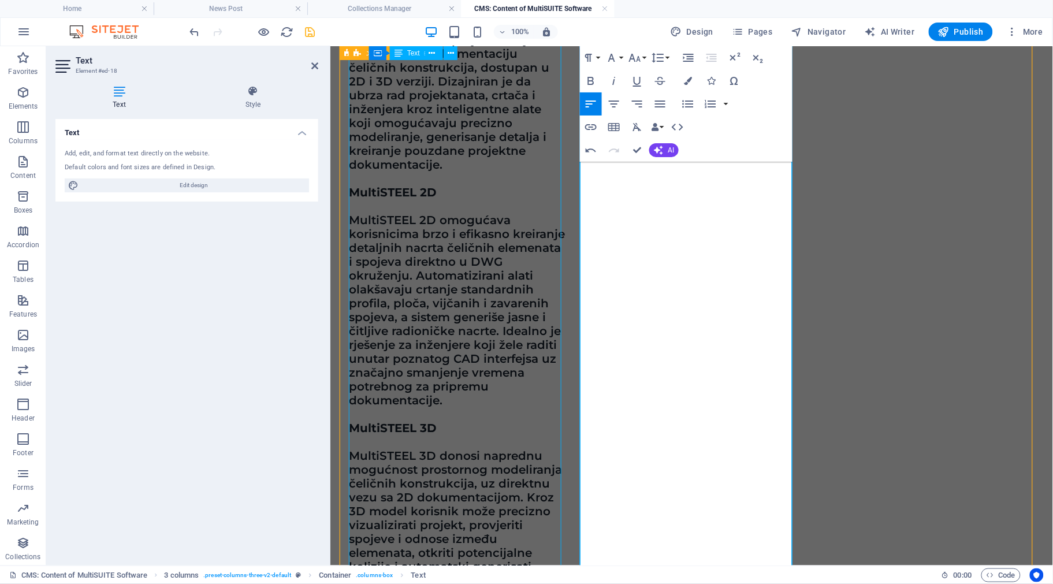
drag, startPoint x: 590, startPoint y: 400, endPoint x: 693, endPoint y: 404, distance: 102.9
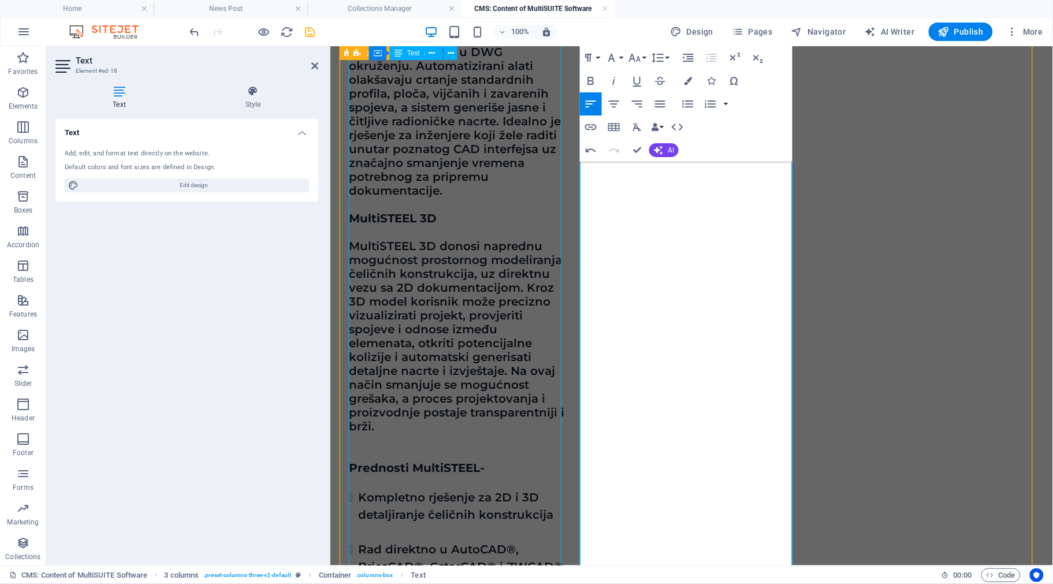
scroll to position [990, 0]
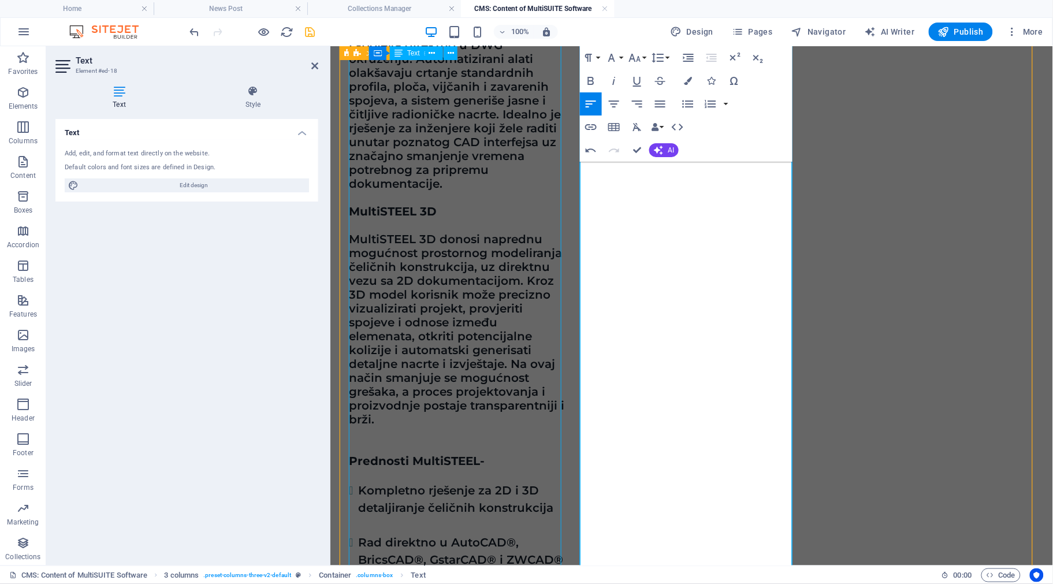
click at [645, 58] on button "Font Size" at bounding box center [637, 57] width 22 height 23
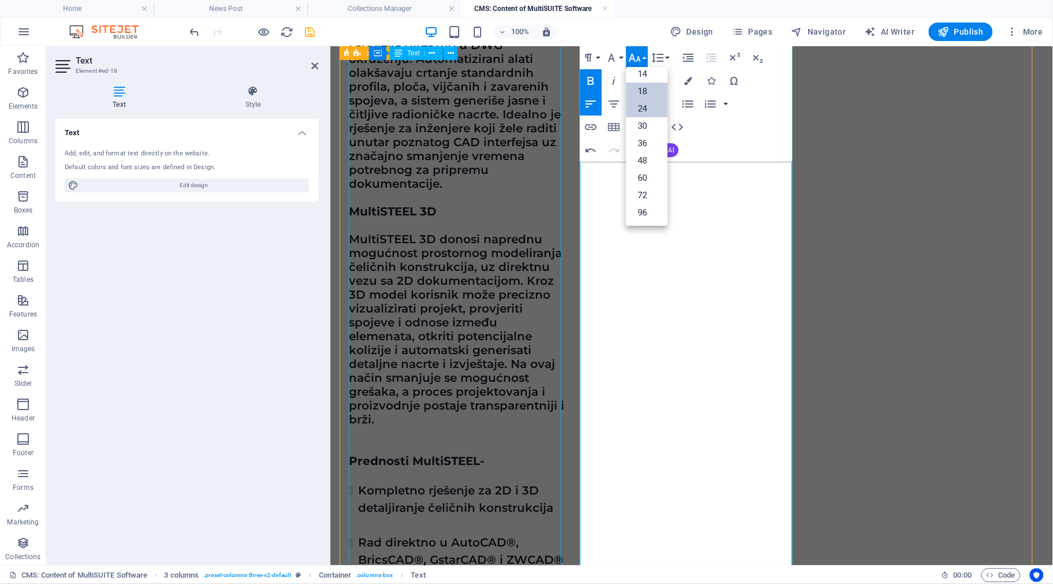
click at [649, 105] on link "24" at bounding box center [647, 108] width 42 height 17
drag, startPoint x: 664, startPoint y: 287, endPoint x: 736, endPoint y: 290, distance: 72.3
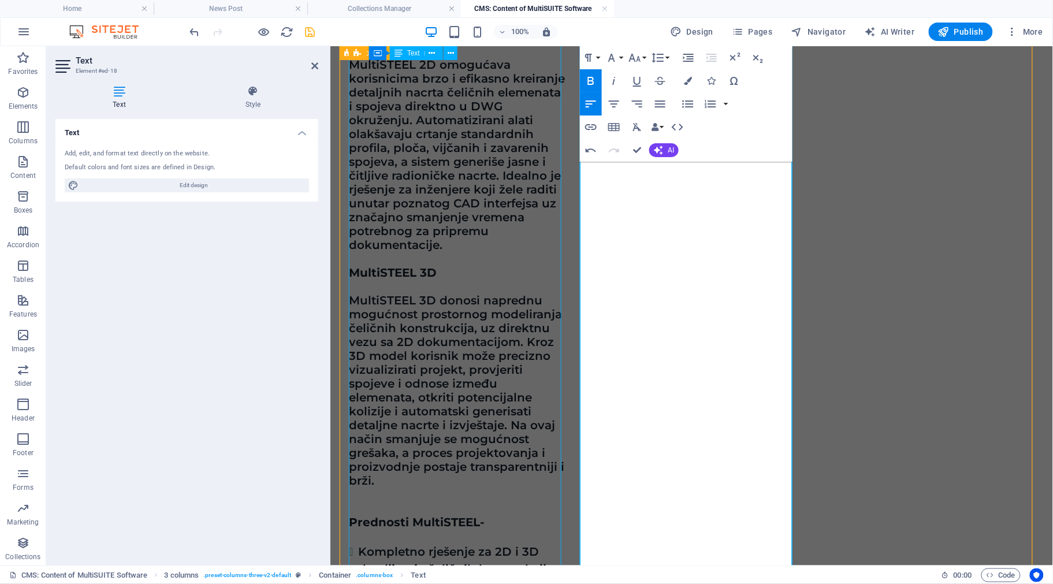
scroll to position [917, 0]
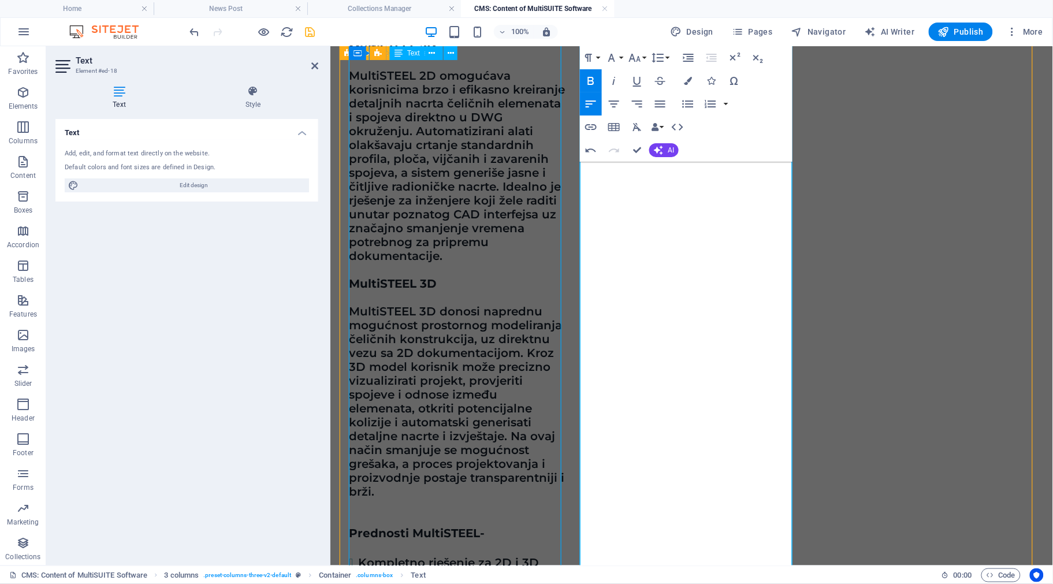
click at [419, 450] on div "MultiSTEEL je specijalizovani softverski alat za projektovanje, detaljiranje i …" at bounding box center [456, 434] width 216 height 1120
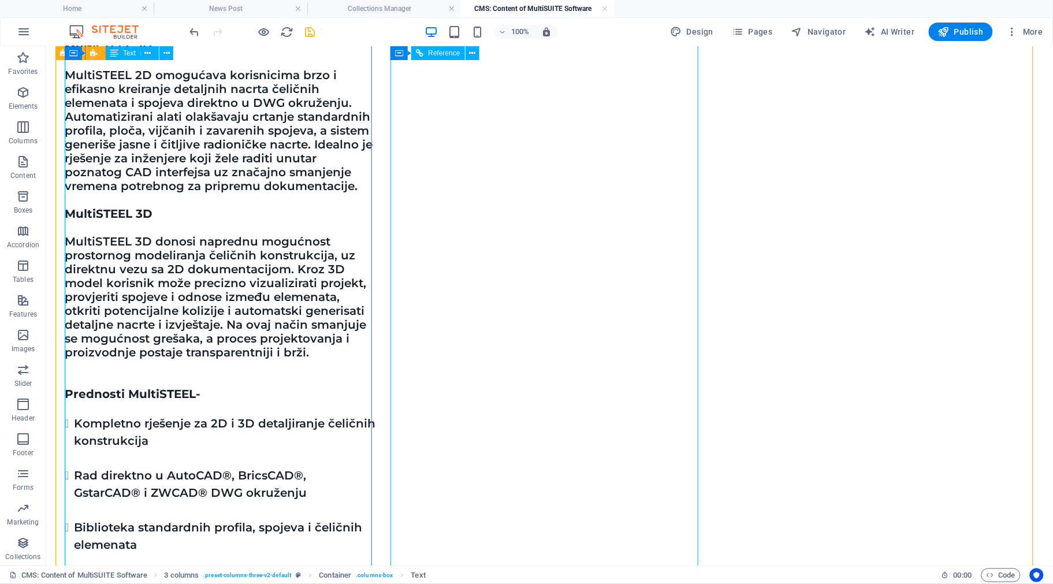
click at [145, 308] on div "MultiSTEEL je specijalizovani softverski alat za projektovanje, detaljiranje i …" at bounding box center [219, 352] width 311 height 846
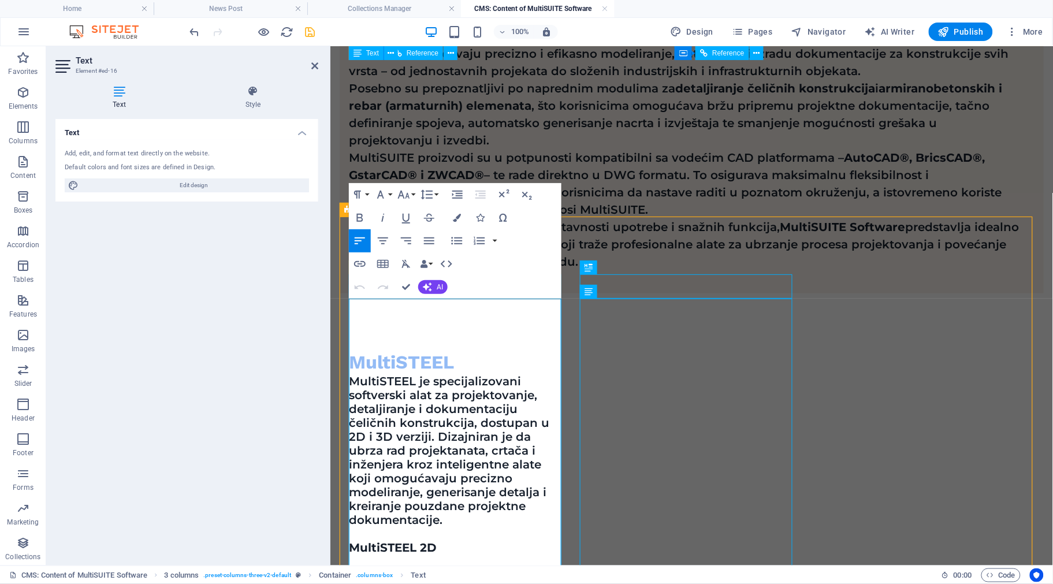
click at [407, 541] on strong "MultiSTEEL 2D" at bounding box center [392, 548] width 88 height 14
click at [417, 198] on button "Font Size" at bounding box center [406, 194] width 22 height 23
click at [448, 541] on p "MultiSTEEL 2D" at bounding box center [456, 548] width 216 height 14
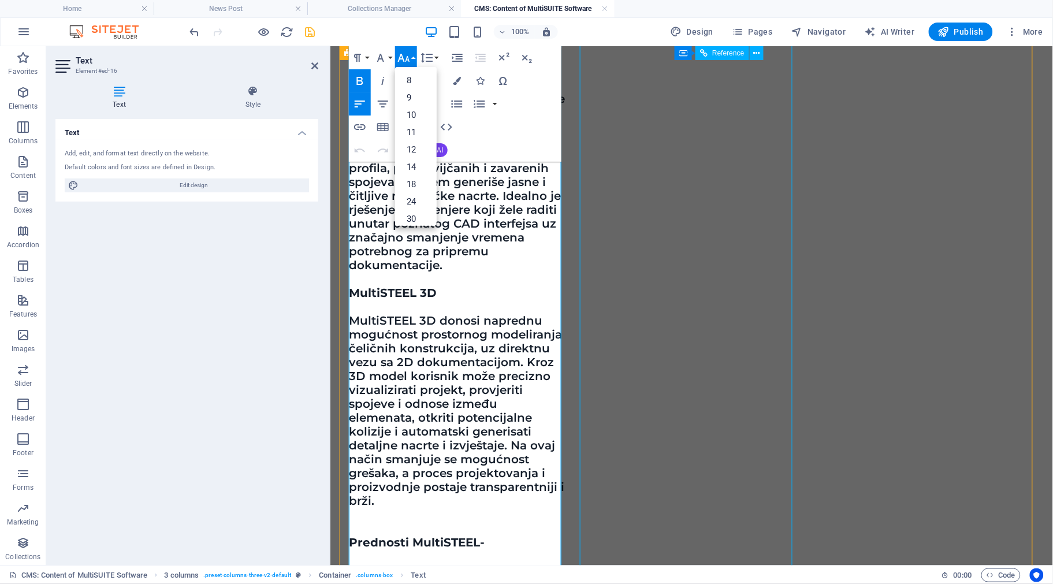
scroll to position [995, 0]
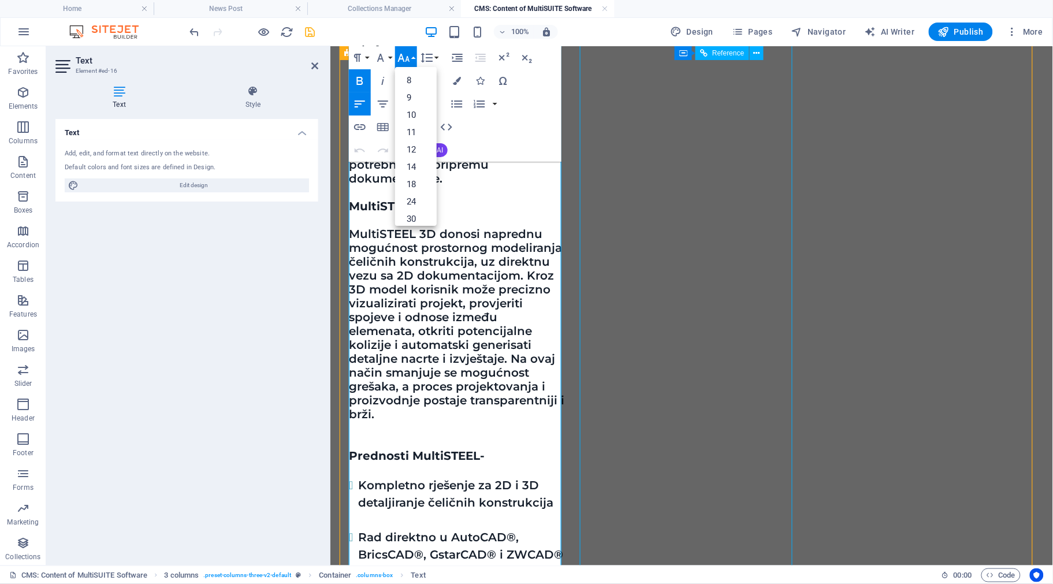
click at [434, 448] on strong "Prednosti MultiSTEEL-" at bounding box center [416, 455] width 136 height 14
click at [414, 188] on link "18" at bounding box center [416, 184] width 42 height 17
click at [412, 58] on button "Font Size" at bounding box center [406, 57] width 22 height 23
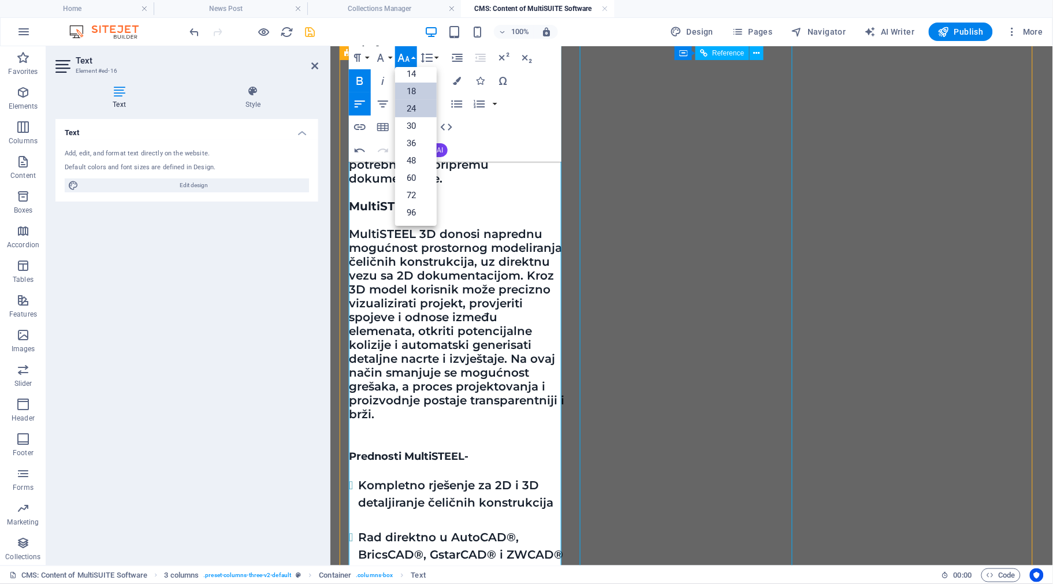
scroll to position [93, 0]
click at [412, 101] on link "24" at bounding box center [416, 108] width 42 height 17
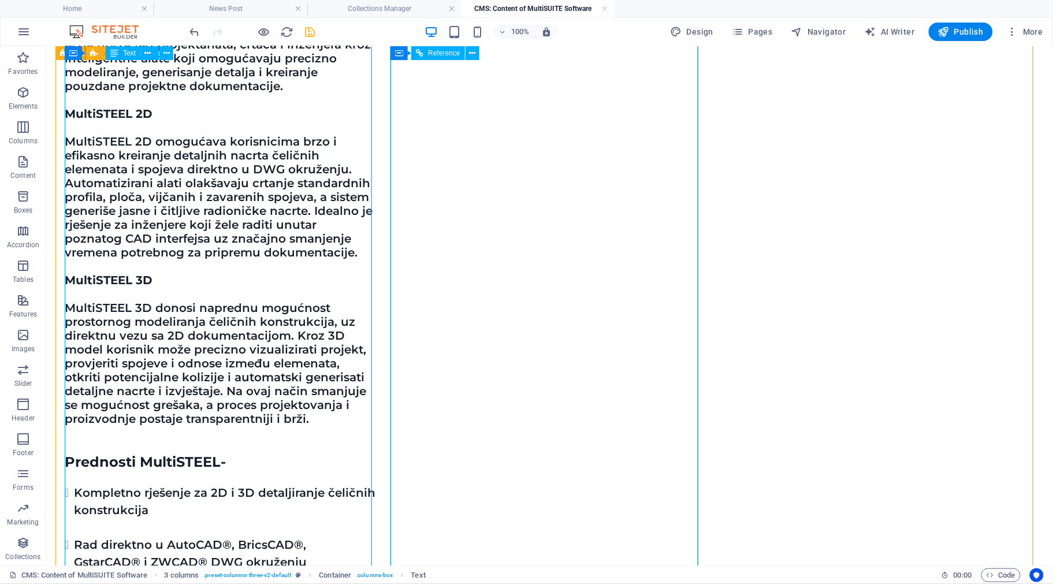
scroll to position [795, 0]
click at [128, 190] on div "MultiSTEEL je specijalizovani softverski alat za projektovanje, detaljiranje i …" at bounding box center [219, 420] width 311 height 849
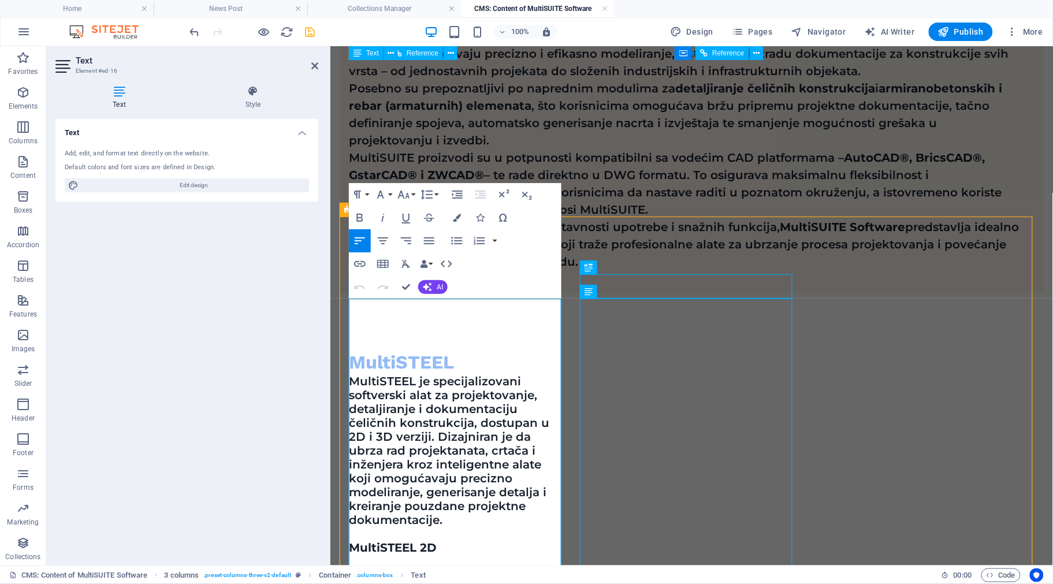
click at [398, 541] on strong "MultiSTEEL 2D" at bounding box center [392, 548] width 88 height 14
click at [415, 194] on button "Font Size" at bounding box center [406, 194] width 22 height 23
click at [418, 330] on link "24" at bounding box center [416, 338] width 42 height 17
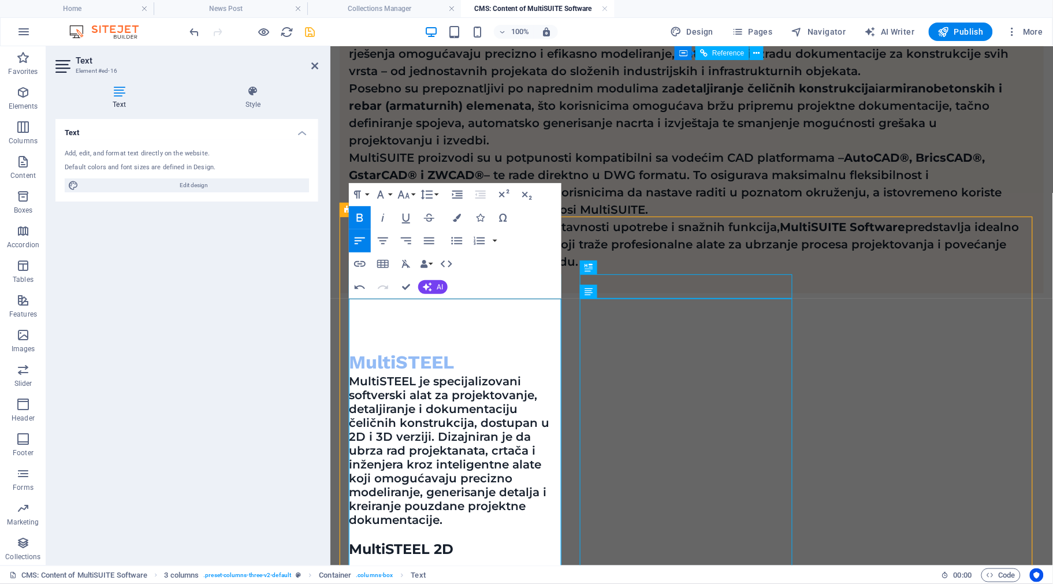
click at [470, 414] on p "MultiSTEEL je specijalizovani softverski alat za projektovanje, detaljiranje i …" at bounding box center [456, 450] width 216 height 153
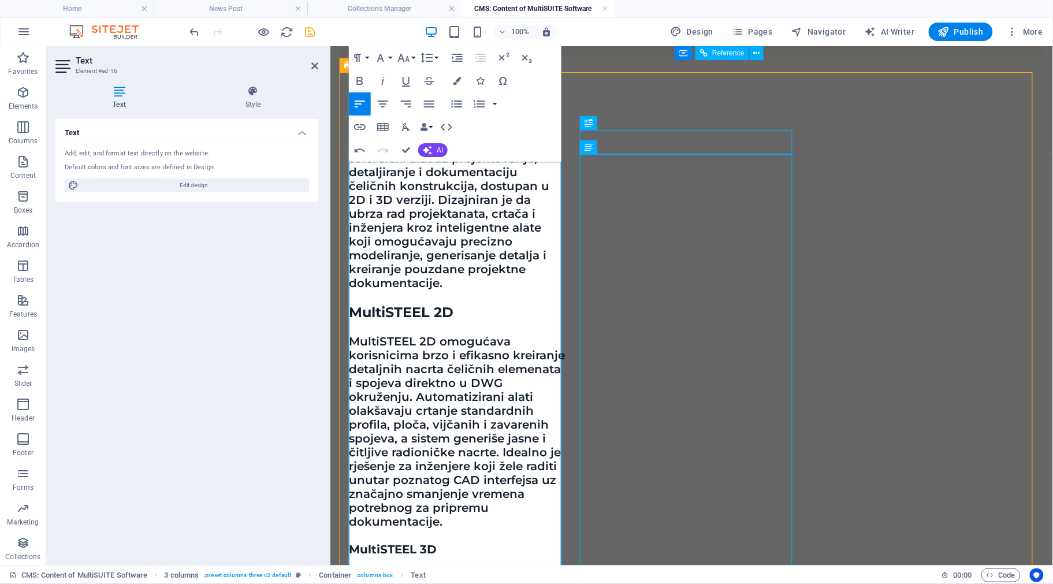
scroll to position [778, 0]
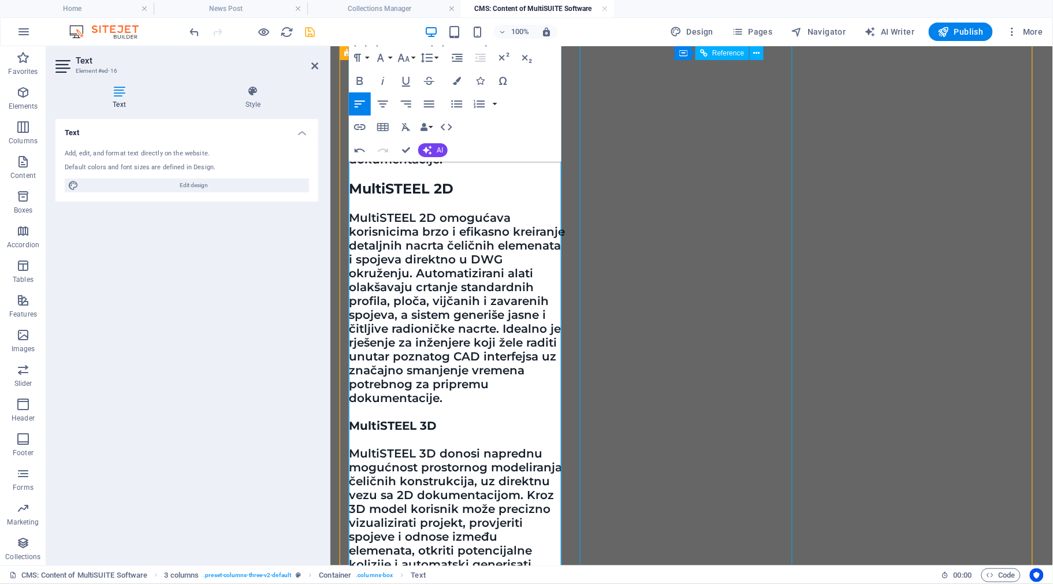
click at [377, 418] on strong "MultiSTEEL 3D" at bounding box center [392, 425] width 88 height 14
click at [413, 53] on button "Font Size" at bounding box center [406, 57] width 22 height 23
drag, startPoint x: 414, startPoint y: 198, endPoint x: 92, endPoint y: 165, distance: 322.9
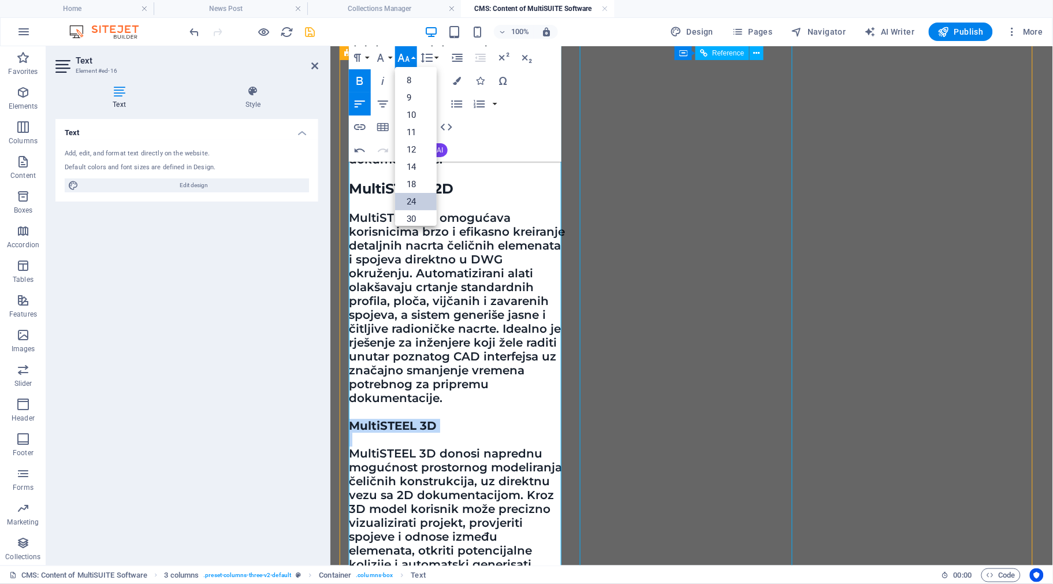
click at [414, 198] on link "24" at bounding box center [416, 201] width 42 height 17
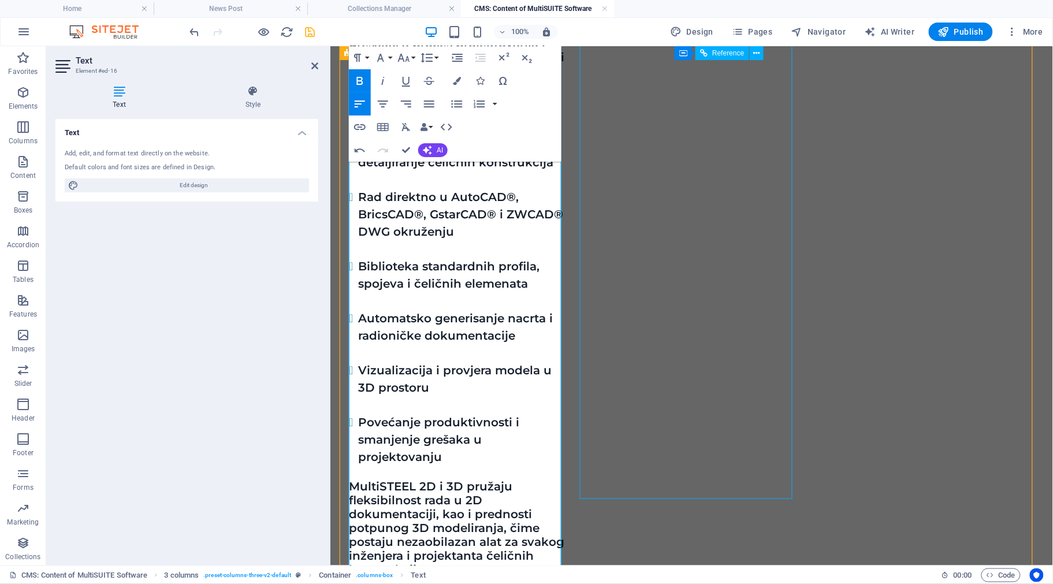
scroll to position [1356, 0]
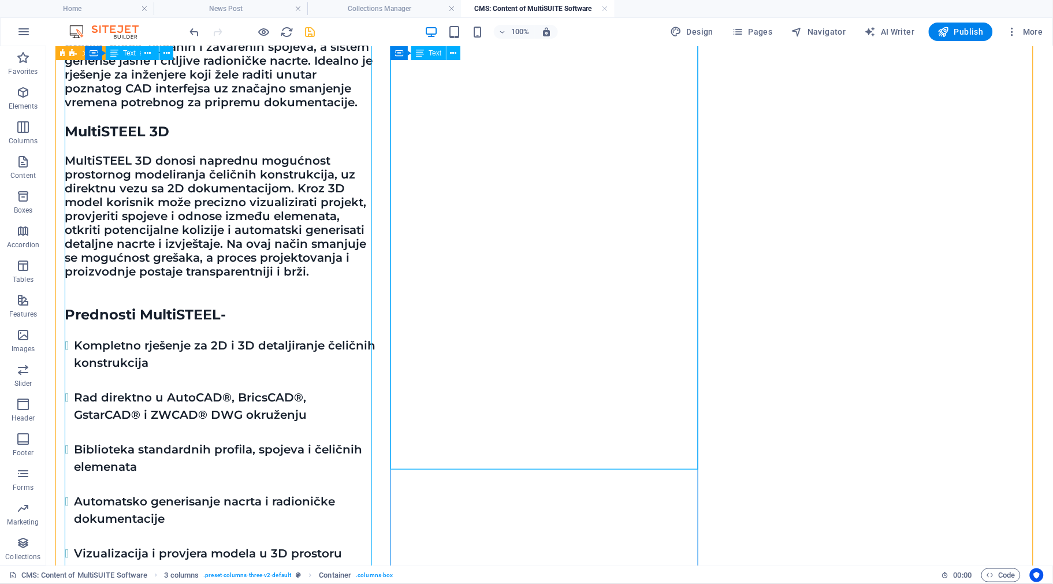
scroll to position [904, 0]
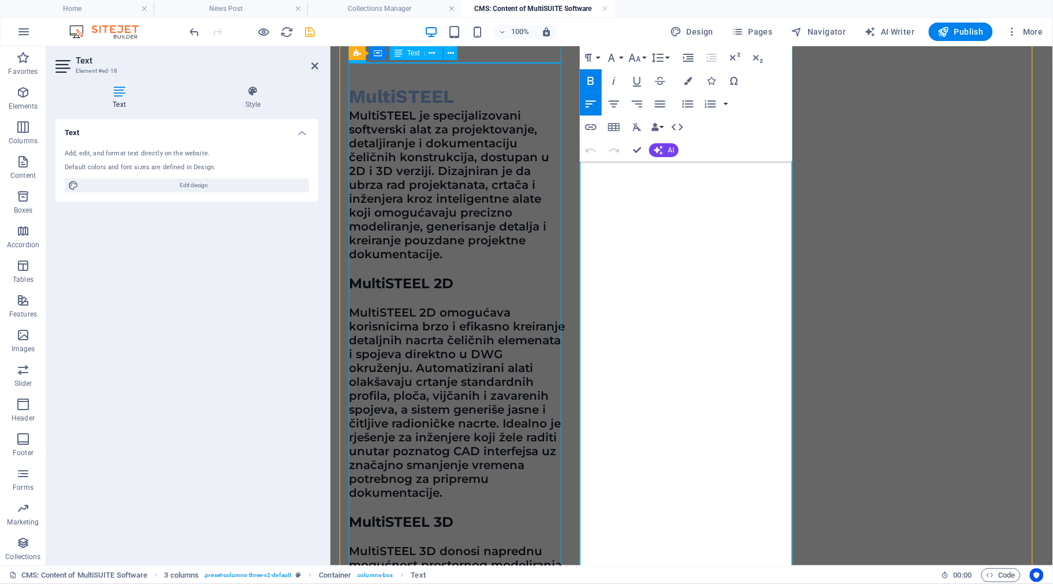
scroll to position [708, 0]
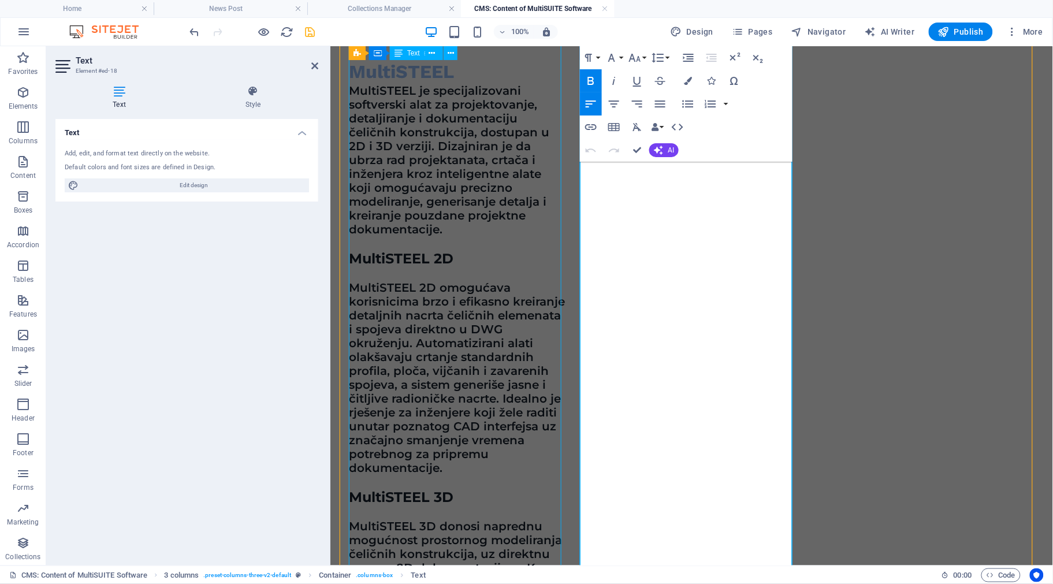
click at [642, 56] on button "Font Size" at bounding box center [637, 57] width 22 height 23
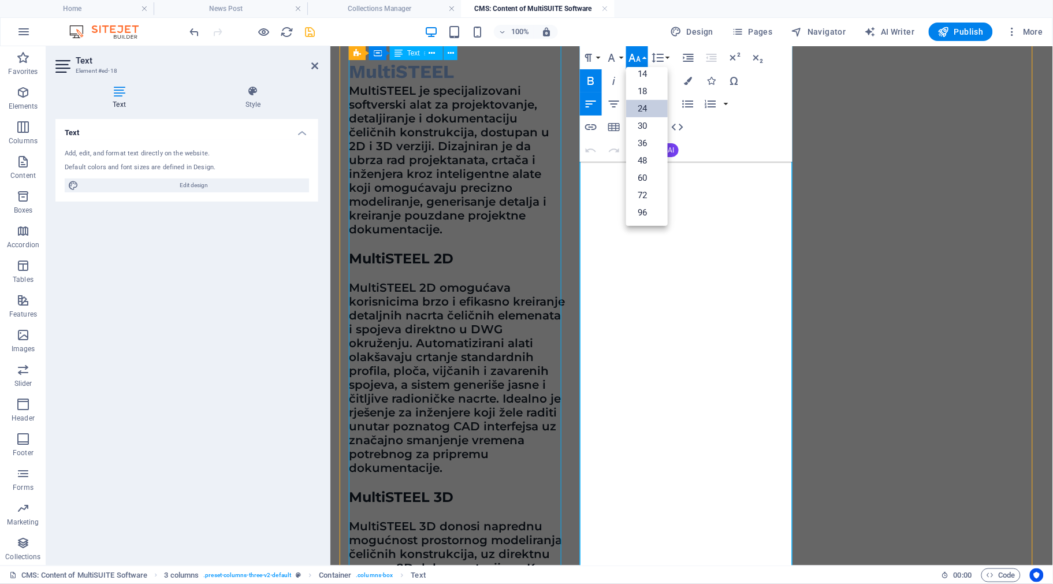
click at [644, 106] on link "24" at bounding box center [647, 108] width 42 height 17
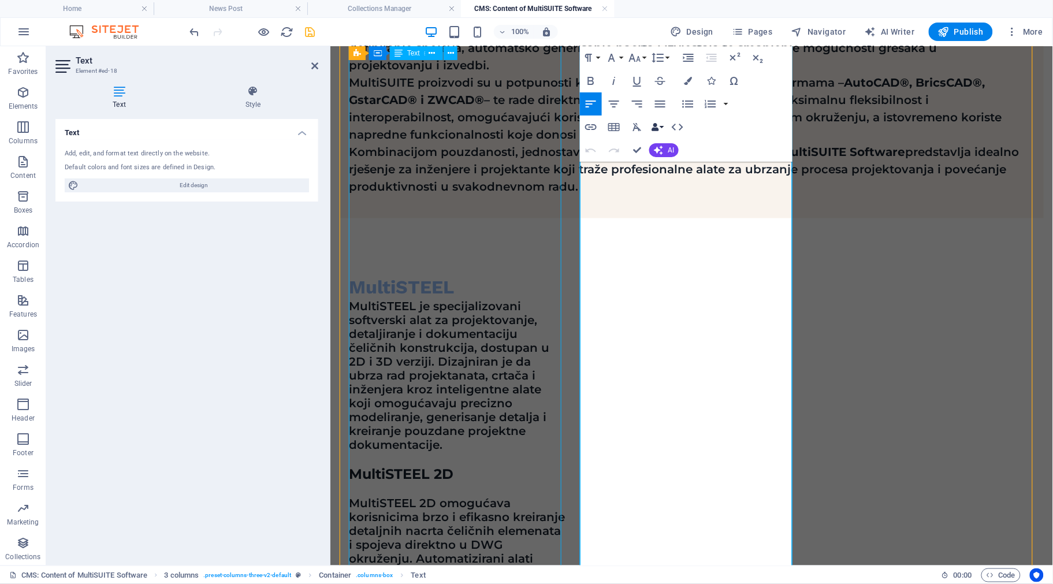
scroll to position [491, 0]
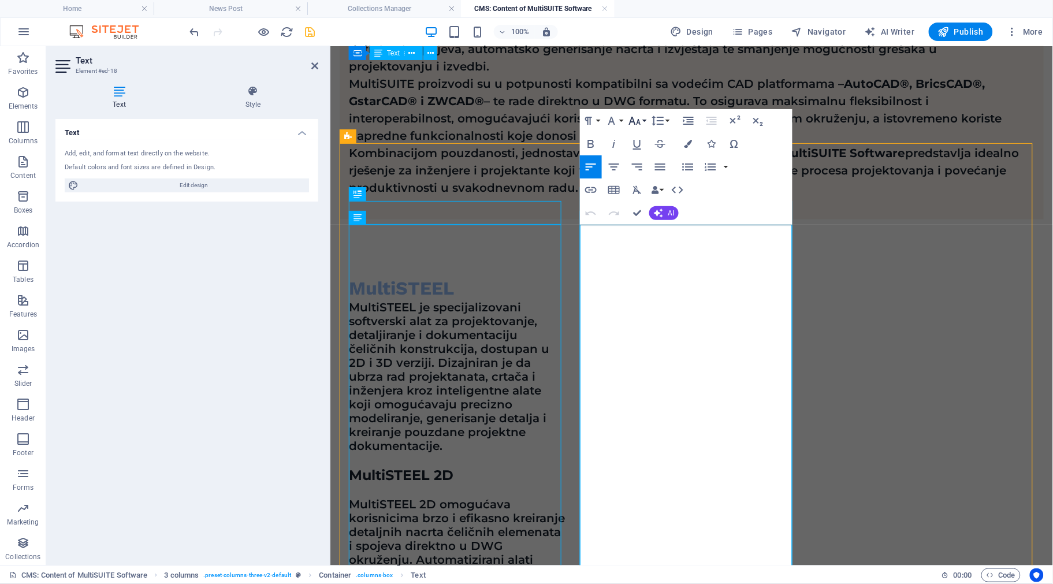
click at [647, 120] on button "Font Size" at bounding box center [637, 120] width 22 height 23
click at [645, 153] on link "18" at bounding box center [647, 154] width 42 height 17
drag, startPoint x: 750, startPoint y: 401, endPoint x: 563, endPoint y: 228, distance: 255.1
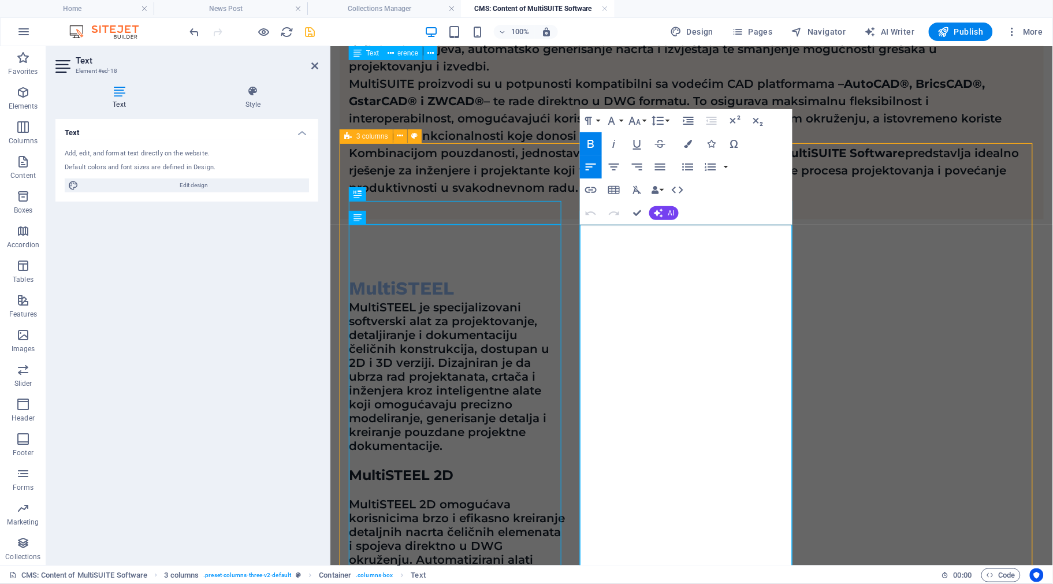
click at [586, 142] on icon "button" at bounding box center [591, 144] width 14 height 14
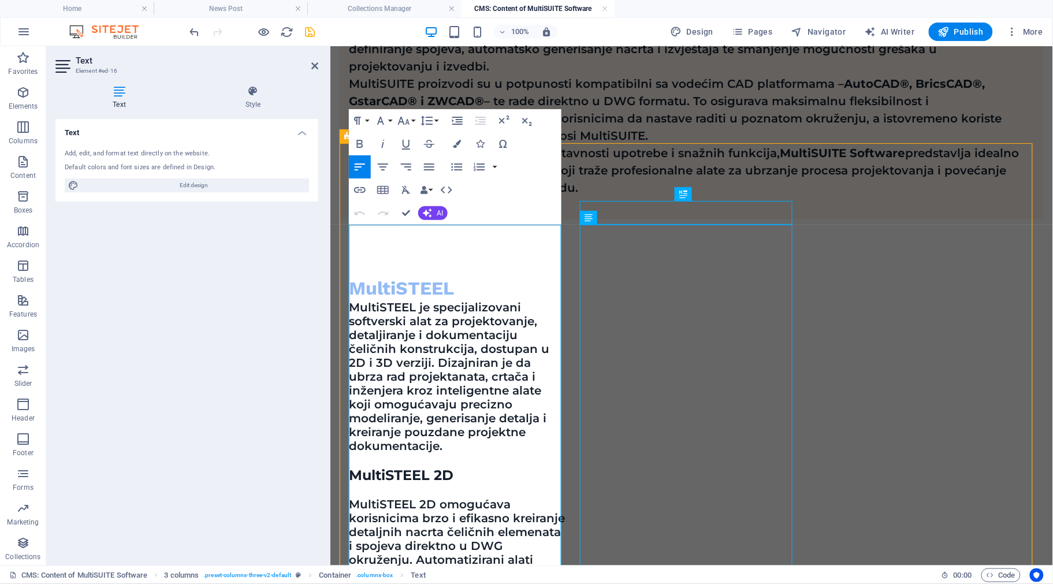
click at [460, 304] on p "MultiSTEEL je specijalizovani softverski alat za projektovanje, detaljiranje i …" at bounding box center [456, 376] width 216 height 153
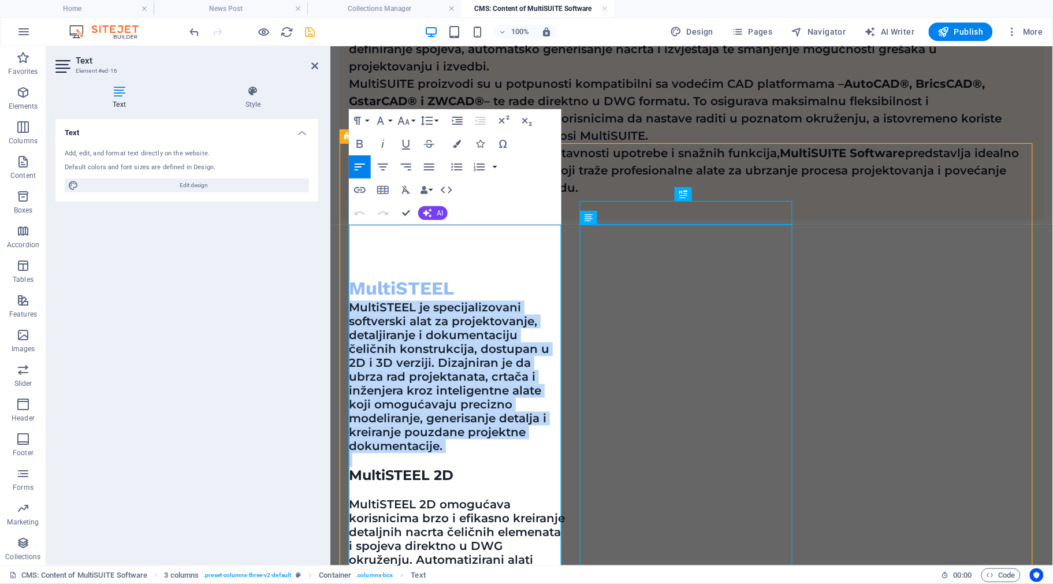
click at [460, 304] on p "MultiSTEEL je specijalizovani softverski alat za projektovanje, detaljiranje i …" at bounding box center [456, 376] width 216 height 153
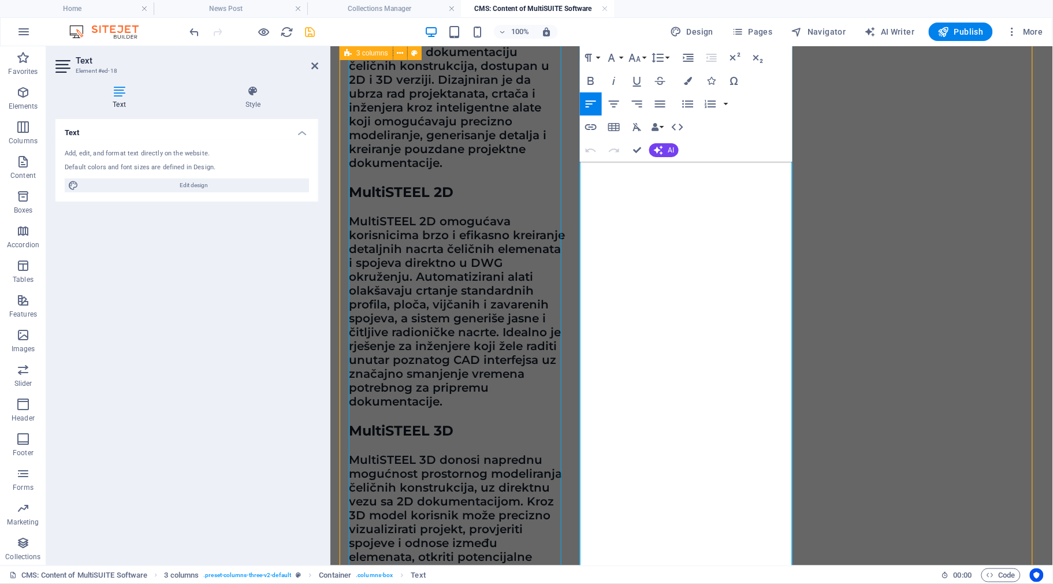
scroll to position [708, 0]
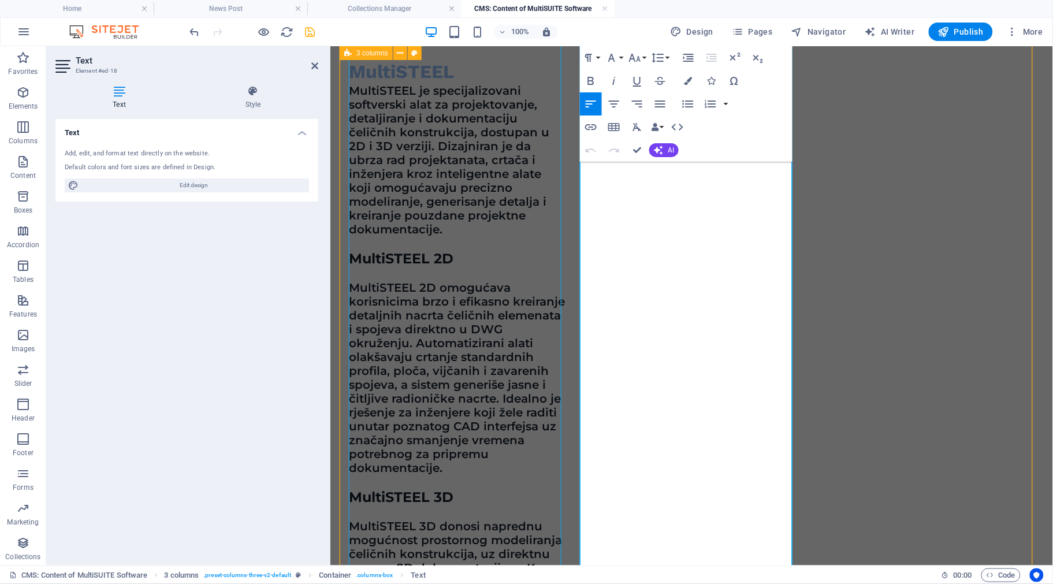
drag, startPoint x: 760, startPoint y: 390, endPoint x: 581, endPoint y: 254, distance: 225.1
click at [686, 100] on icon "button" at bounding box center [688, 104] width 14 height 14
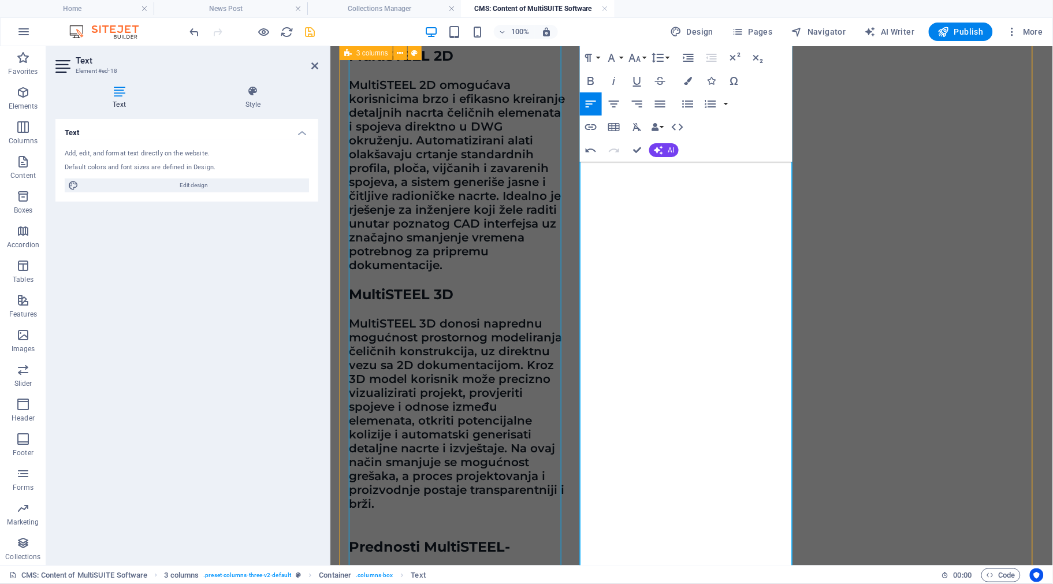
scroll to position [996, 0]
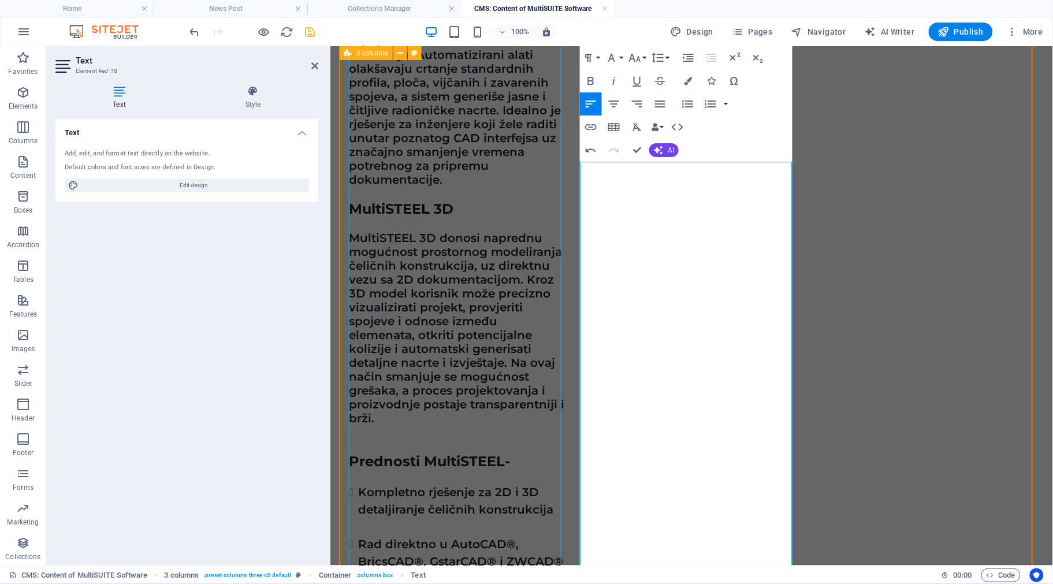
click at [648, 56] on button "Font Size" at bounding box center [637, 57] width 22 height 23
click at [648, 84] on link "18" at bounding box center [647, 91] width 42 height 17
click at [648, 55] on div "Paragraph Format Normal Heading 1 Heading 2 Heading 3 Heading 4 Heading 5 Headi…" at bounding box center [626, 57] width 92 height 23
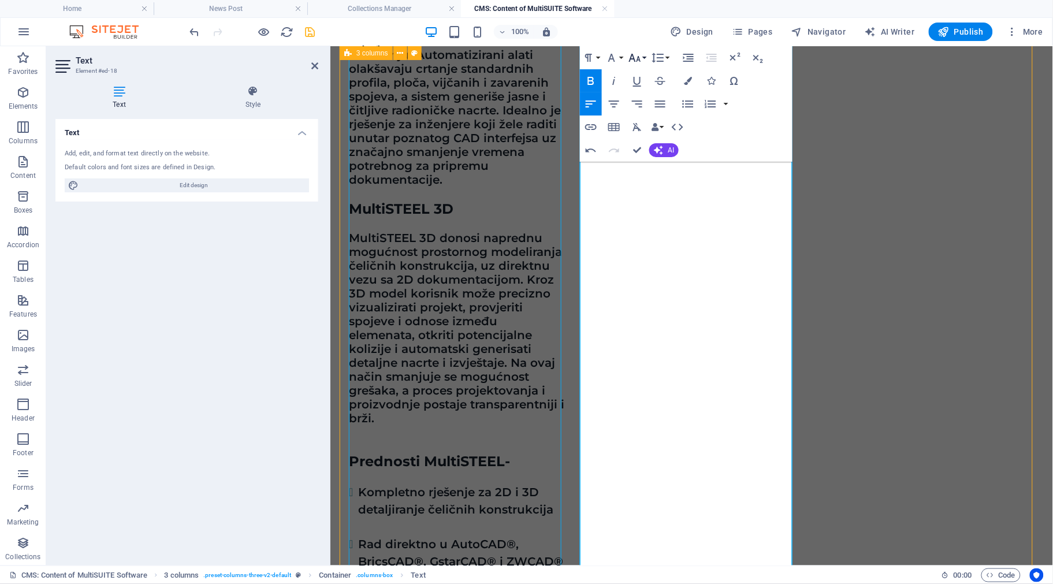
click at [648, 58] on button "Font Size" at bounding box center [637, 57] width 22 height 23
click at [648, 84] on link "18" at bounding box center [647, 91] width 42 height 17
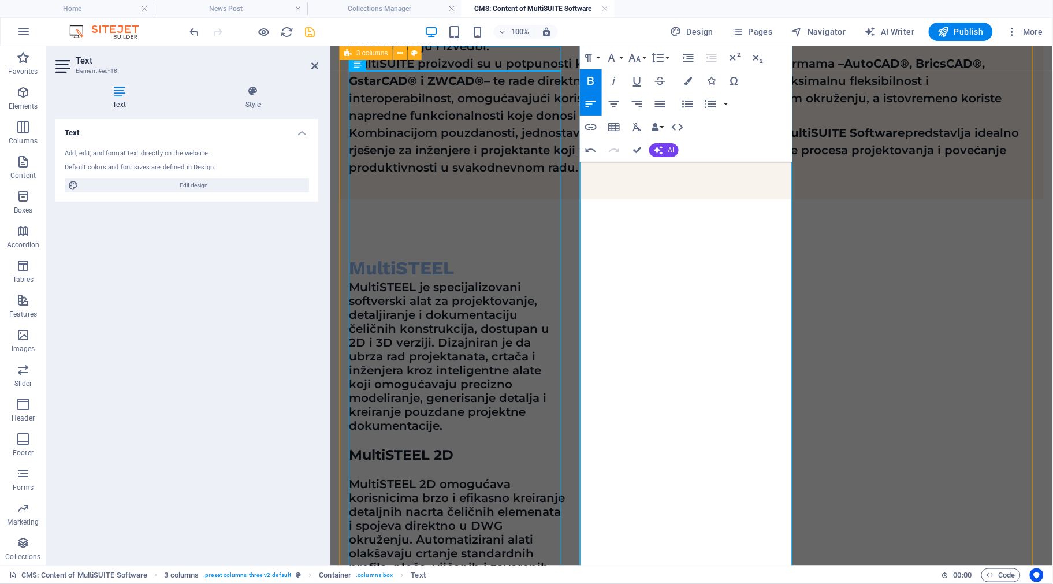
scroll to position [491, 0]
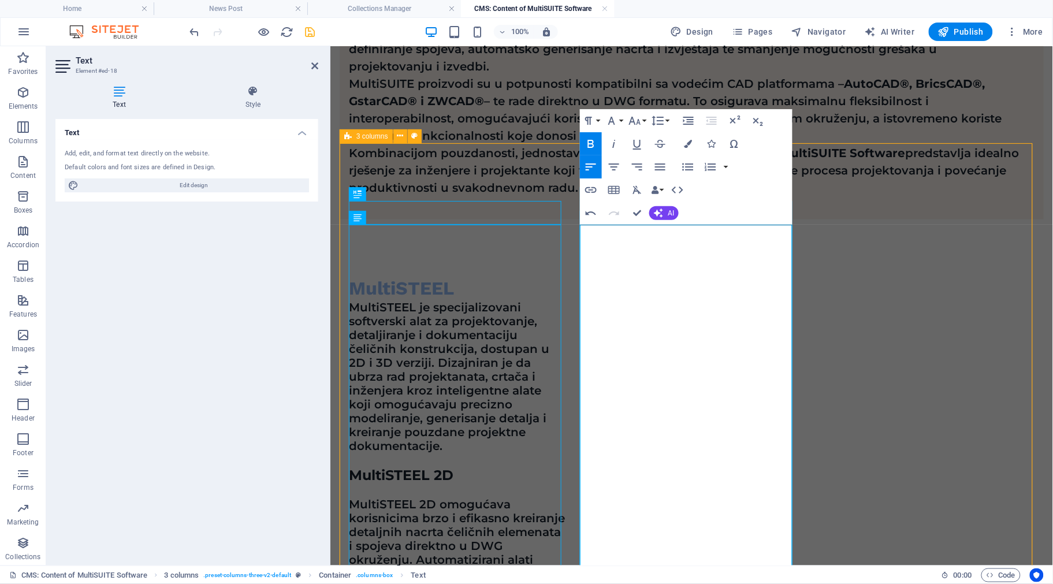
drag, startPoint x: 753, startPoint y: 408, endPoint x: 568, endPoint y: 235, distance: 253.4
click at [601, 116] on button "Paragraph Format" at bounding box center [591, 120] width 22 height 23
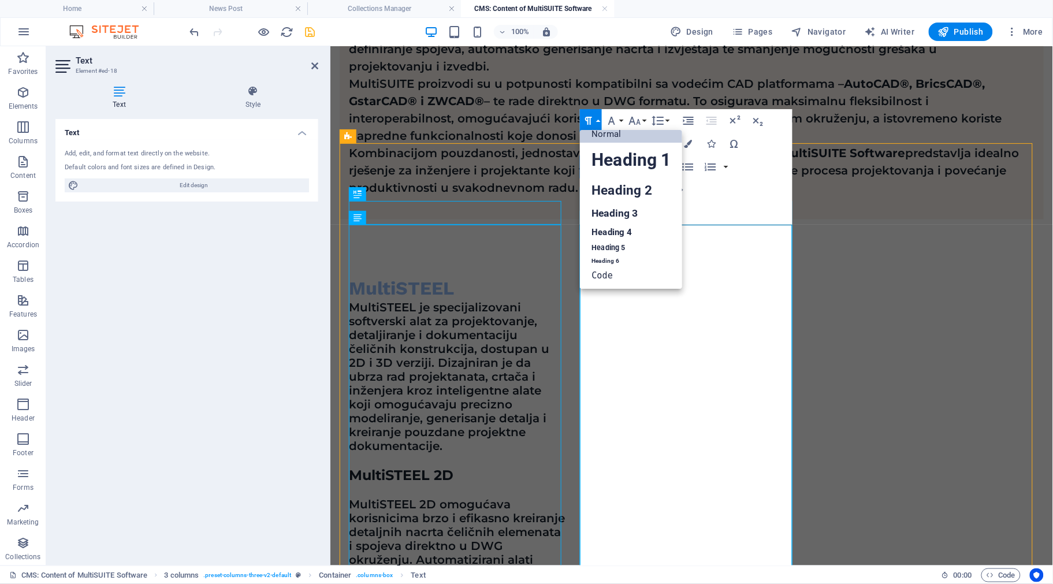
scroll to position [9, 0]
click at [601, 116] on button "Paragraph Format" at bounding box center [591, 120] width 22 height 23
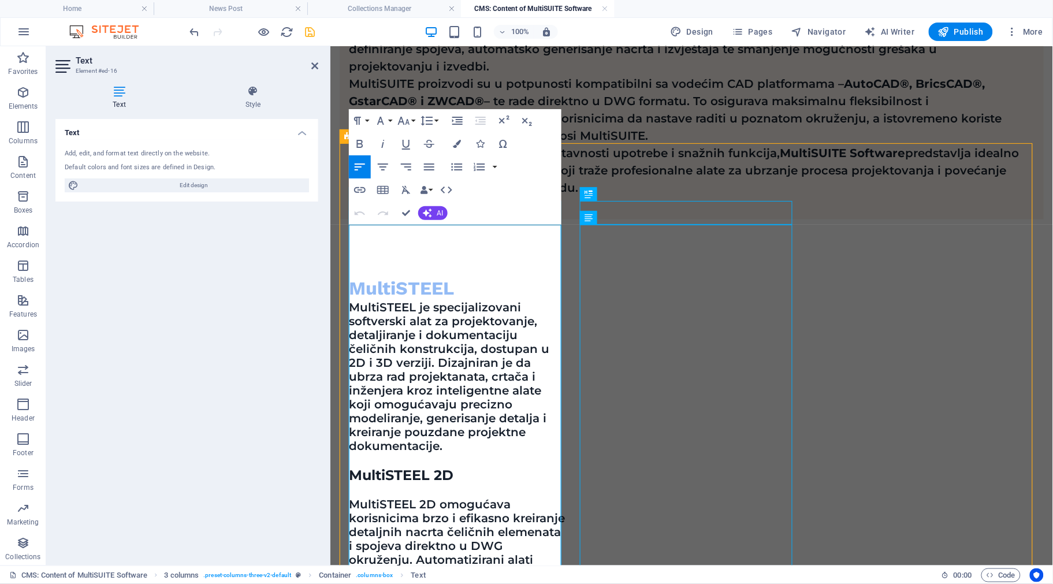
click at [441, 300] on p "MultiSTEEL je specijalizovani softverski alat za projektovanje, detaljiranje i …" at bounding box center [456, 376] width 216 height 153
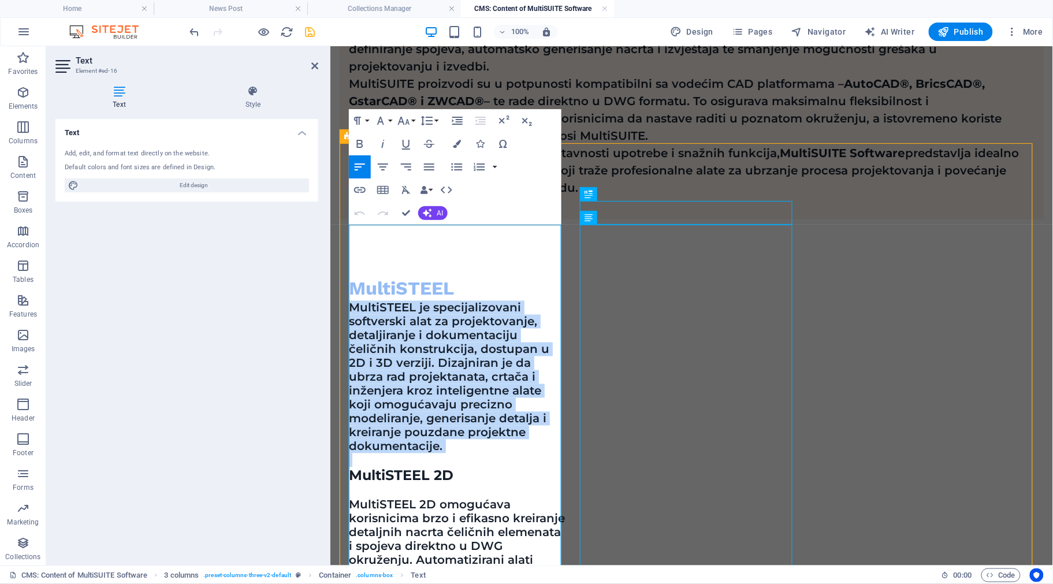
click at [441, 300] on p "MultiSTEEL je specijalizovani softverski alat za projektovanje, detaljiranje i …" at bounding box center [456, 376] width 216 height 153
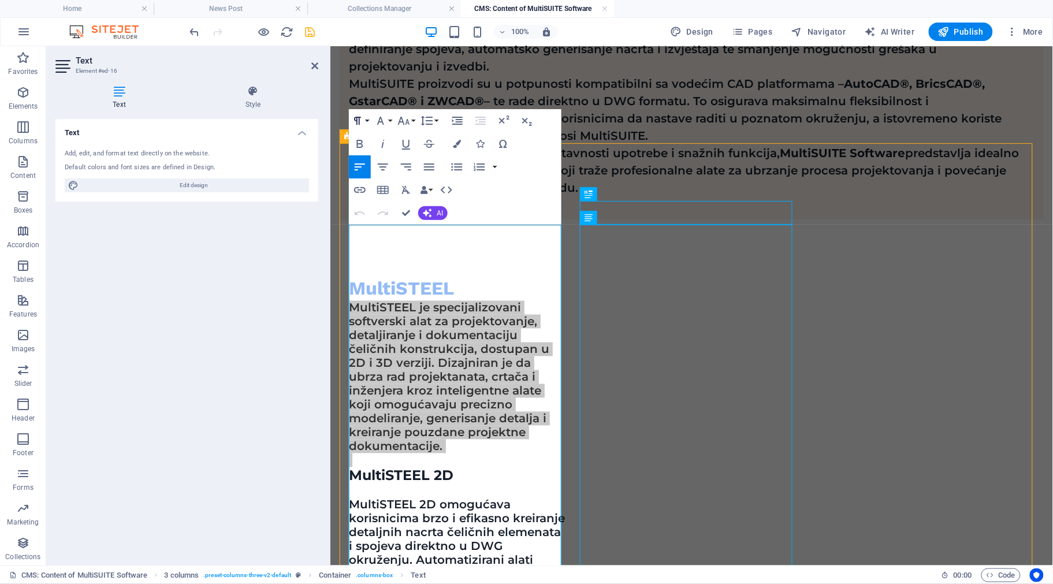
click at [370, 120] on button "Paragraph Format" at bounding box center [360, 120] width 22 height 23
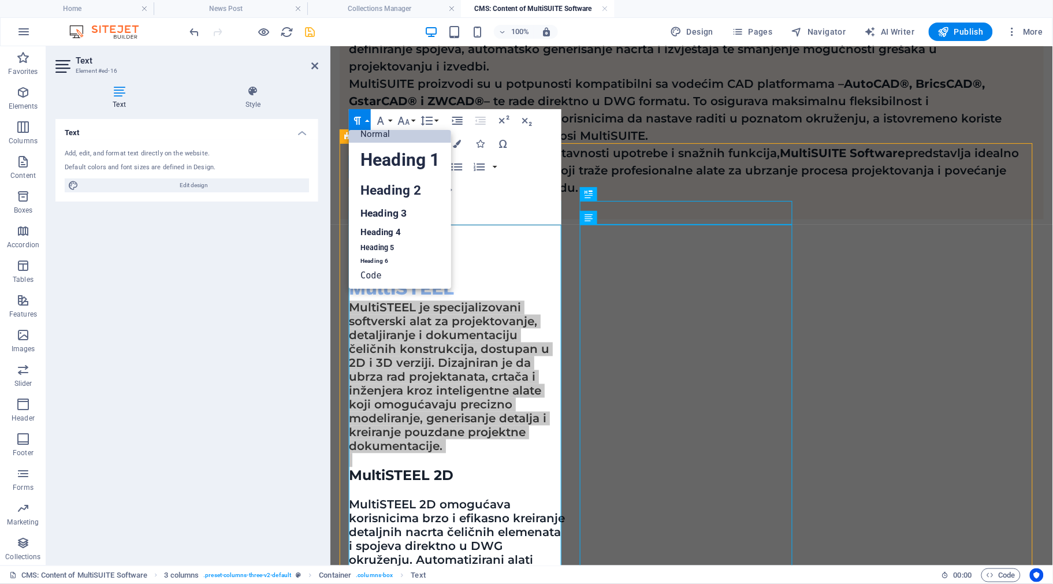
click at [370, 120] on button "Paragraph Format" at bounding box center [360, 120] width 22 height 23
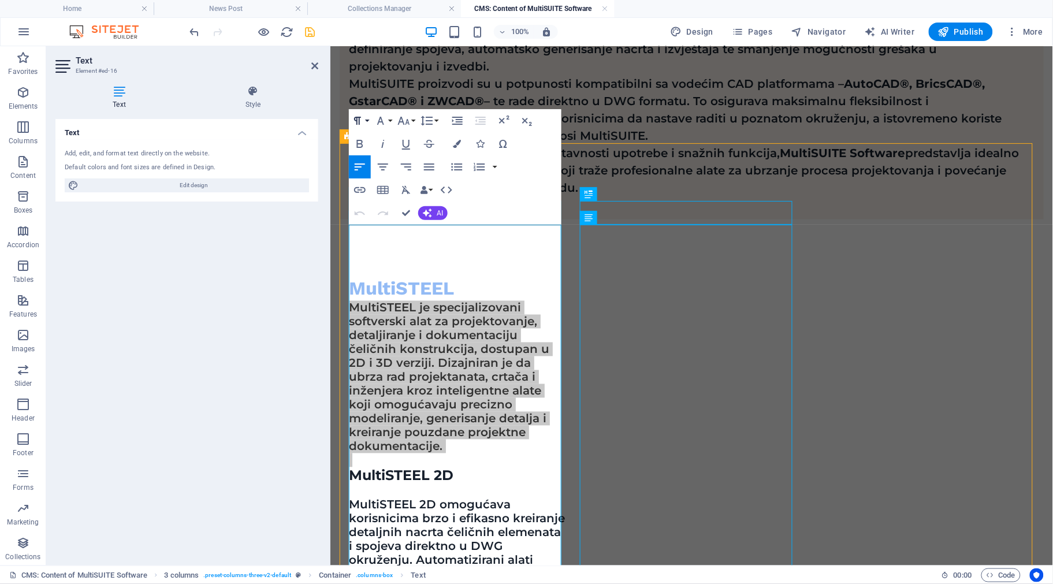
click at [370, 120] on button "Paragraph Format" at bounding box center [360, 120] width 22 height 23
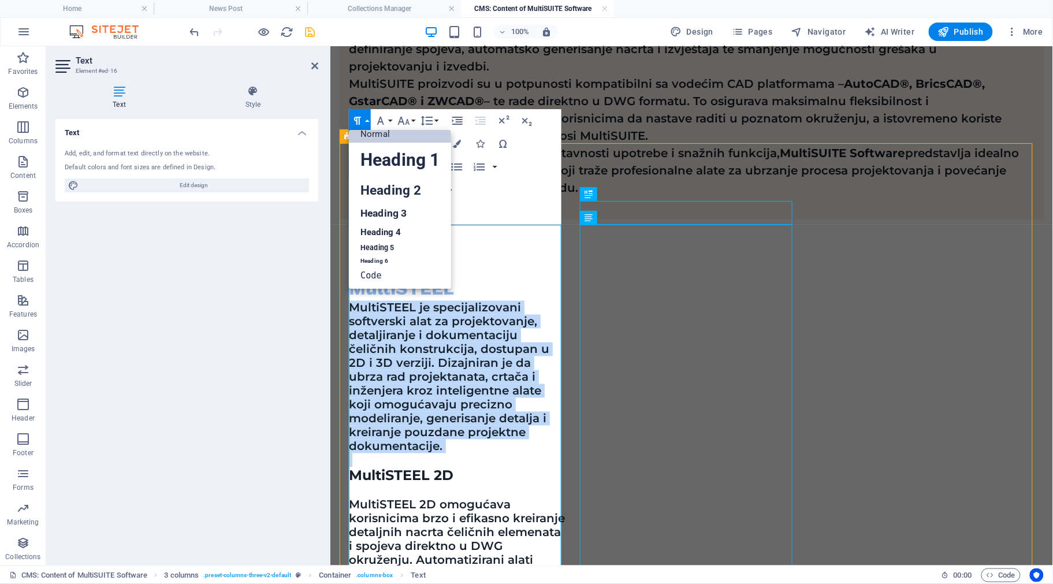
click at [384, 135] on link "Normal" at bounding box center [400, 133] width 102 height 17
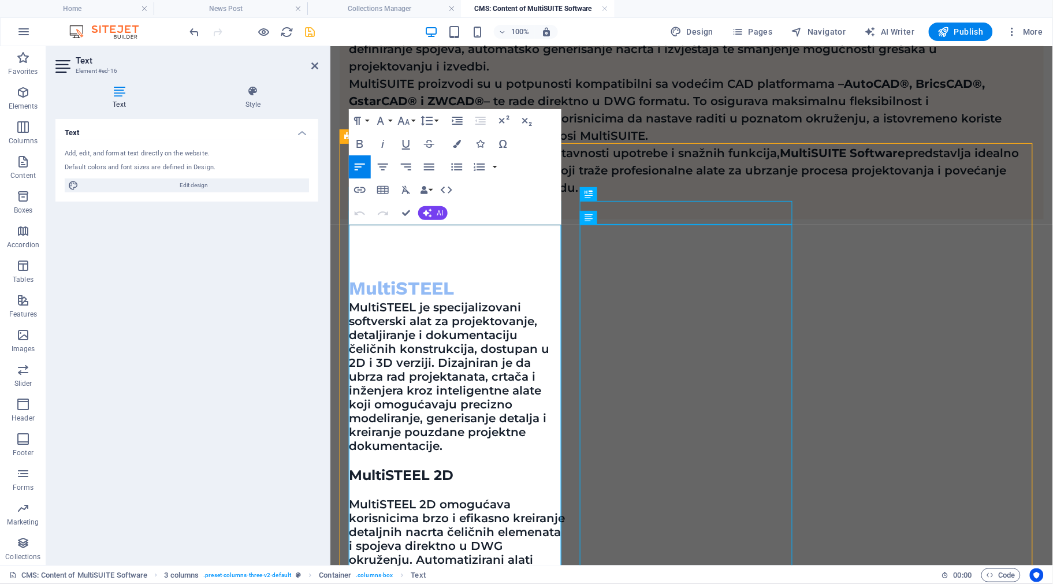
click at [420, 300] on p "MultiSTEEL je specijalizovani softverski alat za projektovanje, detaljiranje i …" at bounding box center [456, 376] width 216 height 153
click at [438, 300] on p "MultiSTEEL je specijalizovani softverski alat za projektovanje, detaljiranje i …" at bounding box center [456, 376] width 216 height 153
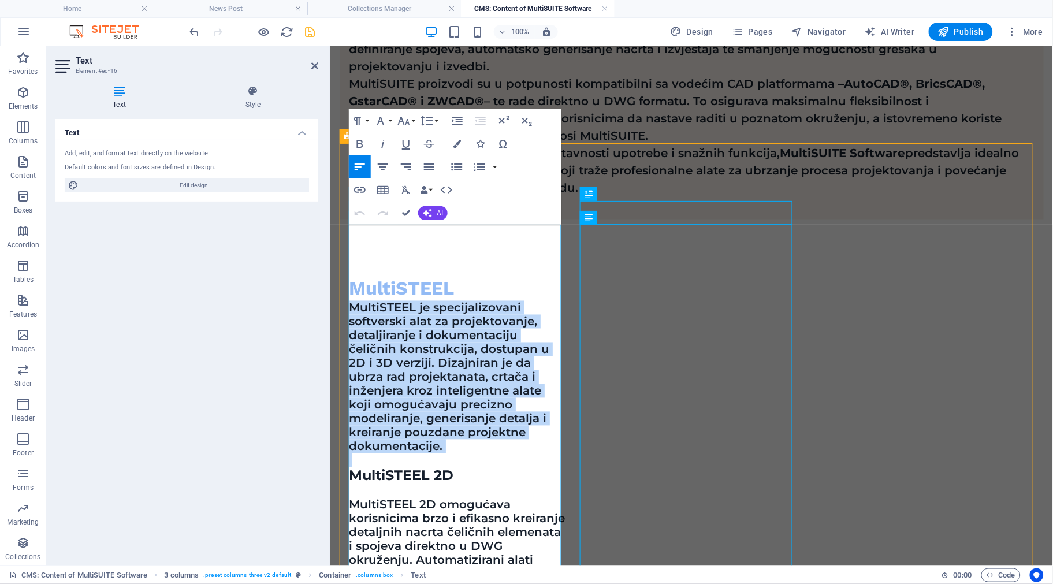
click at [438, 300] on p "MultiSTEEL je specijalizovani softverski alat za projektovanje, detaljiranje i …" at bounding box center [456, 376] width 216 height 153
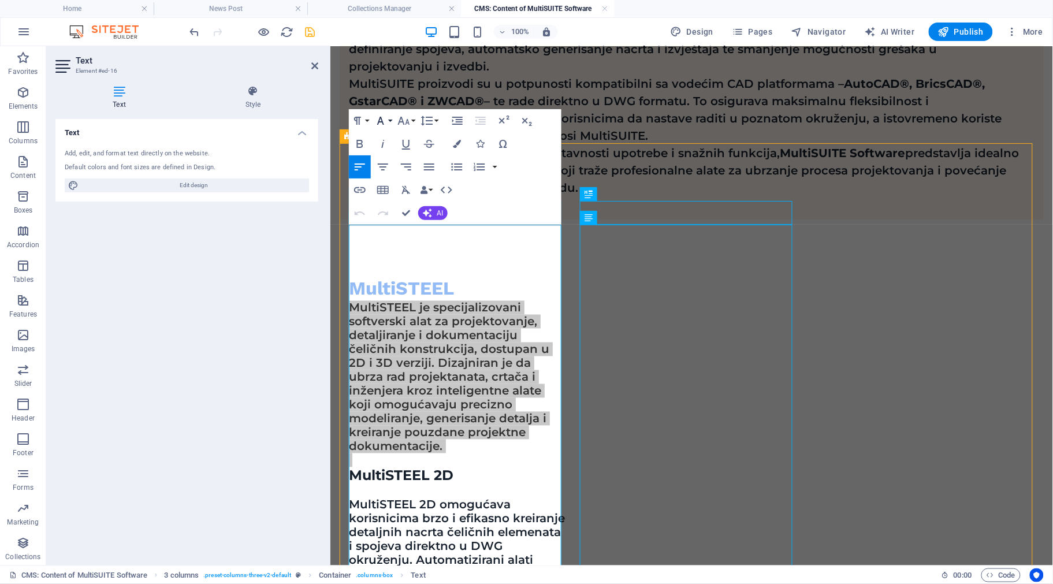
click at [393, 120] on button "Font Family" at bounding box center [383, 120] width 22 height 23
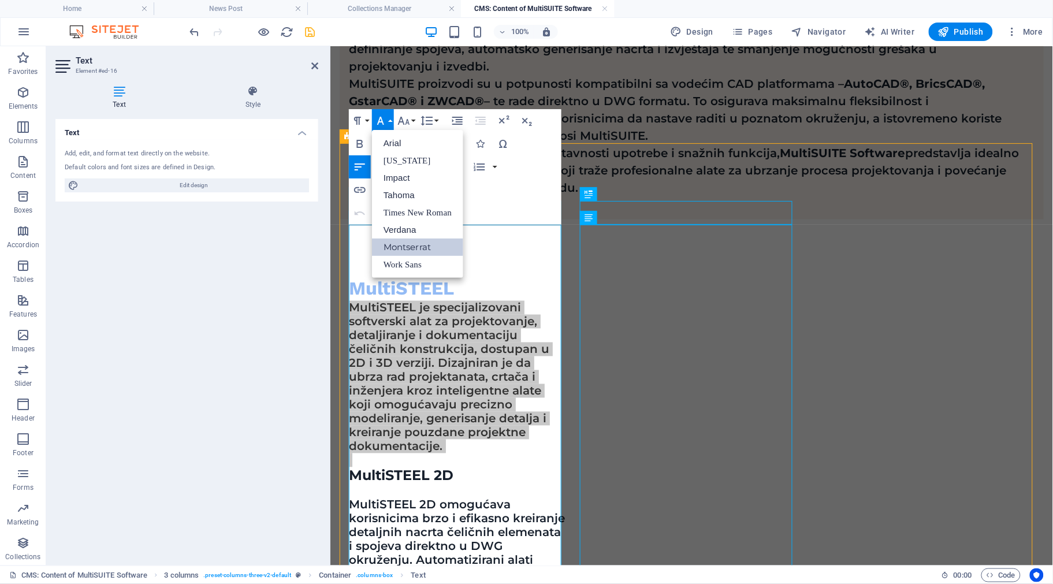
scroll to position [0, 0]
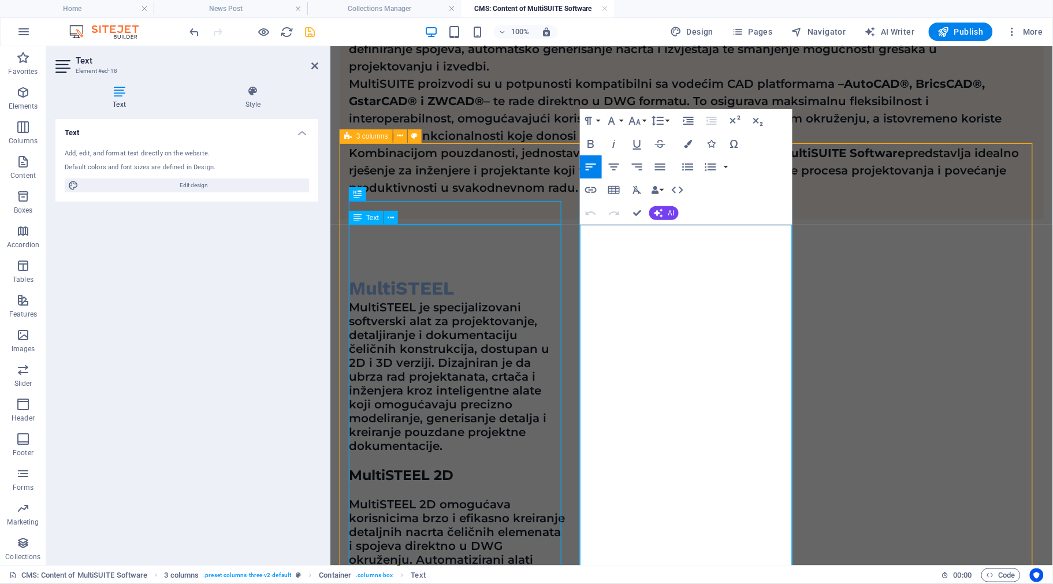
drag, startPoint x: 755, startPoint y: 410, endPoint x: 552, endPoint y: 231, distance: 270.6
click at [597, 118] on button "Paragraph Format" at bounding box center [591, 120] width 22 height 23
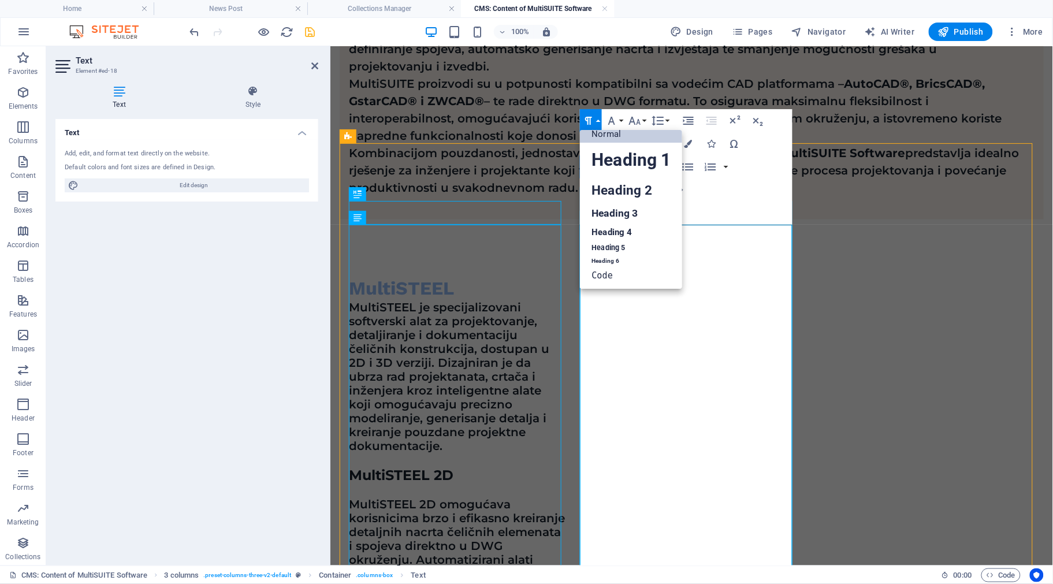
scroll to position [9, 0]
click at [605, 136] on link "Normal" at bounding box center [631, 133] width 102 height 17
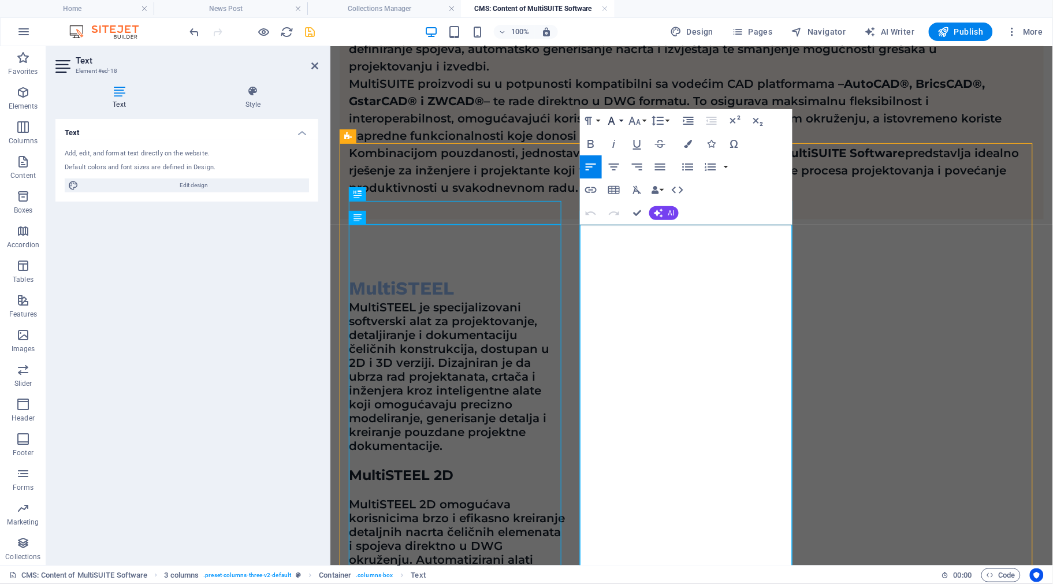
click at [624, 122] on button "Font Family" at bounding box center [614, 120] width 22 height 23
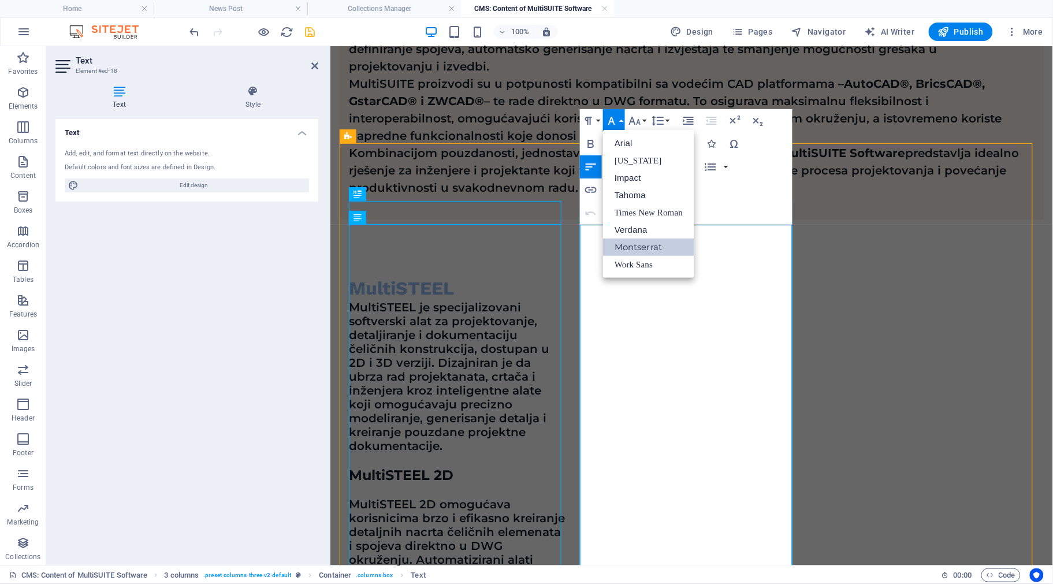
scroll to position [0, 0]
click at [642, 243] on link "Montserrat" at bounding box center [648, 247] width 91 height 17
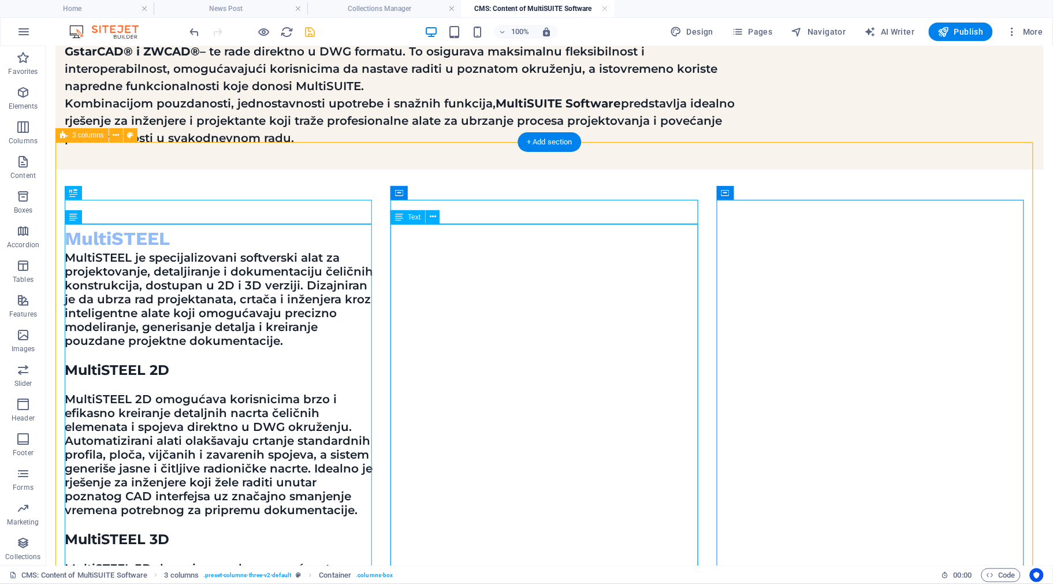
scroll to position [635, 0]
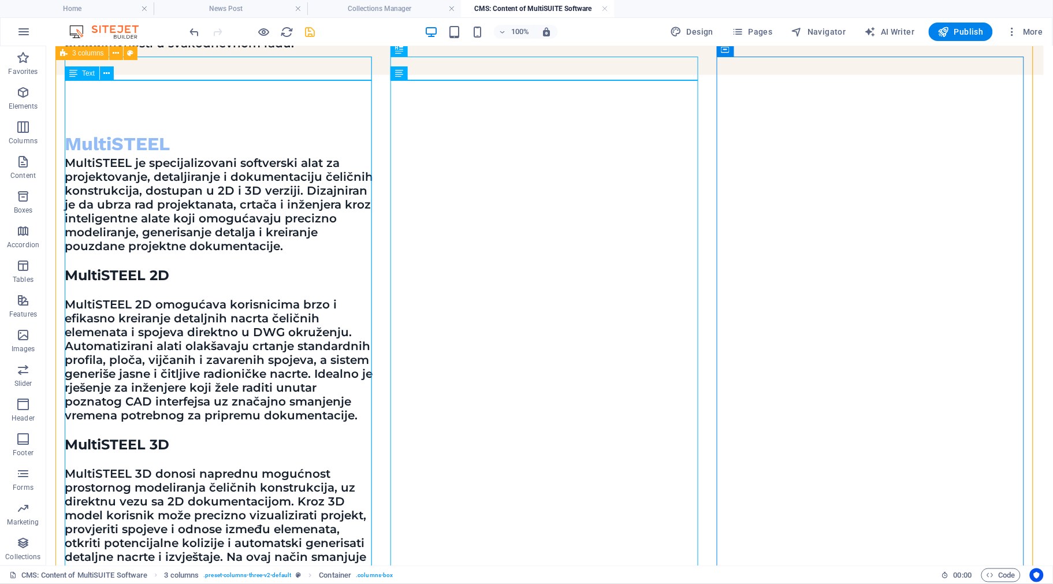
click at [245, 176] on div "MultiSTEEL je specijalizovani softverski alat za projektovanje, detaljiranje i …" at bounding box center [219, 583] width 311 height 854
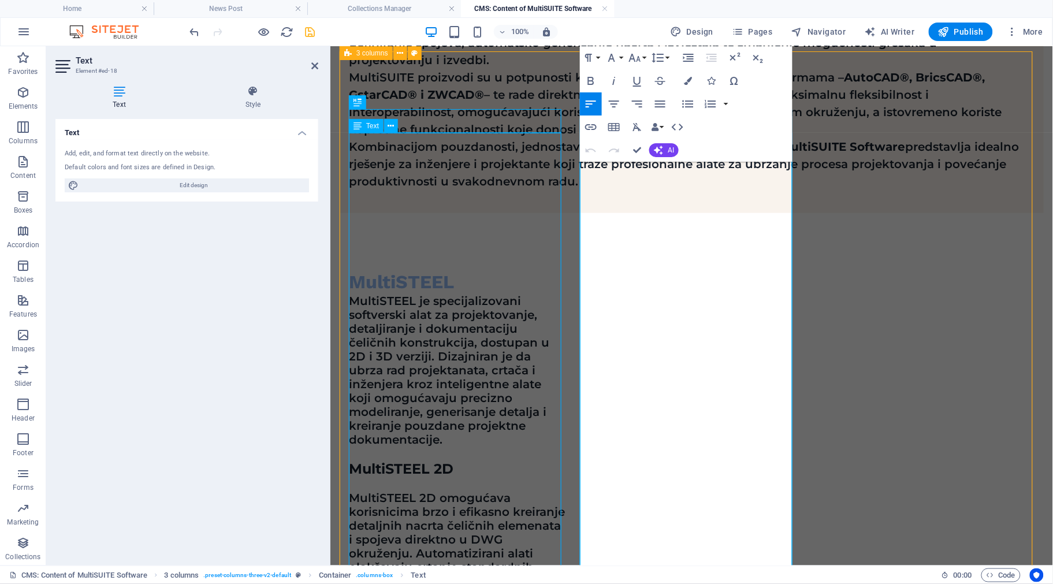
scroll to position [491, 0]
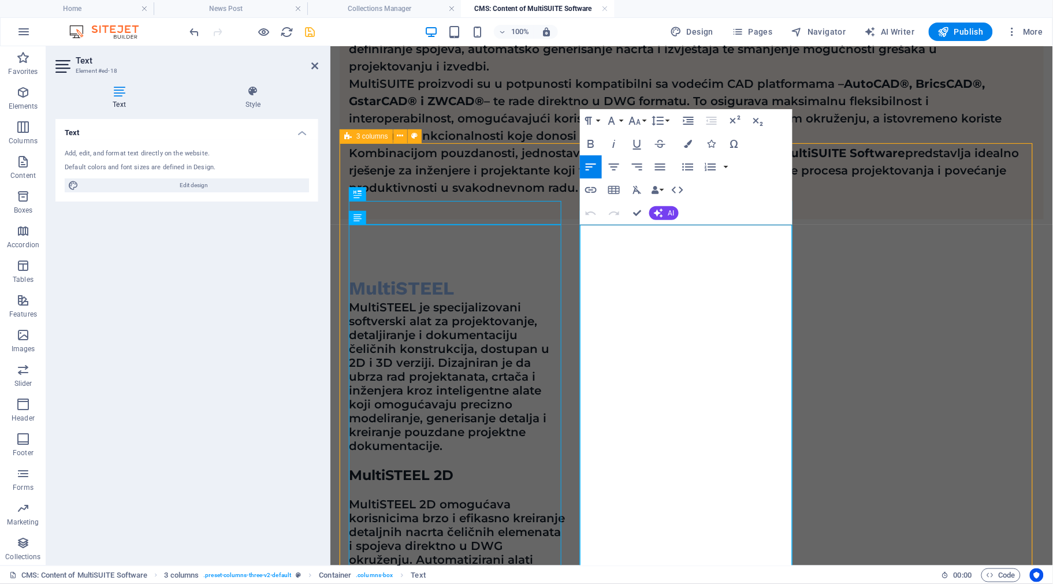
drag, startPoint x: 768, startPoint y: 263, endPoint x: 575, endPoint y: 214, distance: 198.7
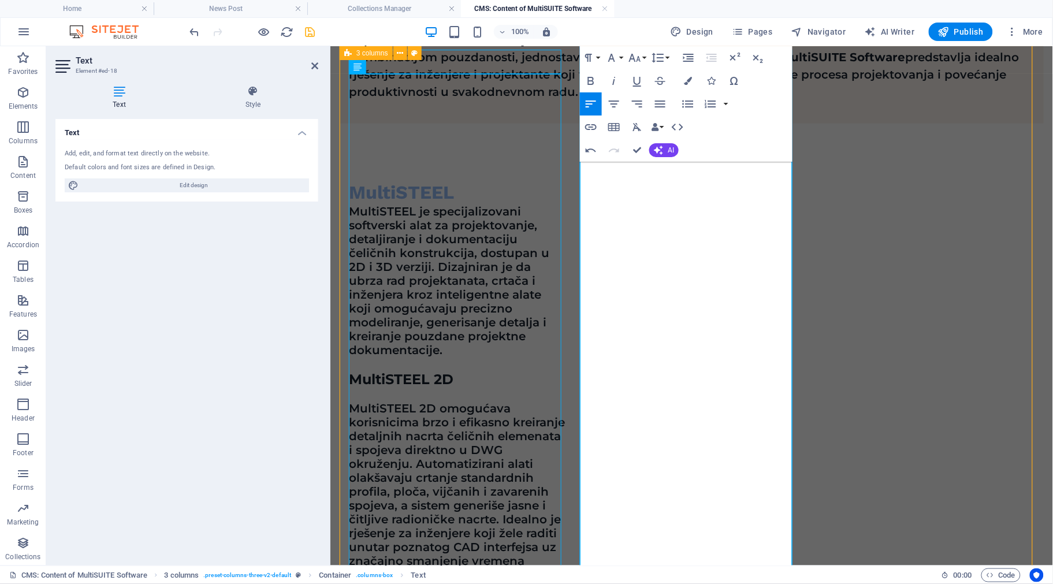
scroll to position [507, 0]
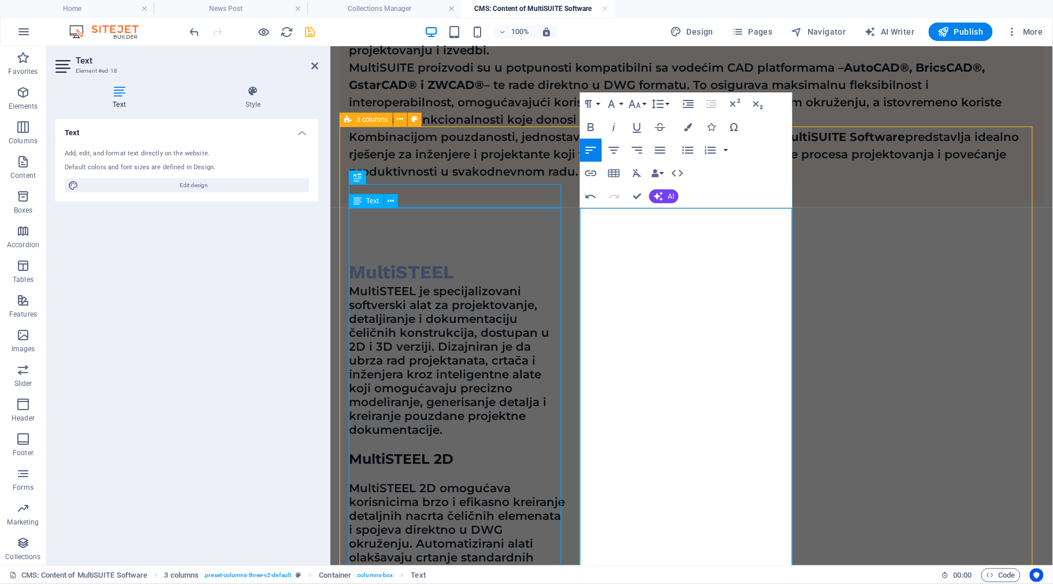
drag, startPoint x: 728, startPoint y: 384, endPoint x: 553, endPoint y: 213, distance: 244.7
click at [646, 102] on button "Font Size" at bounding box center [637, 103] width 22 height 23
click at [653, 224] on link "18" at bounding box center [647, 230] width 42 height 17
click at [621, 105] on button "Font Family" at bounding box center [614, 103] width 22 height 23
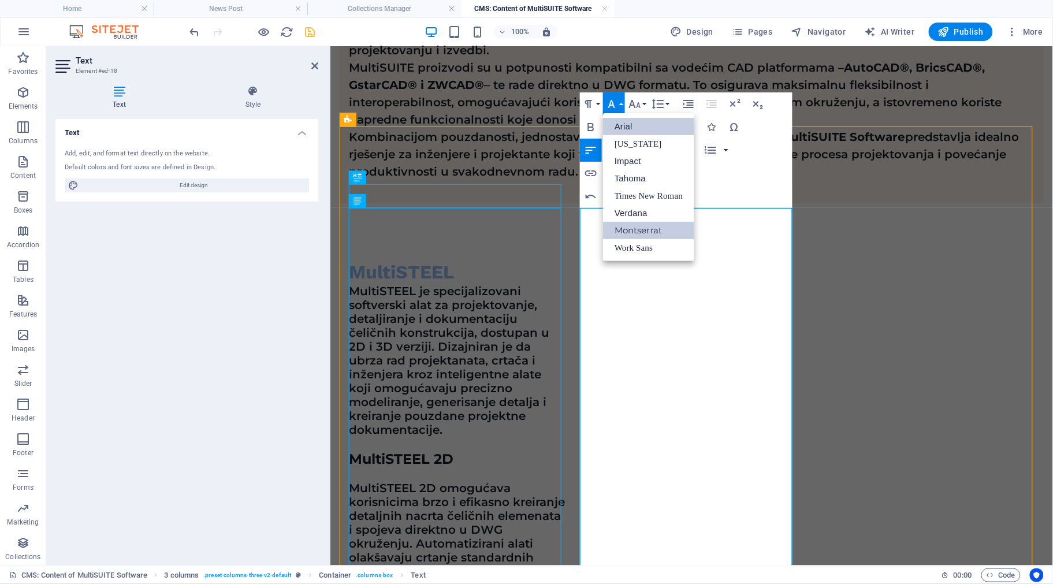
scroll to position [0, 0]
drag, startPoint x: 634, startPoint y: 223, endPoint x: 303, endPoint y: 177, distance: 333.6
click at [634, 223] on link "Montserrat" at bounding box center [648, 230] width 91 height 17
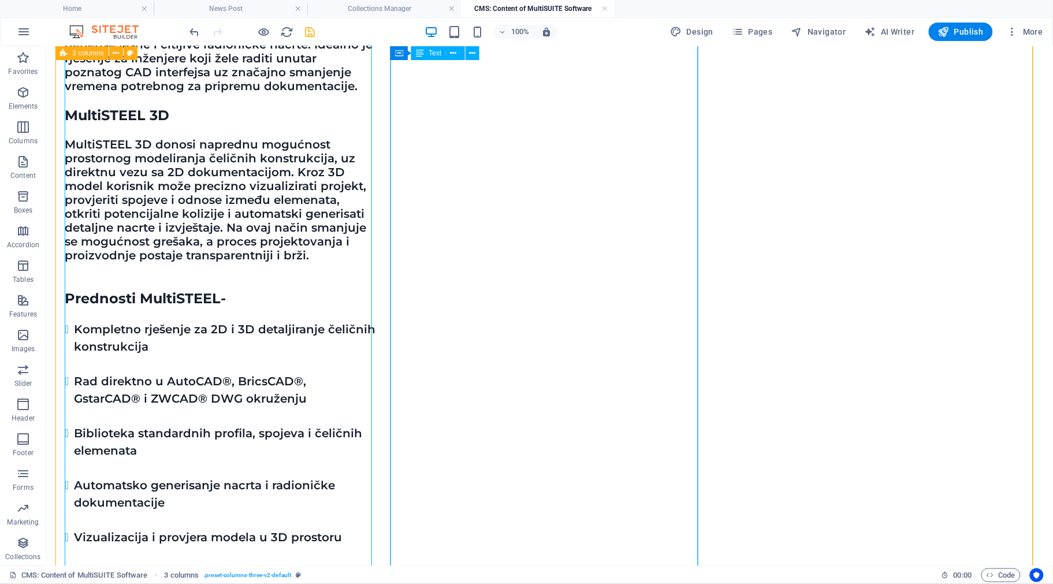
scroll to position [1013, 0]
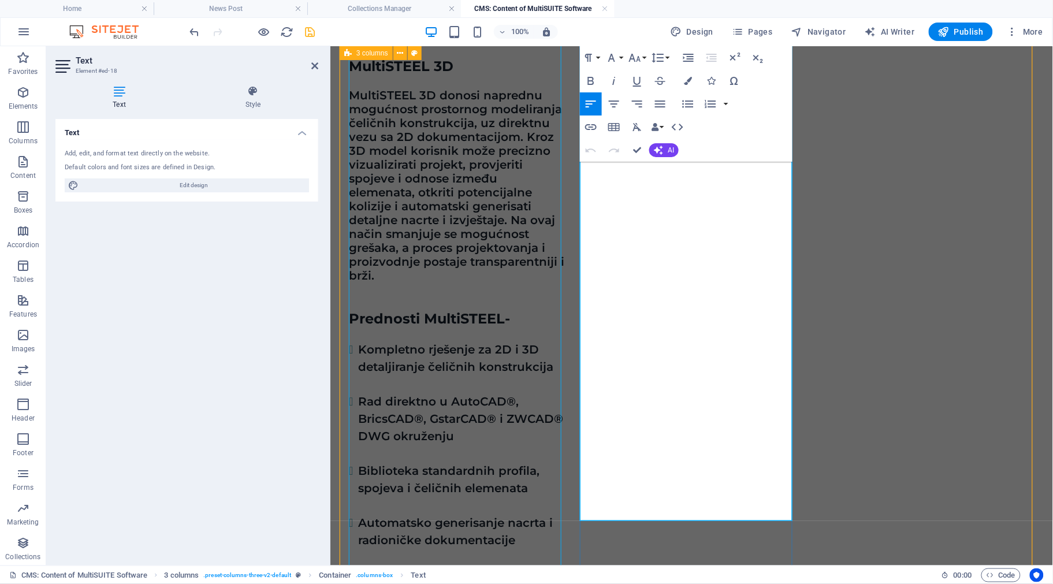
scroll to position [1067, 0]
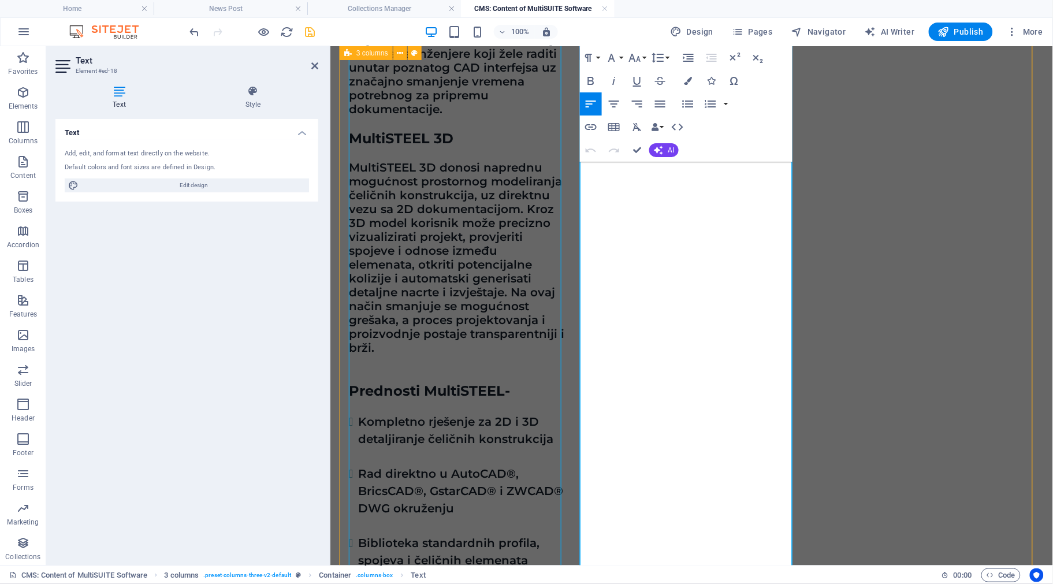
drag, startPoint x: 729, startPoint y: 390, endPoint x: 589, endPoint y: 250, distance: 198.5
click at [645, 55] on button "Font Size" at bounding box center [637, 57] width 22 height 23
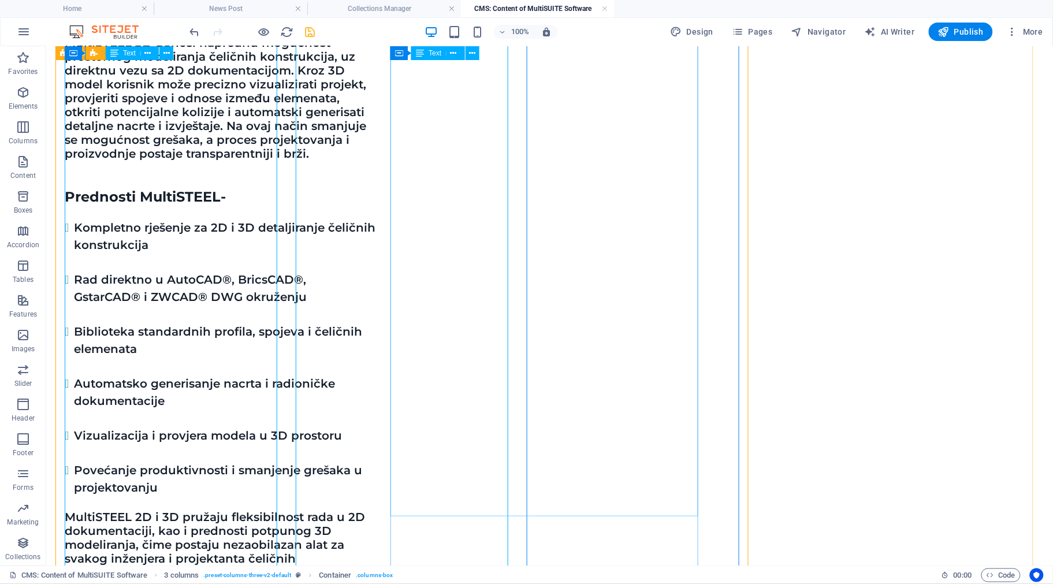
scroll to position [943, 0]
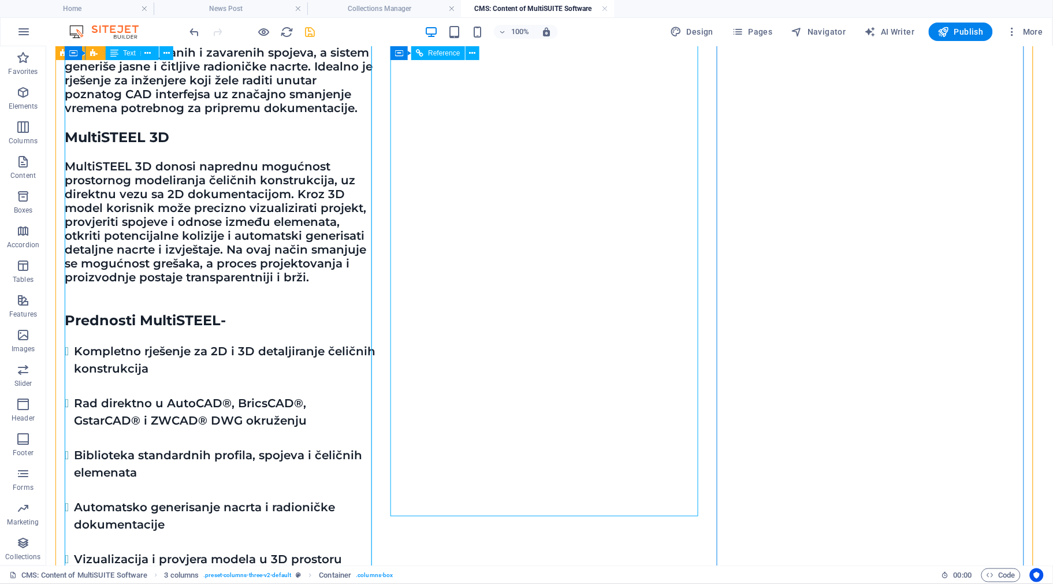
click at [258, 343] on div "MultiSTEEL je specijalizovani softverski alat za projektovanje, detaljiranje i …" at bounding box center [219, 275] width 311 height 854
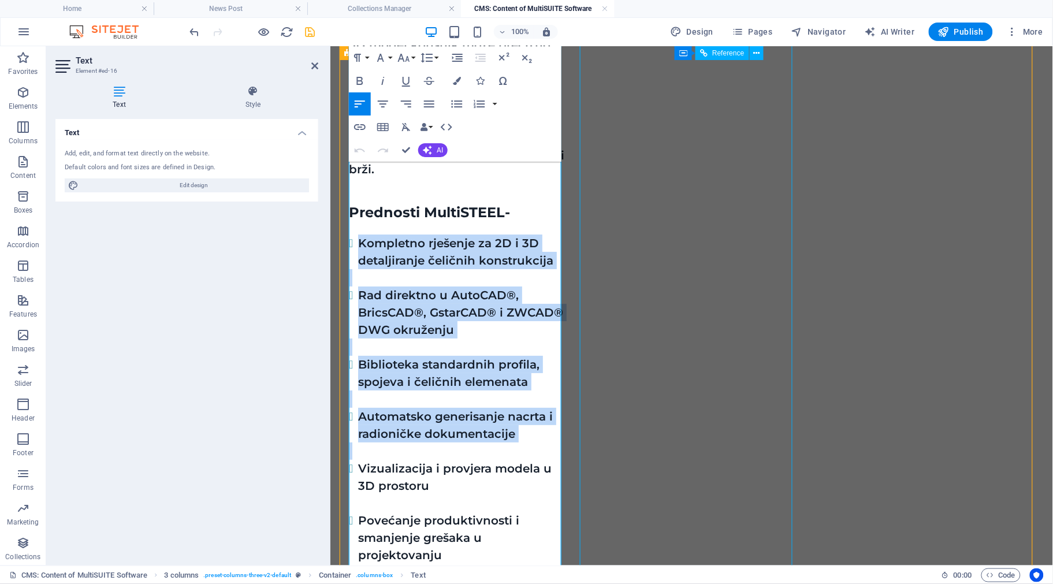
scroll to position [1284, 0]
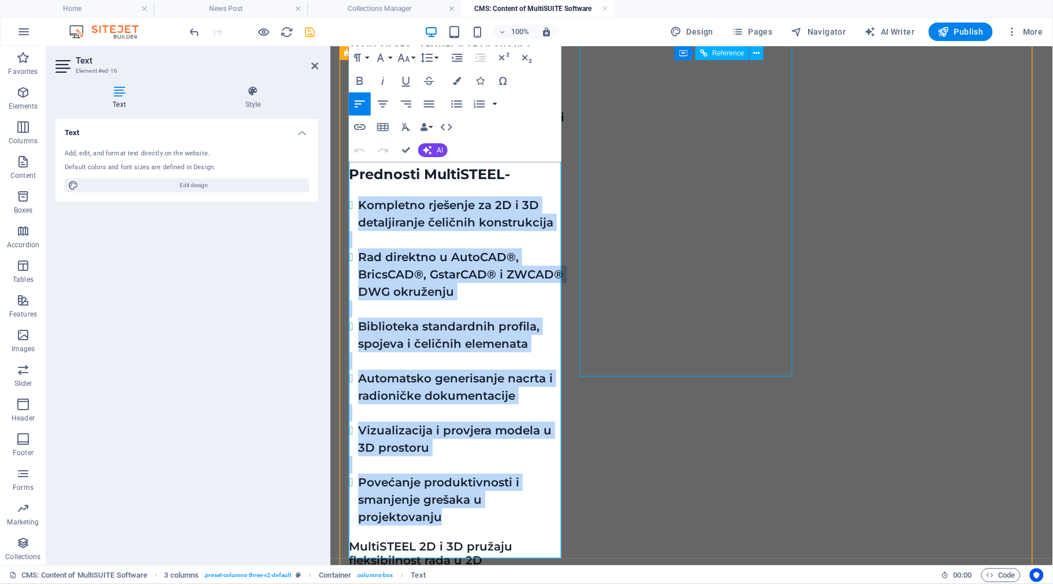
drag, startPoint x: 359, startPoint y: 338, endPoint x: 526, endPoint y: 432, distance: 191.9
click at [526, 432] on div "MultiSTEEL je specijalizovani softverski alat za projektovanje, detaljiranje i …" at bounding box center [456, 72] width 216 height 1128
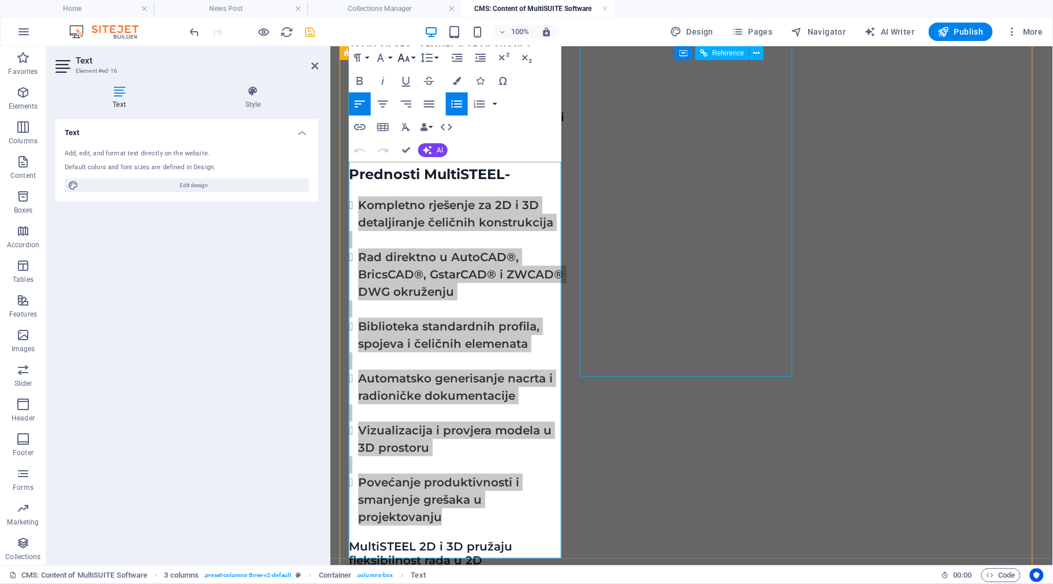
click at [417, 57] on button "Font Size" at bounding box center [406, 57] width 22 height 23
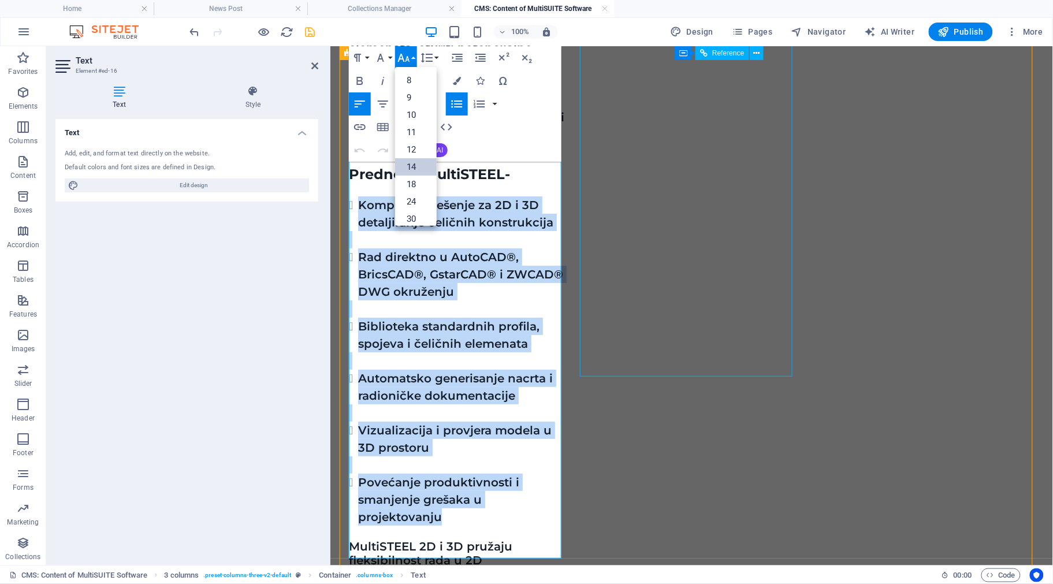
click at [411, 174] on link "14" at bounding box center [416, 166] width 42 height 17
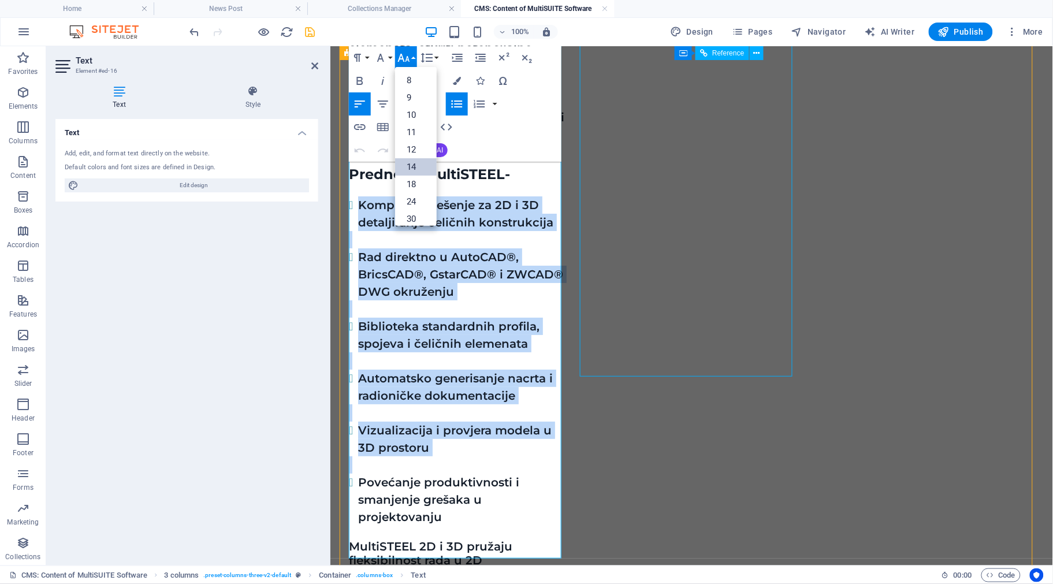
scroll to position [1278, 0]
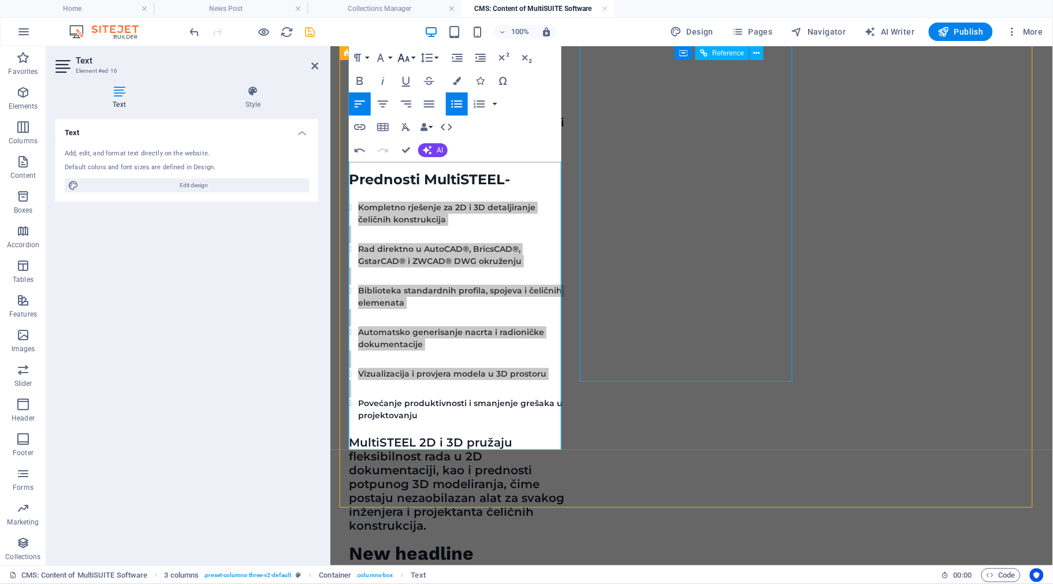
click at [417, 55] on button "Font Size" at bounding box center [406, 57] width 22 height 23
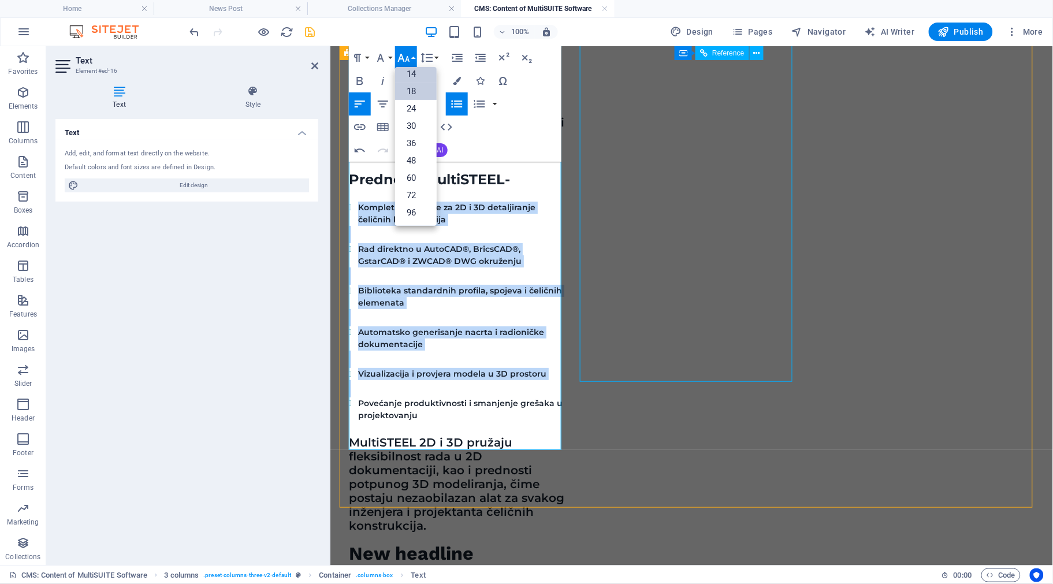
click at [413, 91] on link "18" at bounding box center [416, 91] width 42 height 17
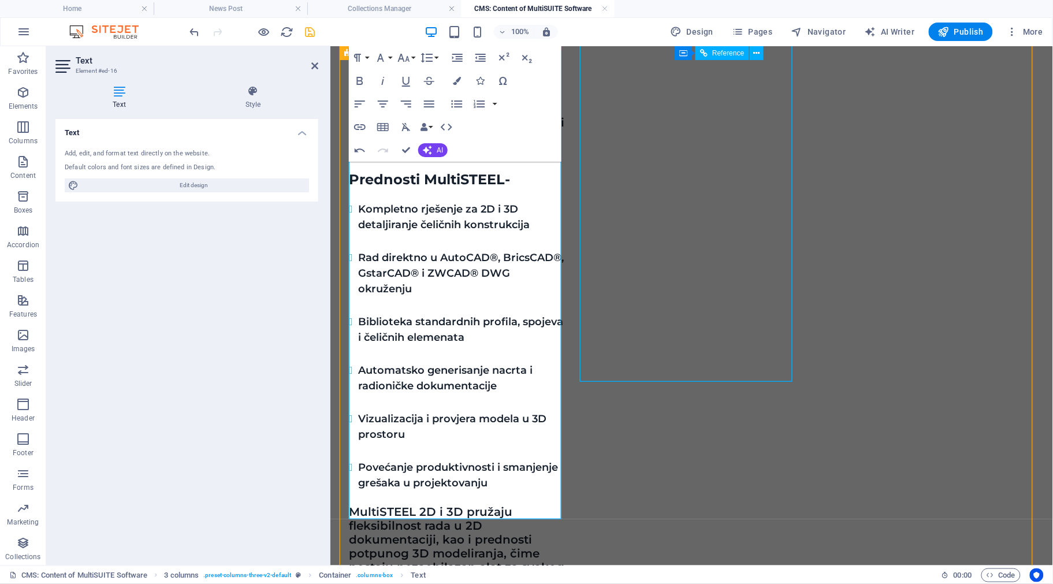
scroll to position [1098, 0]
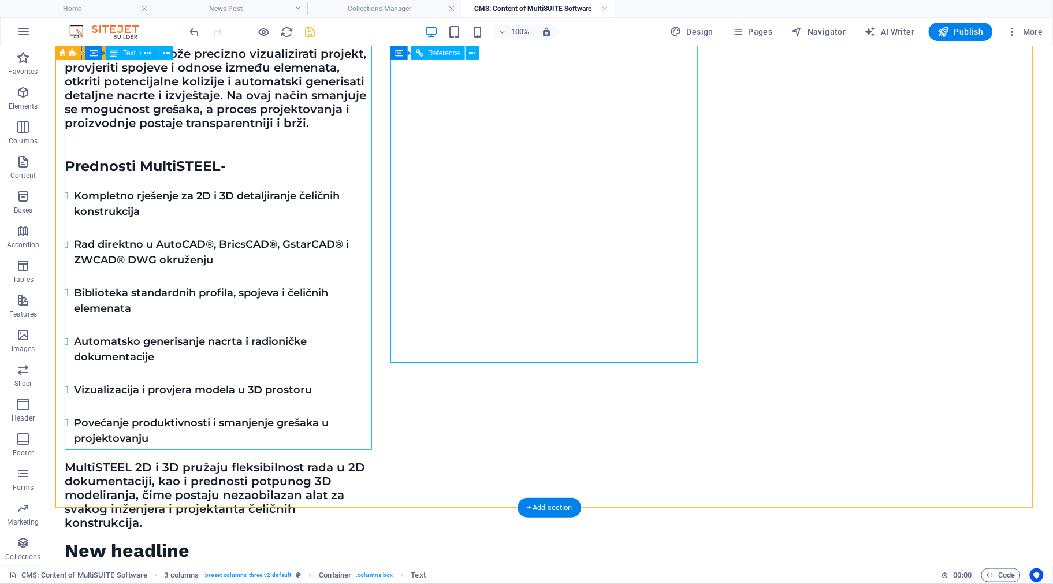
click at [246, 421] on div "MultiSTEEL je specijalizovani softverski alat za projektovanje, detaljiranje i …" at bounding box center [219, 111] width 311 height 835
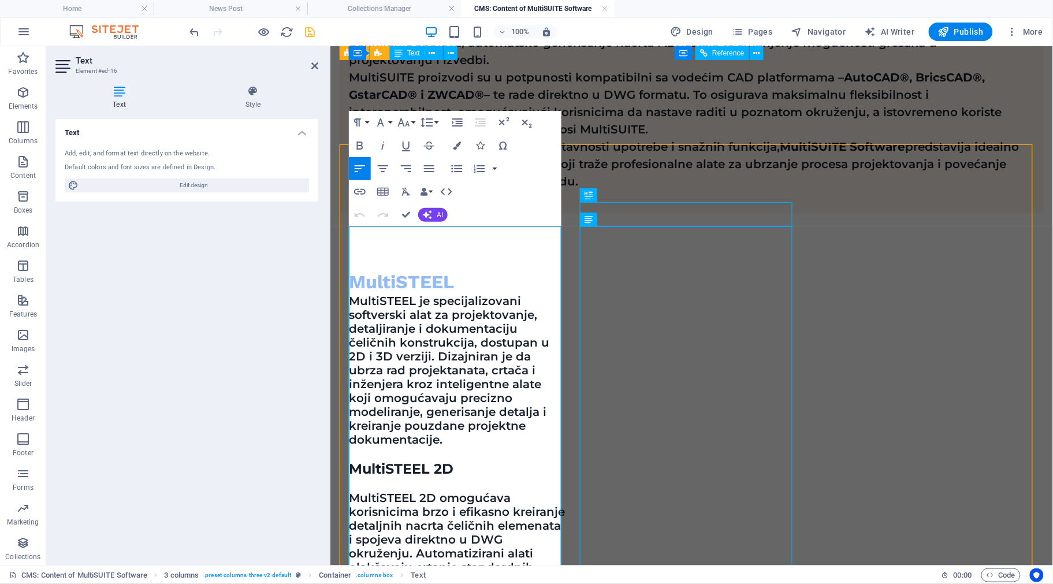
scroll to position [489, 0]
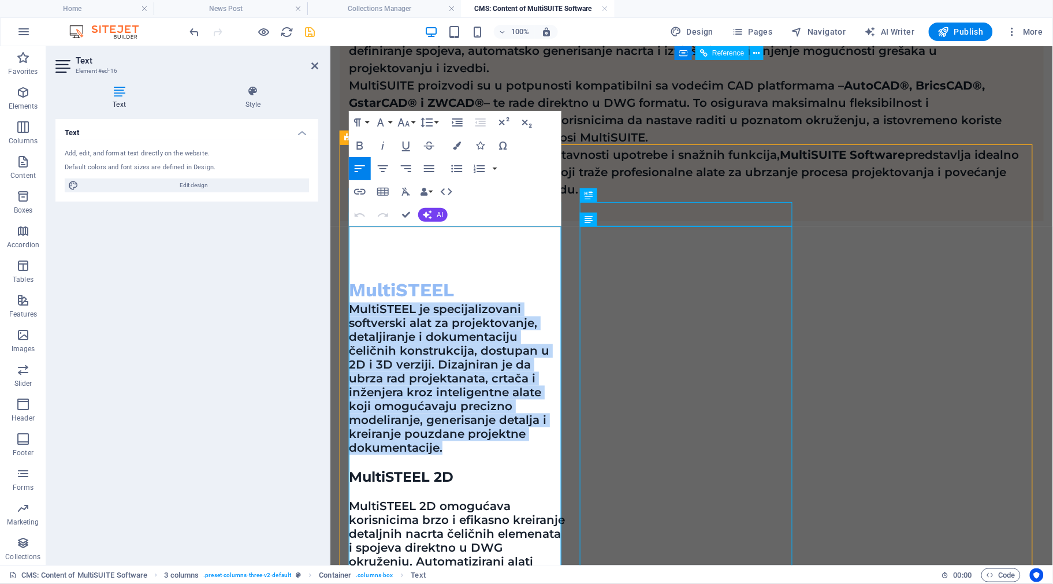
drag, startPoint x: 351, startPoint y: 230, endPoint x: 489, endPoint y: 278, distance: 146.2
click at [517, 373] on p "MultiSTEEL je specijalizovani softverski alat za projektovanje, detaljiranje i …" at bounding box center [456, 378] width 216 height 153
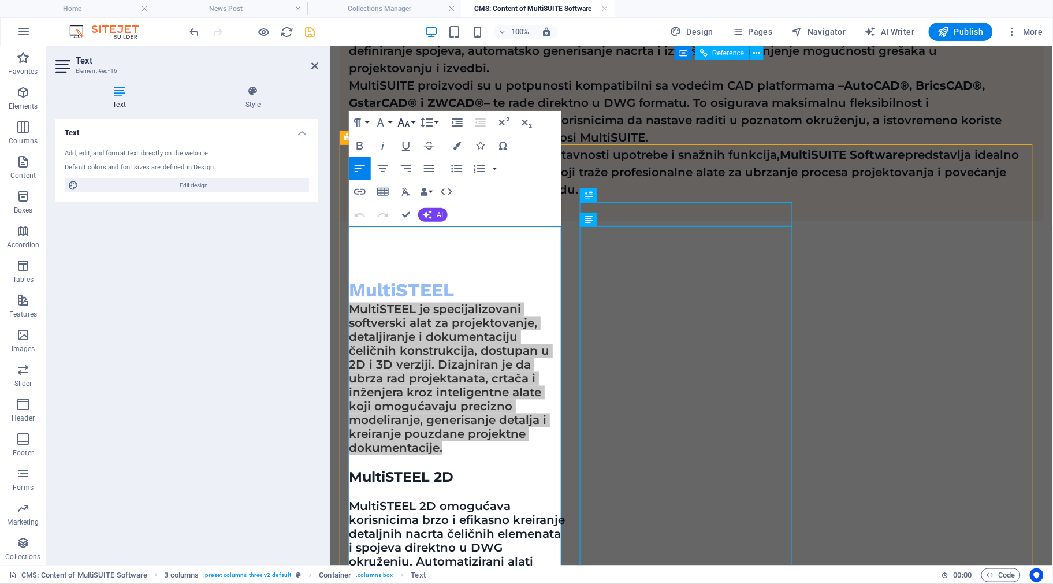
click at [415, 122] on button "Font Size" at bounding box center [406, 122] width 22 height 23
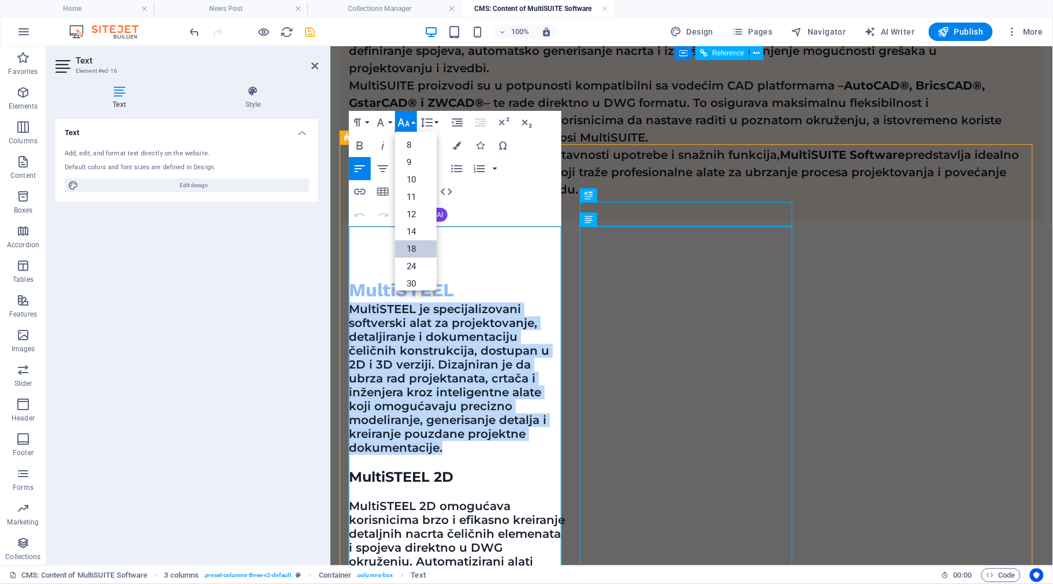
click at [420, 243] on link "18" at bounding box center [416, 248] width 42 height 17
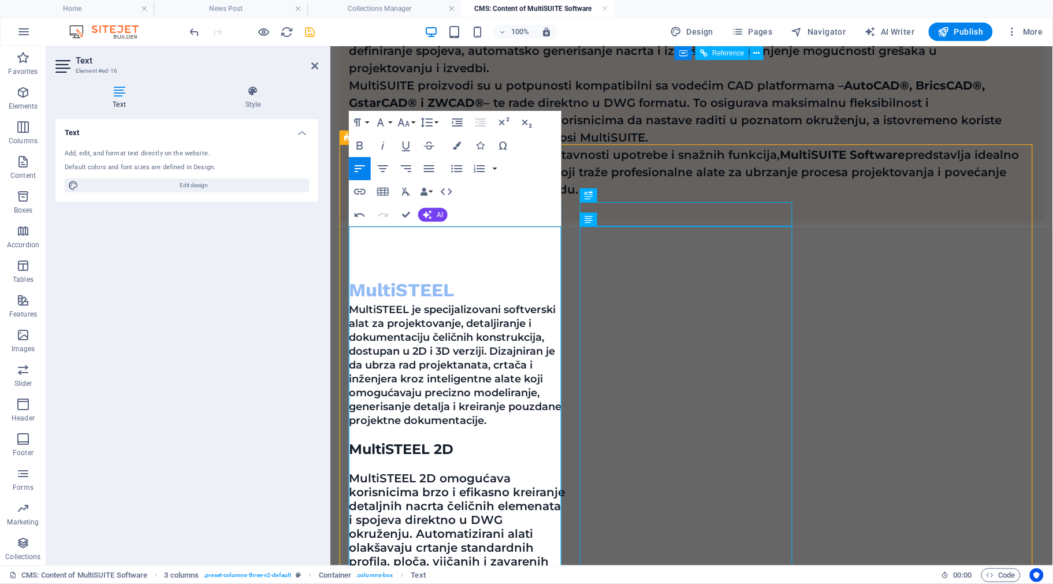
click at [457, 471] on p "MultiSTEEL 2D omogućava korisnicima brzo i efikasno kreiranje detaljnih nacrta …" at bounding box center [456, 568] width 216 height 194
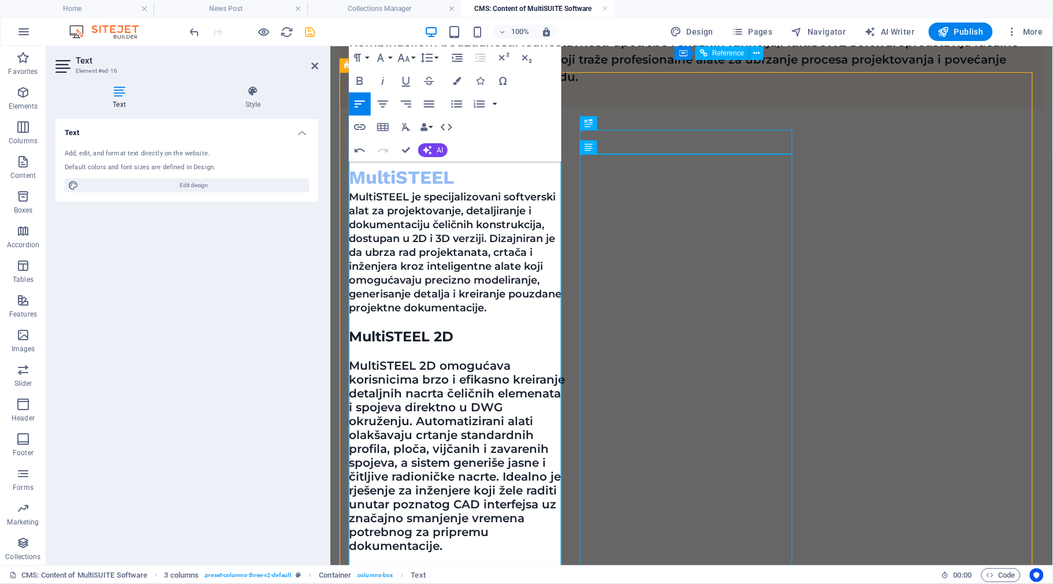
scroll to position [634, 0]
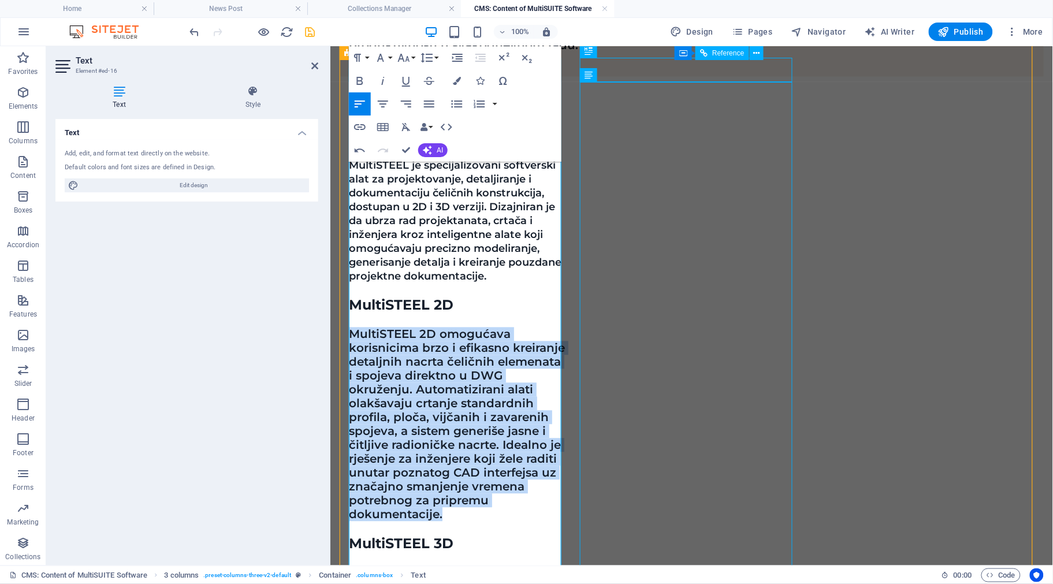
drag, startPoint x: 353, startPoint y: 257, endPoint x: 507, endPoint y: 432, distance: 232.5
click at [507, 432] on p "MultiSTEEL 2D omogućava korisnicima brzo i efikasno kreiranje detaljnih nacrta …" at bounding box center [456, 424] width 216 height 194
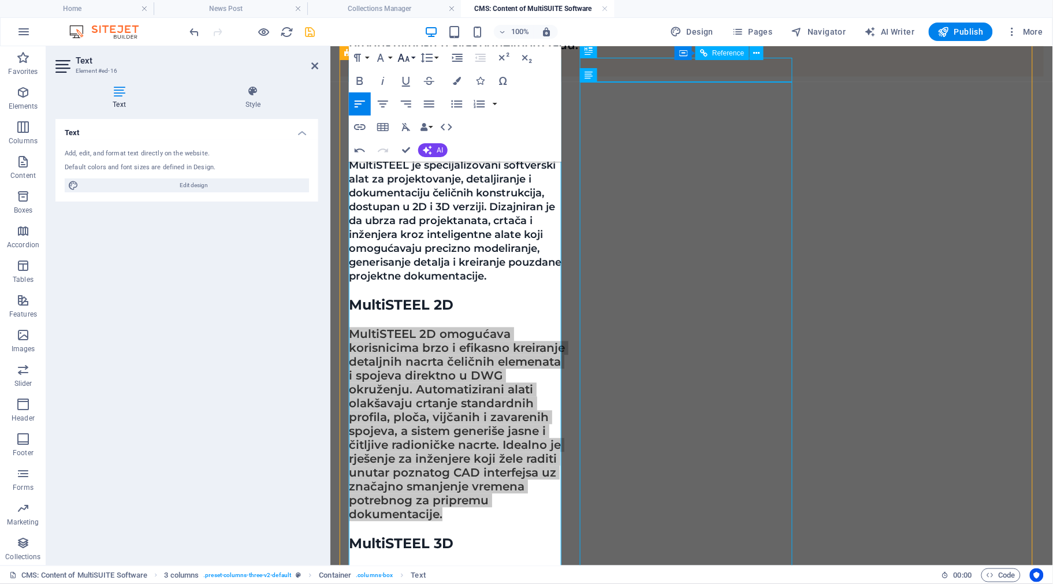
click at [414, 56] on button "Font Size" at bounding box center [406, 57] width 22 height 23
drag, startPoint x: 409, startPoint y: 179, endPoint x: 99, endPoint y: 157, distance: 311.0
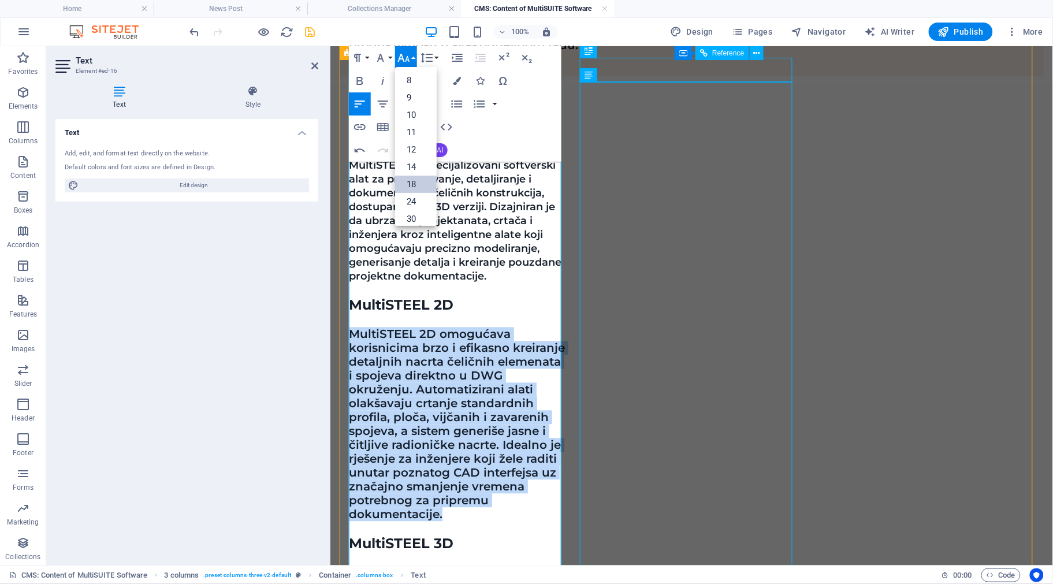
click at [409, 179] on link "18" at bounding box center [416, 184] width 42 height 17
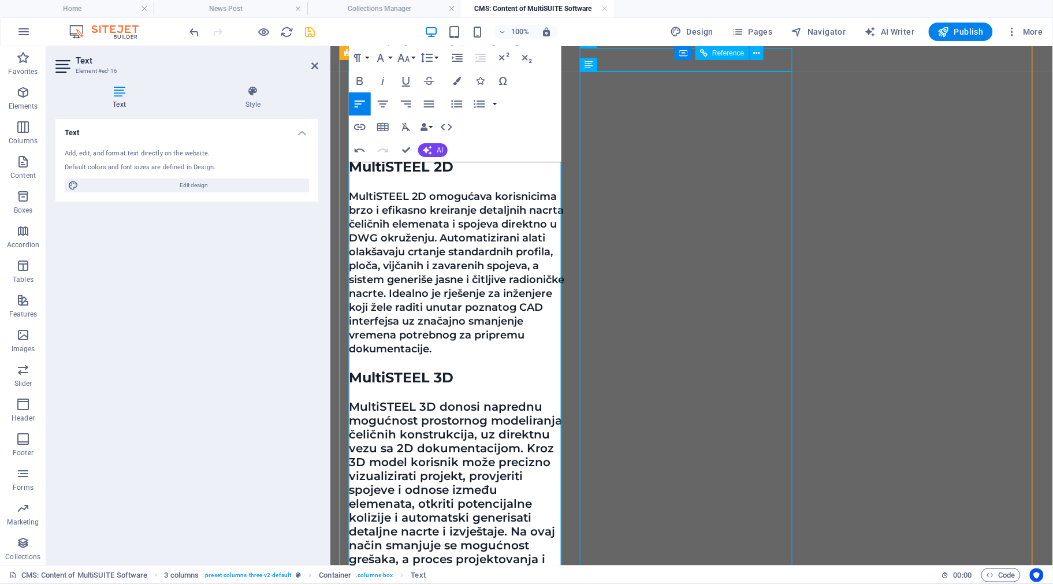
scroll to position [778, 0]
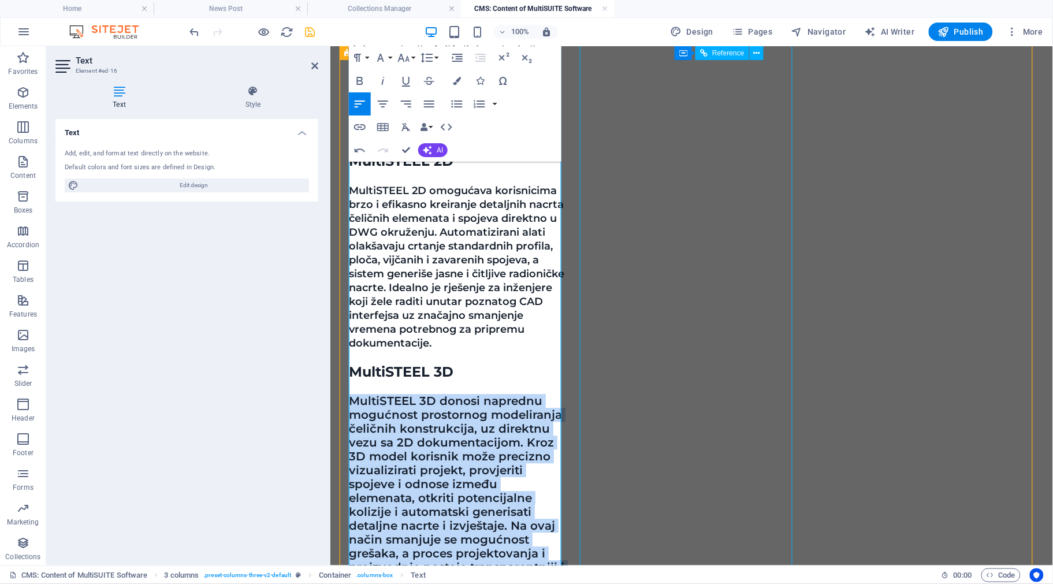
drag, startPoint x: 352, startPoint y: 321, endPoint x: 429, endPoint y: 494, distance: 189.9
click at [429, 494] on p "MultiSTEEL 3D donosi naprednu mogućnost prostornog modeliranja čeličnih konstru…" at bounding box center [456, 490] width 216 height 194
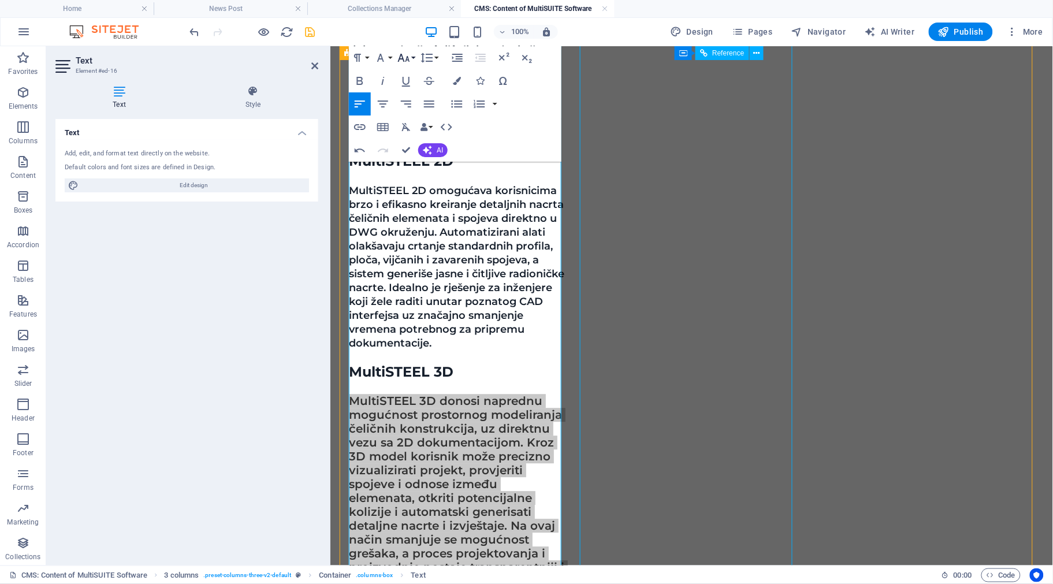
click at [411, 56] on button "Font Size" at bounding box center [406, 57] width 22 height 23
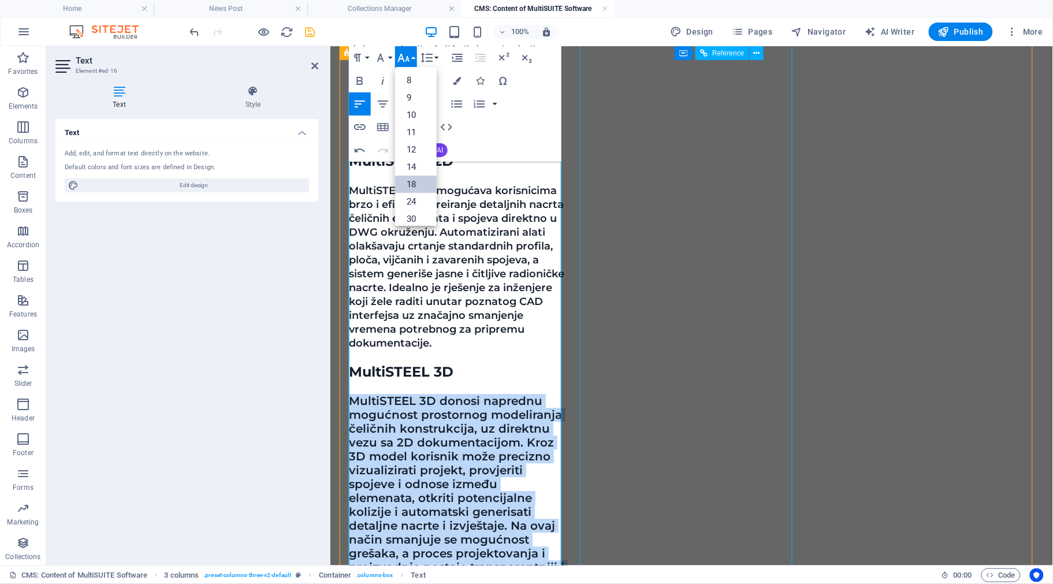
click at [415, 185] on link "18" at bounding box center [416, 184] width 42 height 17
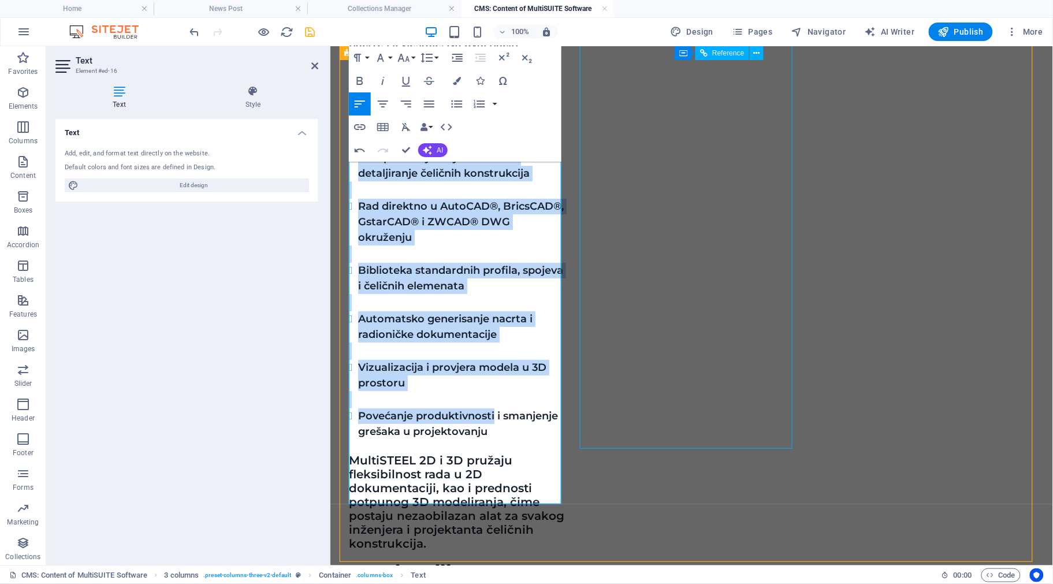
scroll to position [1266, 0]
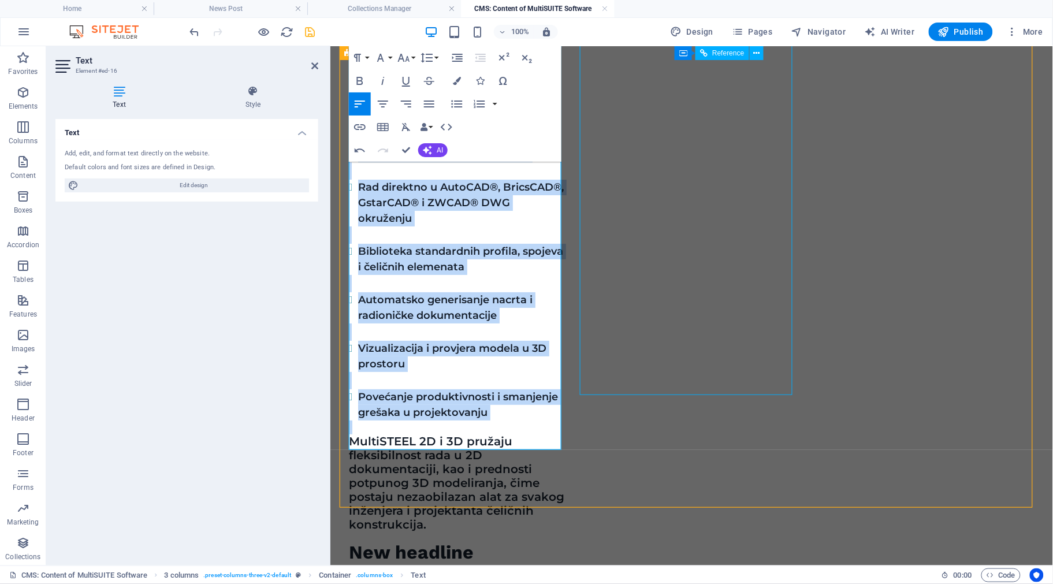
drag, startPoint x: 360, startPoint y: 252, endPoint x: 495, endPoint y: 341, distance: 161.0
click at [495, 341] on div "MultiSTEEL je specijalizovani softverski alat za projektovanje, detaljiranje i …" at bounding box center [456, 28] width 216 height 1005
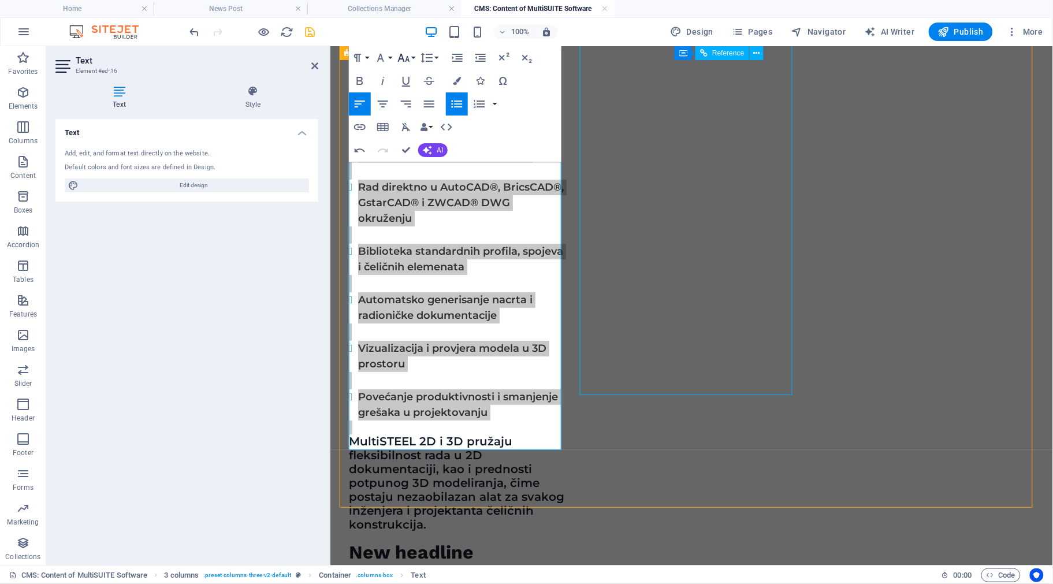
click at [413, 53] on button "Font Size" at bounding box center [406, 57] width 22 height 23
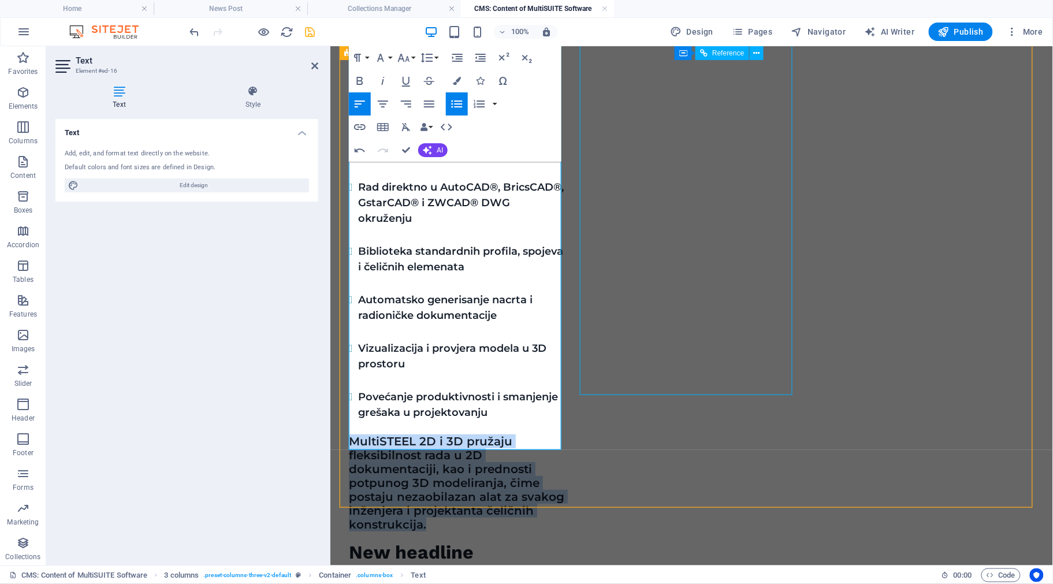
drag, startPoint x: 351, startPoint y: 359, endPoint x: 460, endPoint y: 440, distance: 136.7
click at [460, 440] on p "MultiSTEEL 2D i 3D pružaju fleksibilnost rada u 2D dokumentaciji, kao i prednos…" at bounding box center [456, 482] width 216 height 97
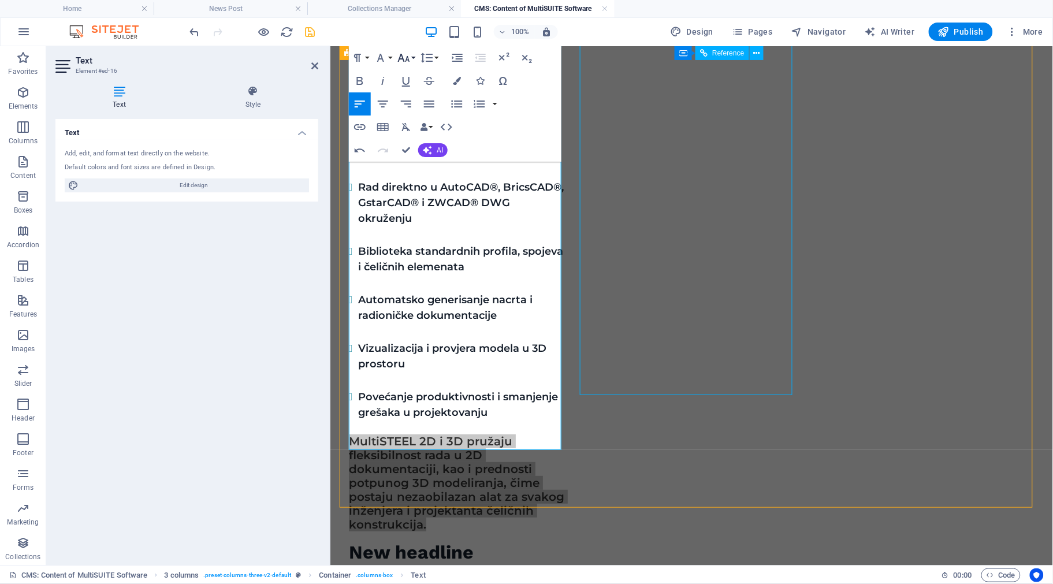
click at [414, 57] on button "Font Size" at bounding box center [406, 57] width 22 height 23
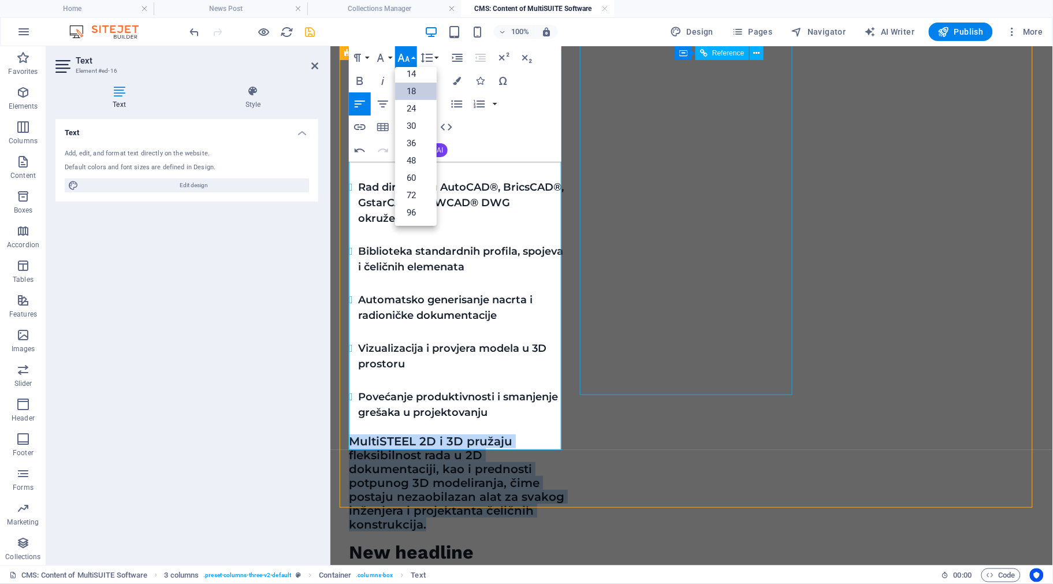
click at [418, 91] on link "18" at bounding box center [416, 91] width 42 height 17
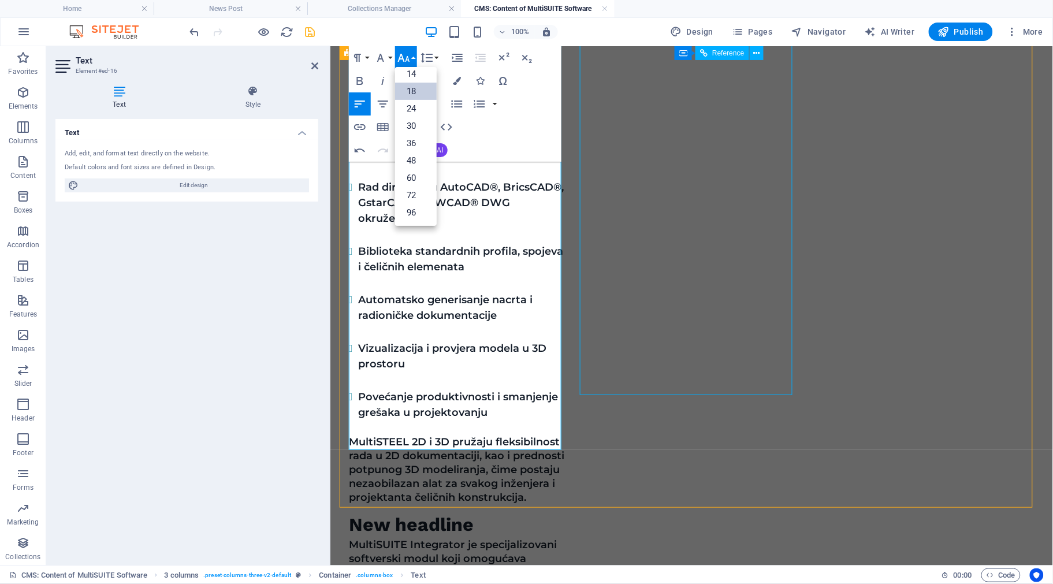
scroll to position [1252, 0]
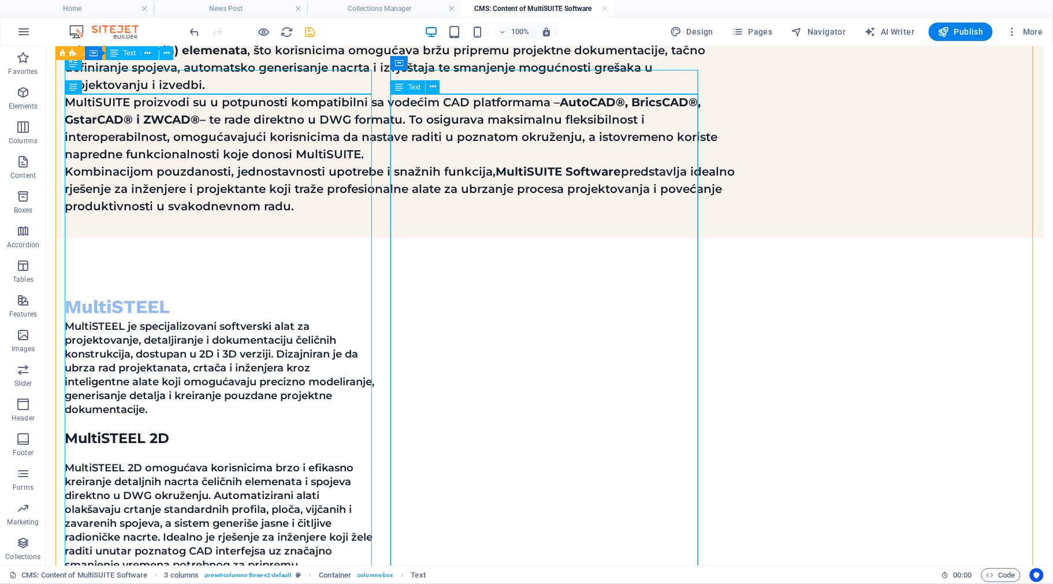
scroll to position [420, 0]
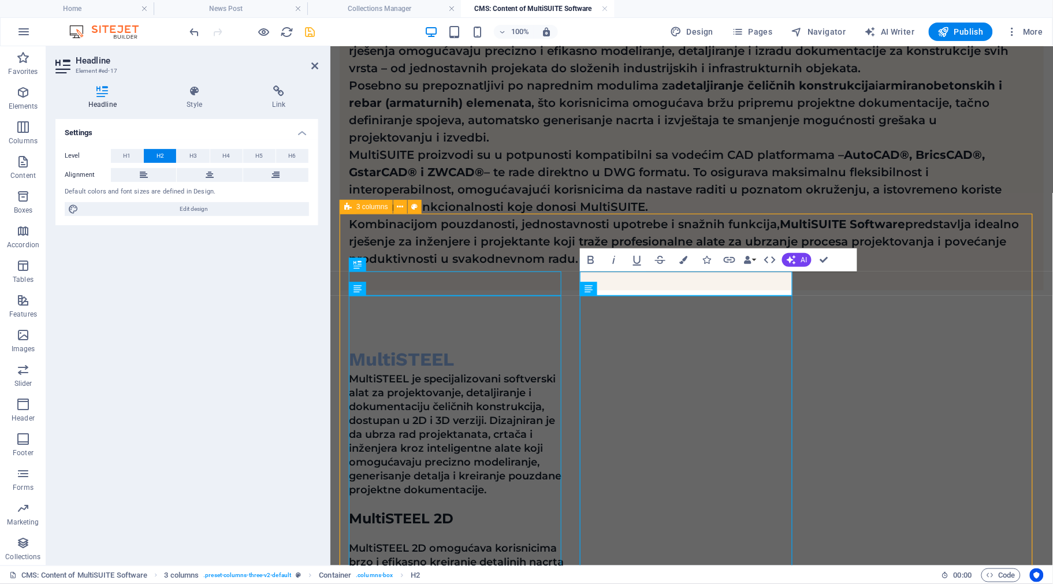
click at [680, 256] on icon "button" at bounding box center [683, 260] width 8 height 8
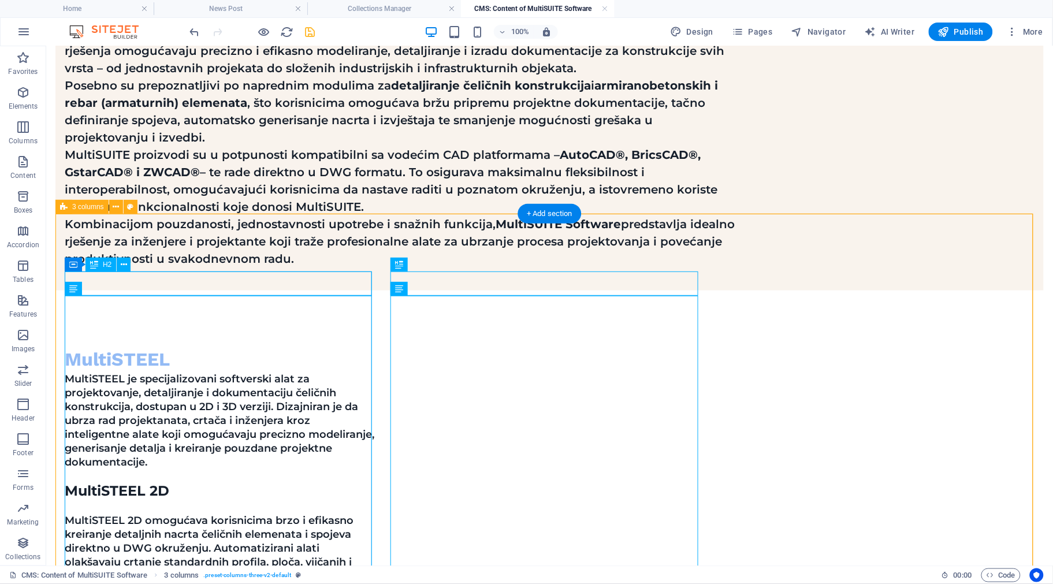
click at [131, 348] on div "MultiSTEEL" at bounding box center [219, 360] width 311 height 24
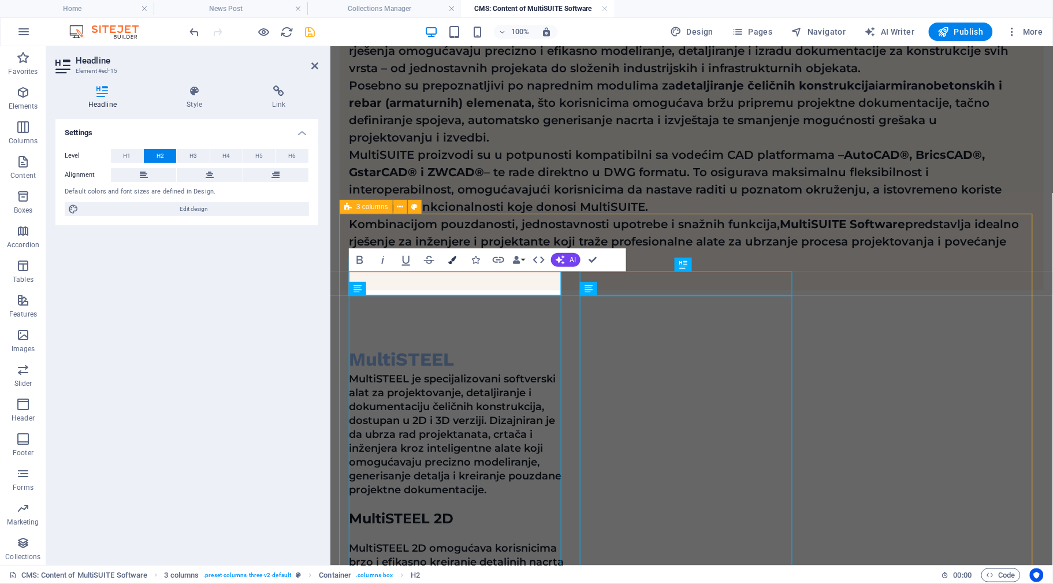
click at [453, 260] on icon "button" at bounding box center [452, 260] width 8 height 8
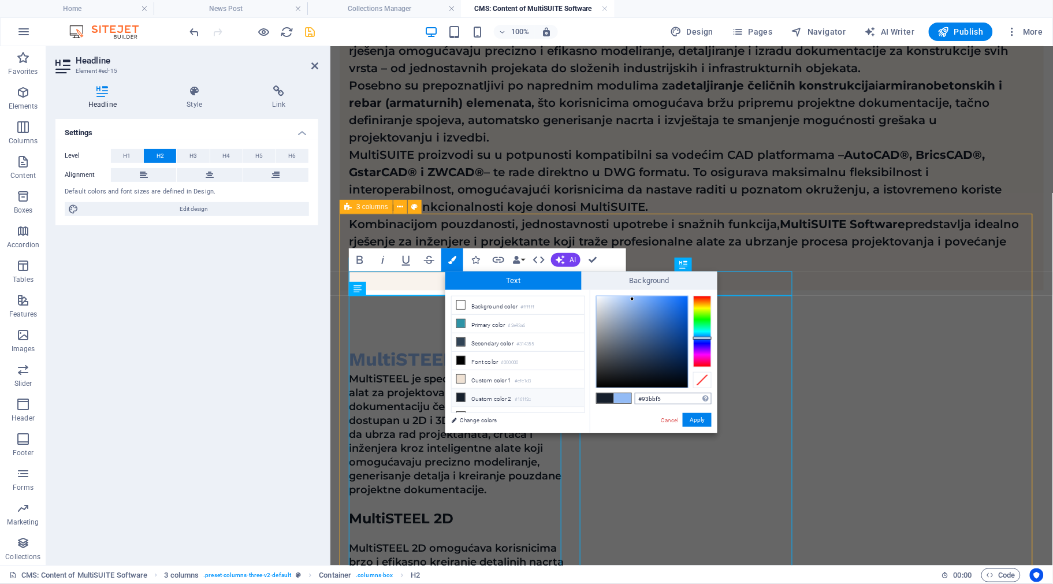
click at [655, 399] on input "#93bbf5" at bounding box center [673, 399] width 77 height 12
click at [653, 400] on input "#93bbf5" at bounding box center [673, 399] width 77 height 12
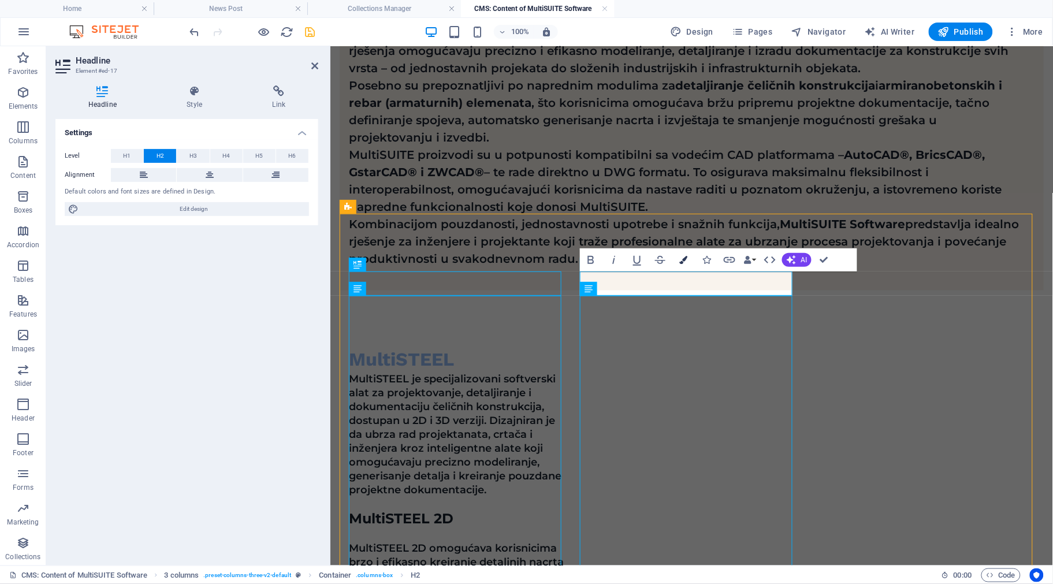
click at [688, 261] on button "Colors" at bounding box center [683, 259] width 22 height 23
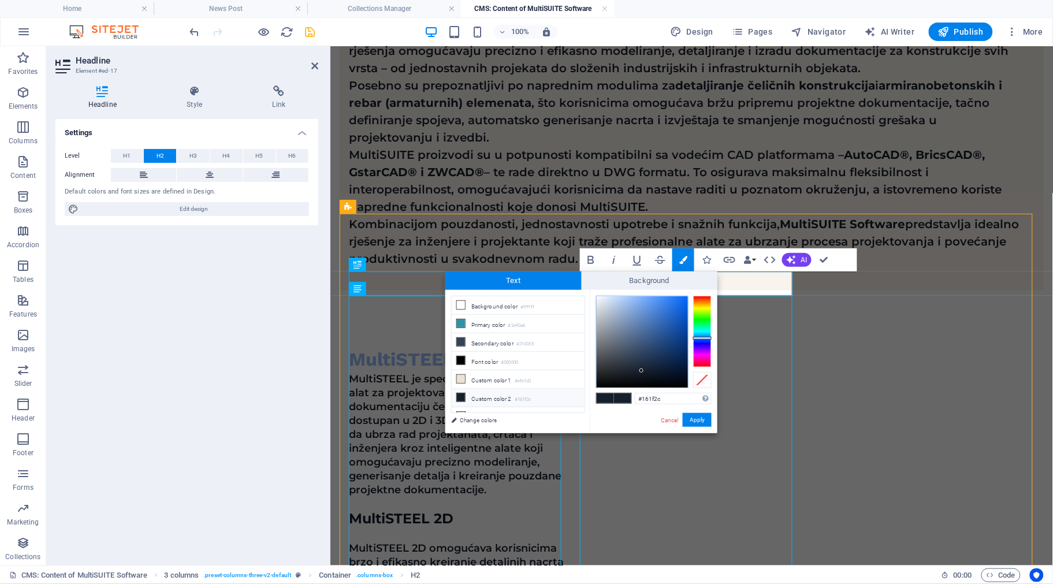
click at [667, 391] on div "#161f2c Supported formats #0852ed rgb(8, 82, 237) rgba(8, 82, 237, 90%) hsv(221…" at bounding box center [654, 445] width 128 height 311
click at [661, 393] on input "#161f2c" at bounding box center [673, 399] width 77 height 12
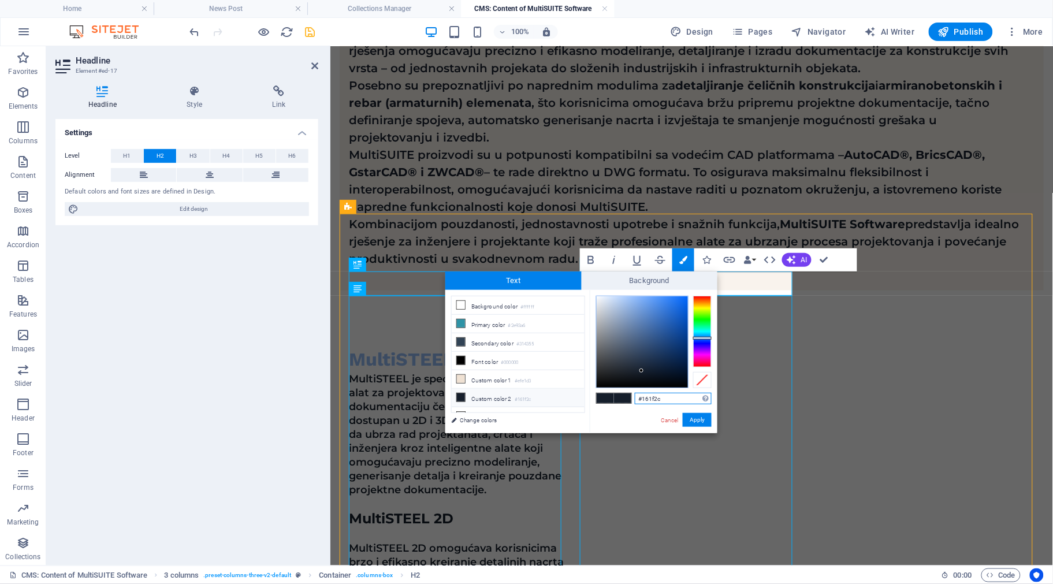
click at [661, 393] on input "#161f2c" at bounding box center [673, 399] width 77 height 12
paste input "93bbf5"
type input "#93bbf5"
click at [697, 418] on button "Apply" at bounding box center [697, 420] width 29 height 14
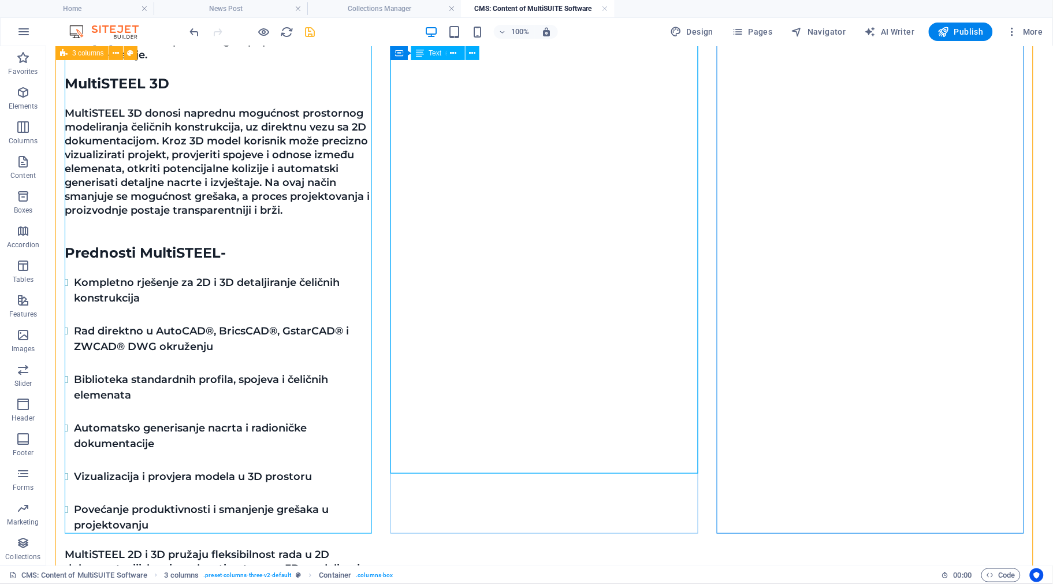
scroll to position [998, 0]
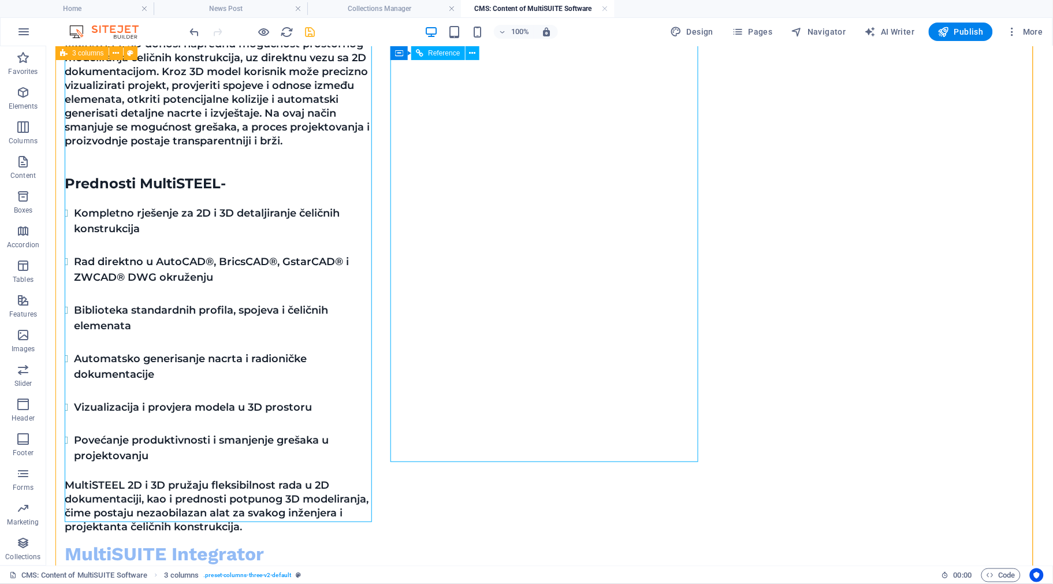
select select "rem"
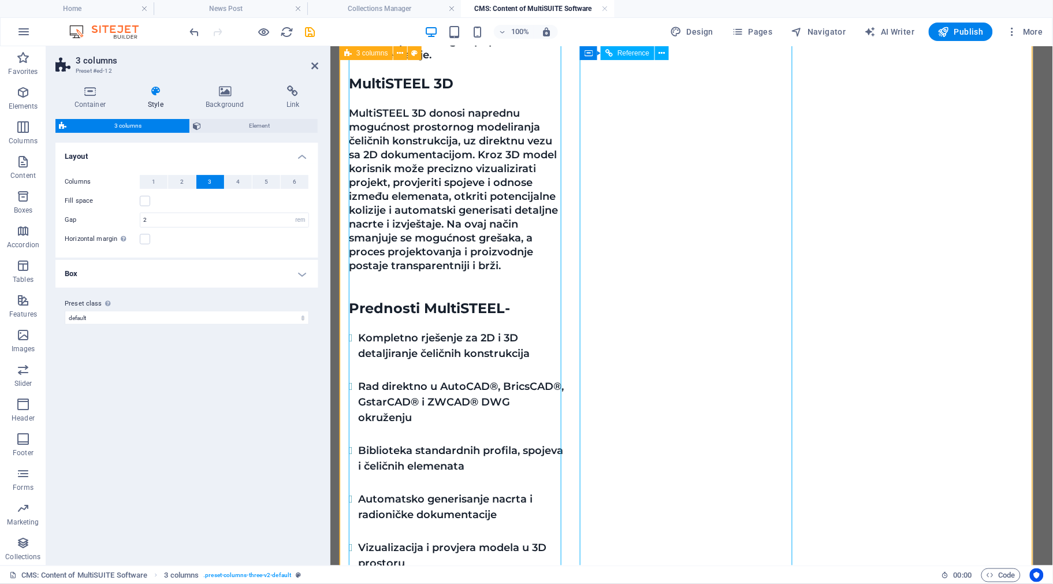
click at [310, 28] on icon "save" at bounding box center [310, 31] width 13 height 13
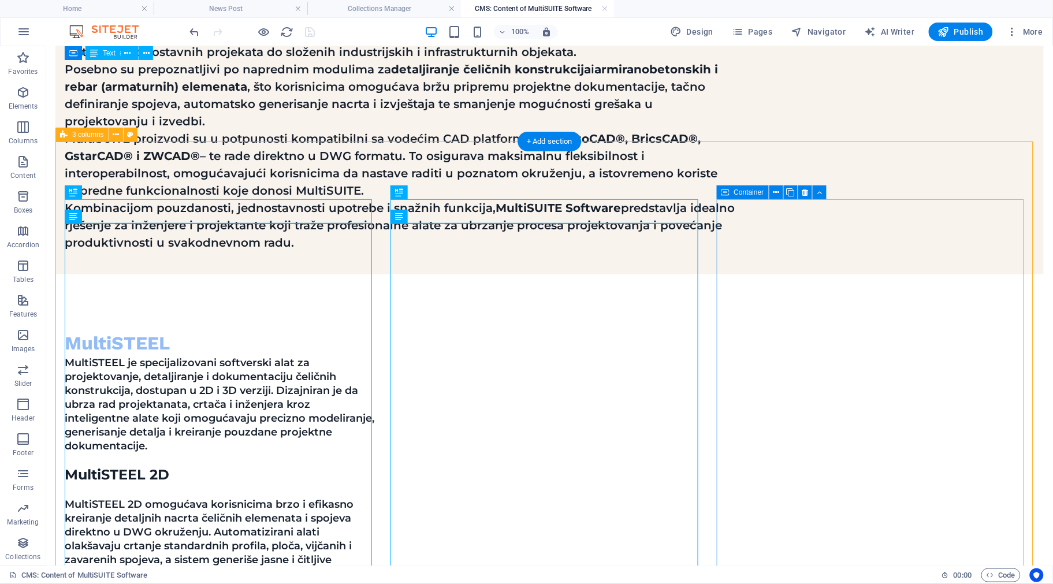
scroll to position [348, 0]
